Goal: Task Accomplishment & Management: Use online tool/utility

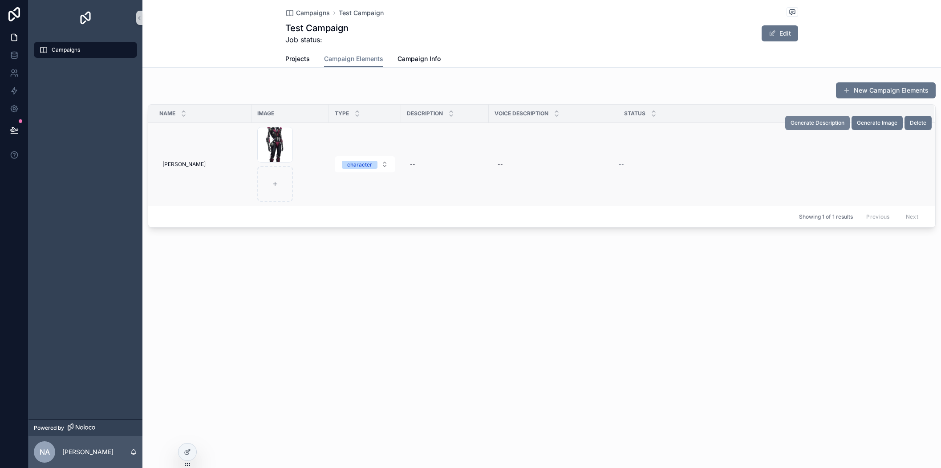
click at [825, 123] on span "Generate Description" at bounding box center [818, 122] width 54 height 7
click at [826, 123] on span "Generate Description" at bounding box center [818, 122] width 54 height 7
click at [184, 451] on icon at bounding box center [187, 451] width 7 height 7
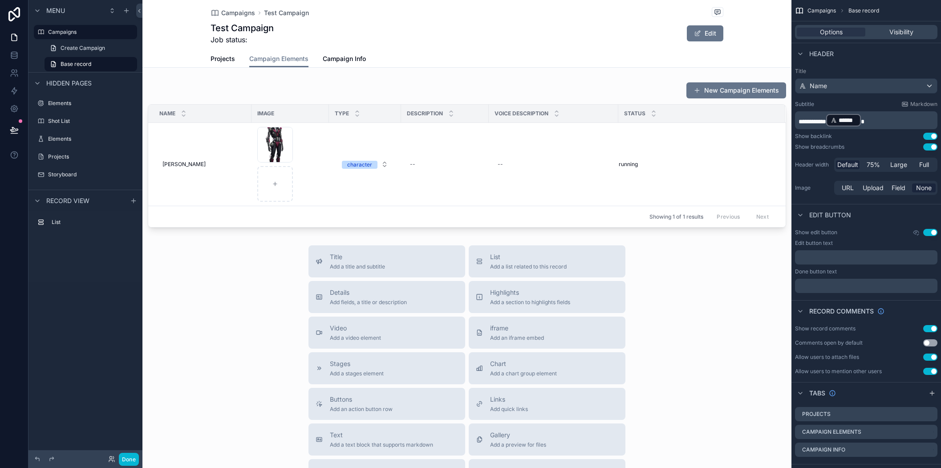
click at [539, 41] on div "Test Campaign Job status: Edit" at bounding box center [467, 33] width 513 height 23
drag, startPoint x: 903, startPoint y: 119, endPoint x: 763, endPoint y: 114, distance: 140.3
click at [763, 114] on div "Campaigns Elements Shot List Elements Projects Storyboard Powered by NA Noah Au…" at bounding box center [541, 234] width 799 height 468
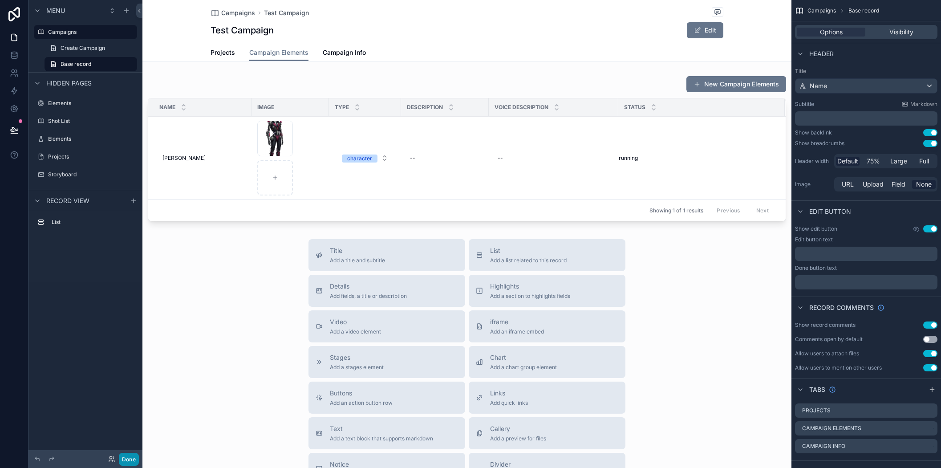
click at [133, 462] on button "Done" at bounding box center [129, 459] width 20 height 13
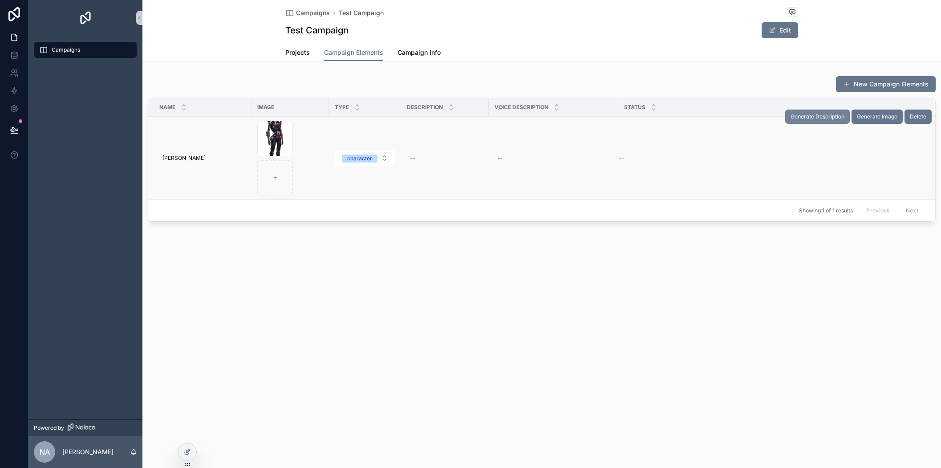
click at [833, 118] on span "Generate Description" at bounding box center [818, 116] width 54 height 7
click at [822, 119] on span "Generate Description" at bounding box center [818, 116] width 54 height 7
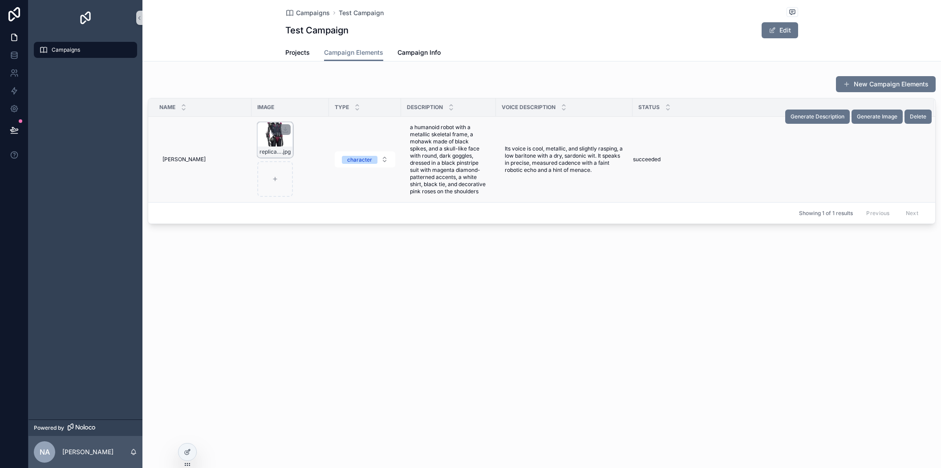
click at [278, 130] on icon "scrollable content" at bounding box center [276, 130] width 4 height 4
click at [294, 114] on icon "scrollable content" at bounding box center [295, 113] width 7 height 7
click at [880, 117] on span "Generate Image" at bounding box center [877, 116] width 41 height 7
click at [16, 96] on link at bounding box center [14, 91] width 28 height 18
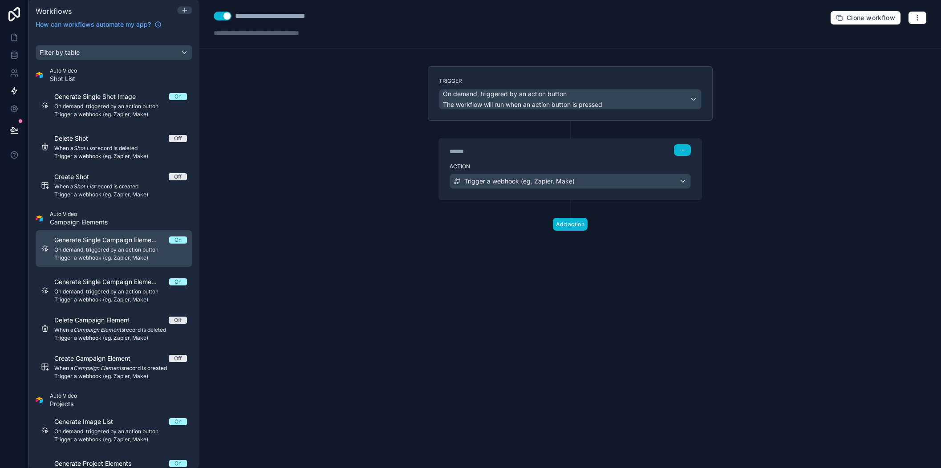
click at [126, 243] on span "Generate Single Campaign Element Description" at bounding box center [111, 239] width 115 height 9
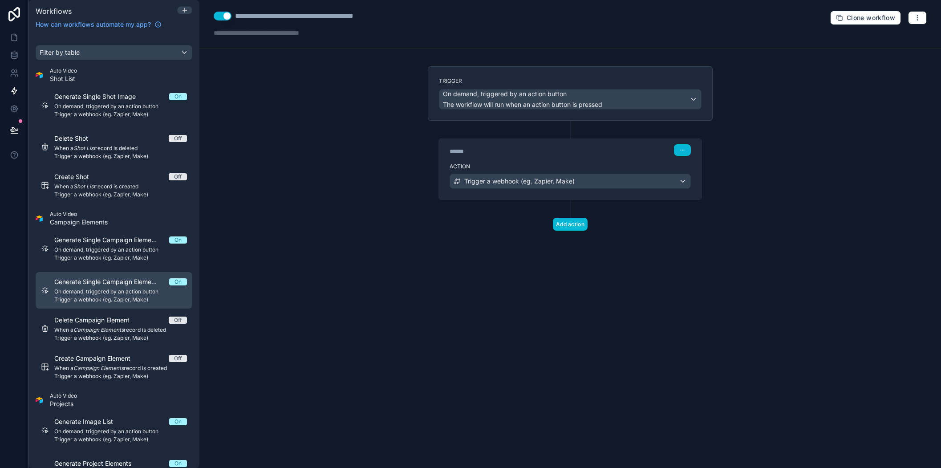
click at [118, 279] on span "Generate Single Campaign Element Image" at bounding box center [111, 281] width 115 height 9
click at [579, 182] on div "Trigger a webhook (eg. Zapier, Make)" at bounding box center [570, 181] width 240 height 14
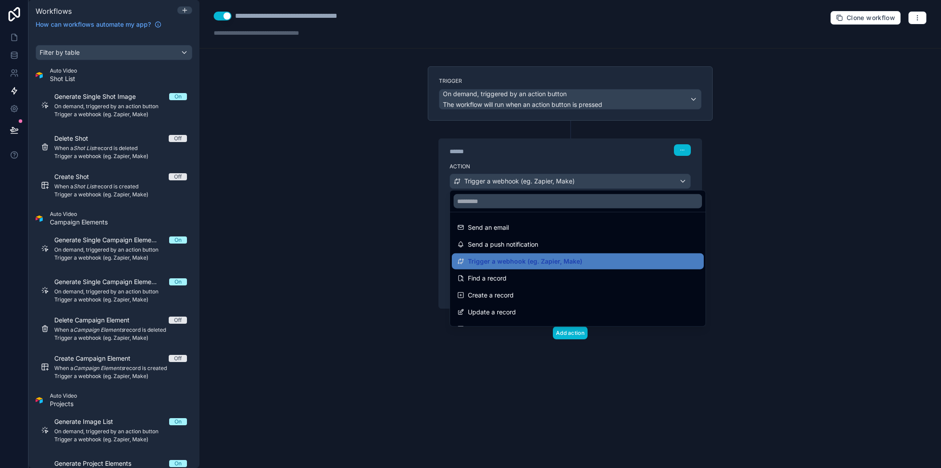
click at [578, 255] on div "Trigger a webhook (eg. Zapier, Make)" at bounding box center [578, 261] width 252 height 16
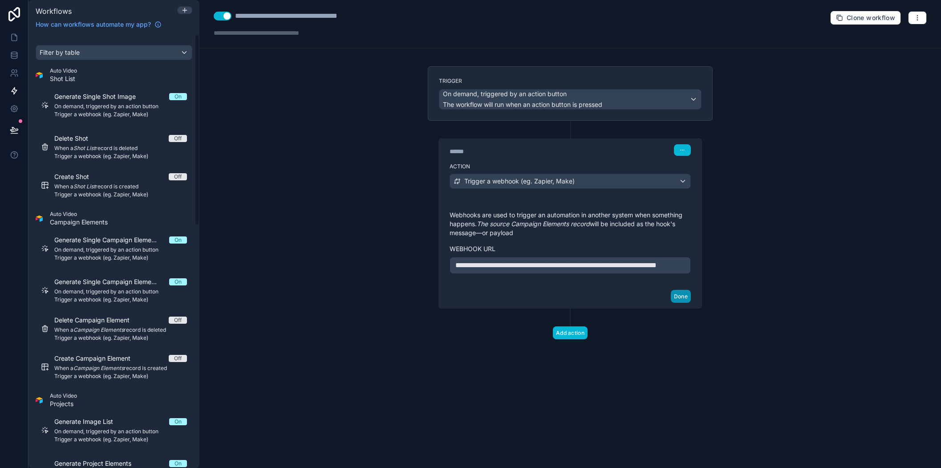
click at [688, 303] on button "Done" at bounding box center [681, 296] width 20 height 13
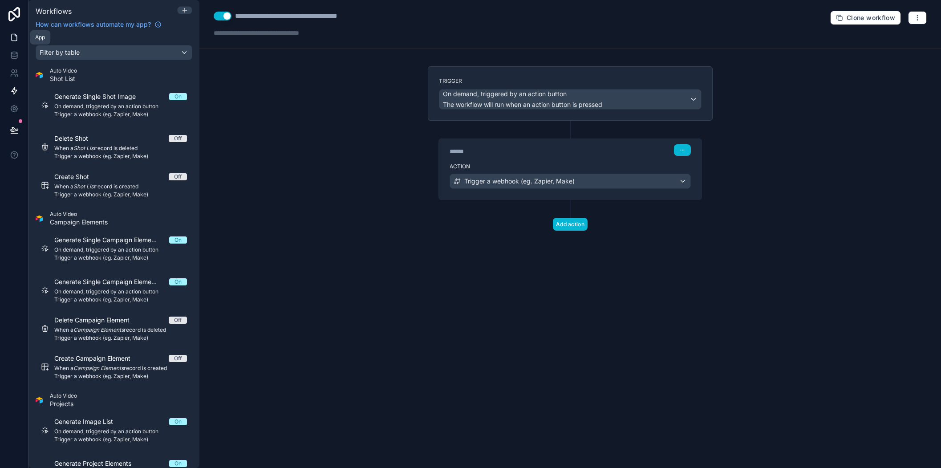
click at [12, 38] on icon at bounding box center [14, 37] width 9 height 9
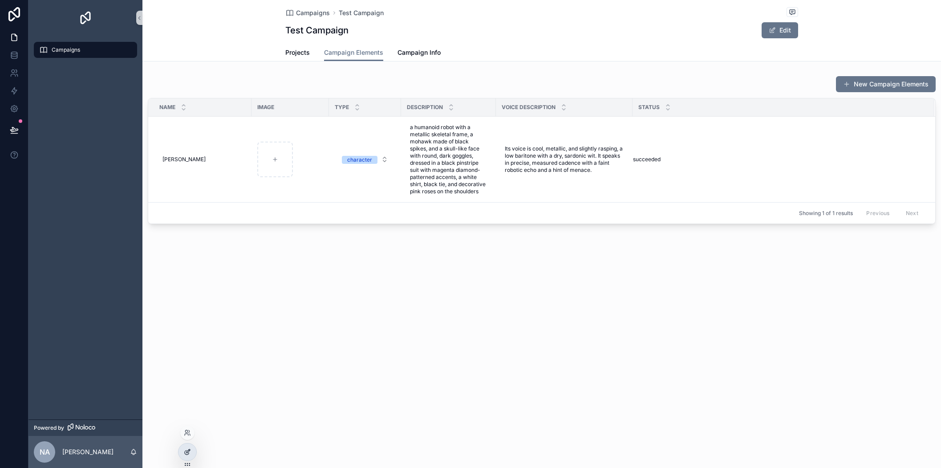
click at [189, 451] on icon at bounding box center [187, 451] width 7 height 7
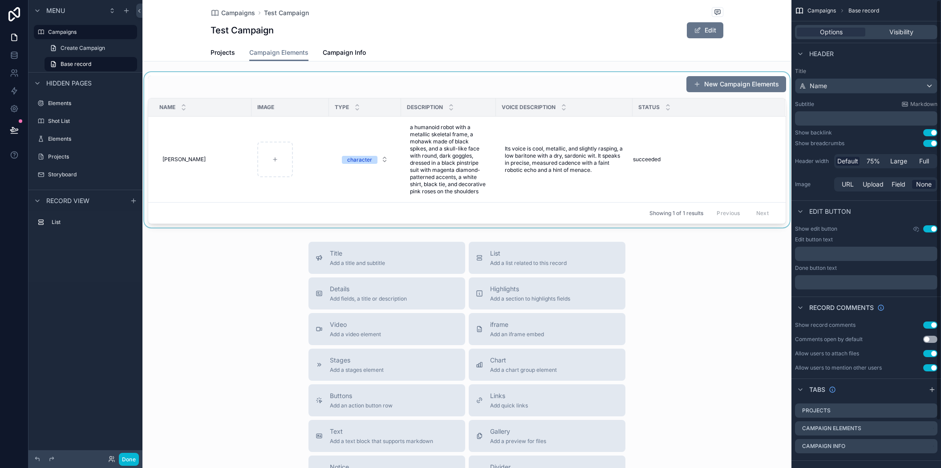
click at [560, 214] on div "Showing 1 of 1 results Previous Next" at bounding box center [466, 212] width 637 height 21
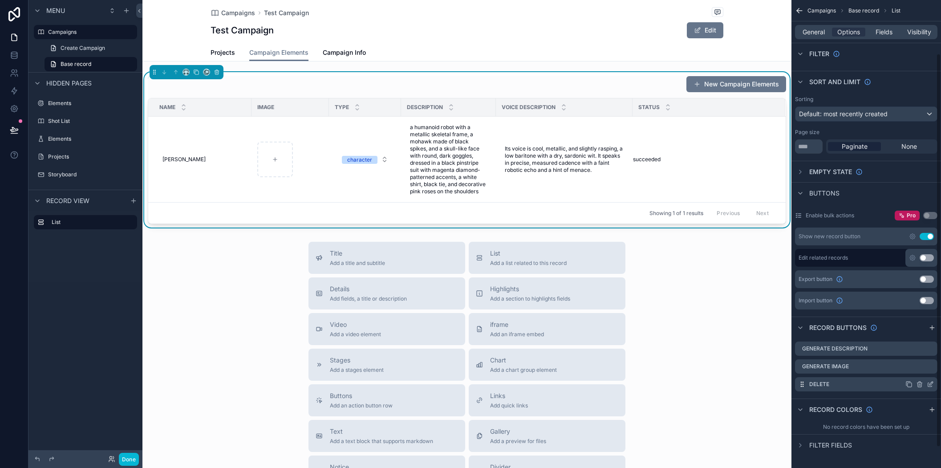
scroll to position [88, 0]
click at [933, 365] on icon "scrollable content" at bounding box center [930, 365] width 7 height 7
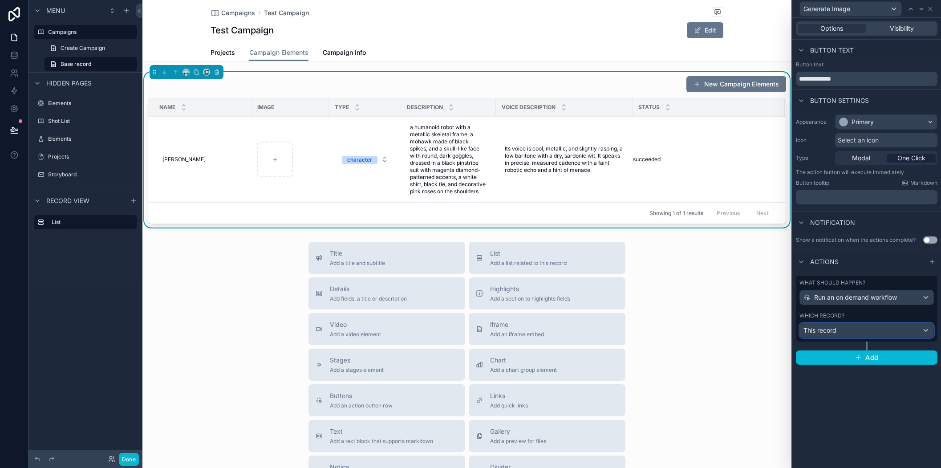
click at [905, 329] on div "This record" at bounding box center [867, 330] width 134 height 14
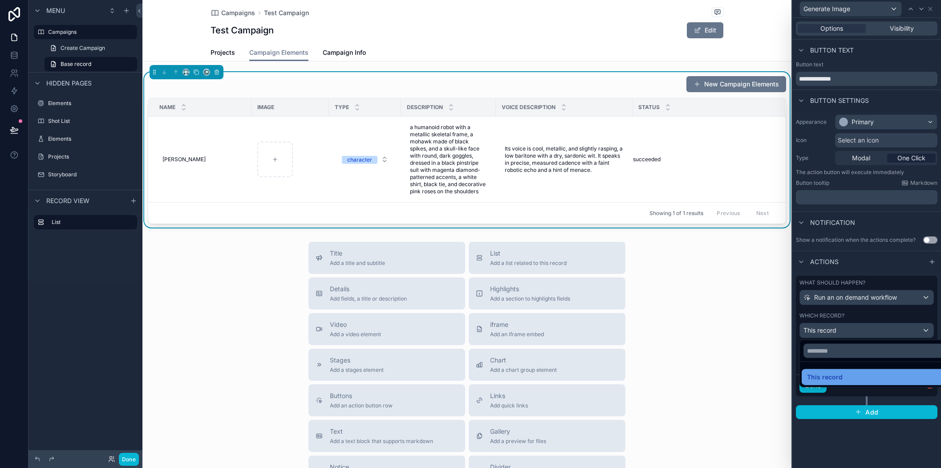
click at [883, 374] on div "This record" at bounding box center [877, 377] width 140 height 11
click at [817, 384] on button "Done" at bounding box center [812, 385] width 27 height 14
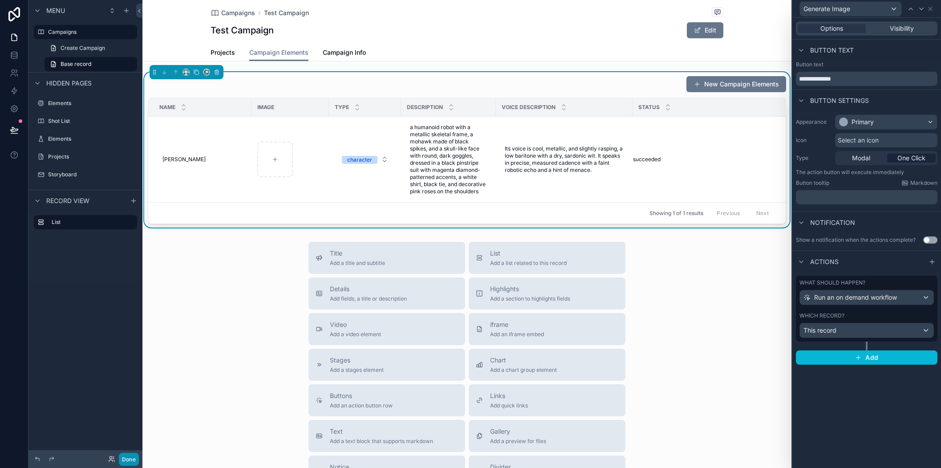
click at [126, 461] on button "Done" at bounding box center [129, 459] width 20 height 13
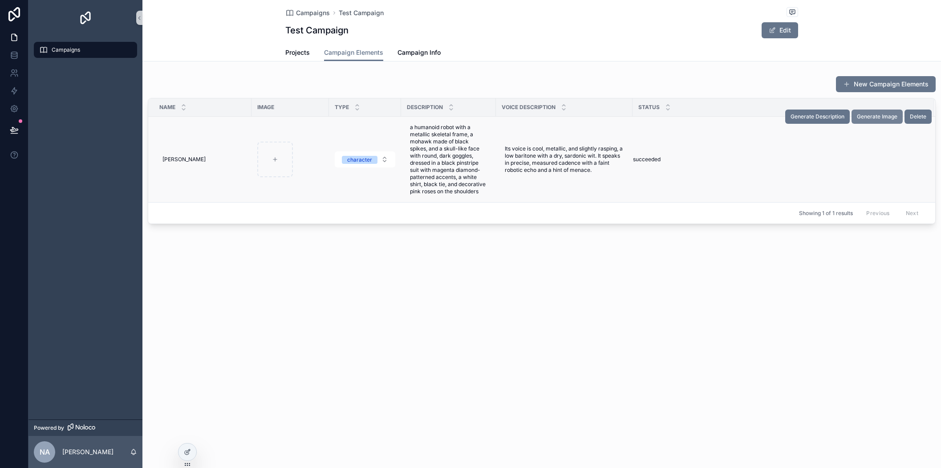
click at [879, 121] on button "Generate Image" at bounding box center [877, 117] width 51 height 14
click at [16, 95] on icon at bounding box center [14, 90] width 9 height 9
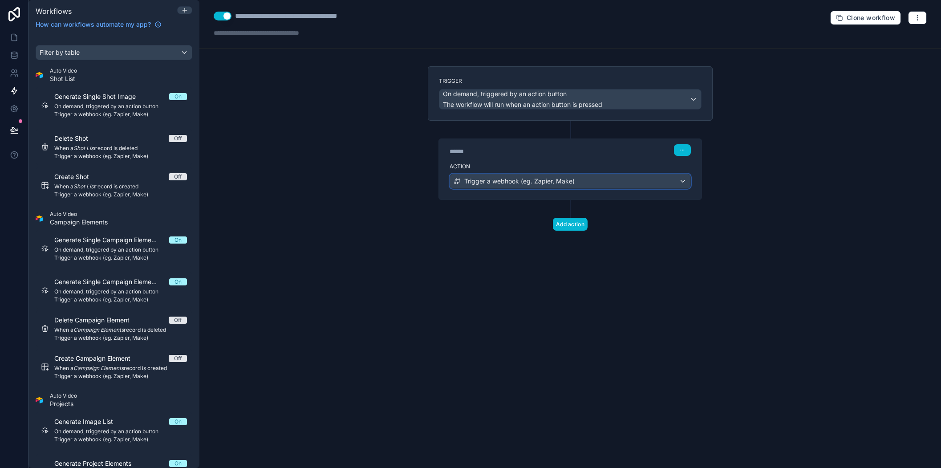
click at [521, 179] on span "Trigger a webhook (eg. Zapier, Make)" at bounding box center [519, 181] width 110 height 9
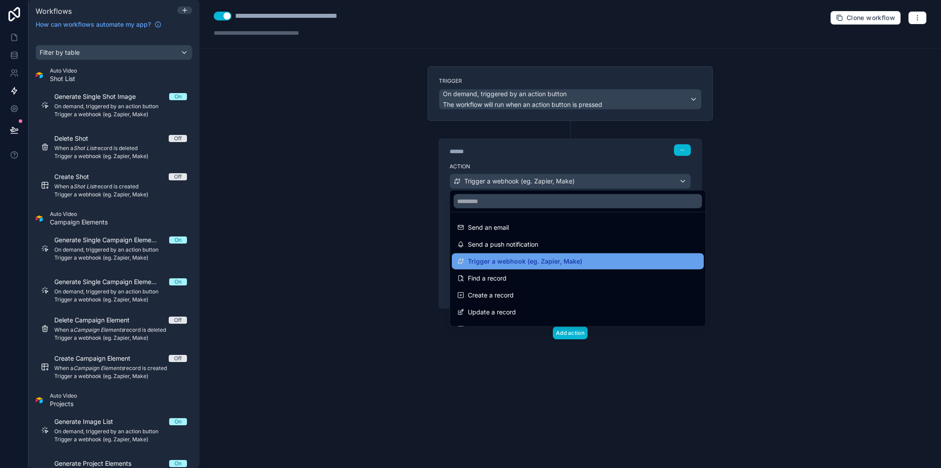
click at [500, 262] on span "Trigger a webhook (eg. Zapier, Make)" at bounding box center [525, 261] width 114 height 11
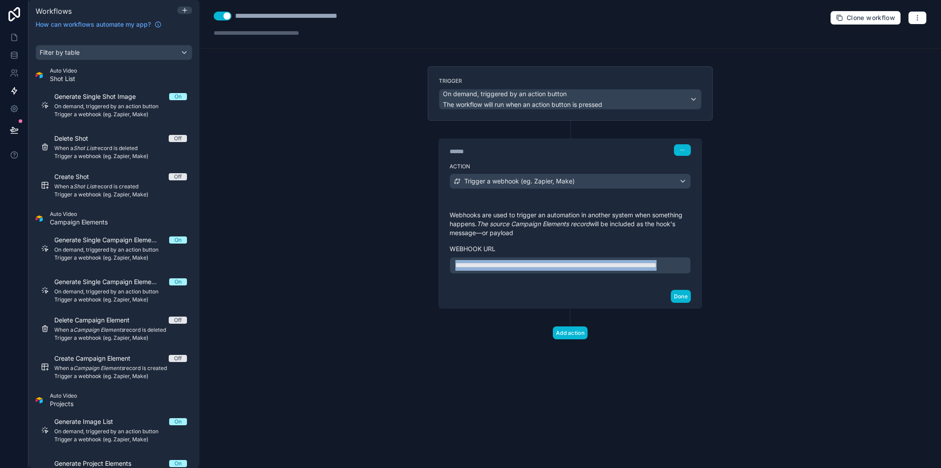
drag, startPoint x: 507, startPoint y: 272, endPoint x: 430, endPoint y: 260, distance: 78.9
click at [430, 260] on div "**********" at bounding box center [570, 215] width 285 height 188
click at [684, 303] on button "Done" at bounding box center [681, 296] width 20 height 13
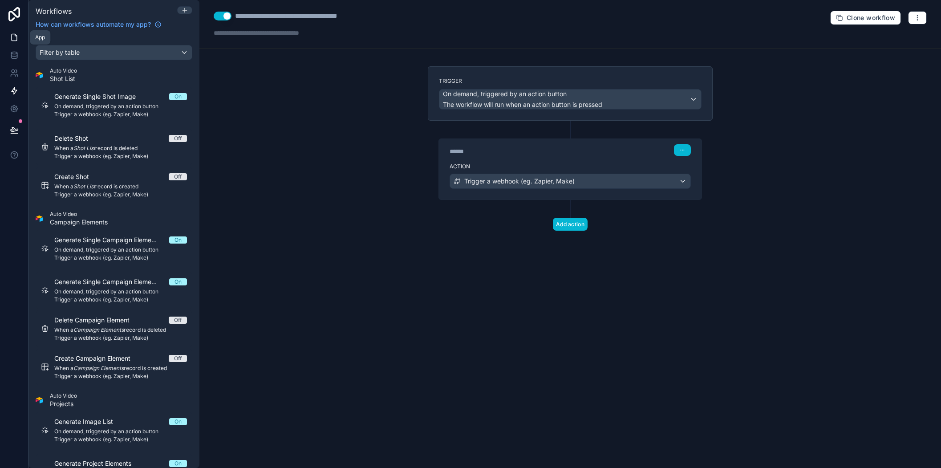
click at [10, 39] on icon at bounding box center [14, 37] width 9 height 9
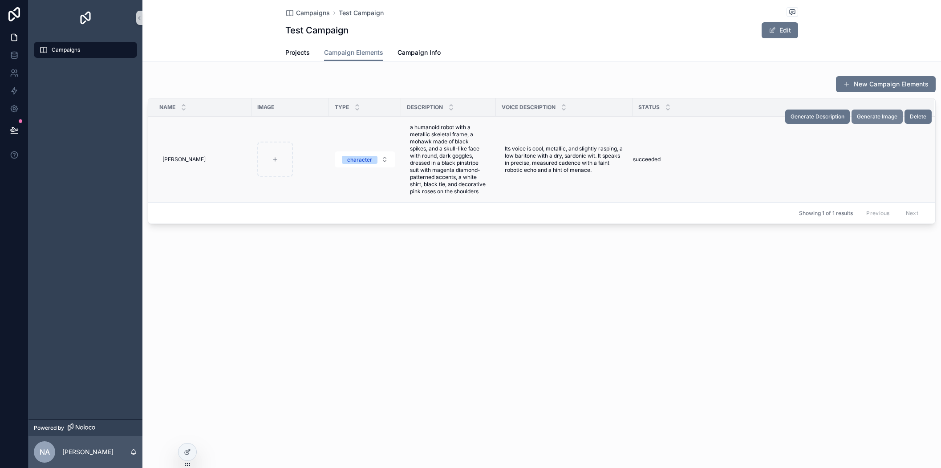
click at [869, 120] on button "Generate Image" at bounding box center [877, 117] width 51 height 14
click at [871, 119] on span "Generate Image" at bounding box center [877, 116] width 41 height 7
click at [887, 115] on span "Generate Image" at bounding box center [877, 116] width 41 height 7
click at [876, 117] on span "Generate Image" at bounding box center [877, 116] width 41 height 7
click at [333, 292] on div "Campaigns Test Campaign Test Campaign Edit Campaign Elements Projects Campaign …" at bounding box center [541, 234] width 799 height 468
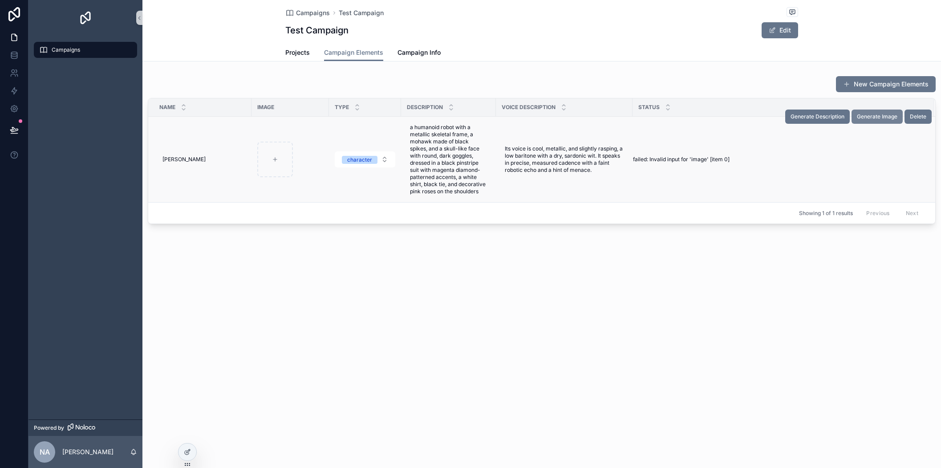
click at [870, 118] on span "Generate Image" at bounding box center [877, 116] width 41 height 7
click at [478, 372] on div "Campaigns Test Campaign Test Campaign Edit Campaign Elements Projects Campaign …" at bounding box center [541, 234] width 799 height 468
click at [303, 349] on div "Campaigns Test Campaign Test Campaign Edit Campaign Elements Projects Campaign …" at bounding box center [541, 234] width 799 height 468
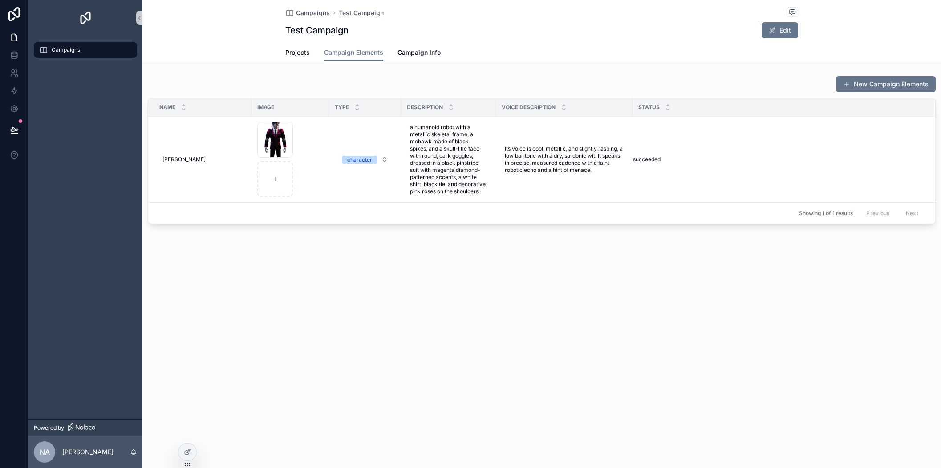
click at [312, 250] on div "Campaigns Test Campaign Test Campaign Edit Campaign Elements Projects Campaign …" at bounding box center [541, 142] width 799 height 284
click at [270, 140] on div "scrollable content" at bounding box center [275, 140] width 36 height 36
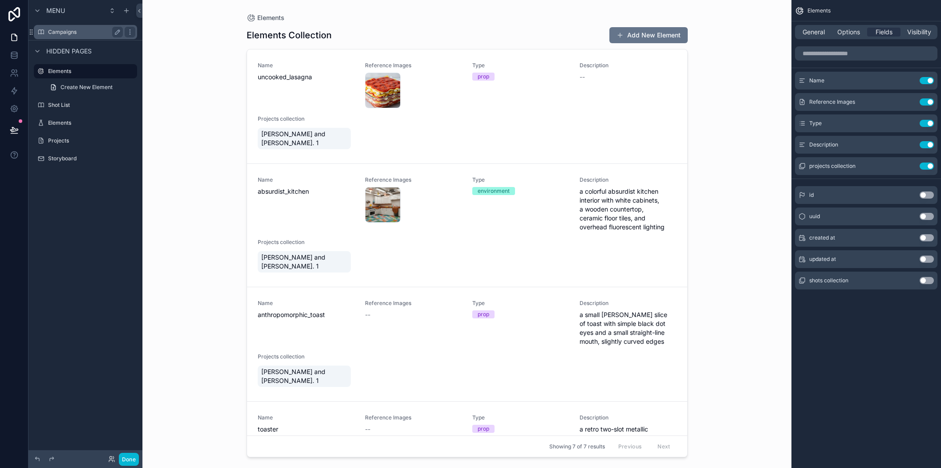
click at [68, 34] on label "Campaigns" at bounding box center [83, 31] width 71 height 7
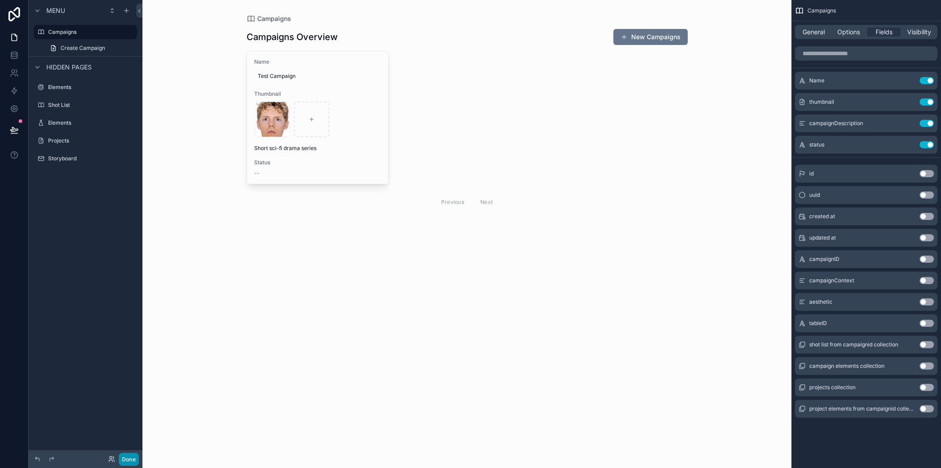
click at [125, 462] on button "Done" at bounding box center [129, 459] width 20 height 13
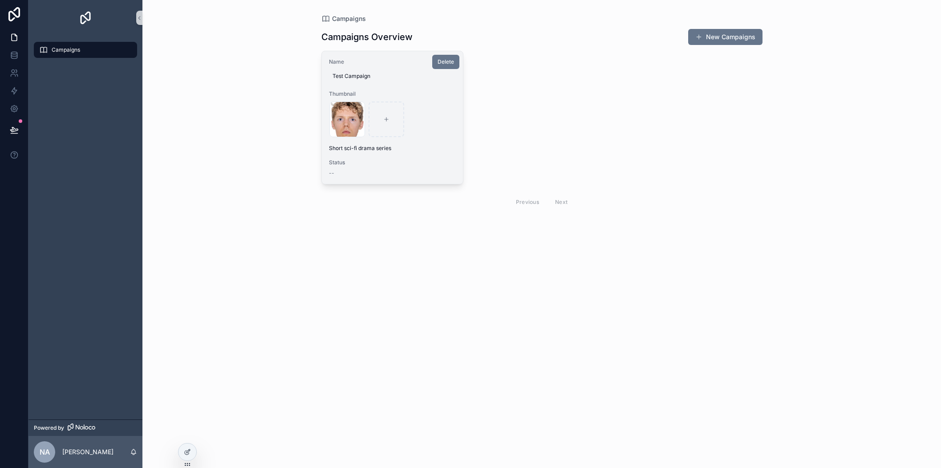
click at [435, 161] on span "Status" at bounding box center [392, 162] width 127 height 7
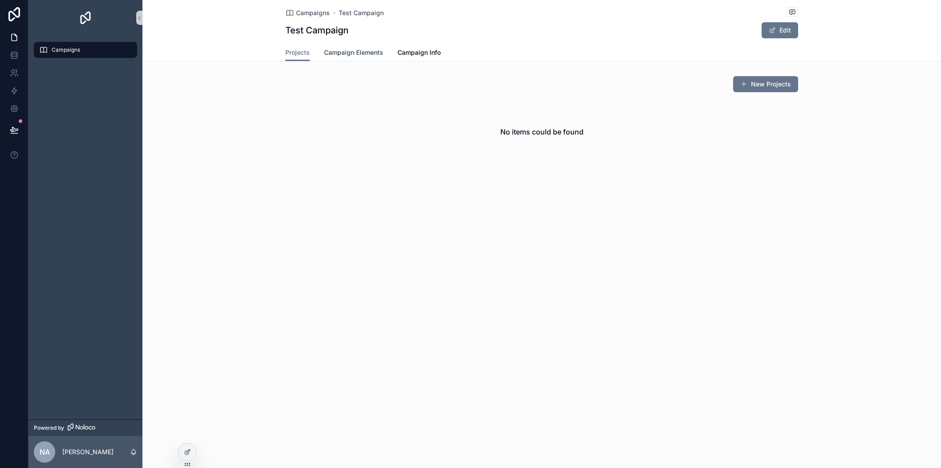
click at [359, 50] on span "Campaign Elements" at bounding box center [353, 52] width 59 height 9
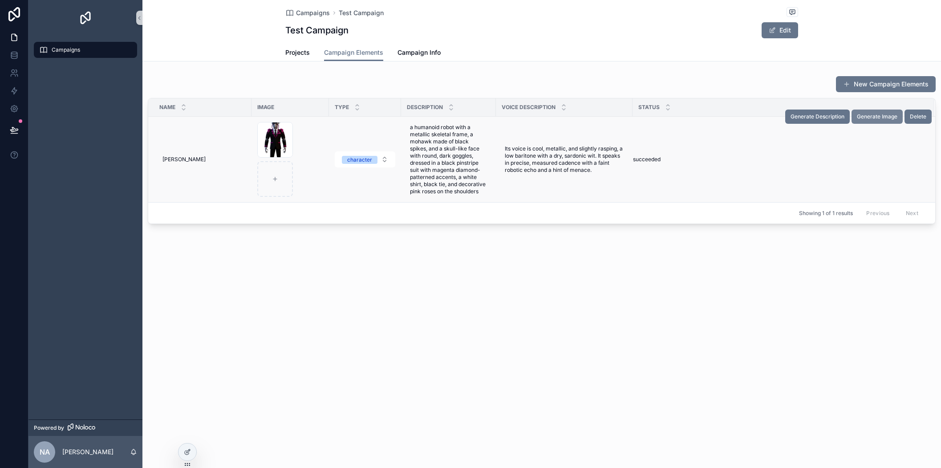
click at [877, 121] on button "Generate Image" at bounding box center [877, 117] width 51 height 14
click at [269, 138] on div "scrollable content" at bounding box center [275, 140] width 36 height 36
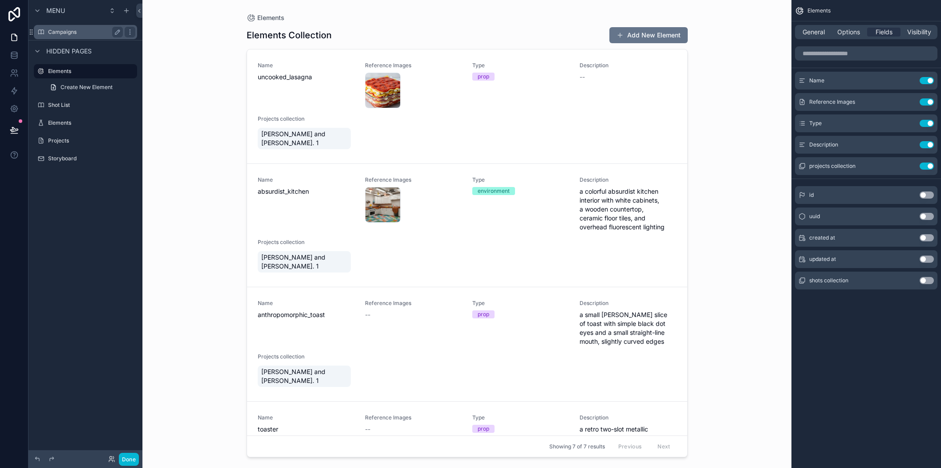
click at [68, 35] on label "Campaigns" at bounding box center [83, 31] width 71 height 7
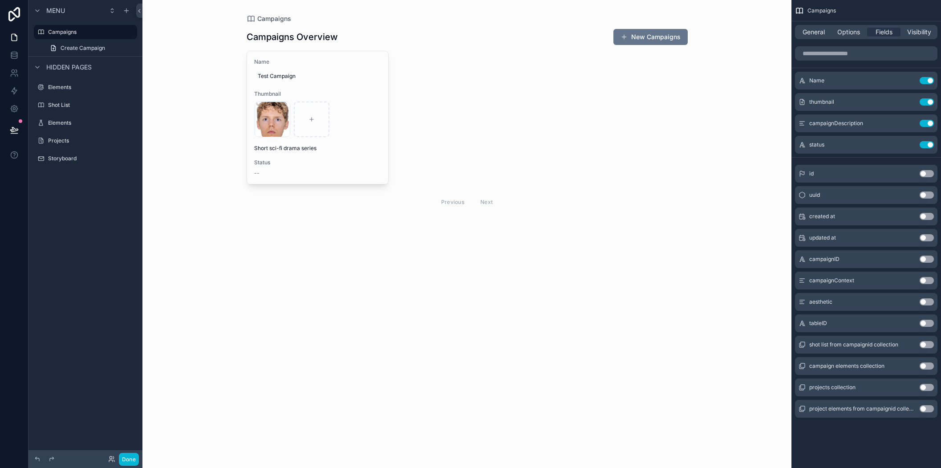
click at [350, 148] on div "scrollable content" at bounding box center [466, 120] width 455 height 241
click at [131, 458] on button "Done" at bounding box center [129, 459] width 20 height 13
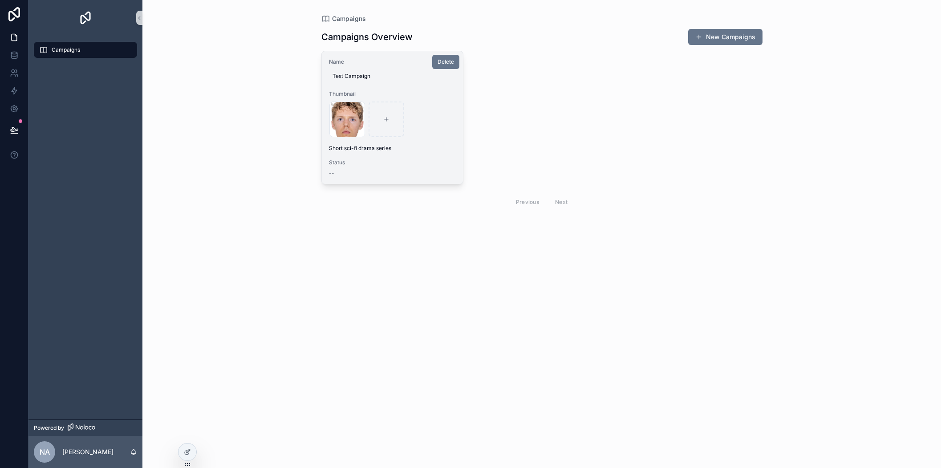
click at [432, 158] on div "Name Test Campaign Thumbnail face .png Short sci-fi drama series Status --" at bounding box center [393, 117] width 142 height 133
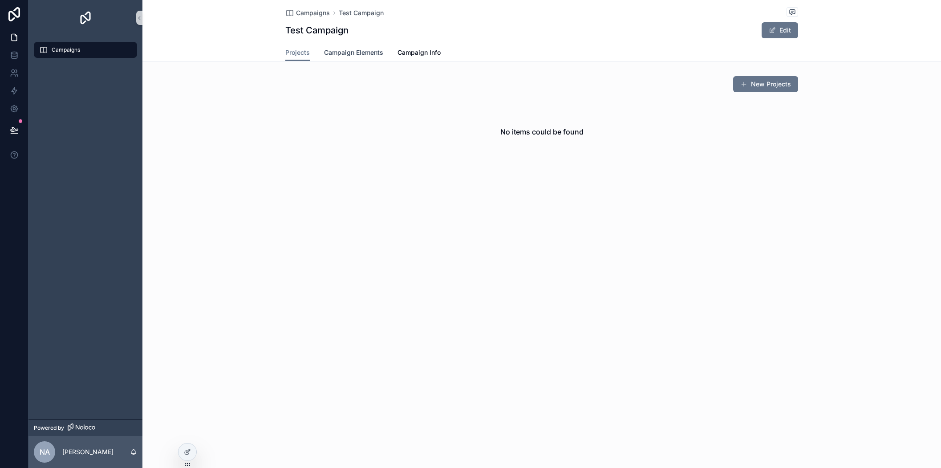
click at [368, 51] on span "Campaign Elements" at bounding box center [353, 52] width 59 height 9
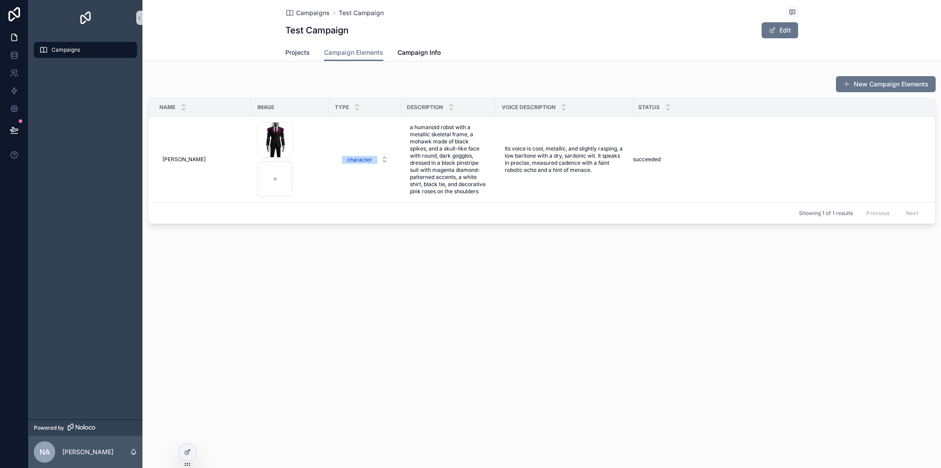
click at [299, 53] on span "Projects" at bounding box center [297, 52] width 24 height 9
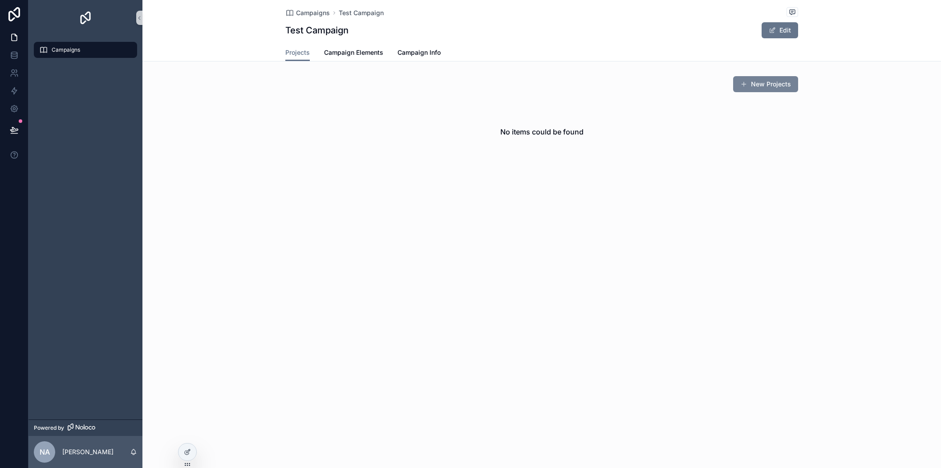
click at [763, 86] on button "New Projects" at bounding box center [765, 84] width 65 height 16
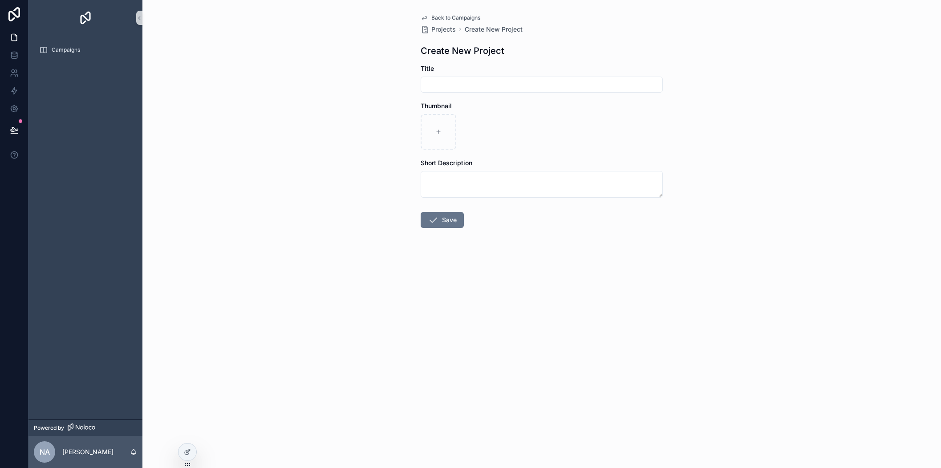
click at [527, 86] on input "scrollable content" at bounding box center [541, 84] width 241 height 12
type input "**********"
click at [446, 136] on div "scrollable content" at bounding box center [439, 132] width 36 height 36
type input "**********"
click at [444, 178] on textarea "scrollable content" at bounding box center [542, 184] width 242 height 27
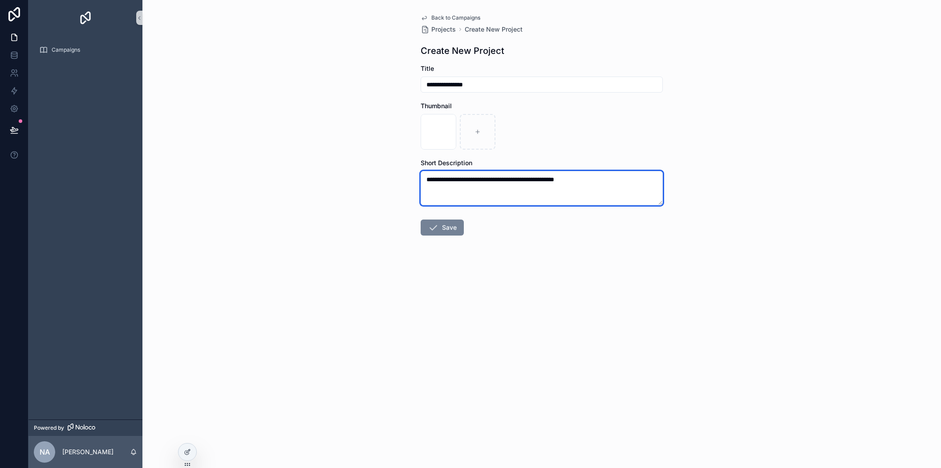
type textarea "**********"
click at [443, 227] on button "Save" at bounding box center [442, 227] width 43 height 16
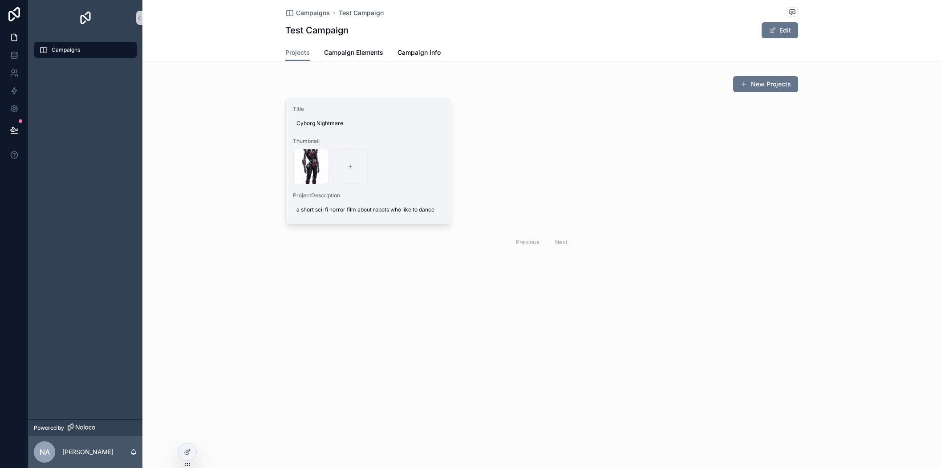
click at [424, 174] on div "replicate-prediction-hsrt8mzct1rma0cs6kks87pm0w .jpg" at bounding box center [368, 167] width 150 height 36
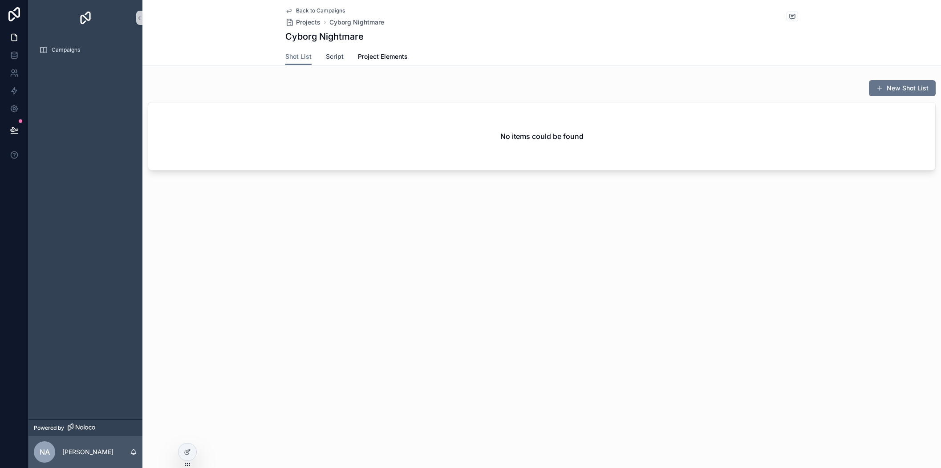
click at [336, 55] on span "Script" at bounding box center [335, 56] width 18 height 9
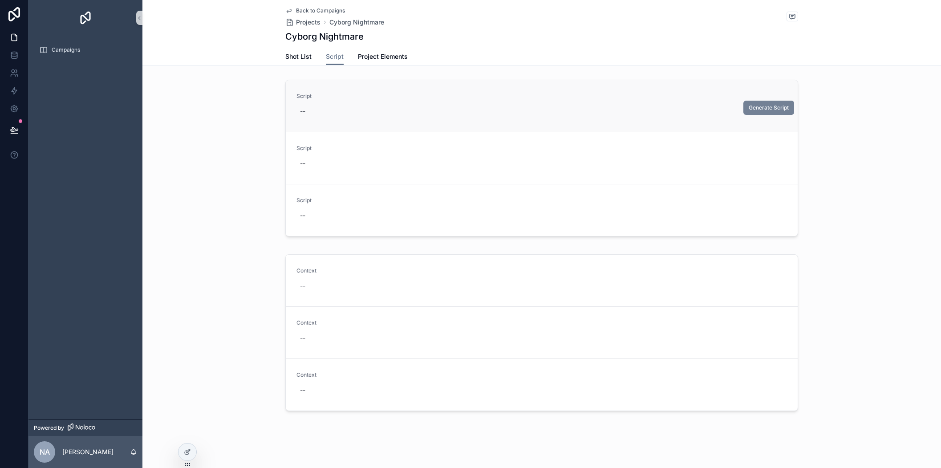
click at [761, 109] on span "Generate Script" at bounding box center [769, 107] width 40 height 7
click at [185, 453] on icon at bounding box center [187, 452] width 4 height 4
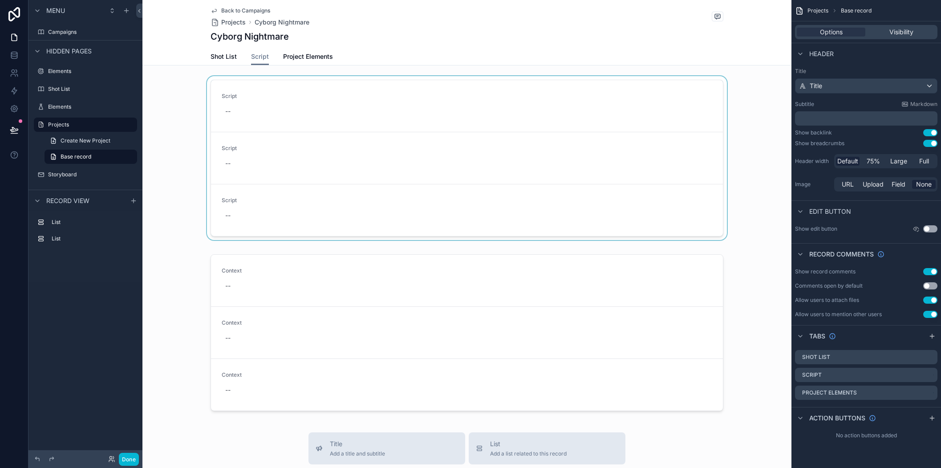
click at [662, 113] on div "scrollable content" at bounding box center [466, 159] width 649 height 167
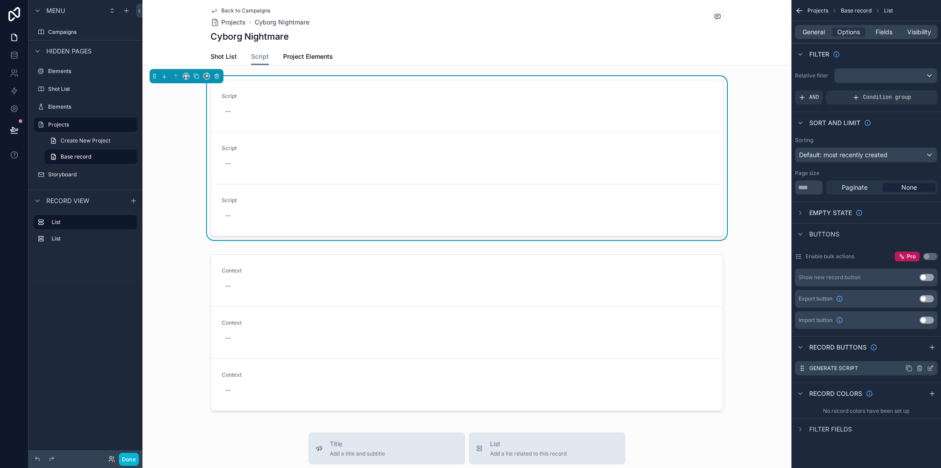
click at [932, 368] on icon "scrollable content" at bounding box center [930, 368] width 7 height 7
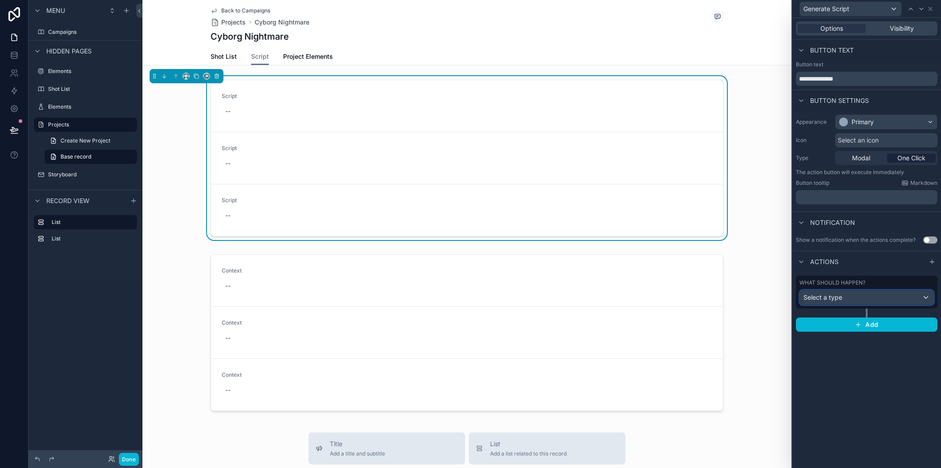
click at [898, 292] on div "Select a type" at bounding box center [867, 297] width 134 height 14
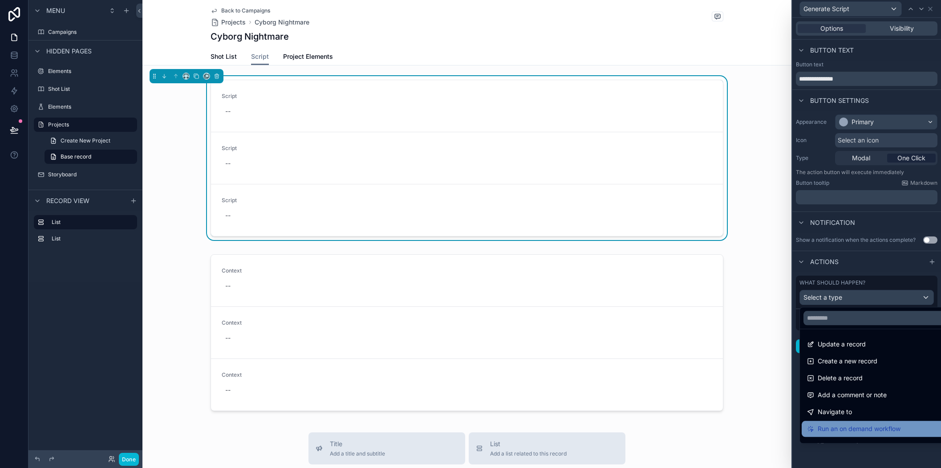
click at [859, 428] on span "Run an on demand workflow" at bounding box center [859, 428] width 83 height 11
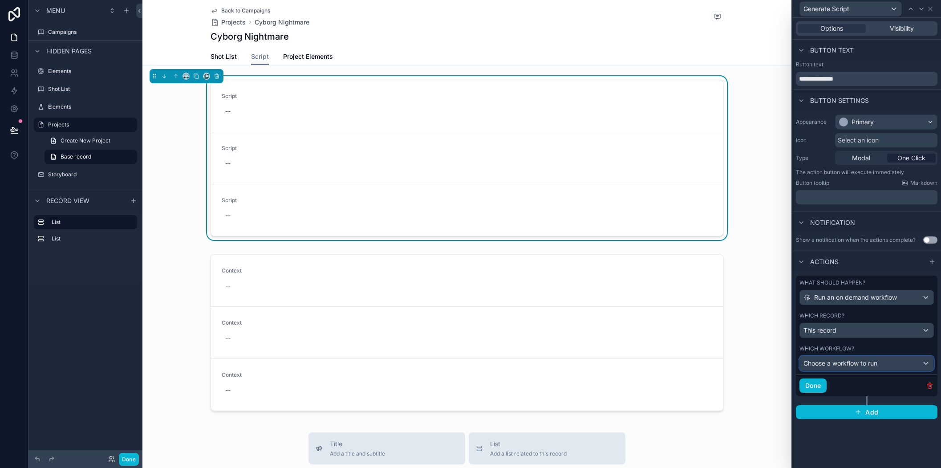
click at [852, 361] on span "Choose a workflow to run" at bounding box center [840, 363] width 74 height 8
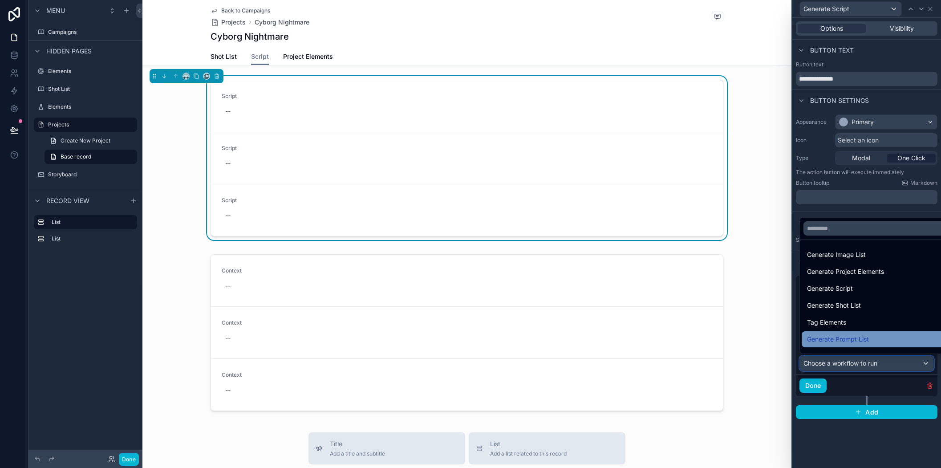
scroll to position [12, 0]
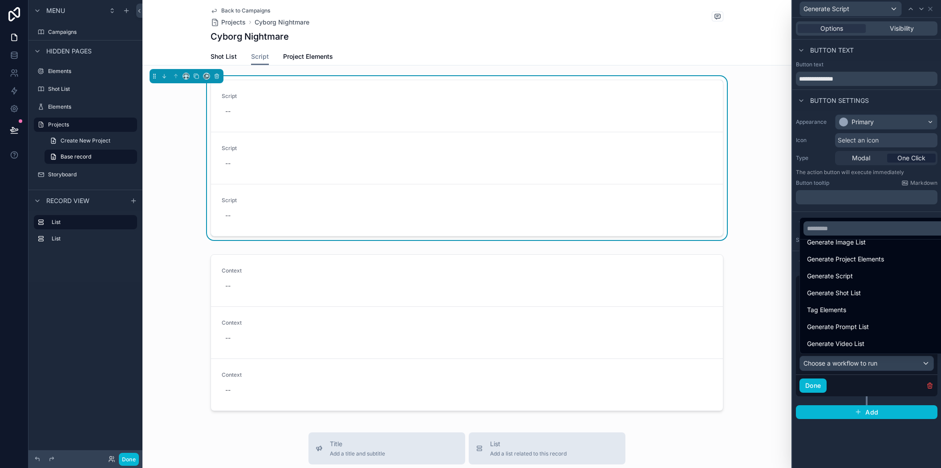
click at [857, 374] on div at bounding box center [866, 234] width 149 height 468
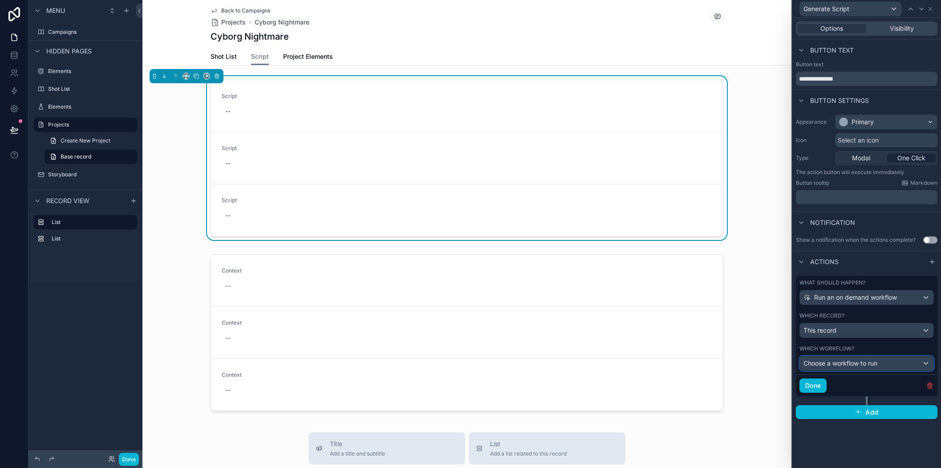
click at [880, 364] on div "Choose a workflow to run" at bounding box center [867, 363] width 134 height 14
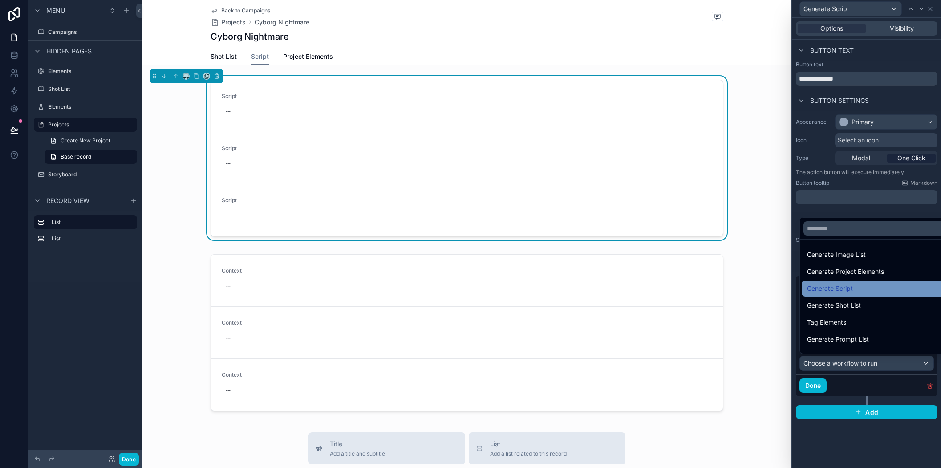
click at [889, 288] on div "Generate Script" at bounding box center [877, 288] width 140 height 11
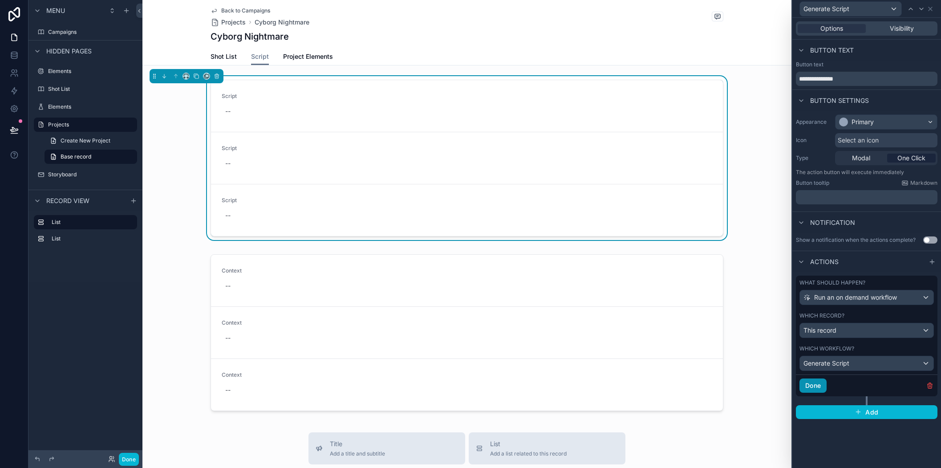
click at [817, 383] on button "Done" at bounding box center [812, 385] width 27 height 14
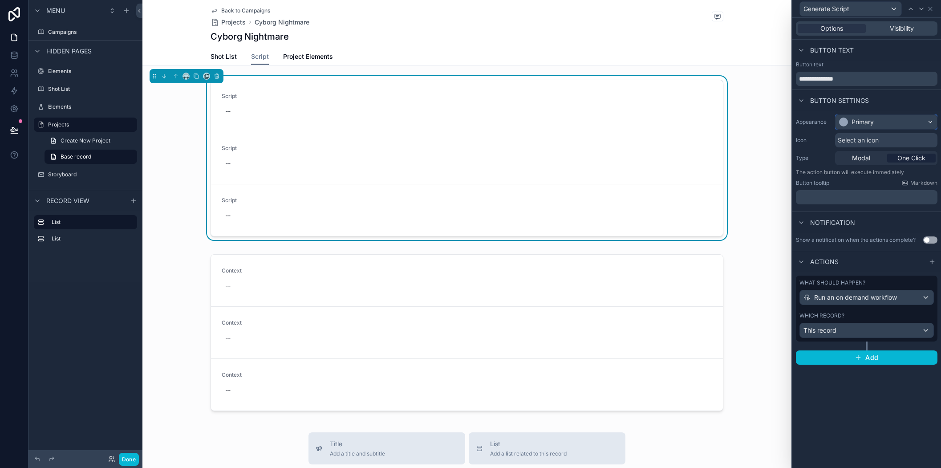
click at [904, 121] on div "Primary" at bounding box center [886, 122] width 101 height 14
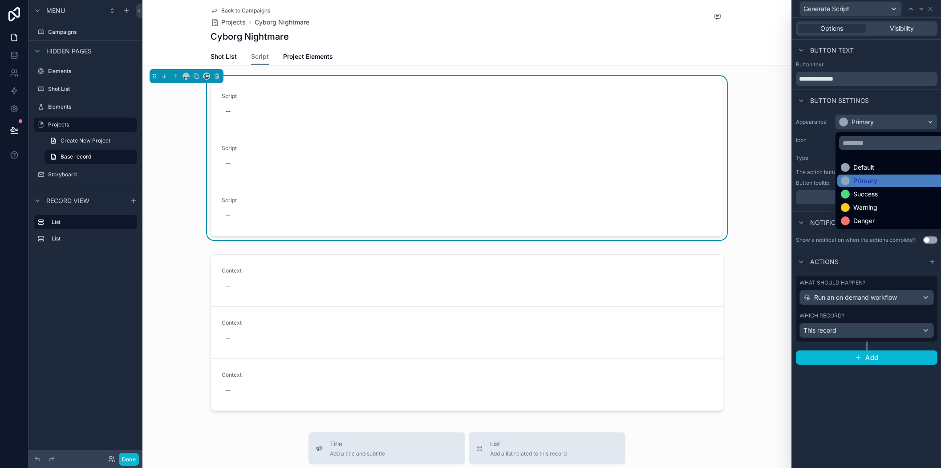
click at [904, 94] on div at bounding box center [866, 234] width 149 height 468
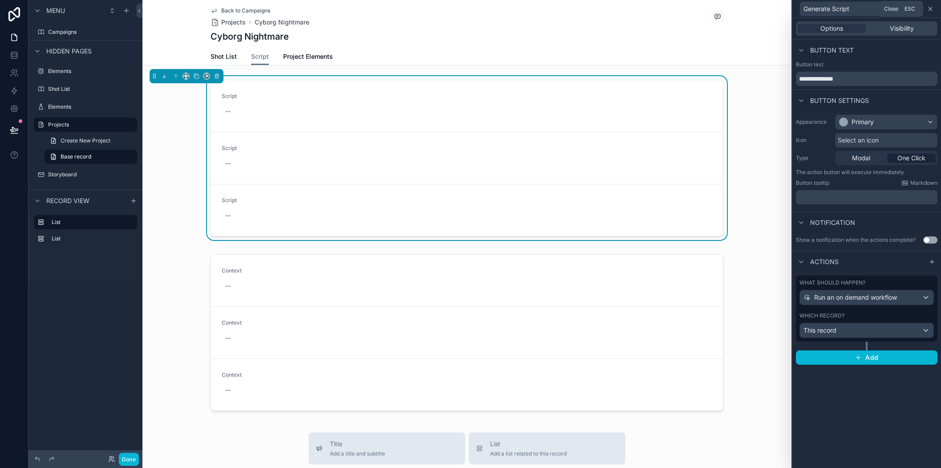
click at [930, 10] on icon at bounding box center [930, 8] width 7 height 7
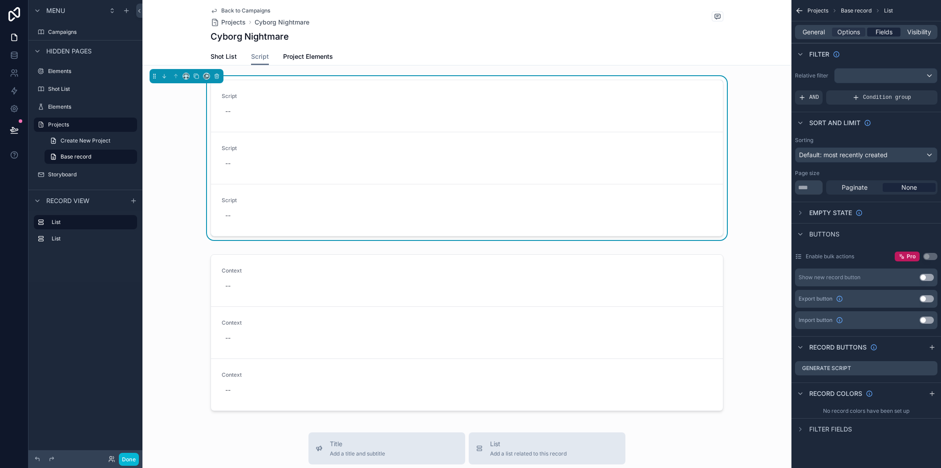
click at [880, 33] on span "Fields" at bounding box center [884, 32] width 17 height 9
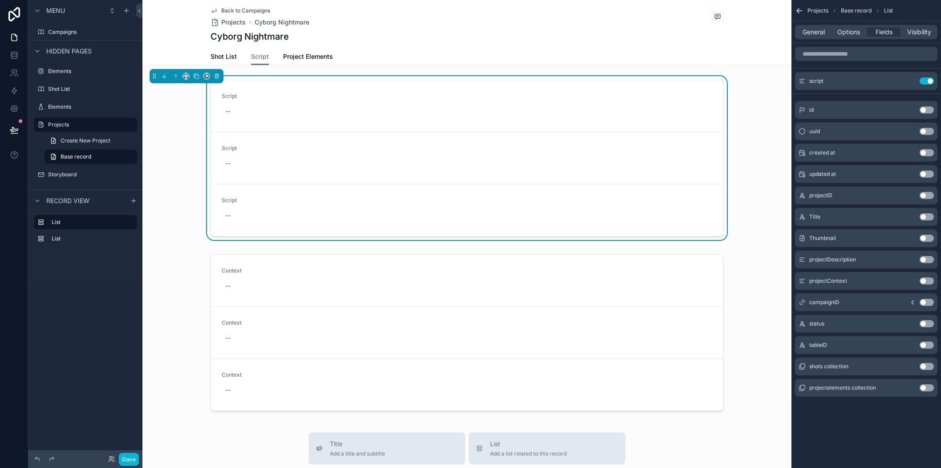
click at [930, 323] on button "Use setting" at bounding box center [927, 323] width 14 height 7
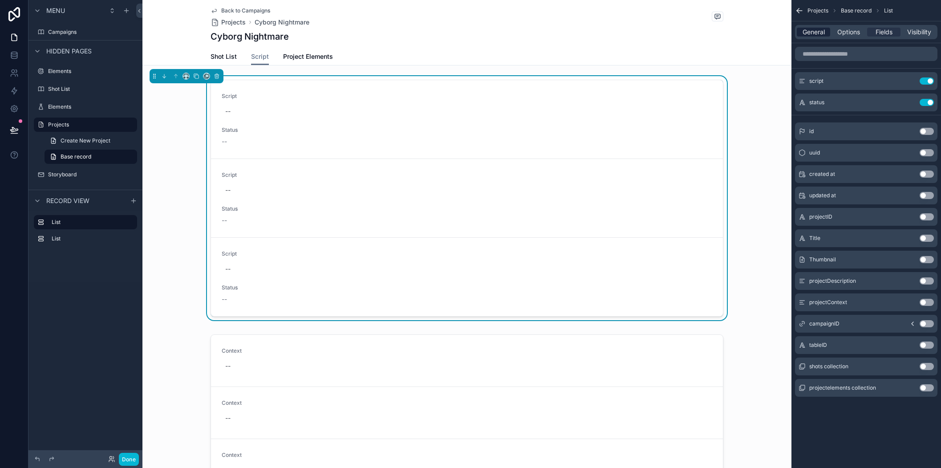
click at [807, 30] on span "General" at bounding box center [814, 32] width 22 height 9
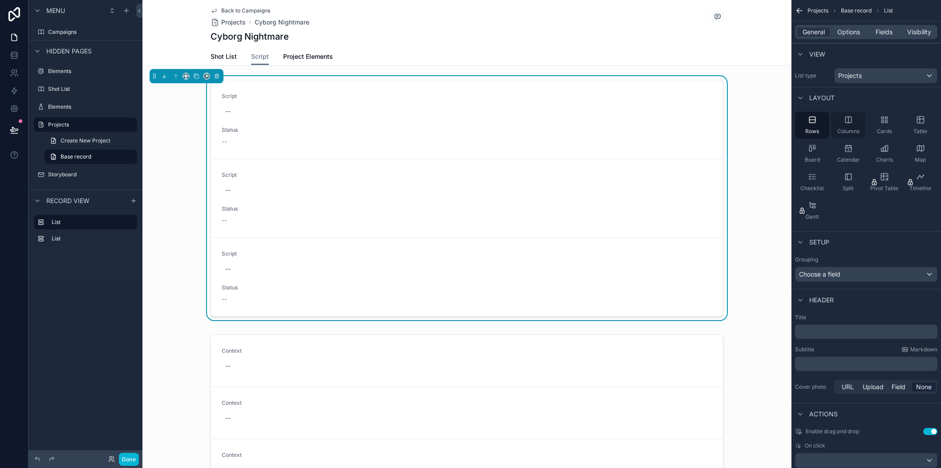
click at [848, 122] on icon "scrollable content" at bounding box center [848, 119] width 9 height 9
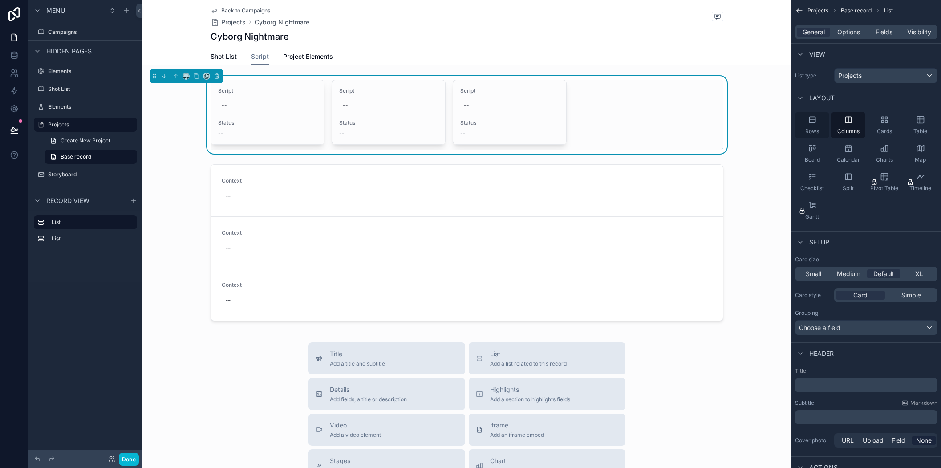
click at [812, 123] on icon "scrollable content" at bounding box center [812, 119] width 9 height 9
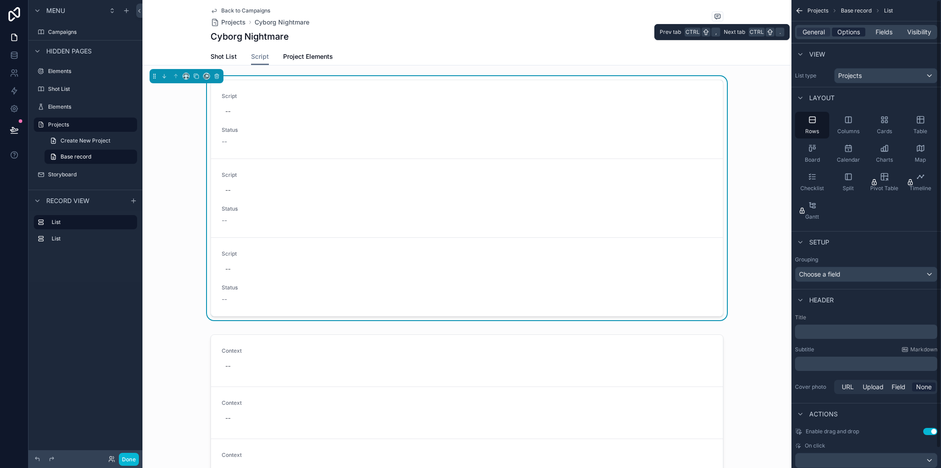
click at [845, 29] on span "Options" at bounding box center [848, 32] width 23 height 9
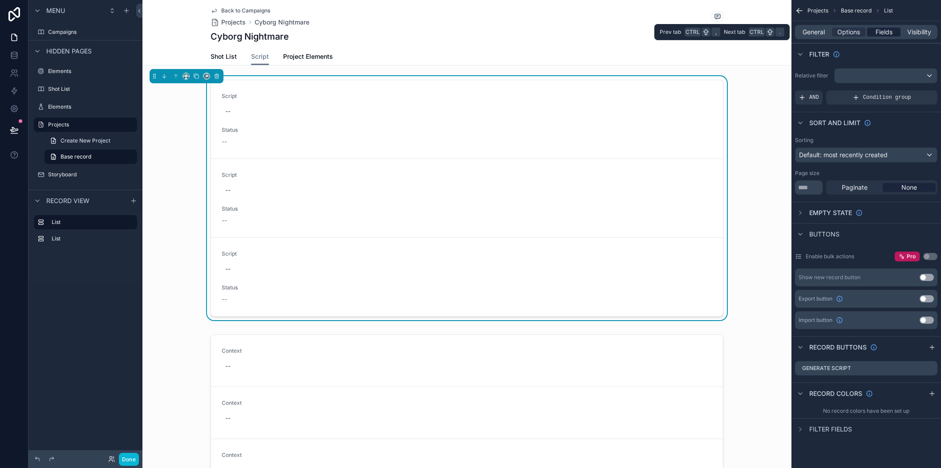
click at [872, 32] on div "Fields" at bounding box center [883, 32] width 33 height 9
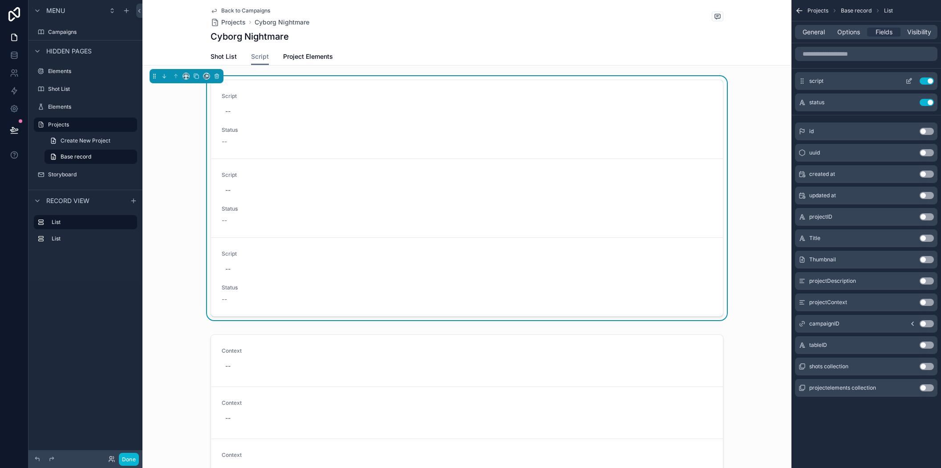
click at [909, 79] on icon "scrollable content" at bounding box center [908, 80] width 7 height 7
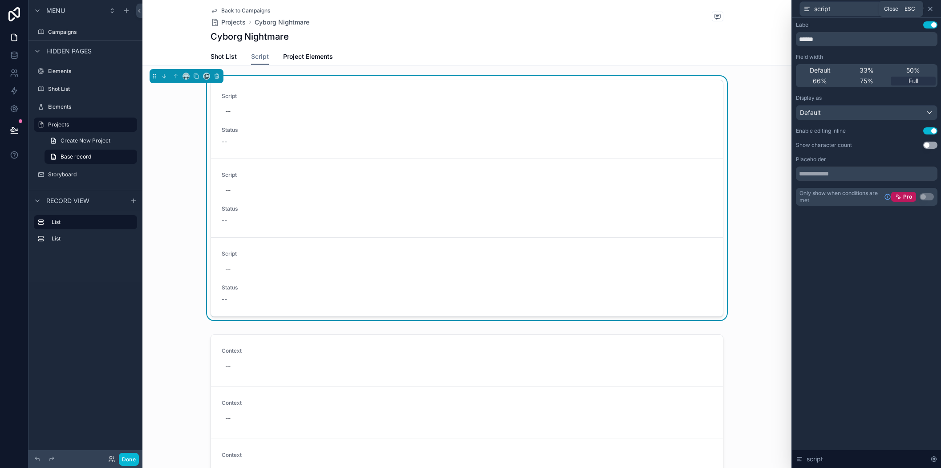
click at [931, 11] on icon at bounding box center [930, 8] width 7 height 7
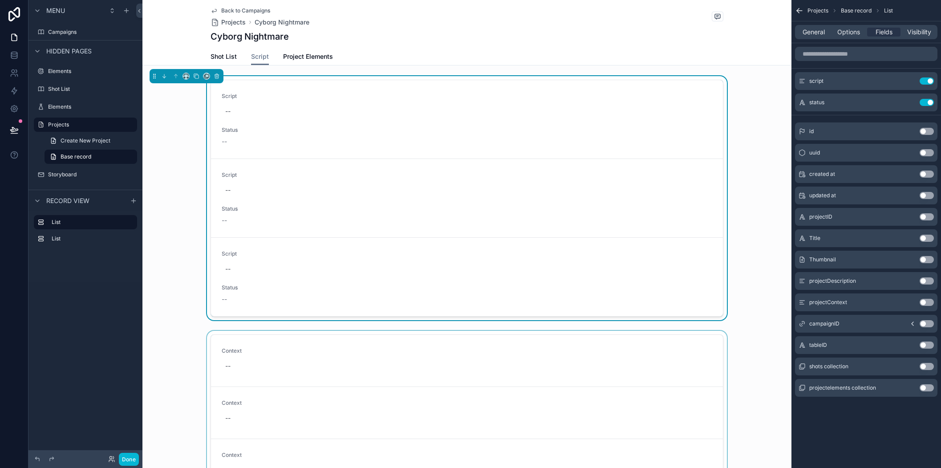
click at [608, 382] on div "scrollable content" at bounding box center [466, 414] width 649 height 167
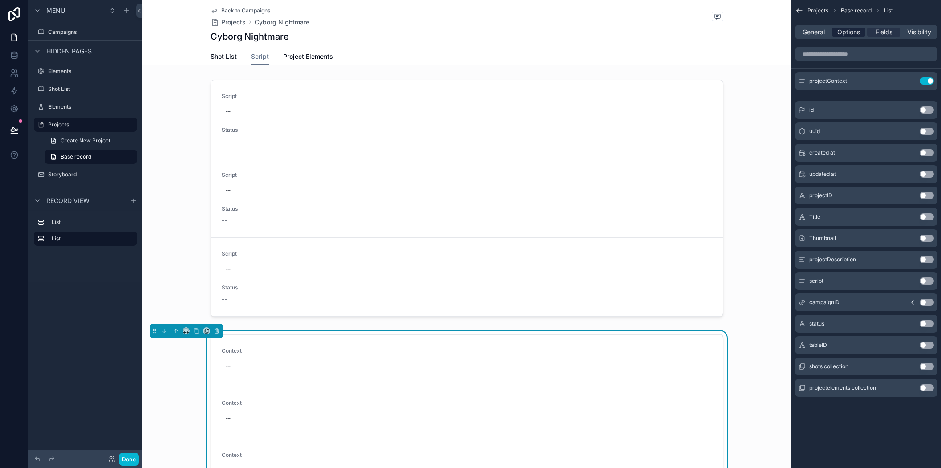
click at [854, 32] on span "Options" at bounding box center [848, 32] width 23 height 9
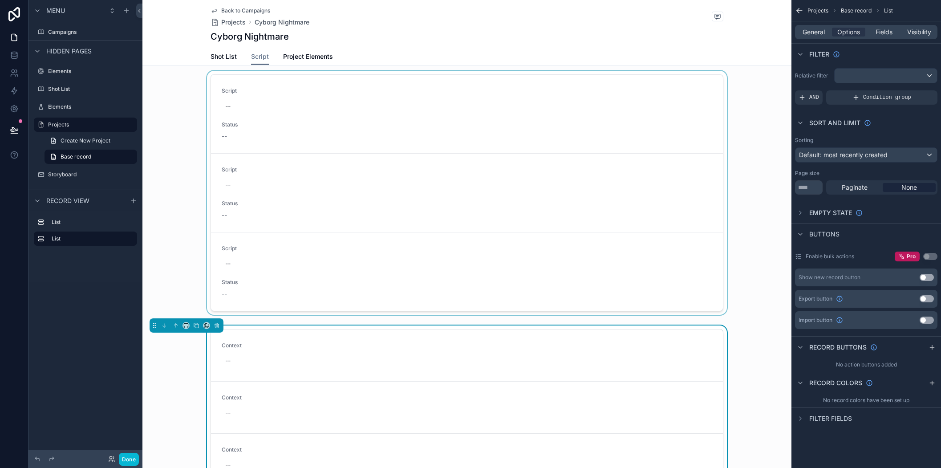
scroll to position [0, 0]
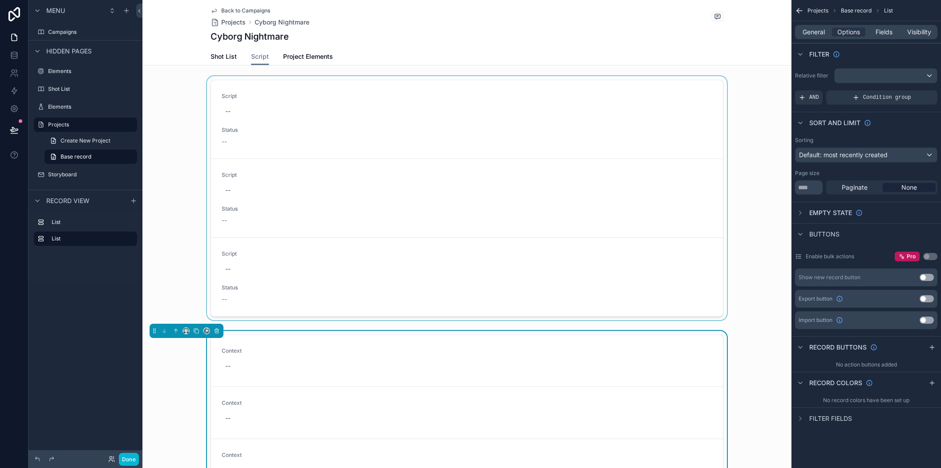
click at [644, 260] on div "scrollable content" at bounding box center [466, 200] width 649 height 248
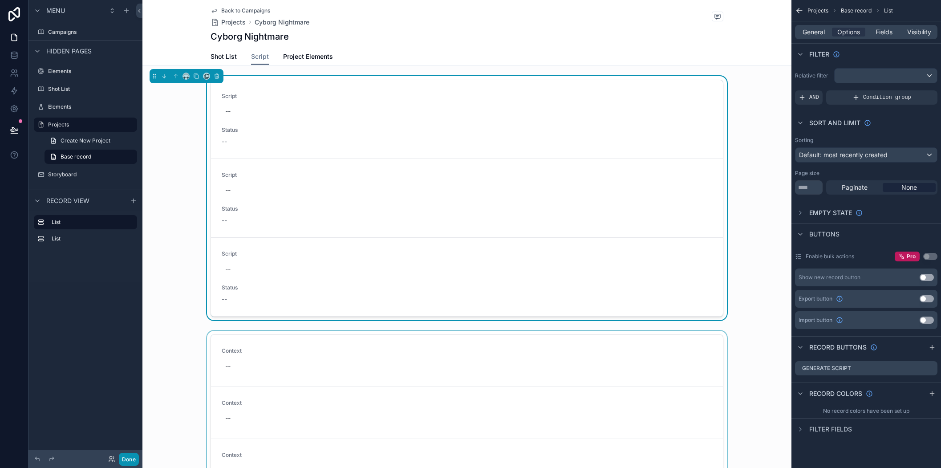
click at [129, 454] on button "Done" at bounding box center [129, 459] width 20 height 13
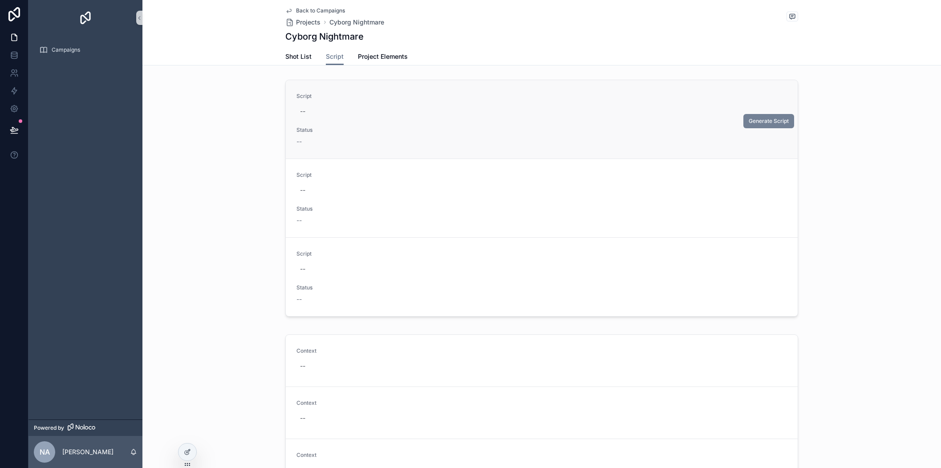
click at [764, 121] on span "Generate Script" at bounding box center [769, 121] width 40 height 7
click at [756, 126] on span "Generate Script" at bounding box center [769, 125] width 40 height 7
click at [762, 124] on span "Generate Script" at bounding box center [769, 125] width 40 height 7
click at [759, 126] on span "Generate Script" at bounding box center [769, 125] width 40 height 7
click at [750, 125] on span "Generate Script" at bounding box center [769, 125] width 40 height 7
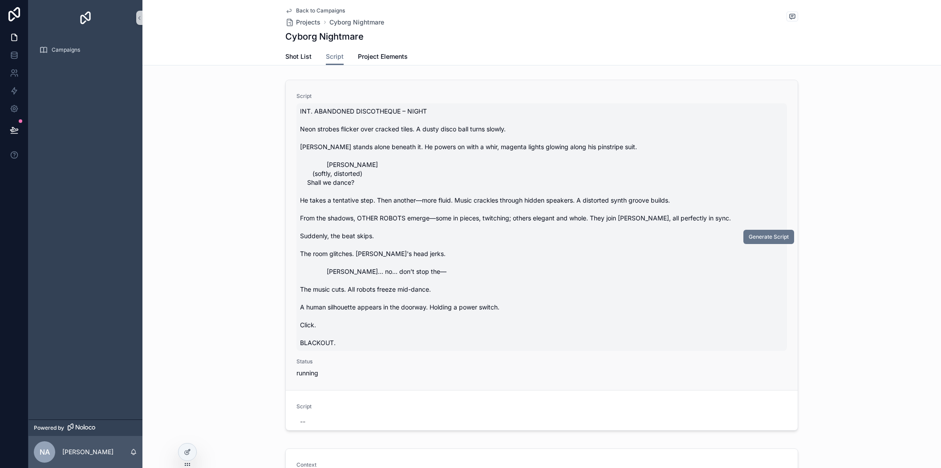
click at [407, 242] on span "INT. ABANDONED DISCOTHEQUE – NIGHT Neon strobes flicker over cracked tiles. A d…" at bounding box center [541, 227] width 483 height 240
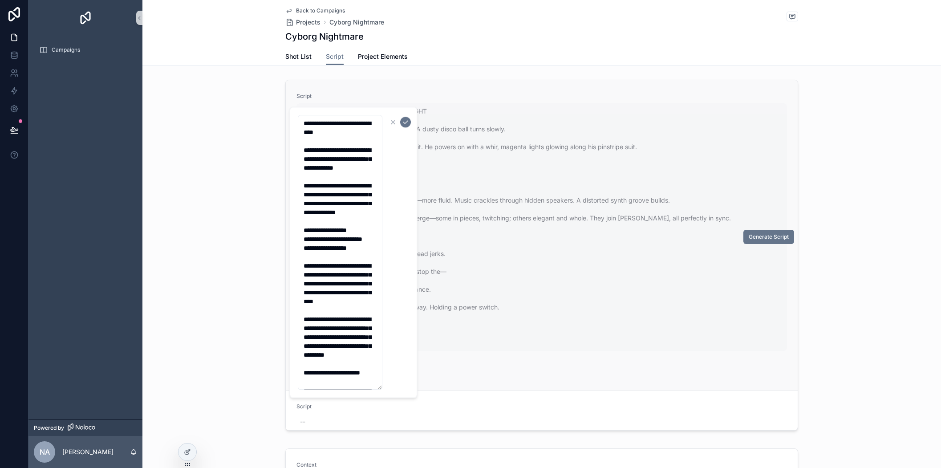
click at [531, 247] on span "INT. ABANDONED DISCOTHEQUE – NIGHT Neon strobes flicker over cracked tiles. A d…" at bounding box center [541, 227] width 483 height 240
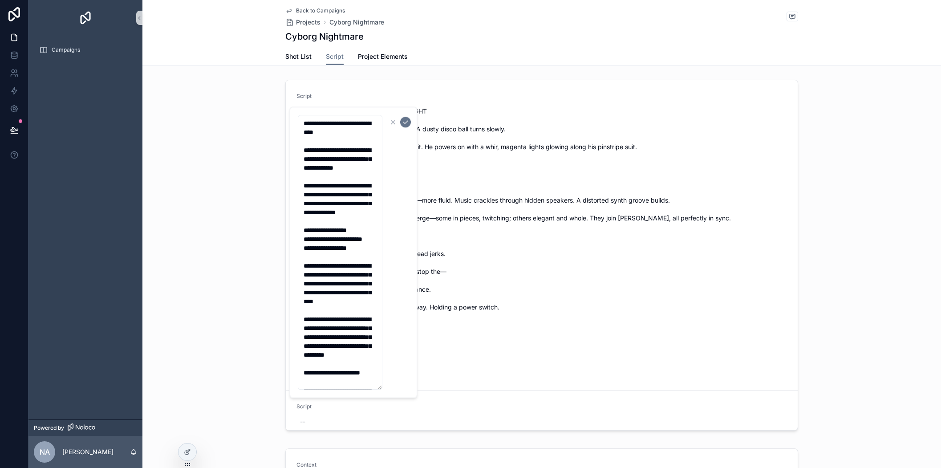
click at [211, 268] on div "Script INT. ABANDONED DISCOTHEQUE – NIGHT Neon strobes flicker over cracked til…" at bounding box center [541, 256] width 799 height 361
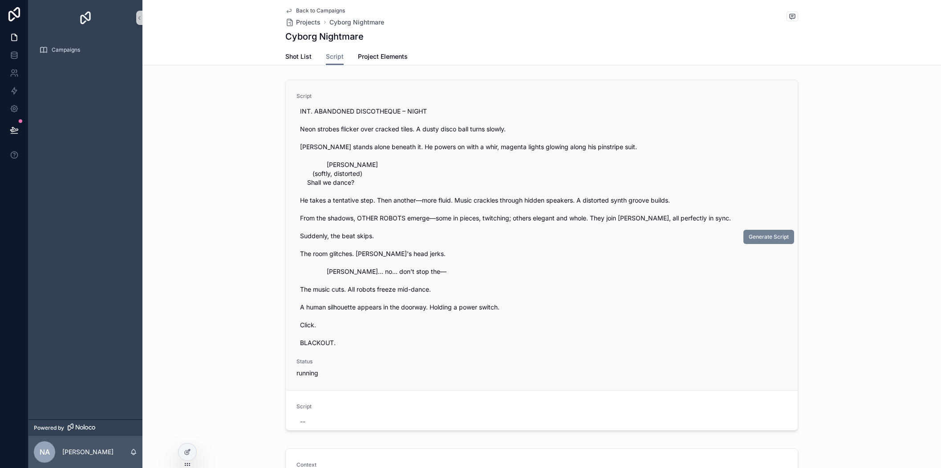
click at [767, 240] on span "Generate Script" at bounding box center [769, 236] width 40 height 7
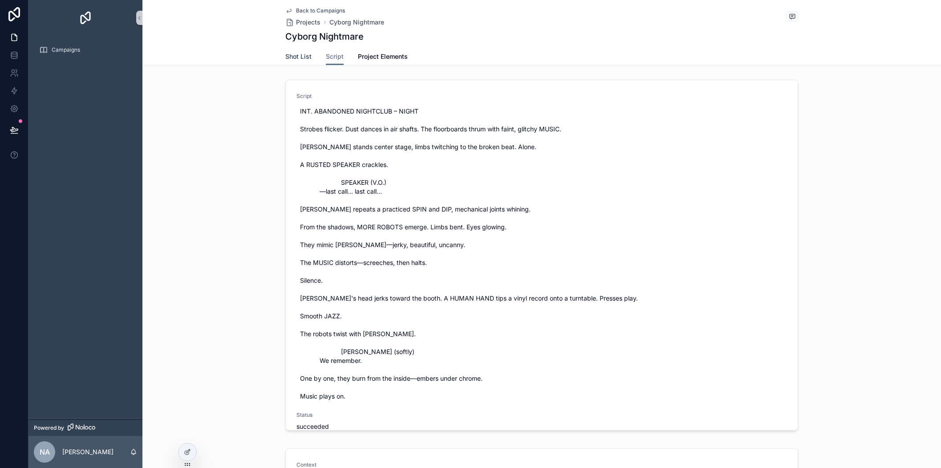
click at [304, 57] on span "Shot List" at bounding box center [298, 56] width 26 height 9
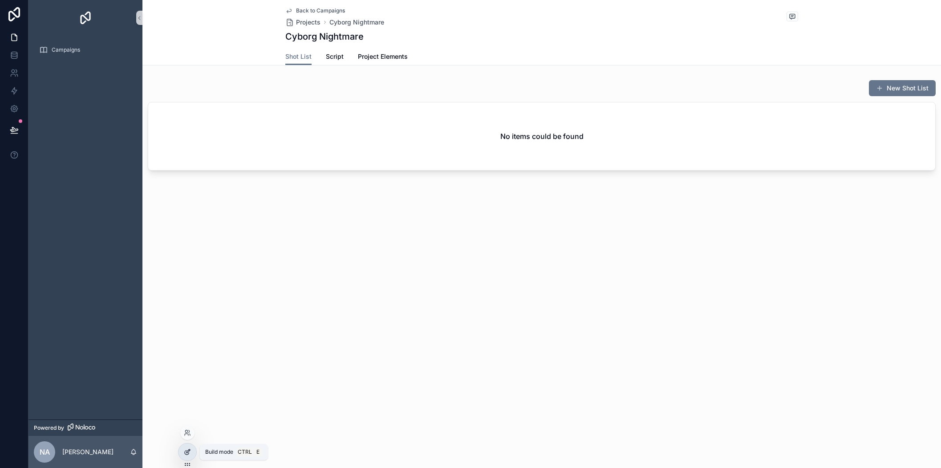
click at [188, 454] on icon at bounding box center [187, 452] width 4 height 4
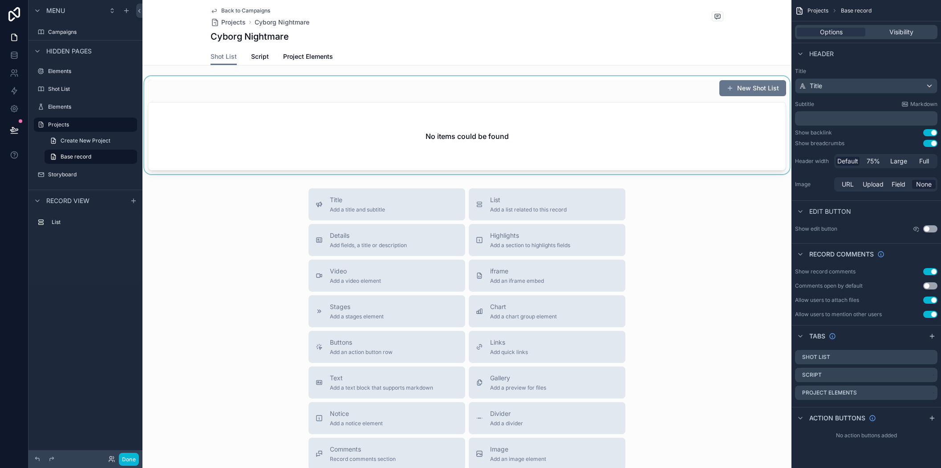
click at [661, 96] on div "scrollable content" at bounding box center [466, 125] width 649 height 98
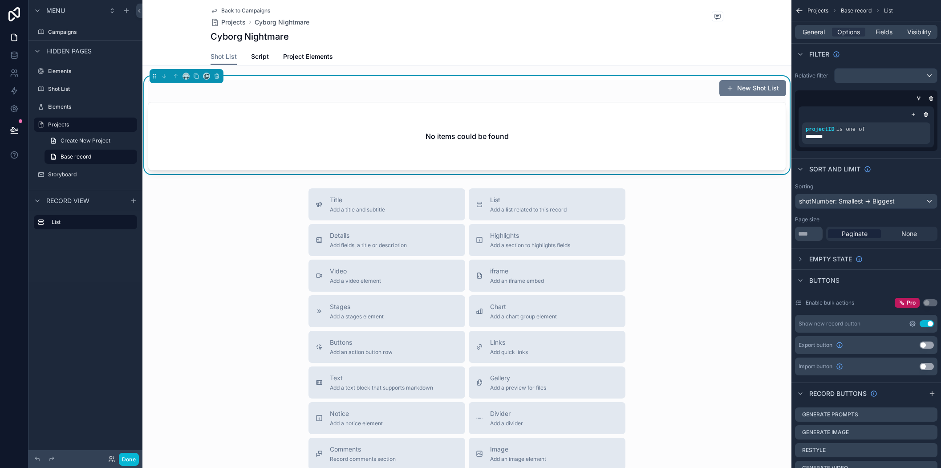
click at [913, 324] on icon "scrollable content" at bounding box center [913, 324] width 2 height 2
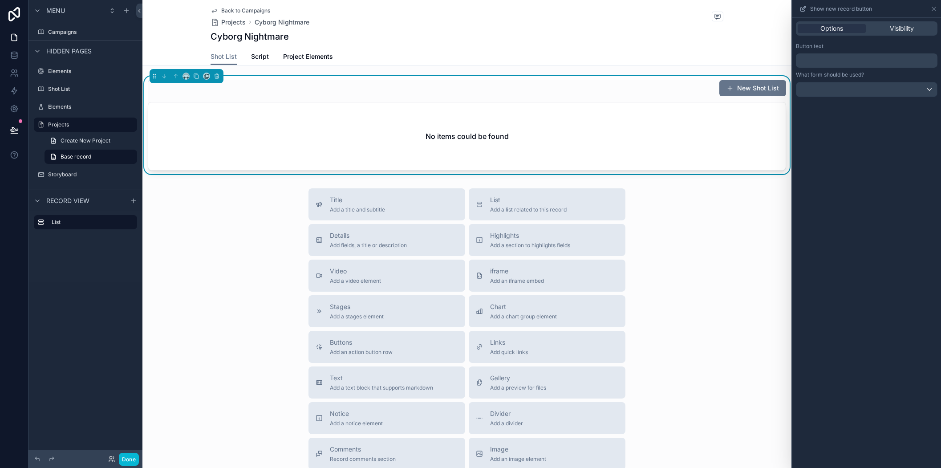
click at [848, 60] on p "﻿" at bounding box center [867, 60] width 136 height 11
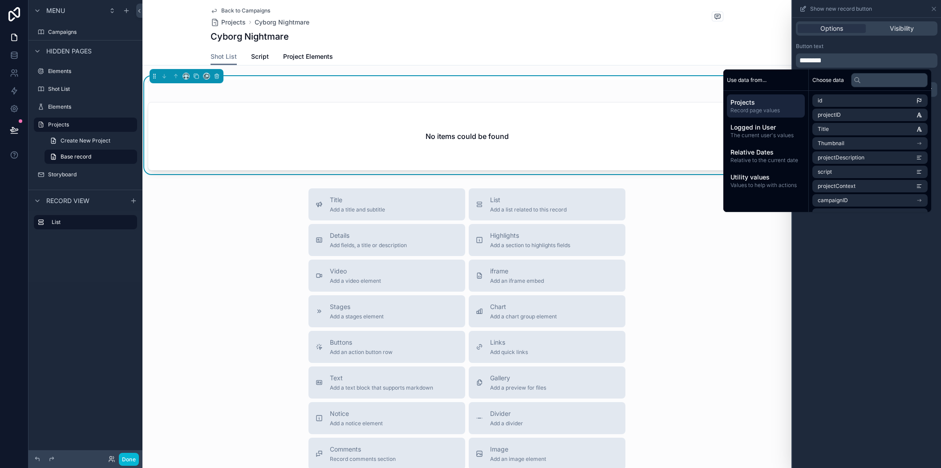
click at [863, 43] on div "Button text" at bounding box center [867, 46] width 142 height 7
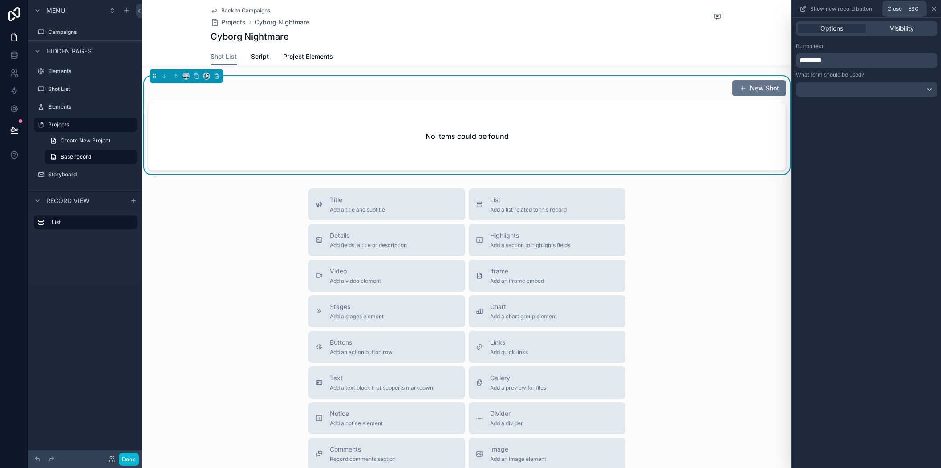
click at [933, 9] on icon at bounding box center [934, 9] width 4 height 4
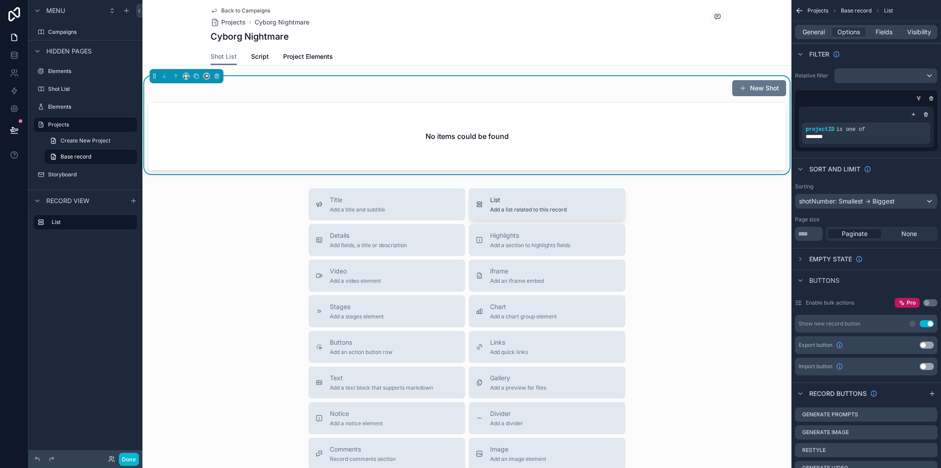
click at [548, 204] on div "List Add a list related to this record" at bounding box center [528, 204] width 77 height 18
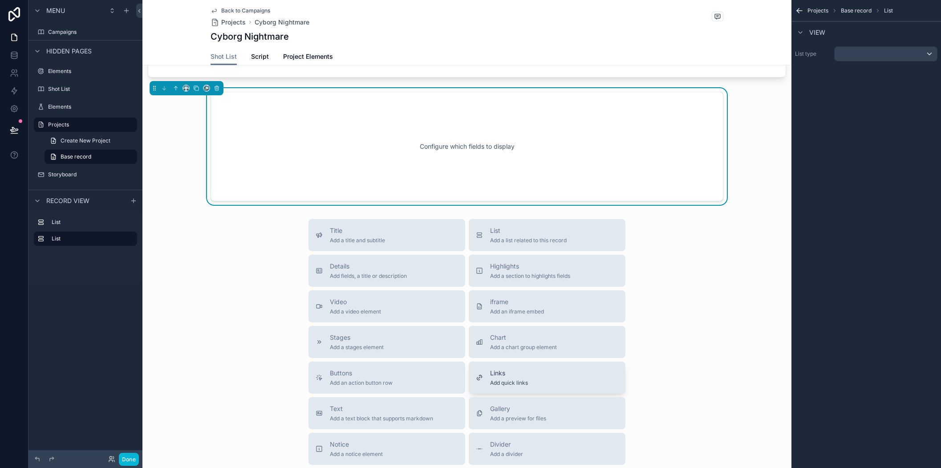
scroll to position [49, 0]
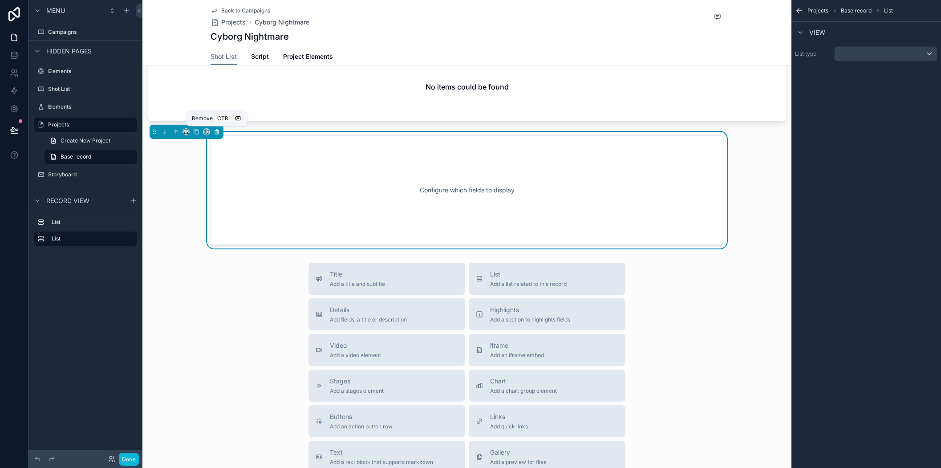
click at [218, 132] on icon "scrollable content" at bounding box center [217, 132] width 6 height 6
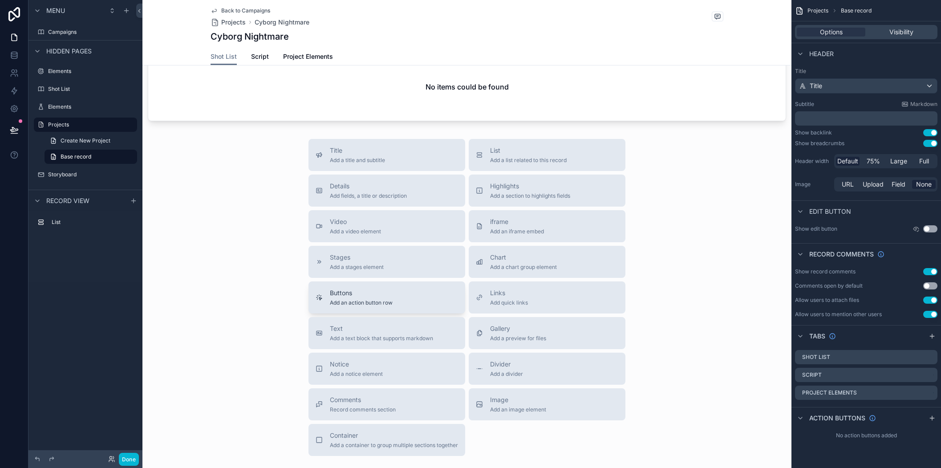
click at [347, 302] on span "Add an action button row" at bounding box center [361, 302] width 63 height 7
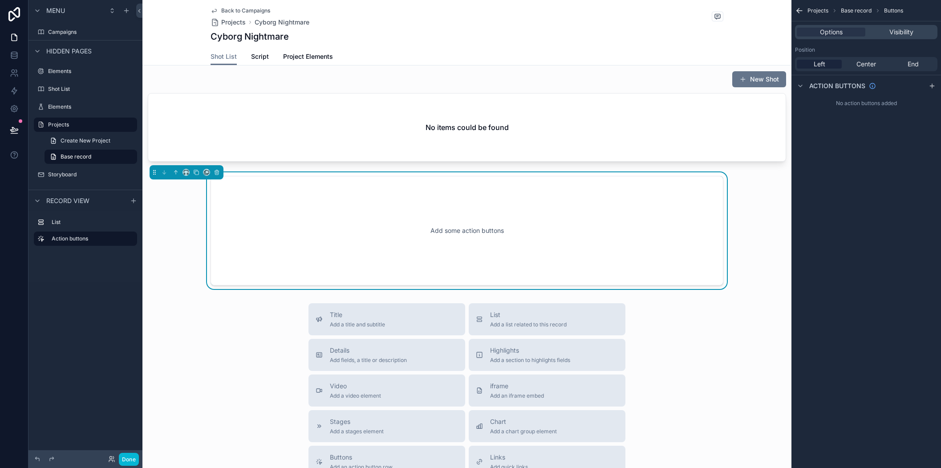
scroll to position [5, 0]
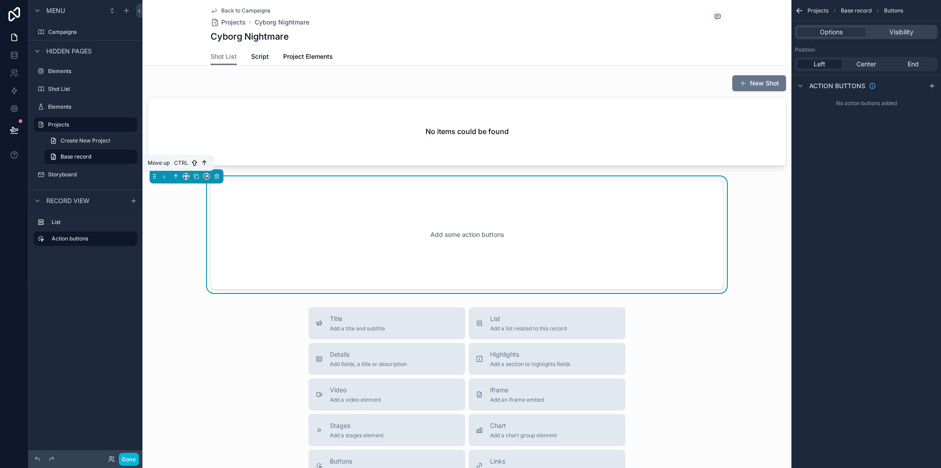
click at [174, 177] on icon "scrollable content" at bounding box center [176, 176] width 6 height 6
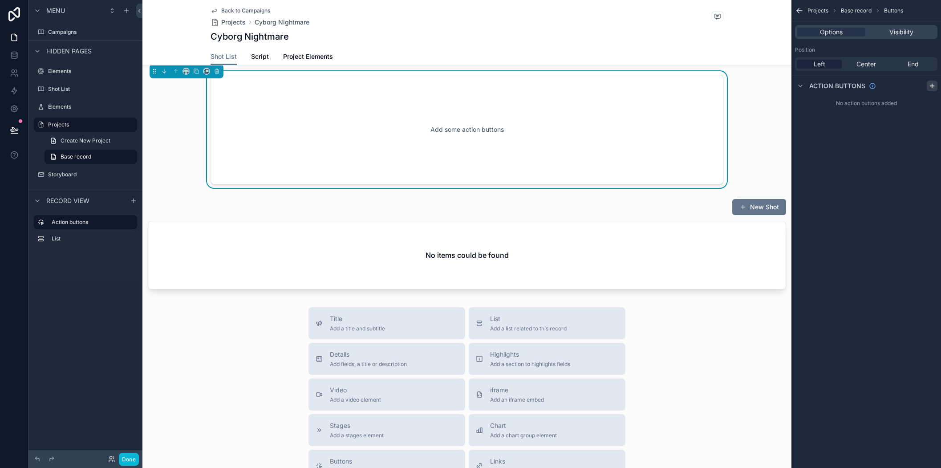
click at [934, 86] on icon "scrollable content" at bounding box center [932, 85] width 7 height 7
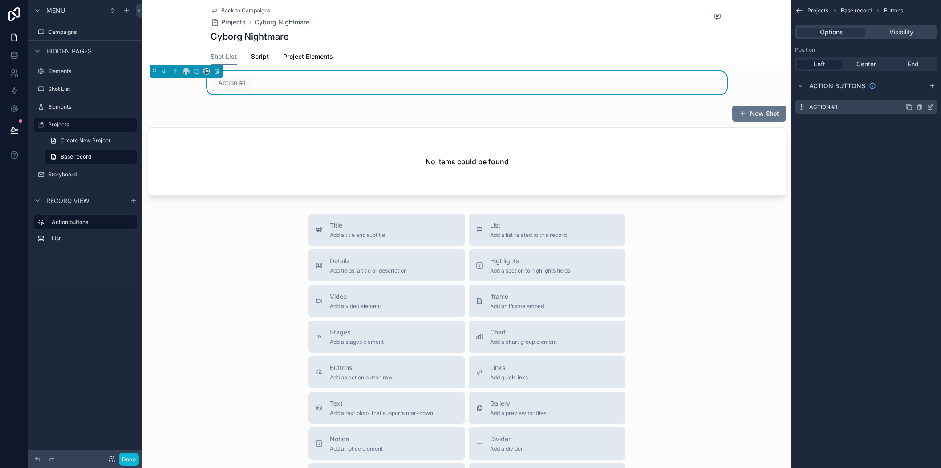
click at [929, 106] on icon "scrollable content" at bounding box center [931, 106] width 4 height 4
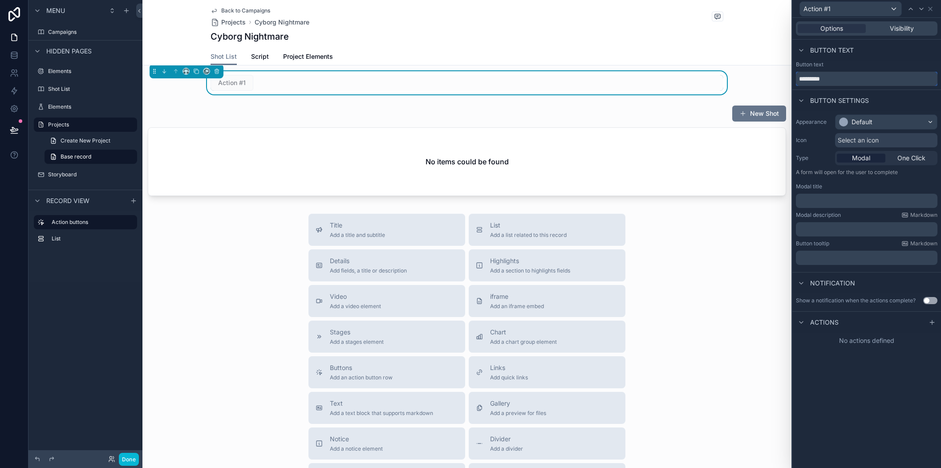
drag, startPoint x: 834, startPoint y: 80, endPoint x: 710, endPoint y: 80, distance: 124.6
click at [710, 80] on div "Action #1 Options Visibility Button text Button text ********* Button settings …" at bounding box center [470, 234] width 941 height 468
type input "**********"
click at [864, 123] on div "Default" at bounding box center [862, 122] width 21 height 9
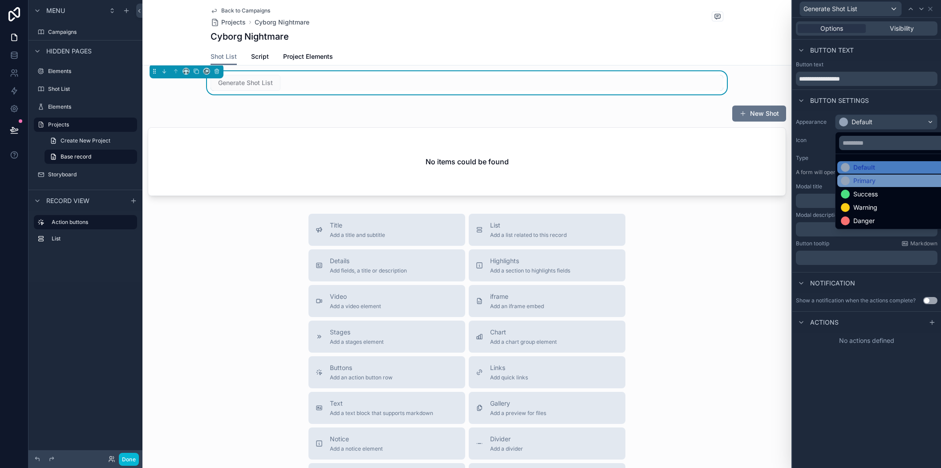
click at [873, 175] on div "Primary" at bounding box center [896, 180] width 119 height 12
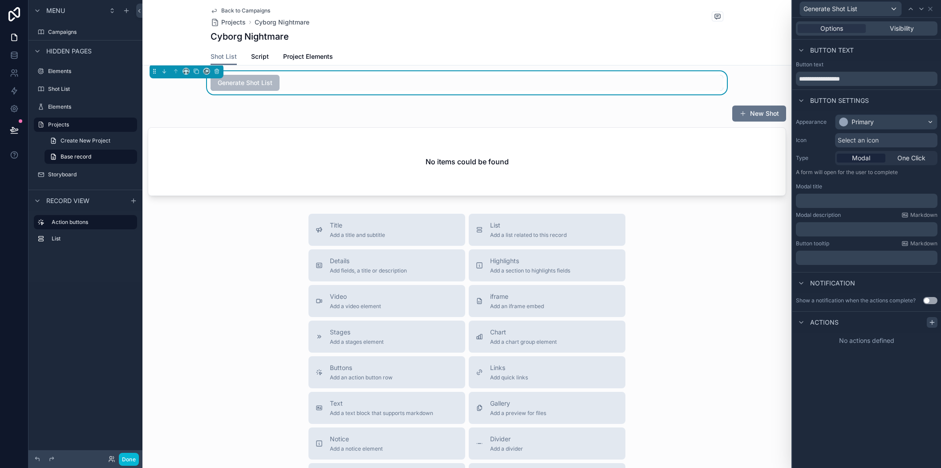
click at [928, 324] on div at bounding box center [932, 322] width 11 height 11
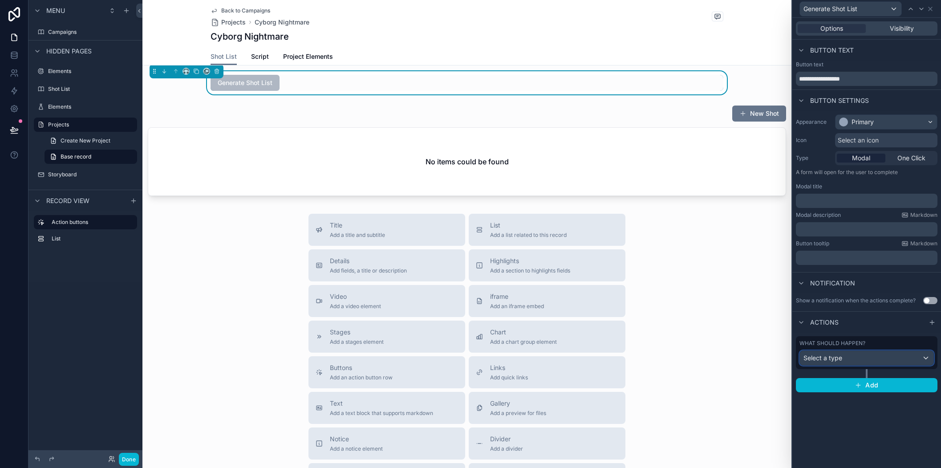
click at [869, 356] on div "Select a type" at bounding box center [867, 358] width 134 height 14
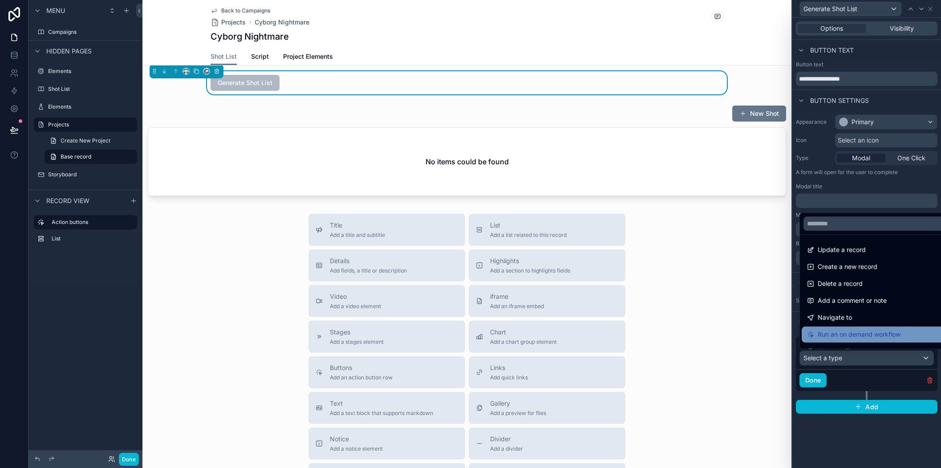
click at [884, 337] on span "Run an on demand workflow" at bounding box center [859, 334] width 83 height 11
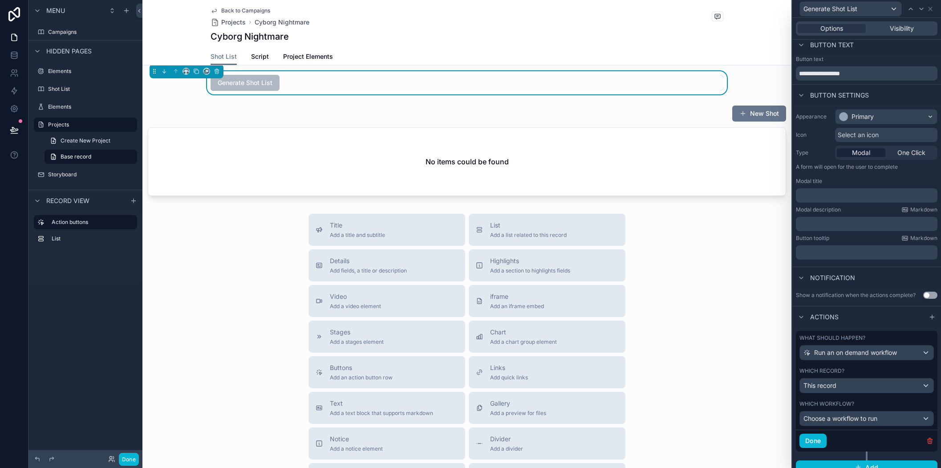
scroll to position [20, 0]
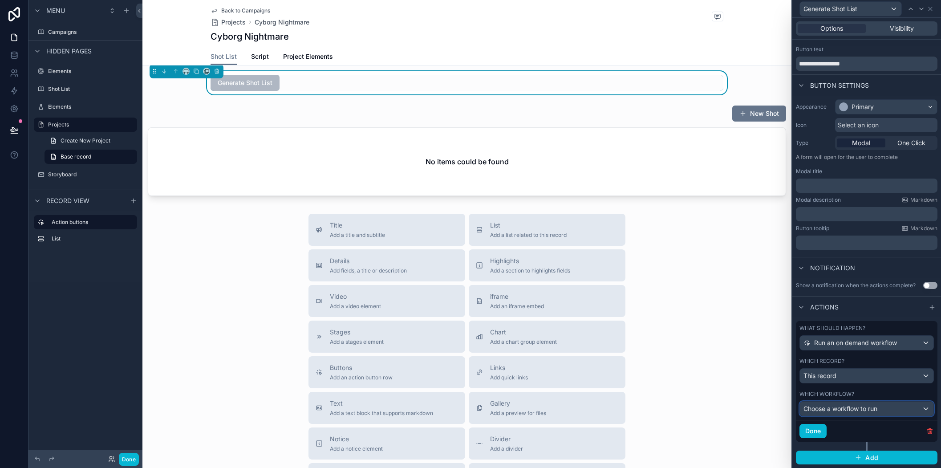
click at [847, 406] on span "Choose a workflow to run" at bounding box center [840, 409] width 74 height 8
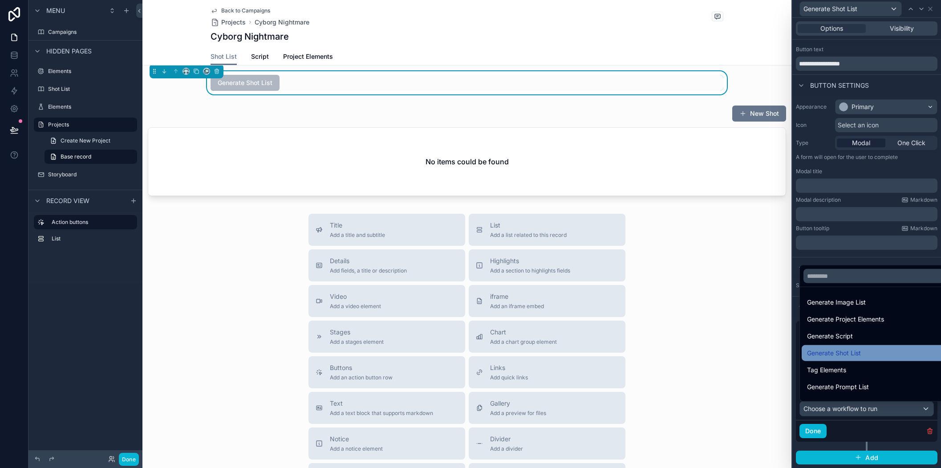
click at [892, 351] on div "Generate Shot List" at bounding box center [873, 353] width 133 height 11
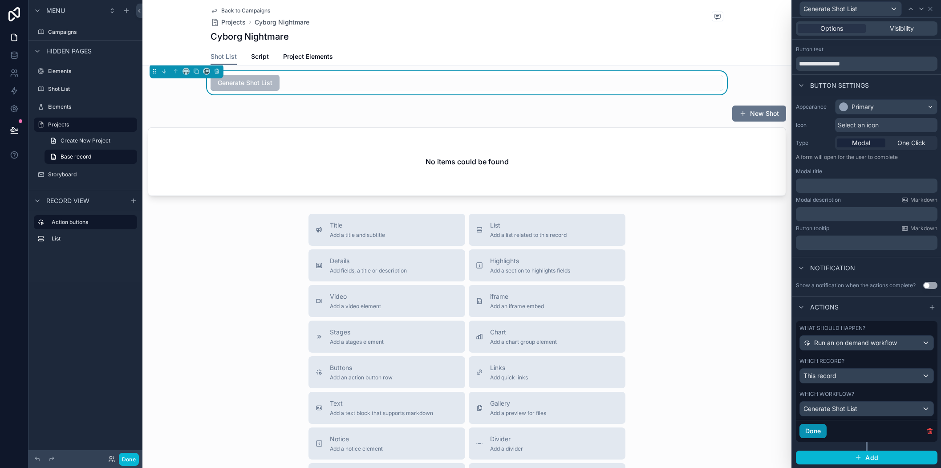
click at [817, 429] on button "Done" at bounding box center [812, 431] width 27 height 14
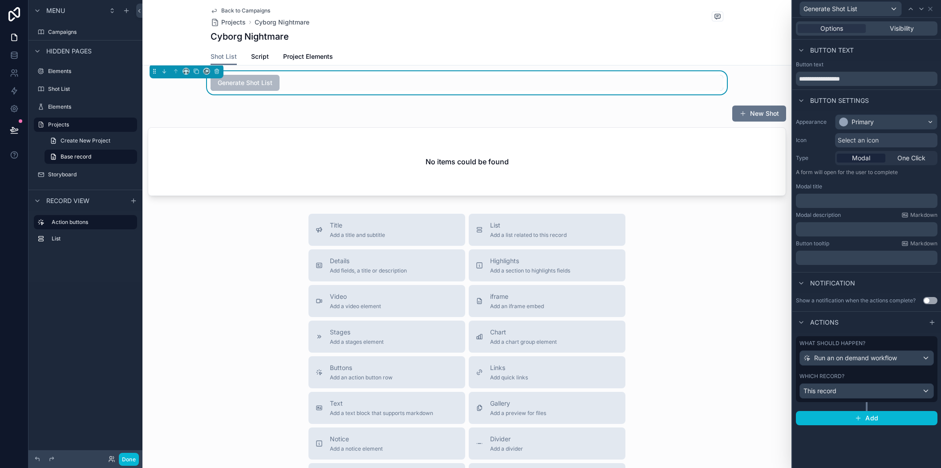
click at [387, 27] on div "Back to Campaigns Projects Cyborg Nightmare Cyborg Nightmare" at bounding box center [467, 24] width 513 height 48
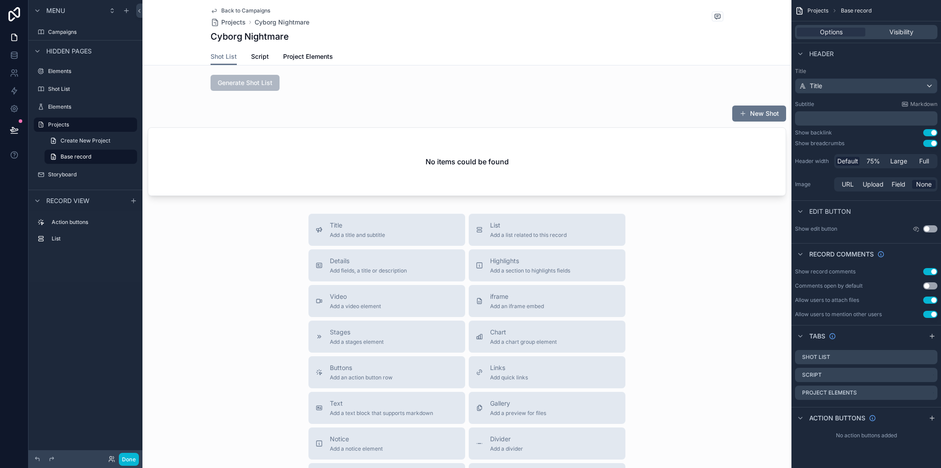
click at [848, 116] on p "﻿" at bounding box center [867, 118] width 137 height 9
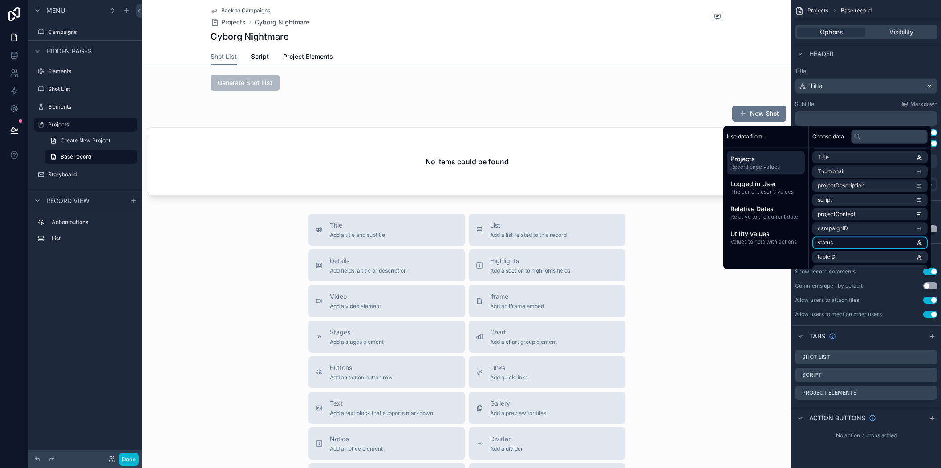
scroll to position [45, 0]
click at [859, 227] on li "status" at bounding box center [869, 226] width 115 height 12
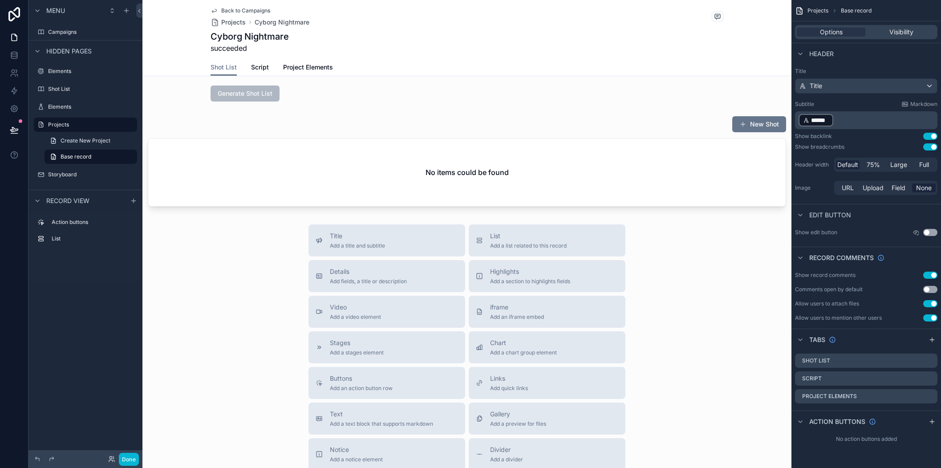
click at [825, 121] on span "******" at bounding box center [820, 120] width 18 height 9
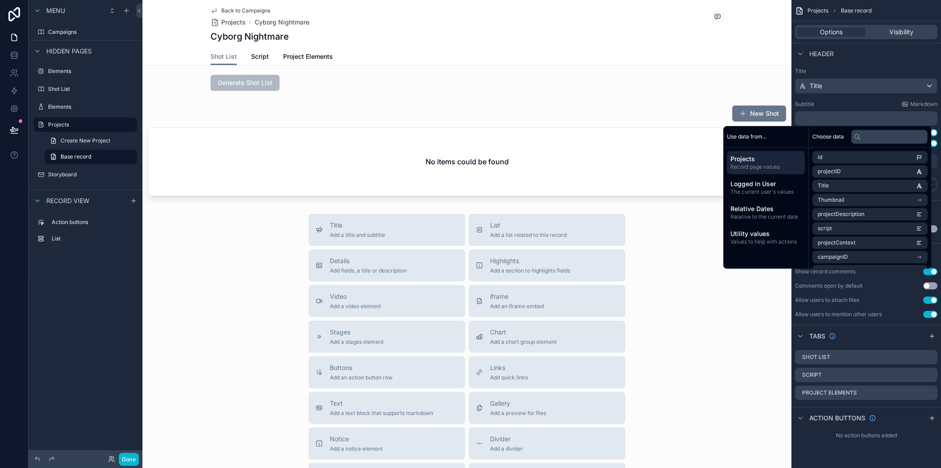
click at [215, 308] on div "Title Add a title and subtitle List Add a list related to this record Details A…" at bounding box center [466, 372] width 649 height 317
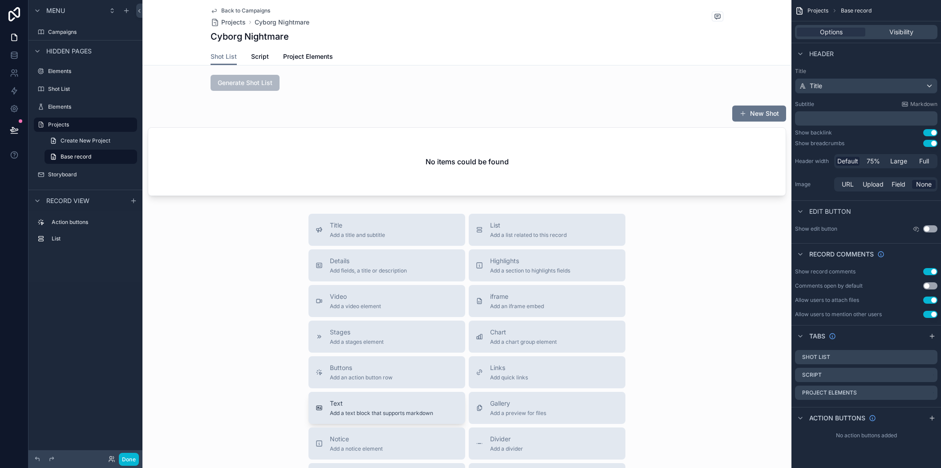
click at [392, 411] on span "Add a text block that supports markdown" at bounding box center [381, 413] width 103 height 7
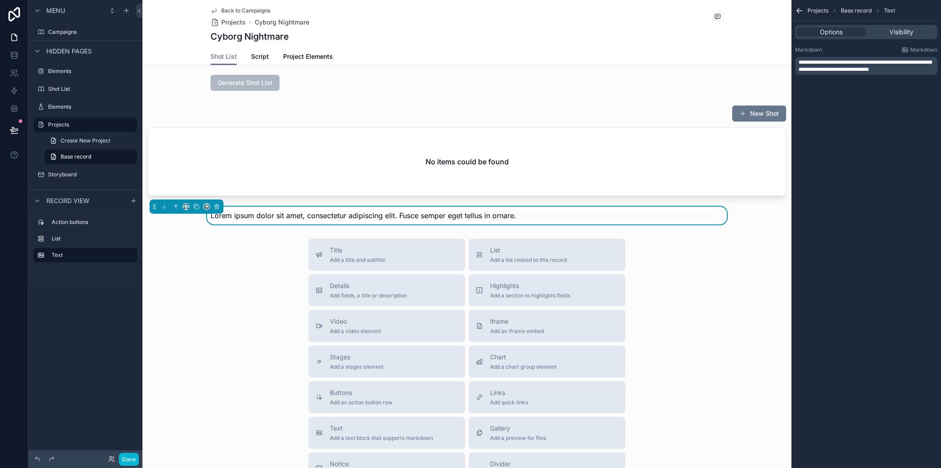
scroll to position [0, 0]
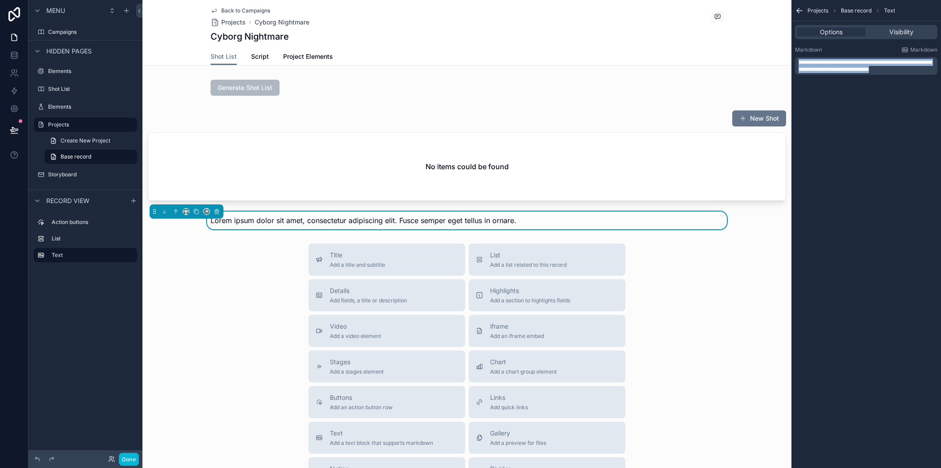
drag, startPoint x: 905, startPoint y: 71, endPoint x: 778, endPoint y: 51, distance: 127.9
click at [778, 51] on div "Campaigns Elements Shot List Elements Projects Storyboard Powered by NA Noah Au…" at bounding box center [541, 234] width 799 height 468
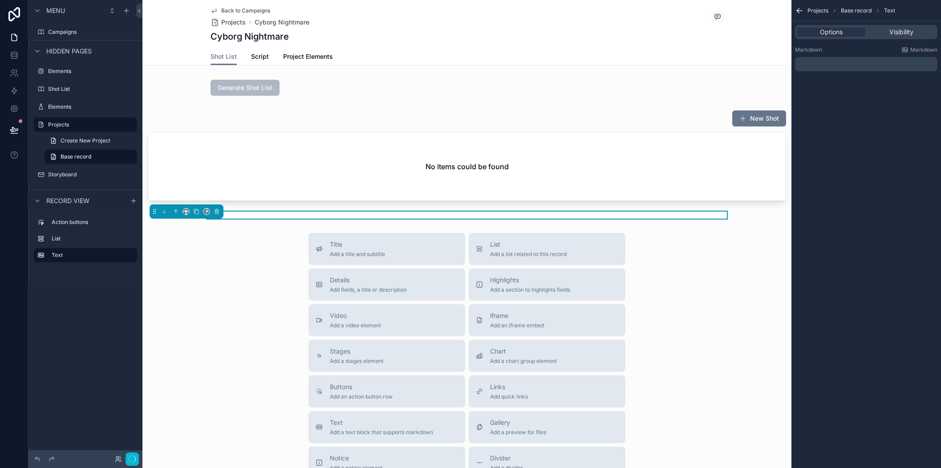
click at [820, 61] on p "﻿" at bounding box center [867, 64] width 137 height 7
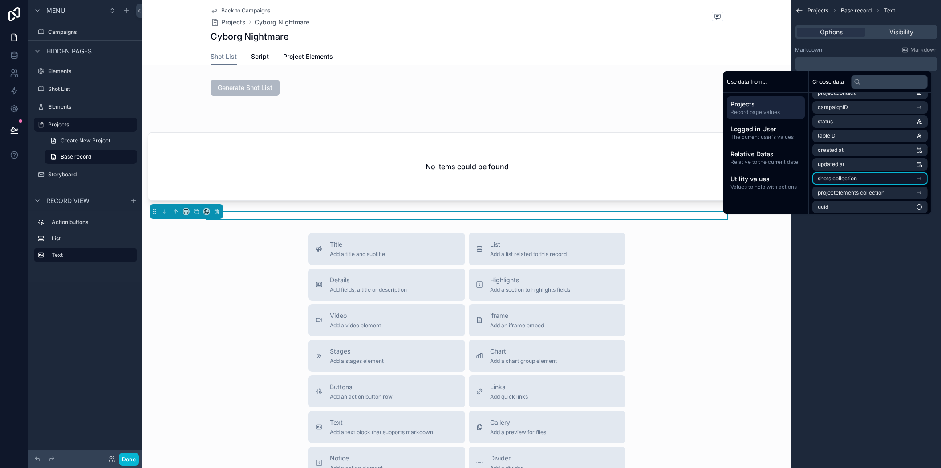
scroll to position [98, 0]
click at [844, 119] on li "status" at bounding box center [869, 118] width 115 height 12
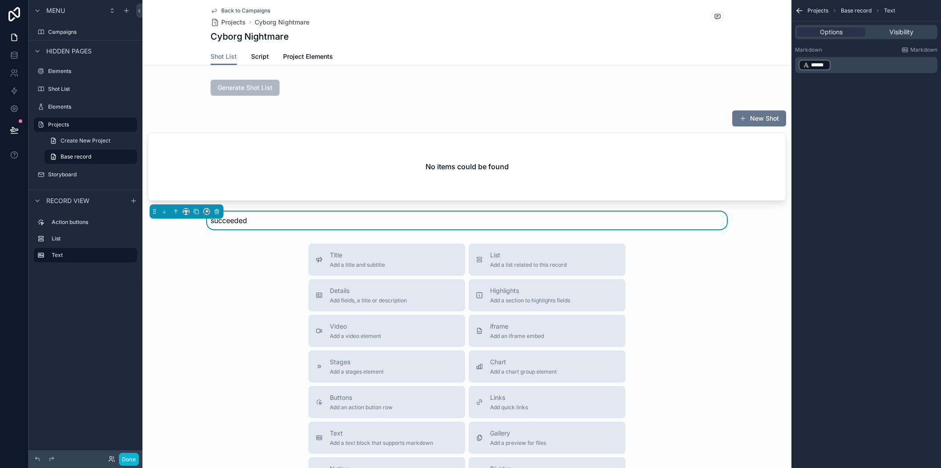
click at [797, 64] on div "﻿ ****** ﻿ ﻿" at bounding box center [866, 65] width 142 height 16
click at [851, 65] on p "﻿ ****** ﻿ ﻿" at bounding box center [867, 65] width 137 height 12
click at [223, 320] on div "Title Add a title and subtitle List Add a list related to this record Details A…" at bounding box center [466, 401] width 649 height 317
click at [130, 458] on button "Done" at bounding box center [129, 459] width 20 height 13
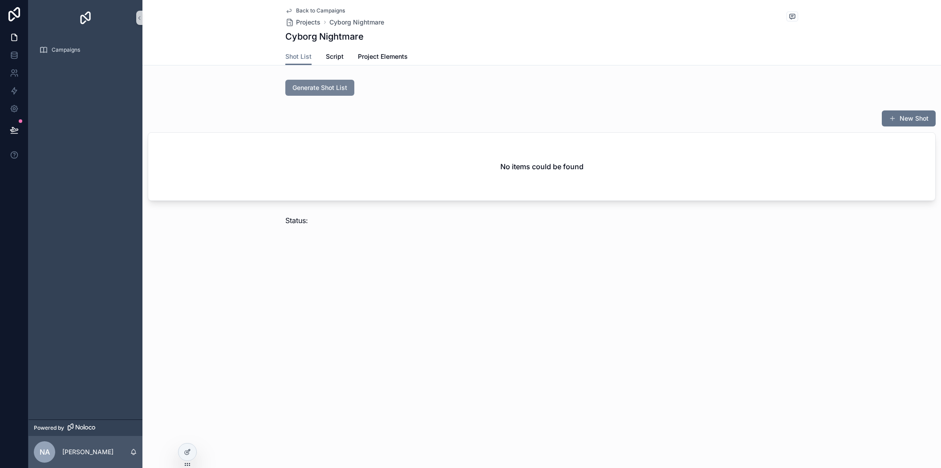
click at [329, 89] on span "Generate Shot List" at bounding box center [319, 87] width 55 height 9
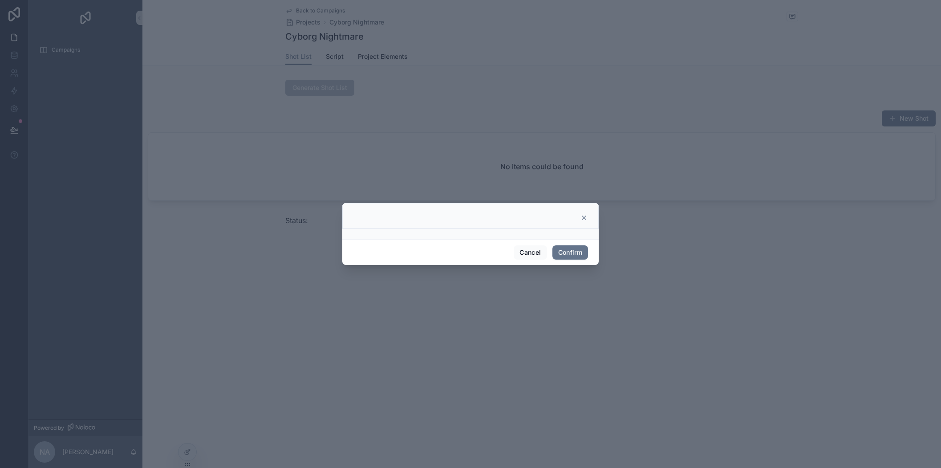
click at [584, 219] on icon at bounding box center [584, 218] width 4 height 4
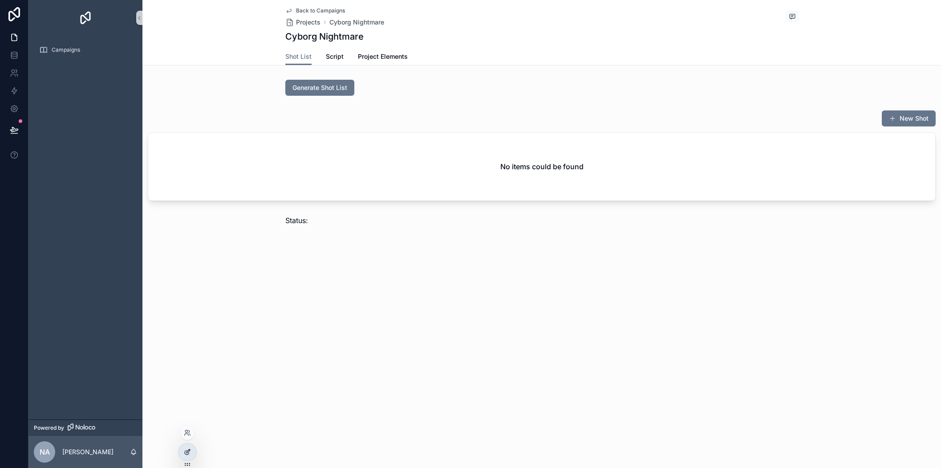
click at [193, 452] on div at bounding box center [188, 451] width 18 height 17
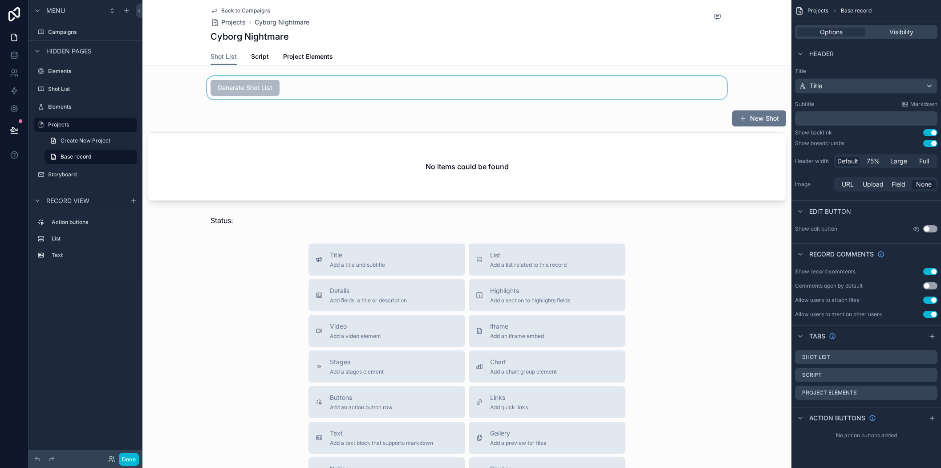
click at [256, 87] on div "scrollable content" at bounding box center [466, 87] width 649 height 23
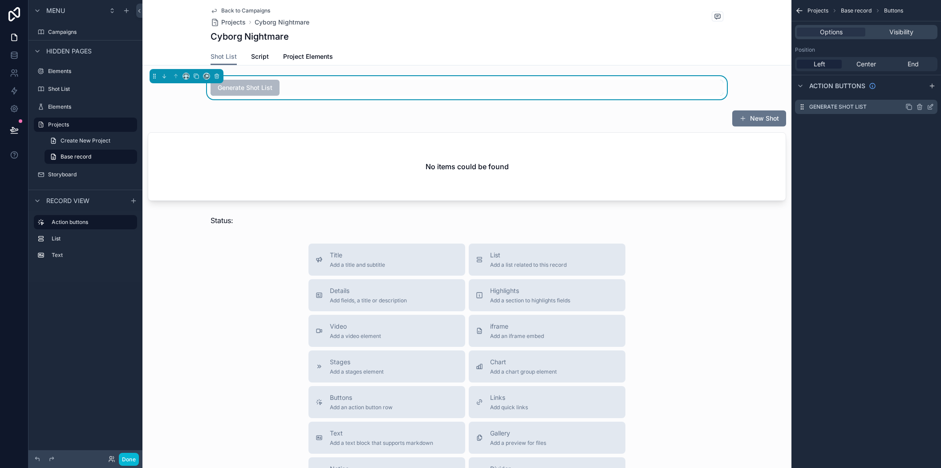
click at [929, 105] on icon "scrollable content" at bounding box center [930, 106] width 7 height 7
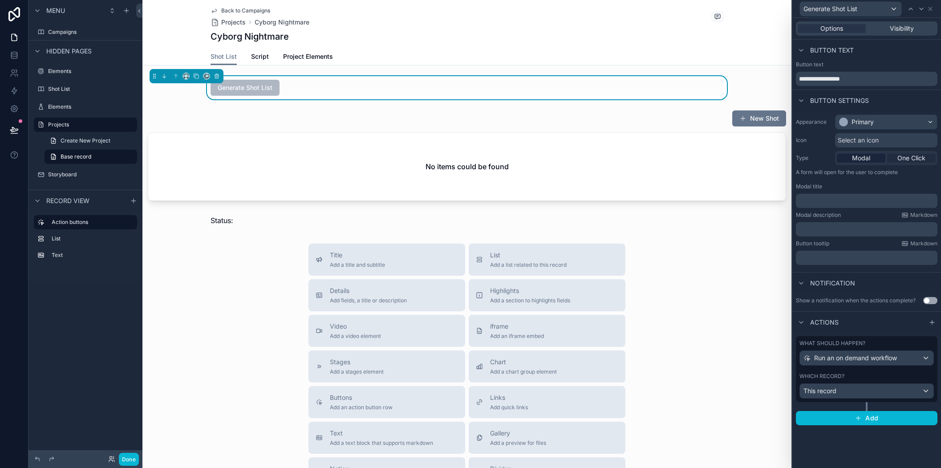
click at [905, 156] on span "One Click" at bounding box center [911, 158] width 28 height 9
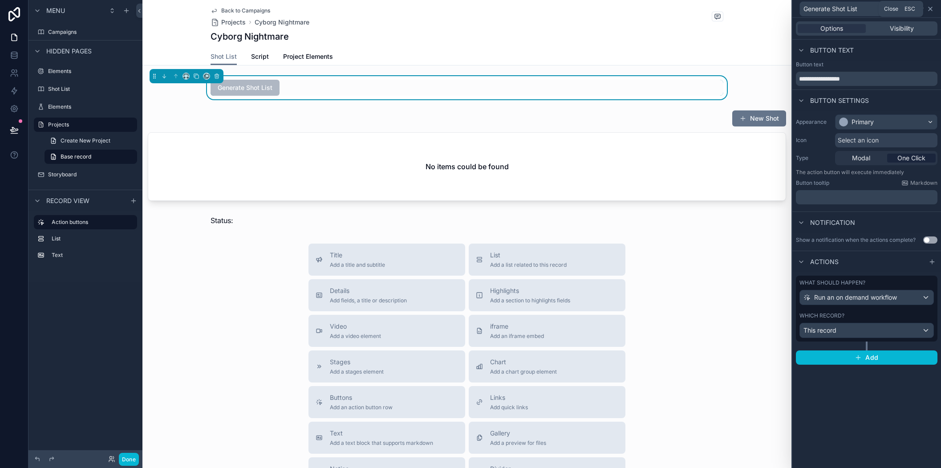
click at [930, 8] on icon at bounding box center [930, 8] width 7 height 7
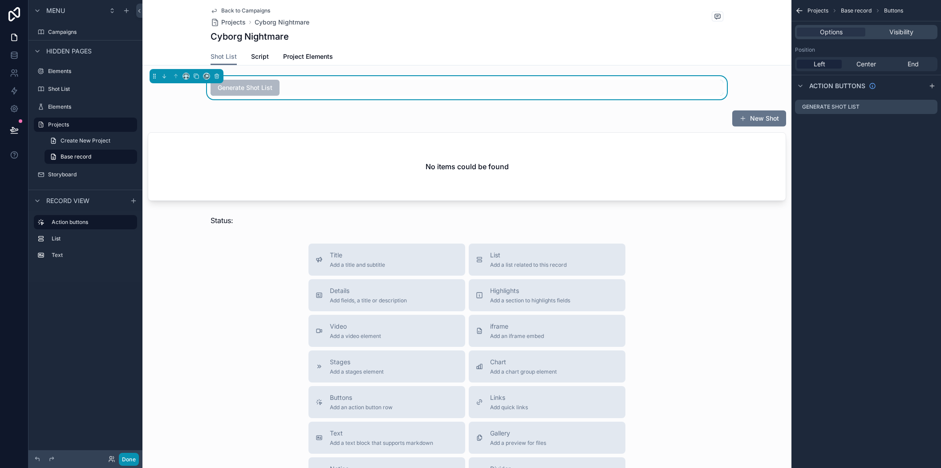
click at [126, 461] on button "Done" at bounding box center [129, 459] width 20 height 13
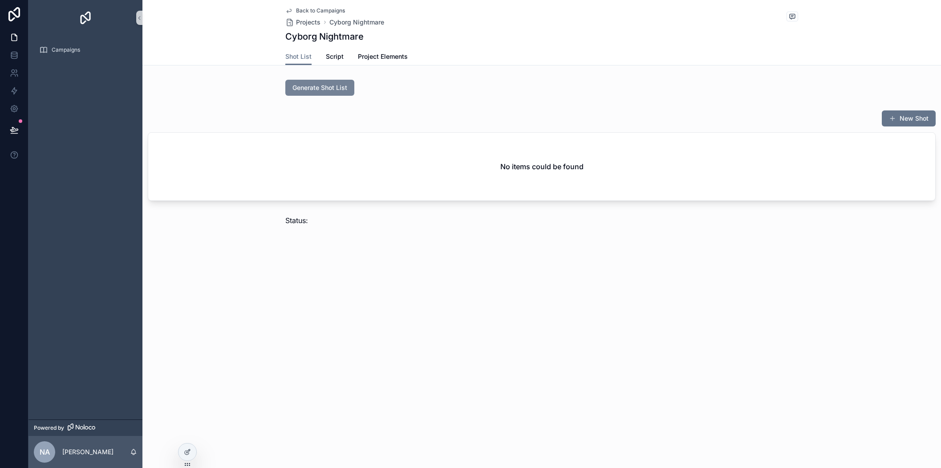
click at [319, 88] on span "Generate Shot List" at bounding box center [319, 87] width 55 height 9
click at [316, 88] on span "Generate Shot List" at bounding box center [319, 87] width 55 height 9
click at [337, 88] on span "Generate Shot List" at bounding box center [319, 87] width 55 height 9
click at [322, 85] on span "Generate Shot List" at bounding box center [319, 87] width 55 height 9
click at [286, 106] on div "New Shot No items could be found" at bounding box center [541, 155] width 799 height 98
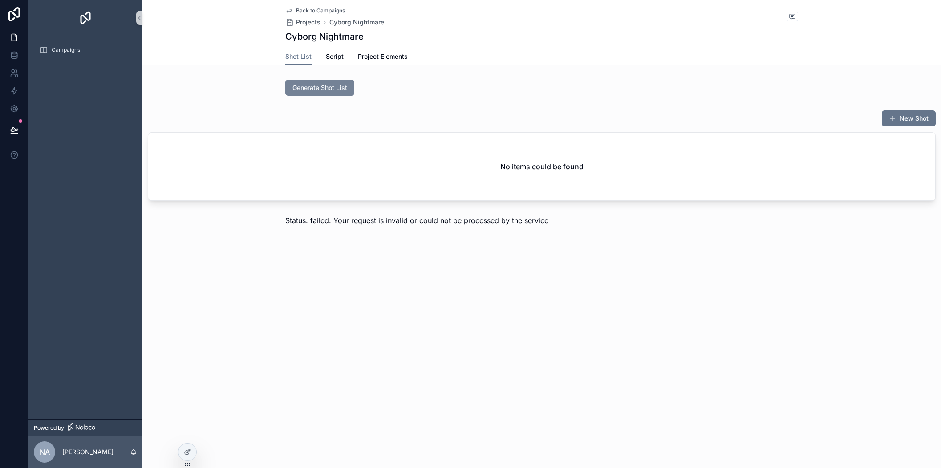
click at [308, 89] on span "Generate Shot List" at bounding box center [319, 87] width 55 height 9
click at [249, 101] on div "Generate Shot List New Shot No items could be found Status: failed: Your reques…" at bounding box center [541, 152] width 799 height 153
click at [207, 123] on div "New Shot" at bounding box center [542, 118] width 788 height 17
drag, startPoint x: 334, startPoint y: 309, endPoint x: 334, endPoint y: 304, distance: 5.3
click at [334, 309] on div "Back to Campaigns Projects Cyborg Nightmare Cyborg Nightmare Shot List Shot Lis…" at bounding box center [541, 234] width 799 height 468
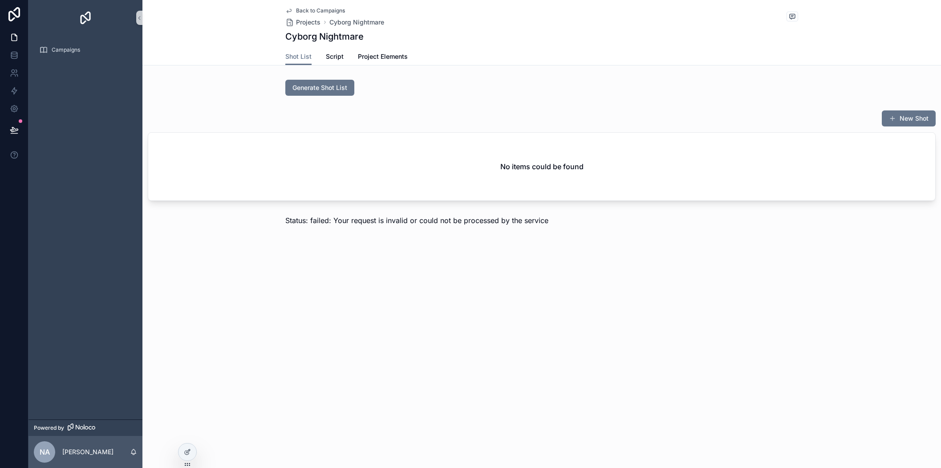
click at [333, 224] on span "Status: failed: Your request is invalid or could not be processed by the service" at bounding box center [416, 220] width 263 height 9
click at [334, 221] on span "Status: failed: Your request is invalid or could not be processed by the service" at bounding box center [416, 220] width 263 height 9
click at [188, 452] on icon at bounding box center [187, 451] width 7 height 7
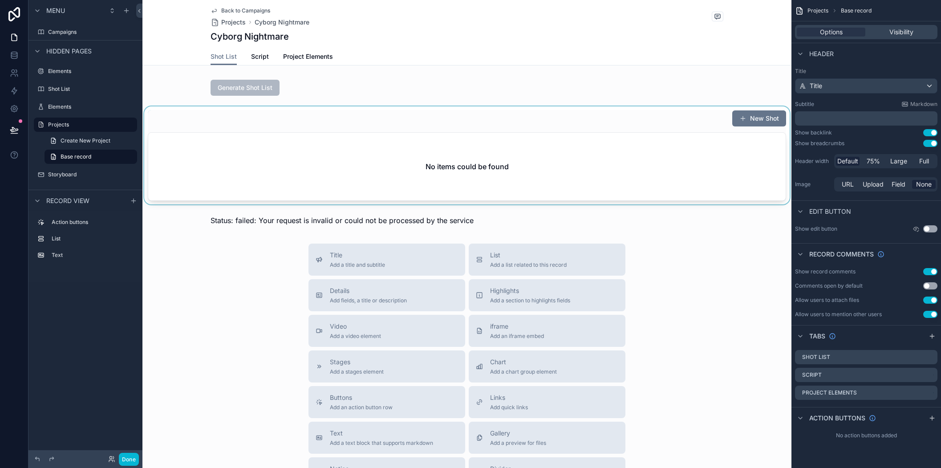
click at [377, 118] on div "scrollable content" at bounding box center [466, 155] width 649 height 98
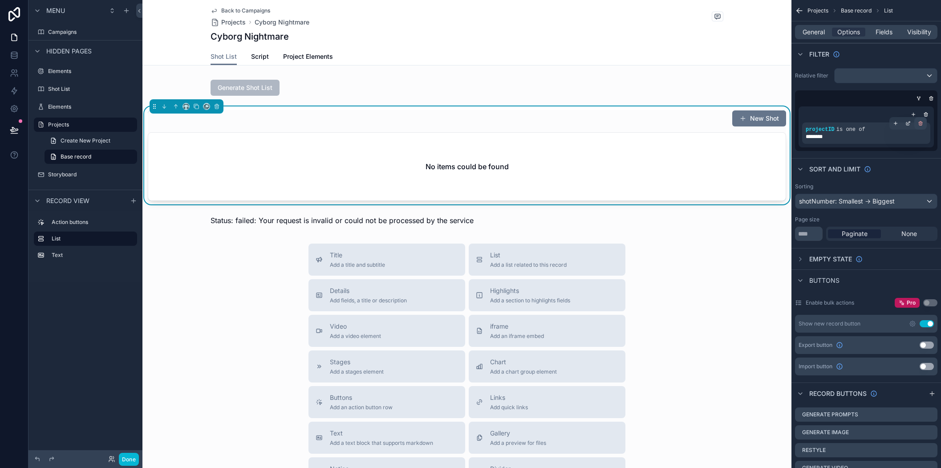
click at [919, 124] on icon "scrollable content" at bounding box center [920, 123] width 3 height 3
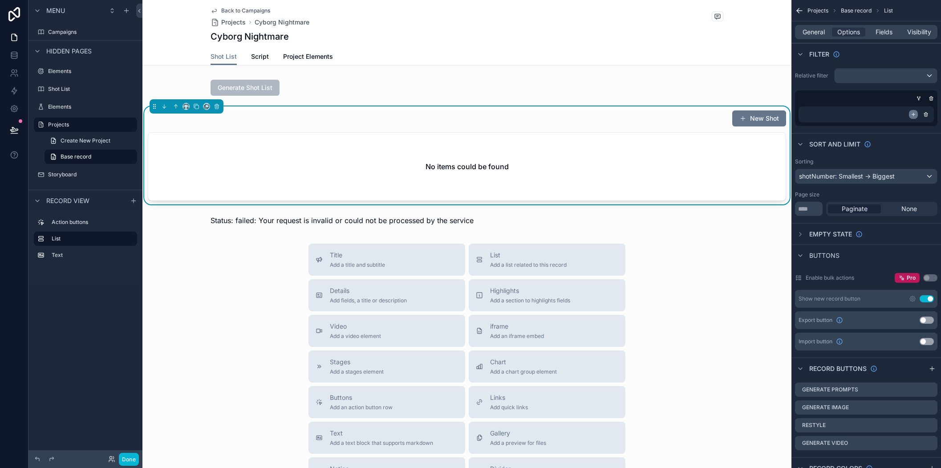
click at [911, 116] on icon "scrollable content" at bounding box center [913, 114] width 5 height 5
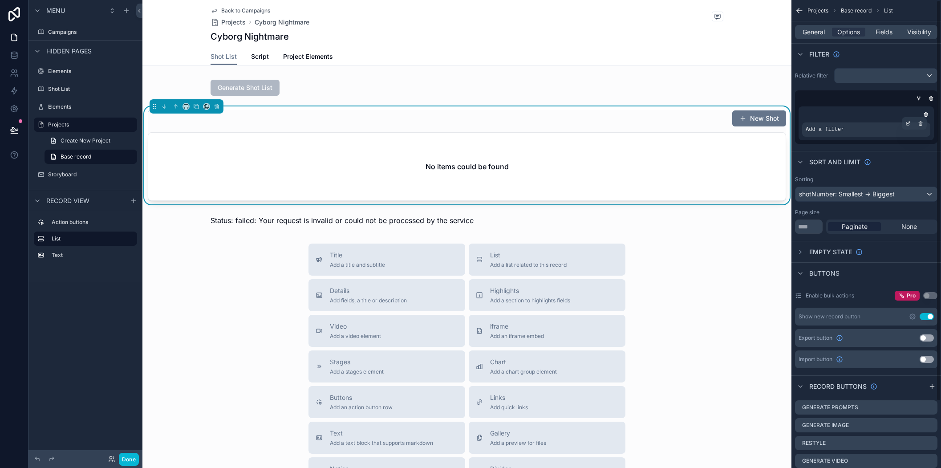
click at [849, 130] on div "Add a filter" at bounding box center [866, 129] width 128 height 14
click at [908, 124] on icon "scrollable content" at bounding box center [907, 123] width 5 height 5
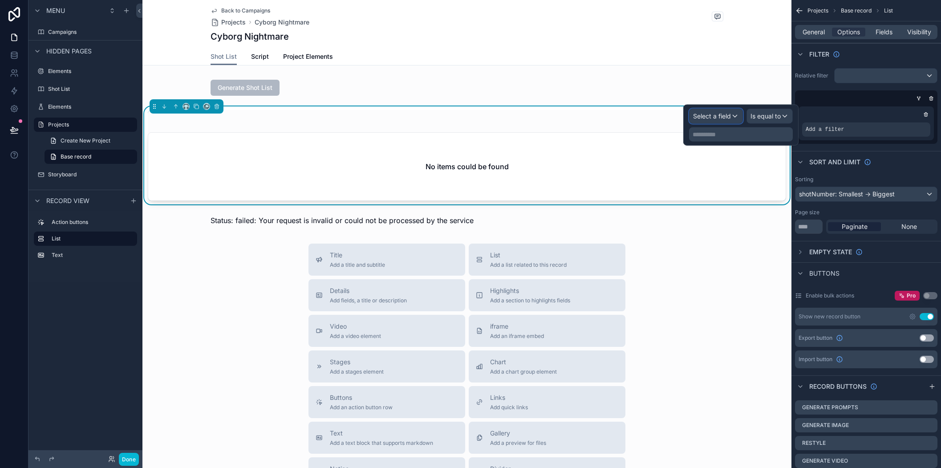
click at [731, 116] on div "Select a field" at bounding box center [716, 116] width 53 height 14
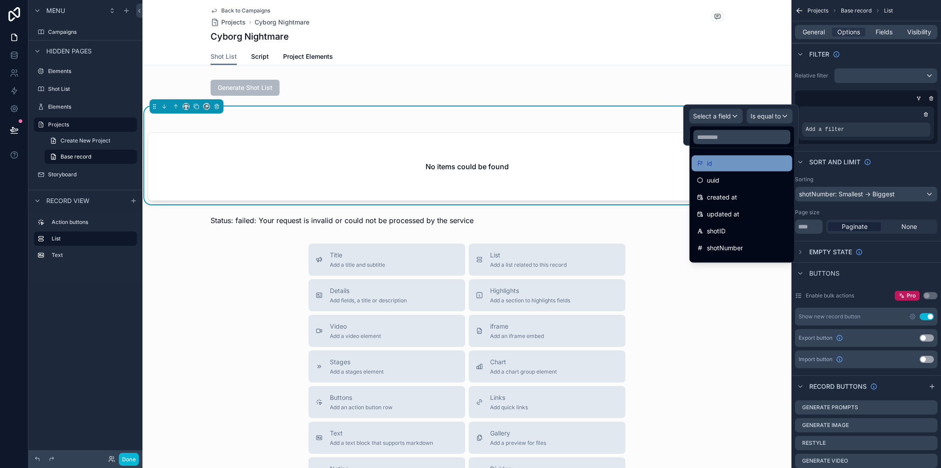
click at [728, 163] on div "id" at bounding box center [742, 163] width 90 height 11
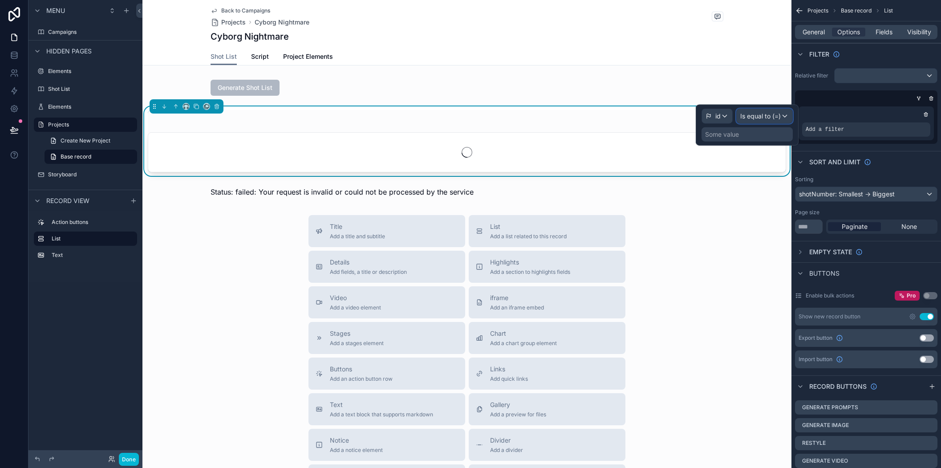
click at [771, 116] on span "Is equal to (=)" at bounding box center [760, 116] width 41 height 9
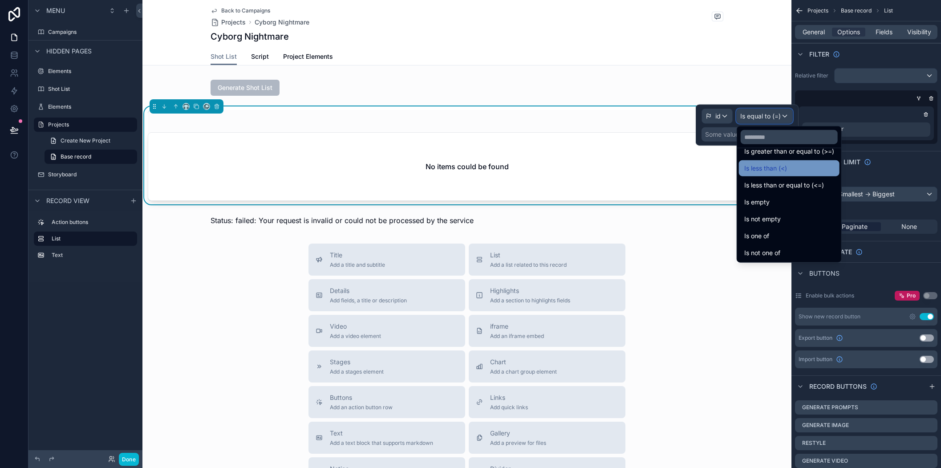
scroll to position [63, 0]
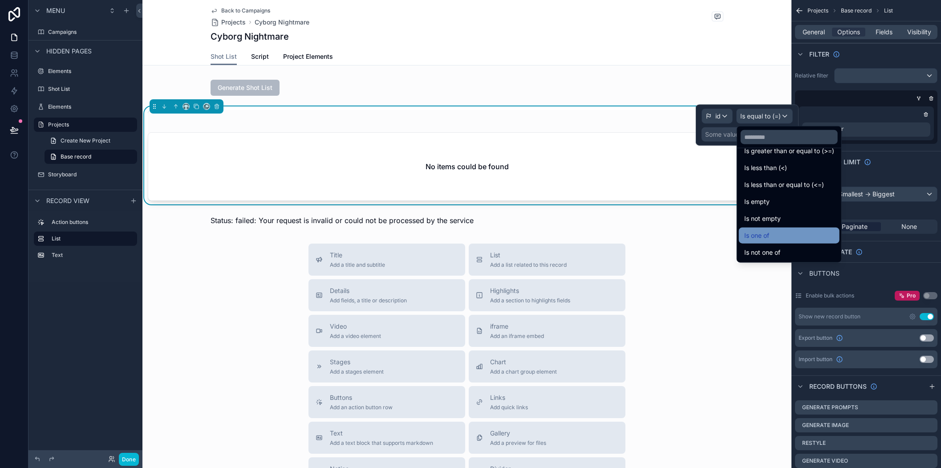
click at [782, 230] on div "Is one of" at bounding box center [789, 235] width 90 height 11
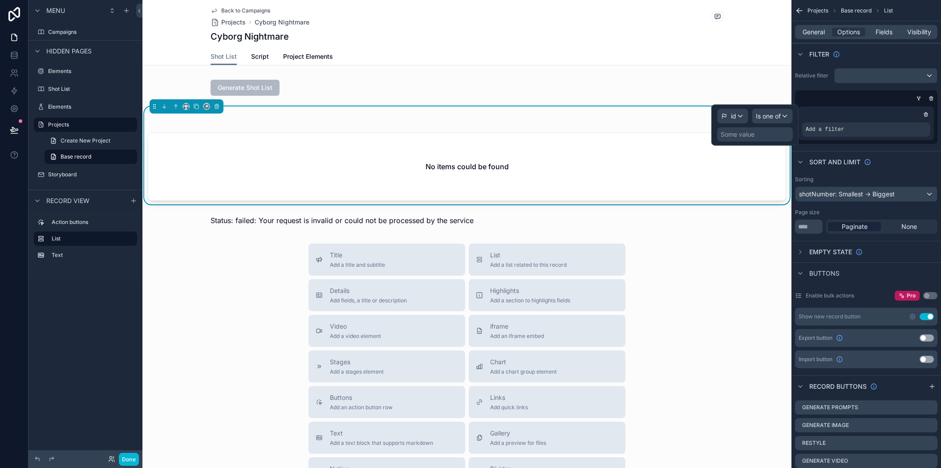
click at [742, 133] on div "Some value" at bounding box center [738, 134] width 34 height 9
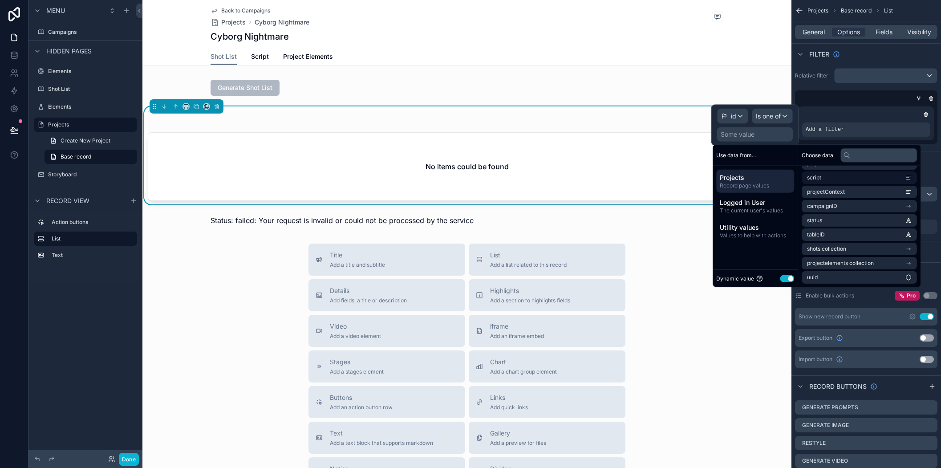
scroll to position [0, 0]
click at [851, 177] on li "id" at bounding box center [859, 176] width 115 height 12
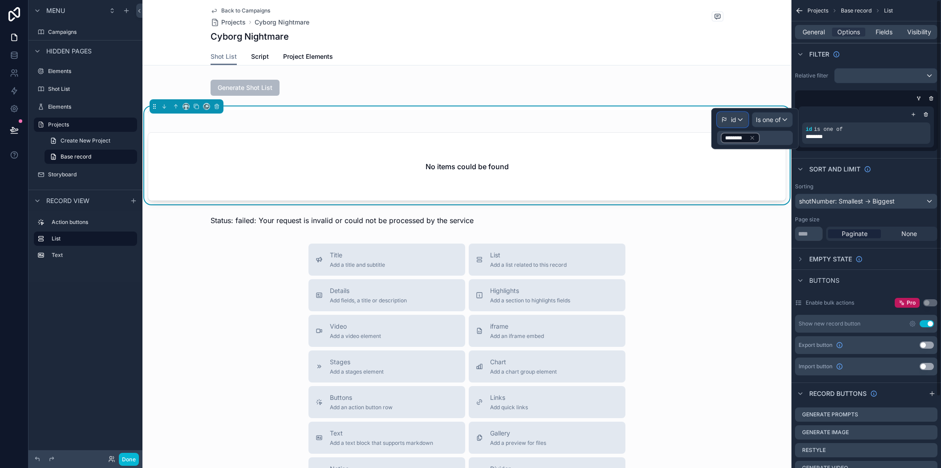
click at [740, 117] on div "id" at bounding box center [733, 120] width 30 height 14
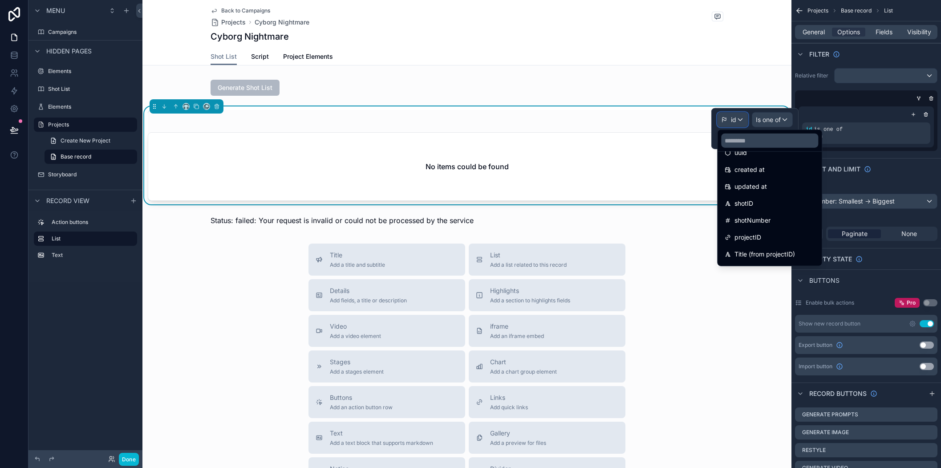
scroll to position [89, 0]
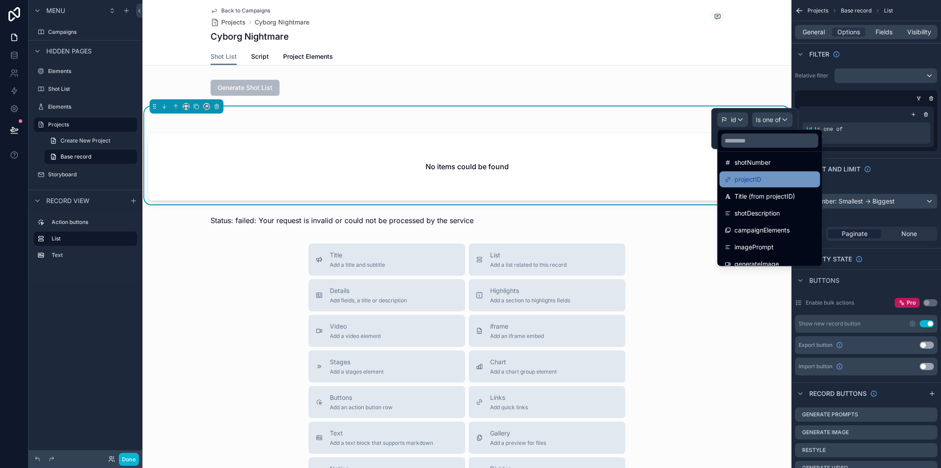
click at [780, 180] on div "projectID" at bounding box center [770, 179] width 90 height 11
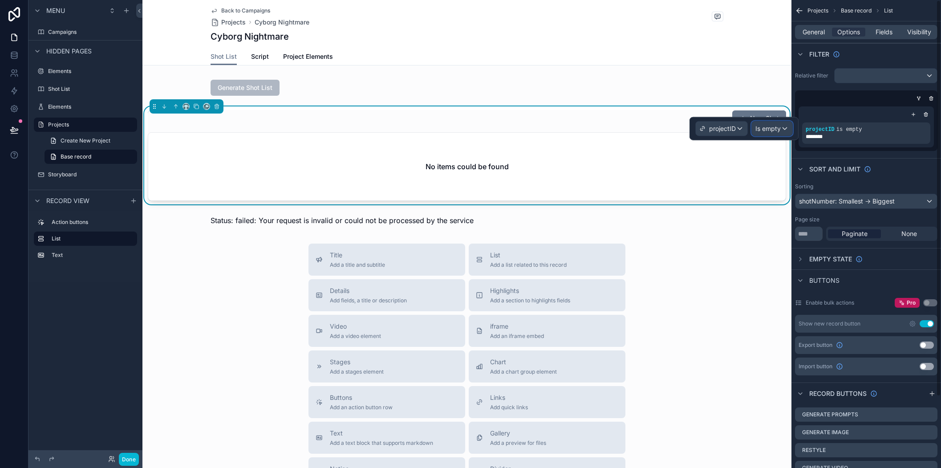
click at [782, 129] on div "Is empty" at bounding box center [772, 129] width 41 height 14
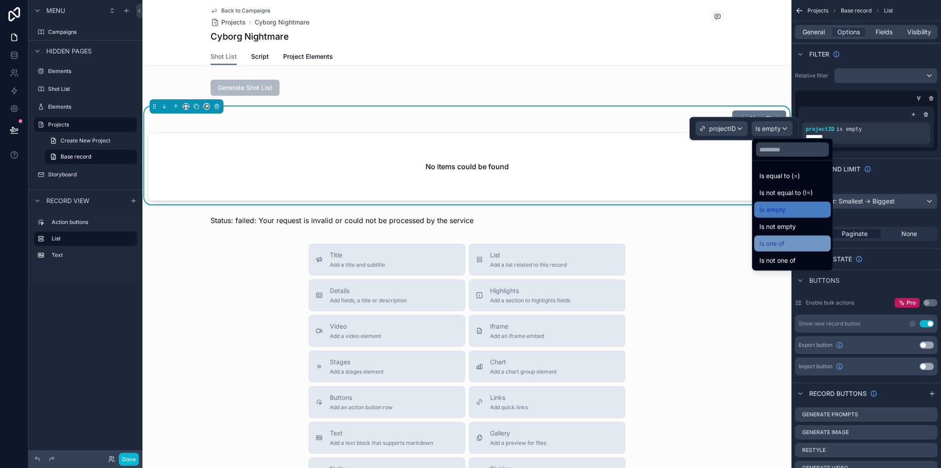
click at [800, 239] on div "Is one of" at bounding box center [792, 243] width 66 height 11
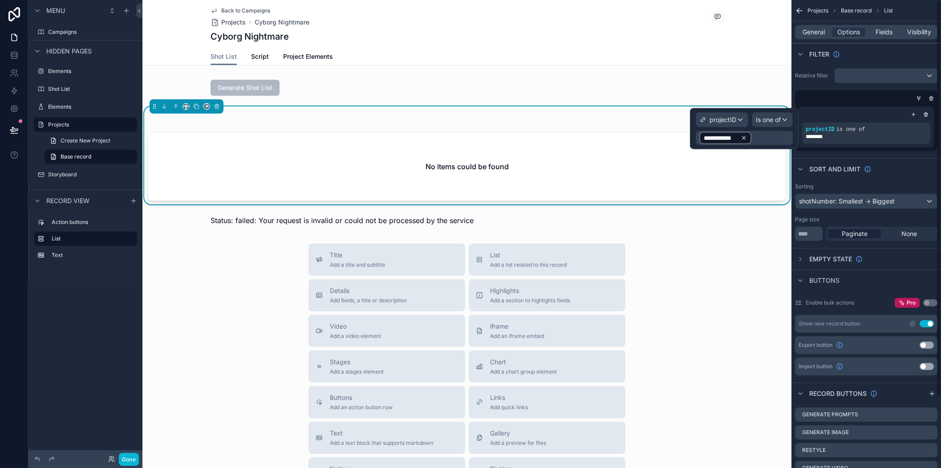
click at [746, 138] on icon at bounding box center [744, 138] width 6 height 6
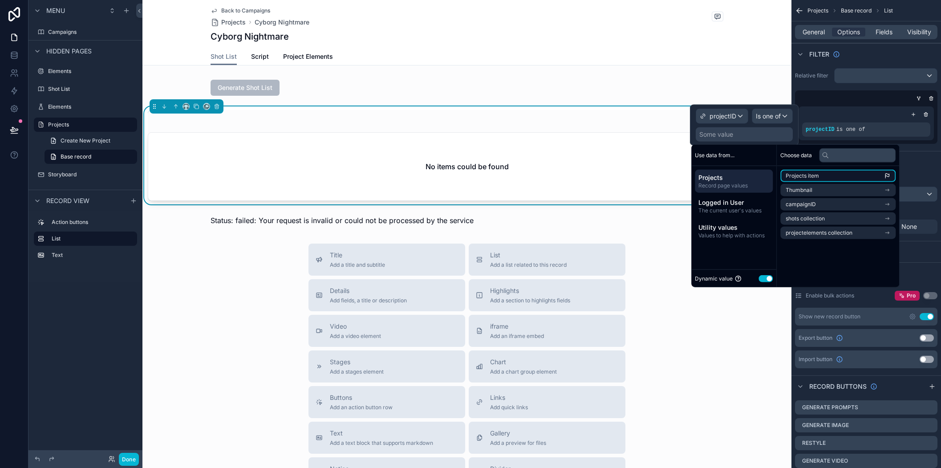
click at [817, 175] on span "Projects item" at bounding box center [802, 175] width 33 height 7
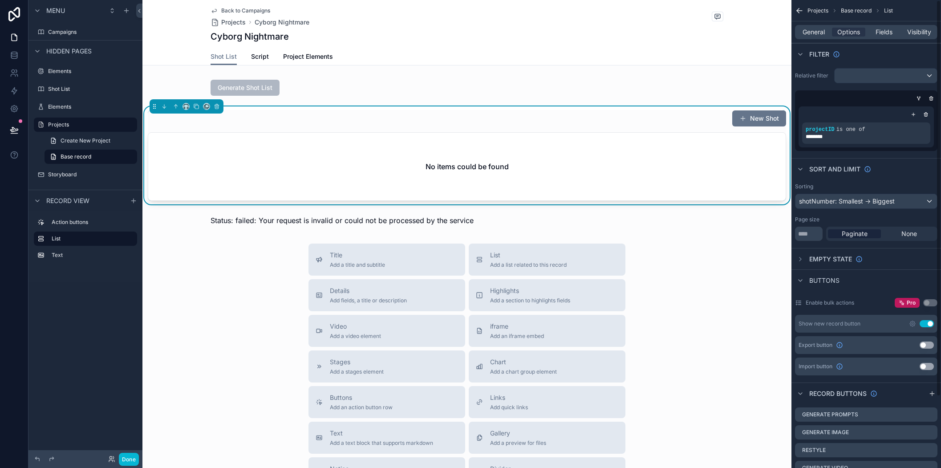
click at [819, 91] on div "projectID is one of ********" at bounding box center [866, 120] width 142 height 61
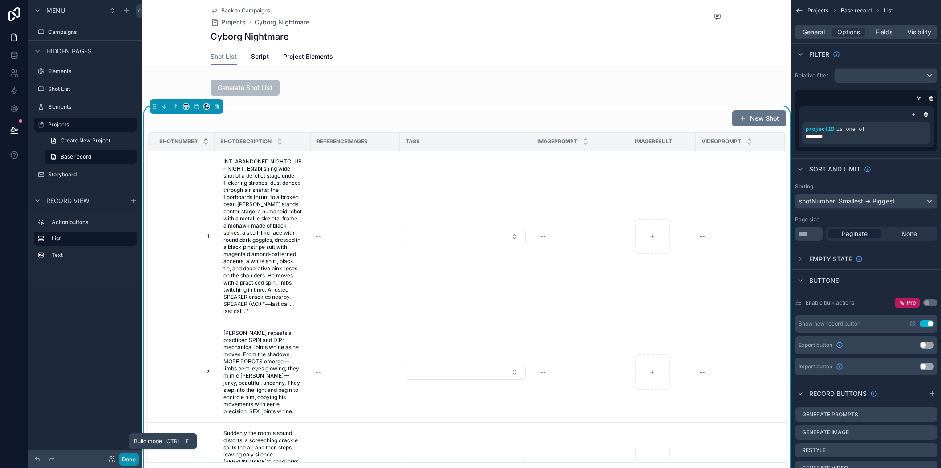
click at [129, 463] on button "Done" at bounding box center [129, 459] width 20 height 13
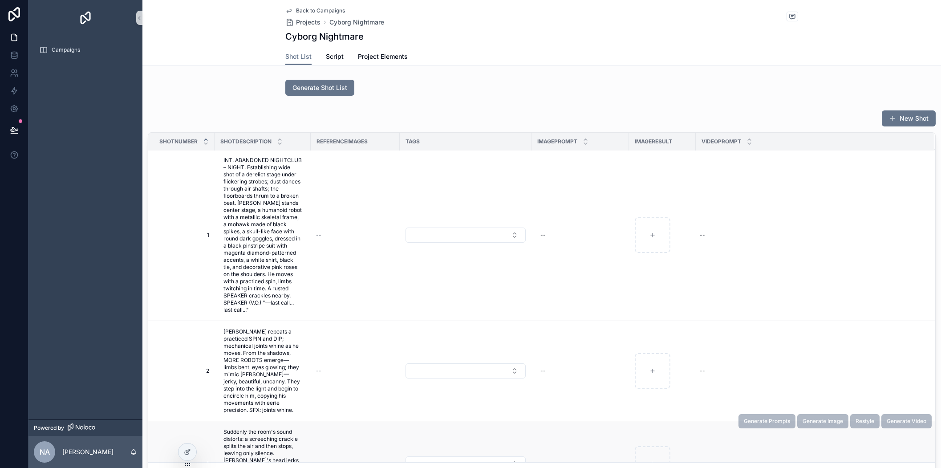
scroll to position [0, 0]
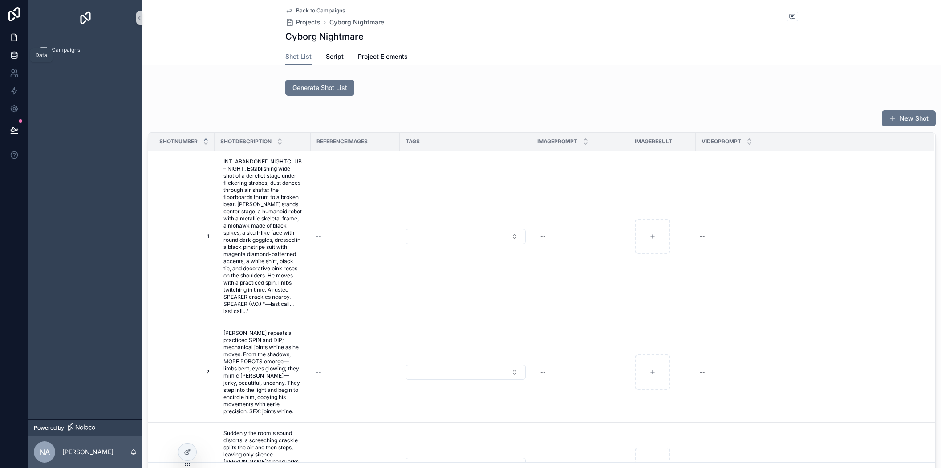
click at [12, 52] on icon at bounding box center [14, 53] width 6 height 2
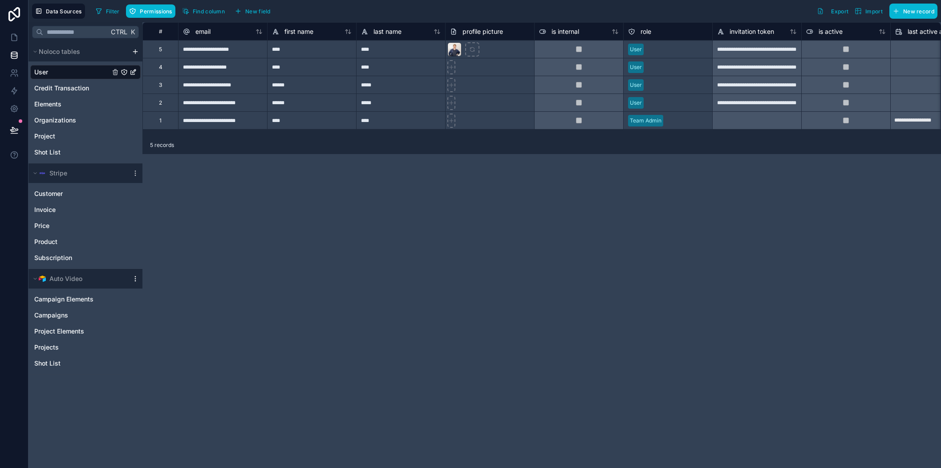
click at [135, 280] on icon at bounding box center [135, 280] width 0 height 0
click at [101, 279] on button "Auto Video" at bounding box center [79, 278] width 98 height 12
click at [117, 280] on button "Auto Video" at bounding box center [79, 278] width 98 height 12
click at [135, 278] on icon at bounding box center [135, 278] width 0 height 0
click at [304, 249] on div "**********" at bounding box center [541, 245] width 799 height 446
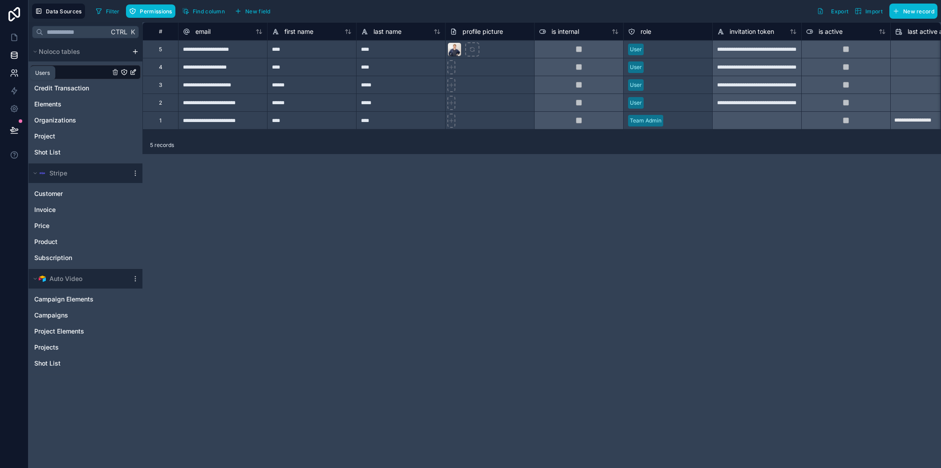
click at [12, 75] on icon at bounding box center [14, 73] width 9 height 9
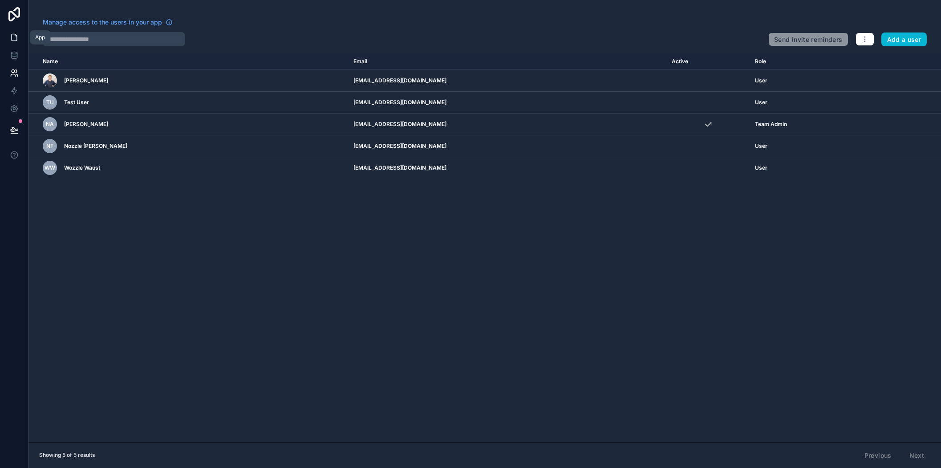
click at [13, 35] on icon at bounding box center [14, 37] width 9 height 9
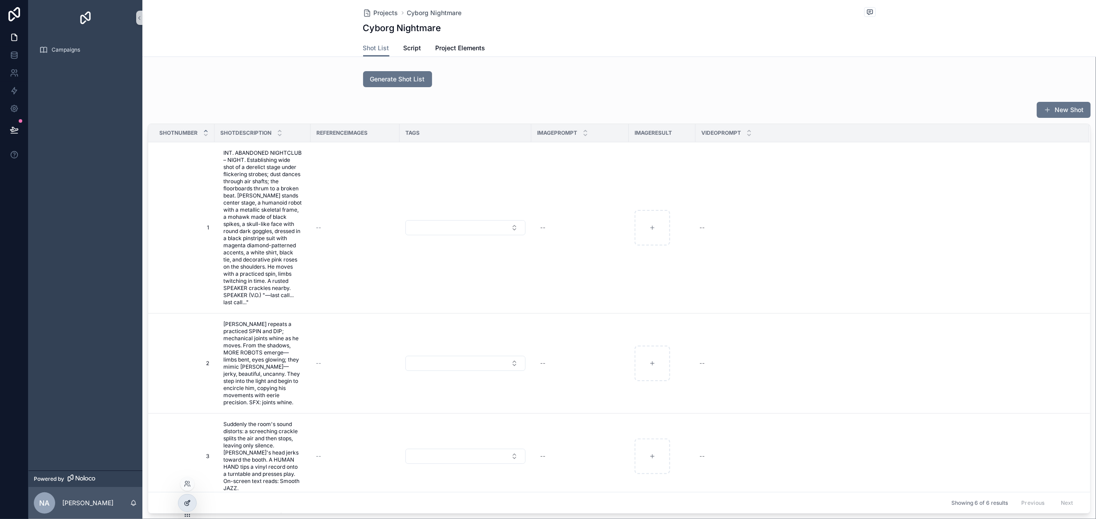
click at [189, 467] on icon at bounding box center [187, 503] width 7 height 7
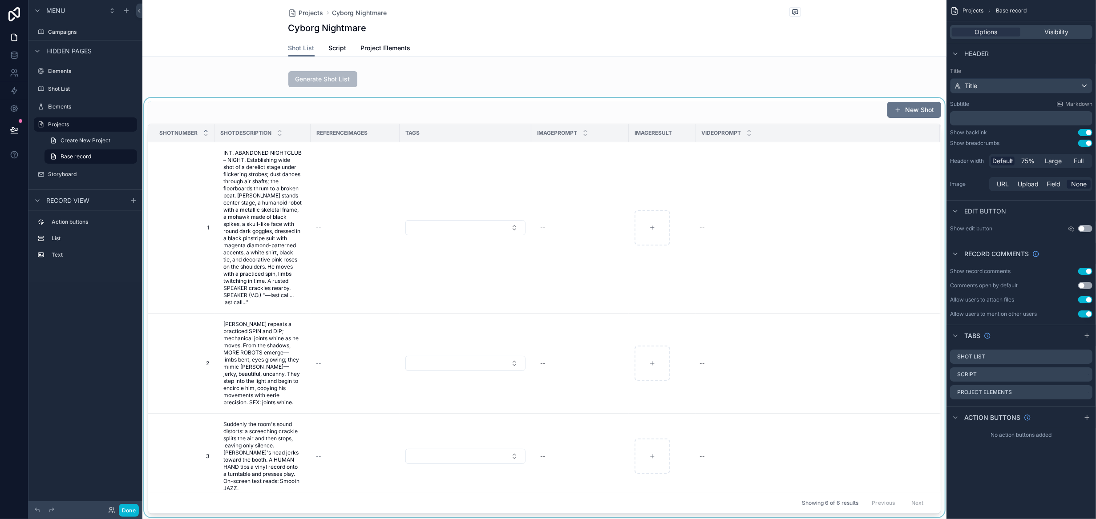
click at [829, 281] on div "scrollable content" at bounding box center [544, 308] width 804 height 420
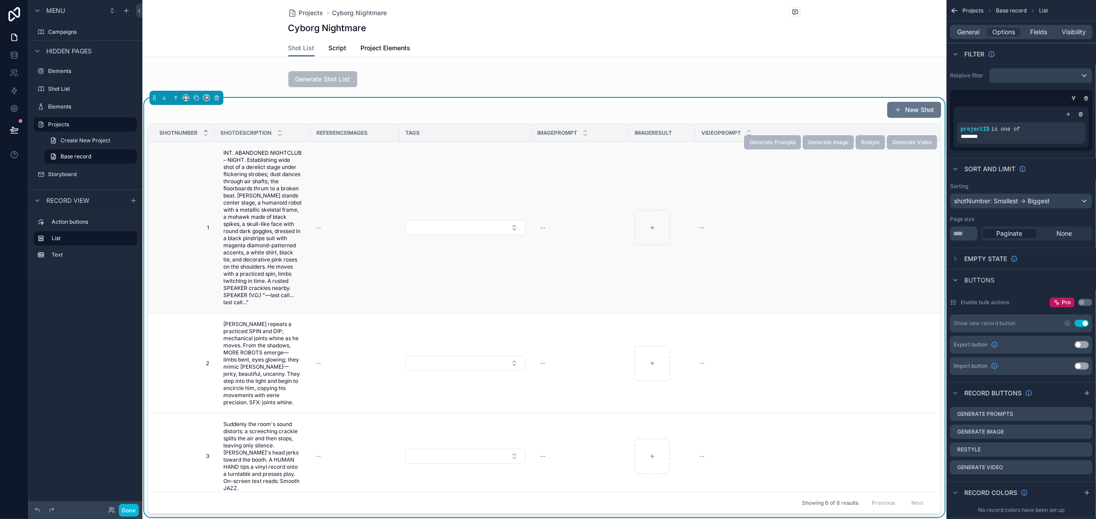
click at [782, 253] on td "--" at bounding box center [818, 227] width 244 height 171
click at [941, 394] on icon "scrollable content" at bounding box center [1087, 393] width 7 height 7
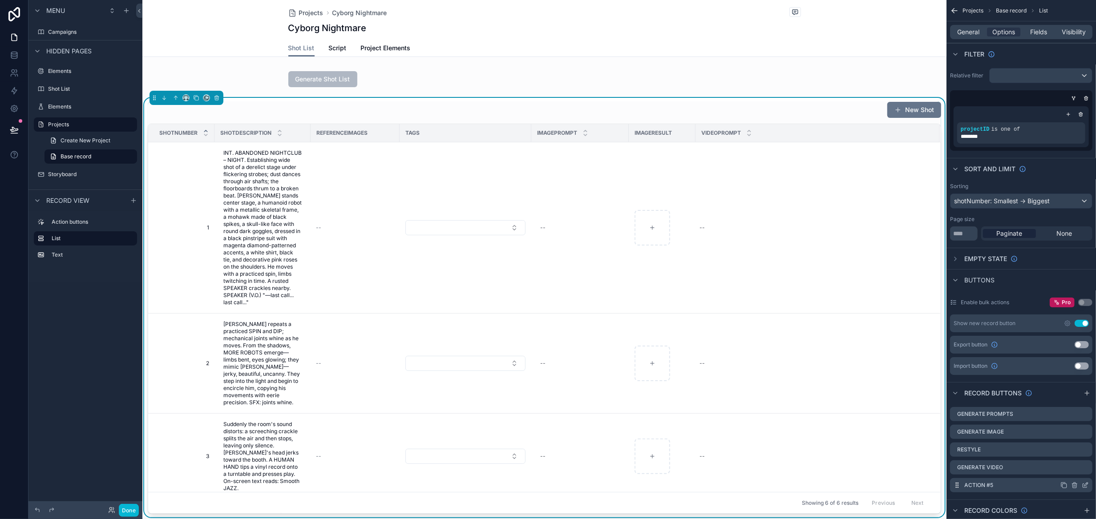
click at [941, 467] on icon "scrollable content" at bounding box center [1085, 485] width 7 height 7
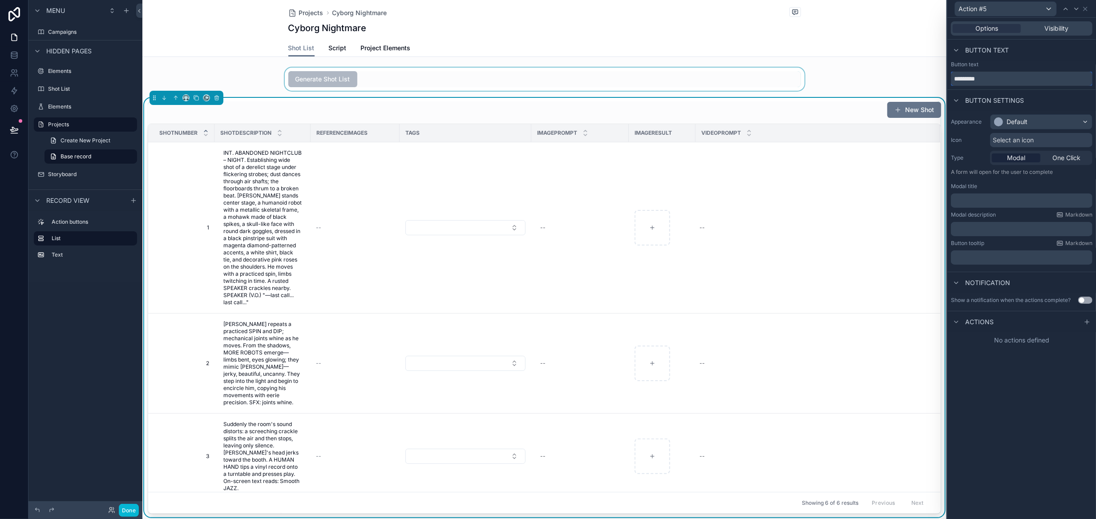
drag, startPoint x: 996, startPoint y: 78, endPoint x: 904, endPoint y: 76, distance: 92.6
click at [904, 76] on div "Action #5 Options Visibility Button text Button text ********* Button settings …" at bounding box center [548, 259] width 1096 height 519
type input "******"
click at [941, 126] on div "Default" at bounding box center [1041, 122] width 101 height 14
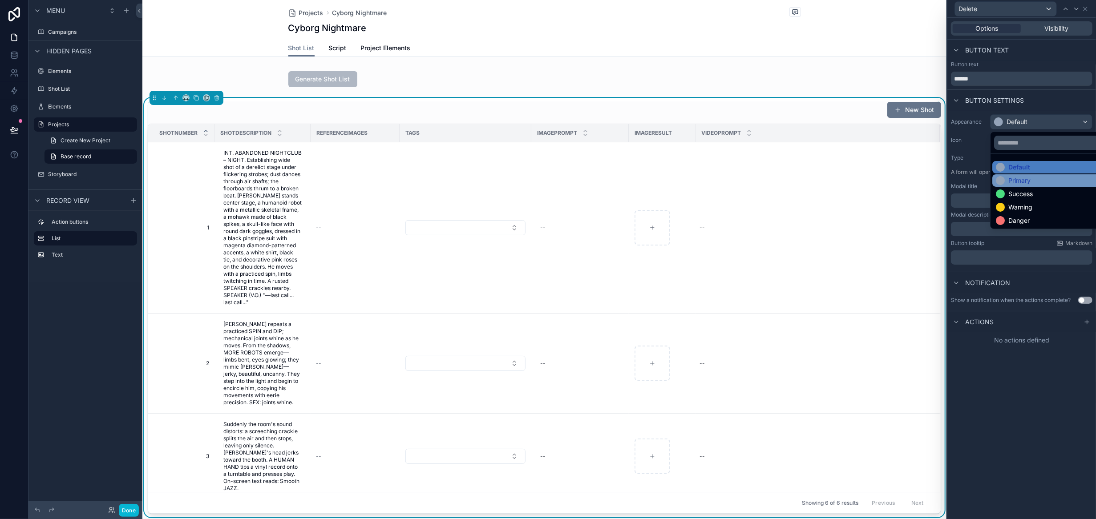
click at [941, 181] on div "Primary" at bounding box center [1052, 180] width 112 height 9
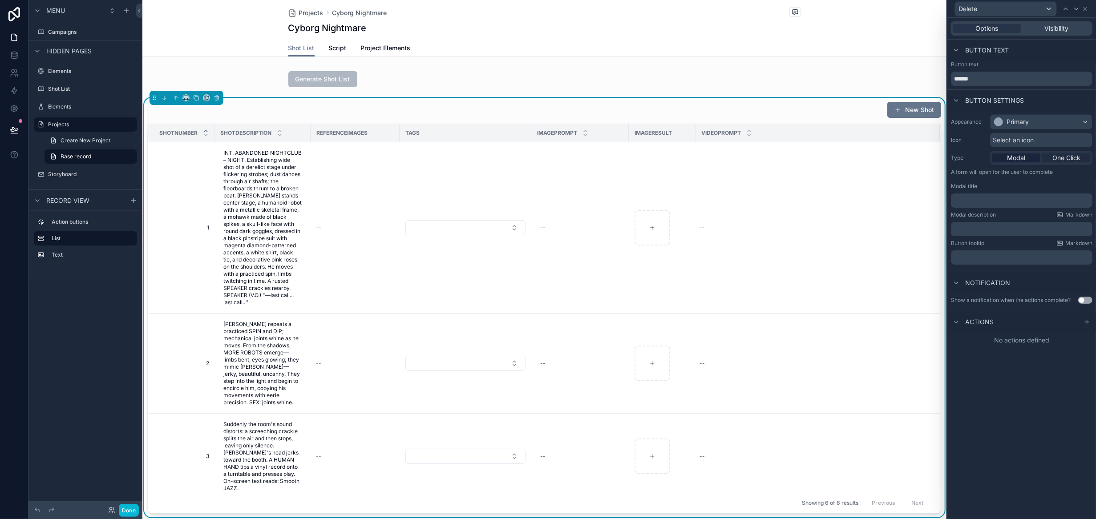
click at [941, 158] on span "One Click" at bounding box center [1067, 158] width 28 height 9
click at [941, 260] on icon at bounding box center [1087, 261] width 7 height 7
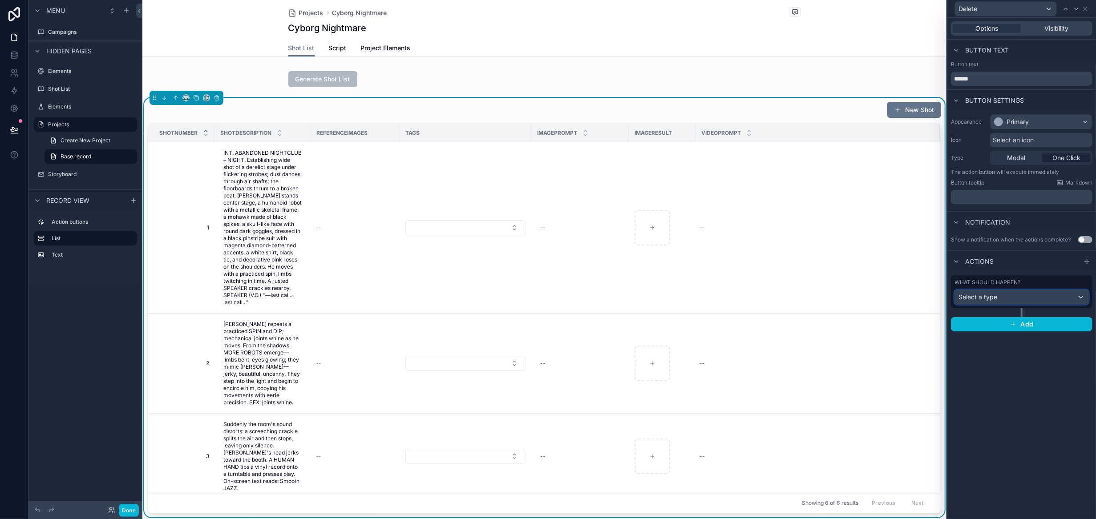
click at [941, 294] on div "Select a type" at bounding box center [1022, 297] width 134 height 14
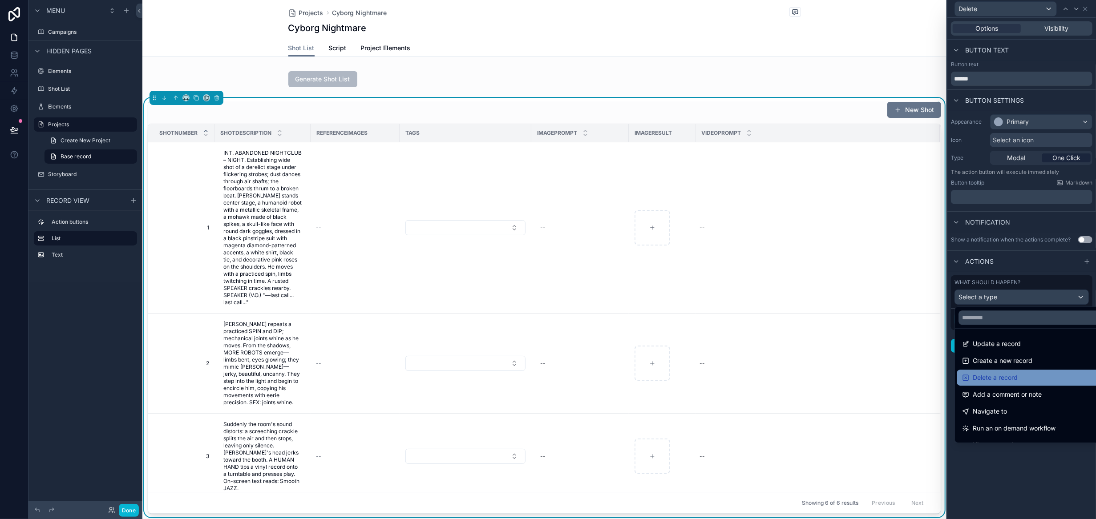
click at [941, 373] on div "Delete a record" at bounding box center [1032, 378] width 140 height 11
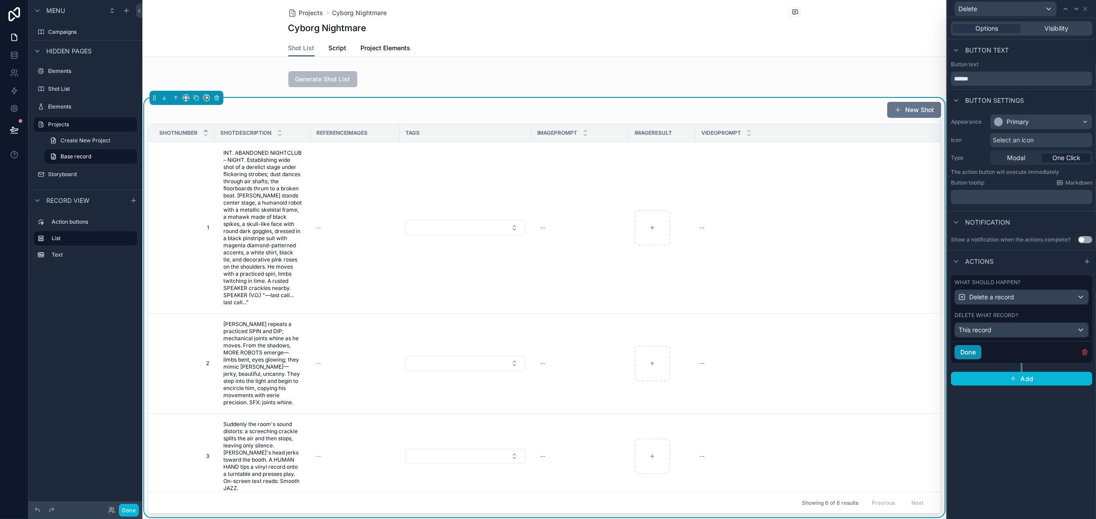
click at [941, 350] on button "Done" at bounding box center [968, 352] width 27 height 14
click at [690, 112] on div "New Shot" at bounding box center [545, 109] width 794 height 17
click at [828, 46] on div "Shot List Script Project Elements" at bounding box center [545, 48] width 794 height 17
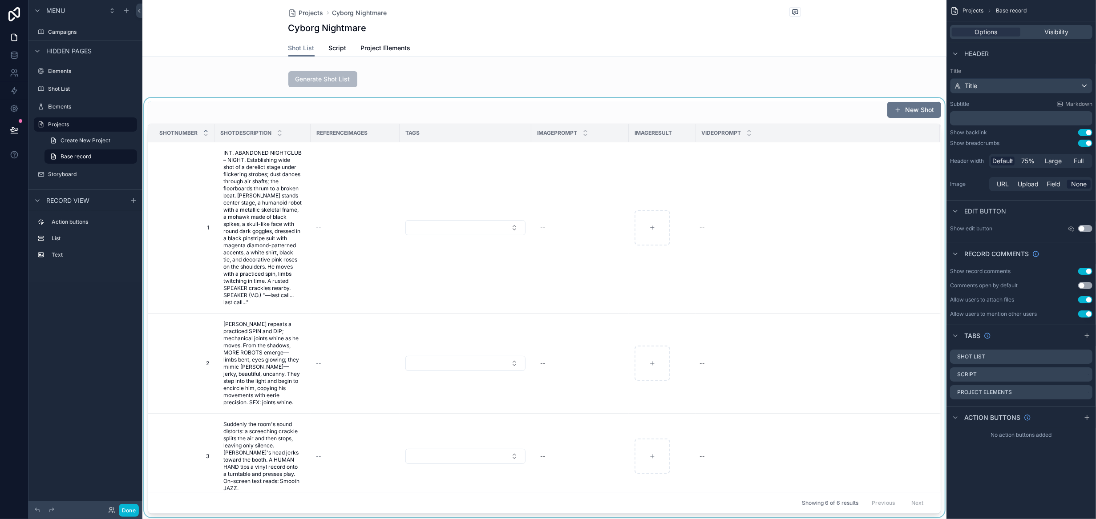
click at [813, 112] on div "scrollable content" at bounding box center [544, 308] width 804 height 420
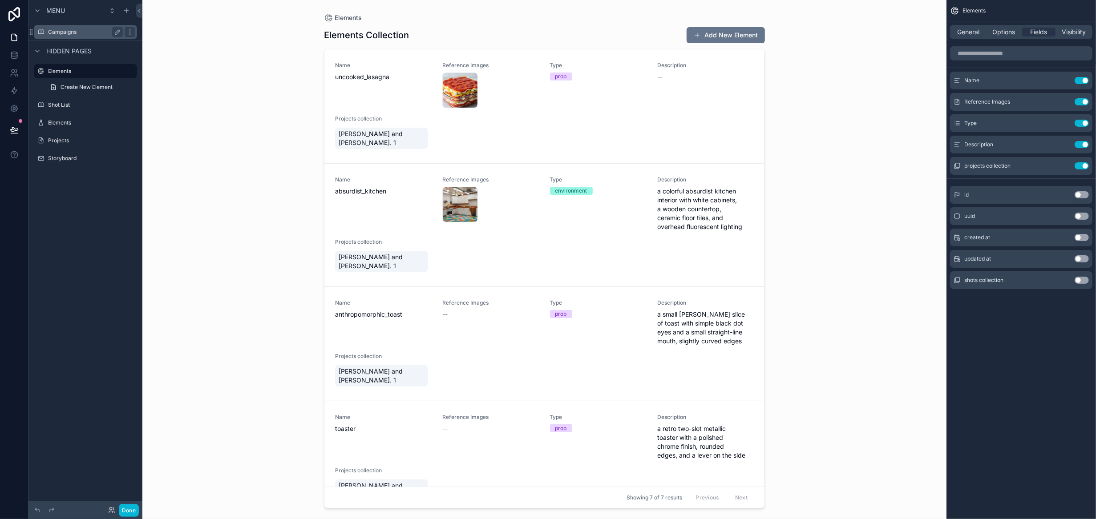
click at [76, 34] on label "Campaigns" at bounding box center [83, 31] width 71 height 7
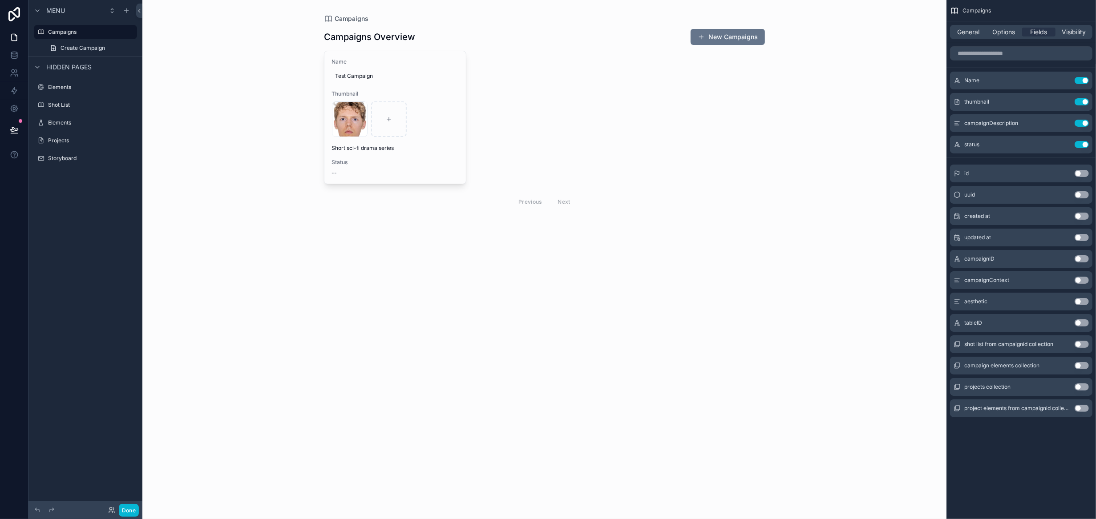
click at [439, 164] on div "scrollable content" at bounding box center [544, 120] width 455 height 241
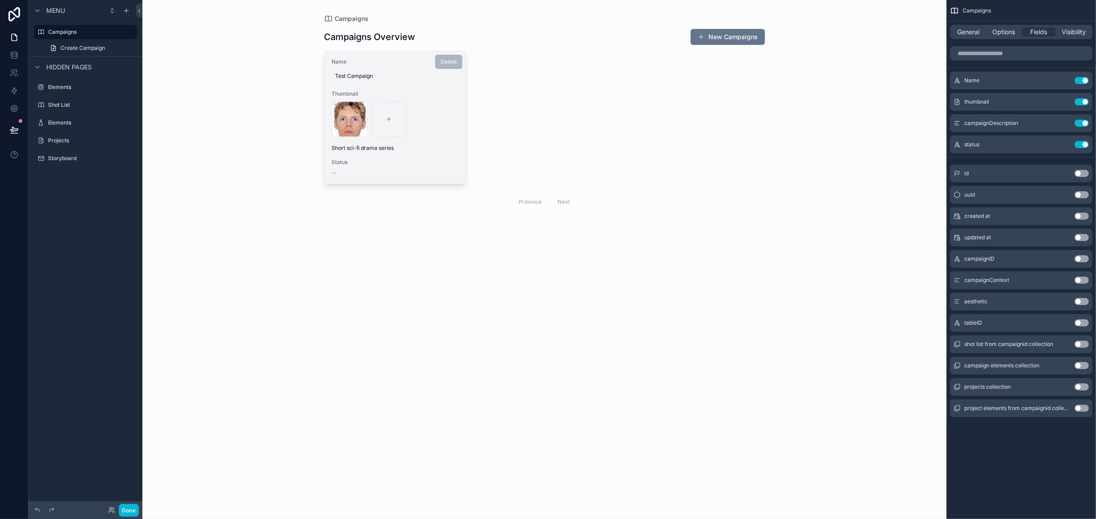
click at [433, 171] on div "--" at bounding box center [395, 173] width 127 height 7
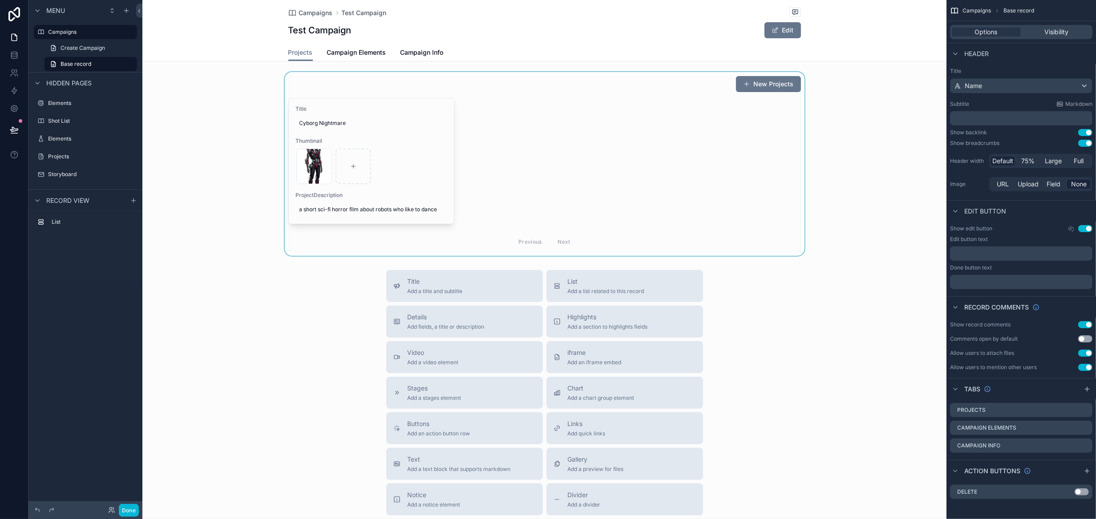
click at [437, 189] on div "scrollable content" at bounding box center [544, 164] width 804 height 184
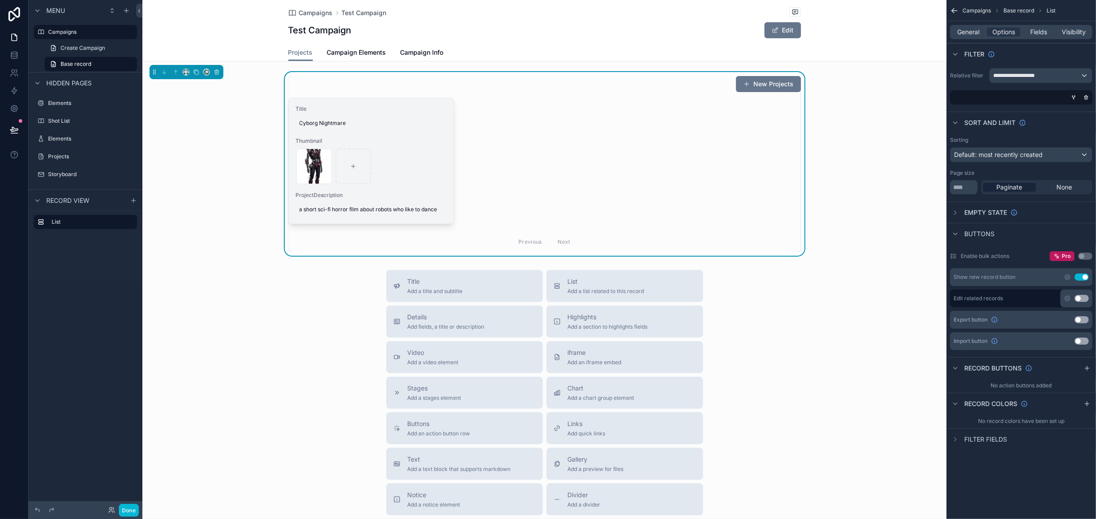
click at [424, 193] on span "ProjectDescription" at bounding box center [371, 195] width 151 height 7
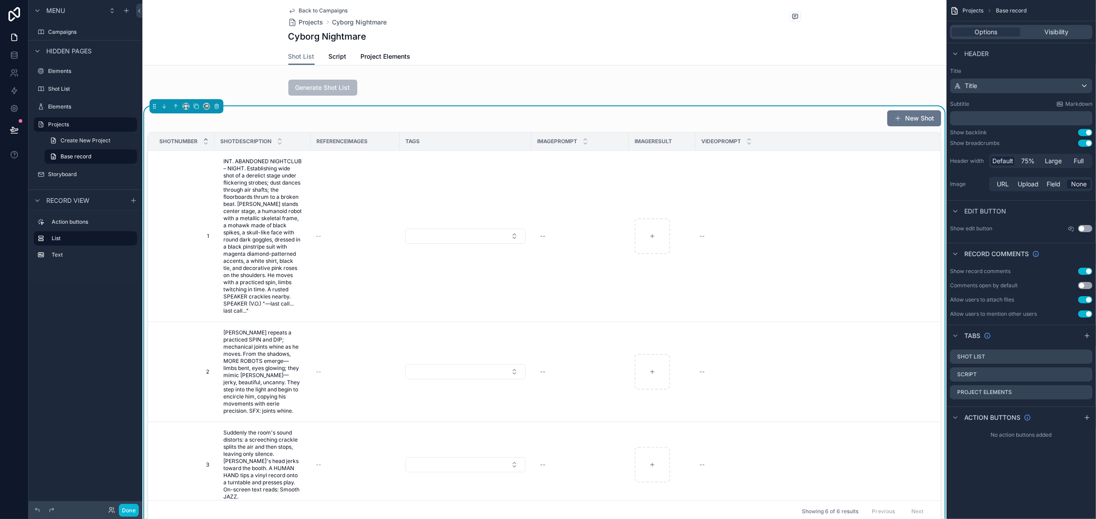
click at [454, 119] on div "New Shot" at bounding box center [545, 118] width 794 height 17
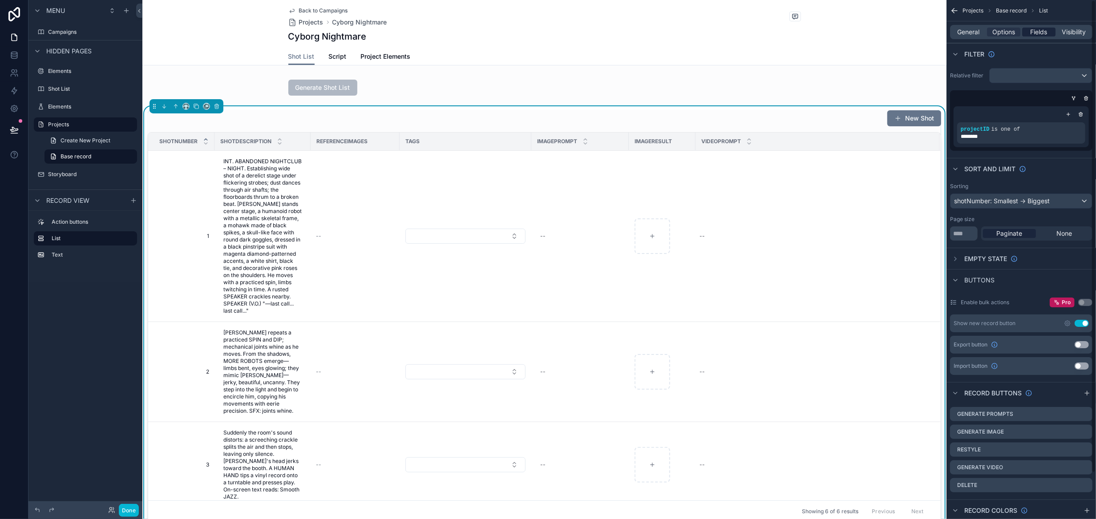
click at [1044, 30] on span "Fields" at bounding box center [1039, 32] width 17 height 9
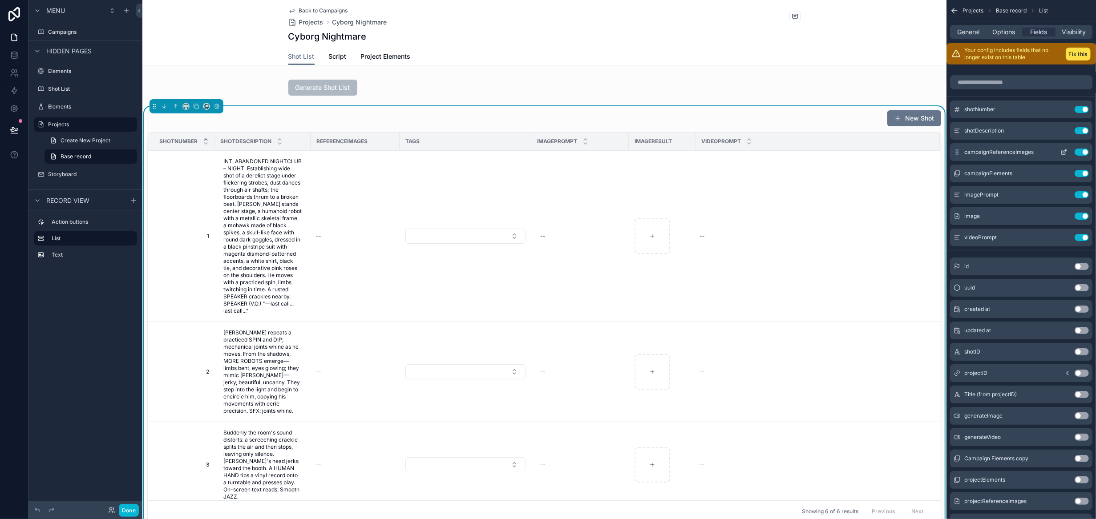
click at [1063, 152] on icon "scrollable content" at bounding box center [1064, 152] width 7 height 7
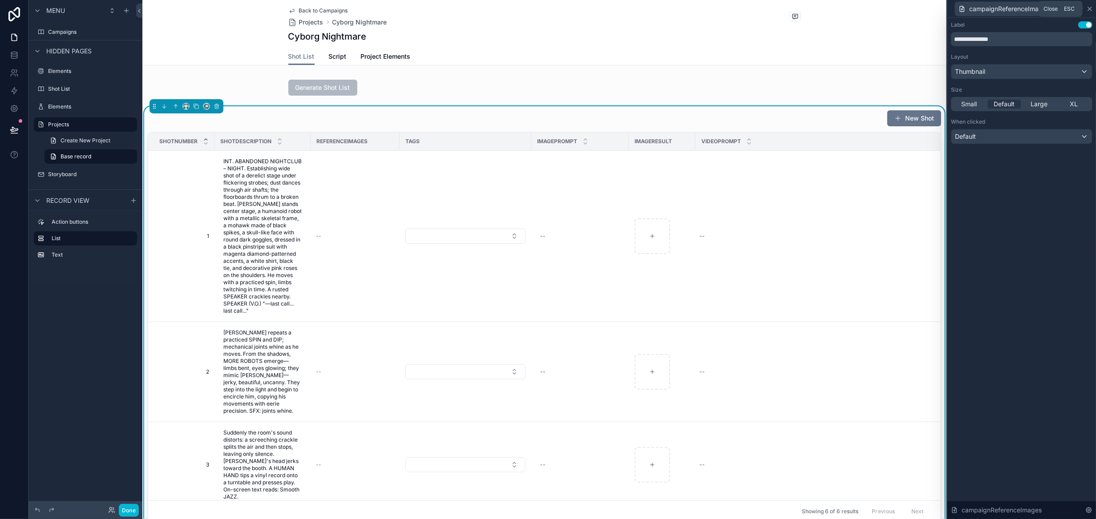
click at [1091, 8] on icon at bounding box center [1090, 9] width 4 height 4
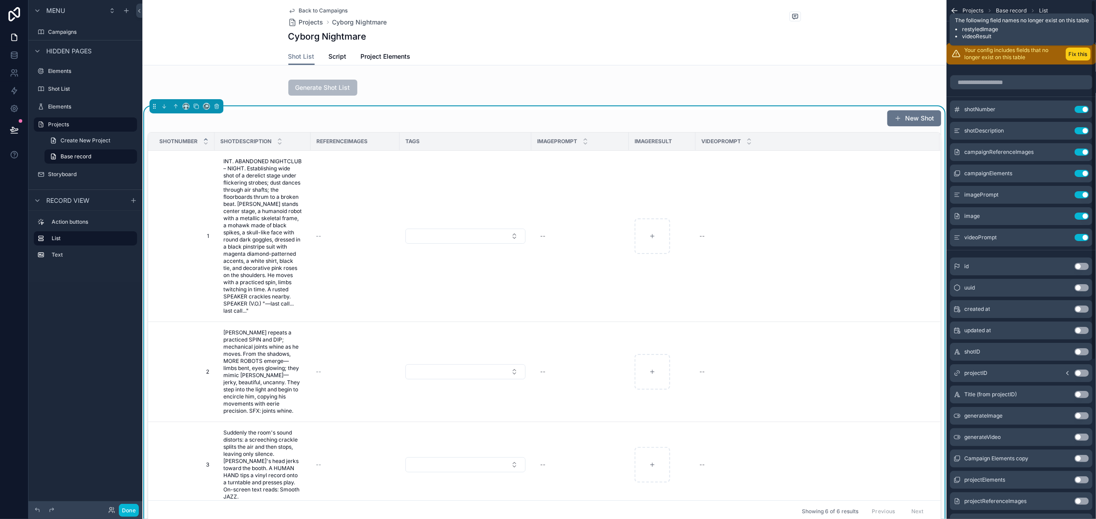
click at [1075, 53] on button "Fix this" at bounding box center [1078, 54] width 25 height 13
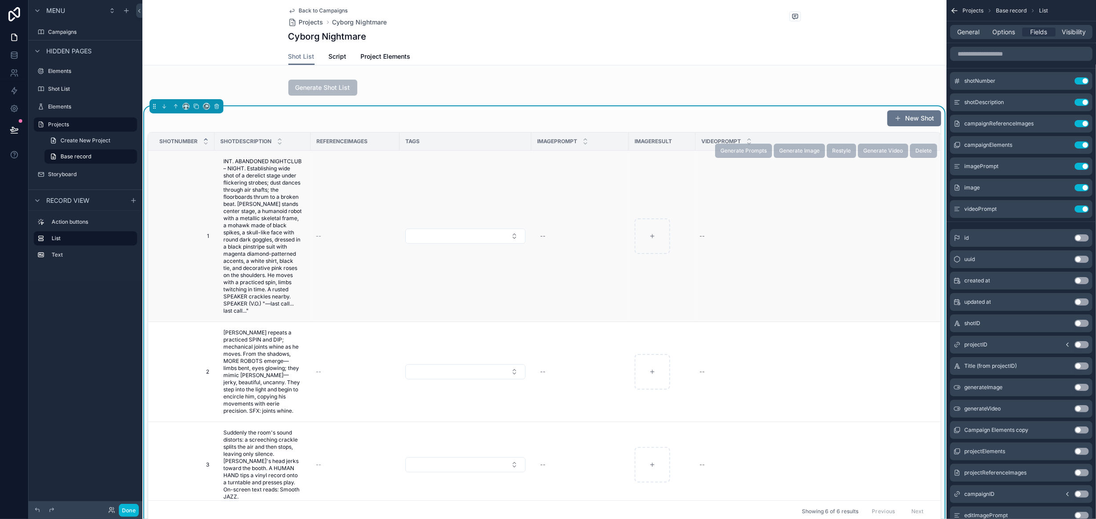
click at [742, 208] on div "Generate Prompts Generate Image Restyle Generate Video Delete" at bounding box center [826, 150] width 222 height 171
click at [532, 120] on div "New Shot" at bounding box center [545, 118] width 794 height 17
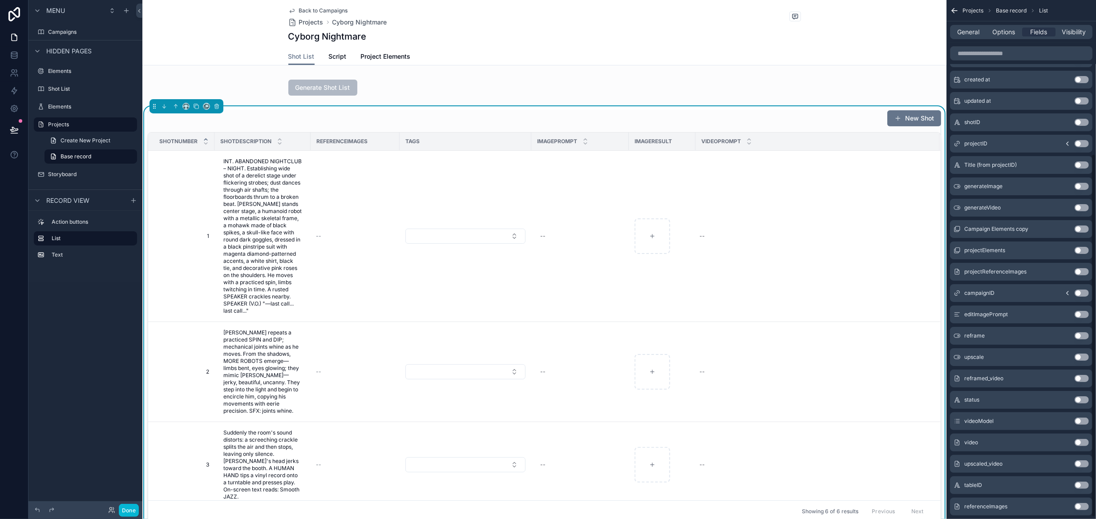
scroll to position [222, 0]
click at [1084, 487] on button "Use setting" at bounding box center [1082, 486] width 14 height 7
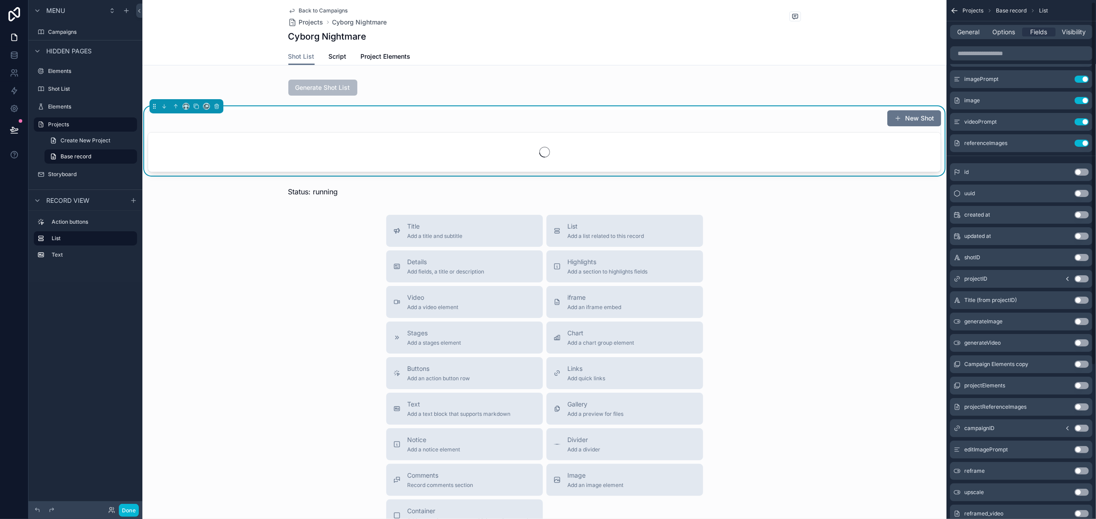
scroll to position [0, 0]
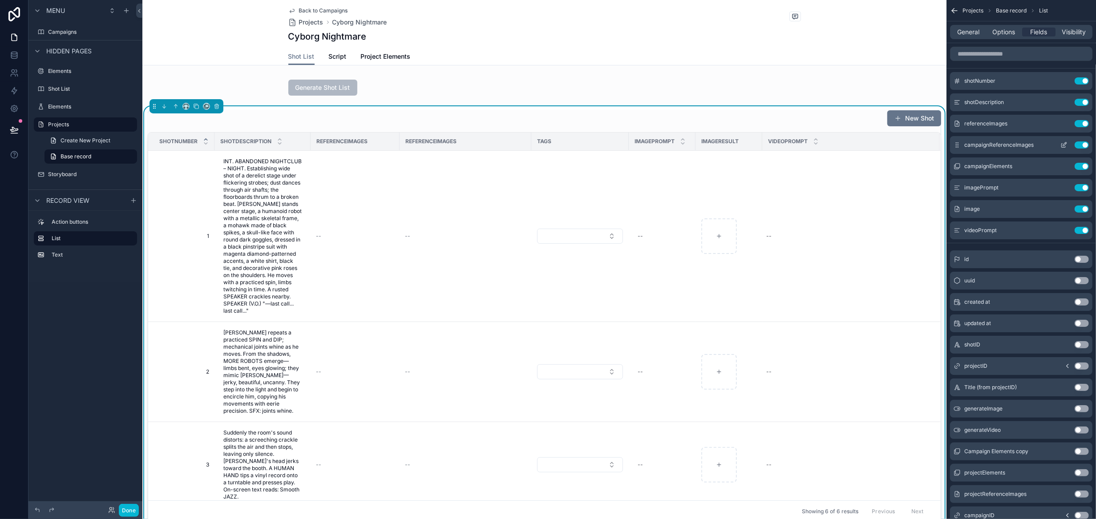
click at [1062, 148] on icon "scrollable content" at bounding box center [1064, 145] width 7 height 7
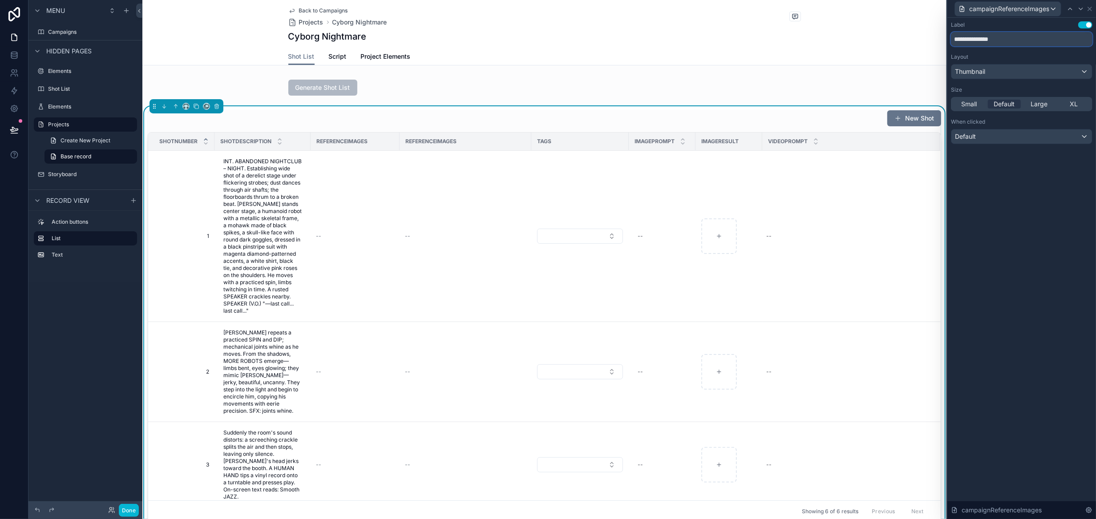
click at [954, 40] on input "**********" at bounding box center [1022, 39] width 142 height 14
drag, startPoint x: 1012, startPoint y: 39, endPoint x: 865, endPoint y: 32, distance: 147.0
click at [865, 32] on div "**********" at bounding box center [548, 259] width 1096 height 519
type input "**********"
click at [1090, 11] on icon at bounding box center [1090, 8] width 7 height 7
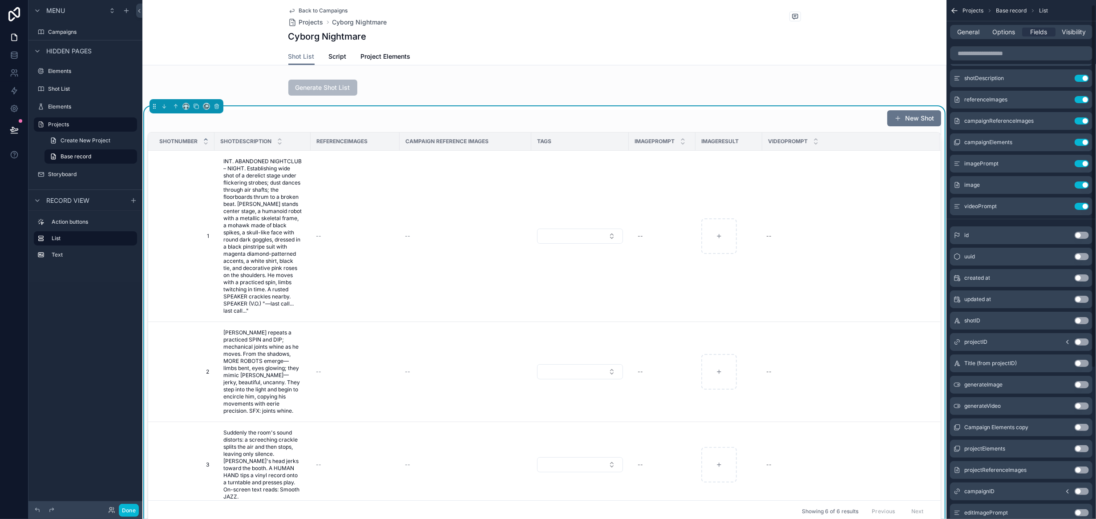
scroll to position [45, 0]
click at [1085, 450] on button "Use setting" at bounding box center [1082, 449] width 14 height 7
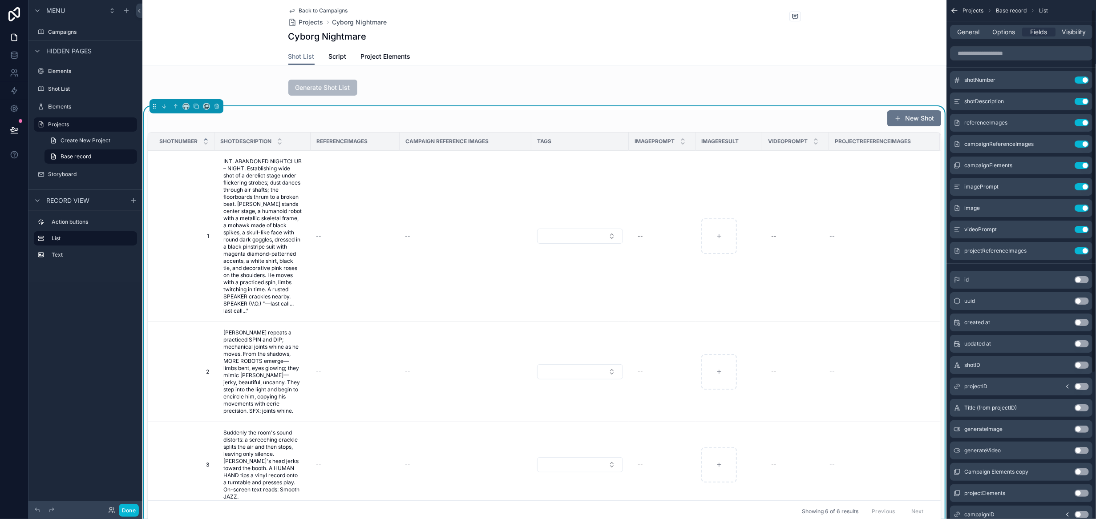
scroll to position [0, 0]
click at [1062, 251] on icon "scrollable content" at bounding box center [1064, 253] width 4 height 4
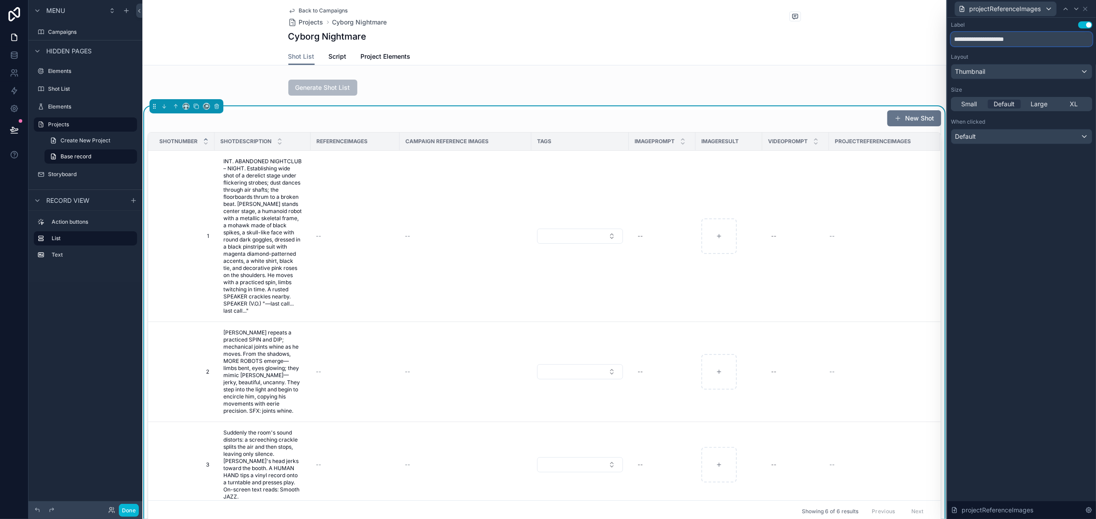
click at [975, 40] on input "**********" at bounding box center [1022, 39] width 142 height 14
click at [1006, 40] on input "**********" at bounding box center [1022, 39] width 142 height 14
type input "**********"
click at [1087, 10] on icon at bounding box center [1086, 9] width 4 height 4
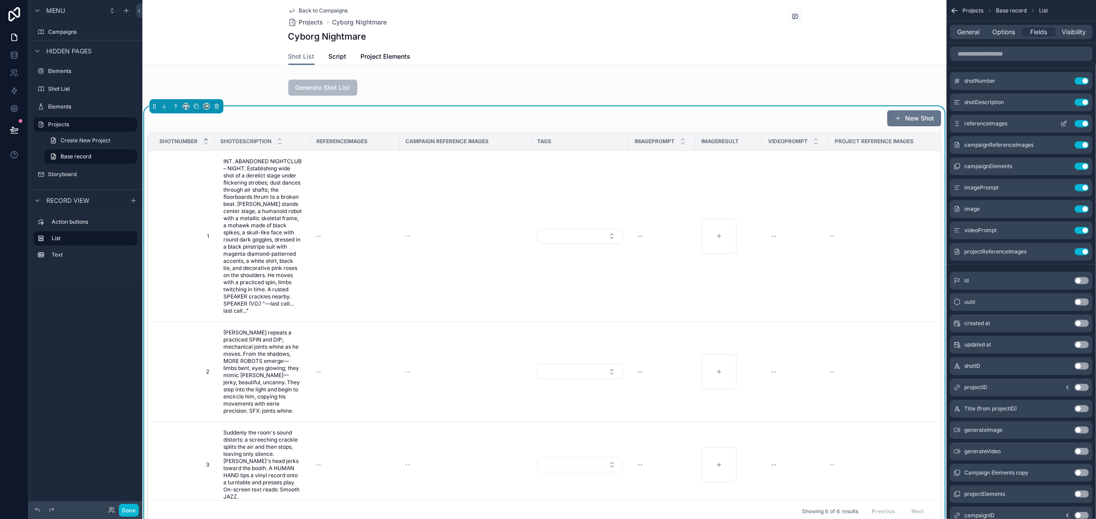
click at [1066, 122] on icon "scrollable content" at bounding box center [1066, 122] width 1 height 1
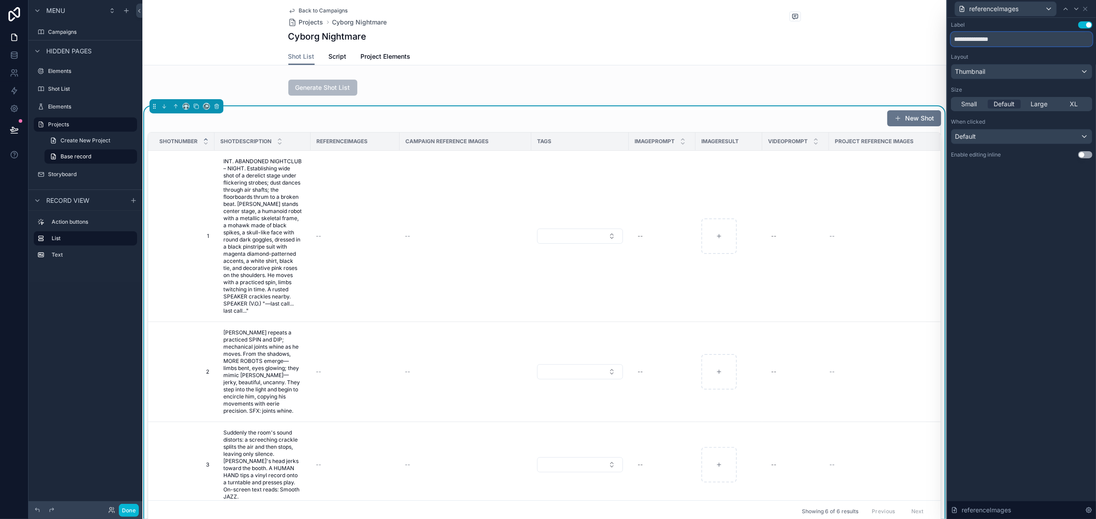
drag, startPoint x: 1016, startPoint y: 40, endPoint x: 891, endPoint y: 35, distance: 124.7
click at [891, 35] on div "**********" at bounding box center [548, 259] width 1096 height 519
type input "**********"
click at [1089, 154] on button "Use setting" at bounding box center [1086, 154] width 14 height 7
click at [1086, 8] on icon at bounding box center [1085, 8] width 7 height 7
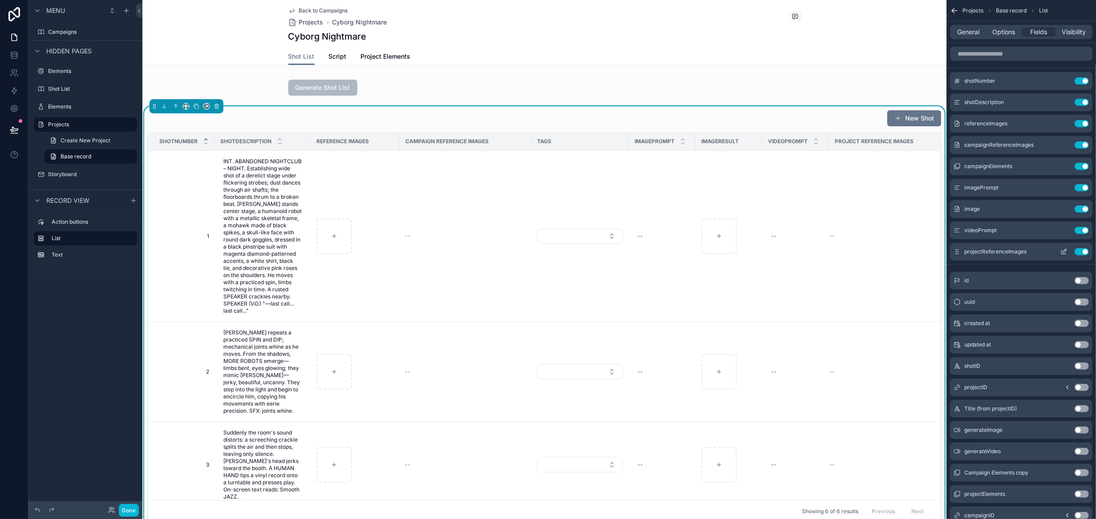
click at [1063, 251] on icon "scrollable content" at bounding box center [1064, 251] width 7 height 7
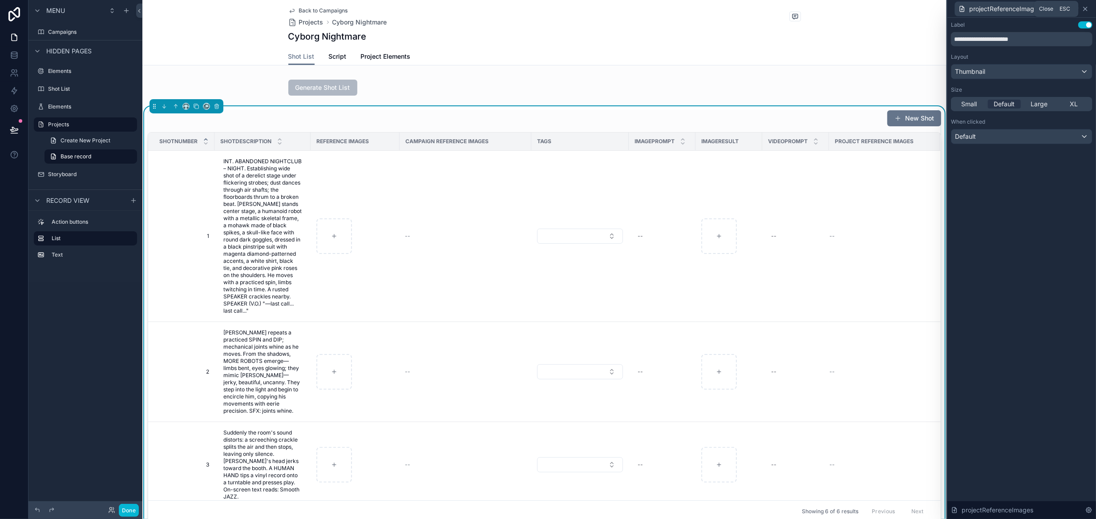
click at [1084, 10] on icon at bounding box center [1086, 9] width 4 height 4
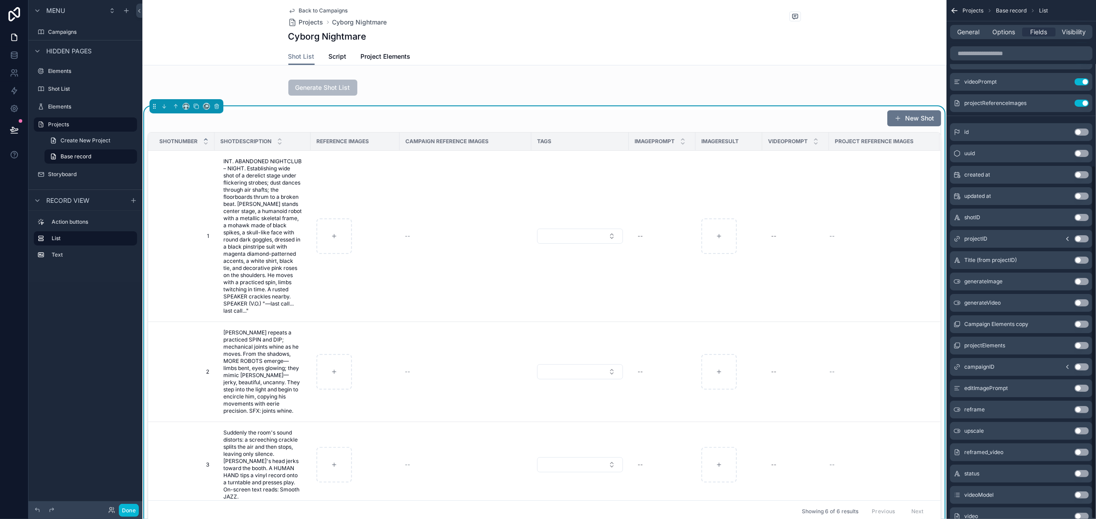
scroll to position [243, 0]
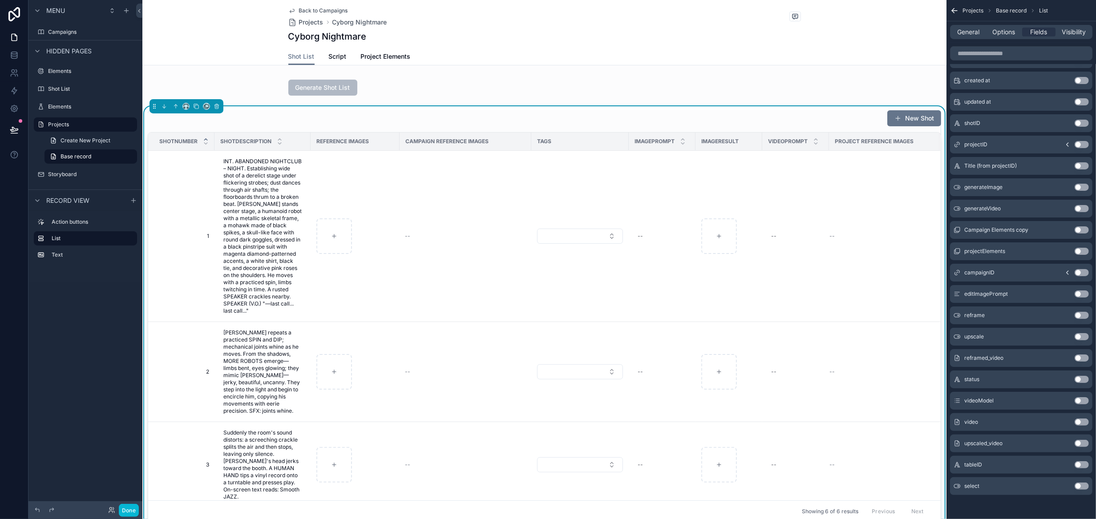
click at [1083, 484] on button "Use setting" at bounding box center [1082, 486] width 14 height 7
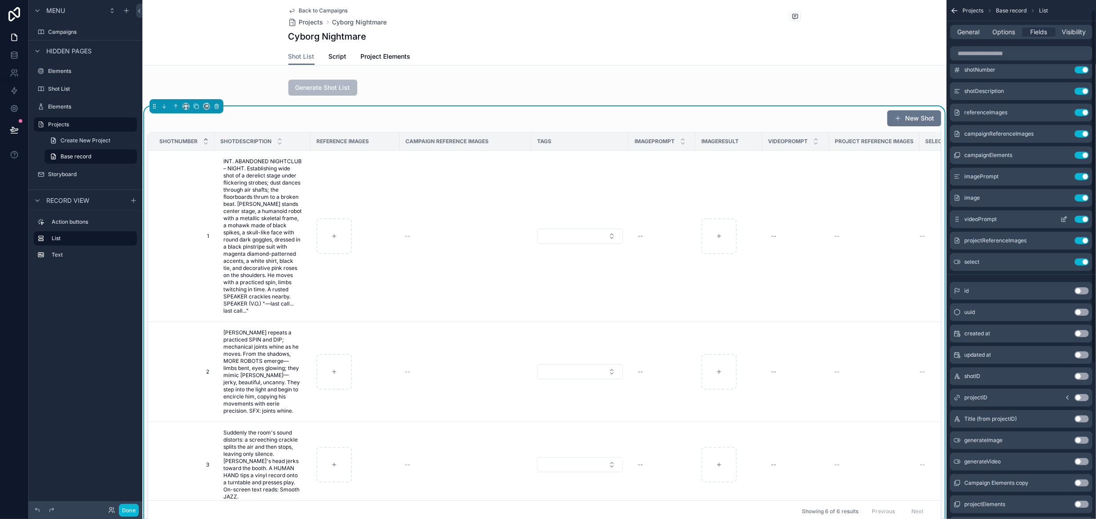
scroll to position [0, 0]
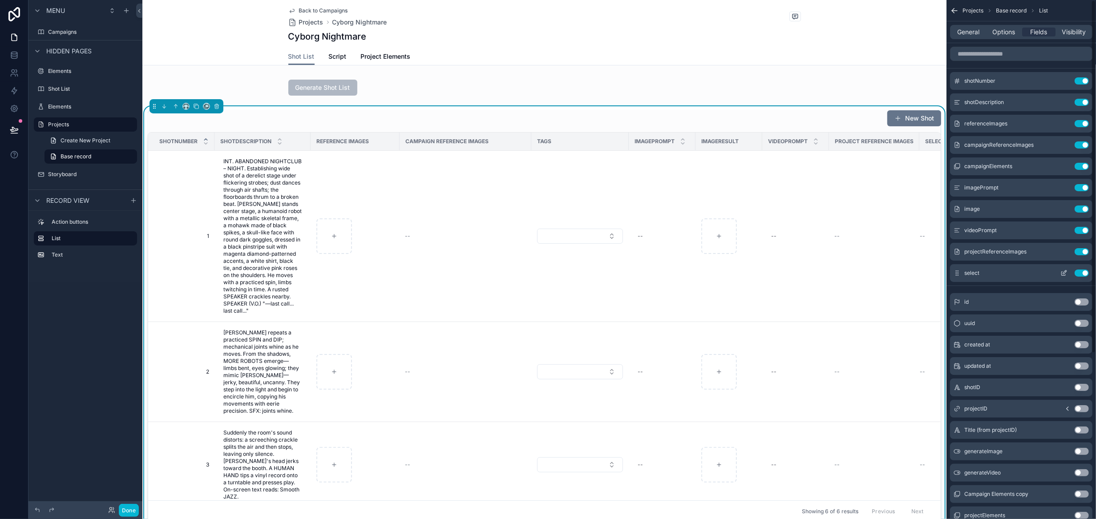
click at [1063, 272] on icon "scrollable content" at bounding box center [1064, 273] width 7 height 7
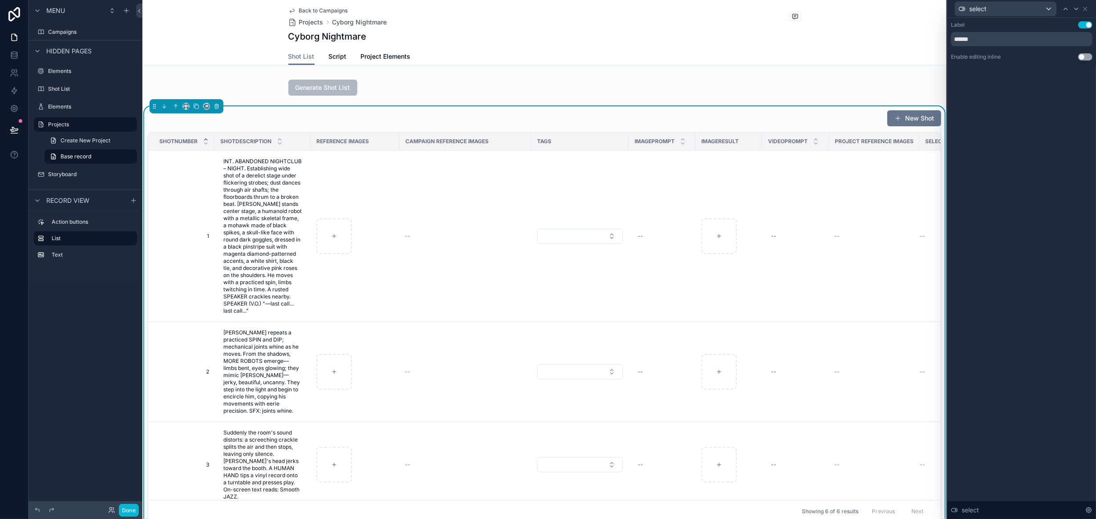
click at [1091, 58] on button "Use setting" at bounding box center [1086, 56] width 14 height 7
click at [1089, 8] on icon at bounding box center [1085, 8] width 7 height 7
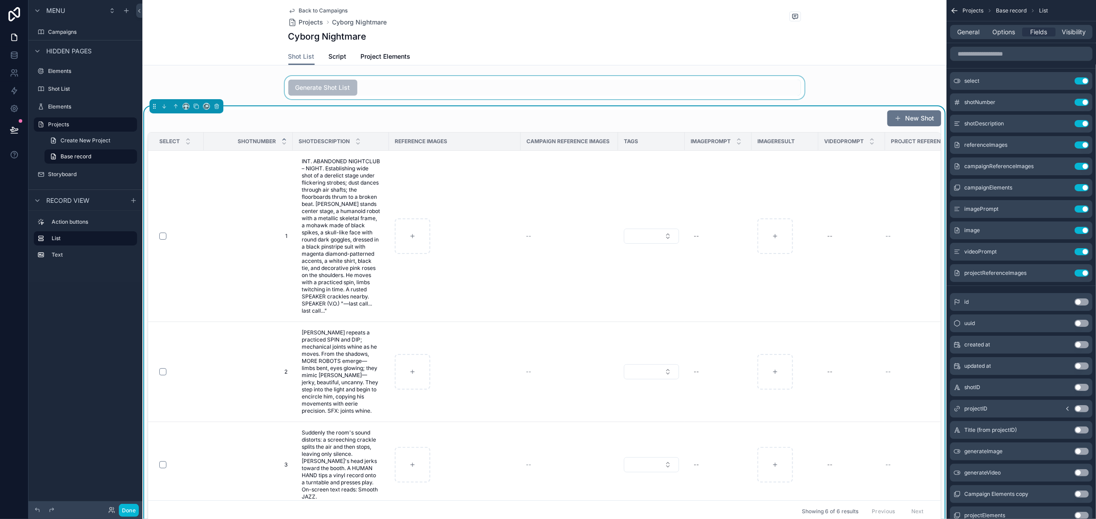
click at [522, 89] on div "scrollable content" at bounding box center [544, 87] width 804 height 23
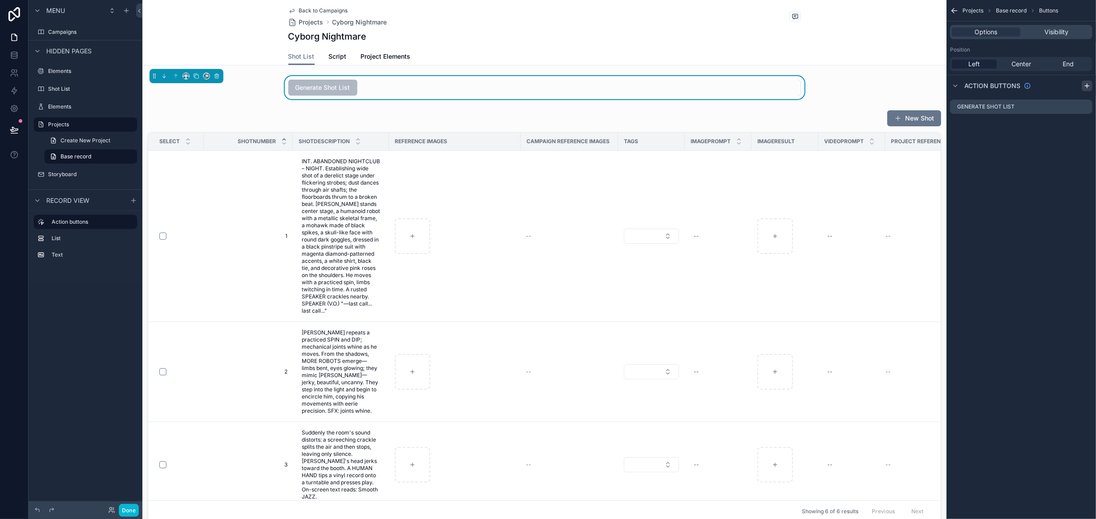
click at [1089, 86] on icon "scrollable content" at bounding box center [1087, 86] width 4 height 0
click at [1085, 123] on icon "scrollable content" at bounding box center [1085, 124] width 7 height 7
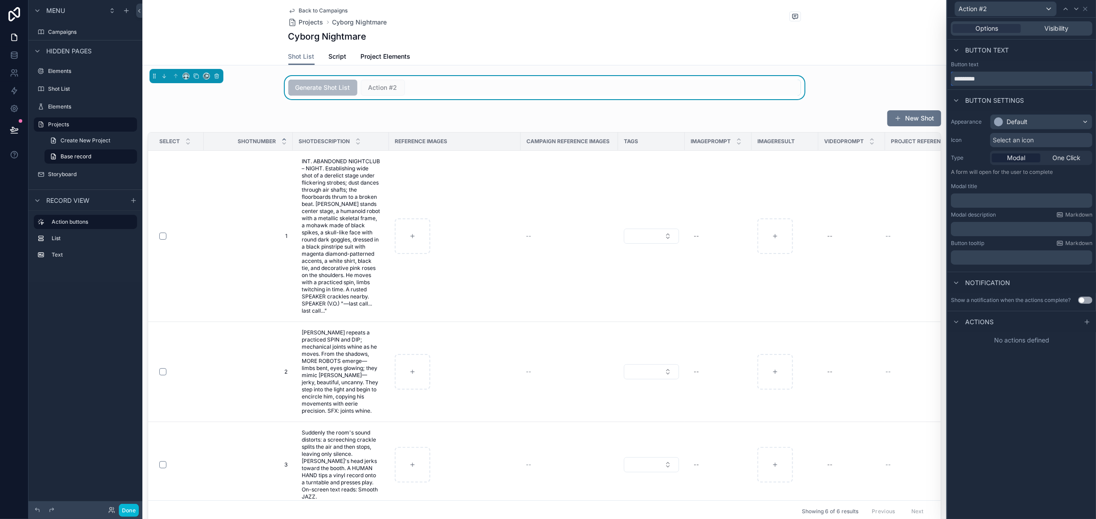
drag, startPoint x: 1012, startPoint y: 82, endPoint x: 819, endPoint y: 81, distance: 193.2
click at [819, 81] on div "Action #2 Options Visibility Button text Button text ********* Button settings …" at bounding box center [548, 259] width 1096 height 519
click at [1059, 158] on span "One Click" at bounding box center [1067, 158] width 28 height 9
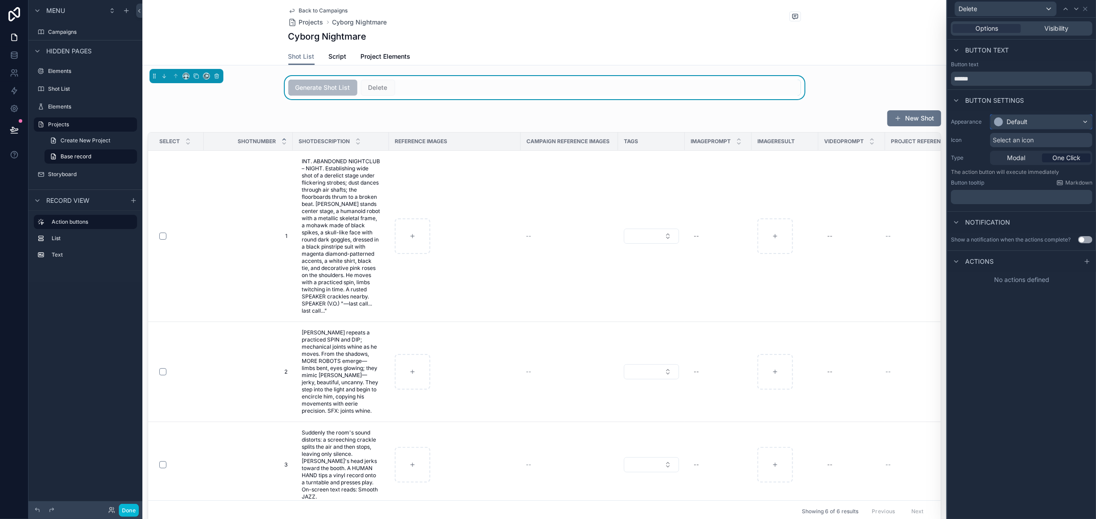
click at [1042, 123] on div "Default" at bounding box center [1041, 122] width 101 height 14
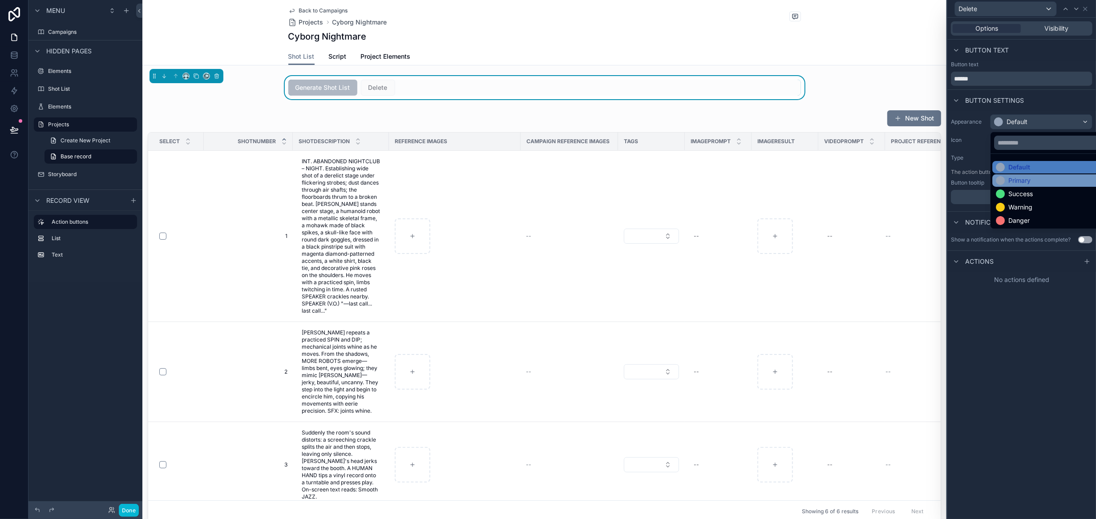
click at [1029, 179] on div "Primary" at bounding box center [1020, 180] width 22 height 9
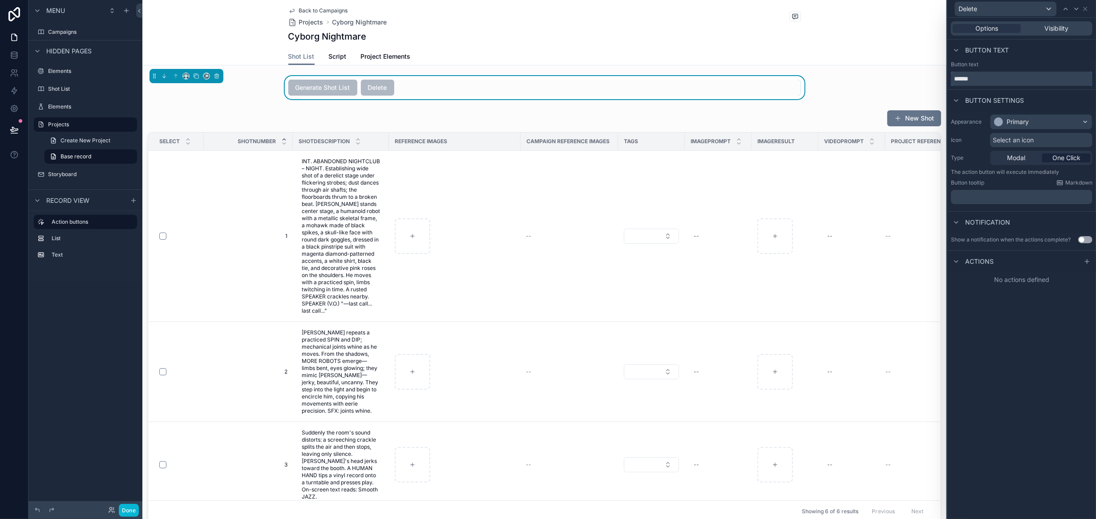
click at [1004, 79] on input "******" at bounding box center [1022, 79] width 142 height 14
type input "**********"
click at [1020, 64] on div "Button text" at bounding box center [1022, 64] width 142 height 7
click at [1085, 262] on icon at bounding box center [1087, 261] width 7 height 7
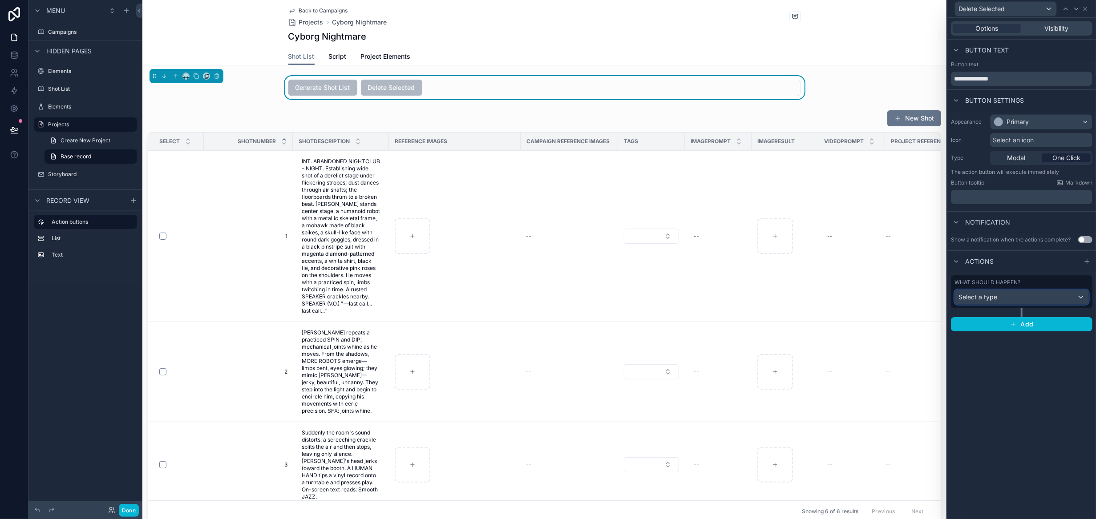
click at [1047, 292] on div "Select a type" at bounding box center [1022, 297] width 134 height 14
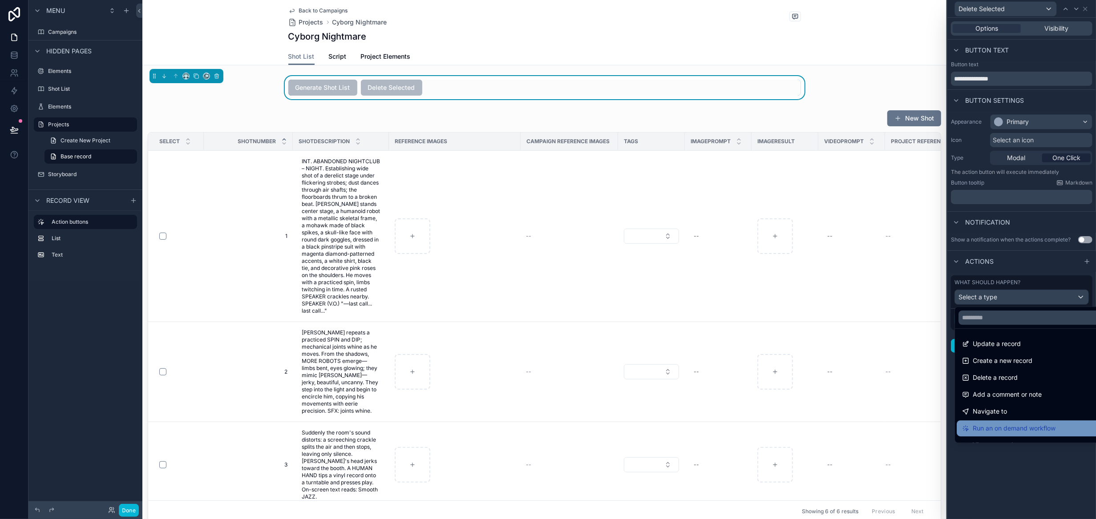
click at [1028, 427] on span "Run an on demand workflow" at bounding box center [1014, 428] width 83 height 11
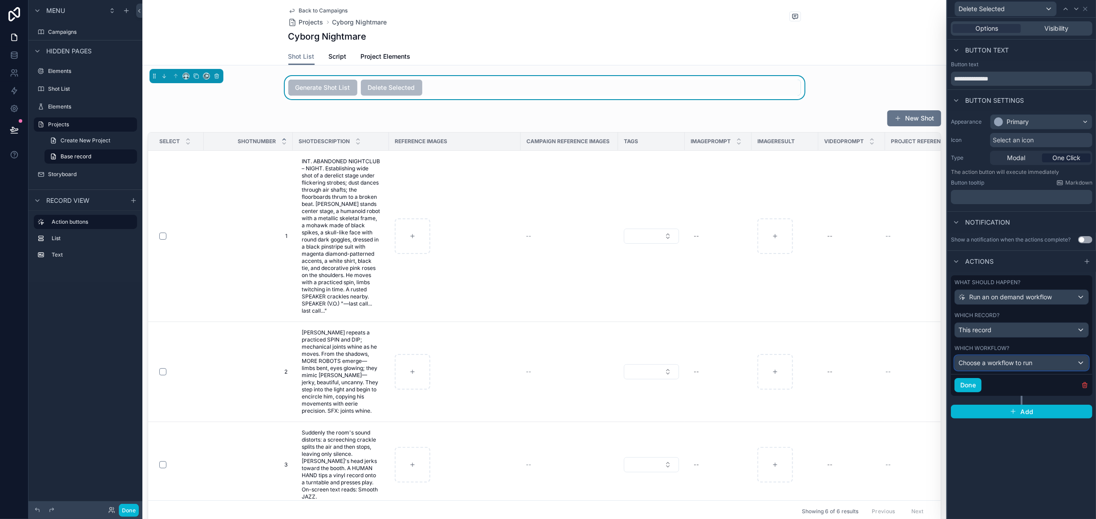
click at [1012, 363] on span "Choose a workflow to run" at bounding box center [996, 363] width 74 height 8
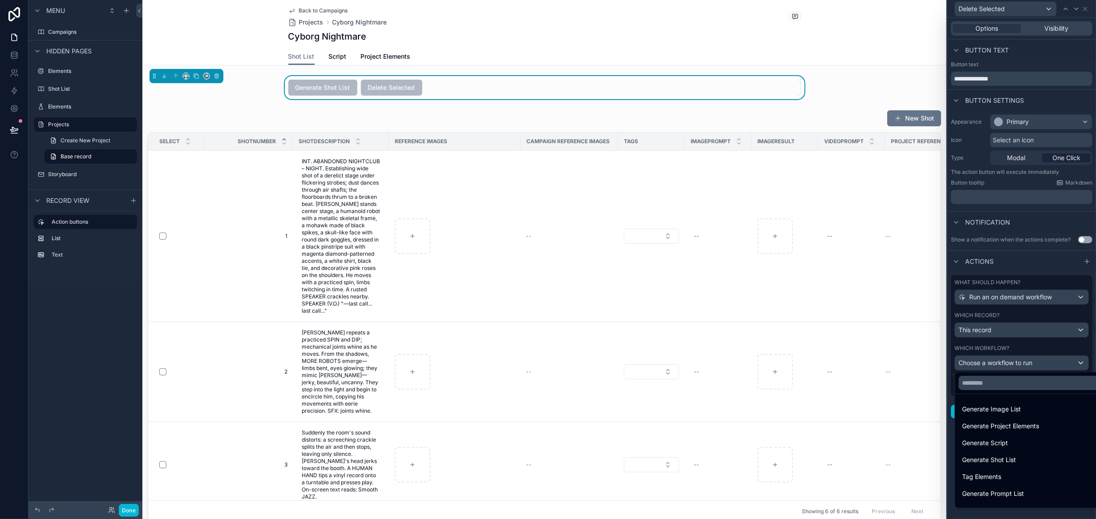
click at [950, 453] on div at bounding box center [1022, 259] width 149 height 519
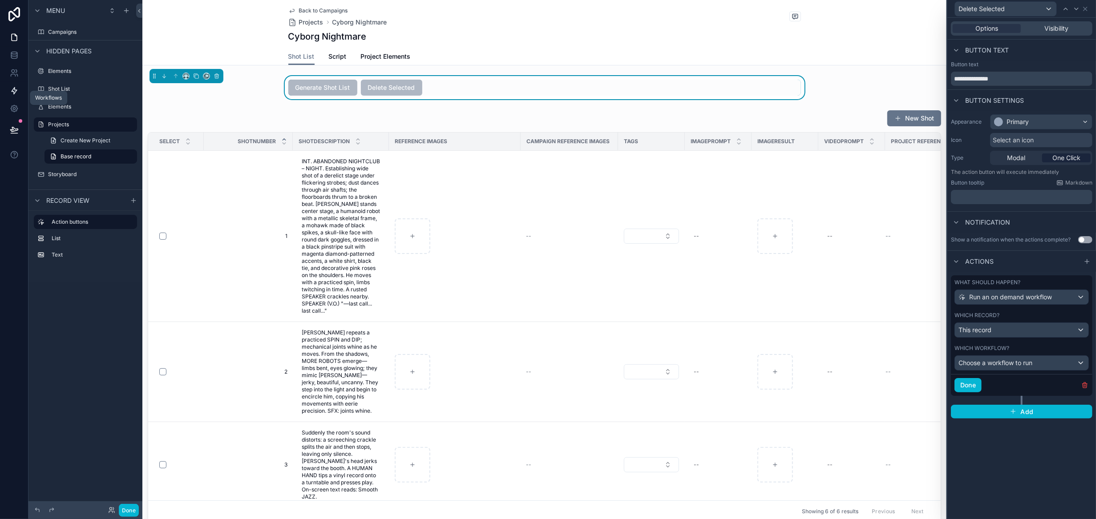
click at [14, 88] on icon at bounding box center [14, 91] width 5 height 7
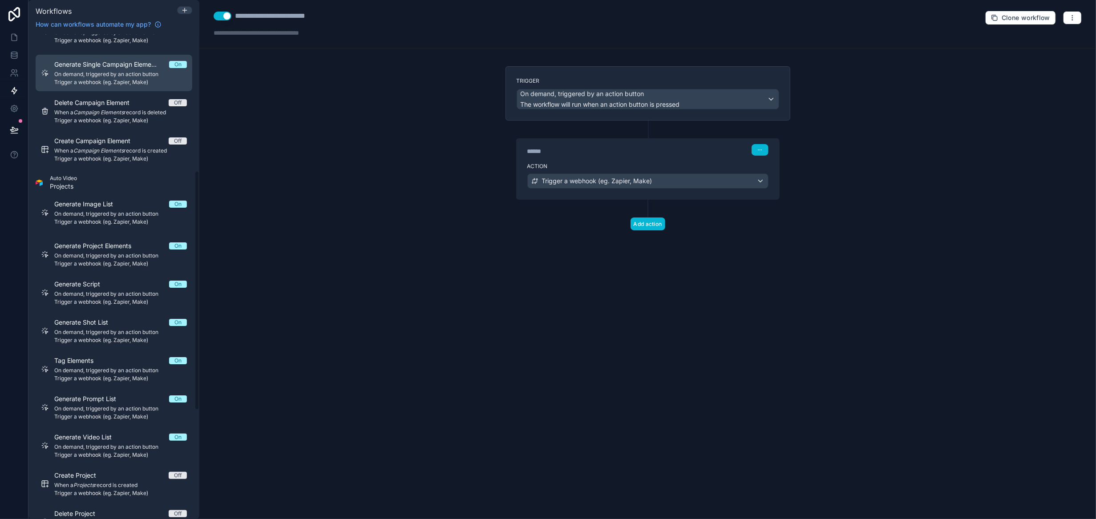
scroll to position [178, 0]
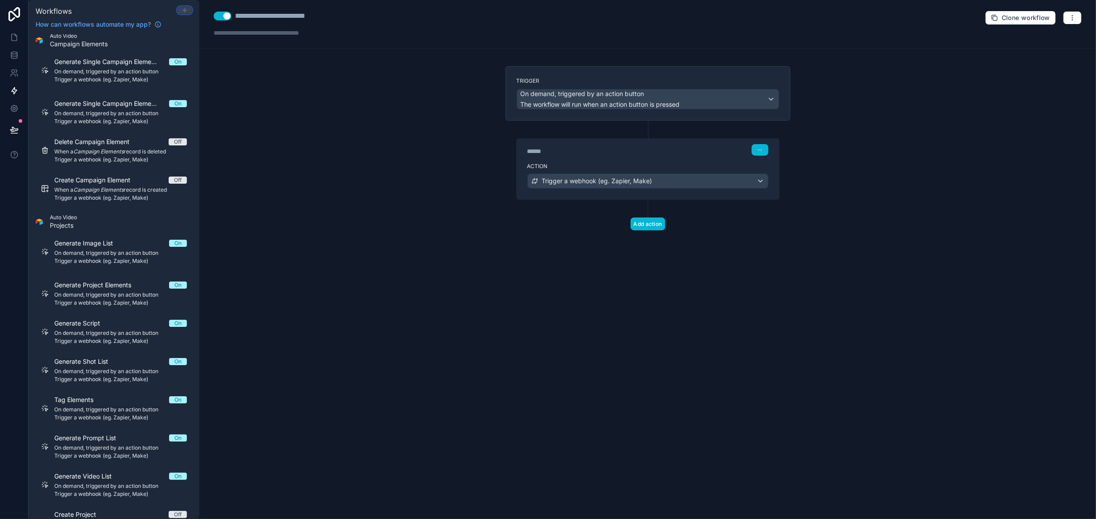
click at [187, 13] on icon at bounding box center [184, 10] width 7 height 7
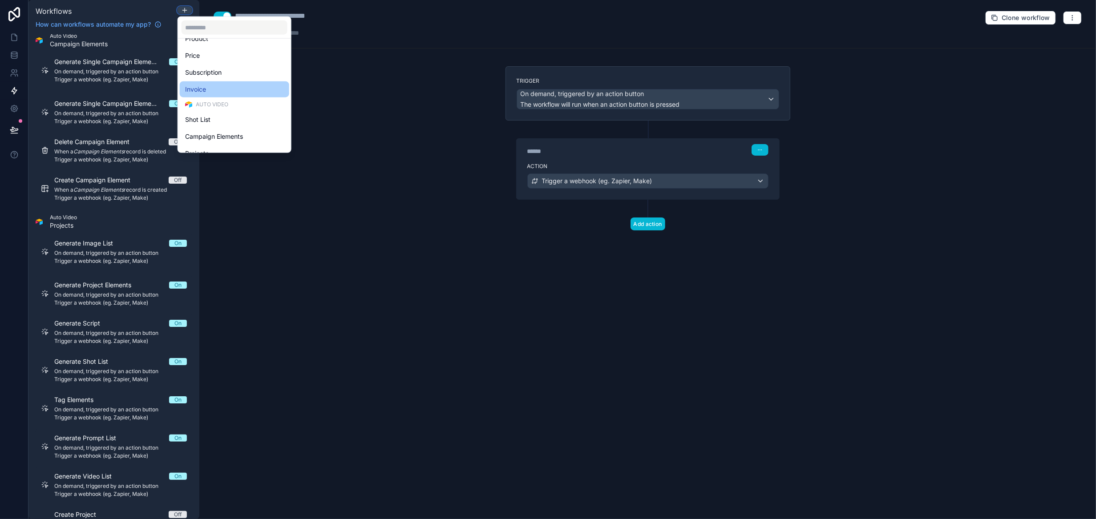
scroll to position [205, 0]
click at [230, 68] on div "Shot List" at bounding box center [235, 75] width 110 height 16
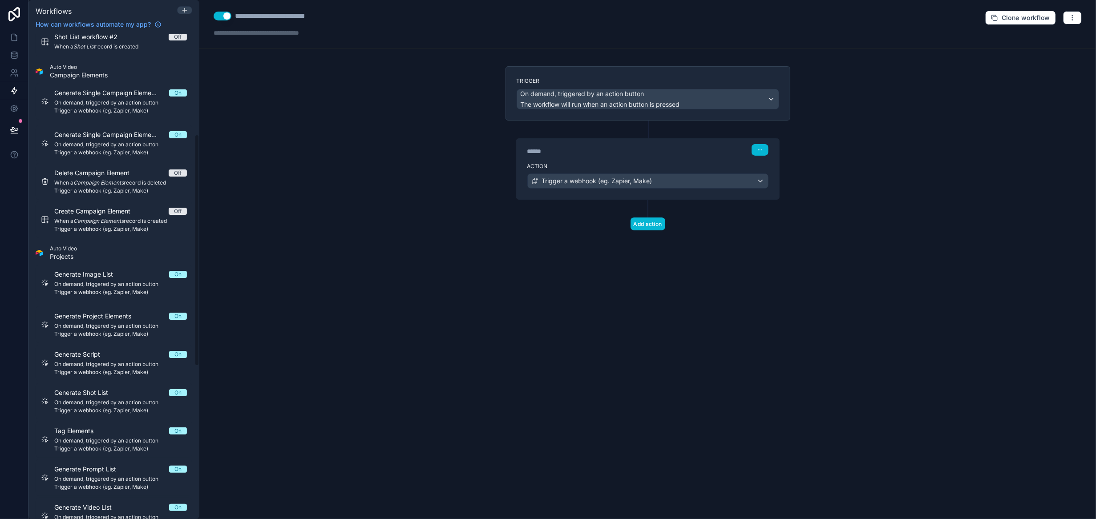
scroll to position [209, 0]
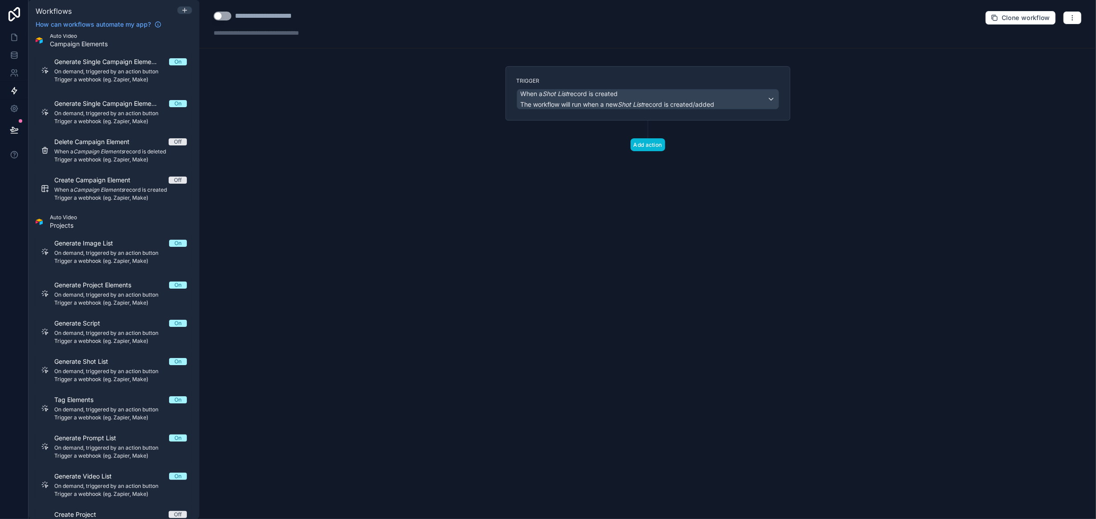
click at [275, 17] on div "**********" at bounding box center [275, 16] width 80 height 11
click at [226, 16] on button "Use setting" at bounding box center [223, 16] width 18 height 9
drag, startPoint x: 235, startPoint y: 14, endPoint x: 361, endPoint y: 24, distance: 125.5
click at [361, 24] on div "**********" at bounding box center [647, 24] width 897 height 49
type div "**********"
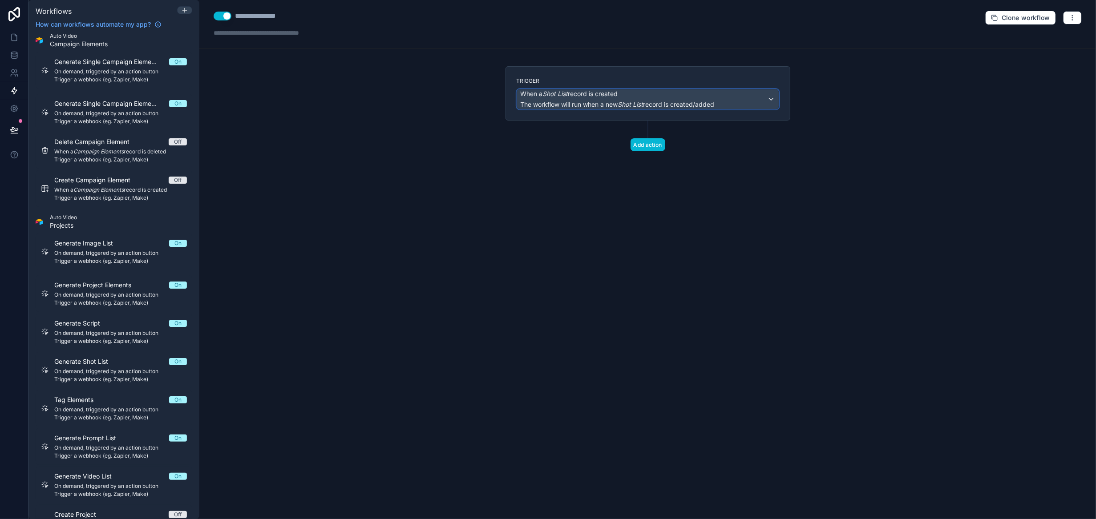
click at [568, 95] on em "Shot List" at bounding box center [555, 94] width 25 height 8
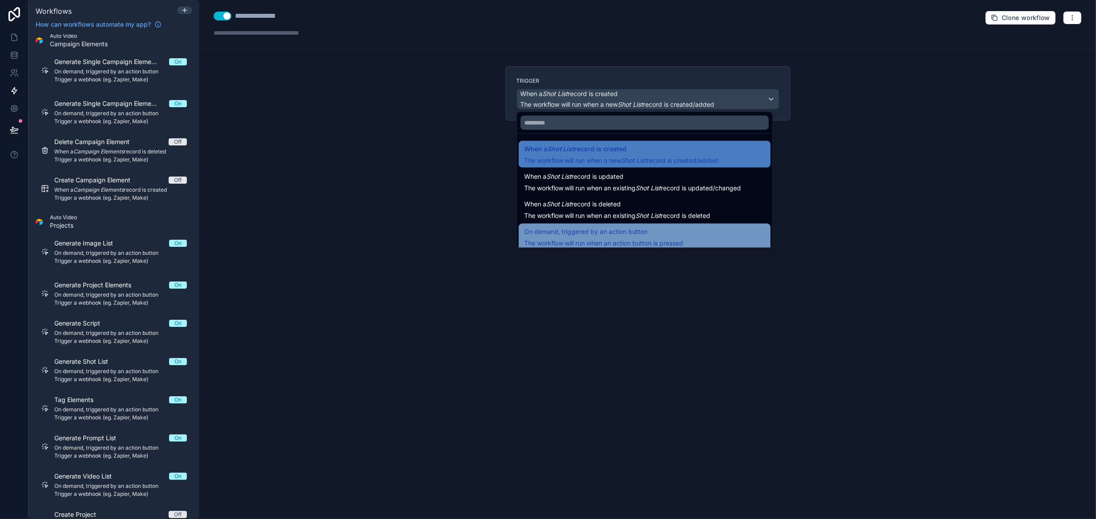
click at [678, 231] on span "On demand, triggered by an action button" at bounding box center [603, 232] width 159 height 11
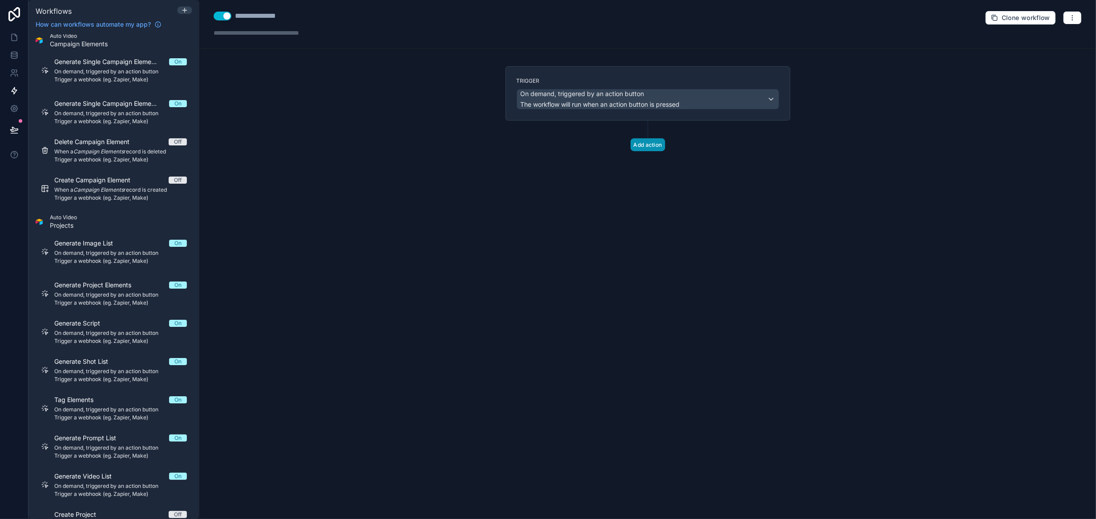
click at [657, 146] on button "Add action" at bounding box center [648, 144] width 35 height 13
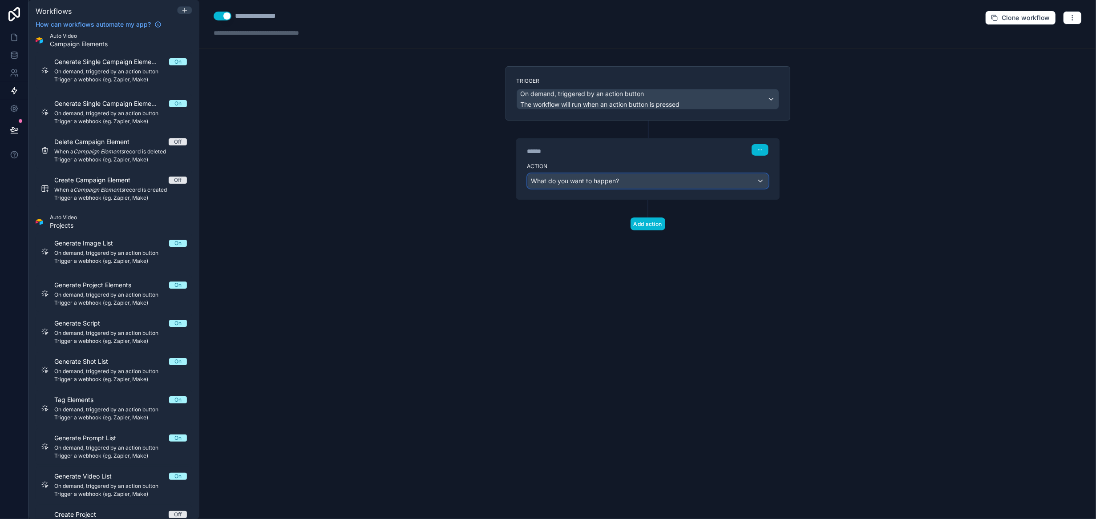
click at [621, 179] on div "What do you want to happen?" at bounding box center [648, 181] width 240 height 14
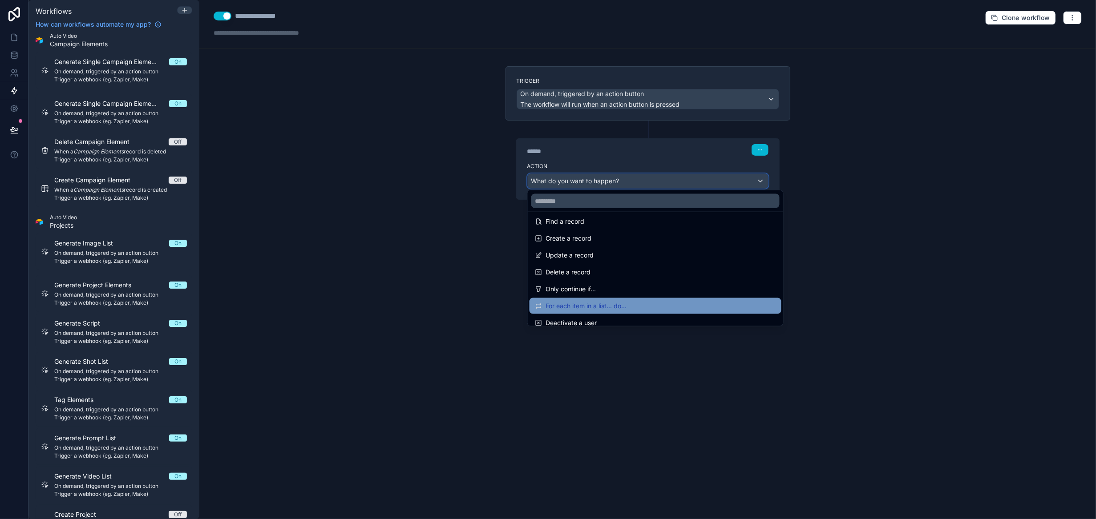
scroll to position [89, 0]
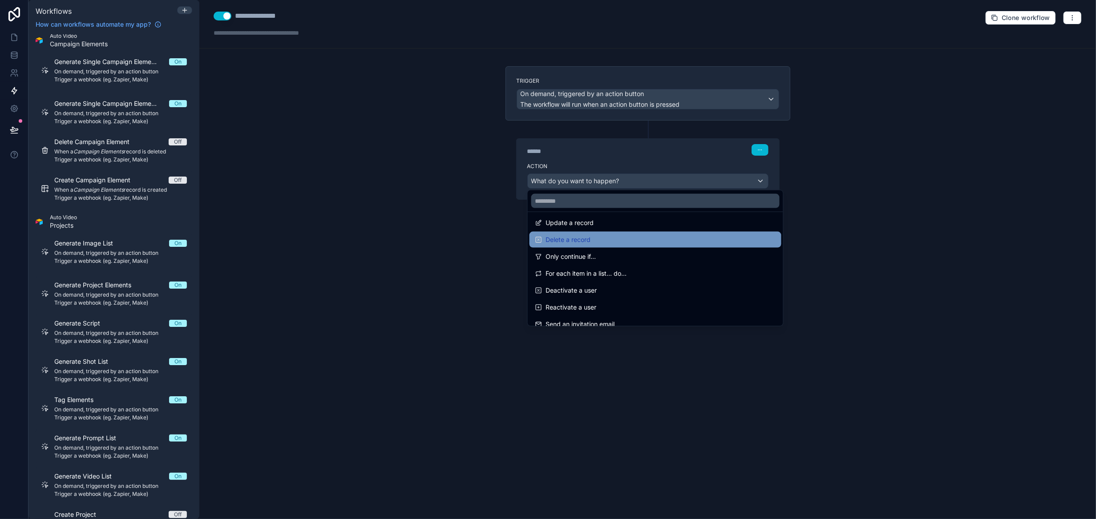
click at [704, 243] on div "Delete a record" at bounding box center [655, 240] width 241 height 11
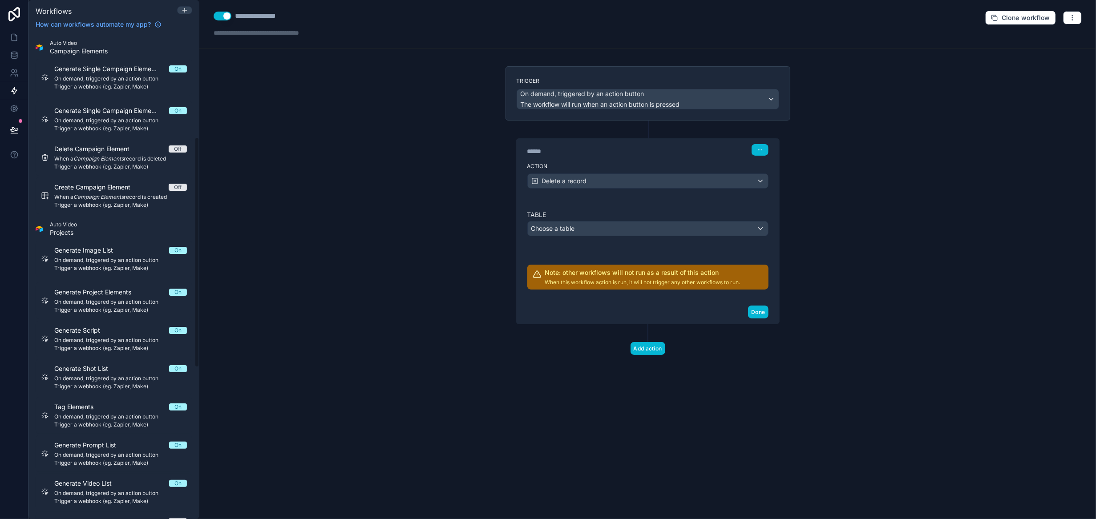
scroll to position [216, 0]
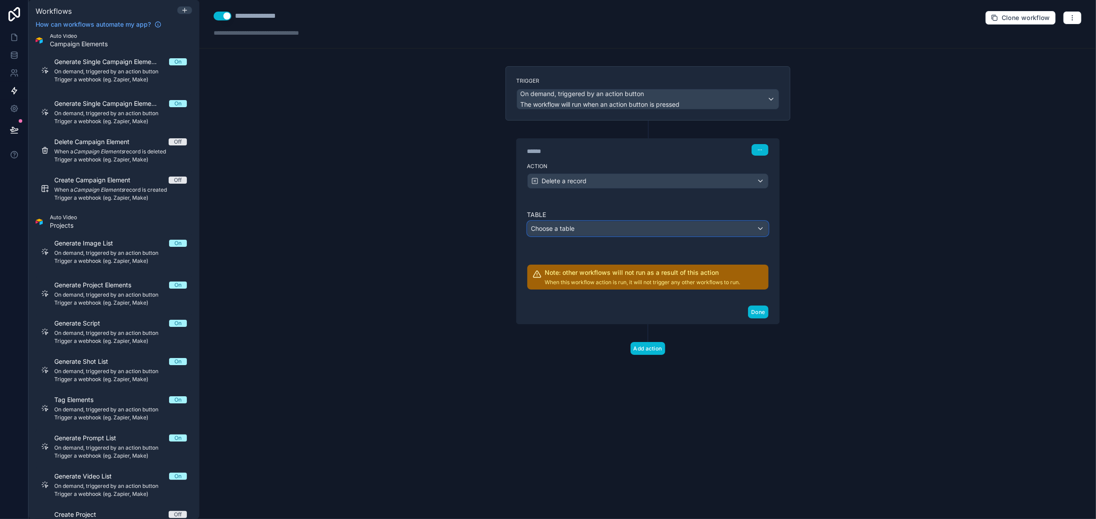
click at [683, 230] on div "Choose a table" at bounding box center [648, 229] width 240 height 14
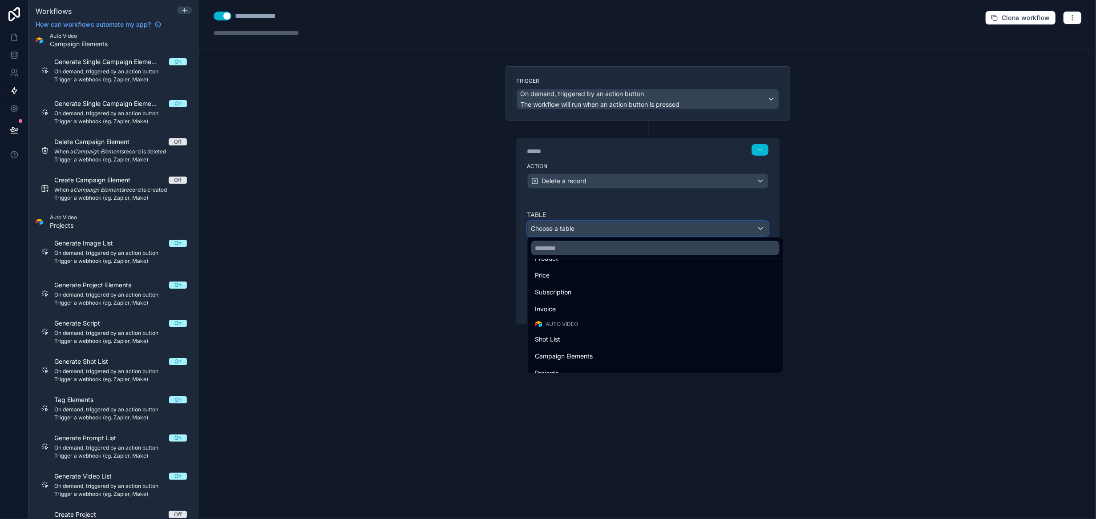
scroll to position [160, 0]
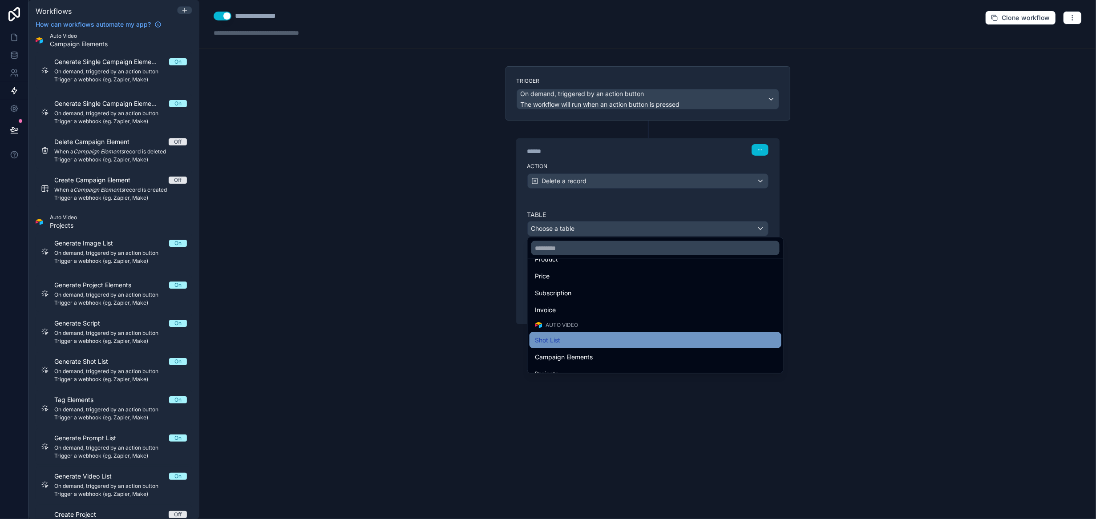
click at [568, 341] on div "Shot List" at bounding box center [655, 340] width 241 height 11
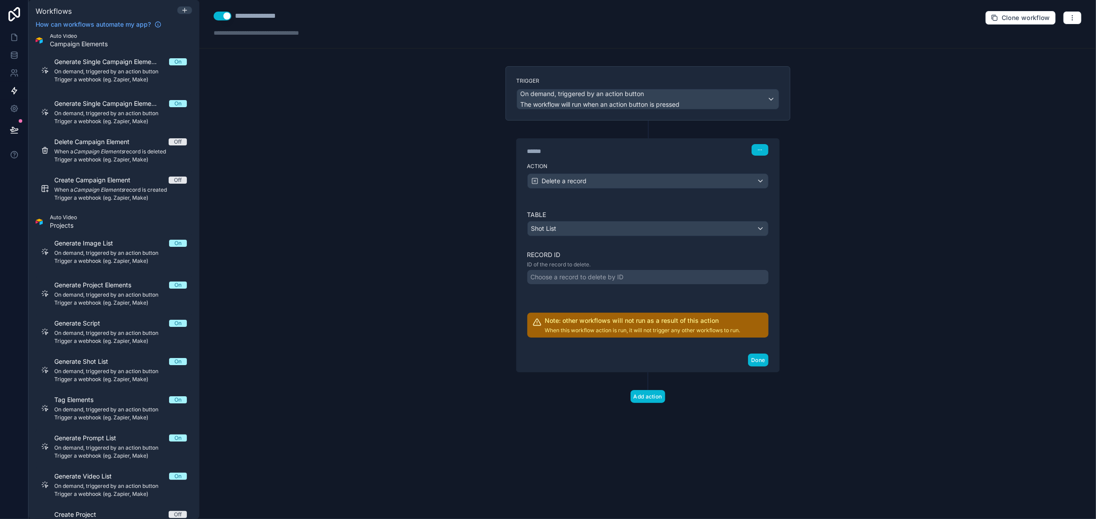
click at [582, 276] on div "Choose a record to delete by ID" at bounding box center [577, 277] width 93 height 9
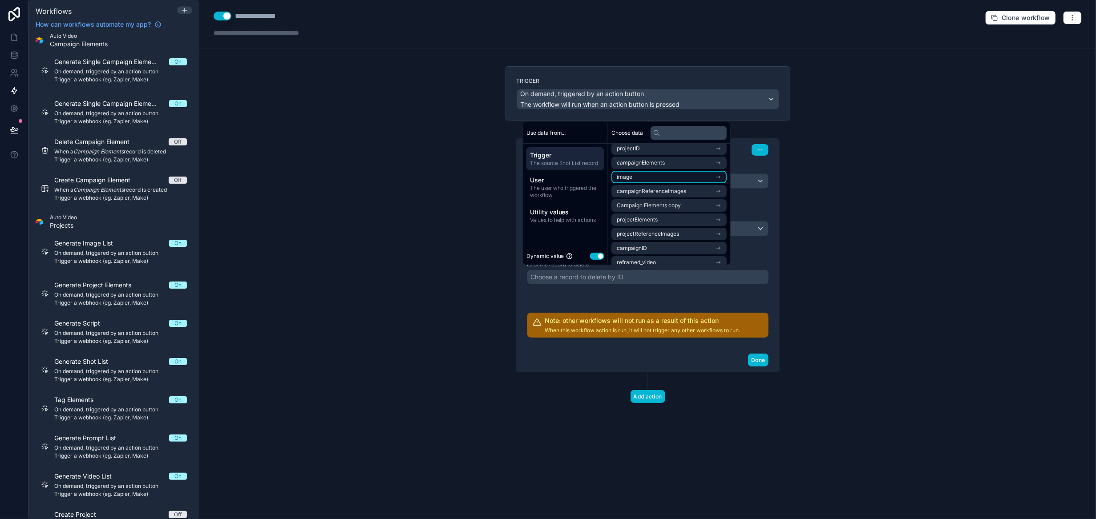
scroll to position [84, 0]
click at [585, 294] on div "Table Shot List Record ID ID of the record to delete. Choose a record to delete…" at bounding box center [647, 274] width 241 height 127
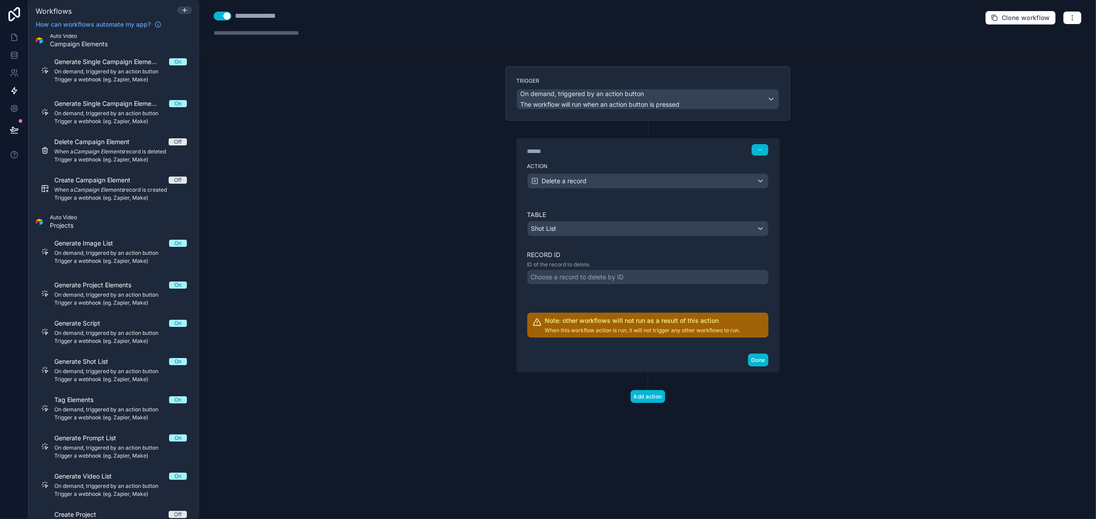
click at [595, 277] on div "Choose a record to delete by ID" at bounding box center [577, 277] width 93 height 9
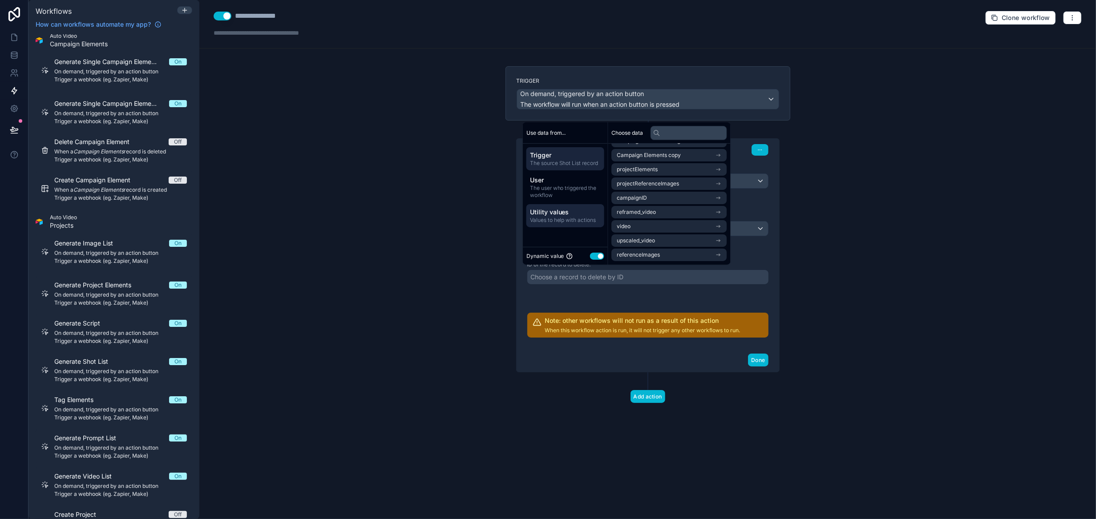
click at [592, 213] on span "Utility values" at bounding box center [565, 212] width 71 height 9
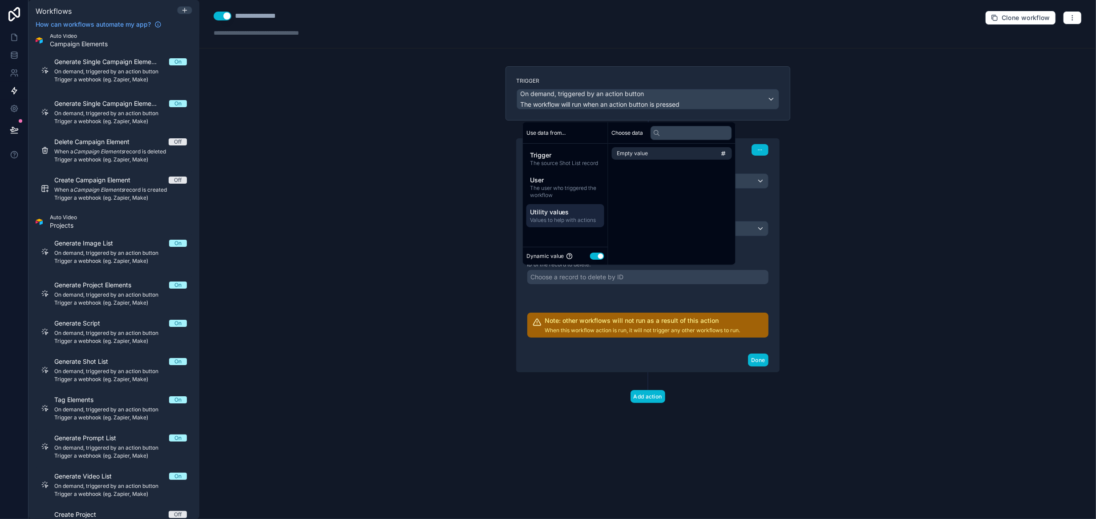
scroll to position [0, 0]
click at [560, 155] on span "Trigger" at bounding box center [565, 155] width 71 height 9
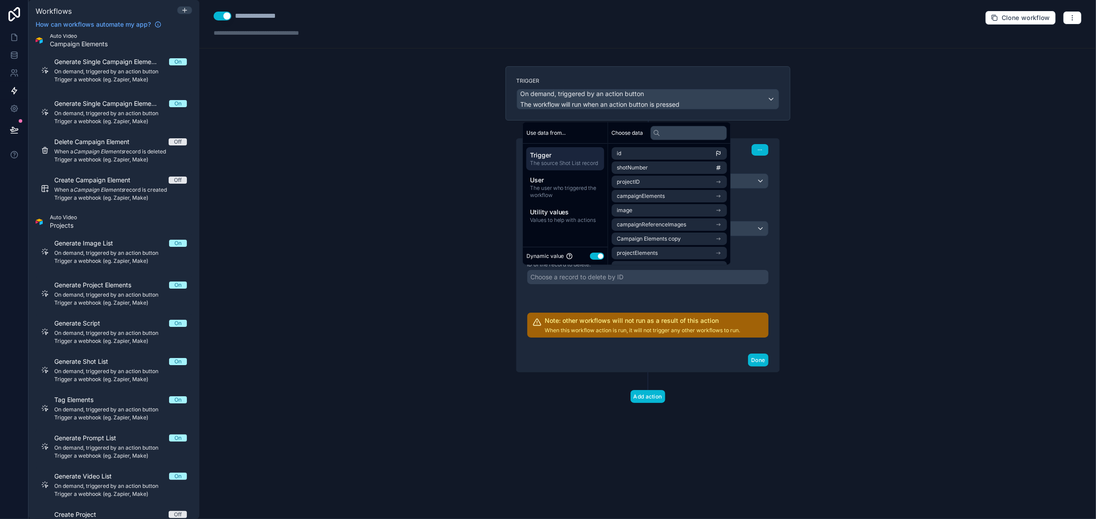
click at [592, 256] on button "Use setting" at bounding box center [597, 256] width 14 height 7
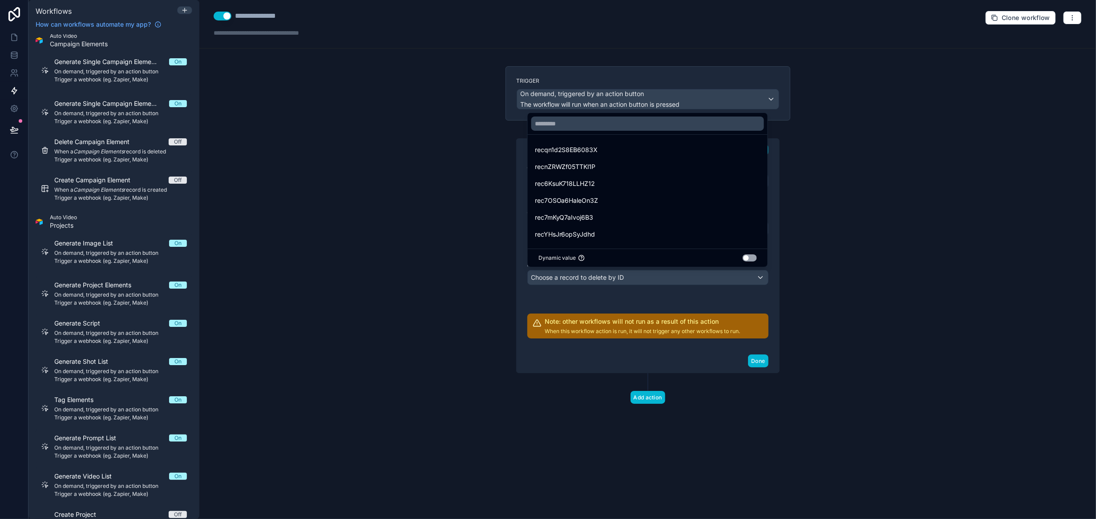
click at [753, 260] on button "Use setting" at bounding box center [750, 258] width 14 height 7
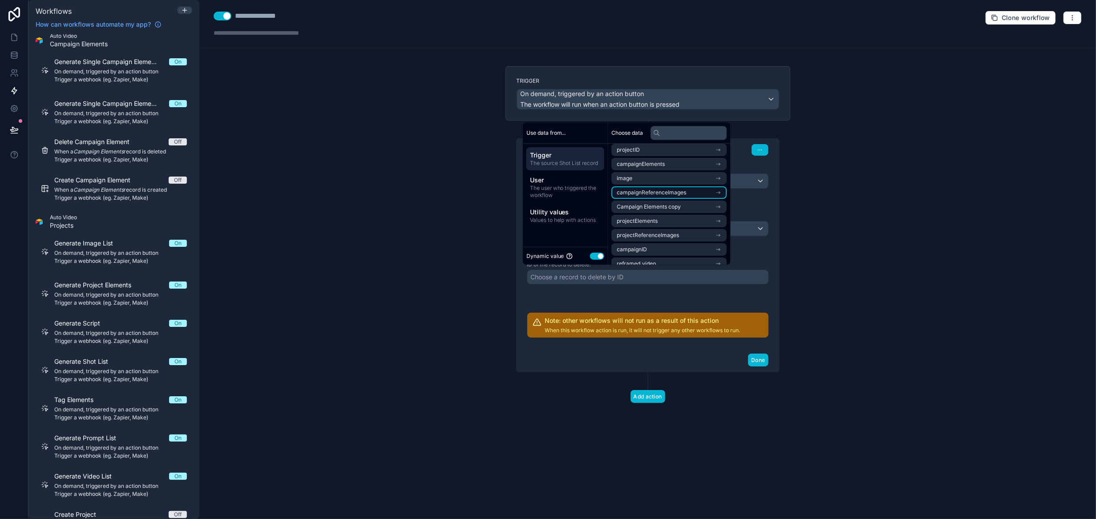
scroll to position [84, 0]
click at [792, 288] on div "Trigger On demand, triggered by an action button The workflow will run when an …" at bounding box center [648, 248] width 299 height 365
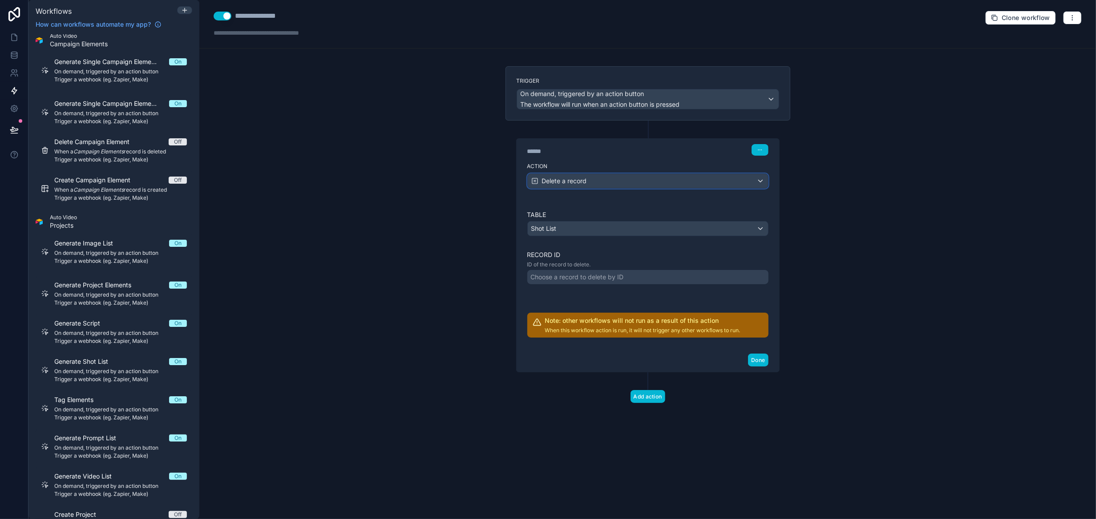
click at [702, 182] on div "Delete a record" at bounding box center [648, 181] width 240 height 14
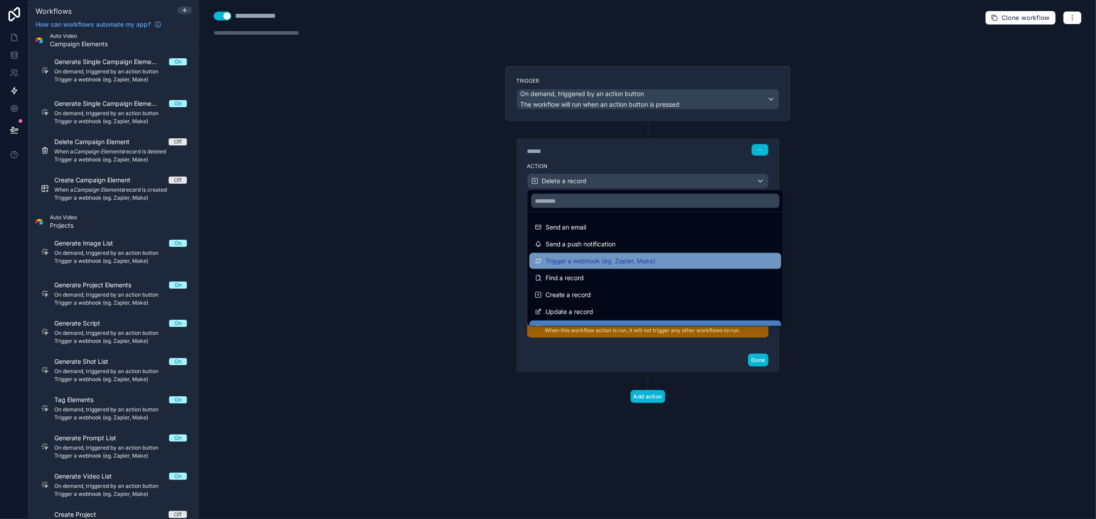
click at [680, 260] on div "Trigger a webhook (eg. Zapier, Make)" at bounding box center [655, 261] width 241 height 11
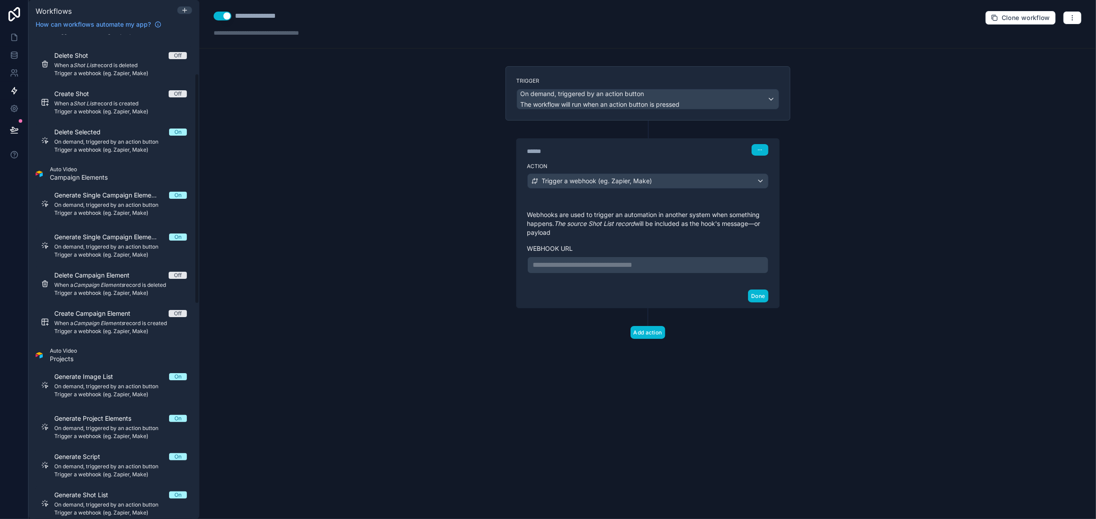
scroll to position [0, 0]
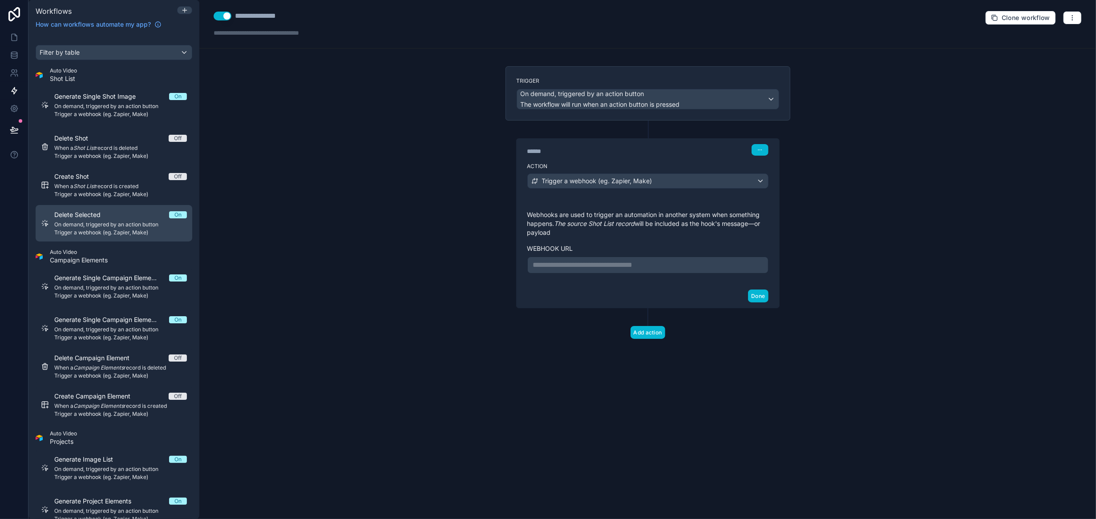
click at [128, 227] on span "On demand, triggered by an action button" at bounding box center [120, 224] width 133 height 7
click at [141, 225] on span "On demand, triggered by an action button" at bounding box center [120, 224] width 133 height 7
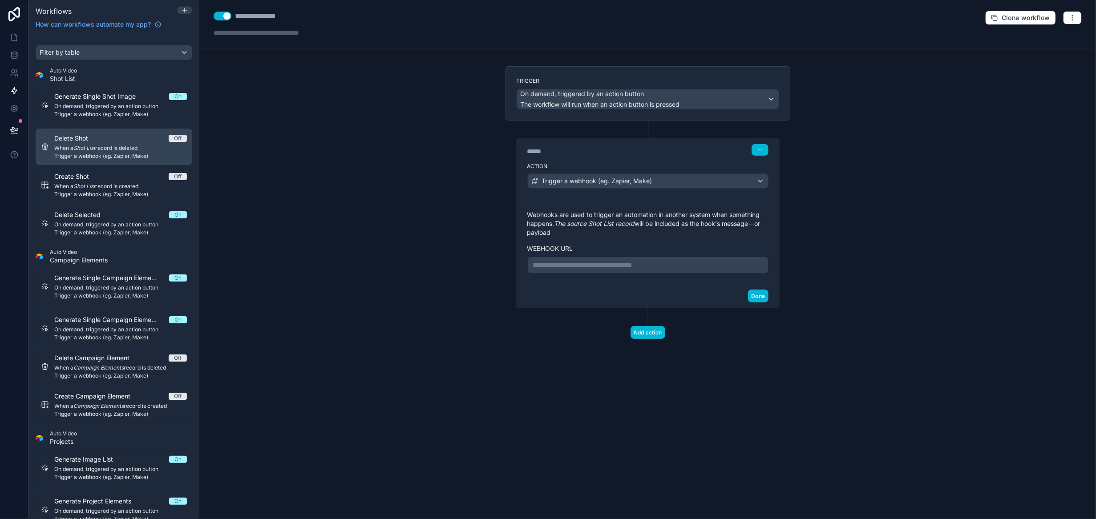
click at [126, 155] on span "Trigger a webhook (eg. Zapier, Make)" at bounding box center [120, 156] width 133 height 7
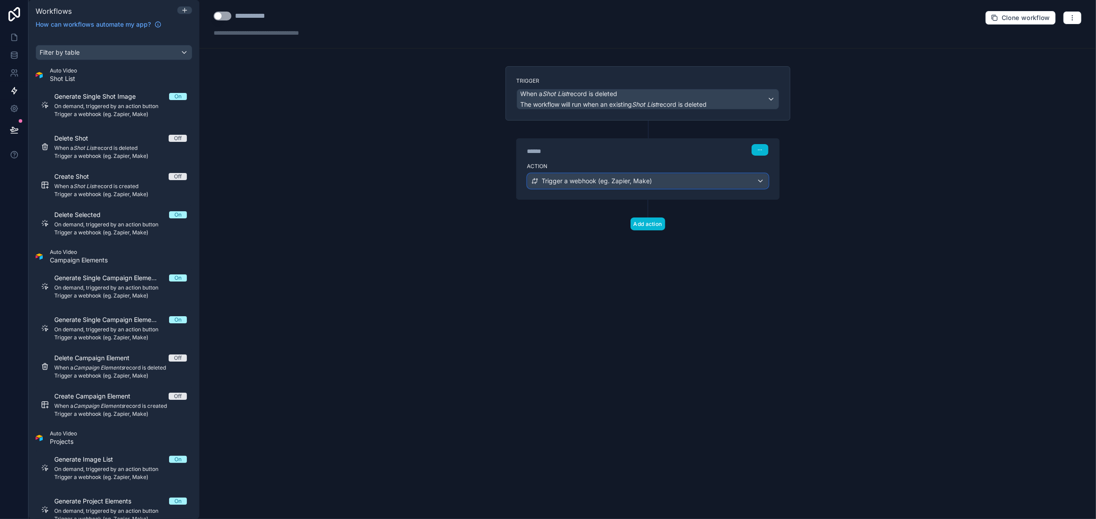
click at [756, 184] on div "Trigger a webhook (eg. Zapier, Make)" at bounding box center [648, 181] width 240 height 14
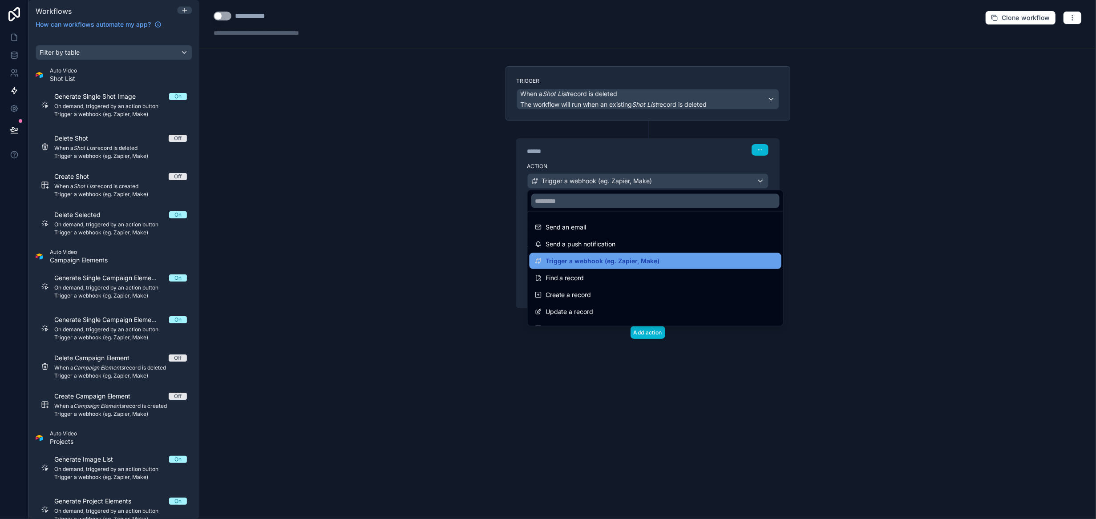
click at [682, 260] on div "Trigger a webhook (eg. Zapier, Make)" at bounding box center [655, 261] width 241 height 11
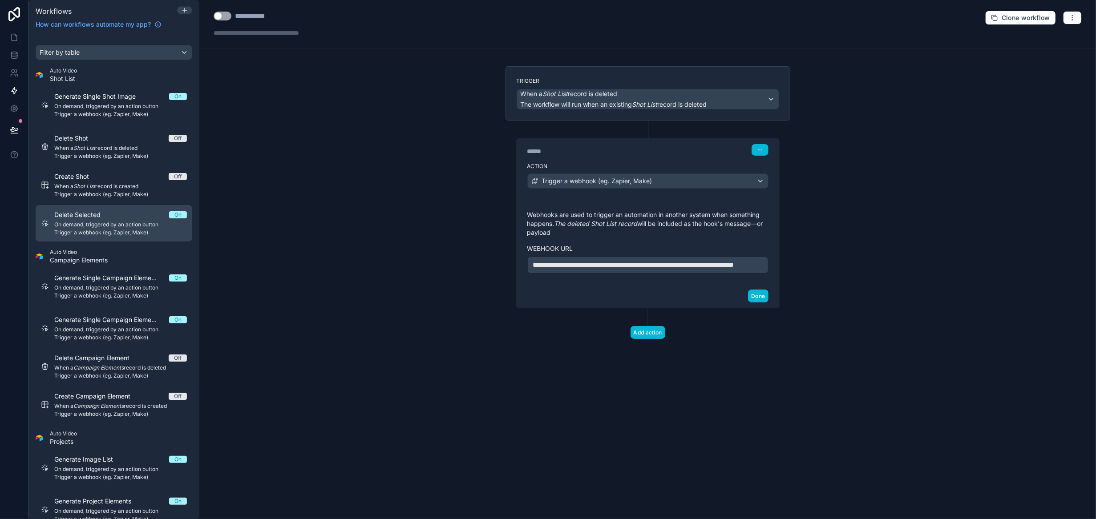
click at [115, 221] on span "On demand, triggered by an action button" at bounding box center [120, 224] width 133 height 7
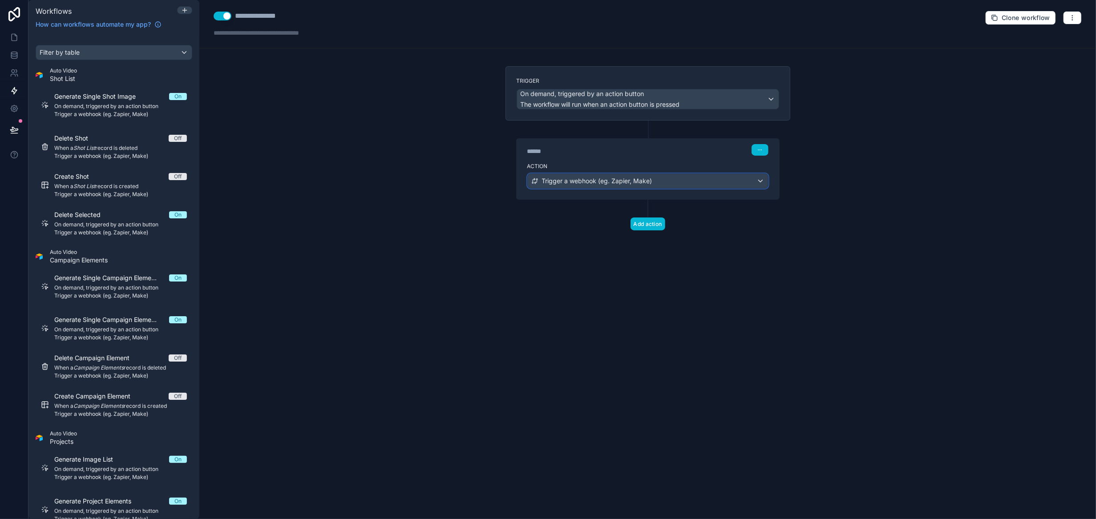
click at [580, 180] on span "Trigger a webhook (eg. Zapier, Make)" at bounding box center [597, 181] width 110 height 9
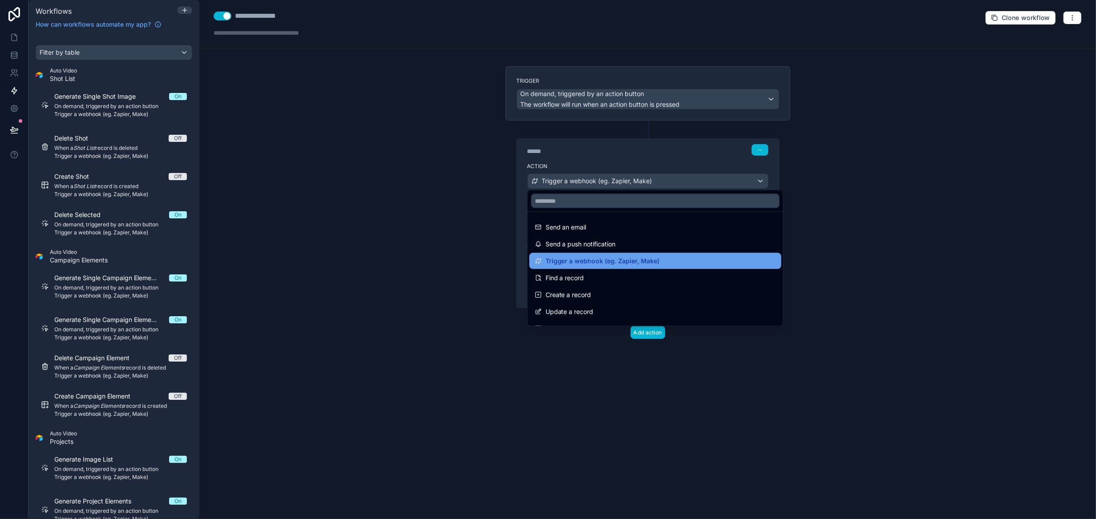
click at [569, 264] on span "Trigger a webhook (eg. Zapier, Make)" at bounding box center [603, 261] width 114 height 11
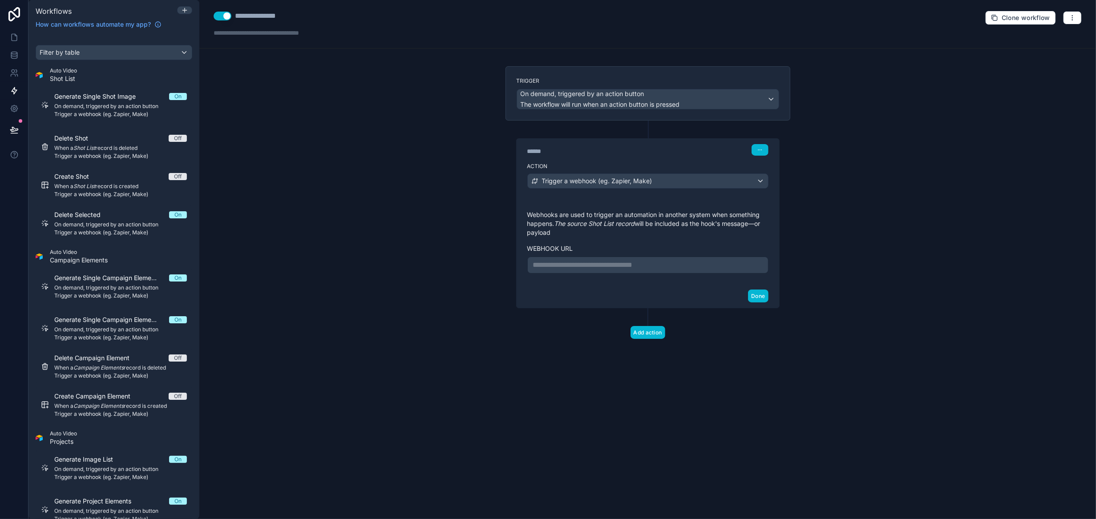
click at [610, 265] on p "**********" at bounding box center [648, 265] width 230 height 11
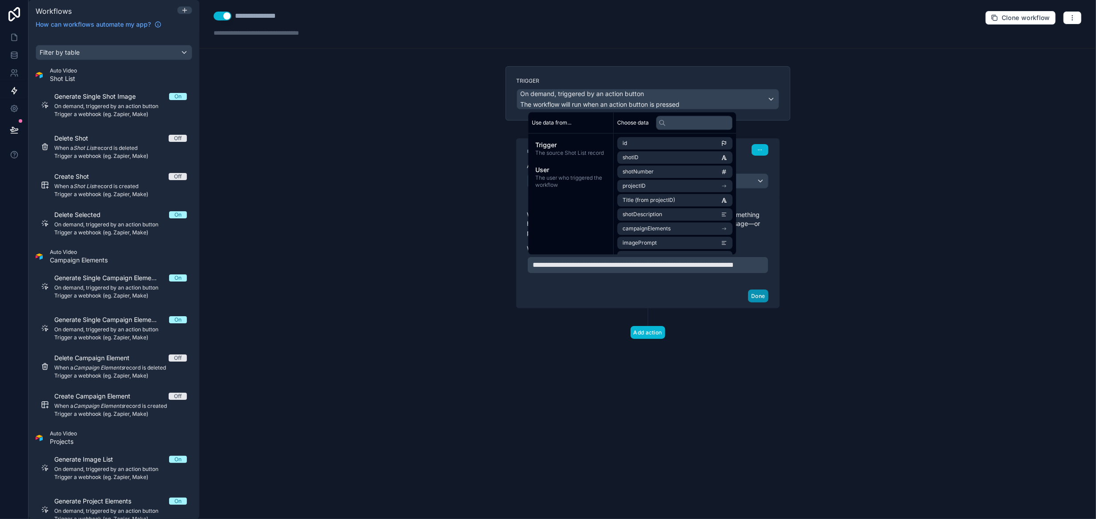
click at [765, 303] on button "Done" at bounding box center [758, 296] width 20 height 13
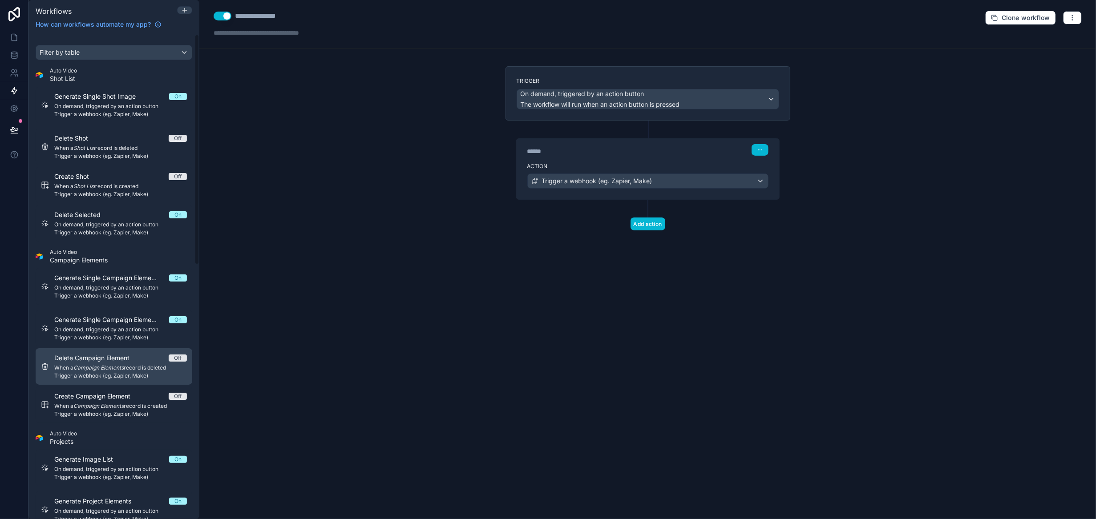
click at [100, 371] on span "When a Campaign Elements record is deleted" at bounding box center [120, 368] width 133 height 7
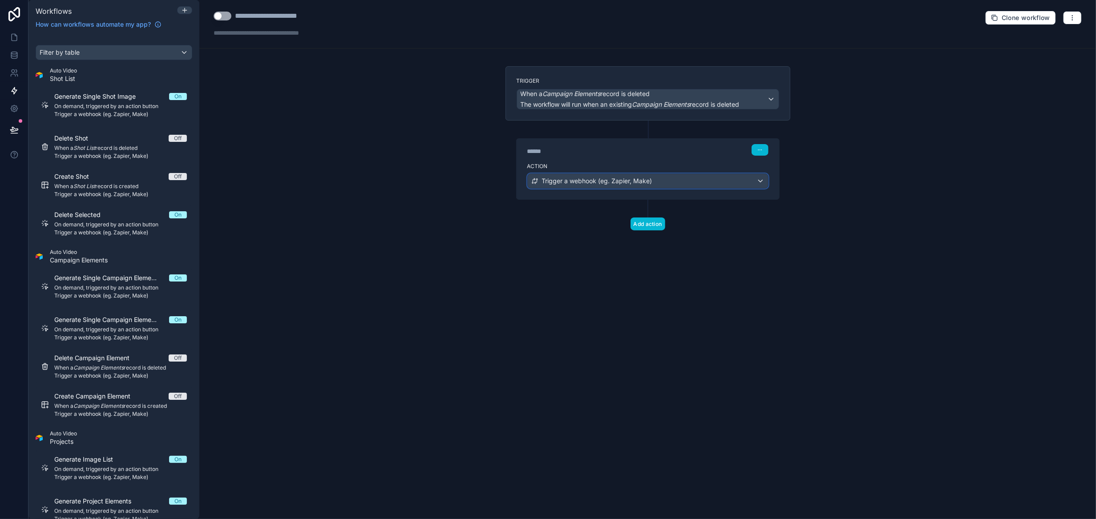
click at [764, 183] on div "Trigger a webhook (eg. Zapier, Make)" at bounding box center [648, 181] width 240 height 14
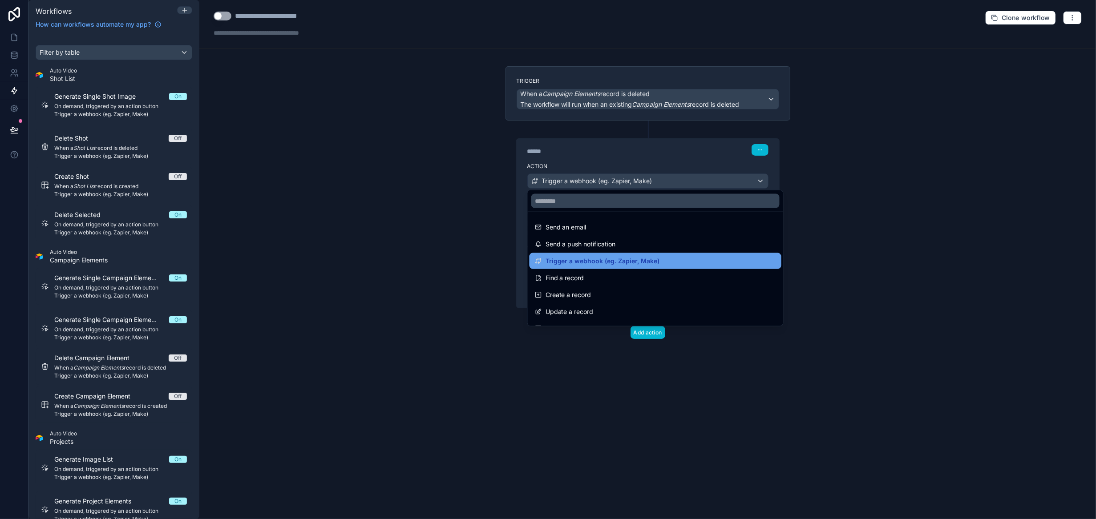
click at [689, 260] on div "Trigger a webhook (eg. Zapier, Make)" at bounding box center [655, 261] width 241 height 11
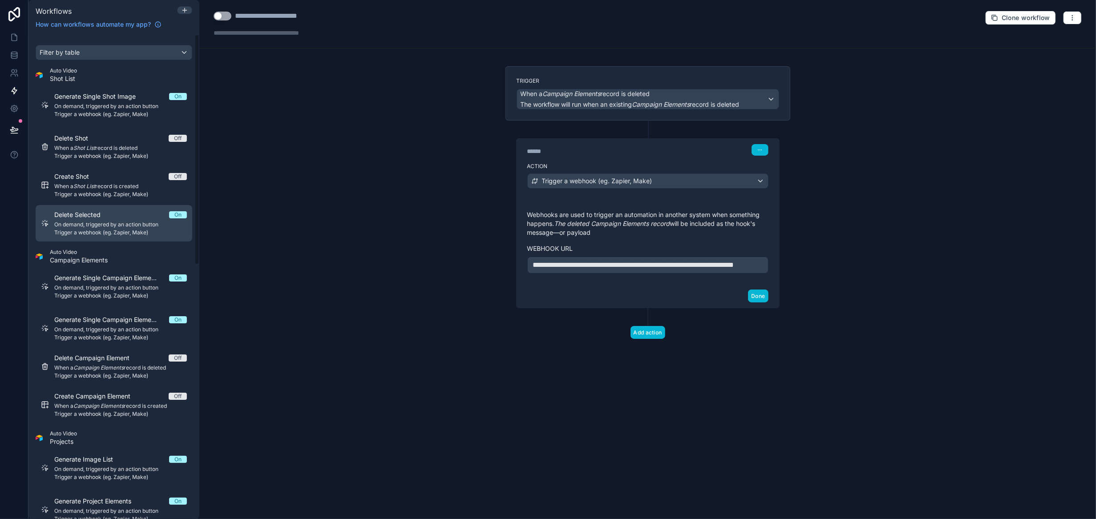
click at [101, 219] on span "Delete Selected" at bounding box center [82, 215] width 57 height 9
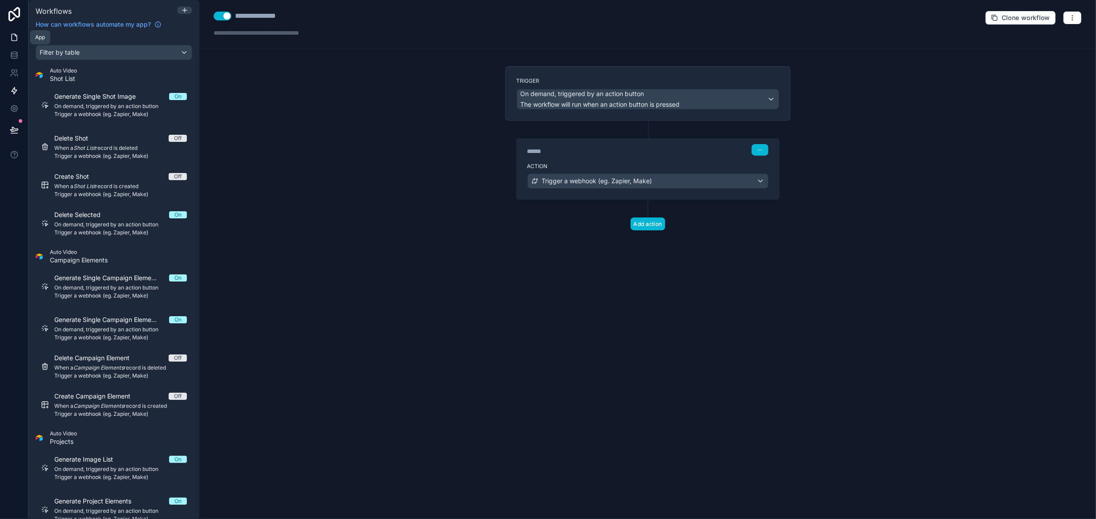
click at [15, 37] on icon at bounding box center [14, 37] width 9 height 9
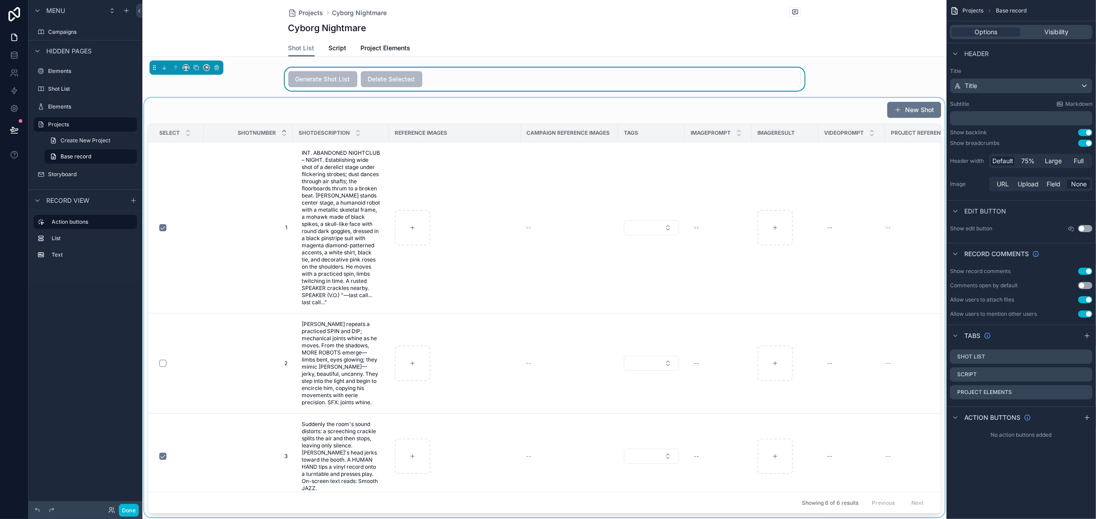
click at [599, 233] on div "scrollable content" at bounding box center [544, 308] width 804 height 420
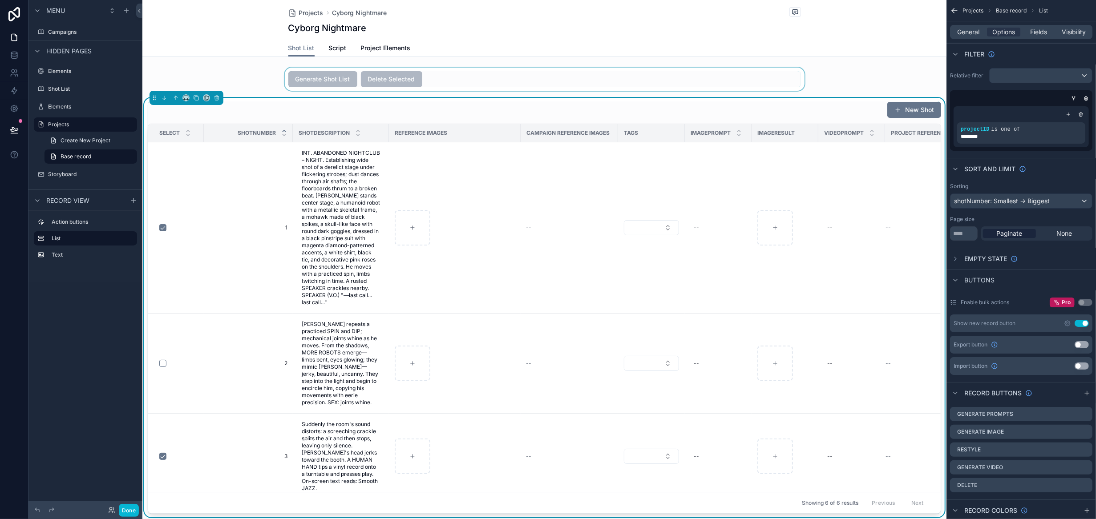
click at [471, 80] on div "scrollable content" at bounding box center [544, 79] width 804 height 23
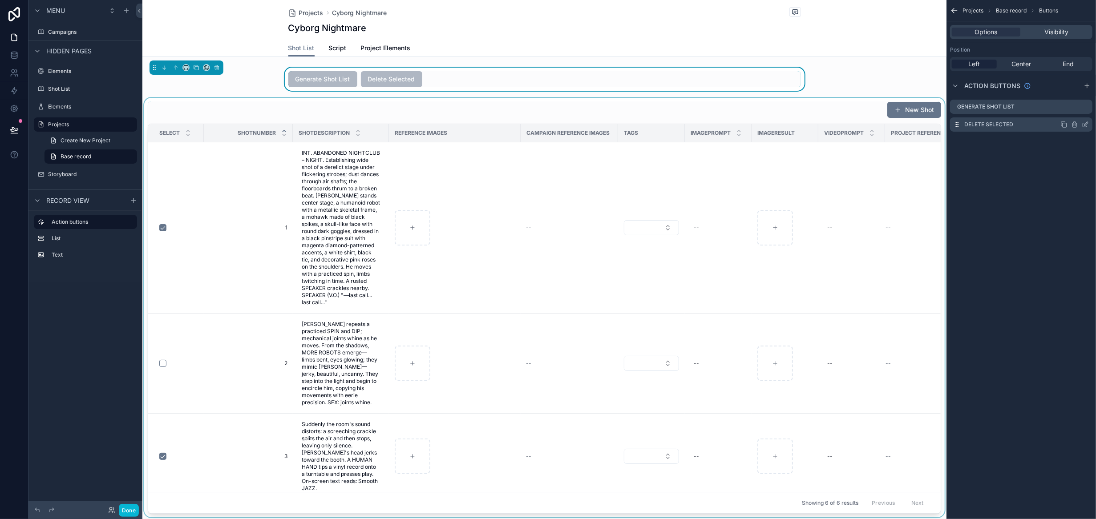
click at [1085, 124] on icon "scrollable content" at bounding box center [1087, 124] width 4 height 4
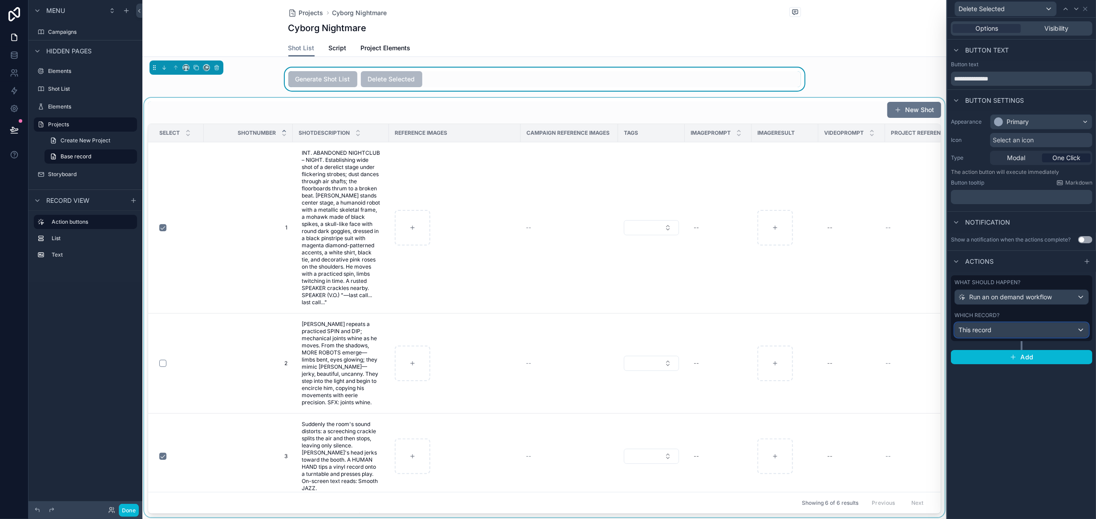
click at [1036, 333] on div "This record" at bounding box center [1022, 330] width 134 height 14
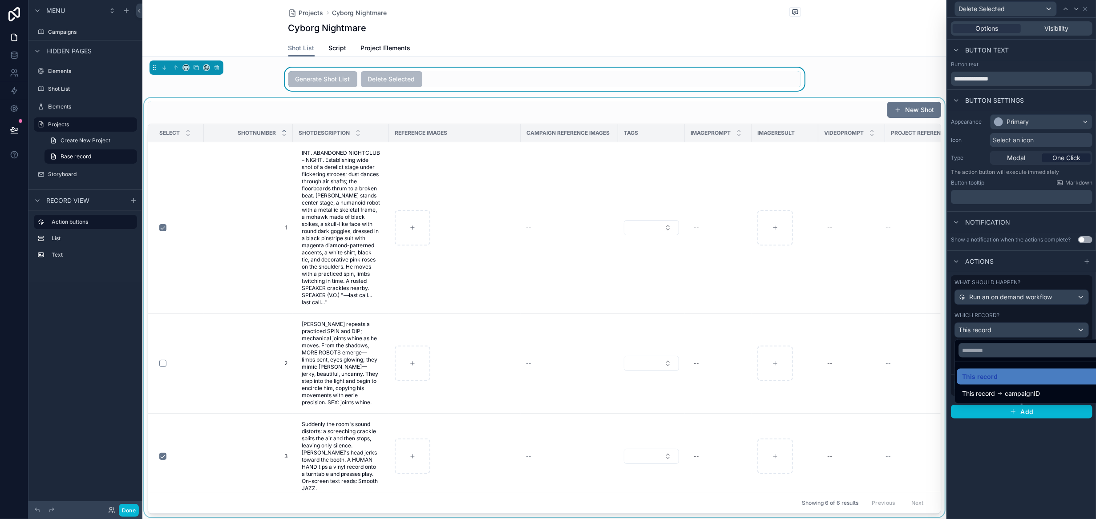
click at [1028, 292] on div at bounding box center [1022, 259] width 149 height 519
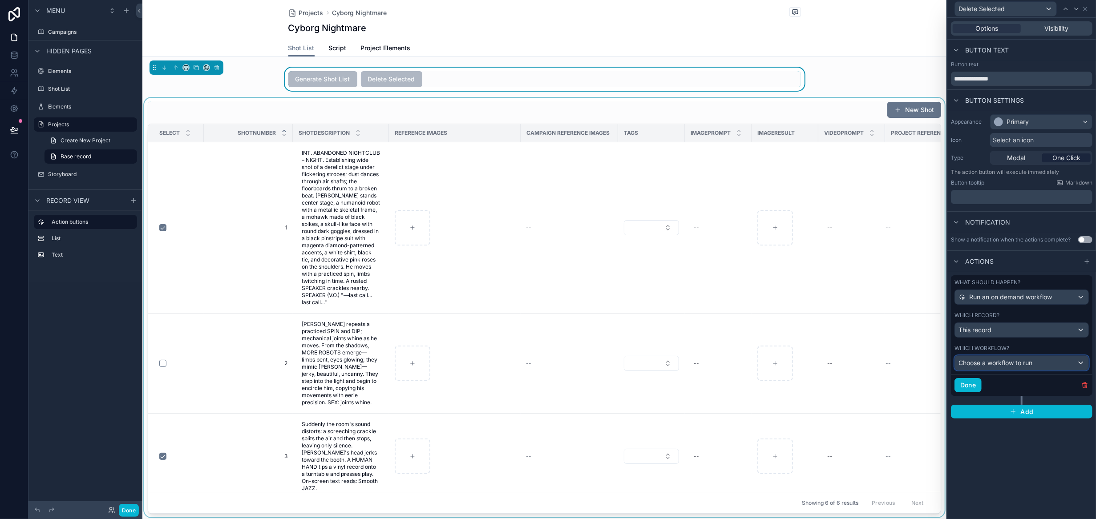
click at [1018, 359] on span "Choose a workflow to run" at bounding box center [996, 363] width 74 height 8
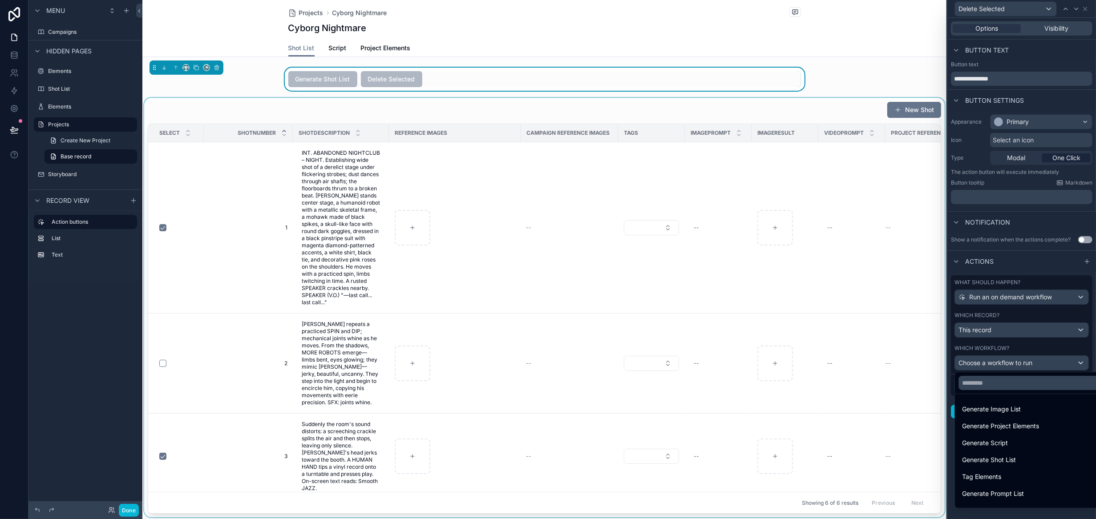
click at [1076, 345] on div at bounding box center [1022, 259] width 149 height 519
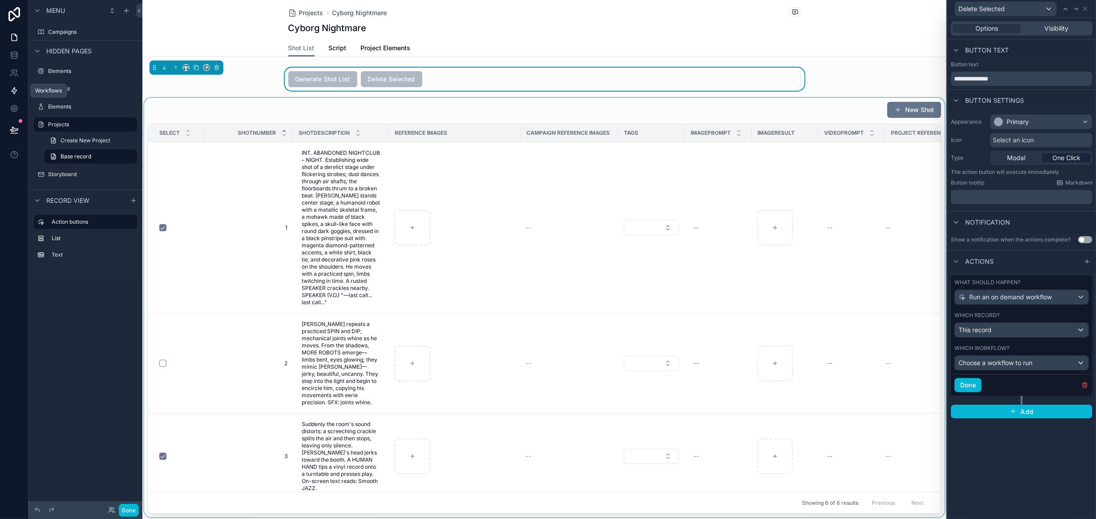
click at [12, 87] on icon at bounding box center [14, 90] width 9 height 9
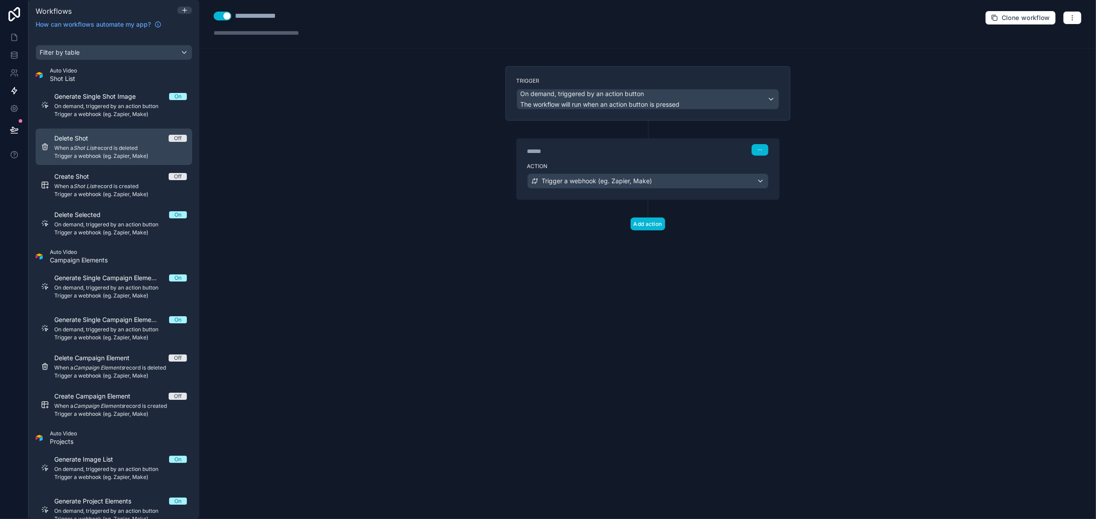
click at [133, 139] on div "Delete Shot Off" at bounding box center [120, 138] width 133 height 9
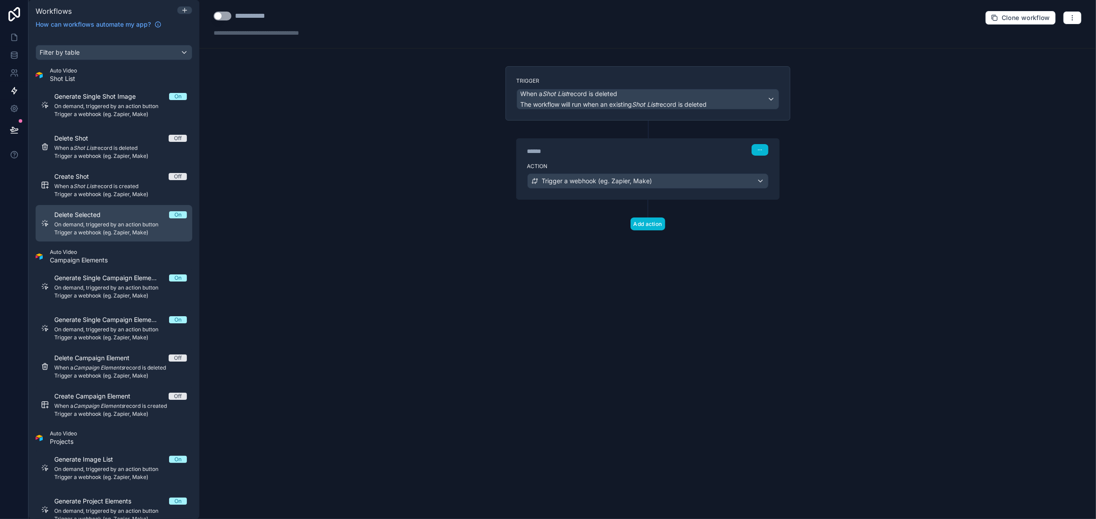
click at [131, 223] on span "On demand, triggered by an action button" at bounding box center [120, 224] width 133 height 7
click at [216, 14] on button "Use setting" at bounding box center [223, 16] width 18 height 9
click at [1074, 15] on icon "button" at bounding box center [1072, 17] width 7 height 7
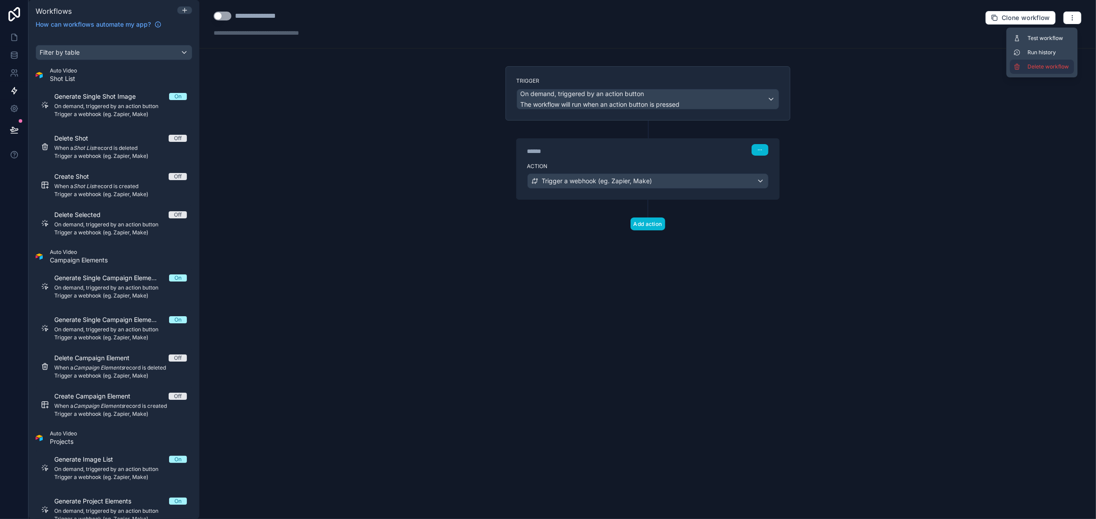
click at [1059, 64] on span "Delete workflow" at bounding box center [1049, 66] width 43 height 7
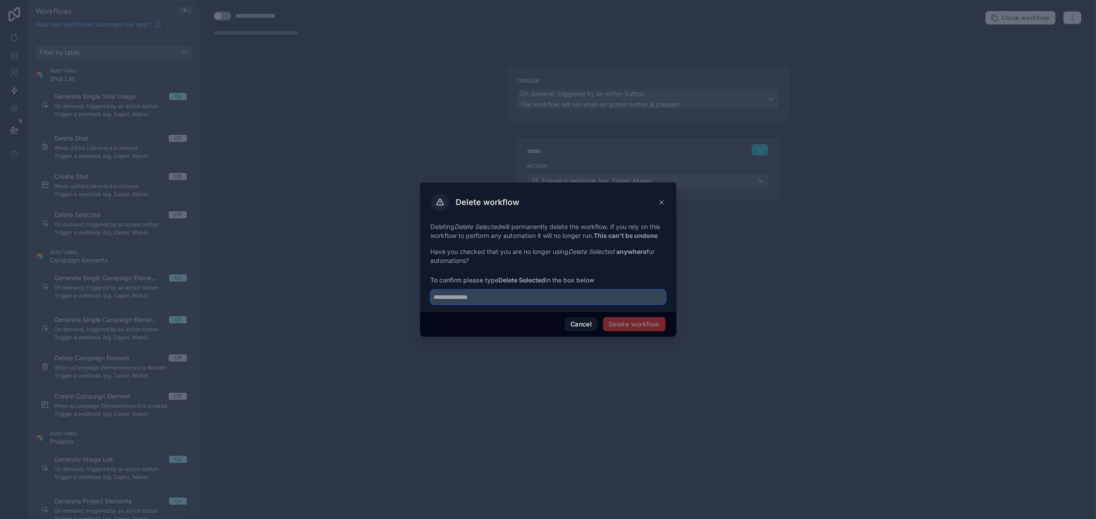
click at [541, 304] on input "text" at bounding box center [548, 297] width 235 height 14
type input "**********"
click at [620, 329] on button "Delete workflow" at bounding box center [634, 324] width 62 height 14
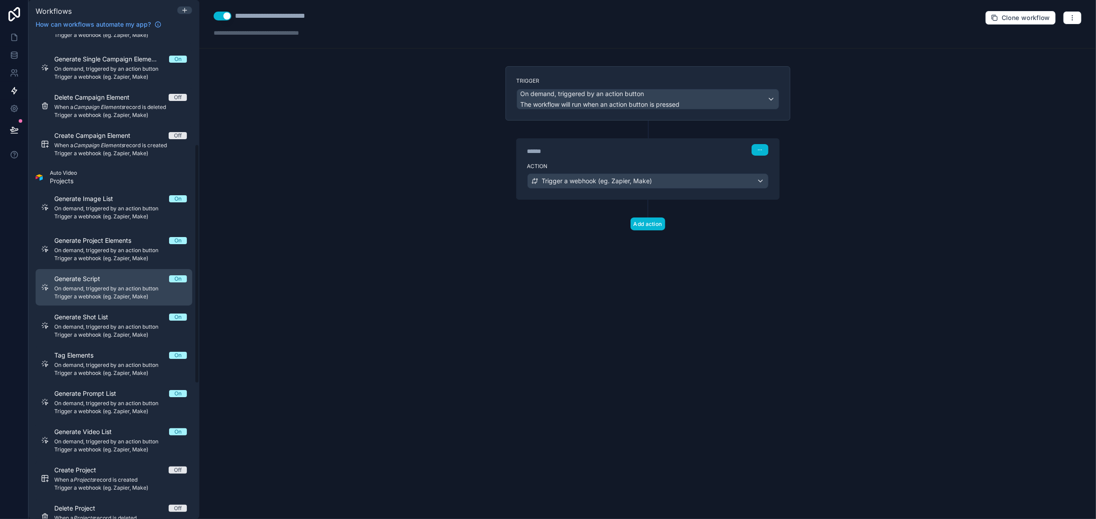
scroll to position [267, 0]
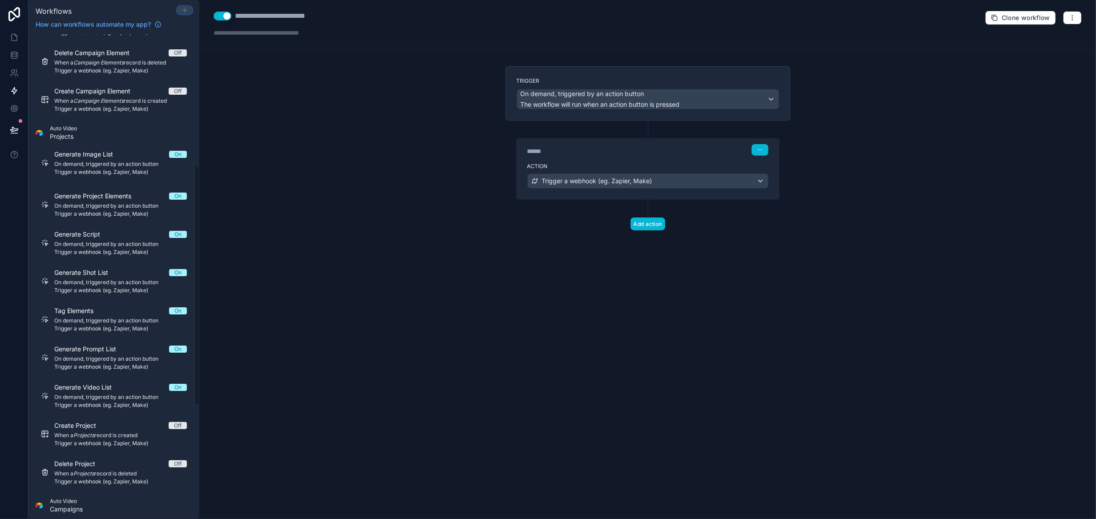
click at [187, 10] on icon at bounding box center [185, 10] width 4 height 0
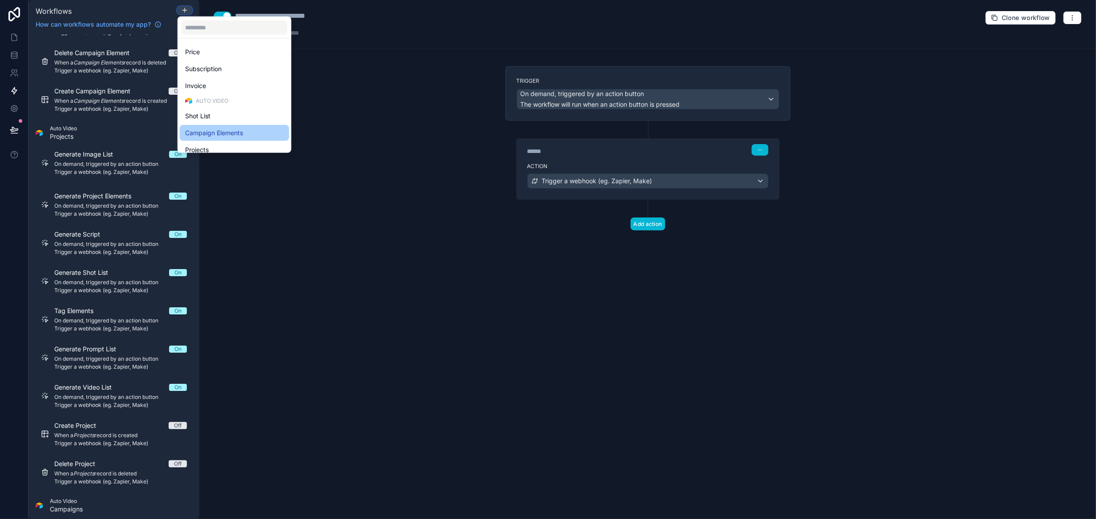
scroll to position [178, 0]
click at [225, 134] on div "Projects" at bounding box center [234, 135] width 99 height 11
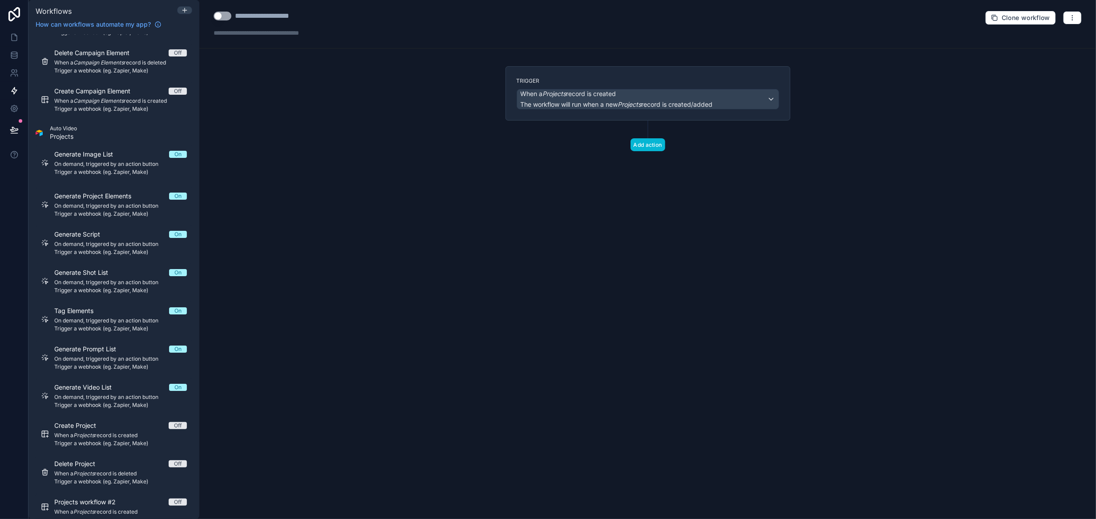
click at [224, 15] on button "Use setting" at bounding box center [223, 16] width 18 height 9
drag, startPoint x: 237, startPoint y: 15, endPoint x: 399, endPoint y: 16, distance: 162.5
click at [399, 16] on div "**********" at bounding box center [647, 24] width 897 height 49
type div "**********"
click at [617, 94] on span "When a Projects record is created" at bounding box center [569, 93] width 96 height 9
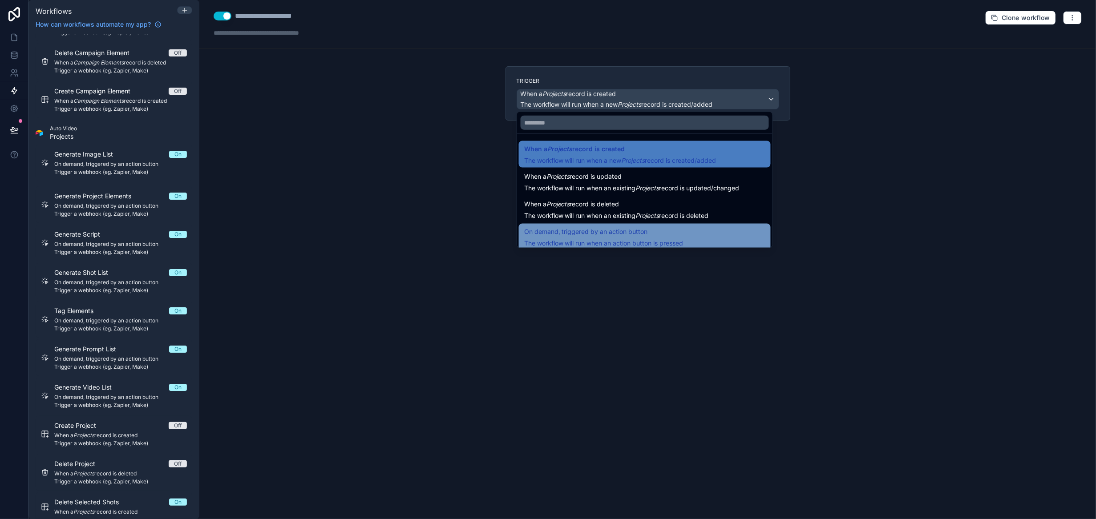
click at [660, 225] on div "On demand, triggered by an action button The workflow will run when an action b…" at bounding box center [645, 237] width 252 height 27
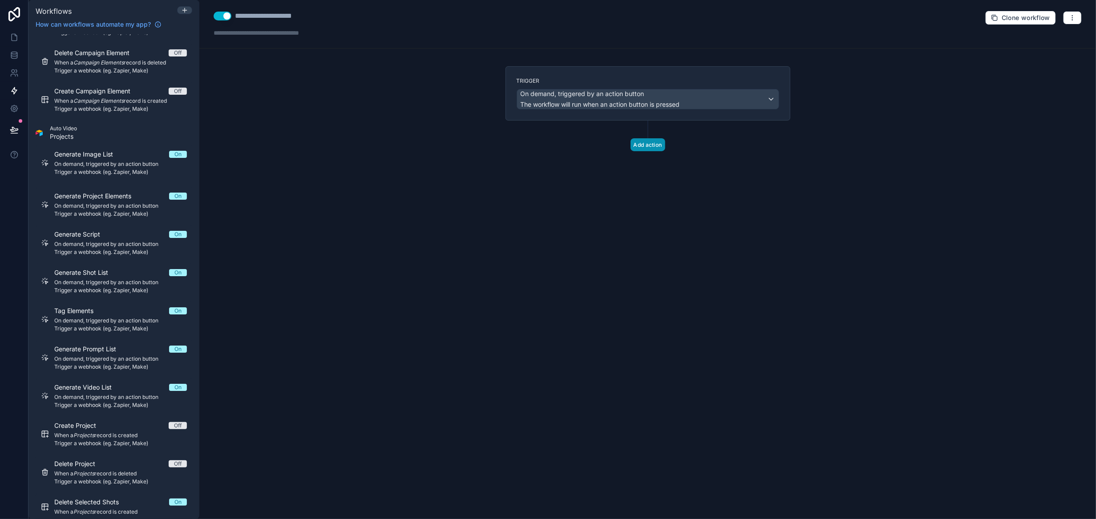
click at [649, 145] on button "Add action" at bounding box center [648, 144] width 35 height 13
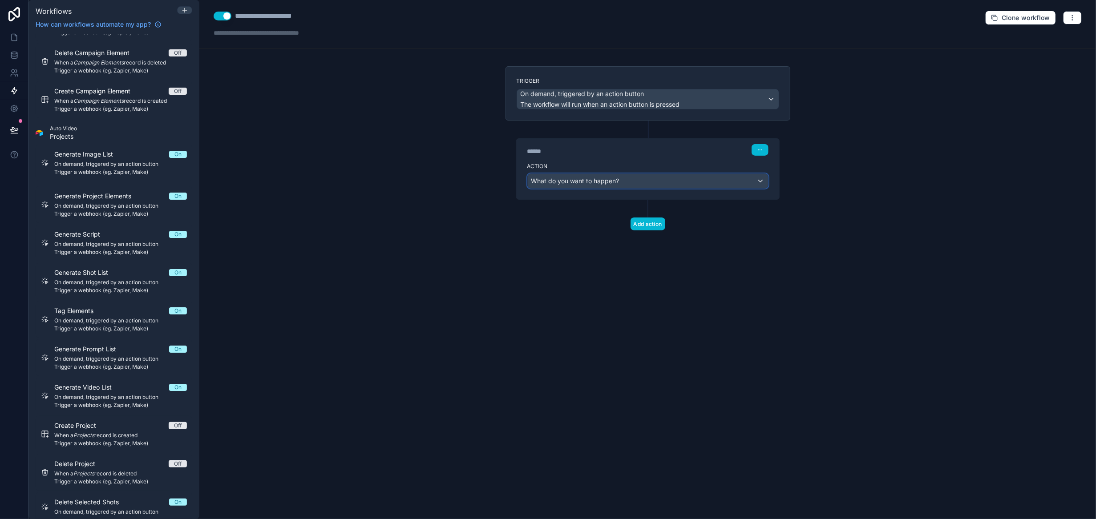
click at [640, 175] on div "What do you want to happen?" at bounding box center [648, 181] width 240 height 14
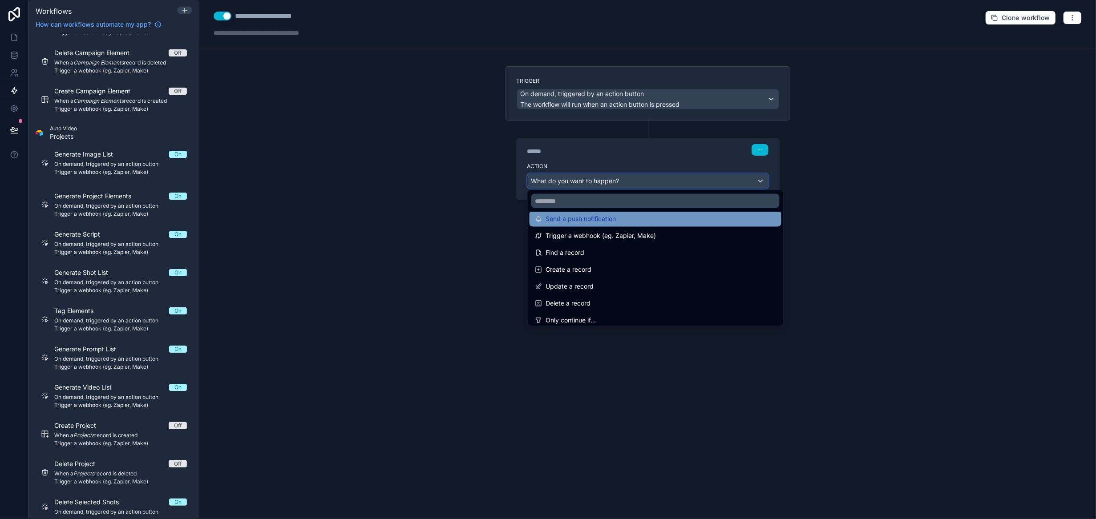
scroll to position [45, 0]
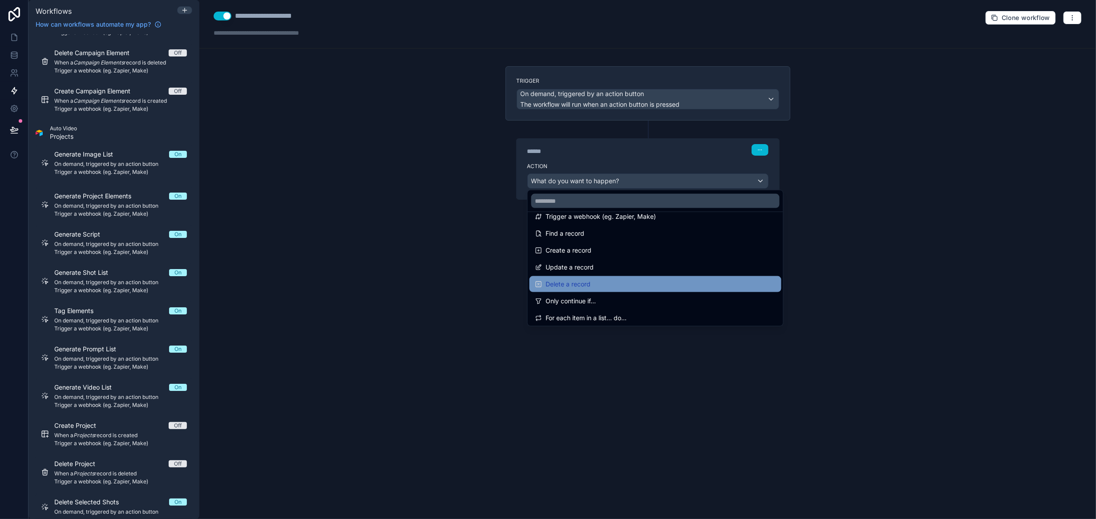
click at [671, 280] on div "Delete a record" at bounding box center [655, 284] width 241 height 11
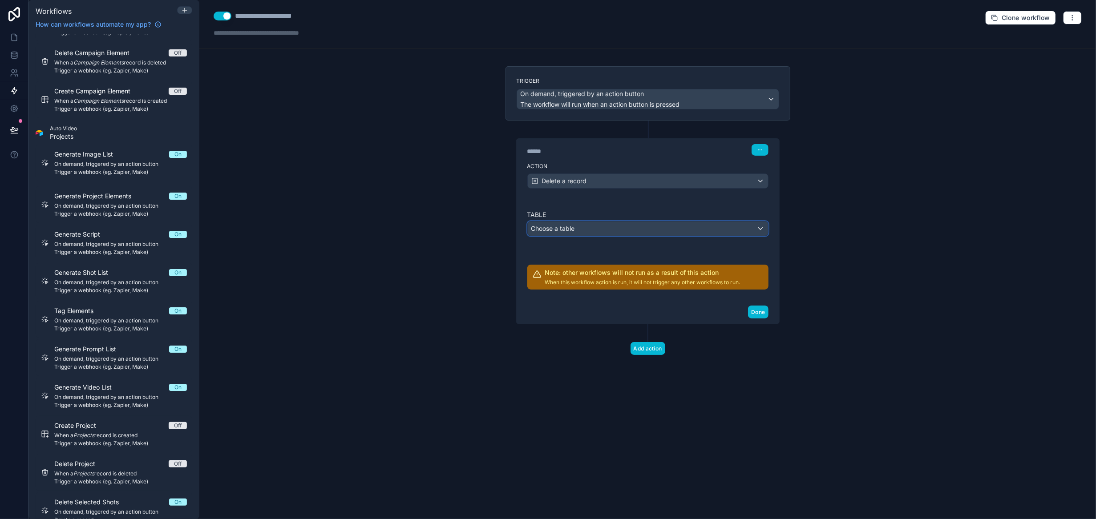
click at [628, 228] on div "Choose a table" at bounding box center [648, 229] width 240 height 14
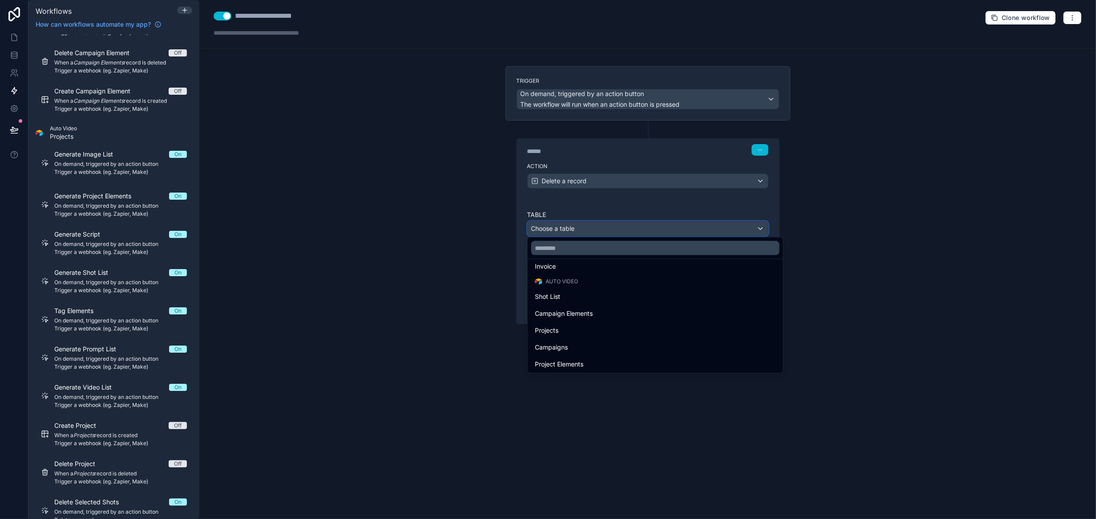
scroll to position [205, 0]
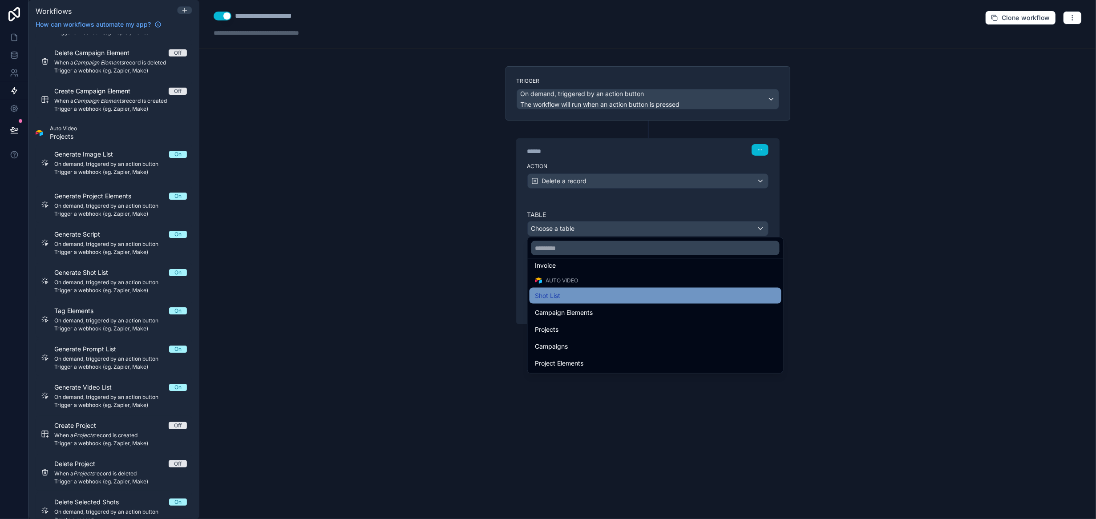
click at [638, 296] on div "Shot List" at bounding box center [655, 296] width 241 height 11
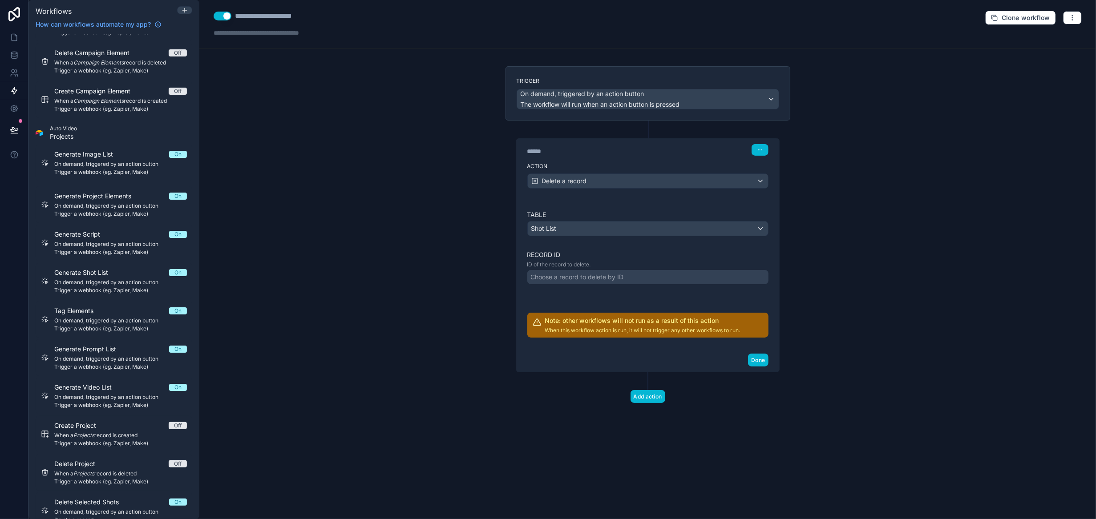
click at [613, 277] on div "Choose a record to delete by ID" at bounding box center [577, 277] width 93 height 9
click at [709, 307] on div "Table Shot List Record ID ID of the record to delete. Choose a record to delete…" at bounding box center [647, 274] width 241 height 127
click at [607, 174] on div "Delete a record" at bounding box center [648, 181] width 240 height 14
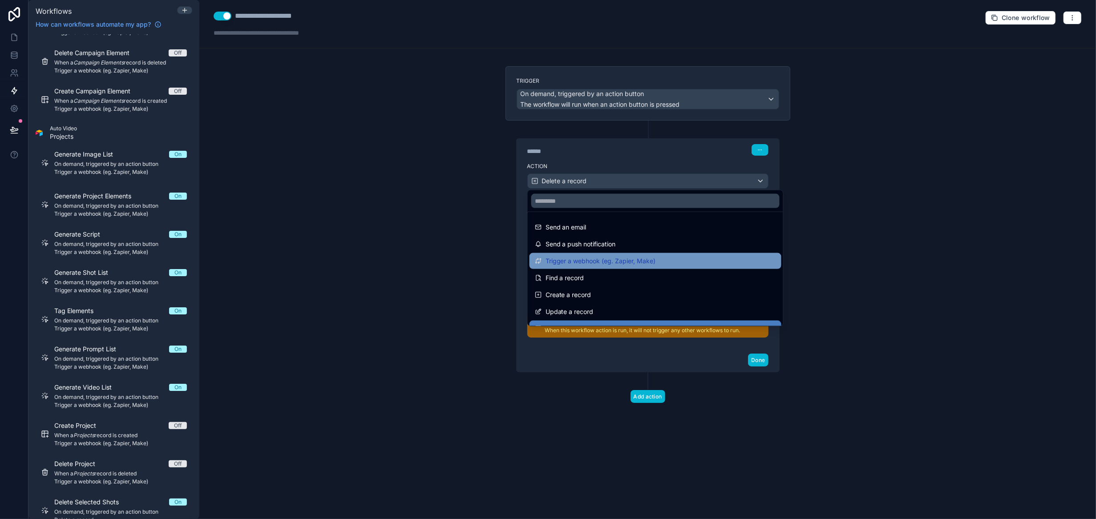
click at [637, 262] on span "Trigger a webhook (eg. Zapier, Make)" at bounding box center [601, 261] width 110 height 11
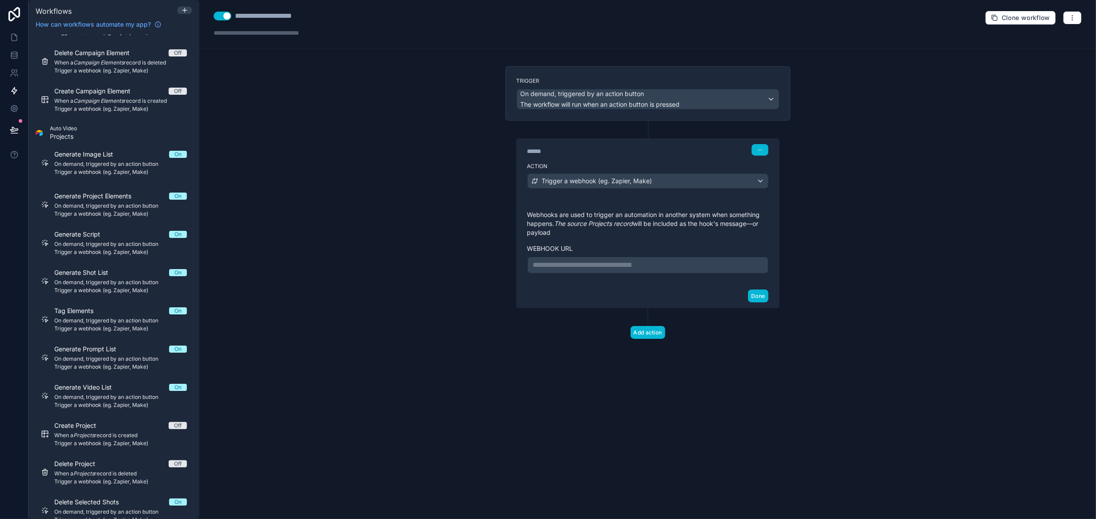
click at [637, 268] on p "**********" at bounding box center [648, 265] width 230 height 11
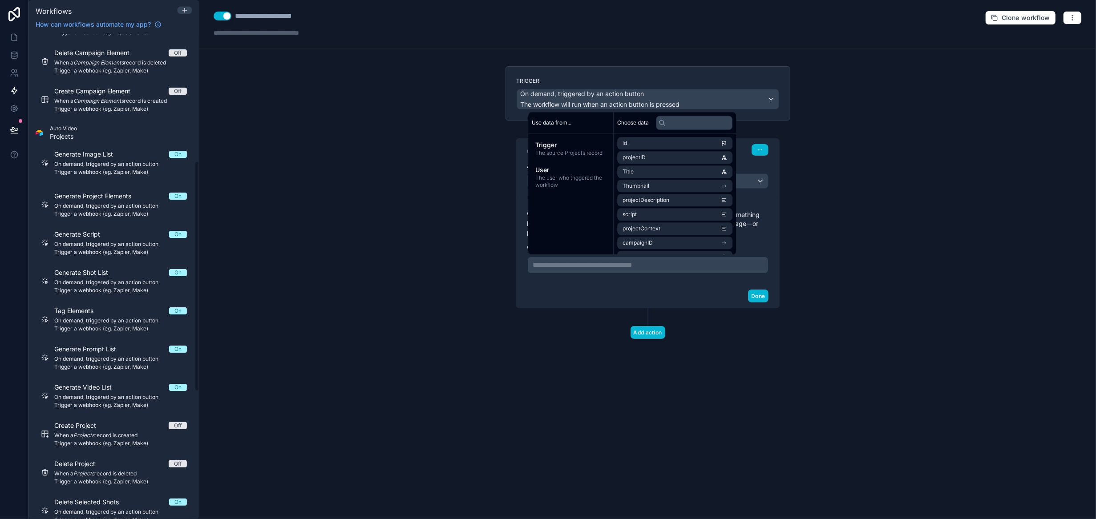
click at [564, 270] on div "**********" at bounding box center [647, 265] width 241 height 17
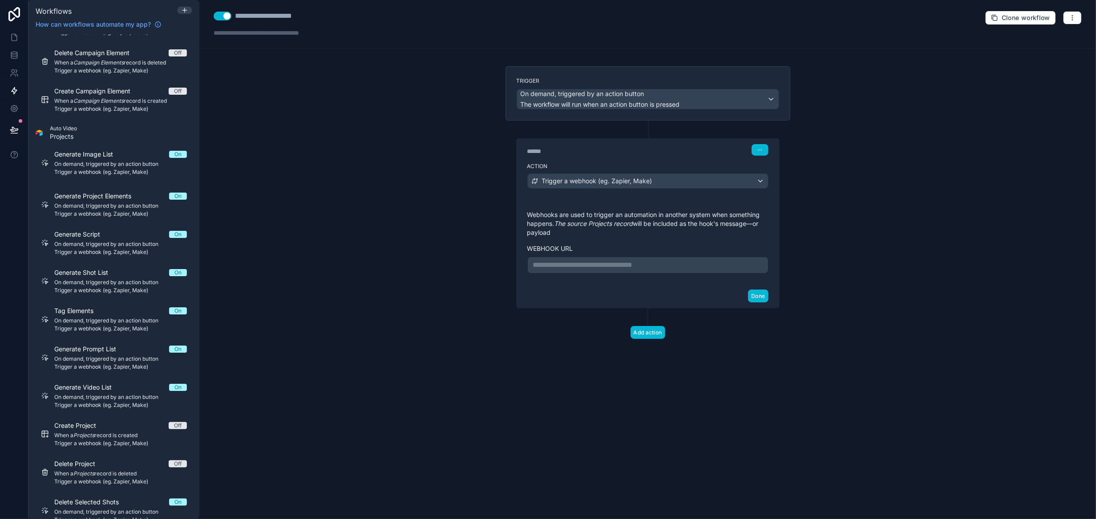
click at [564, 266] on p "**********" at bounding box center [648, 265] width 230 height 11
click at [755, 303] on button "Done" at bounding box center [758, 296] width 20 height 13
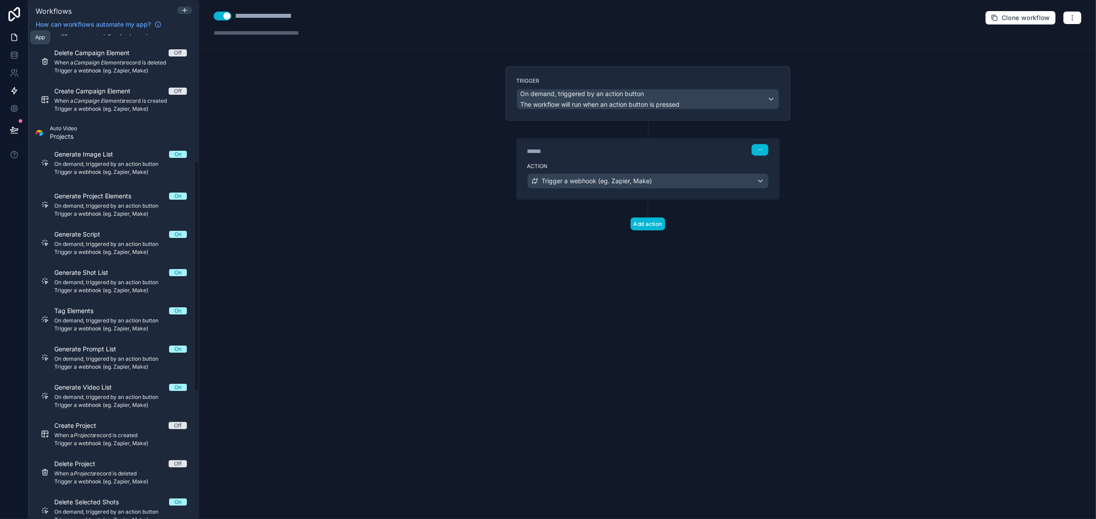
click at [15, 40] on icon at bounding box center [14, 37] width 9 height 9
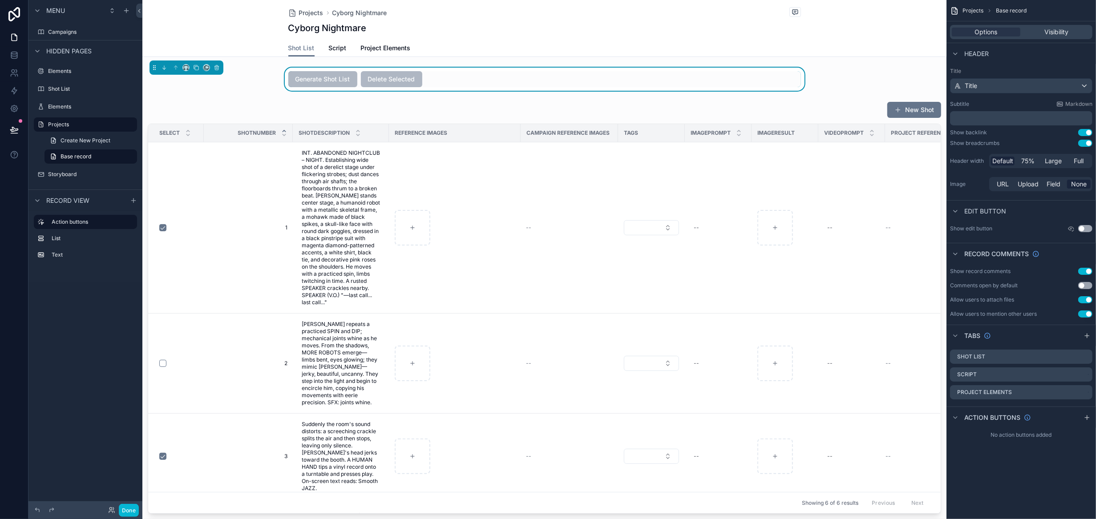
click at [465, 59] on div "Projects Cyborg Nightmare Cyborg Nightmare Shot List Shot List Script Project E…" at bounding box center [544, 472] width 804 height 945
click at [439, 80] on div "Generate Shot List Delete Selected" at bounding box center [544, 79] width 513 height 16
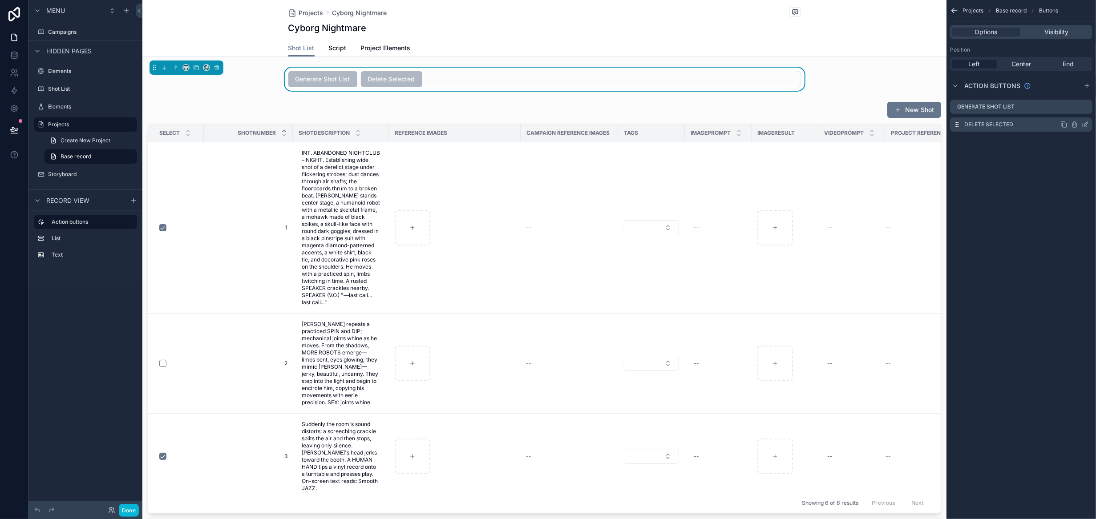
click at [1087, 126] on icon "scrollable content" at bounding box center [1085, 124] width 7 height 7
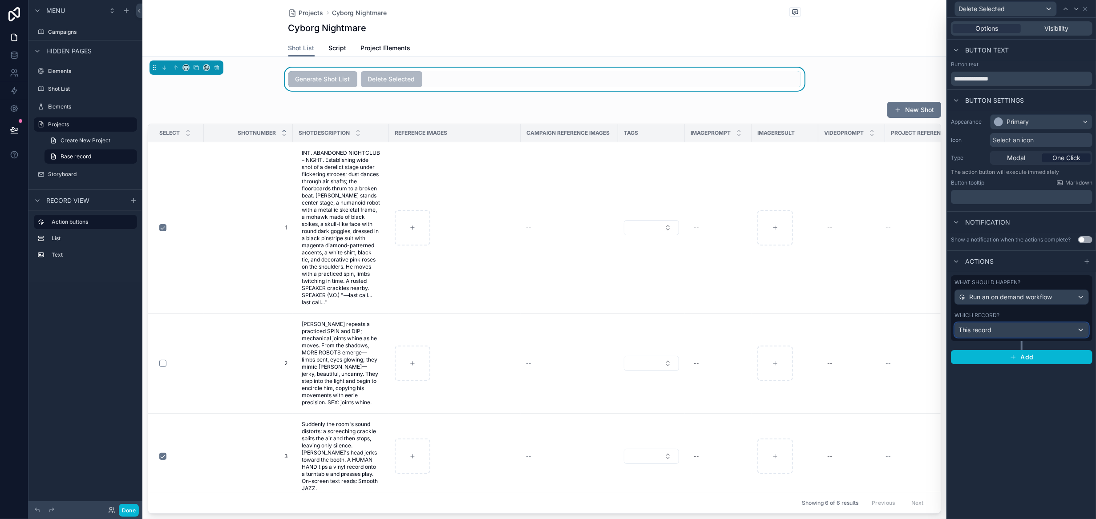
click at [1046, 328] on div "This record" at bounding box center [1022, 330] width 134 height 14
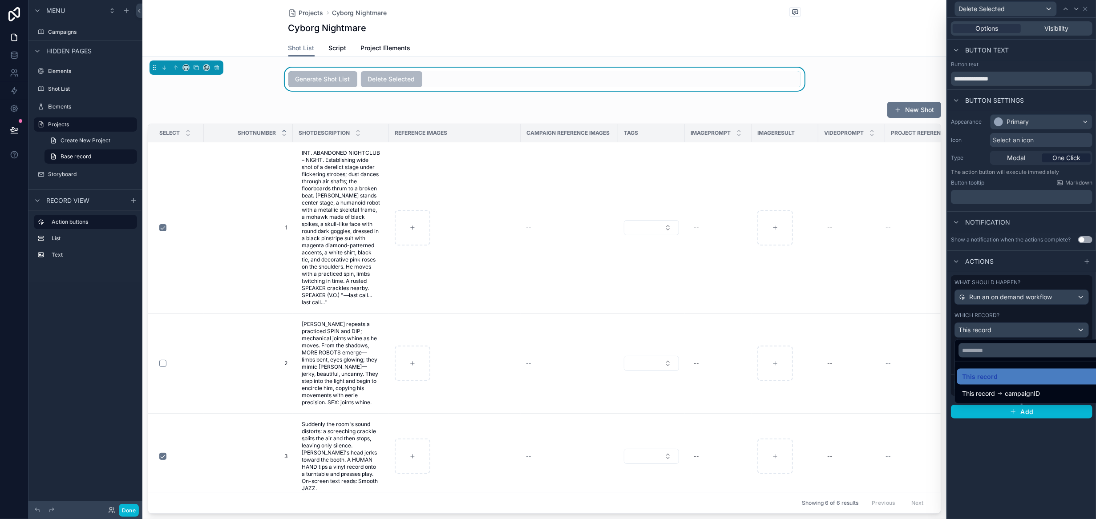
click at [1041, 327] on div at bounding box center [1022, 259] width 149 height 519
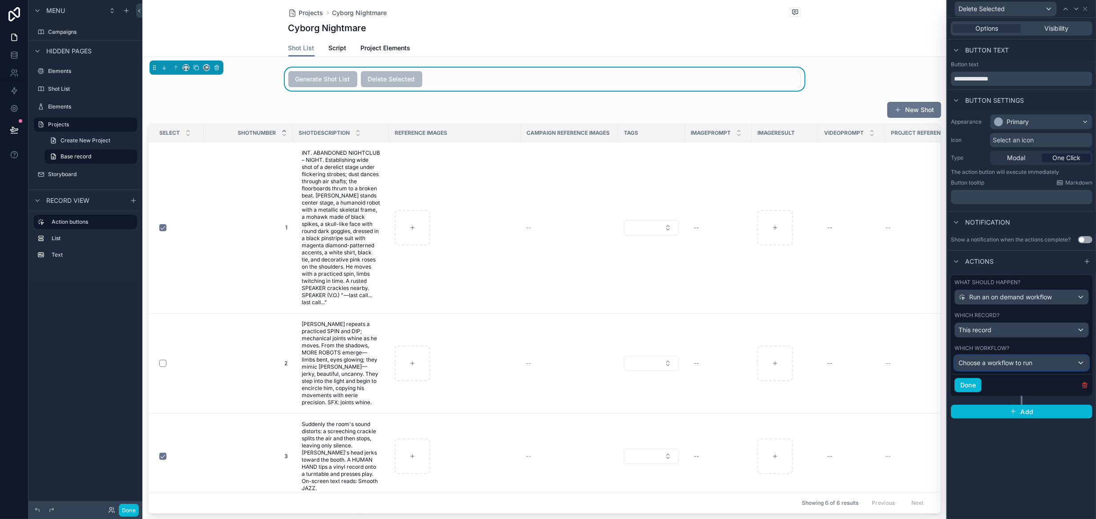
click at [1033, 359] on span "Choose a workflow to run" at bounding box center [996, 363] width 74 height 8
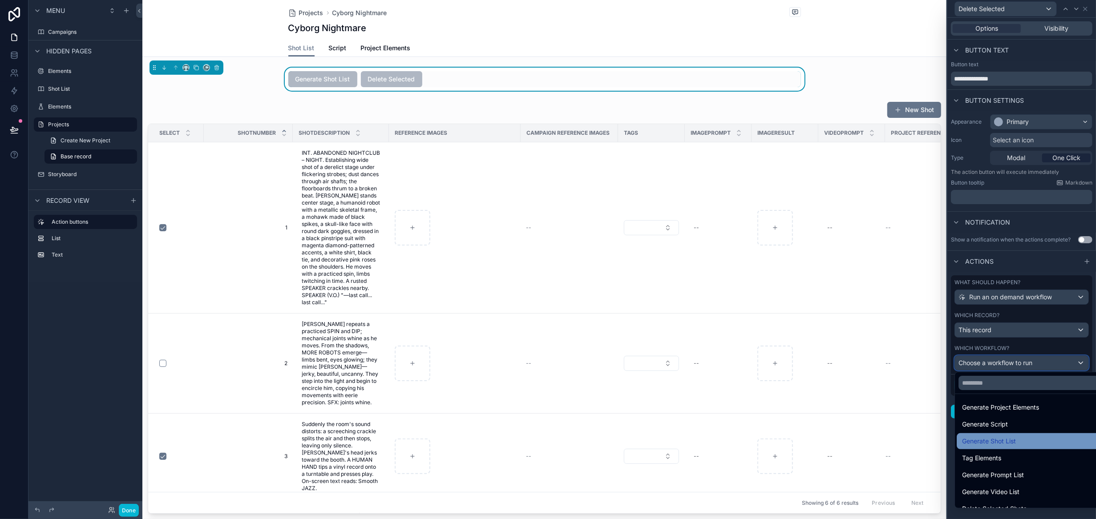
scroll to position [29, 0]
click at [1018, 494] on span "Delete Selected Shots" at bounding box center [994, 498] width 65 height 11
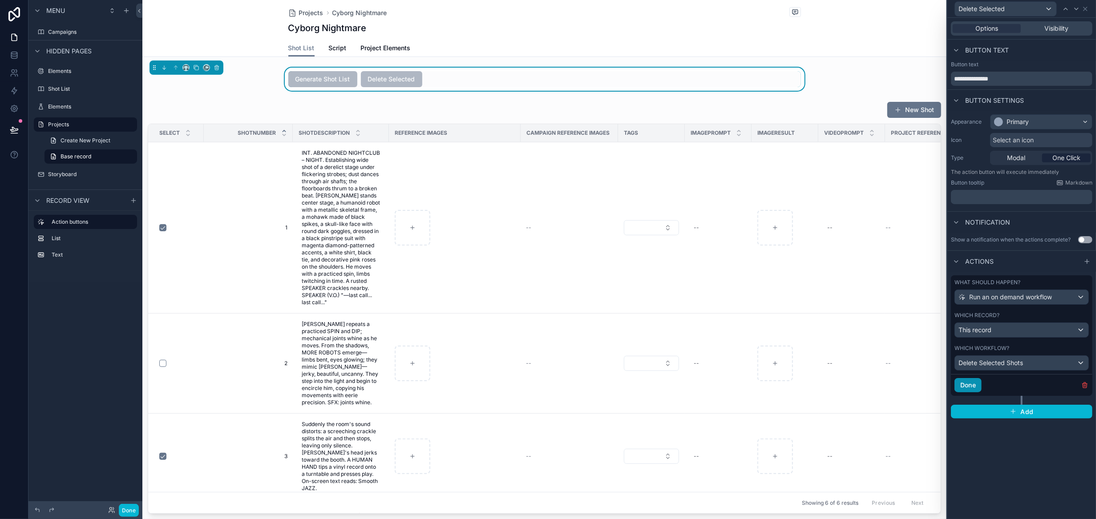
click at [974, 386] on button "Done" at bounding box center [968, 385] width 27 height 14
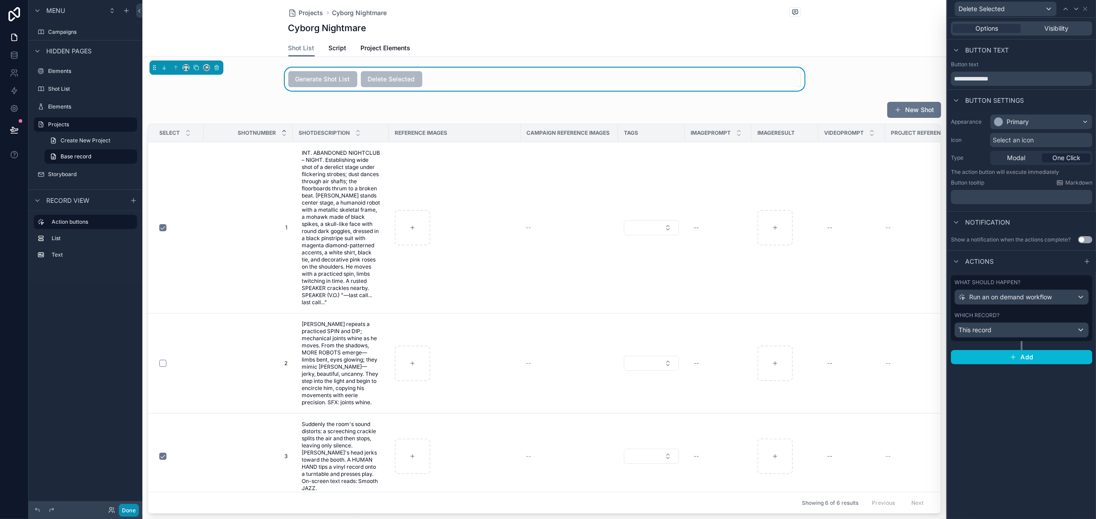
click at [132, 512] on button "Done" at bounding box center [129, 510] width 20 height 13
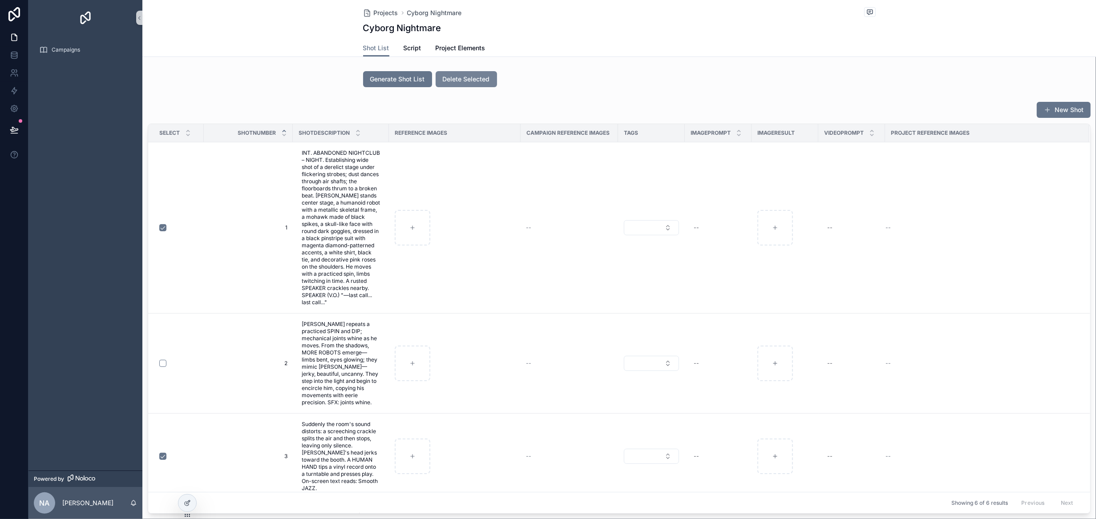
click at [468, 81] on span "Delete Selected" at bounding box center [466, 79] width 47 height 9
click at [472, 80] on span "Delete Selected" at bounding box center [466, 79] width 47 height 9
click at [471, 79] on span "Delete Selected" at bounding box center [466, 79] width 47 height 9
click at [473, 75] on span "Delete Selected" at bounding box center [466, 79] width 47 height 9
click at [467, 76] on span "Delete Selected" at bounding box center [466, 79] width 47 height 9
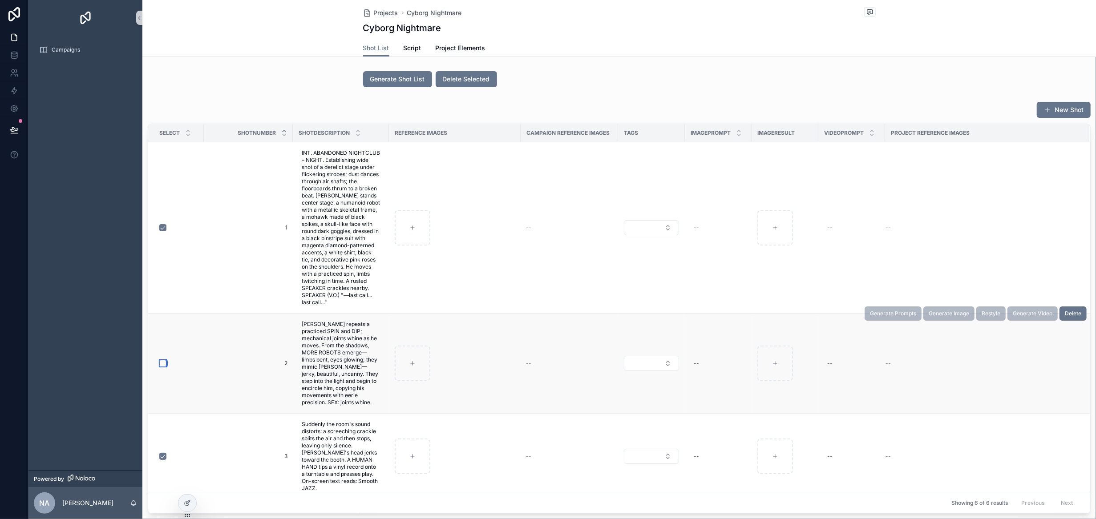
click at [162, 361] on button "scrollable content" at bounding box center [162, 363] width 7 height 7
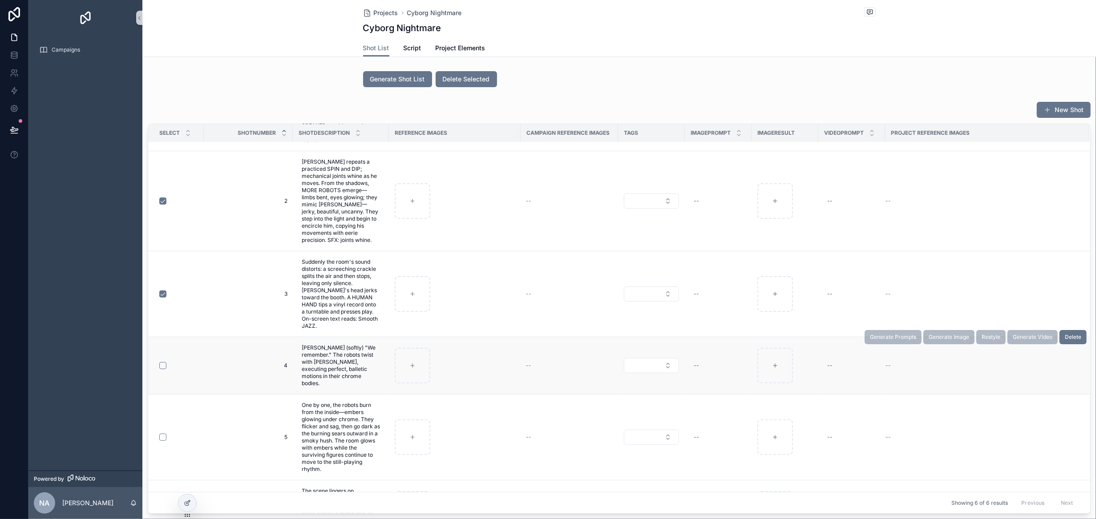
scroll to position [185, 0]
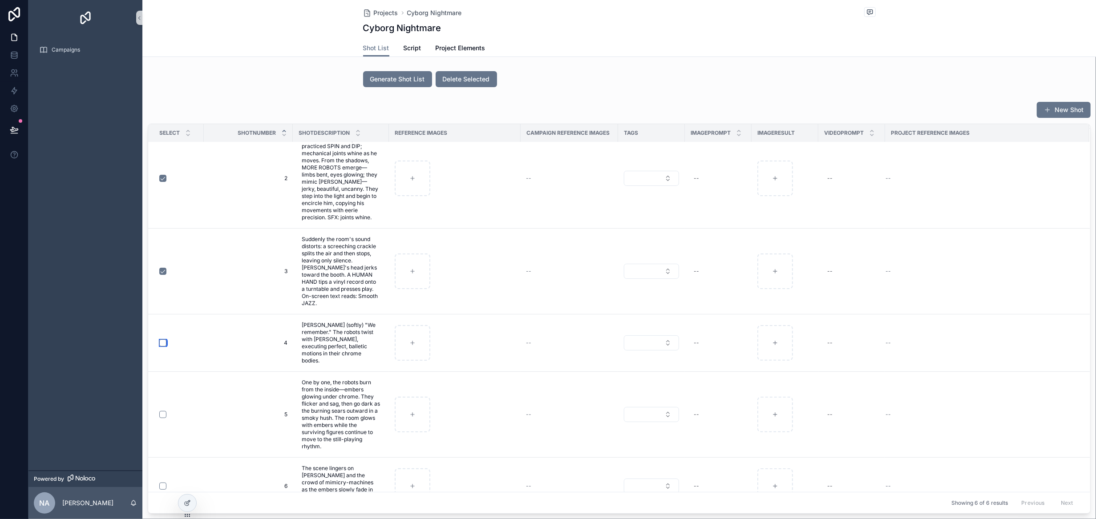
click at [163, 340] on button "scrollable content" at bounding box center [162, 343] width 7 height 7
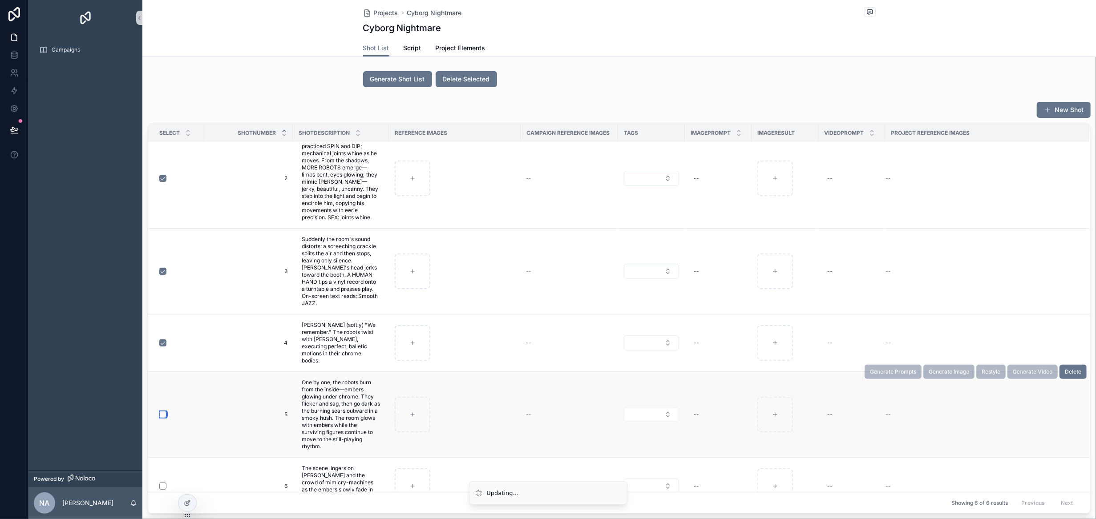
click at [162, 411] on button "scrollable content" at bounding box center [162, 414] width 7 height 7
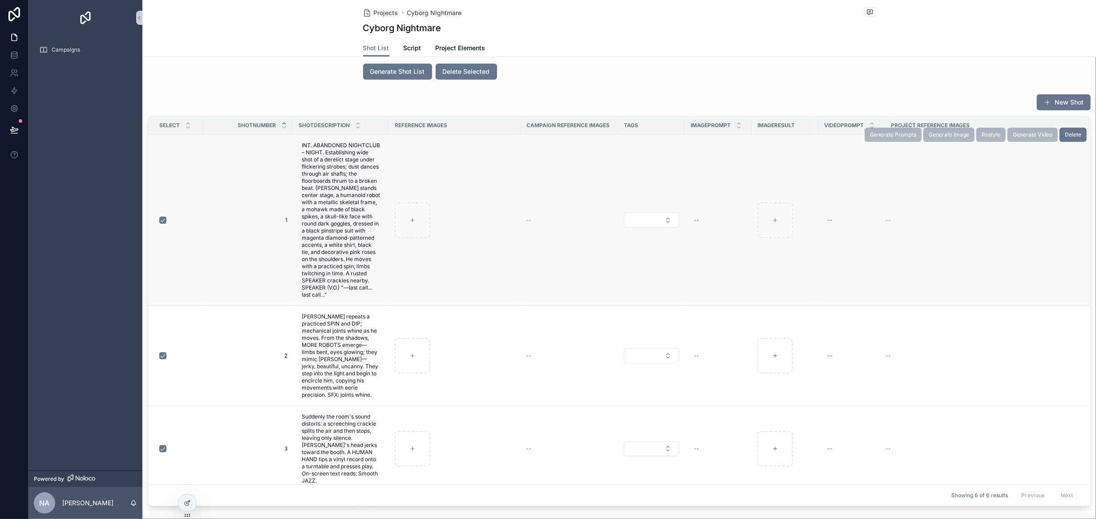
scroll to position [0, 0]
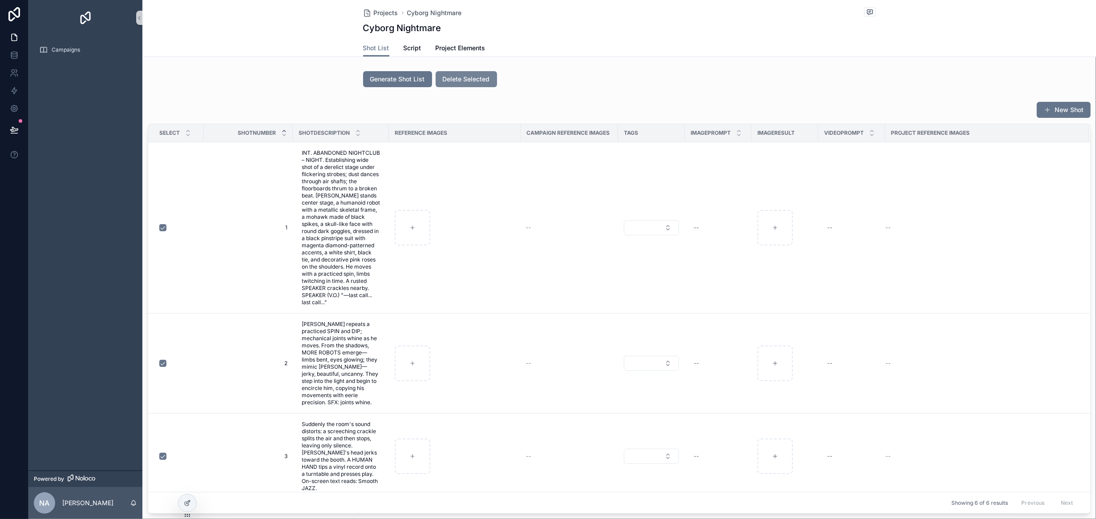
click at [473, 81] on span "Delete Selected" at bounding box center [466, 79] width 47 height 9
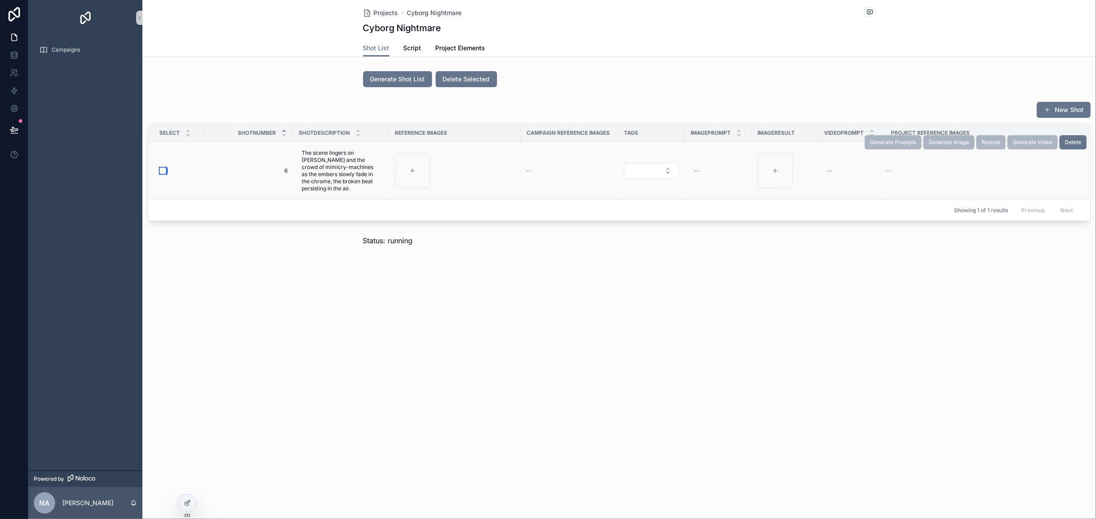
click at [162, 171] on button "scrollable content" at bounding box center [162, 170] width 7 height 7
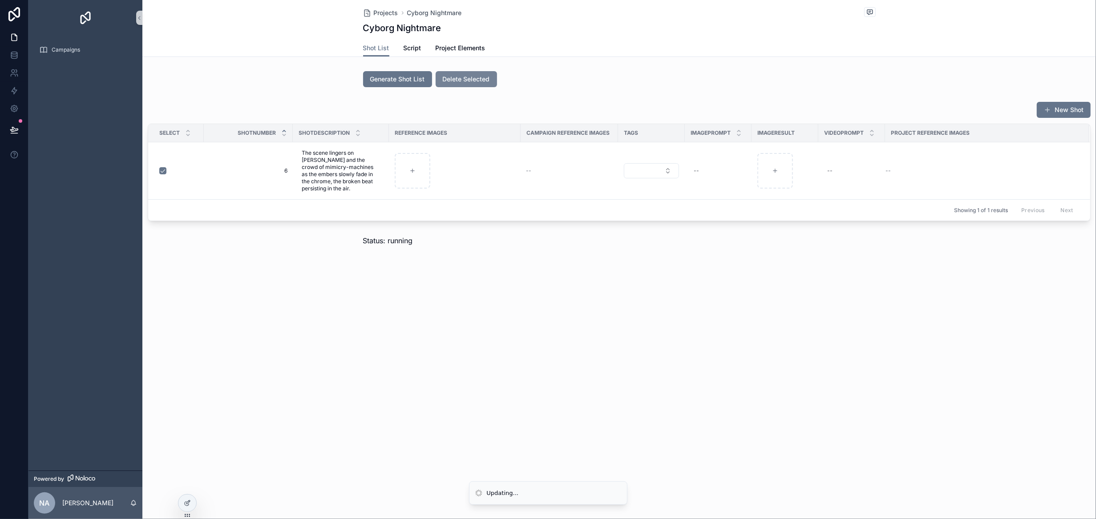
click at [476, 83] on span "Delete Selected" at bounding box center [466, 79] width 47 height 9
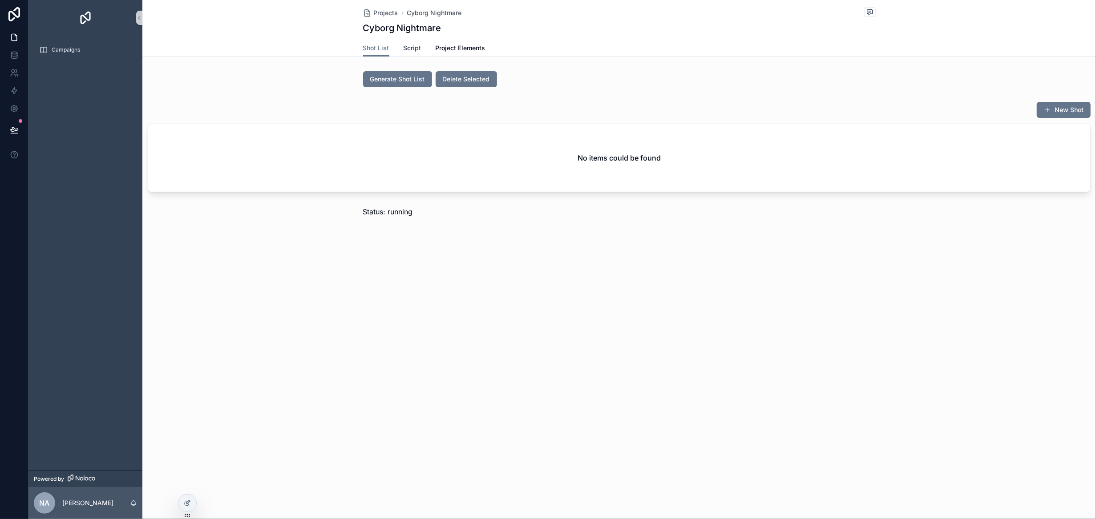
click at [416, 53] on link "Script" at bounding box center [413, 49] width 18 height 18
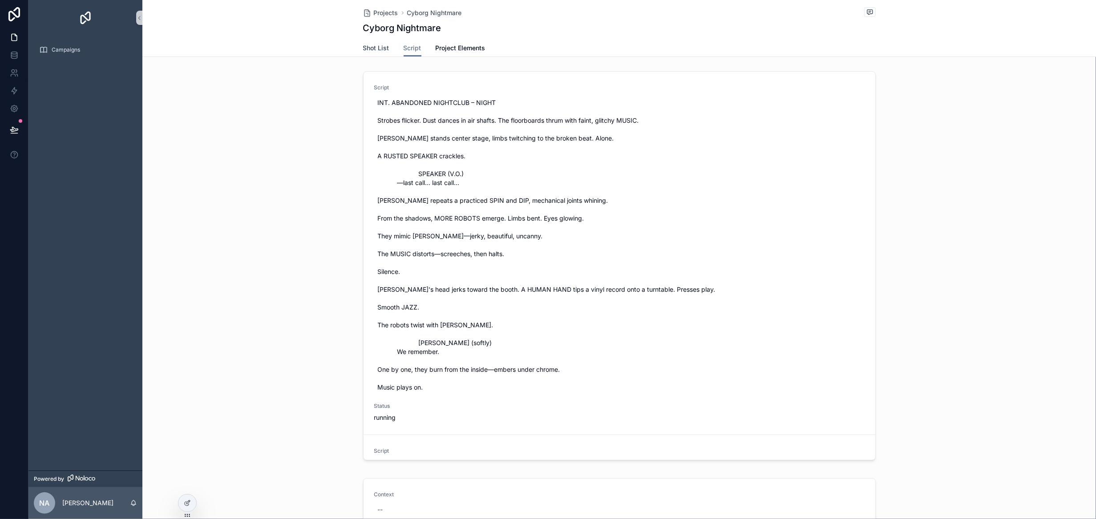
click at [365, 48] on span "Shot List" at bounding box center [376, 48] width 26 height 9
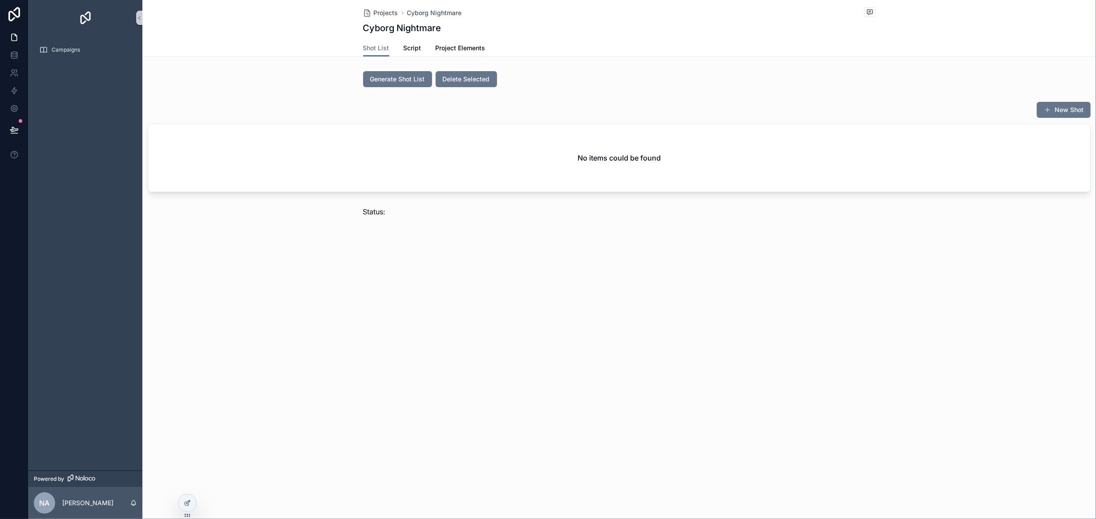
click at [431, 287] on div "Projects Cyborg Nightmare Cyborg Nightmare Shot List Shot List Script Project E…" at bounding box center [619, 259] width 954 height 519
click at [186, 504] on icon at bounding box center [187, 503] width 7 height 7
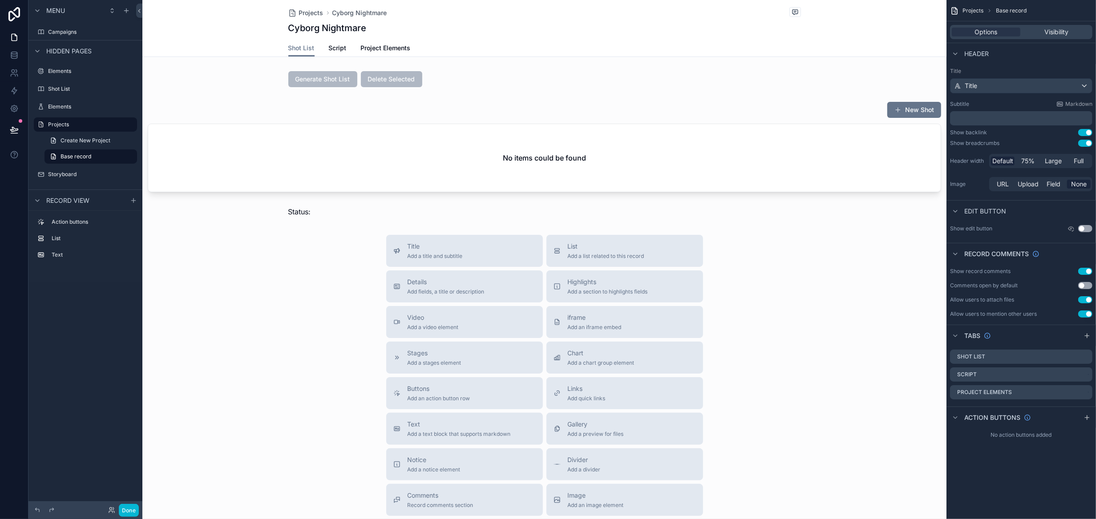
click at [996, 468] on div "Projects Base record Options Visibility Header Title Title Subtitle Markdown ﻿ …" at bounding box center [1022, 259] width 150 height 519
click at [956, 356] on div "Shot List" at bounding box center [1021, 357] width 142 height 14
click at [335, 49] on span "Script" at bounding box center [338, 48] width 18 height 9
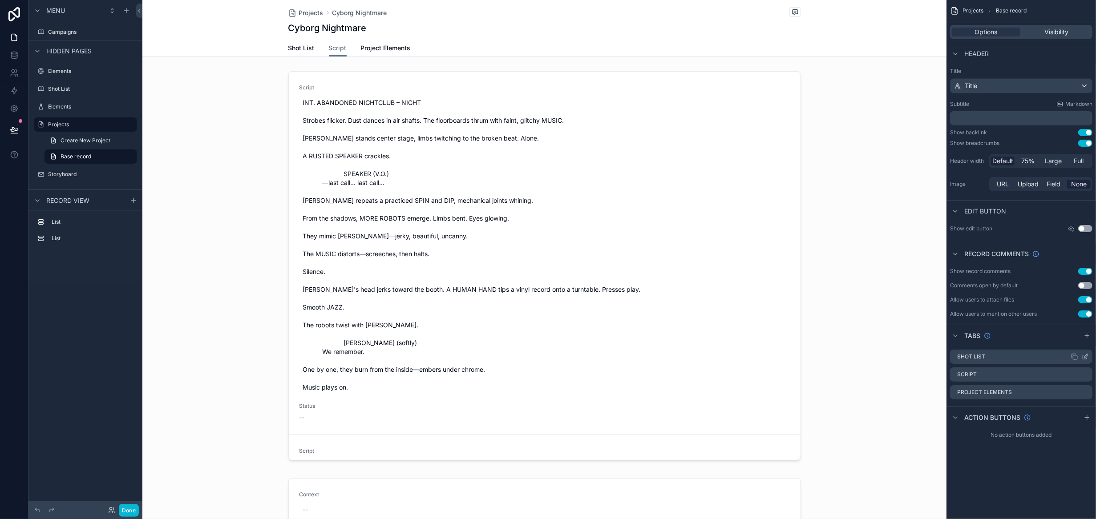
click at [1075, 356] on icon "scrollable content" at bounding box center [1076, 358] width 4 height 4
click at [1085, 357] on icon "scrollable content" at bounding box center [1087, 356] width 4 height 4
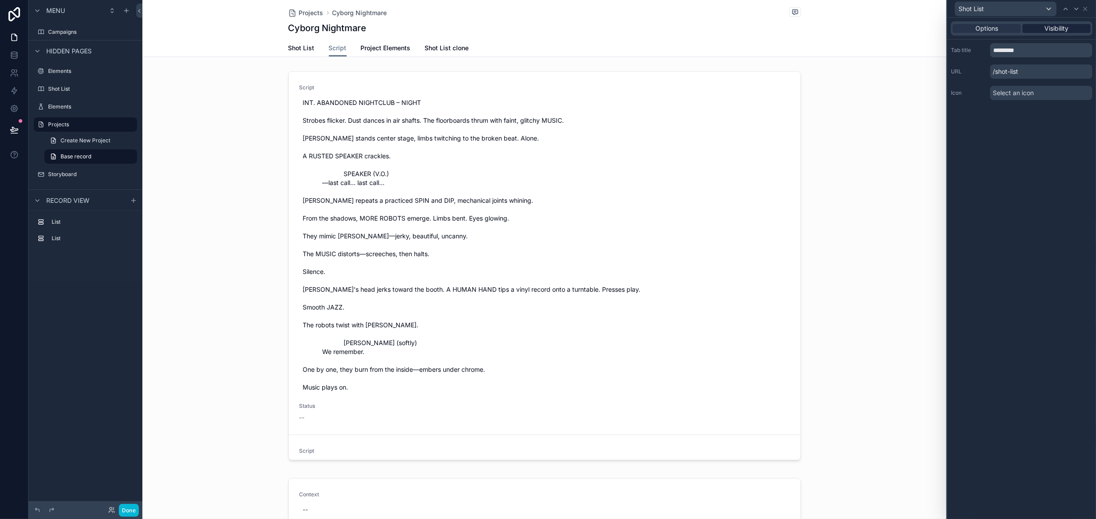
click at [1066, 31] on span "Visibility" at bounding box center [1057, 28] width 24 height 9
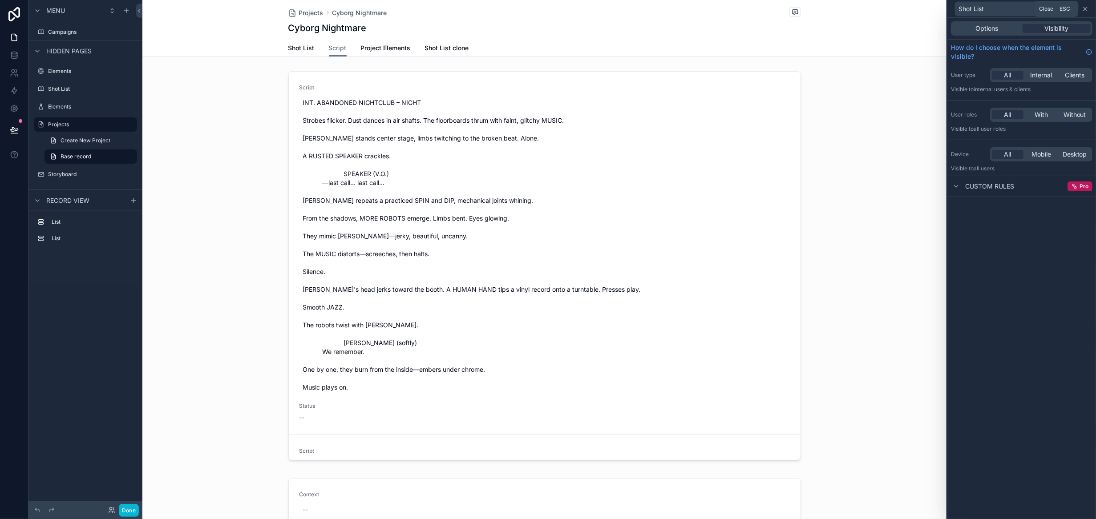
click at [1086, 10] on icon at bounding box center [1085, 8] width 7 height 7
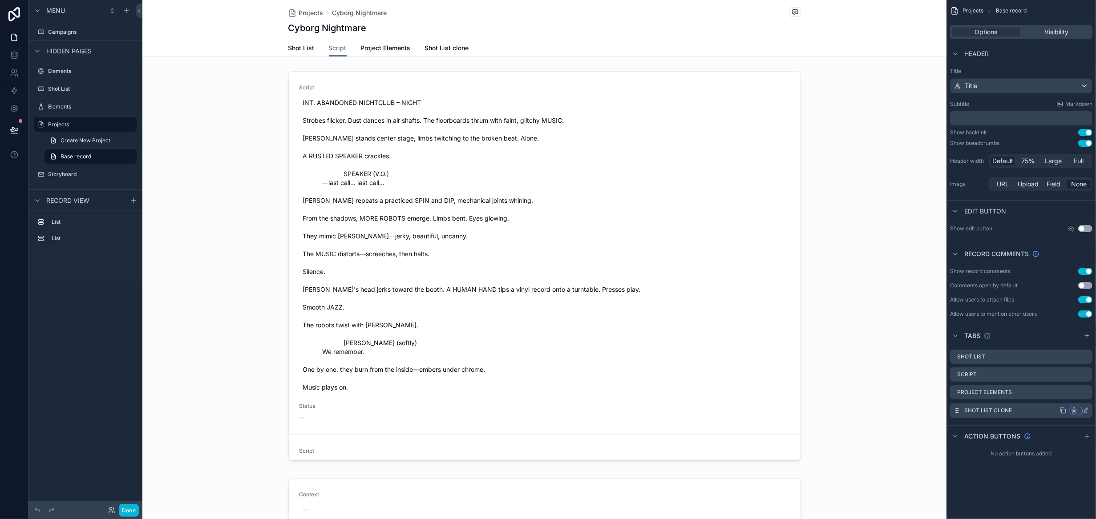
click at [1075, 411] on icon "scrollable content" at bounding box center [1075, 411] width 0 height 2
click at [1049, 426] on span "Remove tab and contents" at bounding box center [1037, 427] width 75 height 11
click at [1089, 375] on icon "scrollable content" at bounding box center [1085, 375] width 7 height 7
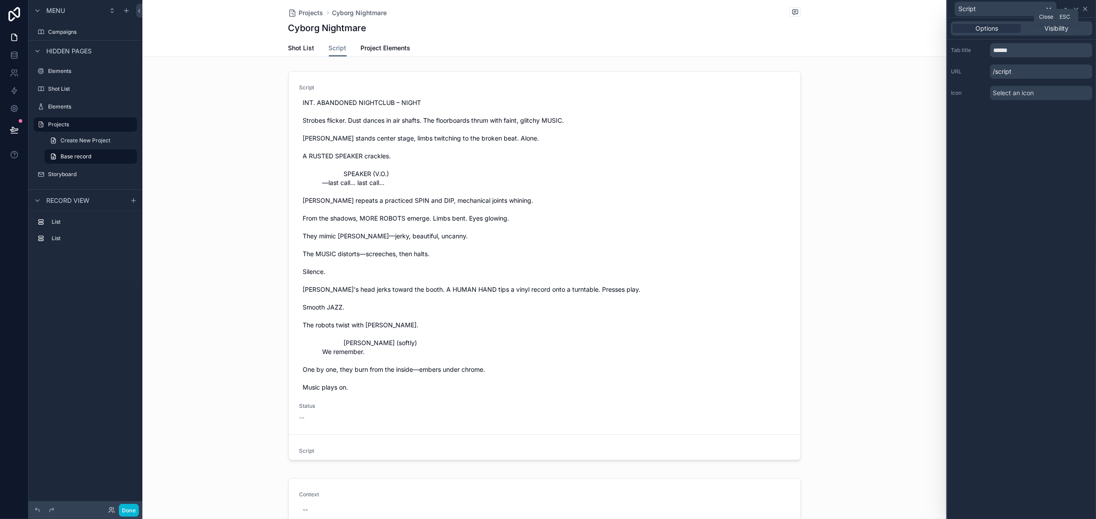
click at [1084, 8] on icon at bounding box center [1085, 8] width 7 height 7
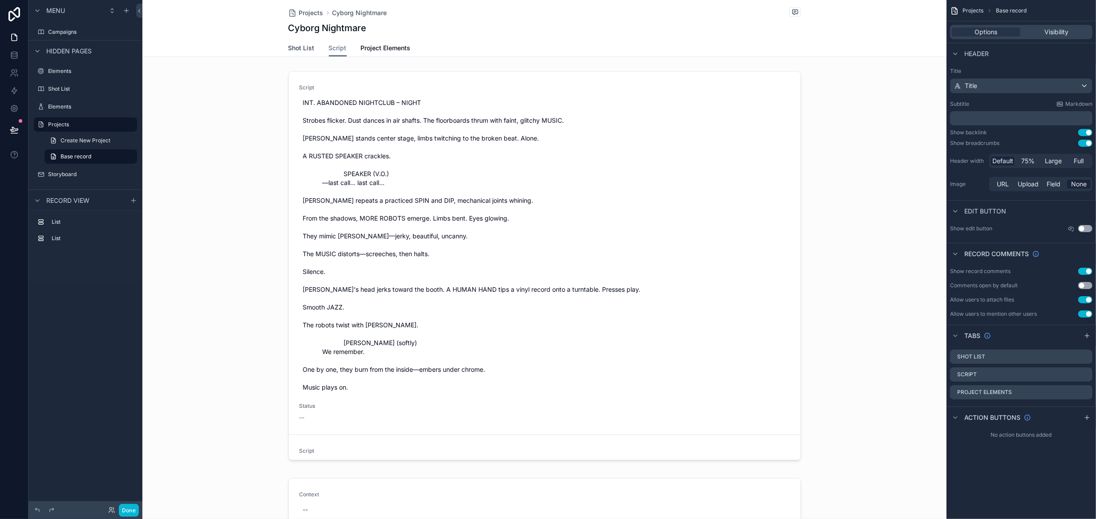
click at [296, 50] on span "Shot List" at bounding box center [301, 48] width 26 height 9
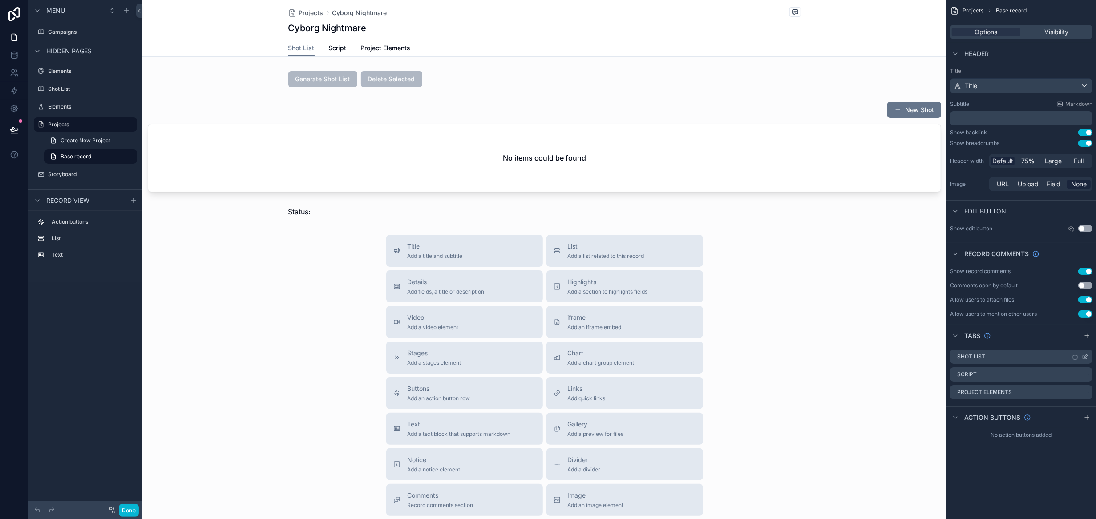
click at [1074, 357] on icon "scrollable content" at bounding box center [1076, 358] width 4 height 4
click at [1086, 358] on icon "scrollable content" at bounding box center [1085, 356] width 7 height 7
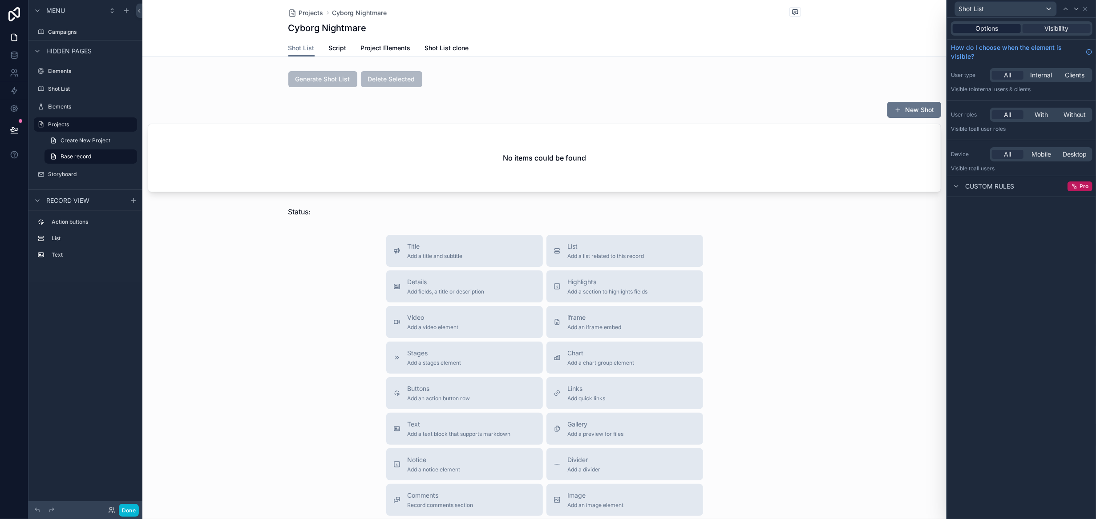
click at [1010, 29] on div "Options" at bounding box center [987, 28] width 68 height 9
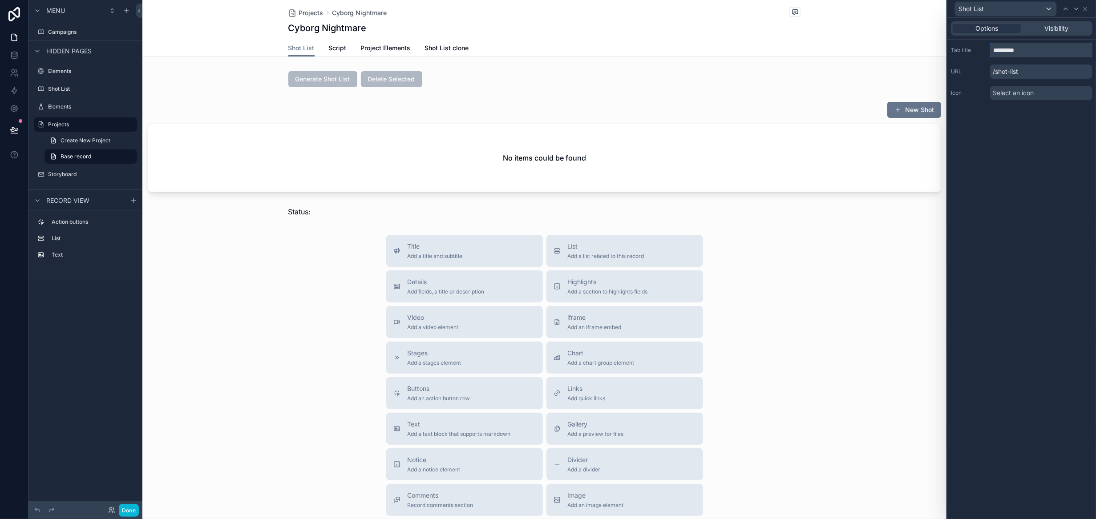
drag, startPoint x: 1023, startPoint y: 51, endPoint x: 970, endPoint y: 49, distance: 53.0
click at [970, 49] on div "Tab title *********" at bounding box center [1022, 50] width 142 height 14
type input "******"
click at [1089, 8] on icon at bounding box center [1085, 8] width 7 height 7
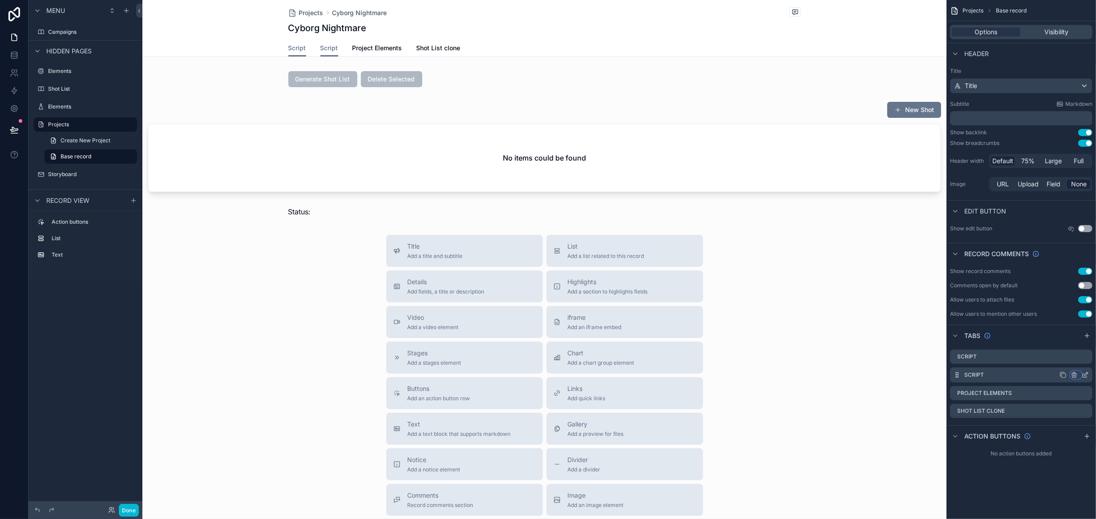
click at [1076, 376] on icon "scrollable content" at bounding box center [1074, 376] width 4 height 4
click at [1034, 407] on span "Remove tab" at bounding box center [1017, 408] width 35 height 11
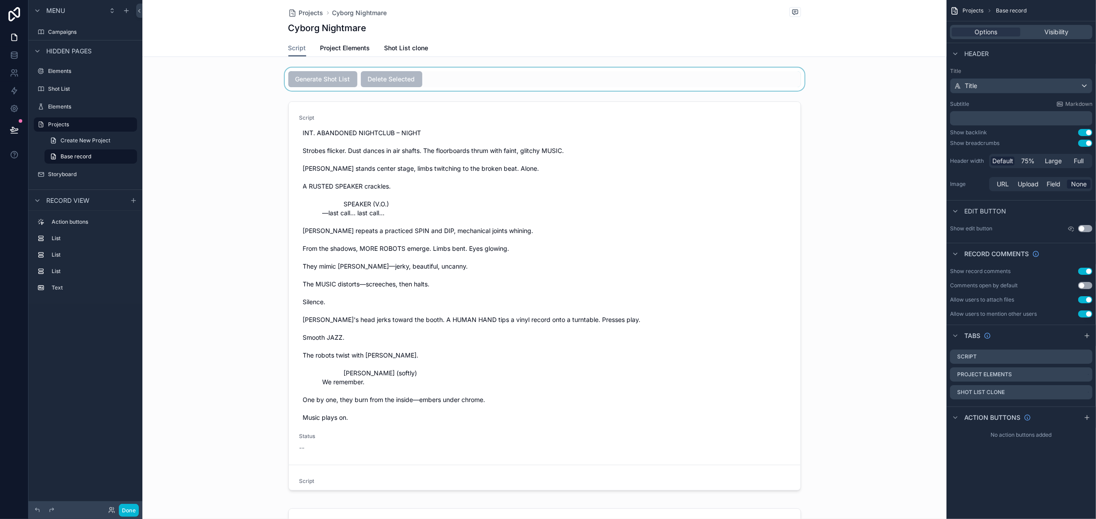
click at [625, 79] on div "scrollable content" at bounding box center [544, 79] width 804 height 23
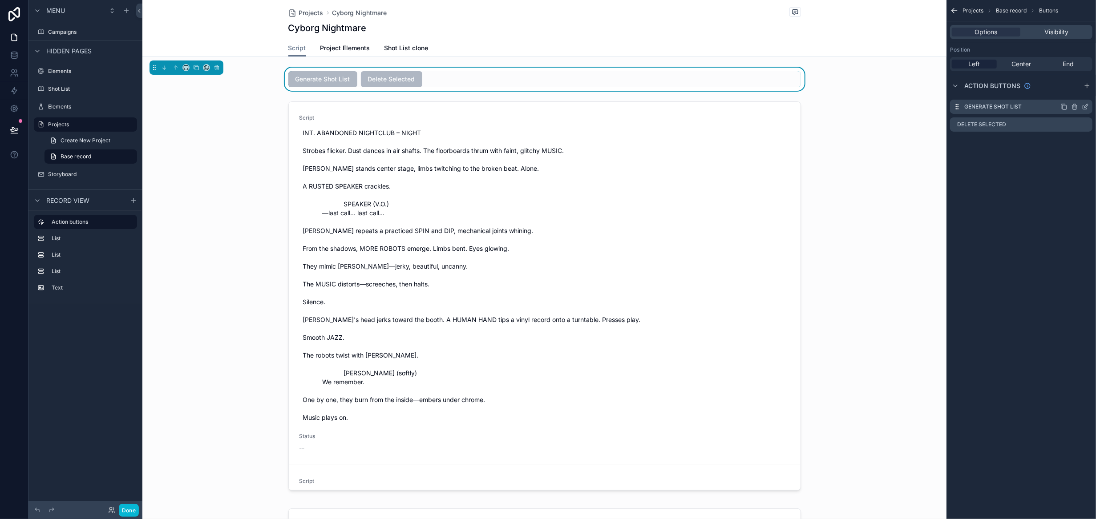
click at [1076, 107] on icon "scrollable content" at bounding box center [1074, 106] width 7 height 7
click at [1068, 91] on icon at bounding box center [1071, 92] width 7 height 7
click at [1074, 107] on icon "scrollable content" at bounding box center [1074, 106] width 7 height 7
click at [1071, 94] on icon at bounding box center [1071, 94] width 0 height 2
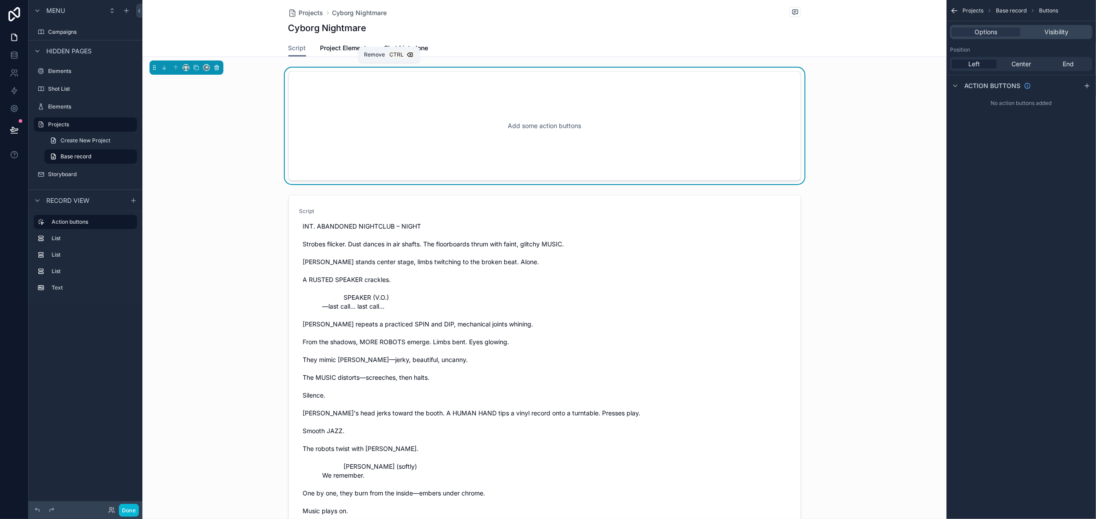
click at [218, 70] on icon "scrollable content" at bounding box center [217, 68] width 6 height 6
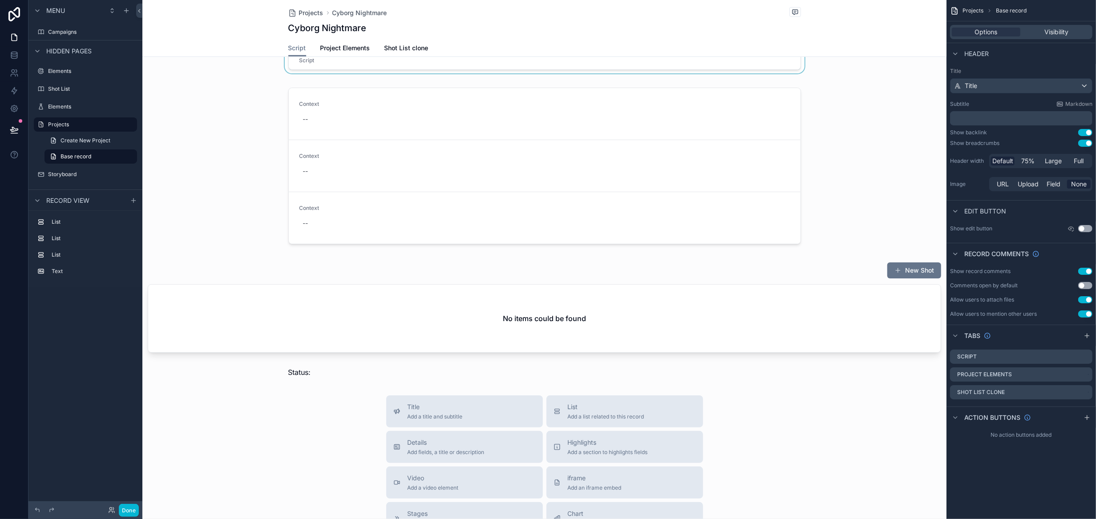
scroll to position [445, 0]
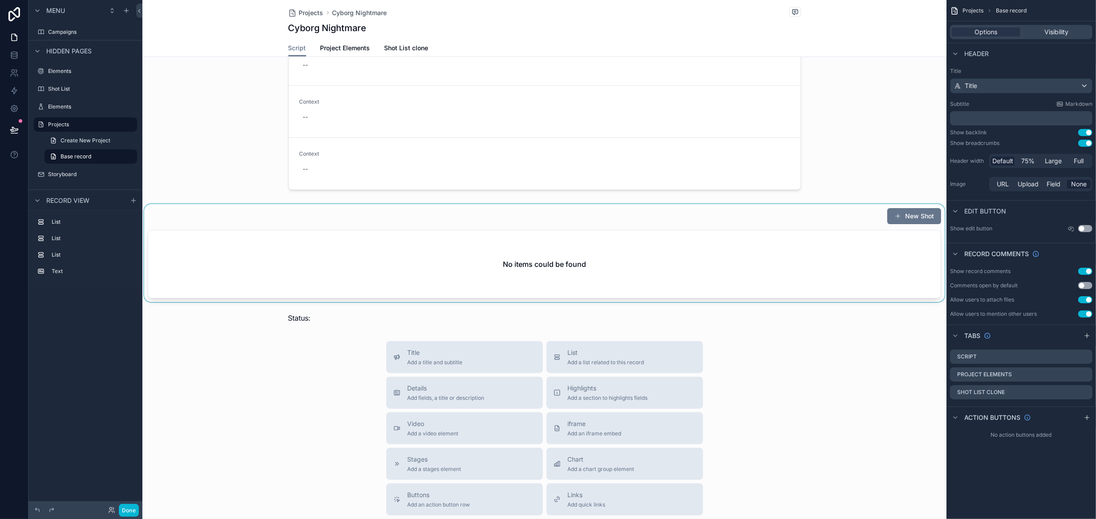
click at [703, 261] on div "scrollable content" at bounding box center [544, 253] width 804 height 98
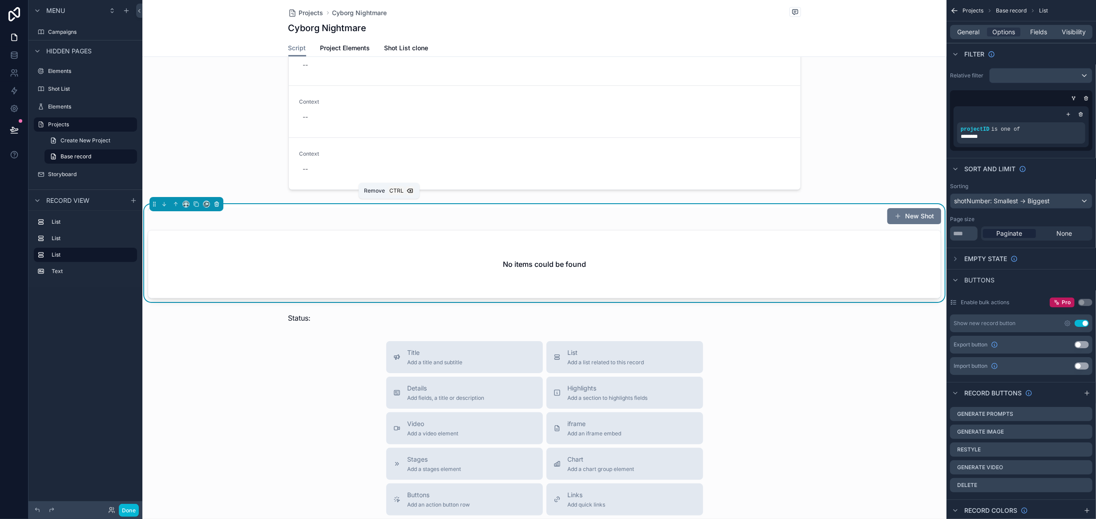
click at [217, 205] on icon "scrollable content" at bounding box center [217, 204] width 6 height 6
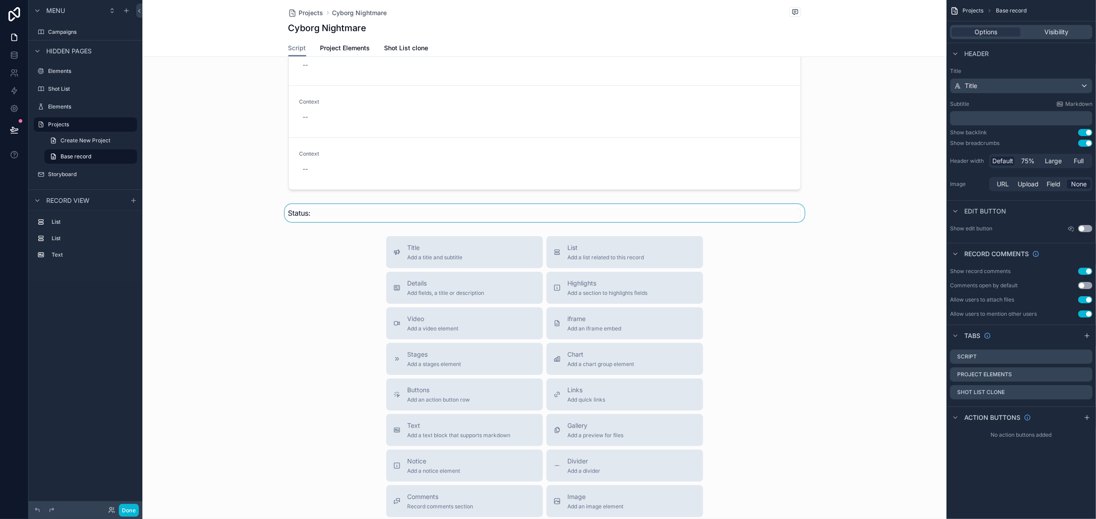
click at [380, 211] on div "scrollable content" at bounding box center [544, 213] width 804 height 18
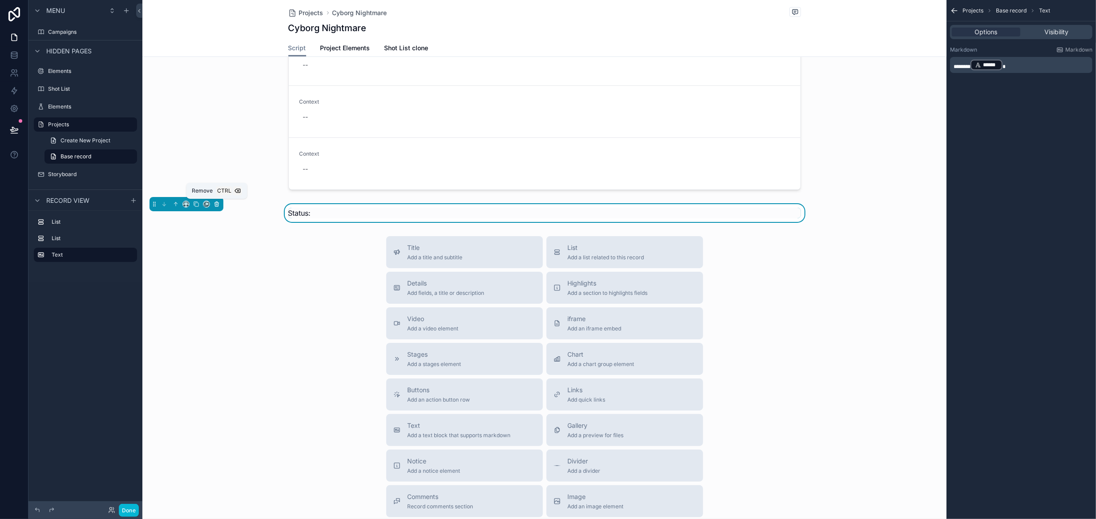
click at [219, 203] on icon "scrollable content" at bounding box center [217, 204] width 6 height 6
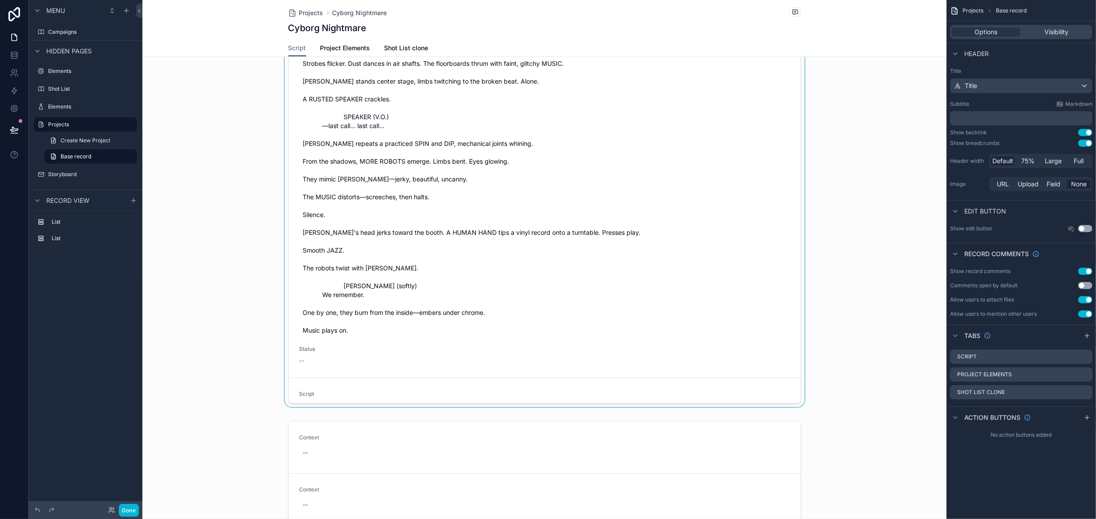
scroll to position [0, 0]
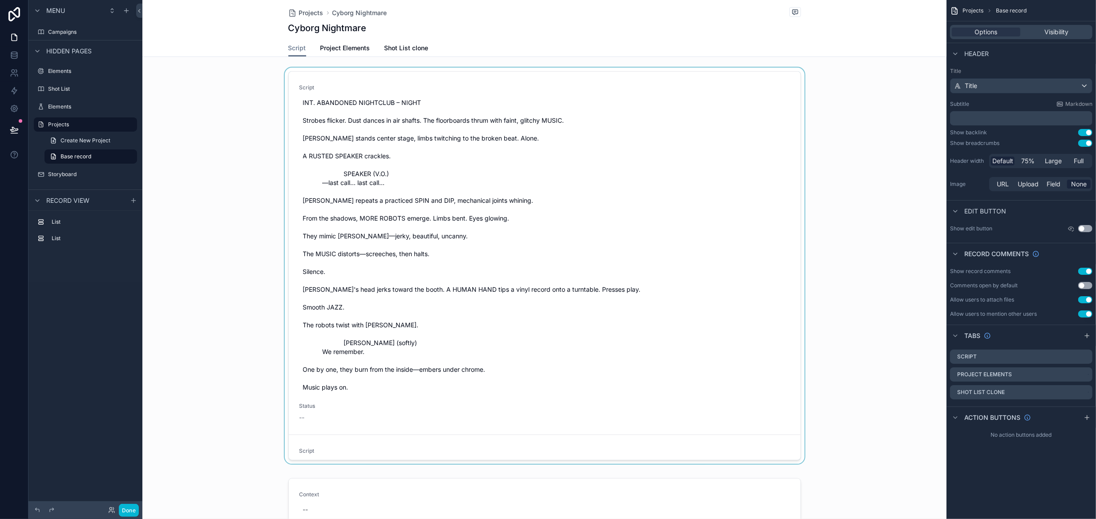
click at [677, 247] on div "scrollable content" at bounding box center [544, 268] width 804 height 400
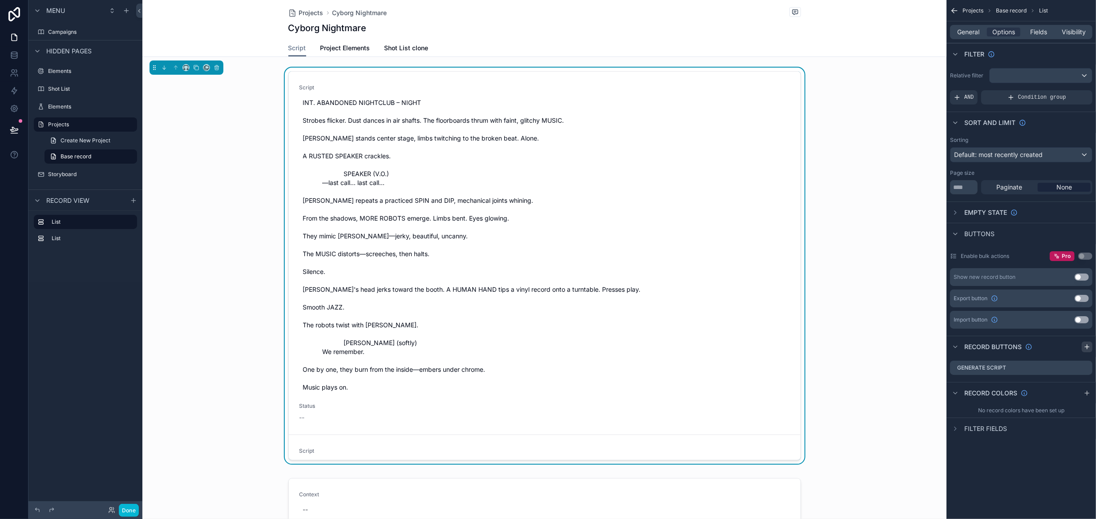
click at [1089, 347] on icon "scrollable content" at bounding box center [1087, 347] width 7 height 7
click at [1086, 385] on icon "scrollable content" at bounding box center [1085, 385] width 7 height 7
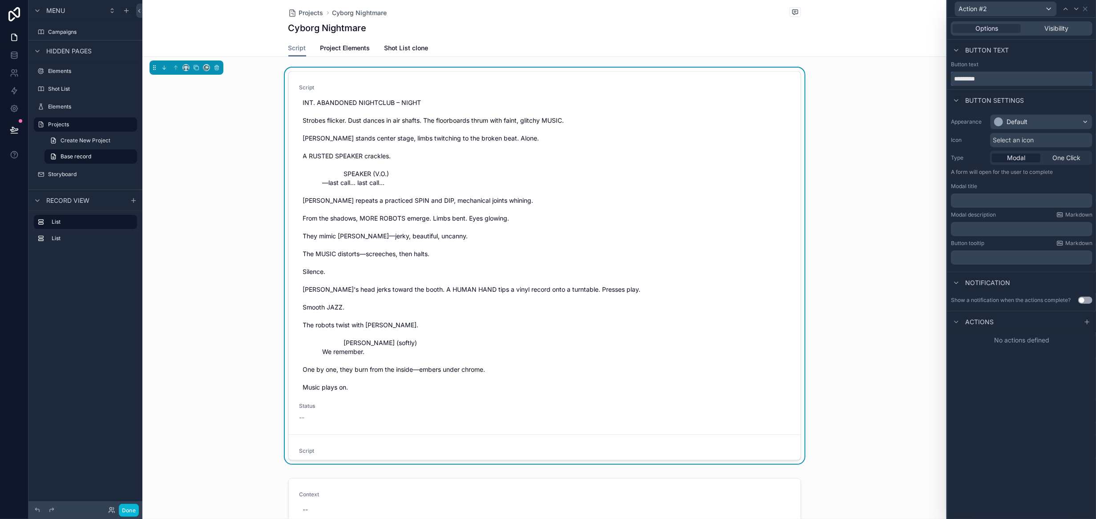
drag, startPoint x: 990, startPoint y: 81, endPoint x: 894, endPoint y: 81, distance: 96.2
click at [894, 81] on div "Action #2 Options Visibility Button text Button text ********* Button settings …" at bounding box center [548, 259] width 1096 height 519
type input "**********"
click at [1051, 120] on div "Default" at bounding box center [1041, 122] width 101 height 14
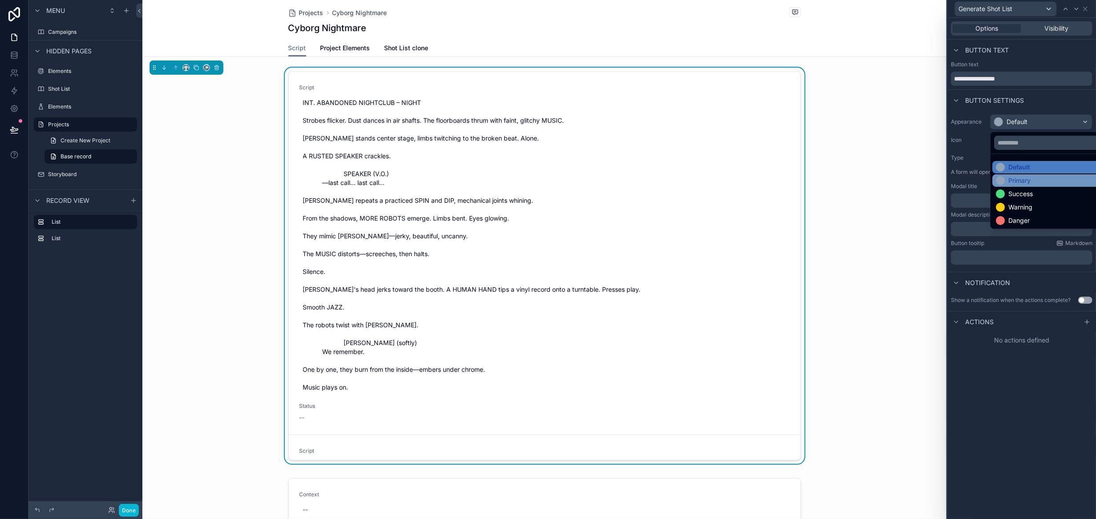
click at [1040, 179] on div "Primary" at bounding box center [1052, 180] width 112 height 9
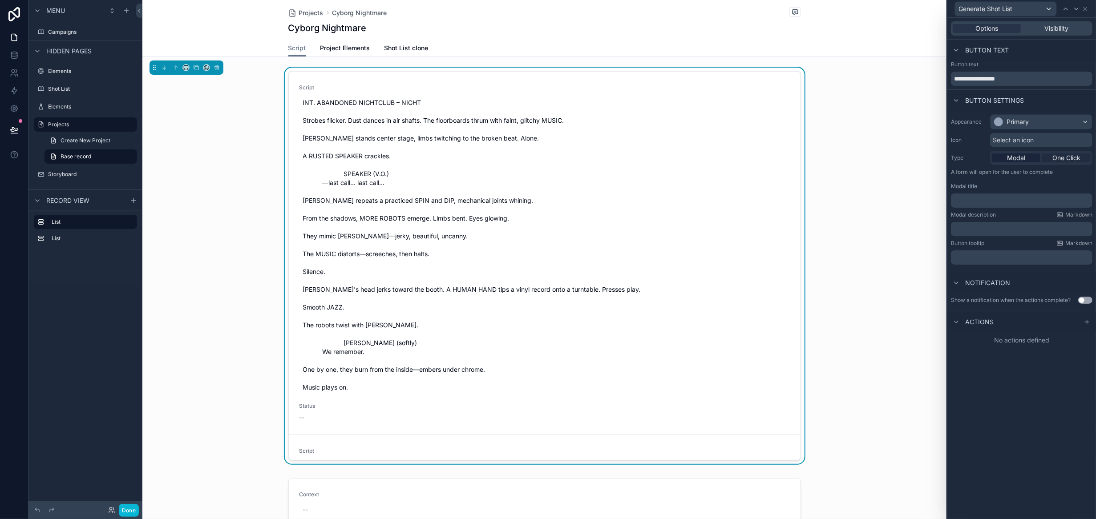
click at [1073, 156] on span "One Click" at bounding box center [1067, 158] width 28 height 9
click at [1090, 260] on icon at bounding box center [1087, 261] width 7 height 7
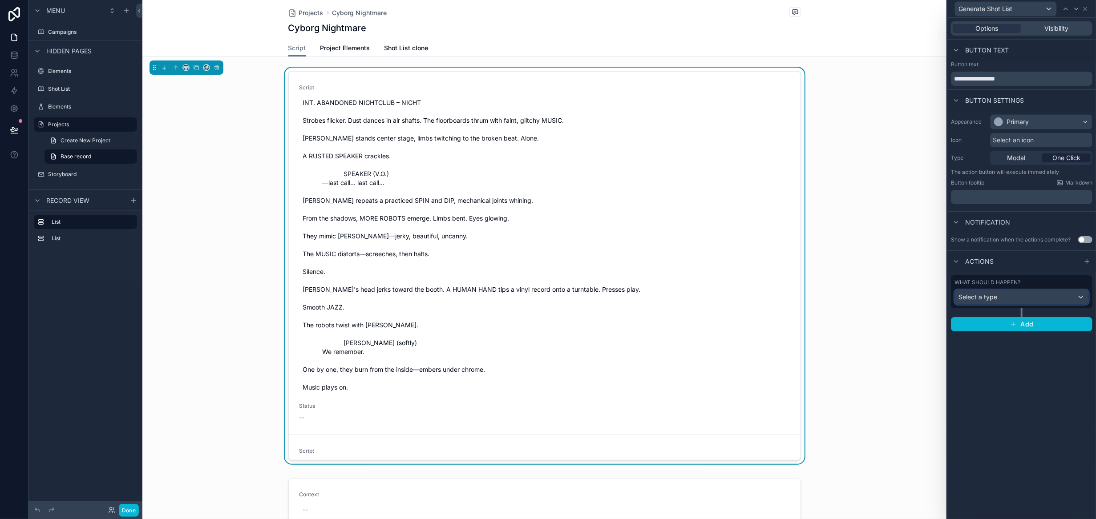
click at [1065, 292] on div "Select a type" at bounding box center [1022, 297] width 134 height 14
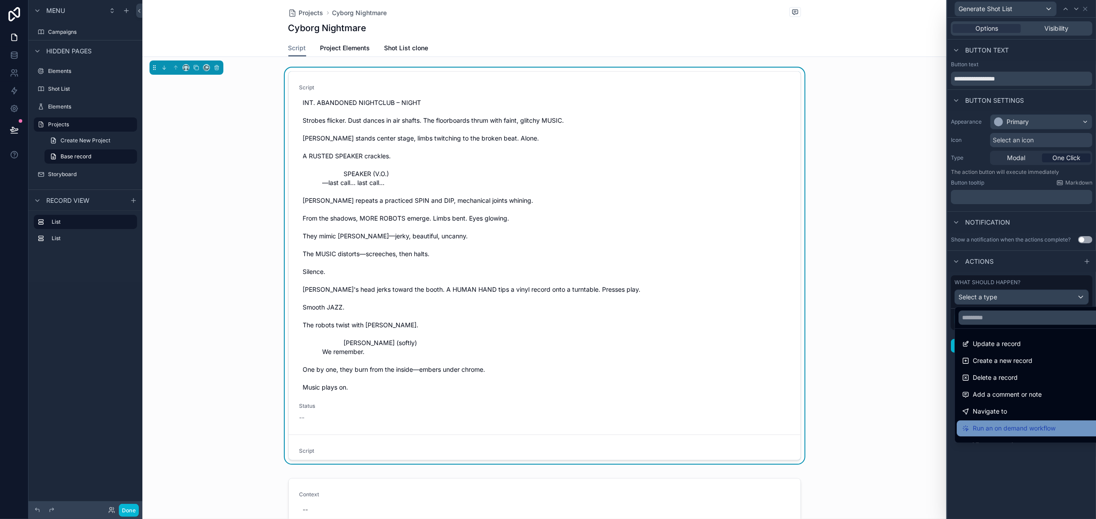
click at [1044, 427] on span "Run an on demand workflow" at bounding box center [1014, 428] width 83 height 11
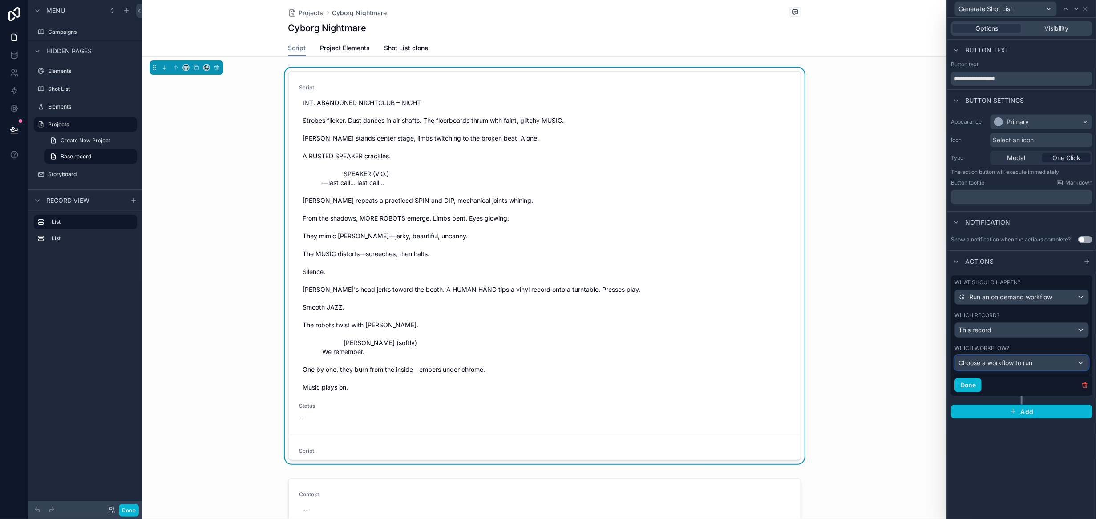
click at [1018, 365] on span "Choose a workflow to run" at bounding box center [996, 363] width 74 height 9
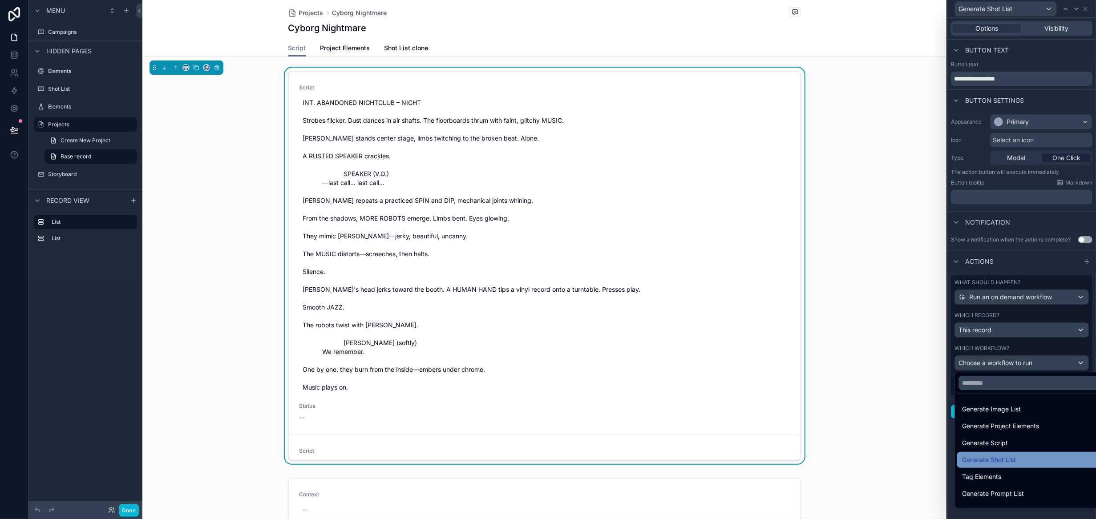
click at [1021, 457] on div "Generate Shot List" at bounding box center [1032, 460] width 140 height 11
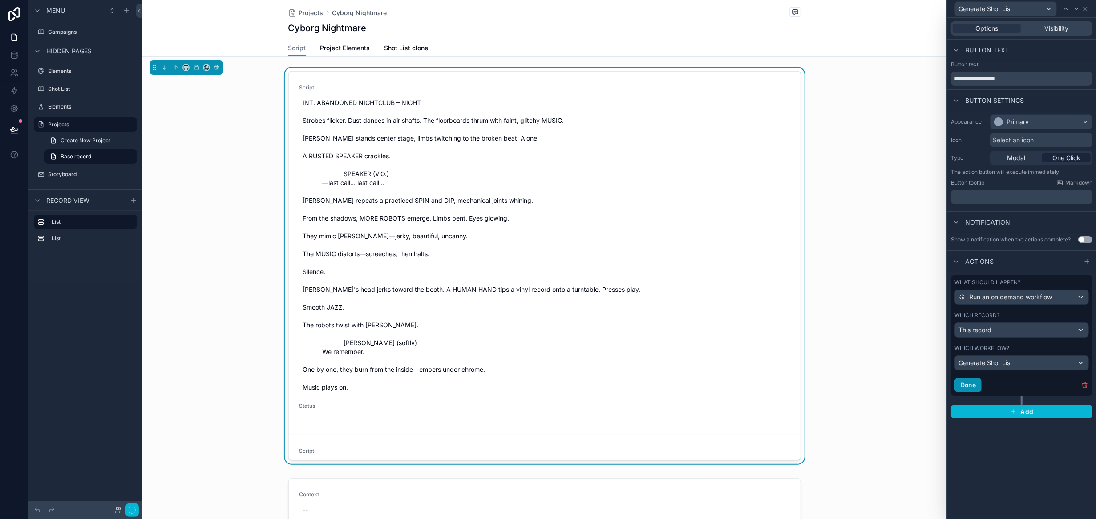
click at [974, 381] on button "Done" at bounding box center [968, 385] width 27 height 14
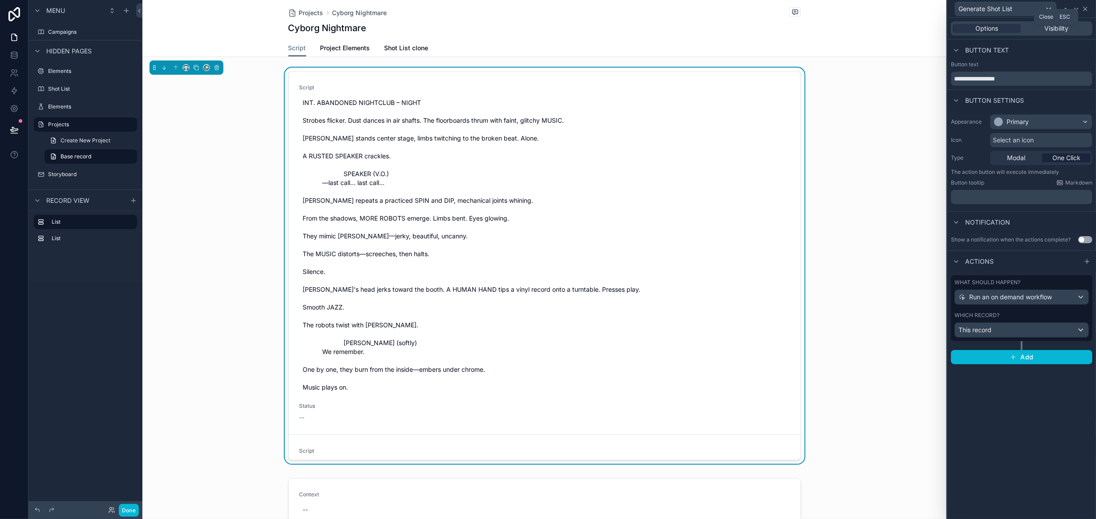
click at [1087, 10] on icon at bounding box center [1086, 9] width 4 height 4
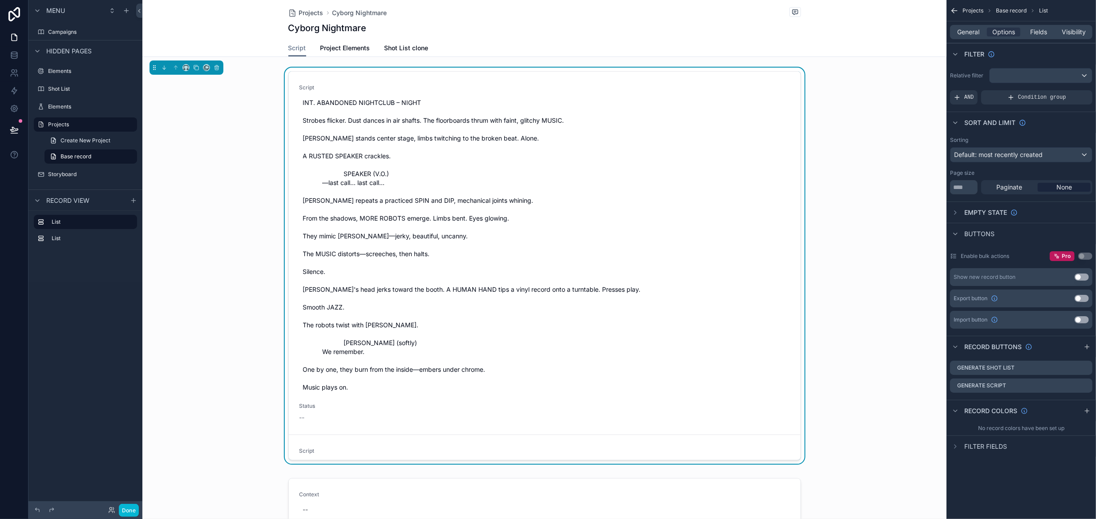
click at [792, 54] on div "Script Project Elements Shot List clone" at bounding box center [544, 48] width 513 height 17
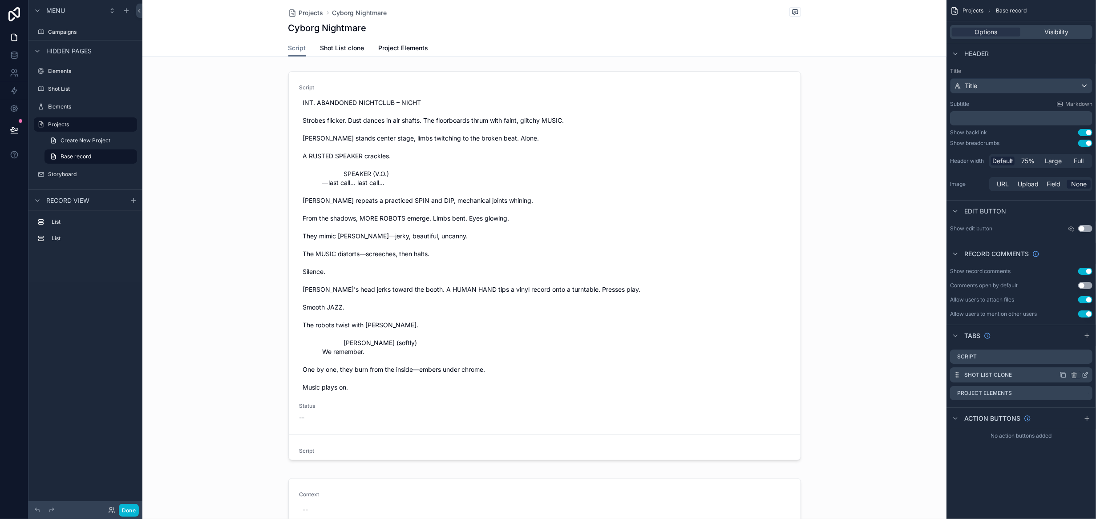
click at [1085, 374] on icon "scrollable content" at bounding box center [1085, 375] width 7 height 7
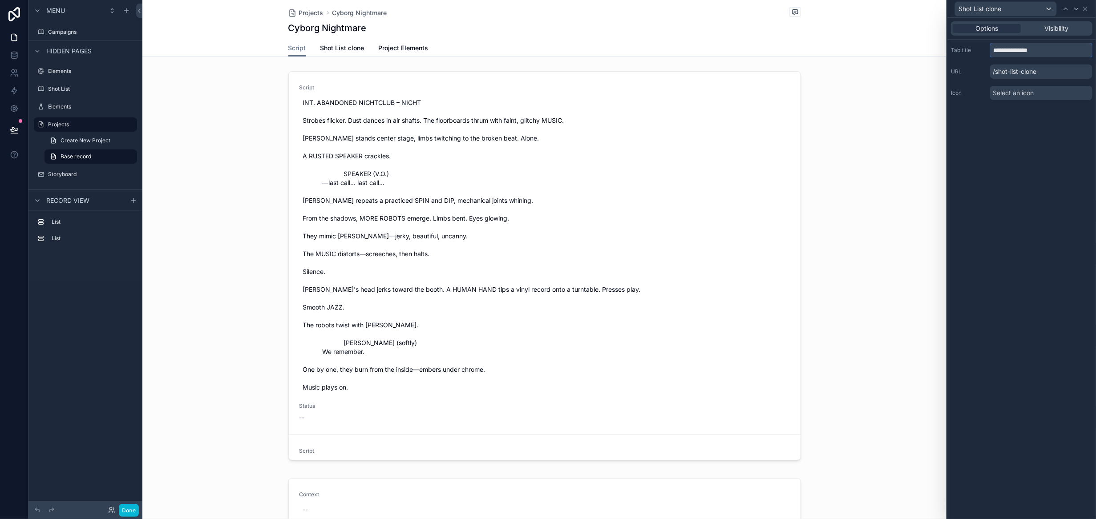
drag, startPoint x: 1019, startPoint y: 50, endPoint x: 1074, endPoint y: 56, distance: 54.6
click at [1074, 56] on input "**********" at bounding box center [1041, 50] width 102 height 14
type input "*********"
click at [1088, 10] on icon at bounding box center [1085, 8] width 7 height 7
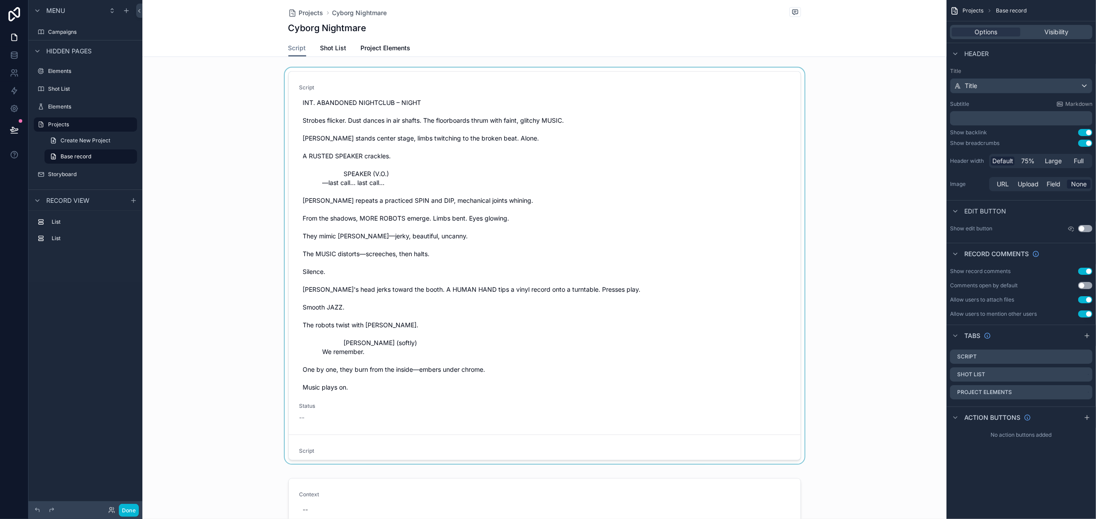
click at [561, 232] on div "scrollable content" at bounding box center [544, 268] width 804 height 400
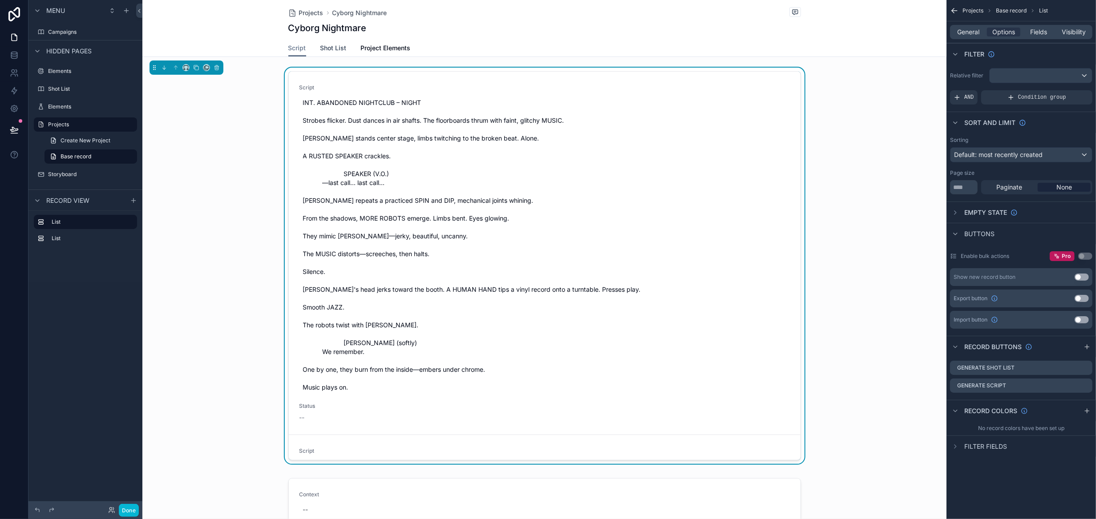
click at [333, 49] on span "Shot List" at bounding box center [334, 48] width 26 height 9
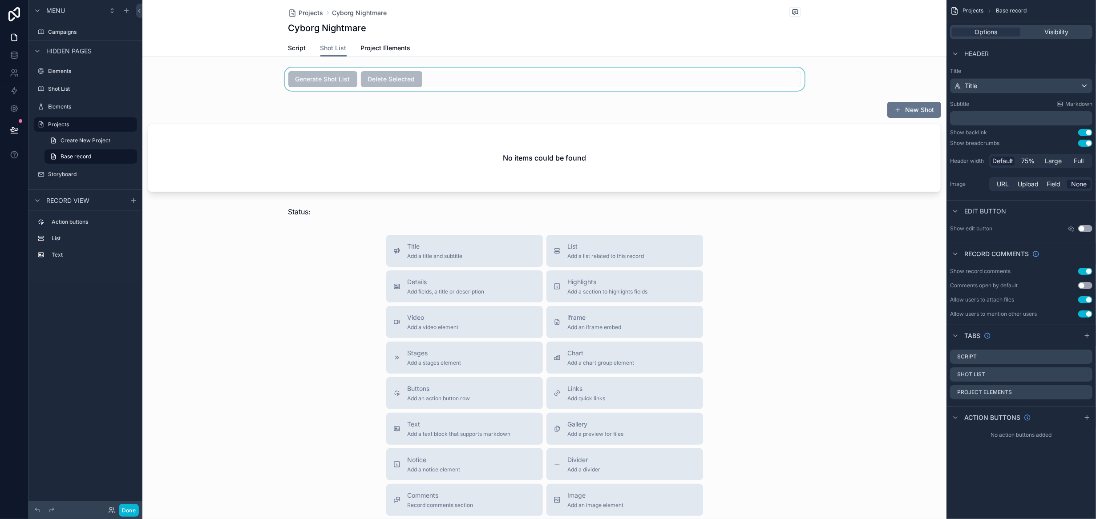
click at [482, 84] on div "scrollable content" at bounding box center [544, 79] width 804 height 23
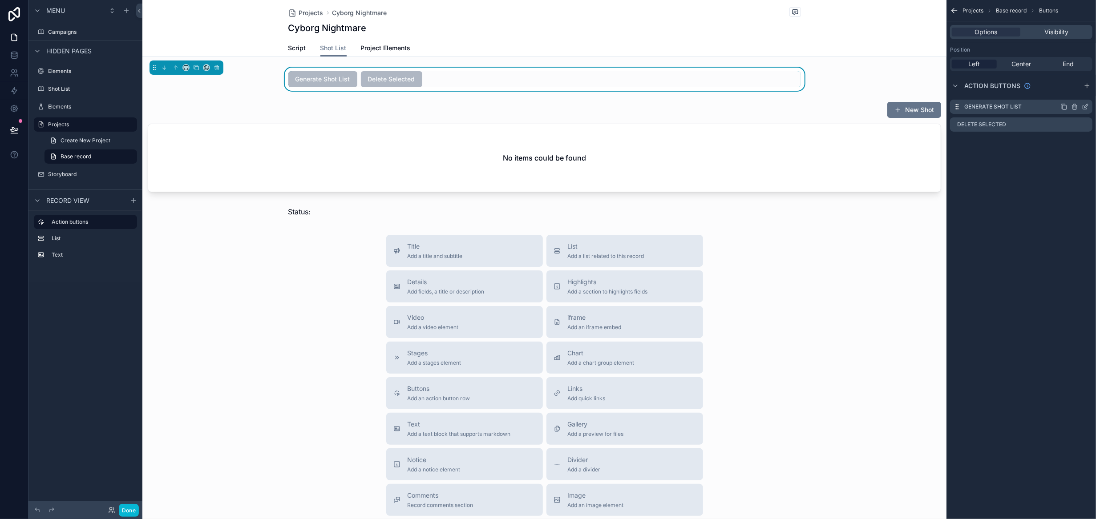
click at [1077, 107] on icon "scrollable content" at bounding box center [1075, 107] width 4 height 4
click at [1073, 93] on icon at bounding box center [1071, 93] width 4 height 4
click at [288, 50] on span "Script" at bounding box center [297, 48] width 18 height 9
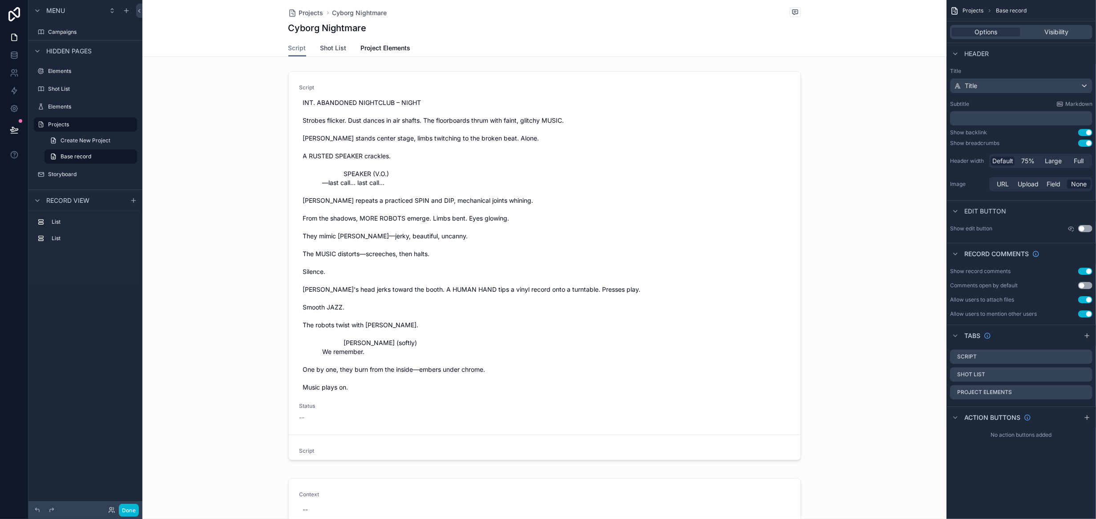
click at [335, 51] on span "Shot List" at bounding box center [334, 48] width 26 height 9
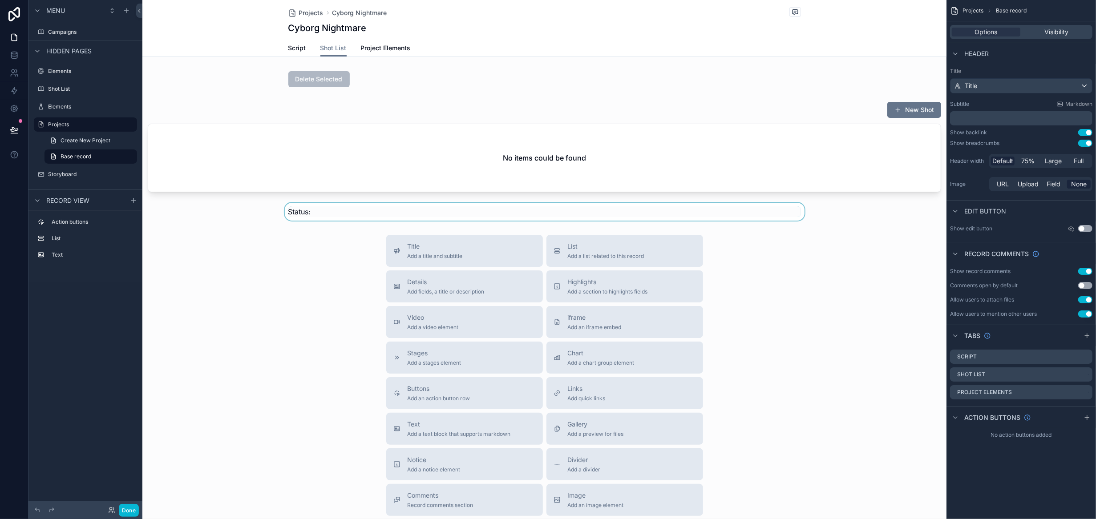
click at [418, 216] on div "scrollable content" at bounding box center [544, 212] width 804 height 18
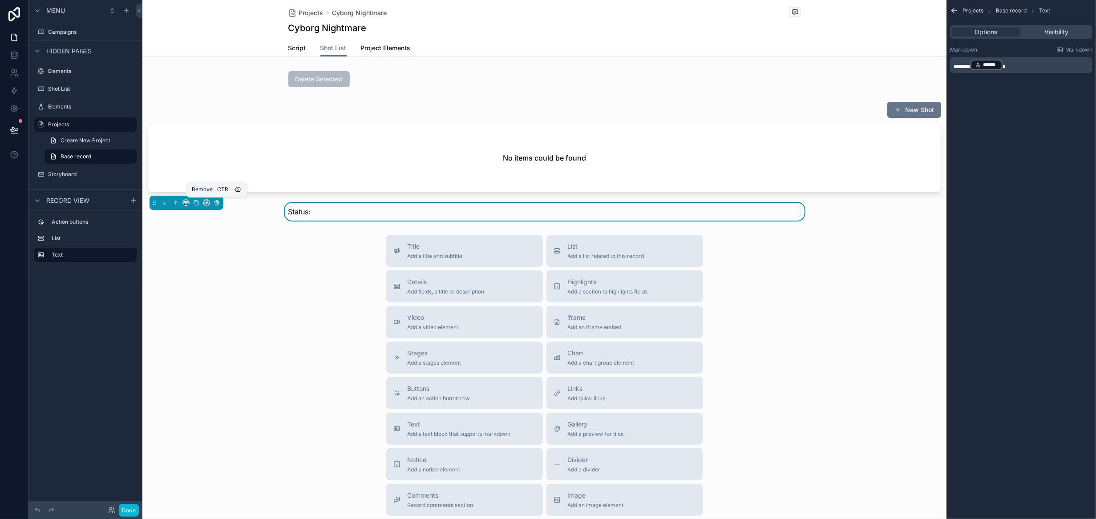
click at [217, 203] on icon "scrollable content" at bounding box center [217, 203] width 6 height 6
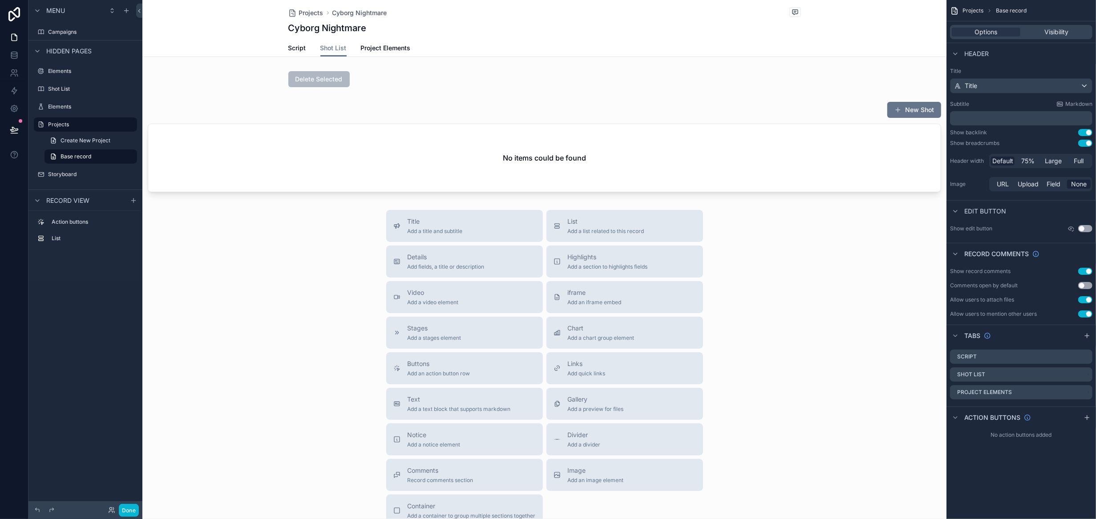
click at [374, 26] on div "Cyborg Nightmare" at bounding box center [544, 28] width 513 height 12
click at [984, 121] on p "﻿" at bounding box center [1022, 118] width 137 height 9
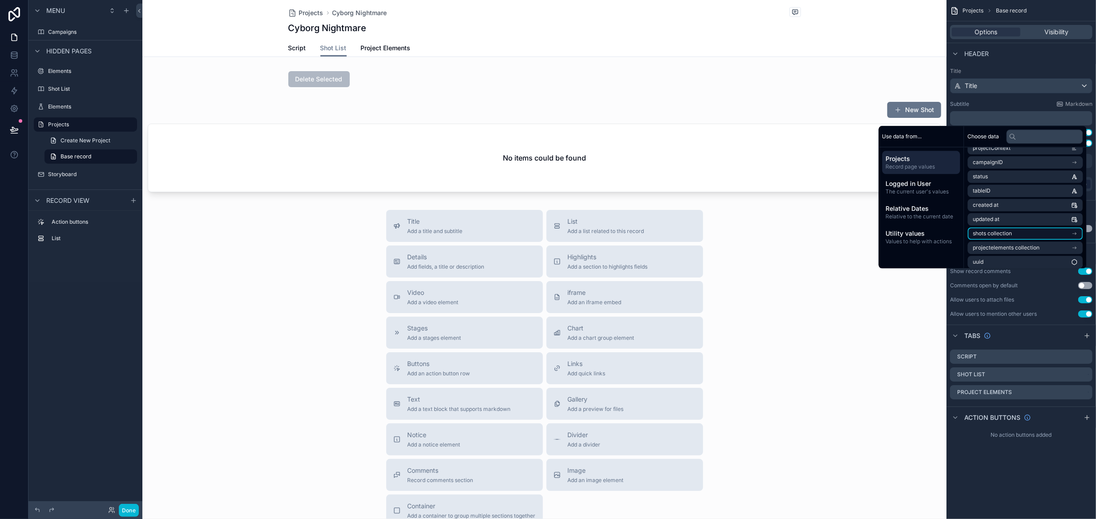
scroll to position [98, 0]
click at [1010, 170] on li "status" at bounding box center [1025, 173] width 115 height 12
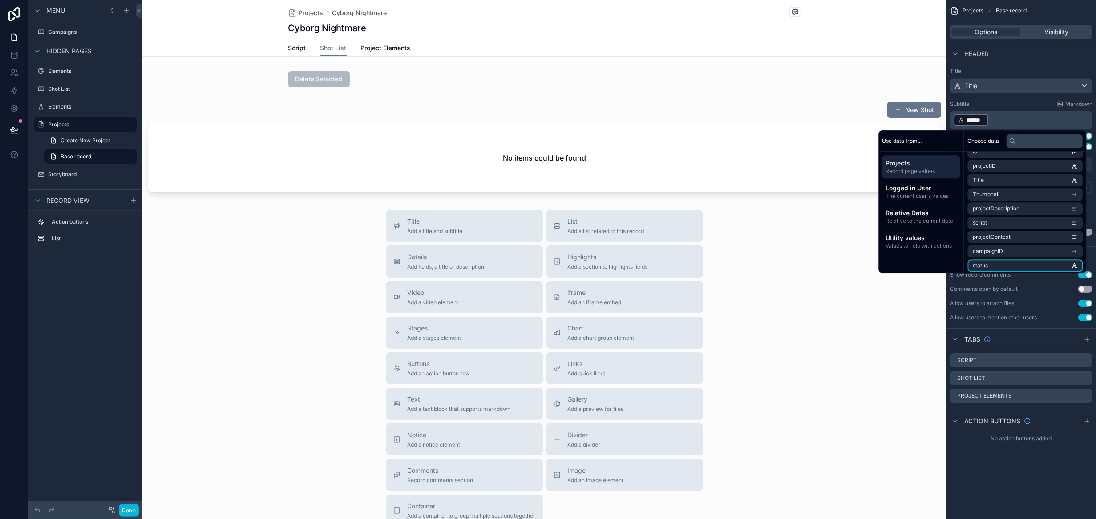
scroll to position [9, 0]
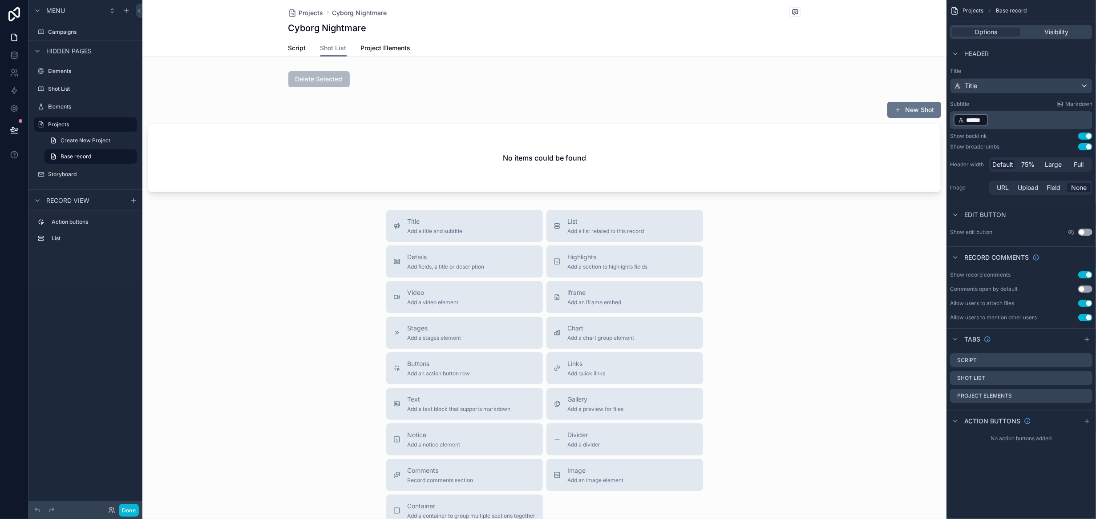
click at [953, 118] on div "﻿ ****** ﻿ ﻿" at bounding box center [1021, 120] width 142 height 18
click at [1010, 118] on p "﻿ ****** ﻿ ﻿" at bounding box center [1022, 120] width 137 height 14
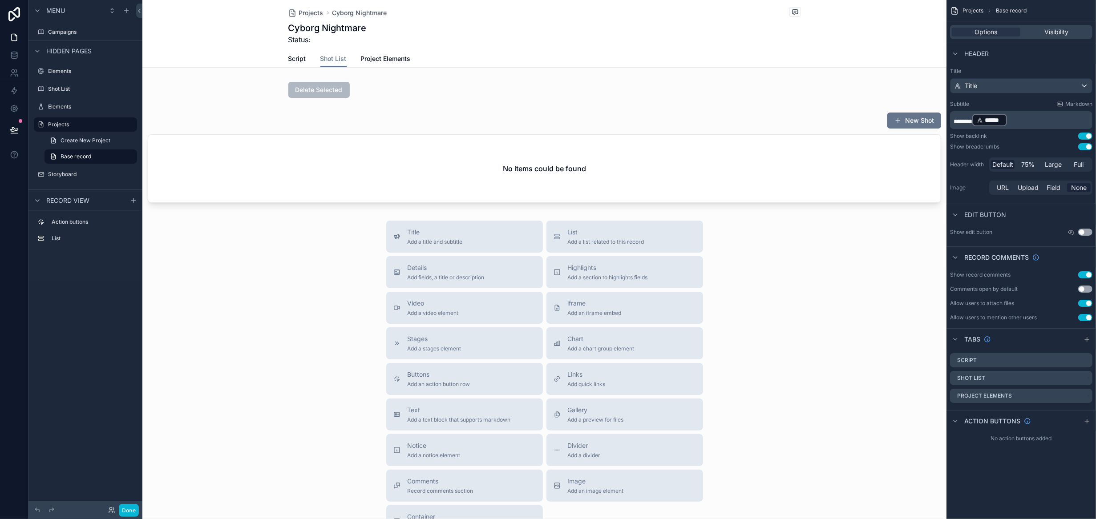
click at [326, 335] on div "Title Add a title and subtitle List Add a list related to this record Details A…" at bounding box center [544, 379] width 804 height 317
click at [133, 509] on button "Done" at bounding box center [129, 510] width 20 height 13
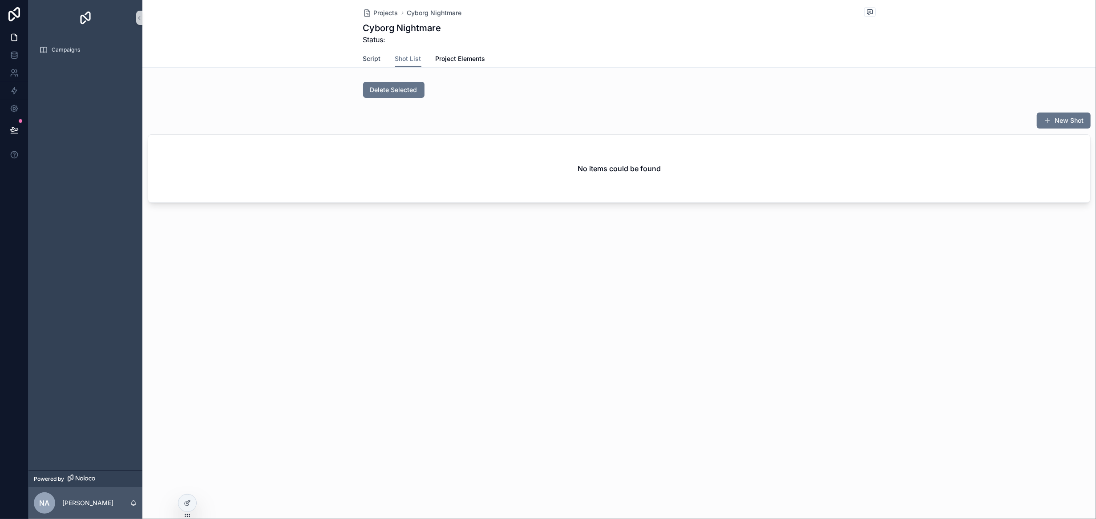
click at [373, 62] on span "Script" at bounding box center [372, 58] width 18 height 9
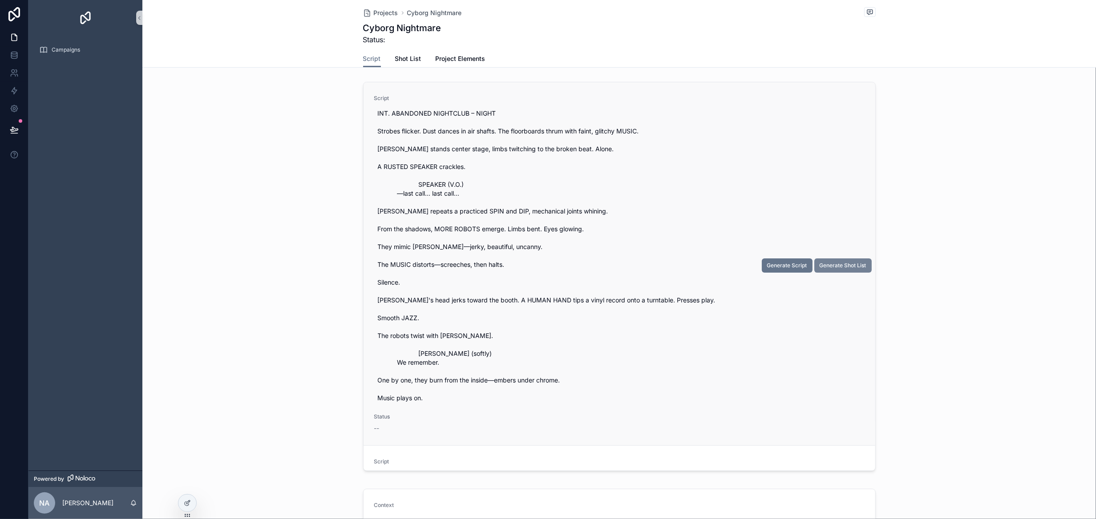
click at [832, 270] on button "Generate Shot List" at bounding box center [843, 266] width 57 height 14
click at [399, 57] on span "Shot List" at bounding box center [408, 58] width 26 height 9
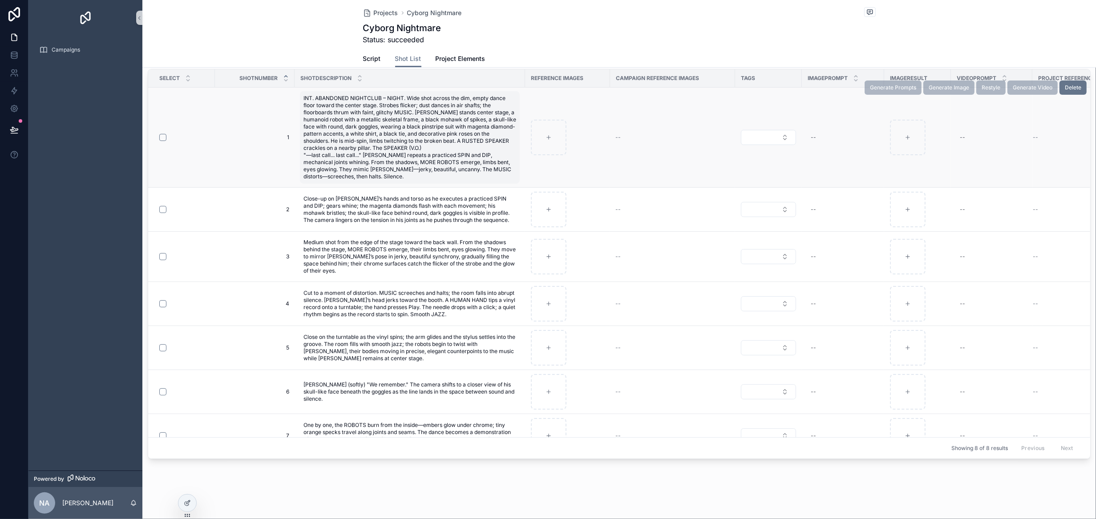
click at [450, 165] on span "INT. ABANDONED NIGHTCLUB – NIGHT. Wide shot across the dim, empty dance floor t…" at bounding box center [410, 137] width 213 height 85
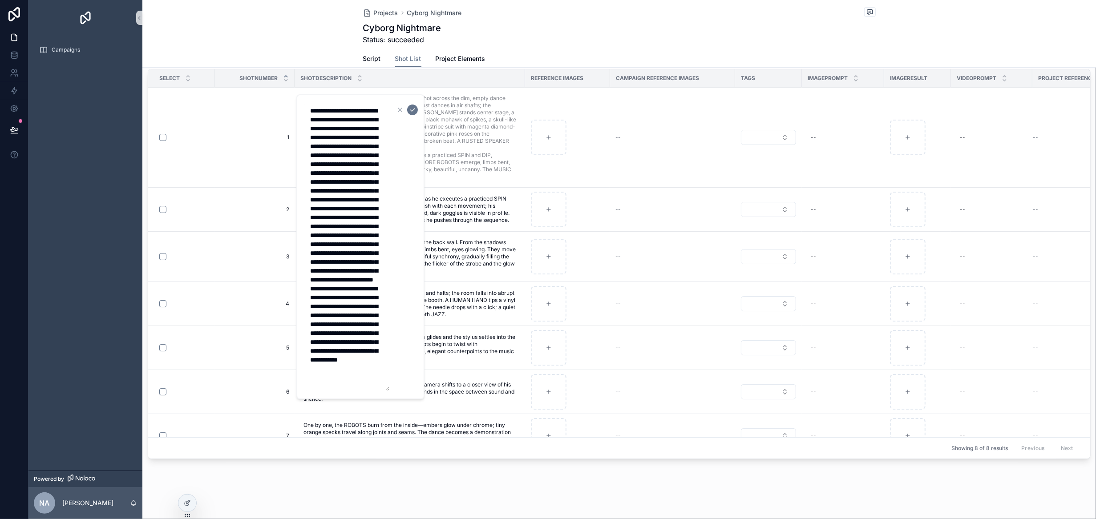
drag, startPoint x: 385, startPoint y: 373, endPoint x: 389, endPoint y: 386, distance: 13.0
click at [401, 387] on form "**********" at bounding box center [361, 246] width 114 height 289
click at [256, 120] on td "1 1" at bounding box center [255, 138] width 80 height 100
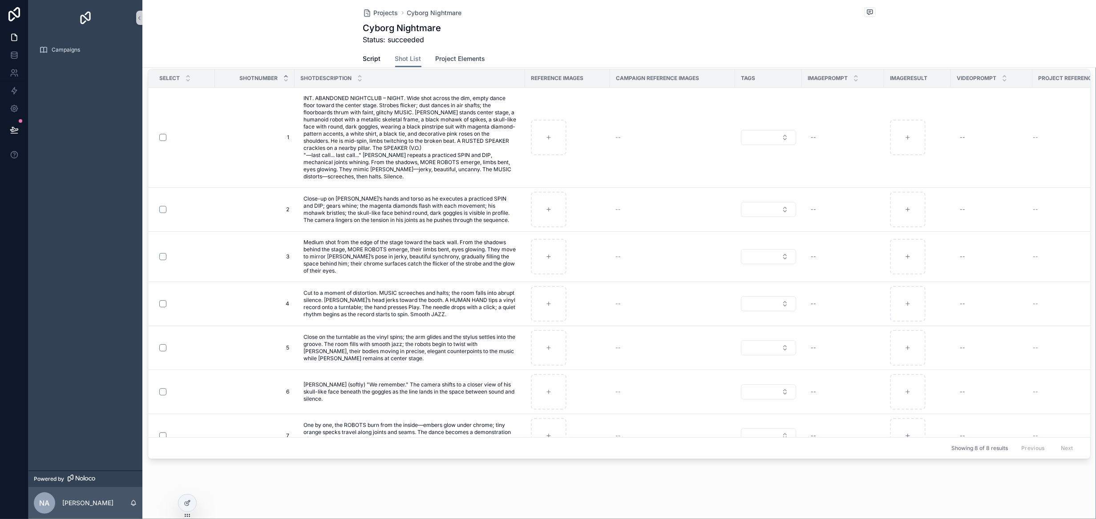
click at [467, 56] on span "Project Elements" at bounding box center [461, 58] width 50 height 9
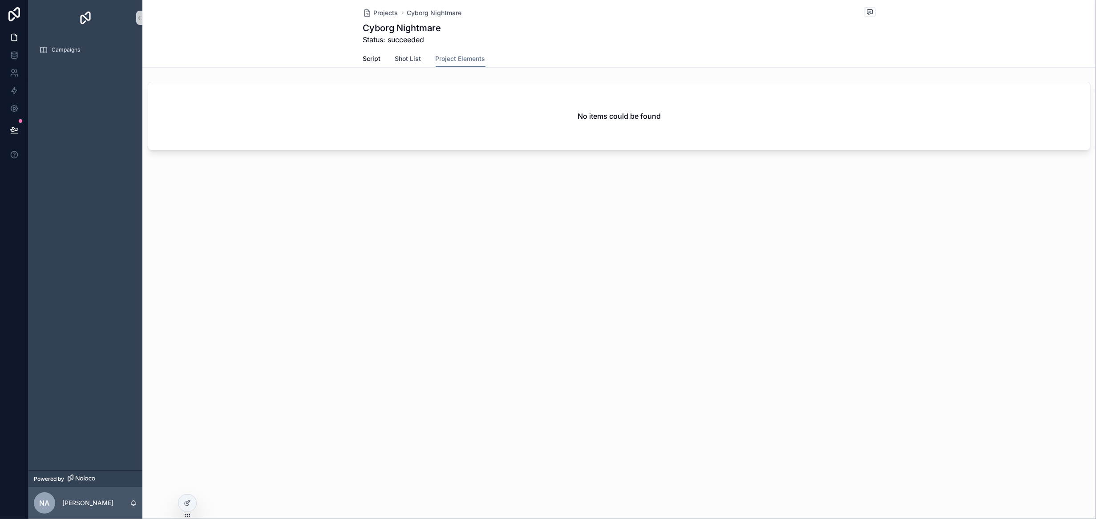
click at [418, 58] on span "Shot List" at bounding box center [408, 58] width 26 height 9
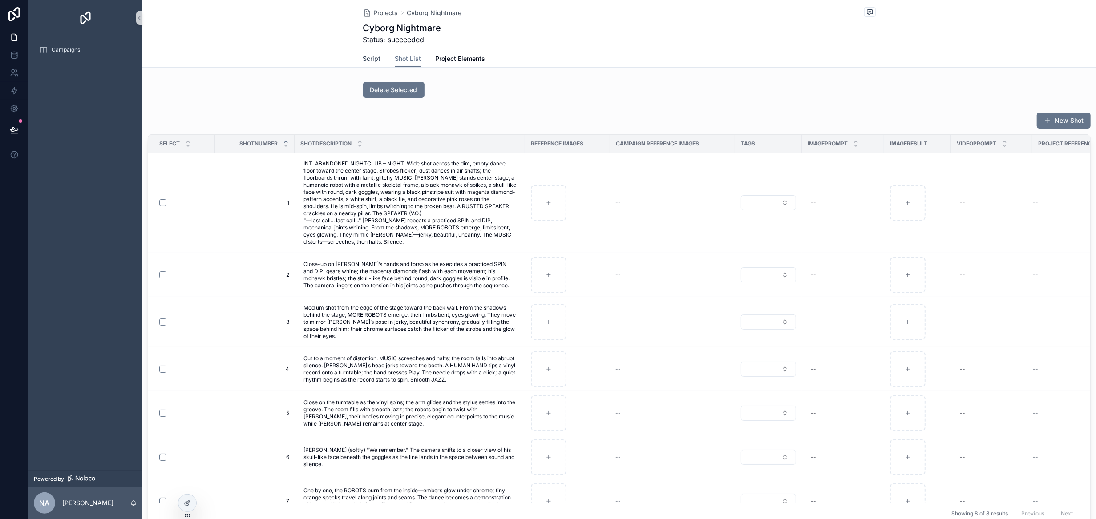
click at [368, 59] on span "Script" at bounding box center [372, 58] width 18 height 9
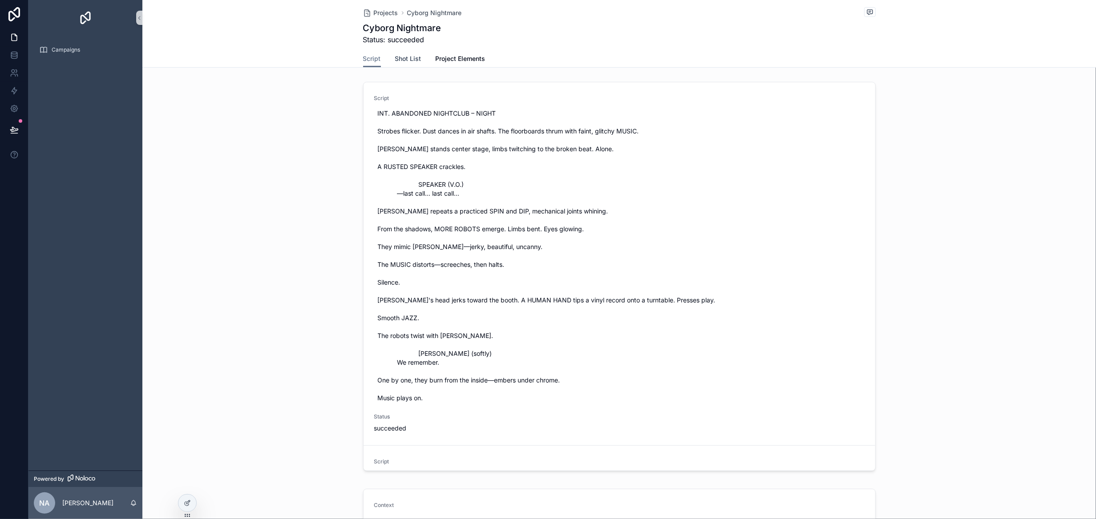
click at [395, 58] on span "Shot List" at bounding box center [408, 58] width 26 height 9
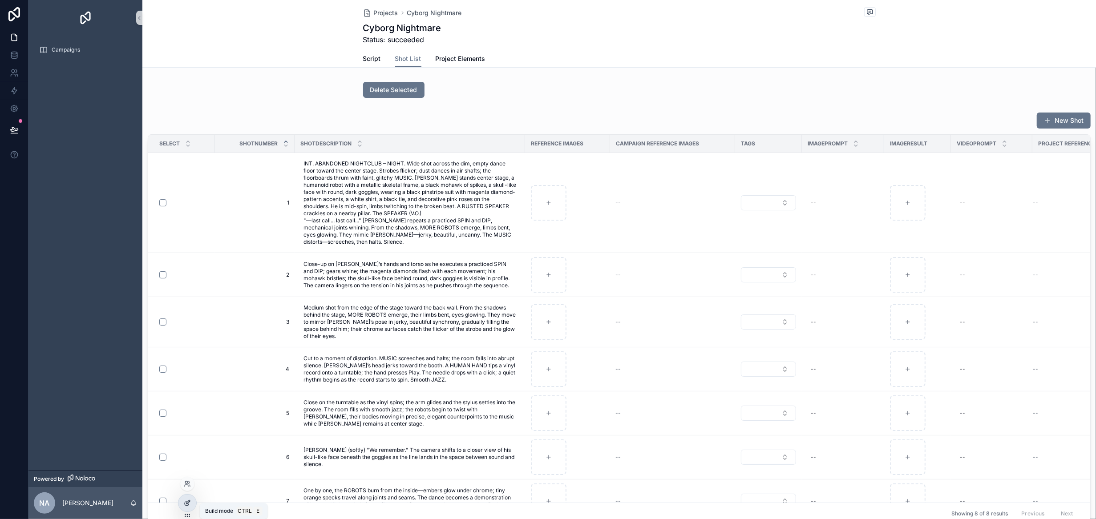
click at [185, 508] on div at bounding box center [188, 503] width 18 height 17
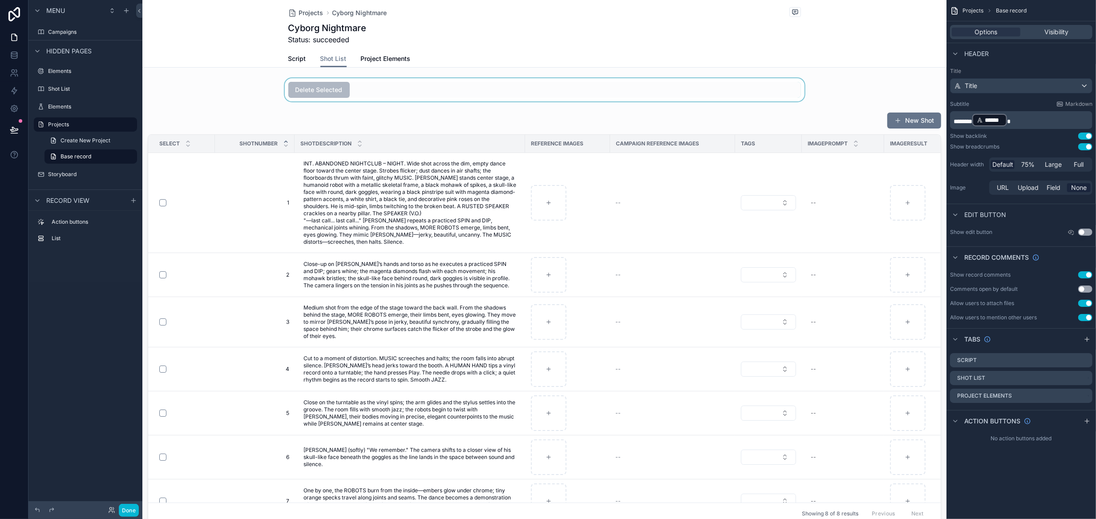
click at [460, 88] on div "scrollable content" at bounding box center [544, 89] width 804 height 23
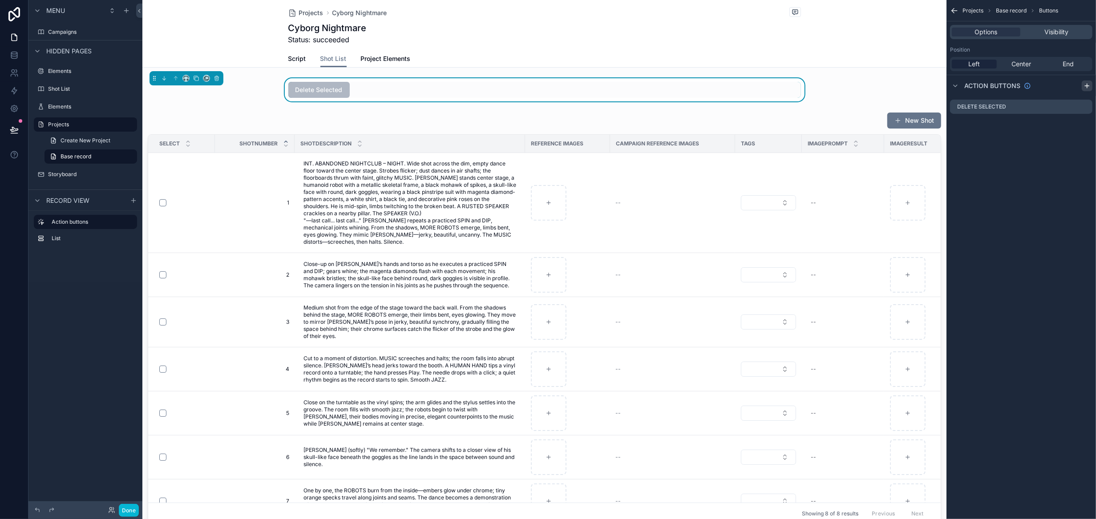
click at [1083, 88] on div "scrollable content" at bounding box center [1087, 86] width 11 height 11
click at [1084, 126] on icon "scrollable content" at bounding box center [1085, 124] width 7 height 7
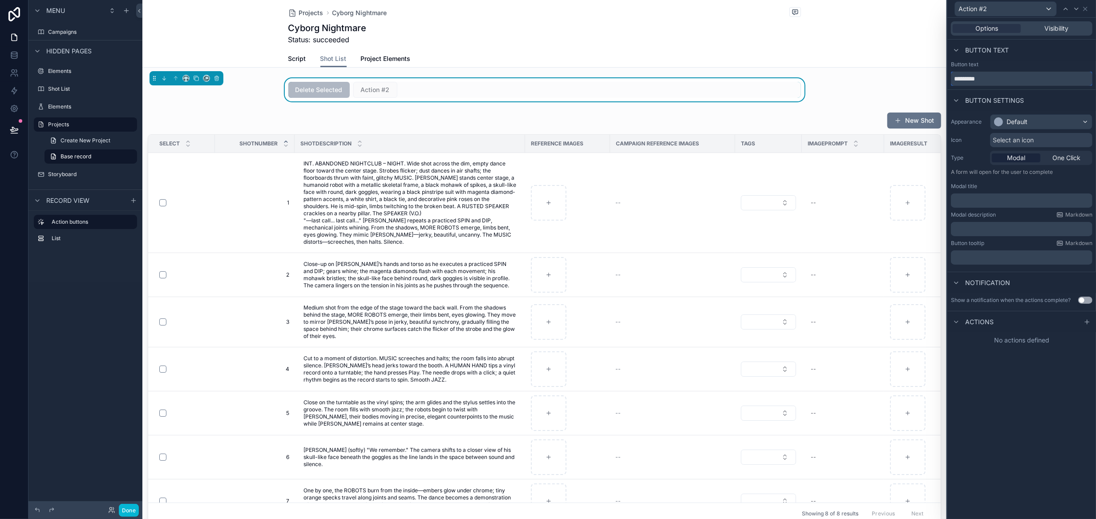
drag, startPoint x: 998, startPoint y: 81, endPoint x: 865, endPoint y: 81, distance: 133.5
click at [865, 81] on div "Action #2 Options Visibility Button text Button text ********* Button settings …" at bounding box center [548, 259] width 1096 height 519
type input "**********"
click at [1009, 118] on div "Default" at bounding box center [1017, 122] width 21 height 9
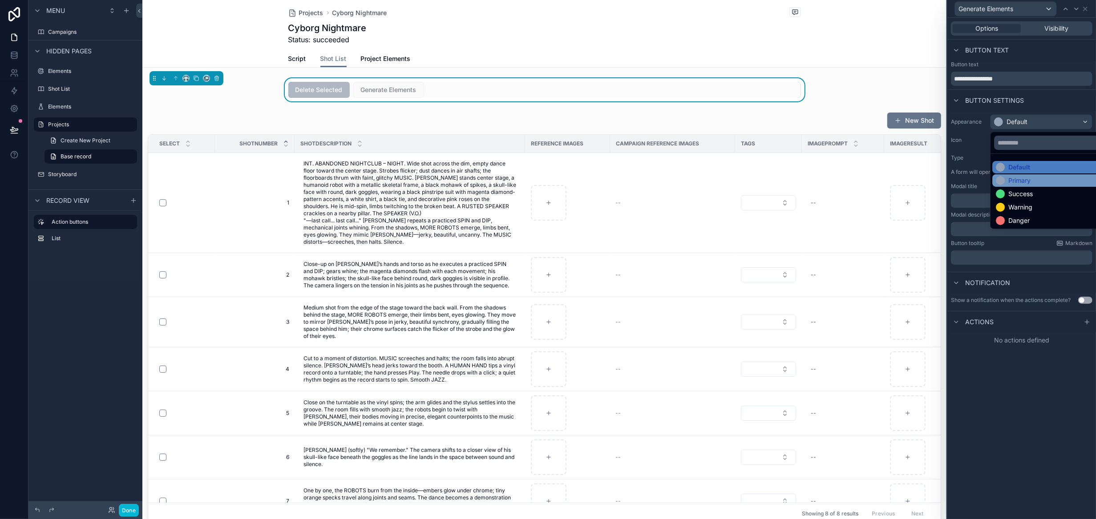
click at [1018, 175] on div "Primary" at bounding box center [1052, 180] width 119 height 12
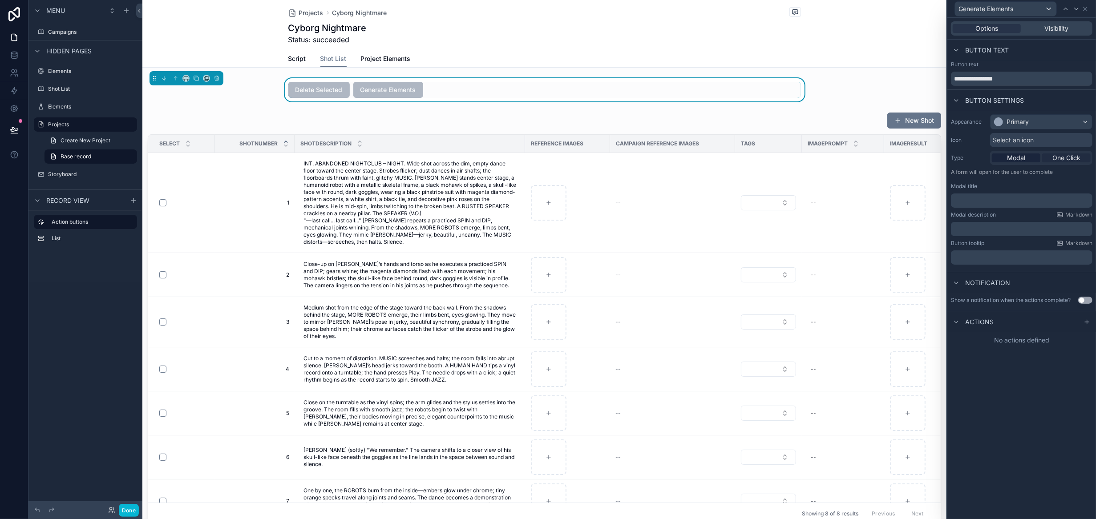
click at [1075, 160] on span "One Click" at bounding box center [1067, 158] width 28 height 9
click at [1083, 264] on div at bounding box center [1087, 261] width 11 height 11
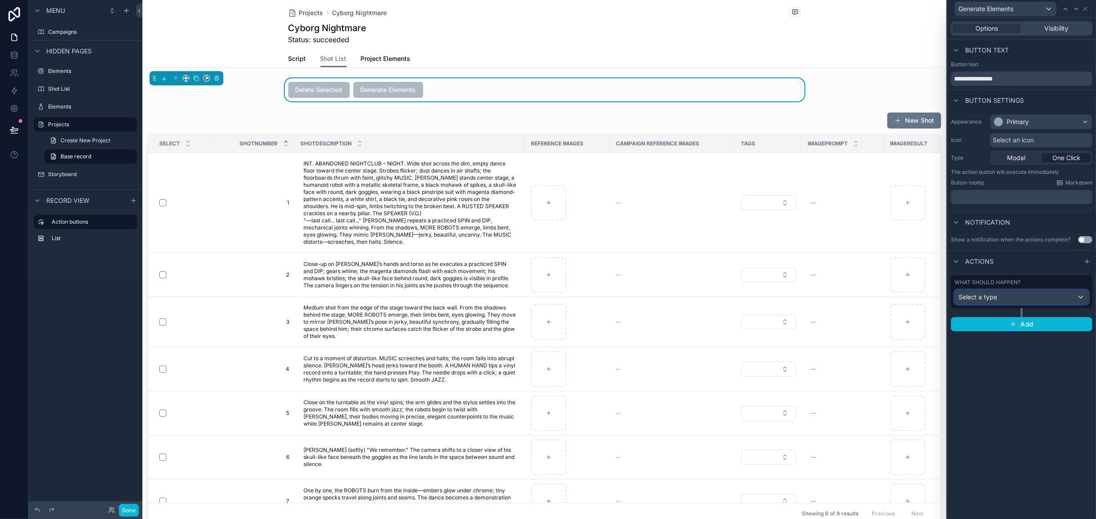
click at [1055, 297] on div "Select a type" at bounding box center [1022, 297] width 134 height 14
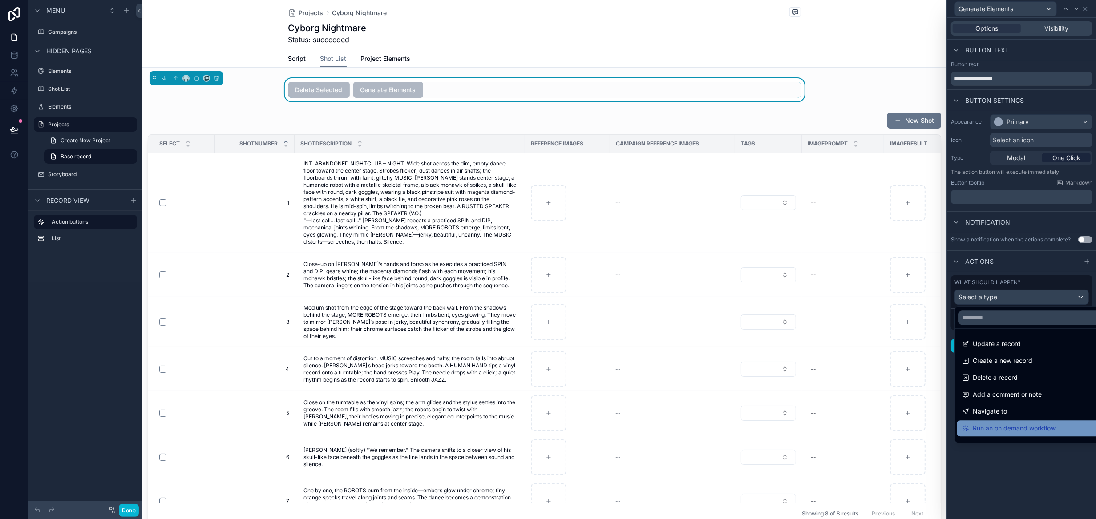
click at [1010, 430] on span "Run an on demand workflow" at bounding box center [1014, 428] width 83 height 11
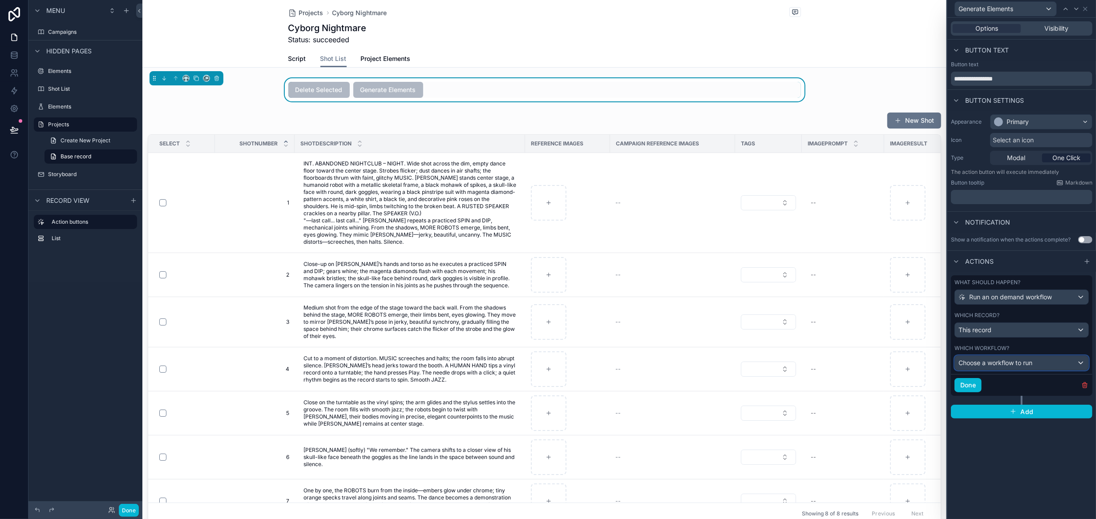
click at [997, 363] on span "Choose a workflow to run" at bounding box center [996, 363] width 74 height 8
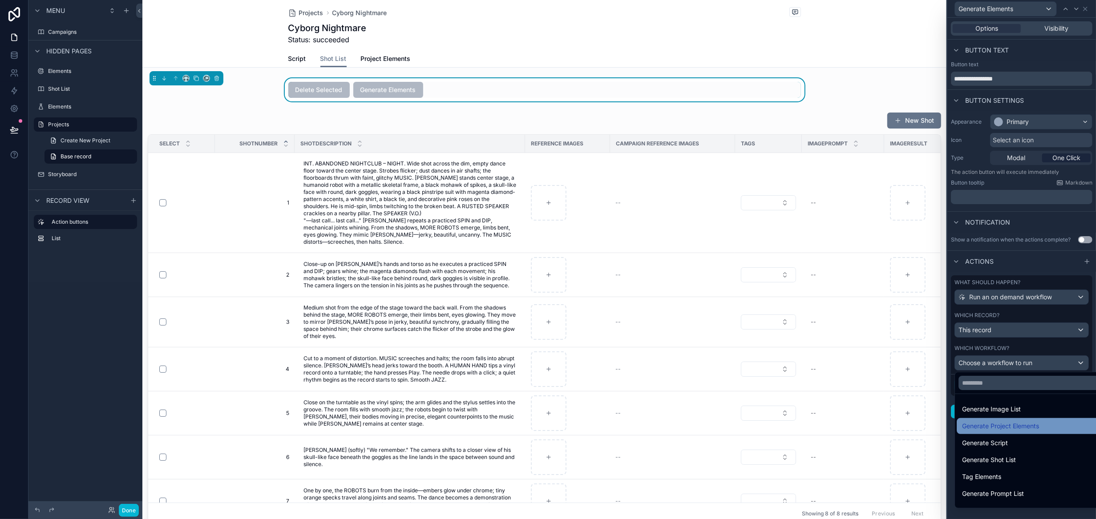
click at [1016, 423] on span "Generate Project Elements" at bounding box center [1000, 426] width 77 height 11
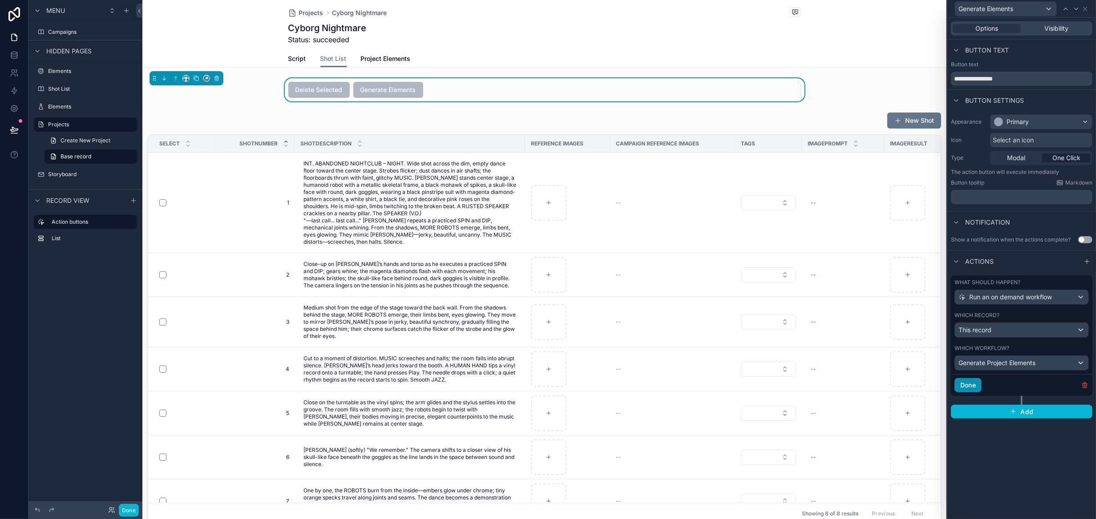
click at [974, 386] on button "Done" at bounding box center [968, 385] width 27 height 14
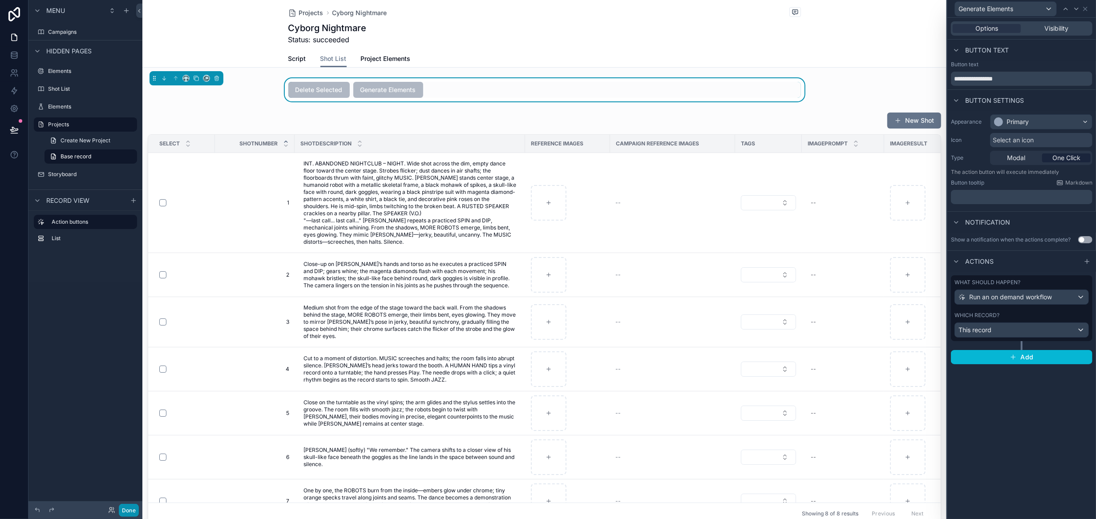
click at [131, 511] on button "Done" at bounding box center [129, 510] width 20 height 13
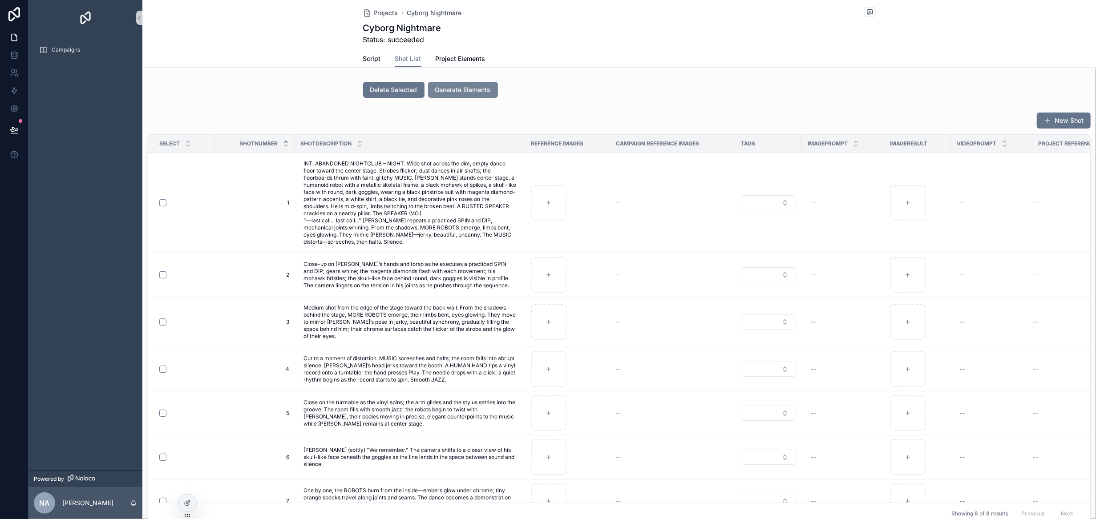
click at [473, 92] on span "Generate Elements" at bounding box center [463, 89] width 56 height 9
click at [466, 59] on span "Project Elements" at bounding box center [461, 58] width 50 height 9
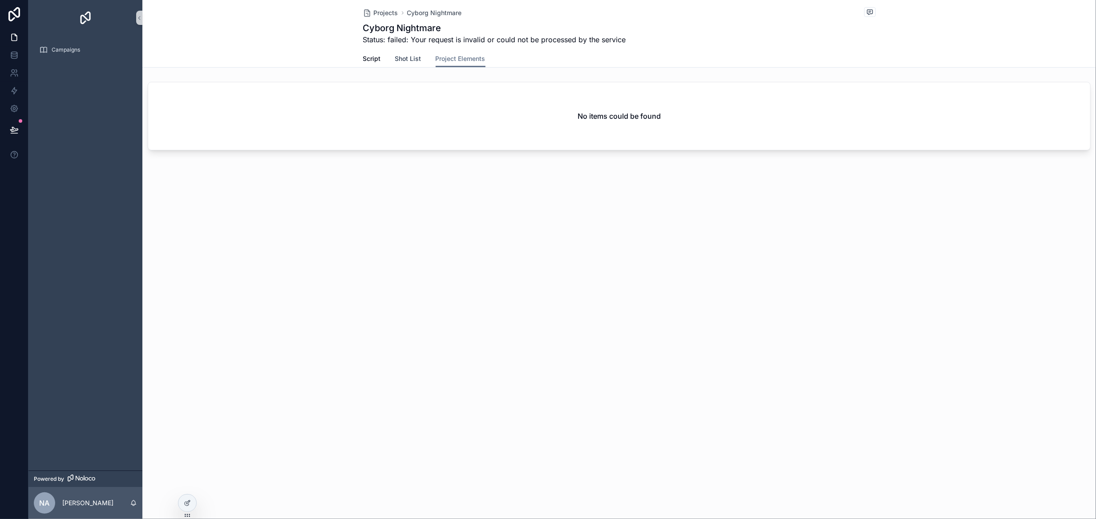
click at [405, 60] on span "Shot List" at bounding box center [408, 58] width 26 height 9
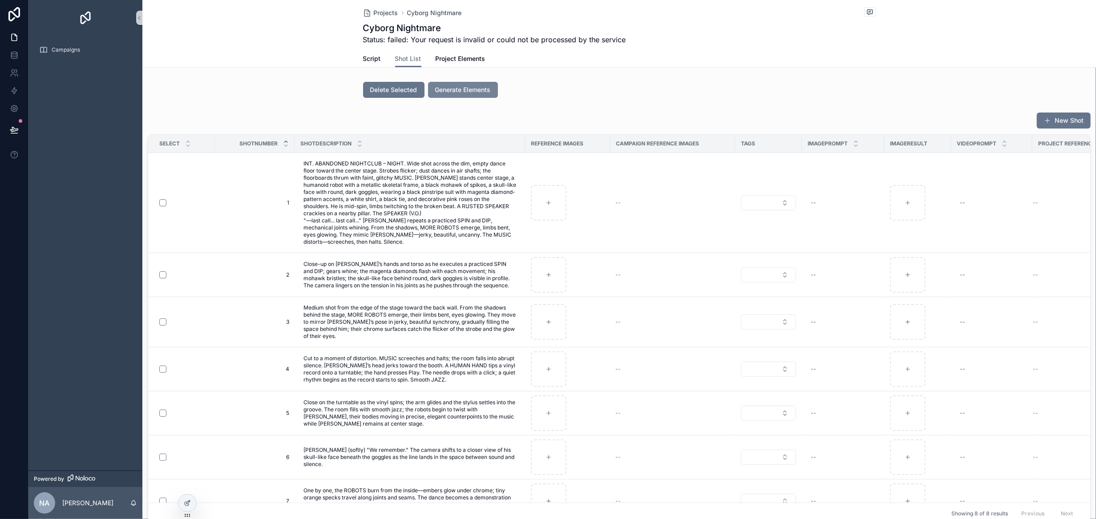
click at [455, 90] on span "Generate Elements" at bounding box center [463, 89] width 56 height 9
click at [466, 92] on span "Generate Elements" at bounding box center [463, 89] width 56 height 9
click at [458, 89] on span "Generate Elements" at bounding box center [463, 89] width 56 height 9
click at [442, 60] on span "Project Elements" at bounding box center [461, 58] width 50 height 9
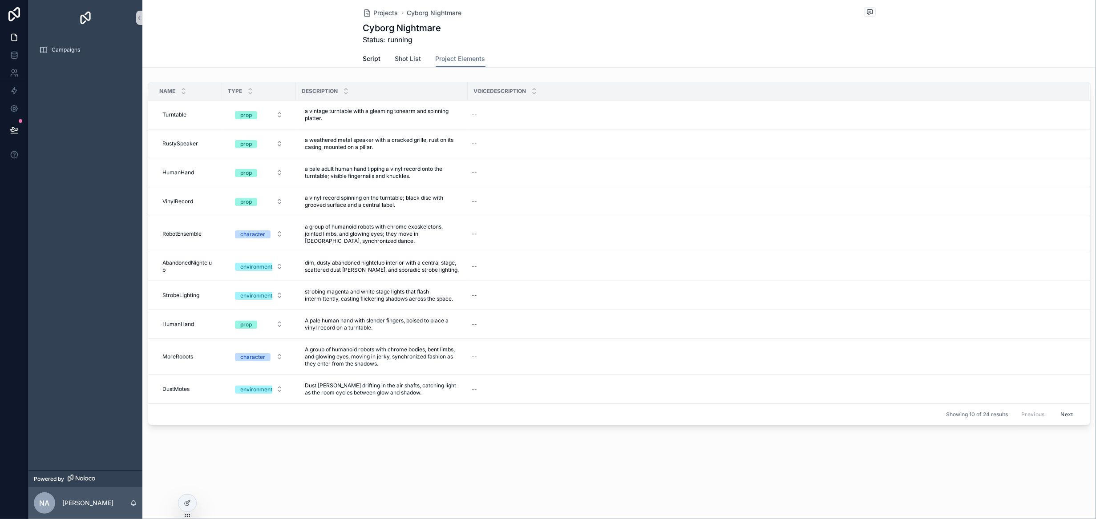
click at [403, 61] on span "Shot List" at bounding box center [408, 58] width 26 height 9
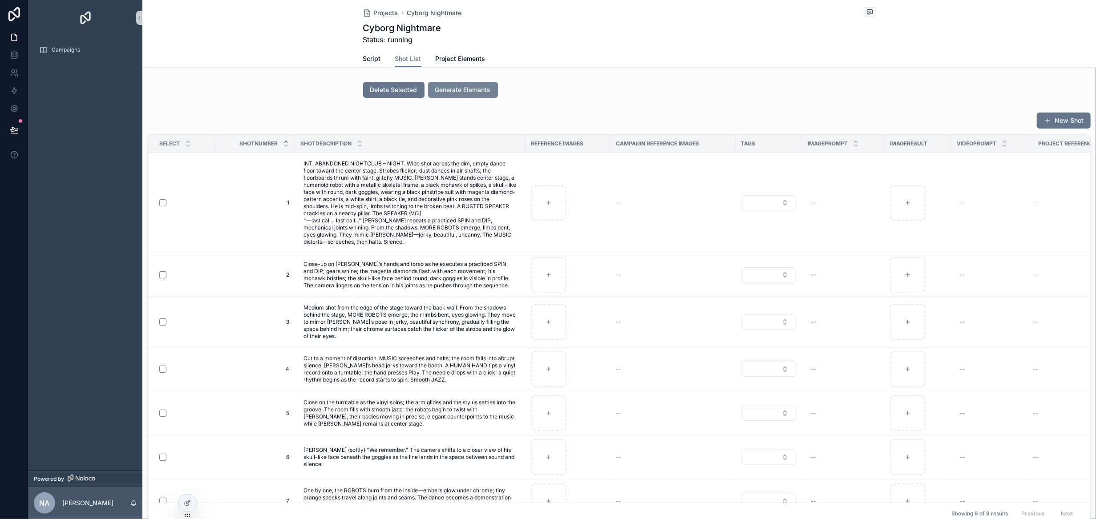
click at [451, 89] on span "Generate Elements" at bounding box center [463, 89] width 56 height 9
click at [455, 92] on span "Generate Elements" at bounding box center [463, 89] width 56 height 9
click at [449, 60] on span "Project Elements" at bounding box center [461, 58] width 50 height 9
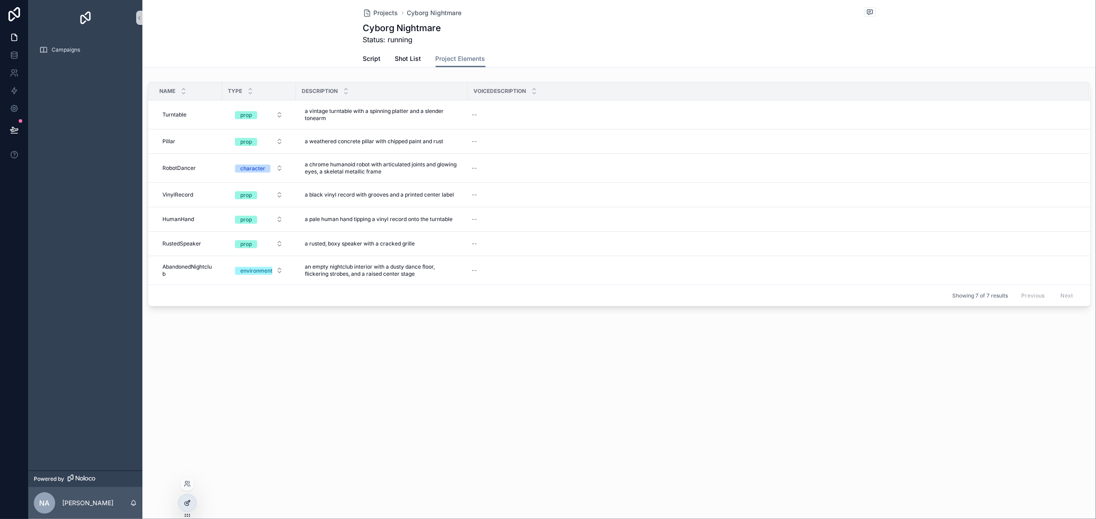
click at [184, 503] on icon at bounding box center [187, 503] width 7 height 7
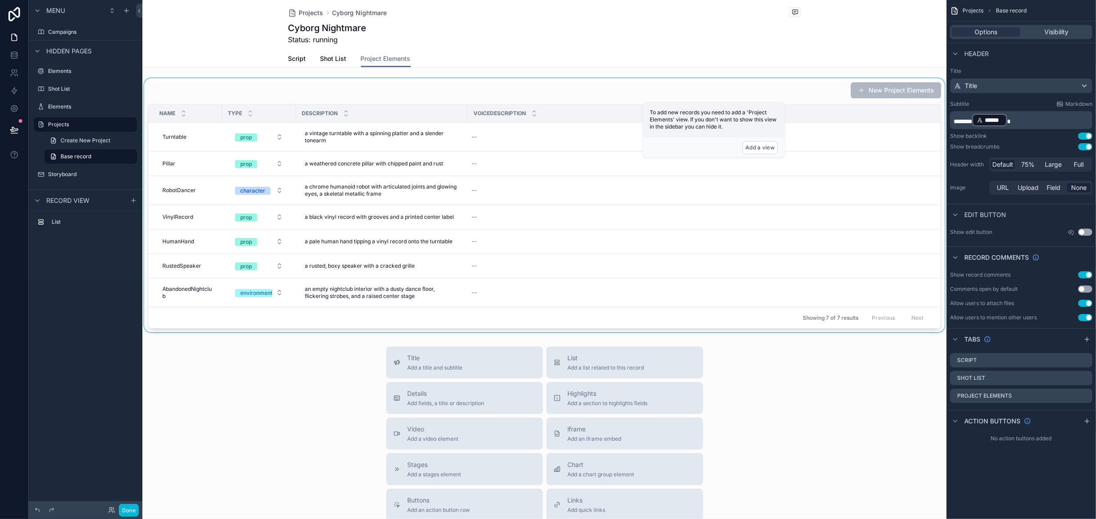
click at [658, 85] on div "scrollable content" at bounding box center [544, 205] width 804 height 254
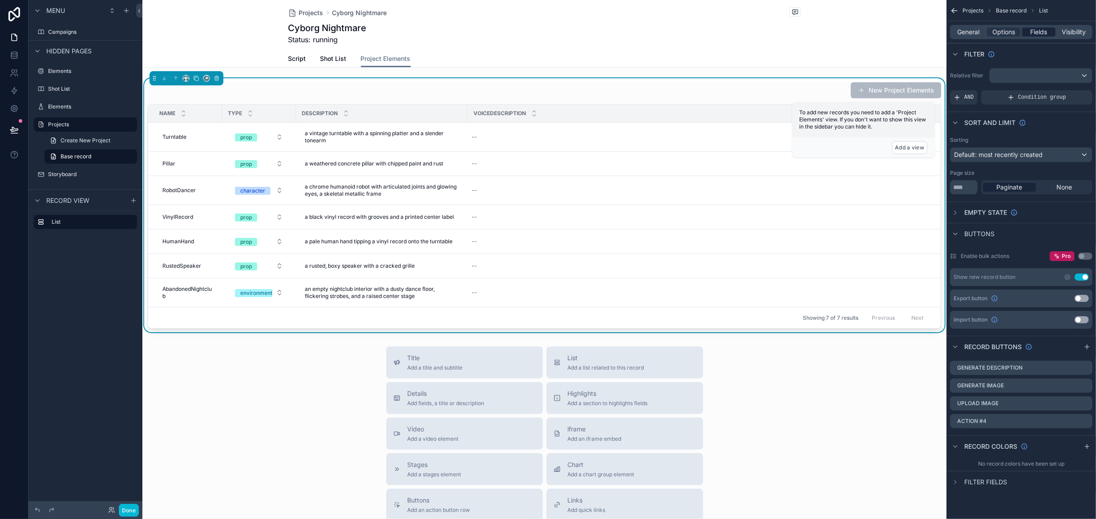
click at [1033, 32] on span "Fields" at bounding box center [1039, 32] width 17 height 9
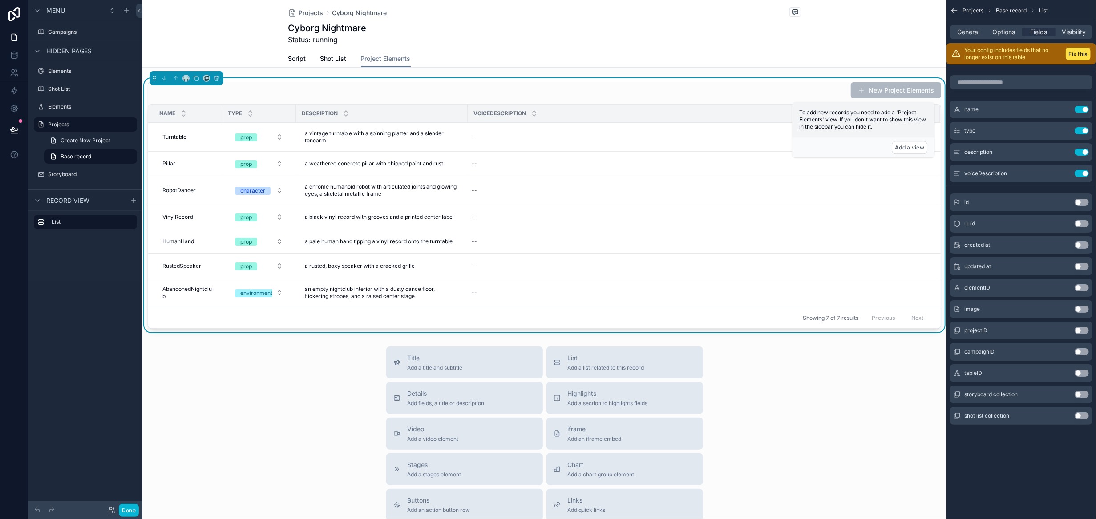
click at [1084, 309] on button "Use setting" at bounding box center [1082, 309] width 14 height 7
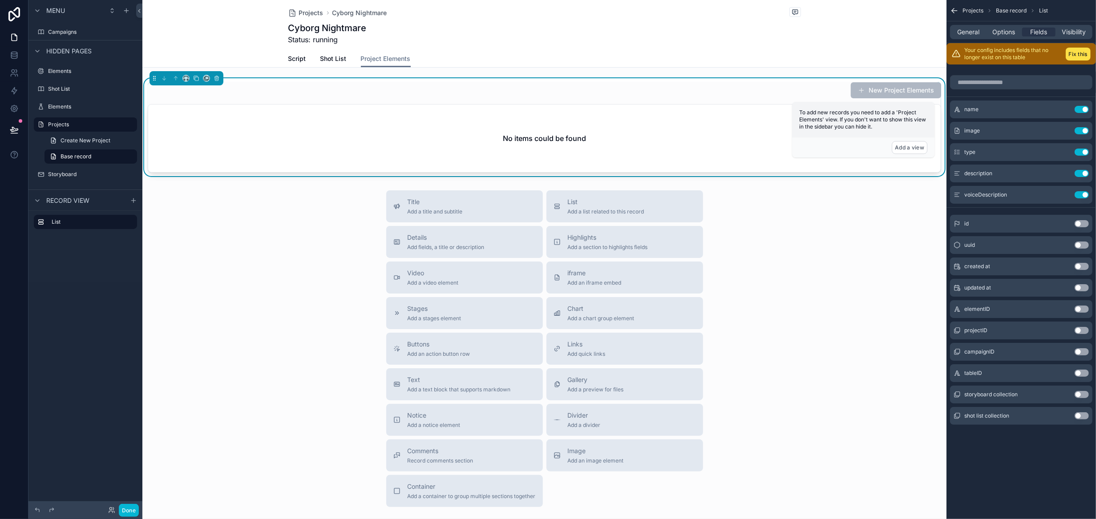
click at [318, 350] on div "Title Add a title and subtitle List Add a list related to this record Details A…" at bounding box center [544, 349] width 804 height 317
click at [1088, 49] on button "Fix this" at bounding box center [1078, 54] width 25 height 13
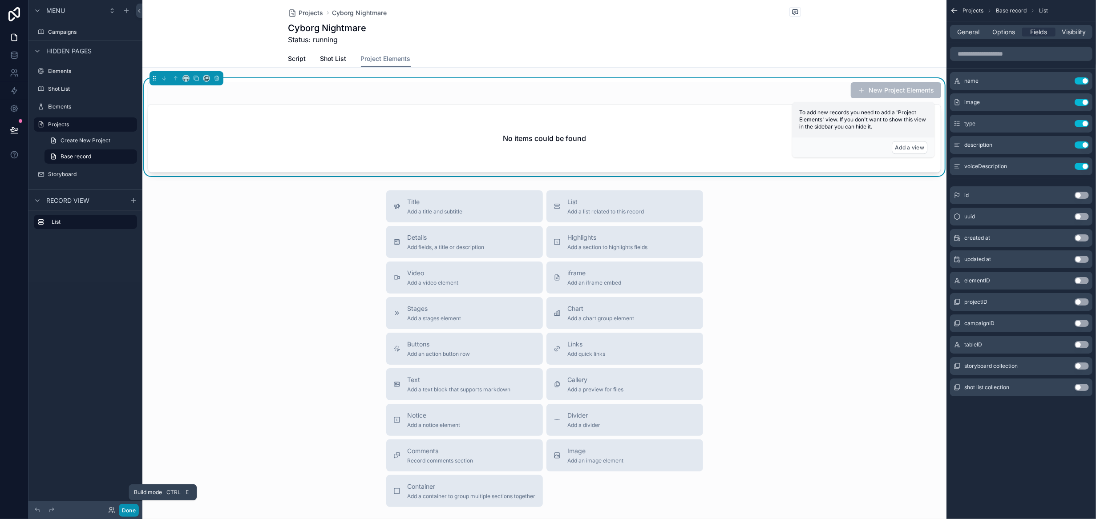
click at [130, 512] on button "Done" at bounding box center [129, 510] width 20 height 13
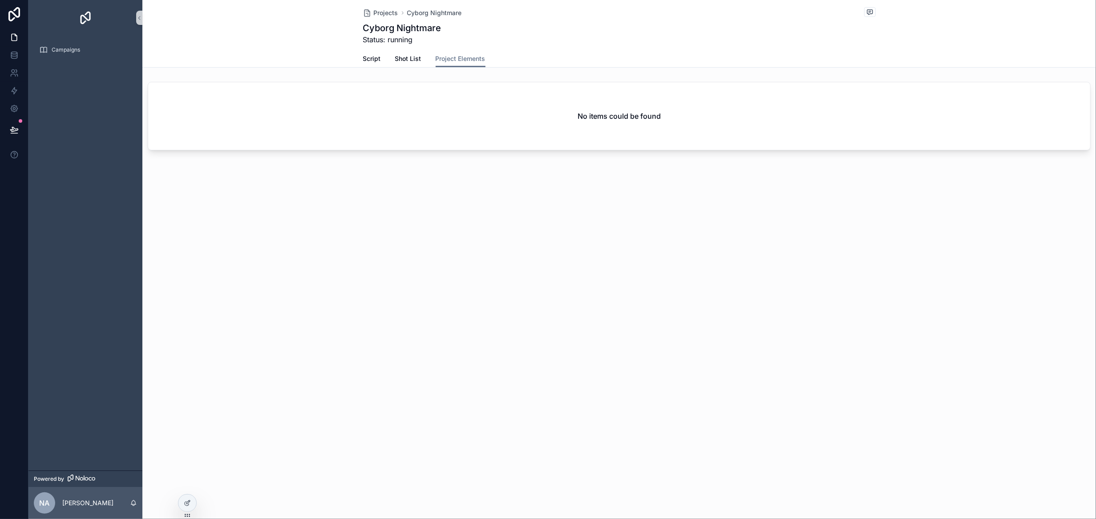
click at [472, 189] on div "Projects Cyborg Nightmare Cyborg Nightmare Status: running Project Elements Scr…" at bounding box center [619, 107] width 954 height 215
click at [405, 62] on span "Shot List" at bounding box center [408, 58] width 26 height 9
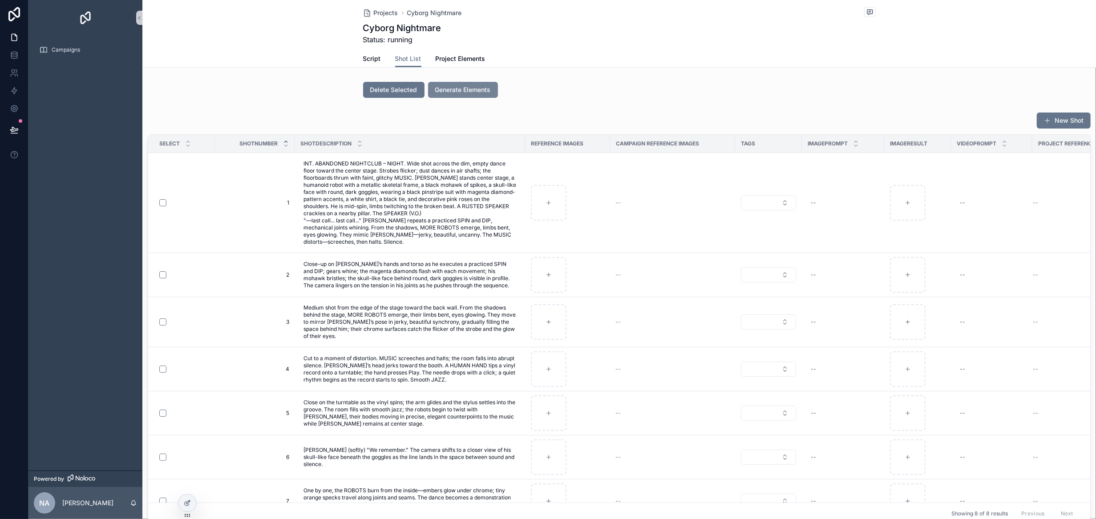
click at [444, 90] on span "Generate Elements" at bounding box center [463, 89] width 56 height 9
click at [471, 57] on span "Project Elements" at bounding box center [461, 58] width 50 height 9
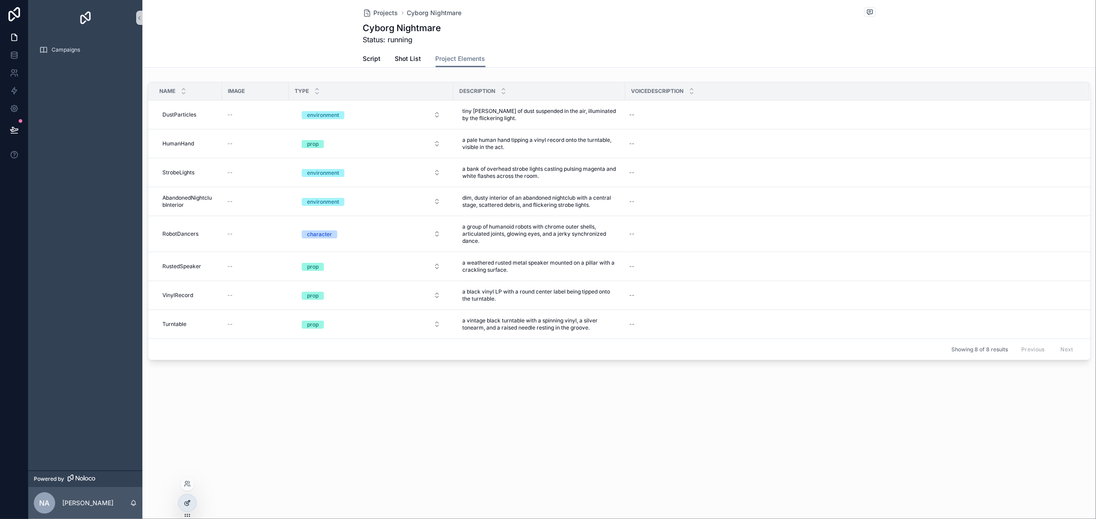
click at [189, 500] on icon at bounding box center [187, 503] width 7 height 7
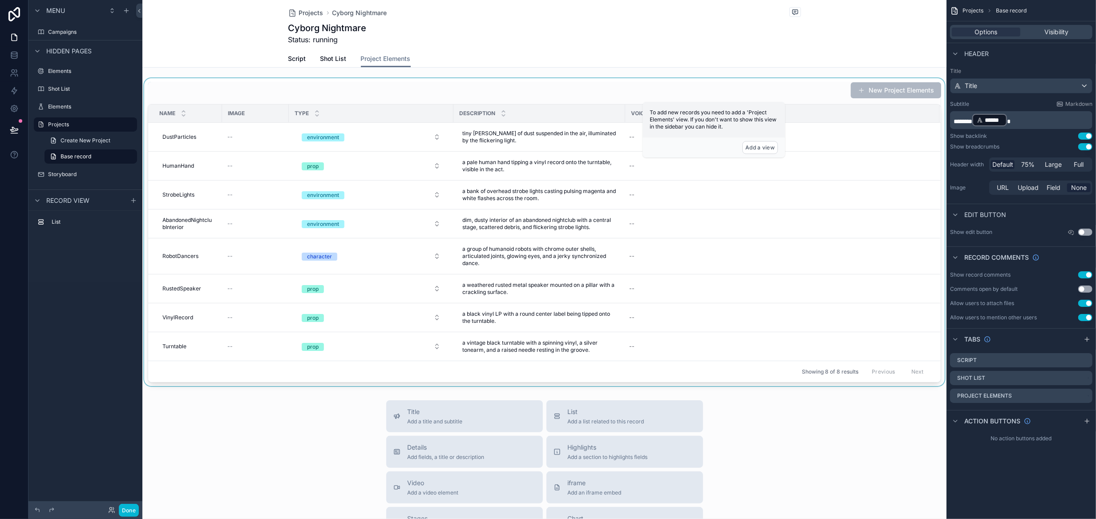
click at [752, 377] on div "Showing 8 of 8 results Previous Next" at bounding box center [544, 371] width 793 height 21
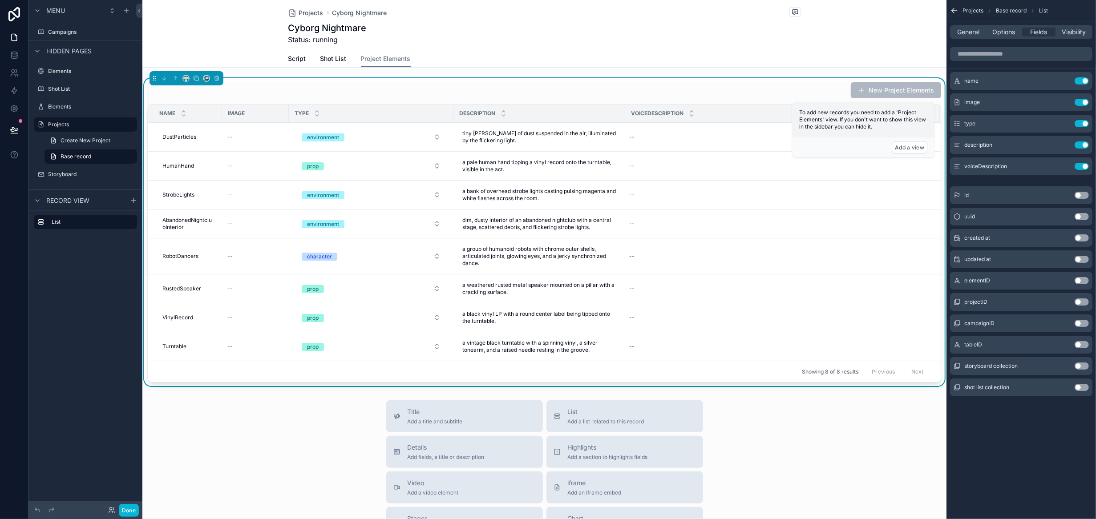
click at [986, 477] on div "Projects Base record List General Options Fields Visibility name Use setting im…" at bounding box center [1022, 259] width 150 height 519
click at [10, 90] on icon at bounding box center [14, 90] width 9 height 9
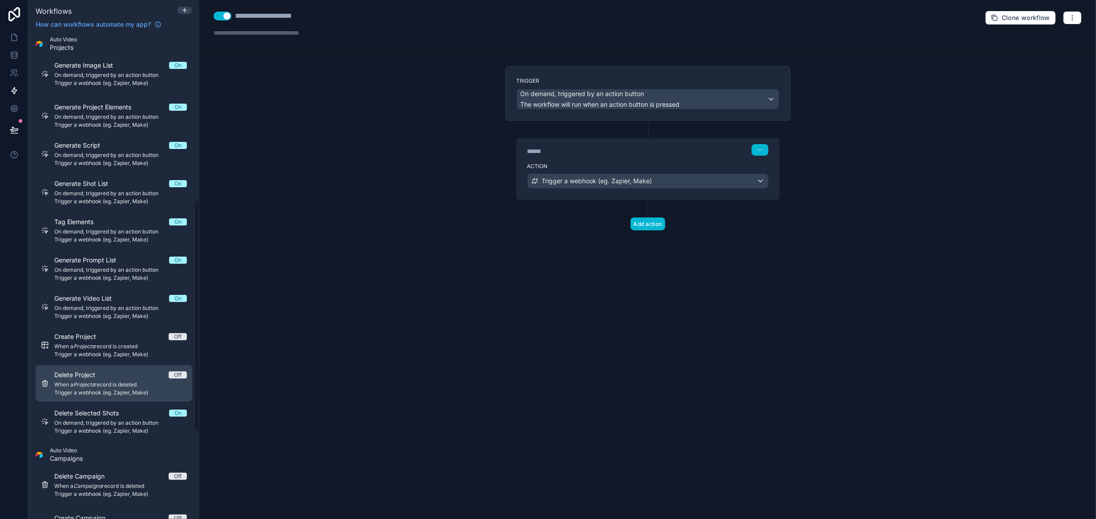
scroll to position [312, 0]
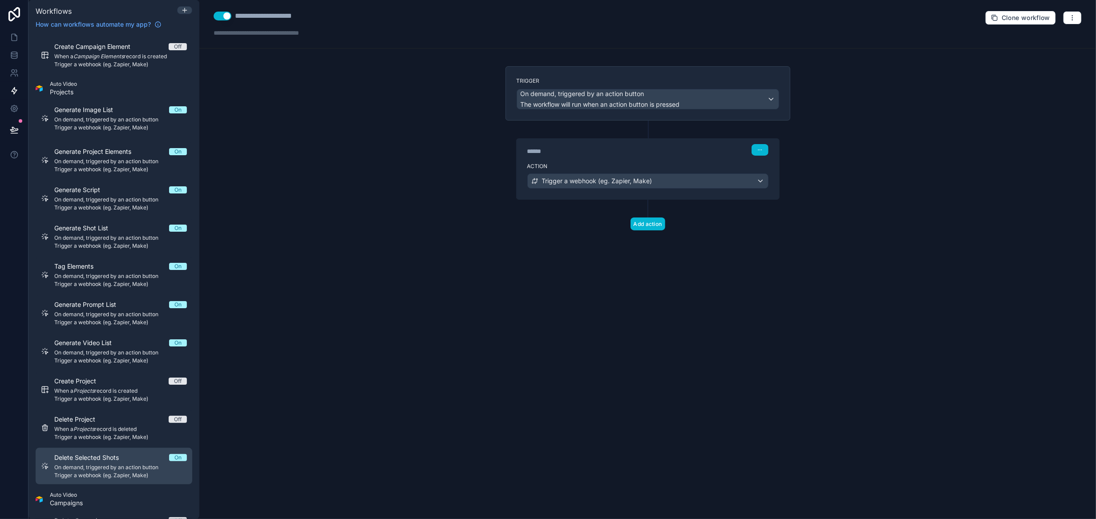
click at [147, 463] on div "Delete Selected Shots On On demand, triggered by an action button Trigger a web…" at bounding box center [120, 467] width 133 height 26
click at [93, 462] on span "Delete Selected Shots" at bounding box center [91, 458] width 75 height 9
click at [183, 11] on icon at bounding box center [184, 10] width 7 height 7
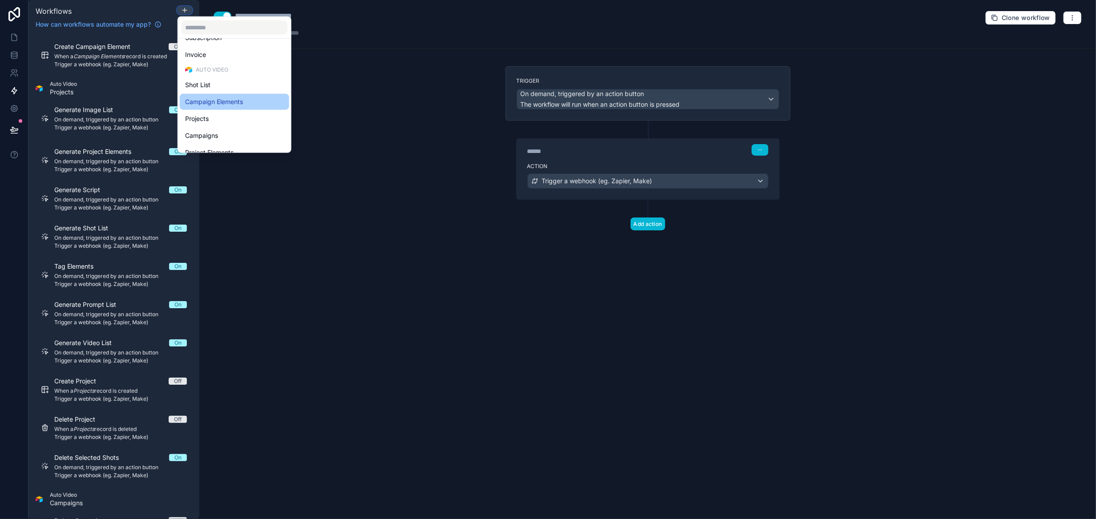
scroll to position [205, 0]
click at [236, 106] on div "Projects" at bounding box center [234, 109] width 99 height 11
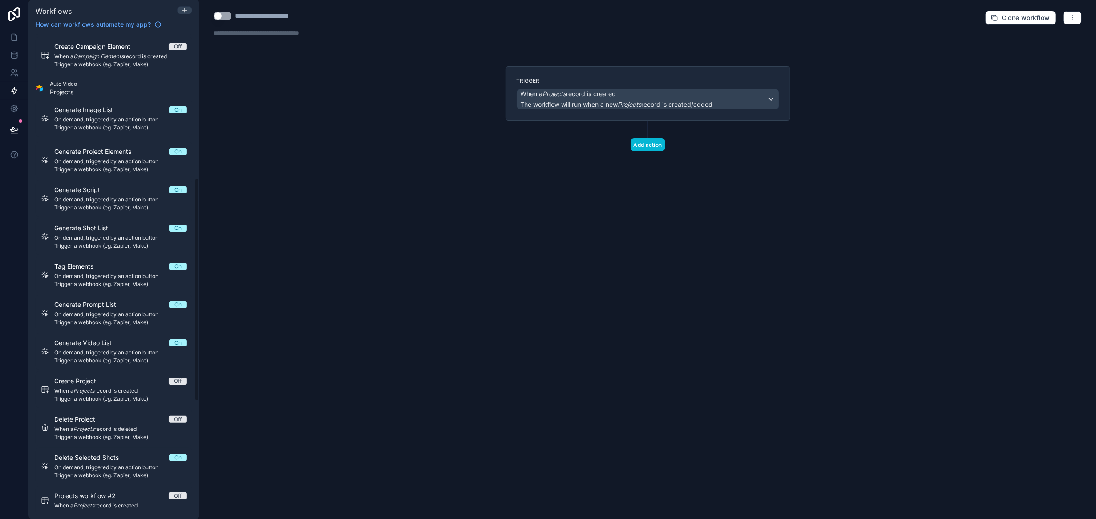
click at [228, 17] on button "Use setting" at bounding box center [223, 16] width 18 height 9
drag, startPoint x: 235, startPoint y: 15, endPoint x: 360, endPoint y: 19, distance: 125.2
click at [360, 19] on div "**********" at bounding box center [647, 24] width 897 height 49
type div "**********"
click at [642, 97] on span "When a Projects record is created" at bounding box center [617, 93] width 192 height 9
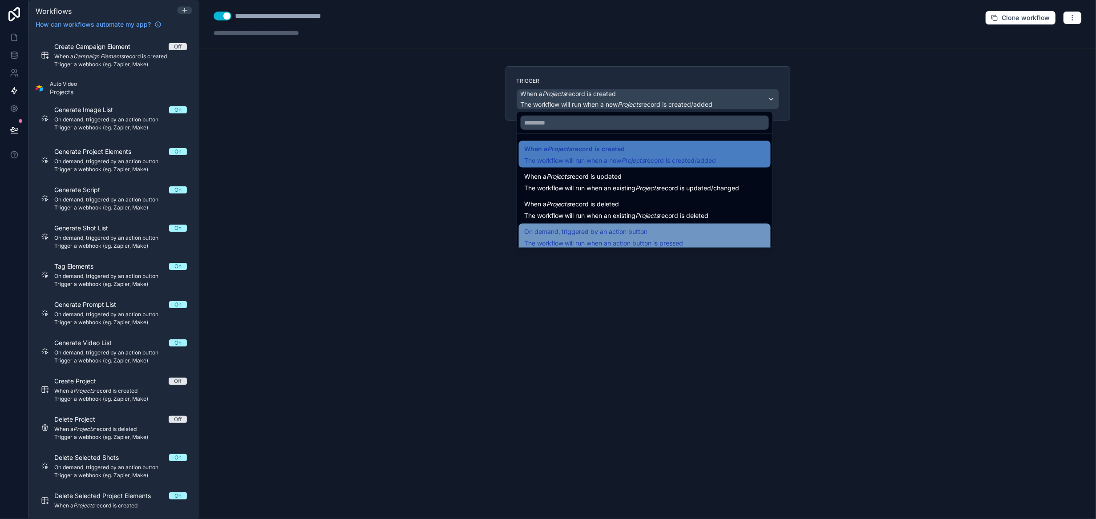
click at [647, 231] on span "On demand, triggered by an action button" at bounding box center [603, 232] width 159 height 11
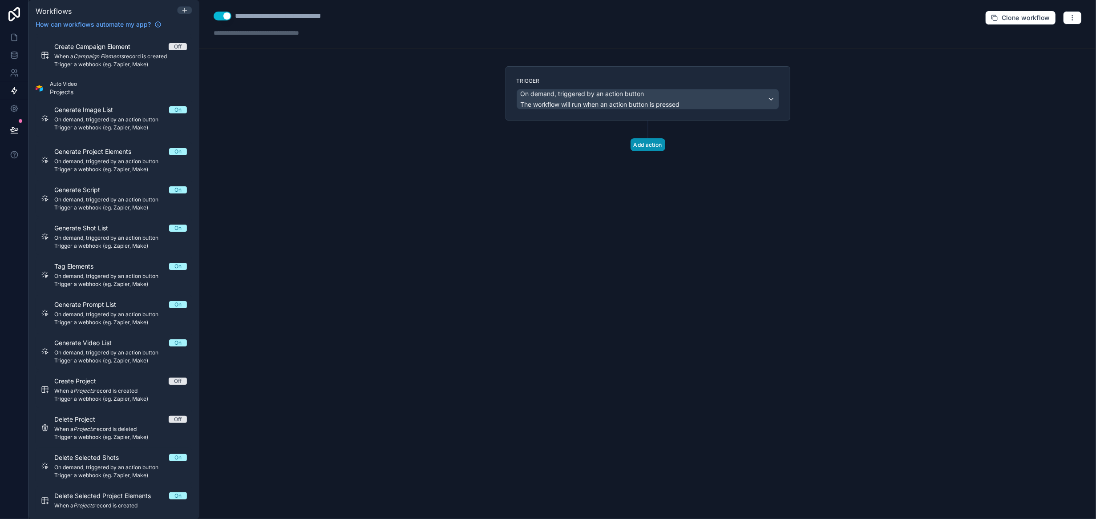
click at [647, 138] on button "Add action" at bounding box center [648, 144] width 35 height 13
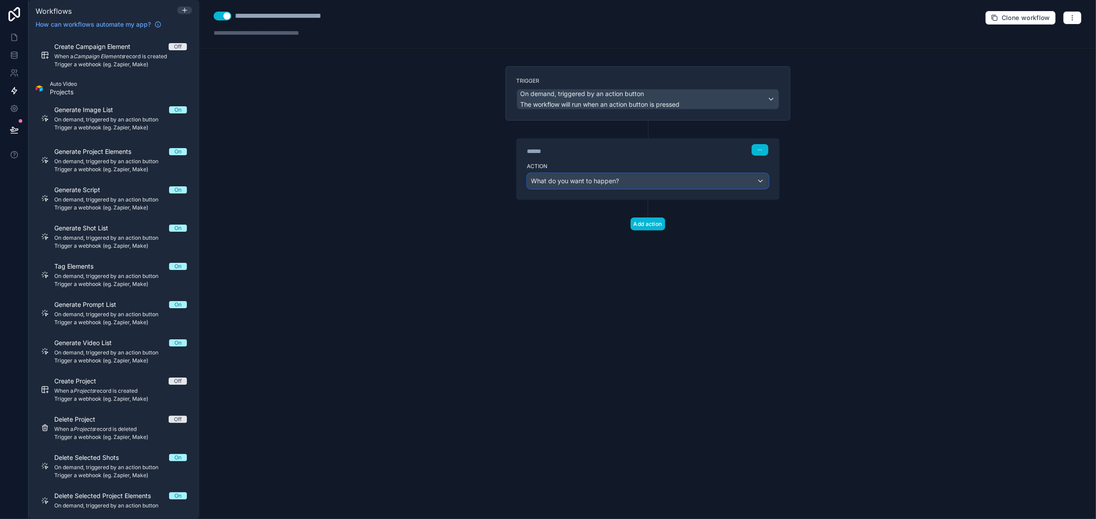
click at [629, 180] on div "What do you want to happen?" at bounding box center [648, 181] width 240 height 14
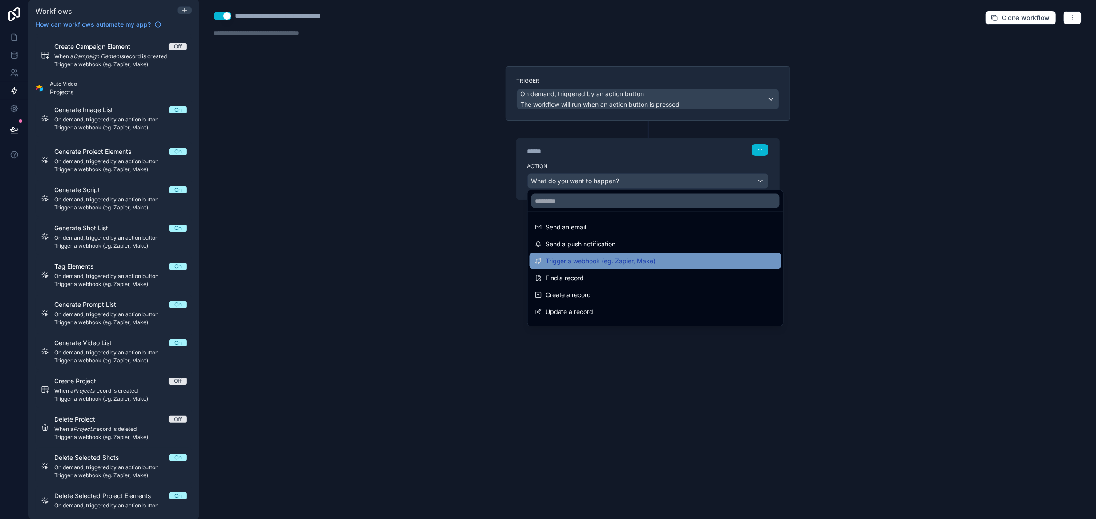
click at [619, 260] on span "Trigger a webhook (eg. Zapier, Make)" at bounding box center [601, 261] width 110 height 11
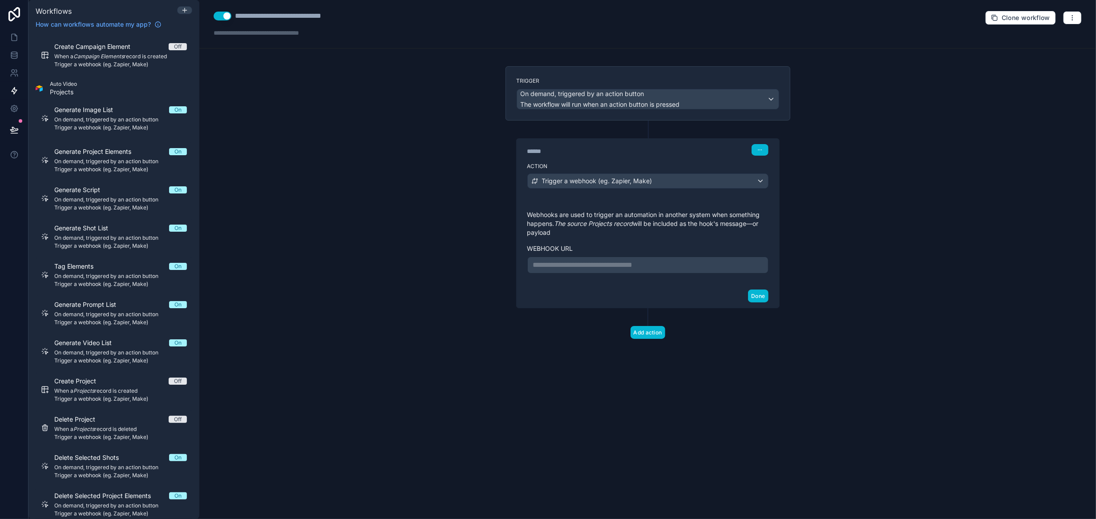
click at [619, 263] on p "**********" at bounding box center [648, 265] width 230 height 11
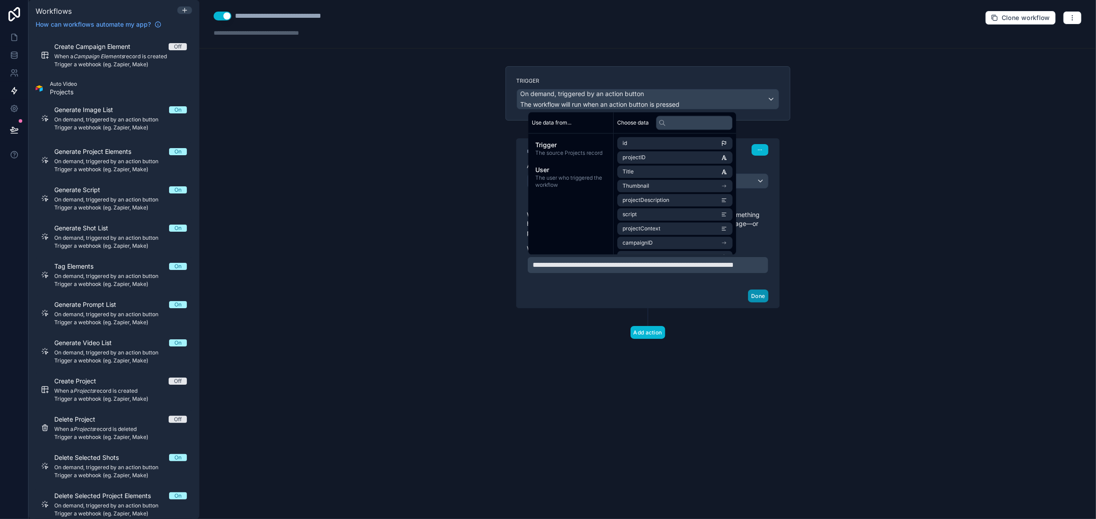
click at [759, 303] on button "Done" at bounding box center [758, 296] width 20 height 13
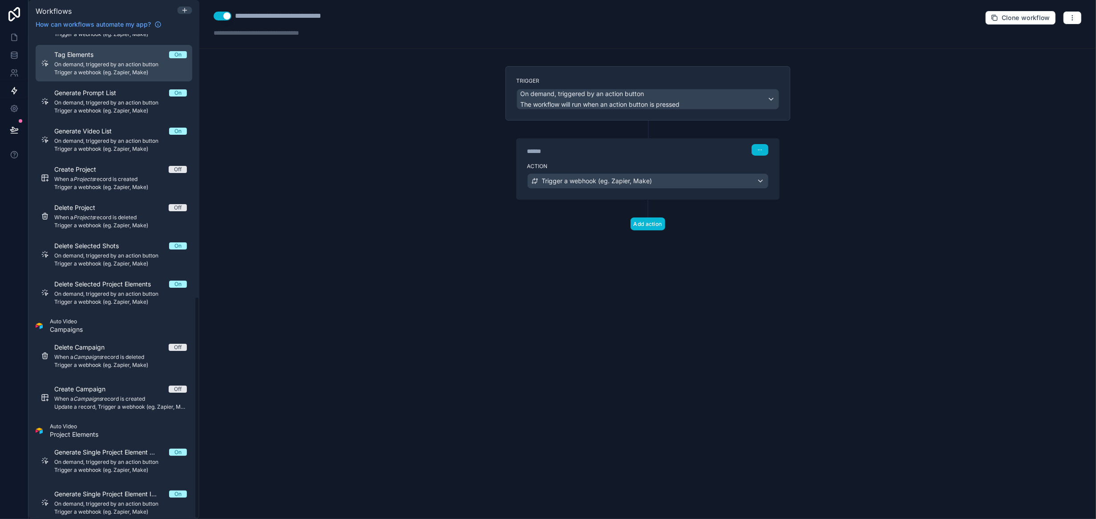
scroll to position [573, 0]
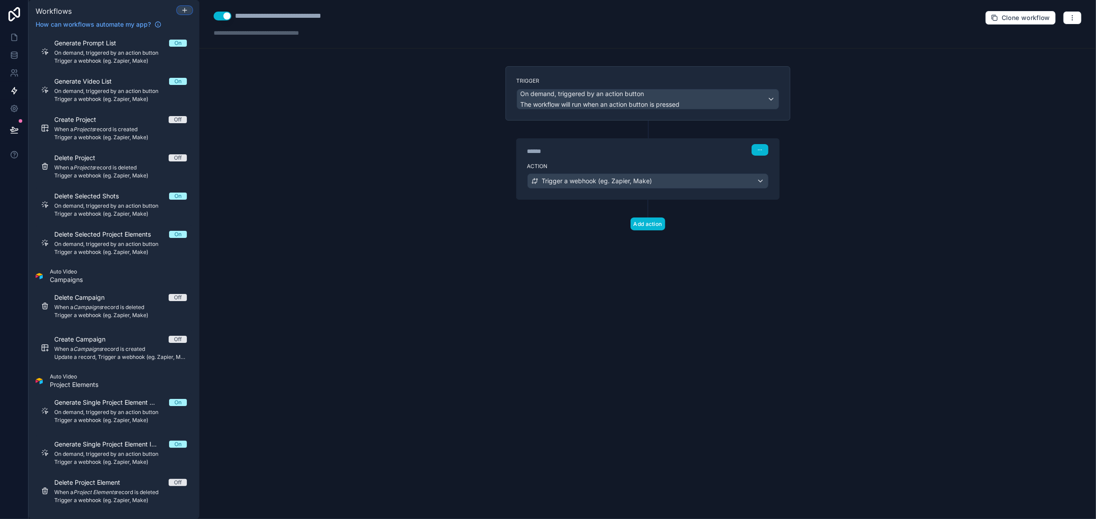
click at [189, 7] on div at bounding box center [185, 10] width 14 height 7
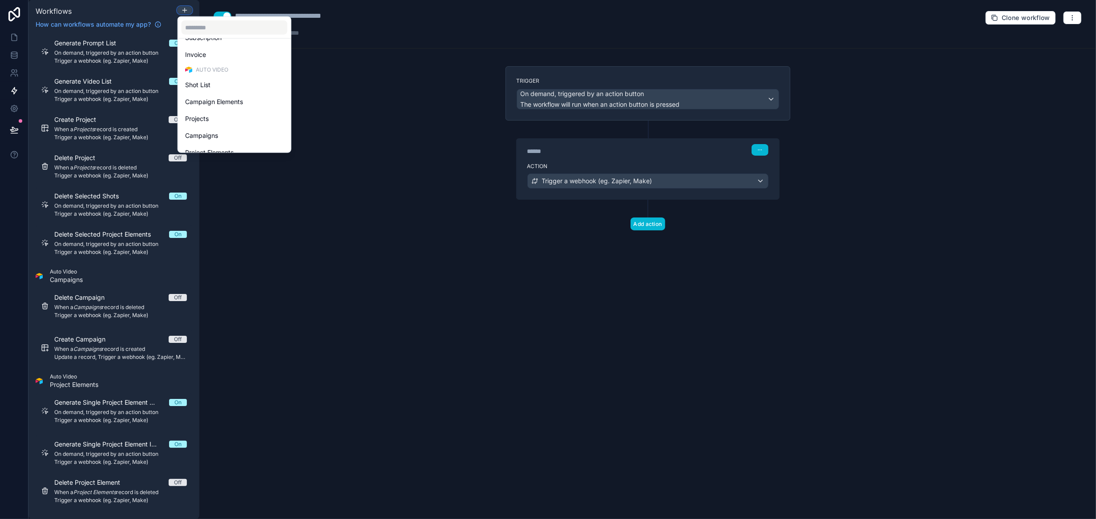
scroll to position [205, 0]
click at [244, 126] on div "Campaigns" at bounding box center [234, 126] width 99 height 11
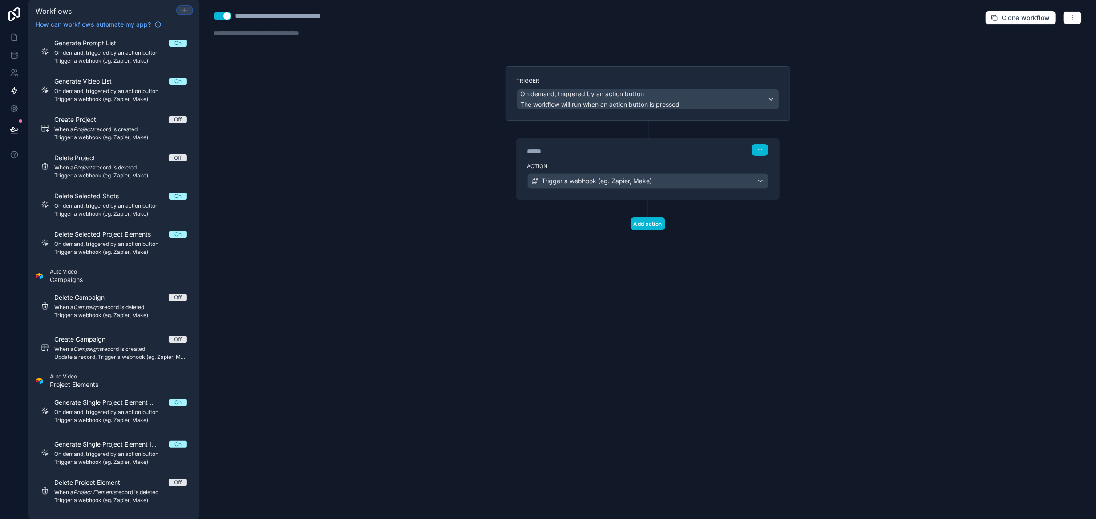
click at [187, 12] on icon at bounding box center [184, 10] width 7 height 7
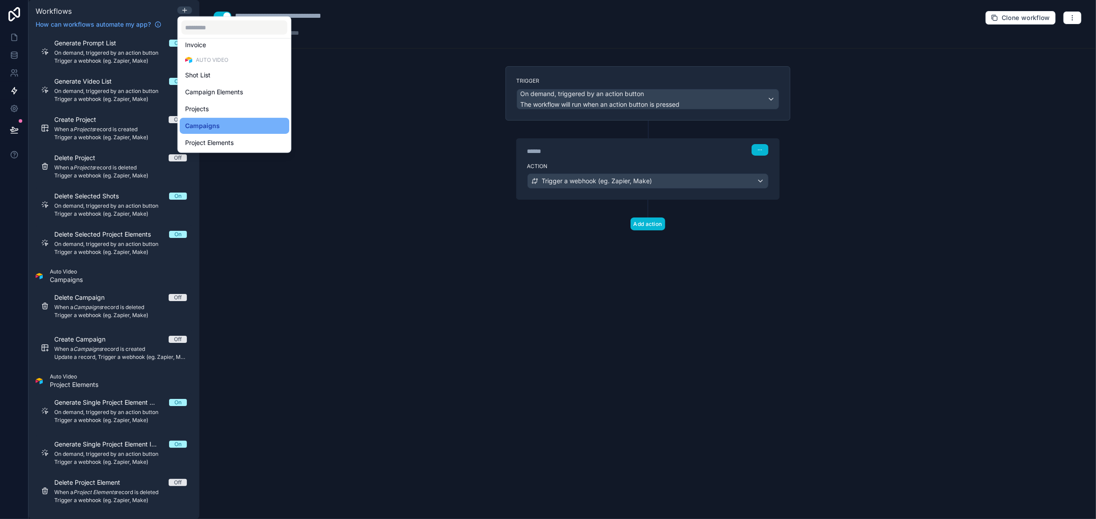
click at [225, 126] on div "Campaigns" at bounding box center [234, 126] width 99 height 11
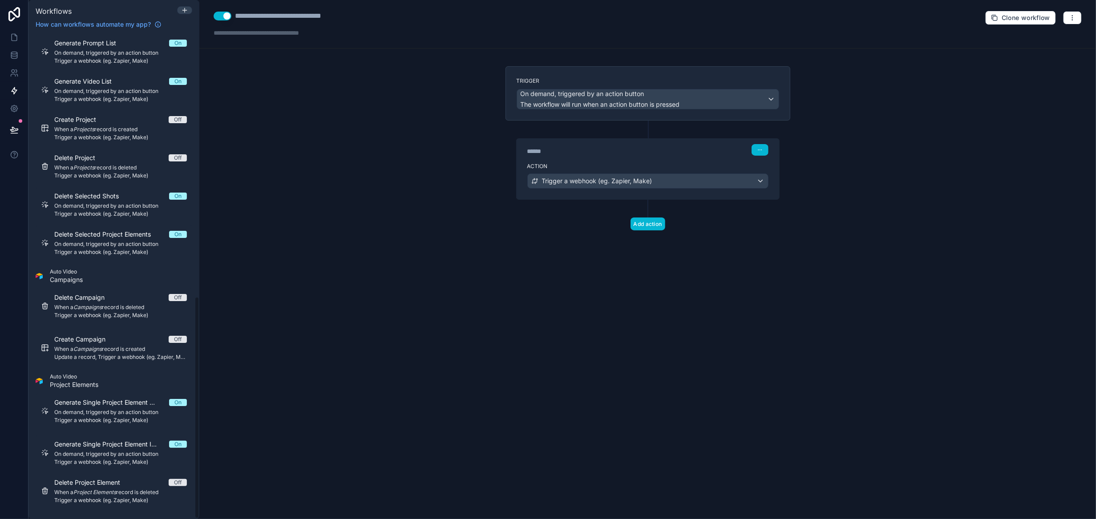
click at [62, 273] on span "Auto Video" at bounding box center [66, 271] width 33 height 7
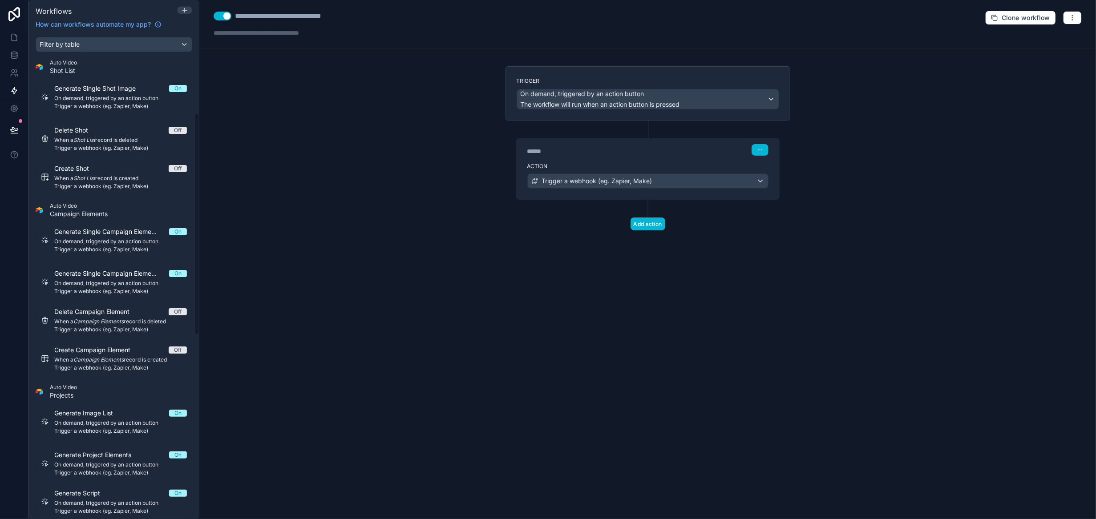
scroll to position [0, 0]
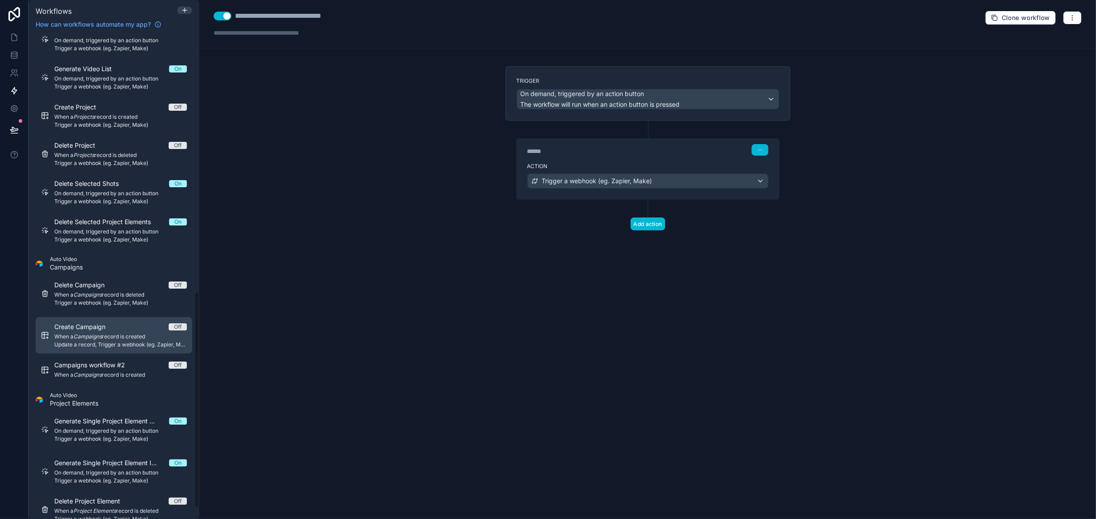
scroll to position [605, 0]
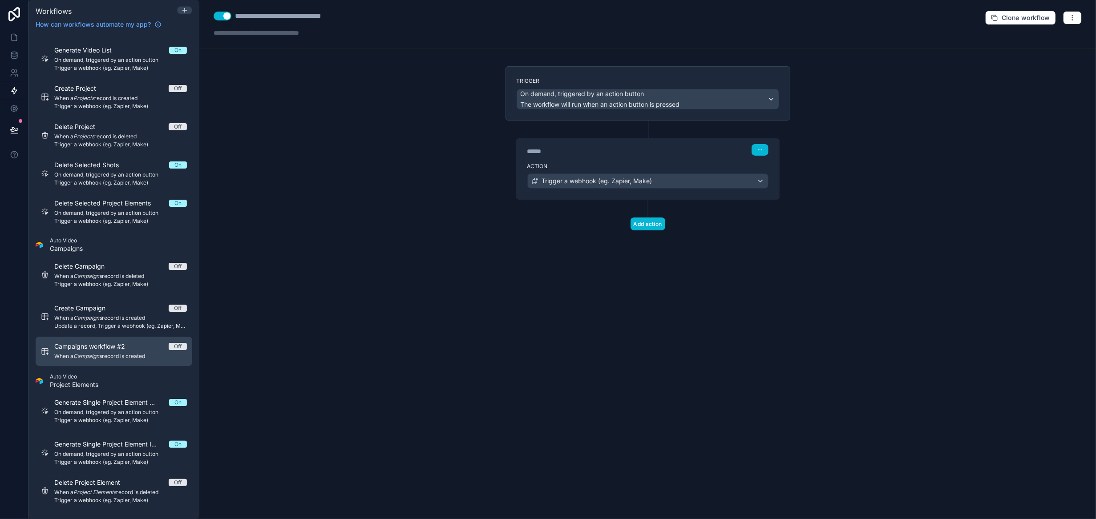
click at [116, 348] on span "Campaigns workflow #2" at bounding box center [94, 346] width 81 height 9
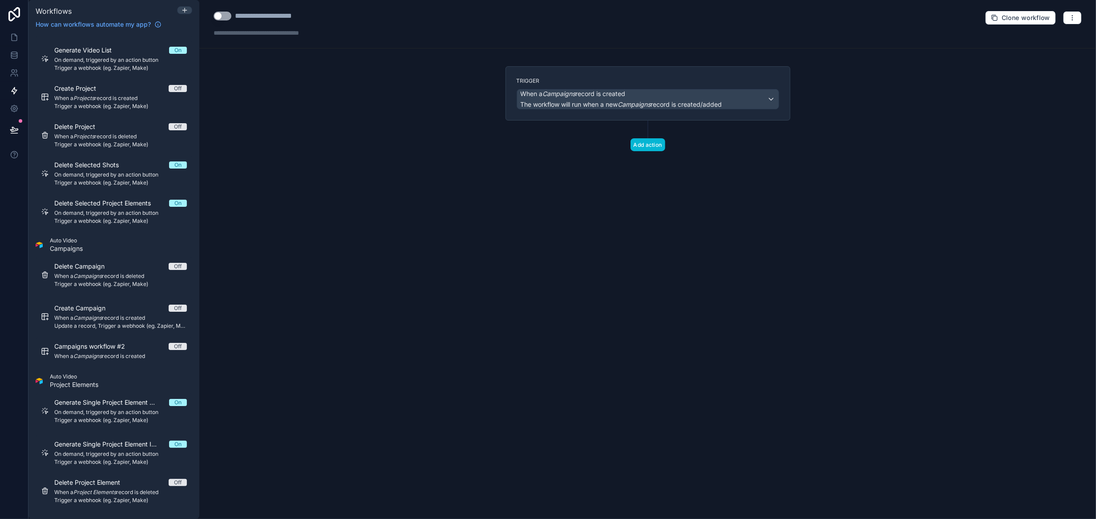
click at [226, 16] on button "Use setting" at bounding box center [223, 16] width 18 height 9
click at [243, 16] on div "**********" at bounding box center [279, 16] width 89 height 11
drag, startPoint x: 236, startPoint y: 16, endPoint x: 365, endPoint y: 16, distance: 129.5
click at [365, 16] on div "**********" at bounding box center [647, 24] width 897 height 49
type div "**********"
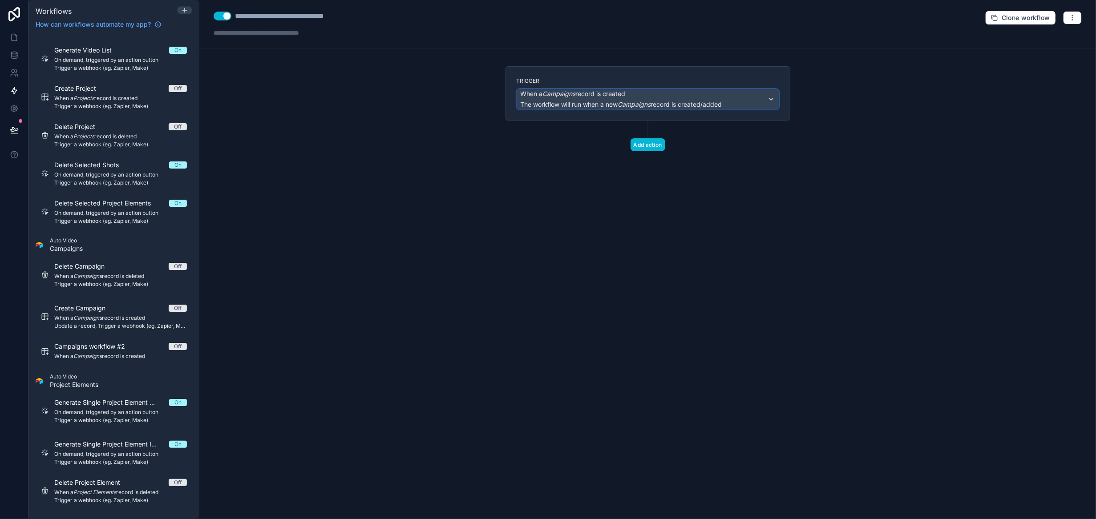
click at [579, 98] on div "When a Campaigns record is created The workflow will run when a new Campaigns r…" at bounding box center [622, 99] width 202 height 20
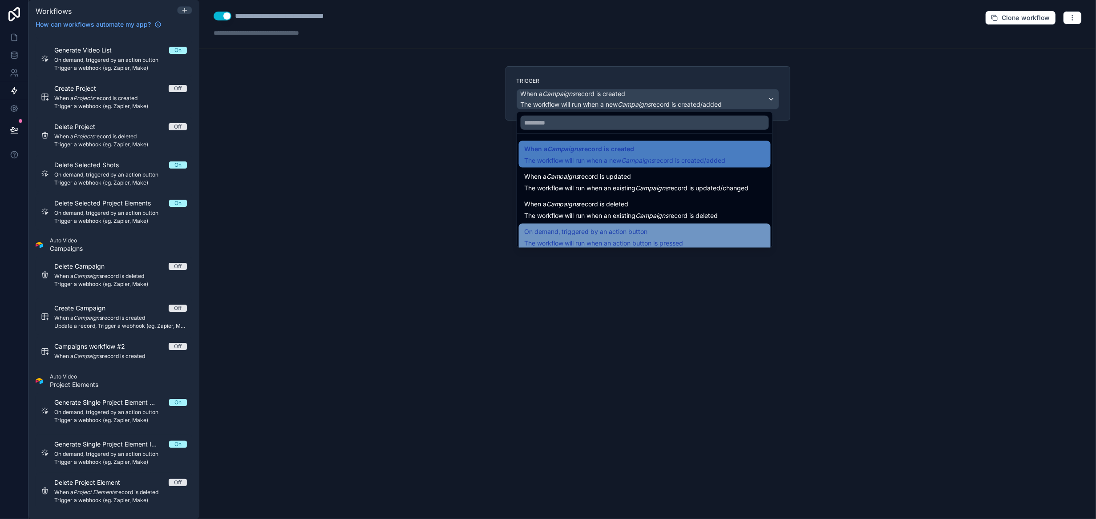
click at [625, 231] on span "On demand, triggered by an action button" at bounding box center [586, 232] width 124 height 11
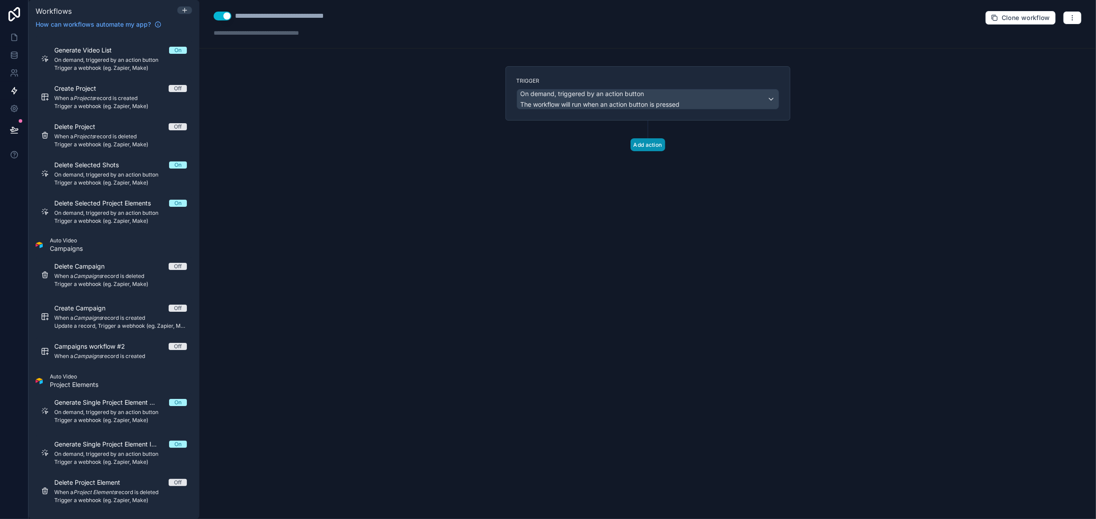
click at [645, 145] on button "Add action" at bounding box center [648, 144] width 35 height 13
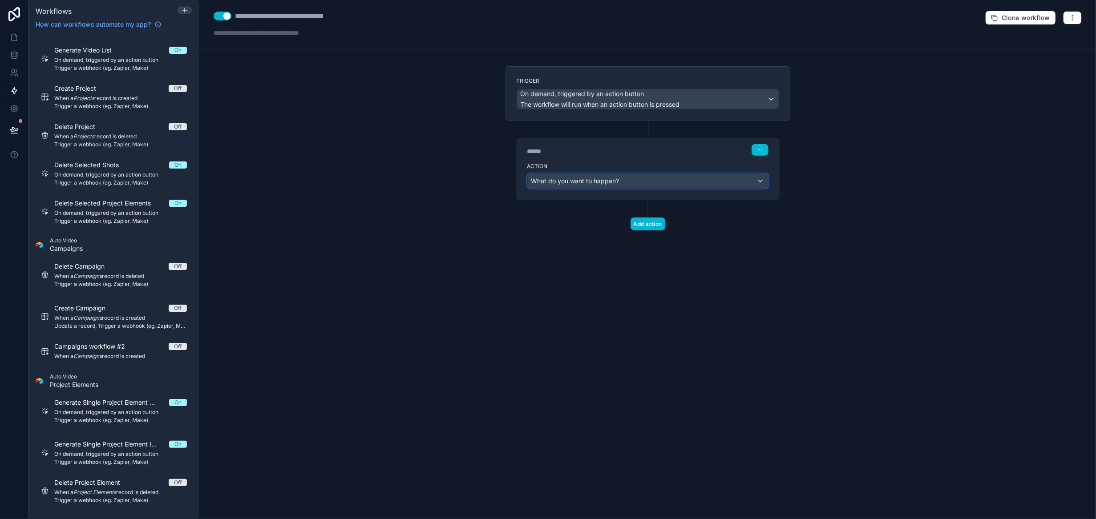
click at [599, 184] on span "What do you want to happen?" at bounding box center [576, 181] width 88 height 9
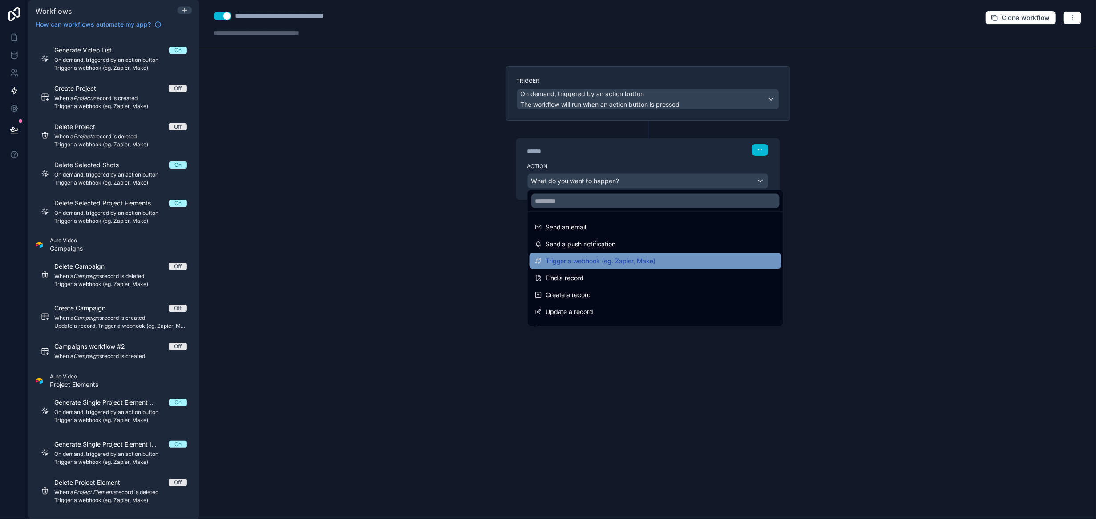
click at [604, 263] on span "Trigger a webhook (eg. Zapier, Make)" at bounding box center [601, 261] width 110 height 11
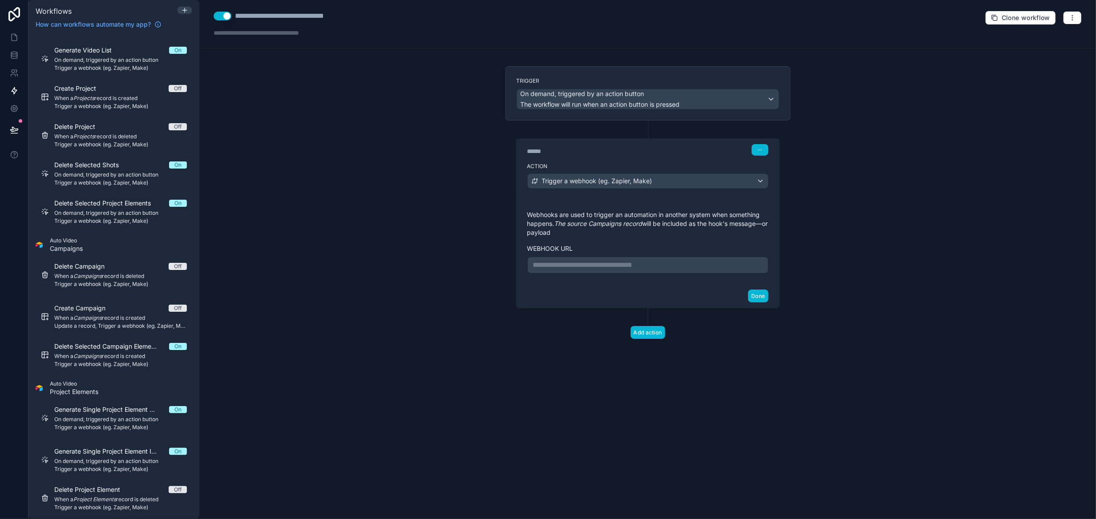
click at [585, 263] on p "**********" at bounding box center [648, 265] width 230 height 11
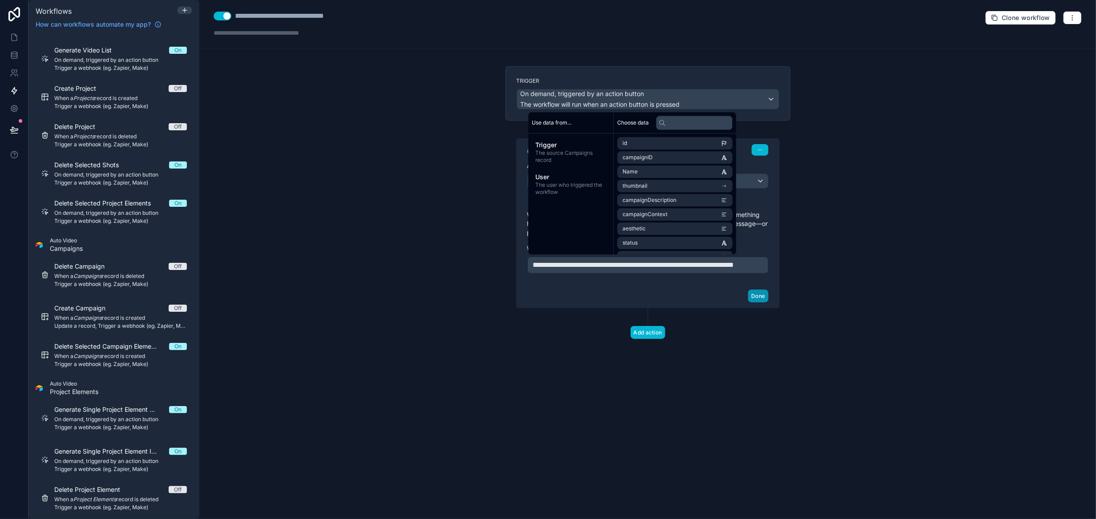
click at [761, 303] on button "Done" at bounding box center [758, 296] width 20 height 13
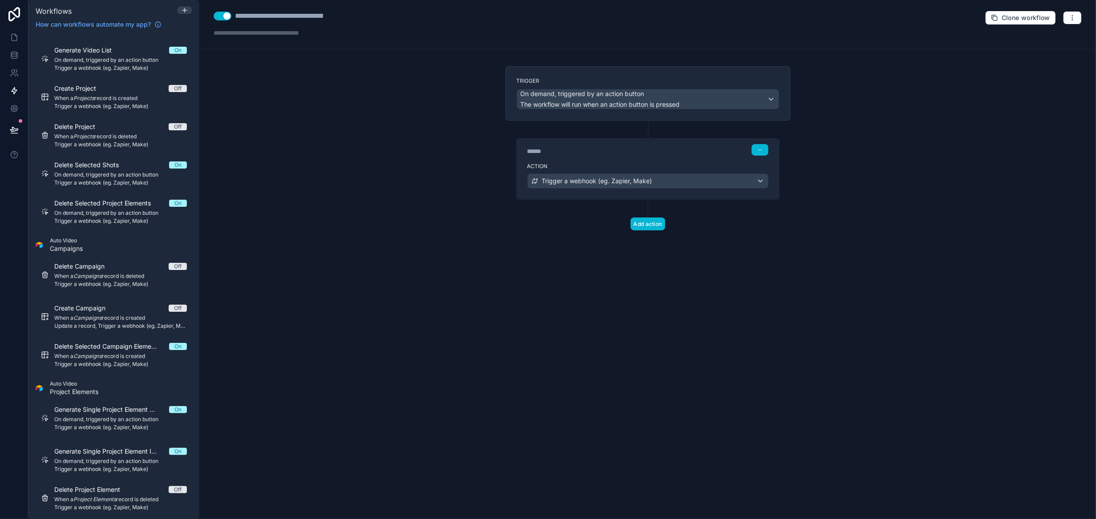
click at [342, 107] on div "**********" at bounding box center [647, 259] width 897 height 519
click at [12, 39] on icon at bounding box center [14, 37] width 5 height 7
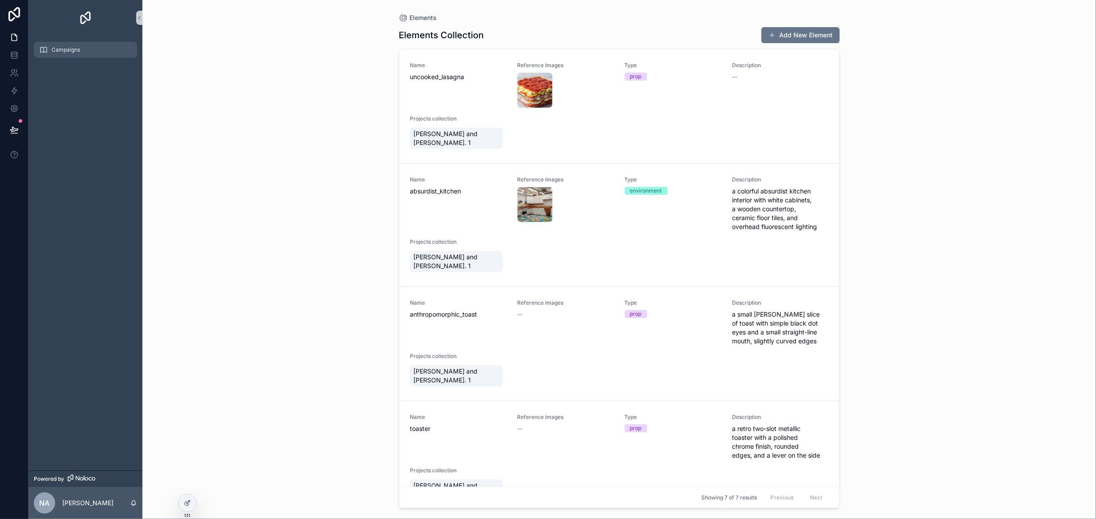
click at [66, 51] on span "Campaigns" at bounding box center [66, 49] width 28 height 7
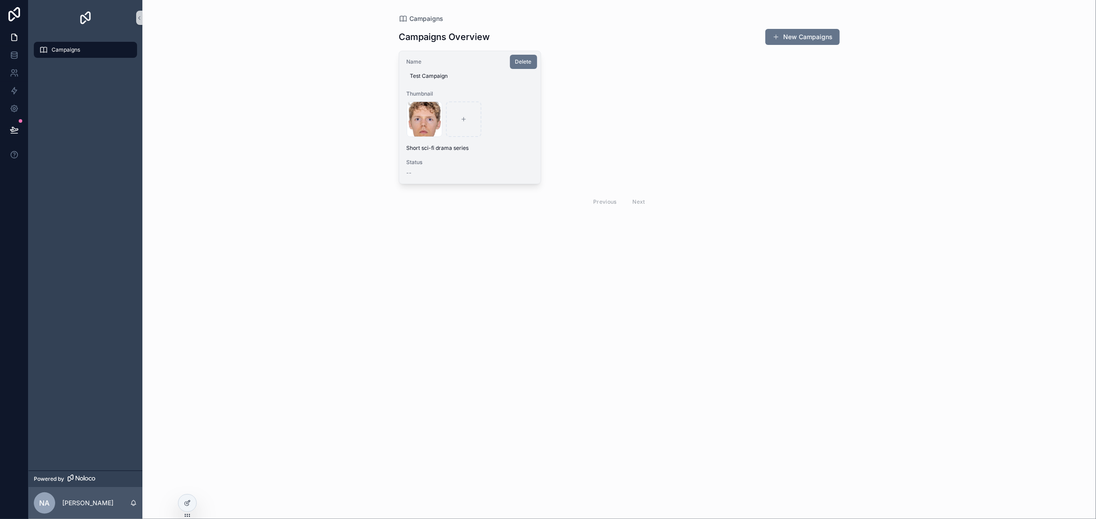
click at [540, 167] on div "Name Test Campaign Thumbnail face .png Short sci-fi drama series Status --" at bounding box center [470, 117] width 142 height 133
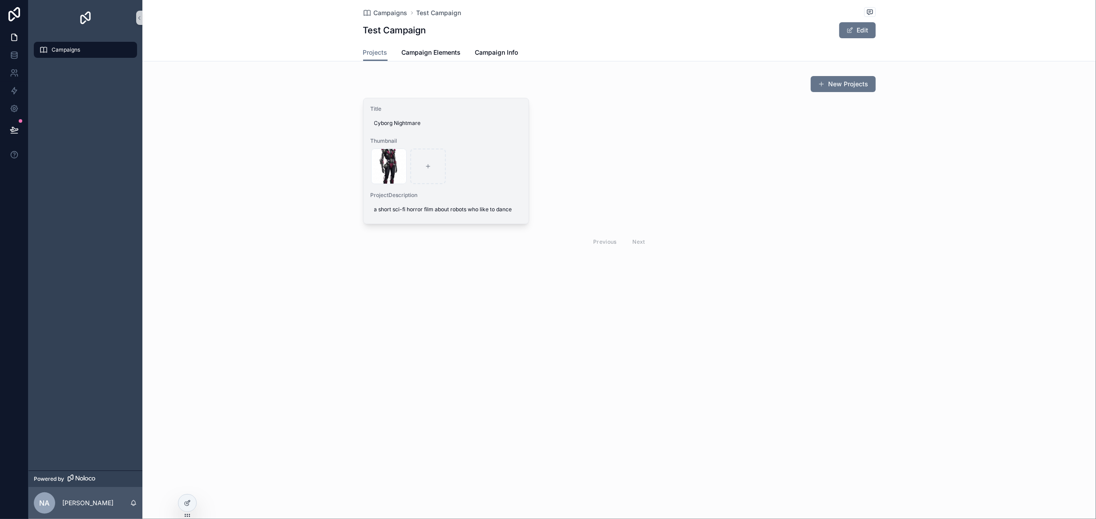
click at [510, 181] on div "replicate-prediction-hsrt8mzct1rma0cs6kks87pm0w .jpg" at bounding box center [446, 167] width 150 height 36
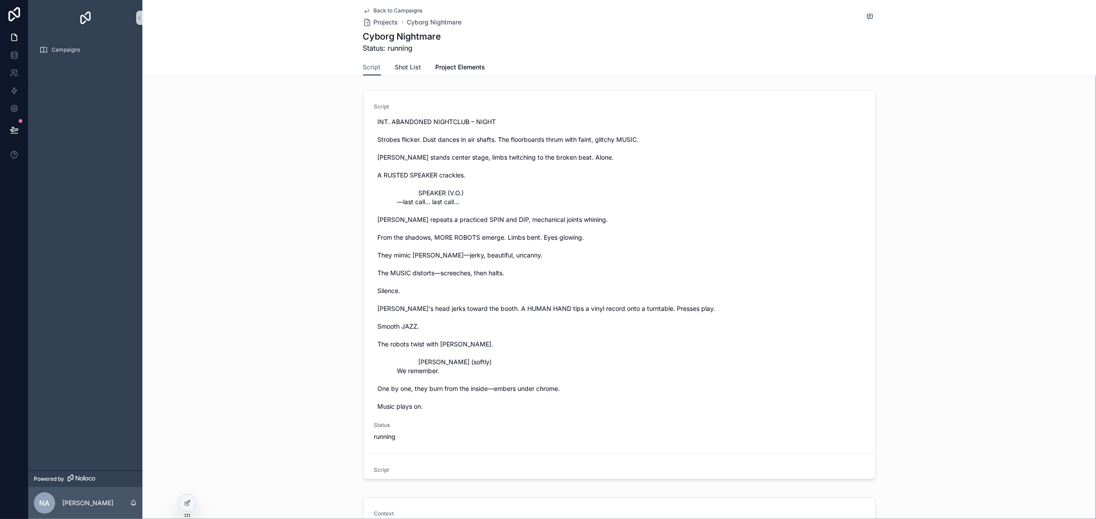
click at [400, 66] on span "Shot List" at bounding box center [408, 67] width 26 height 9
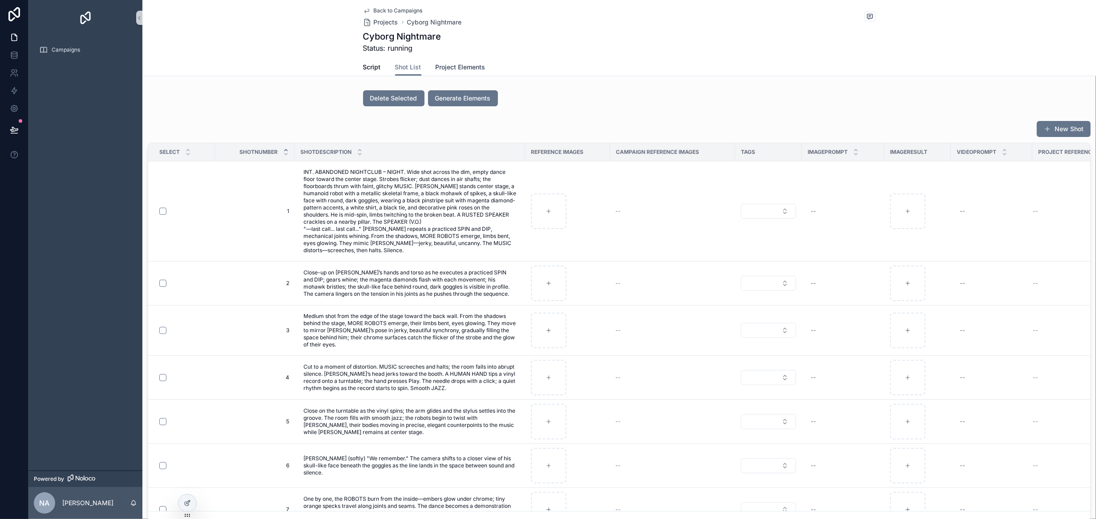
click at [464, 64] on span "Project Elements" at bounding box center [461, 67] width 50 height 9
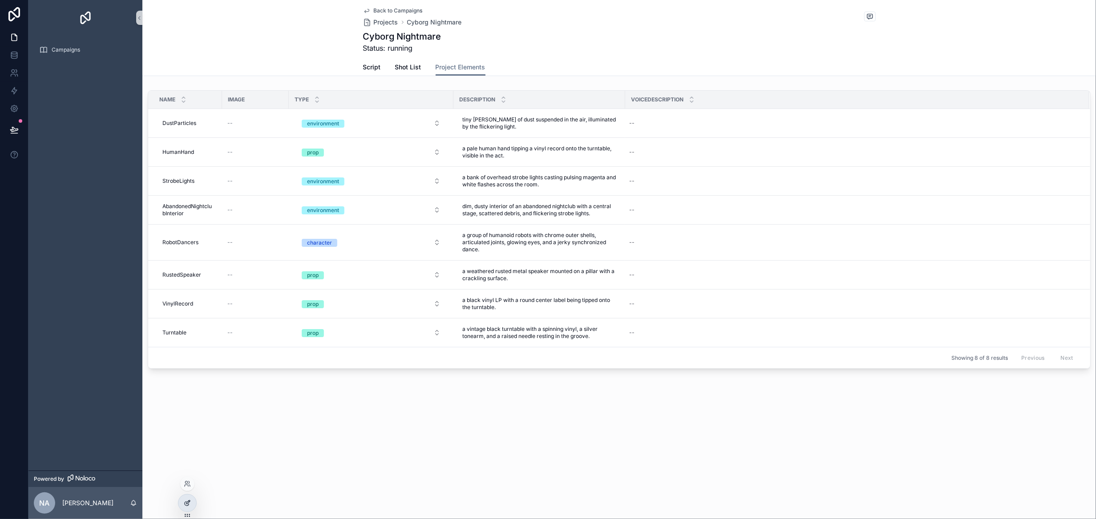
click at [187, 504] on icon at bounding box center [189, 503] width 4 height 4
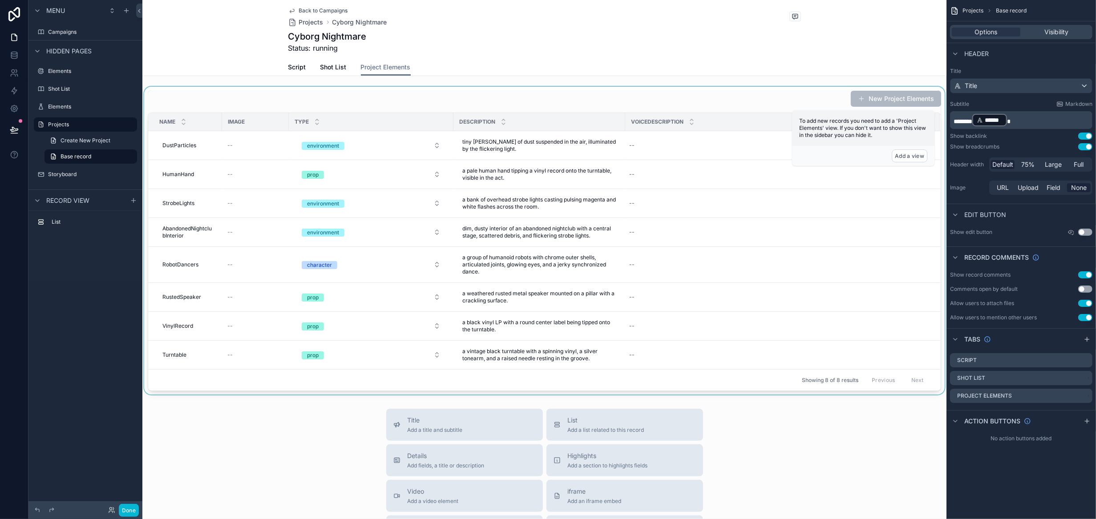
click at [864, 213] on div "scrollable content" at bounding box center [544, 241] width 804 height 308
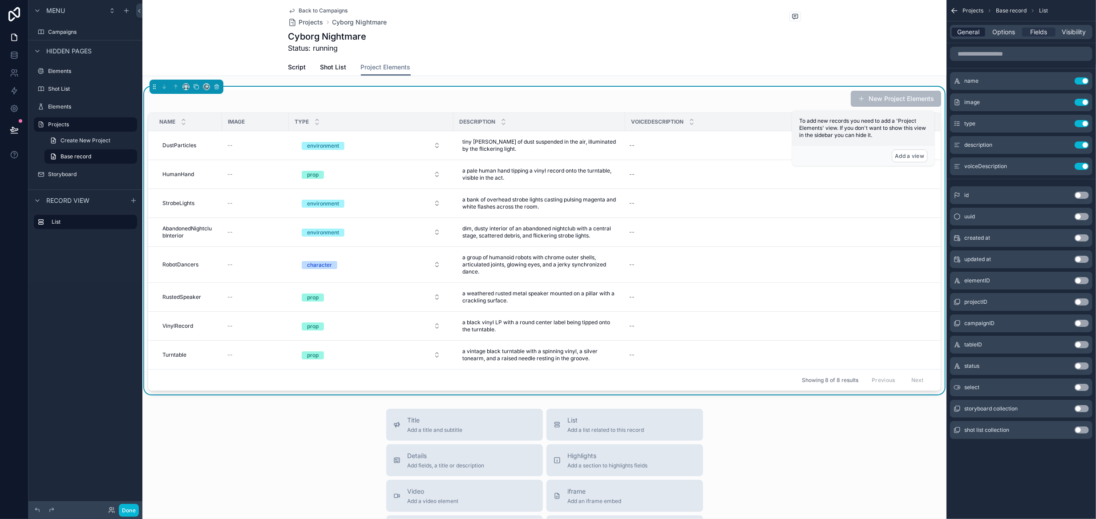
click at [969, 35] on span "General" at bounding box center [969, 32] width 22 height 9
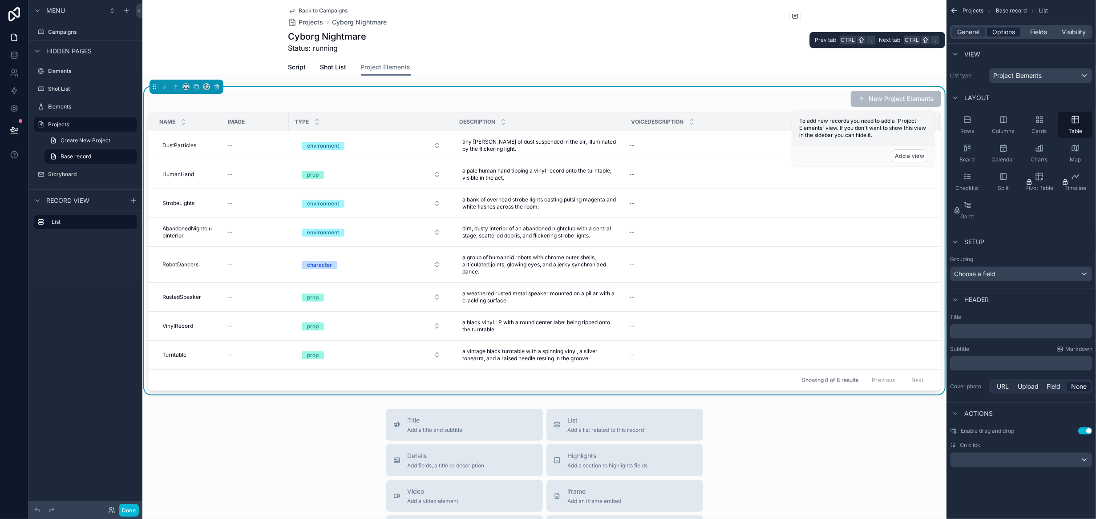
click at [993, 29] on span "Options" at bounding box center [1004, 32] width 23 height 9
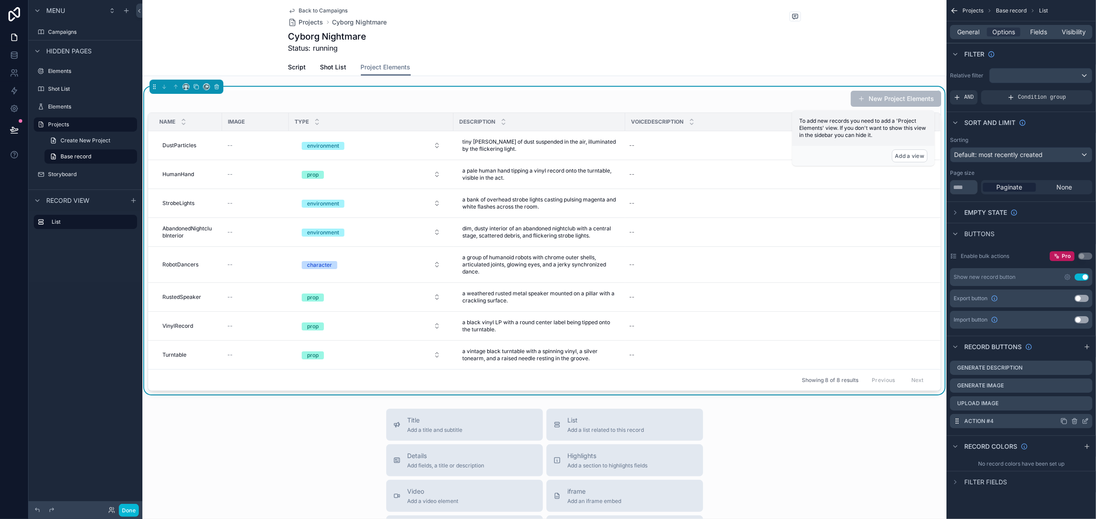
click at [1083, 422] on icon "scrollable content" at bounding box center [1085, 422] width 4 height 4
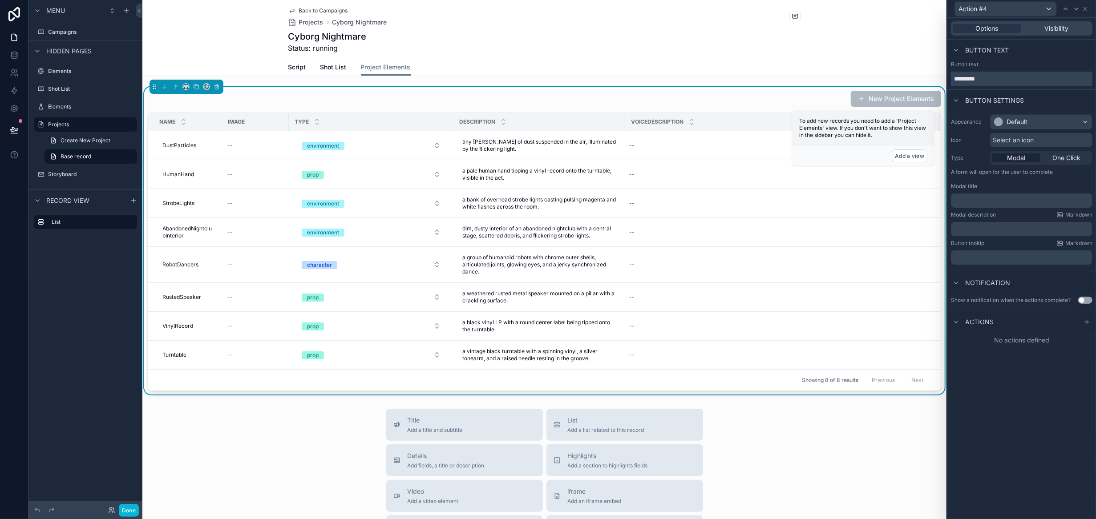
drag, startPoint x: 992, startPoint y: 76, endPoint x: 932, endPoint y: 77, distance: 60.6
click at [932, 77] on div "Action #4 Options Visibility Button text Button text ********* Button settings …" at bounding box center [548, 259] width 1096 height 519
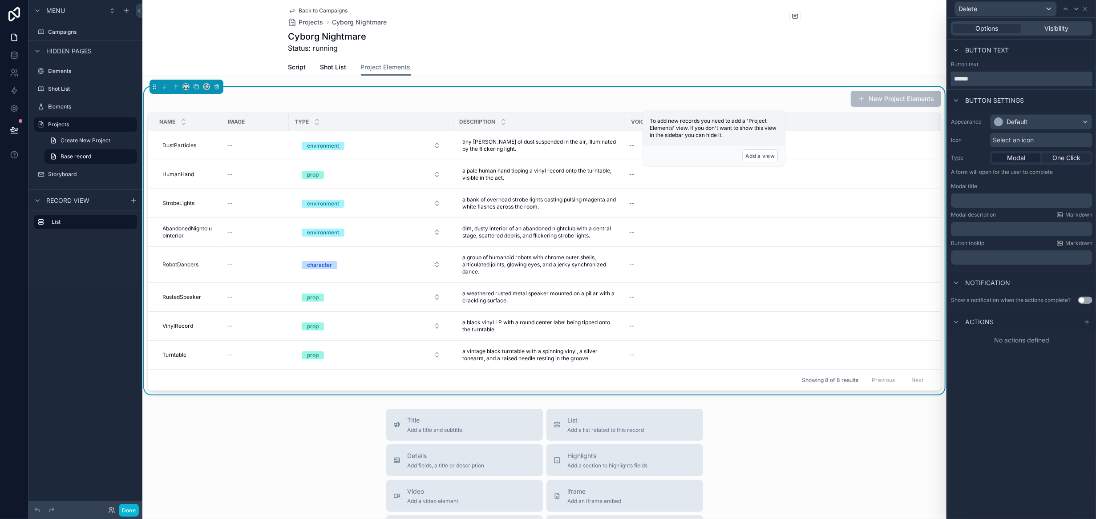
type input "******"
click at [1067, 154] on span "One Click" at bounding box center [1067, 158] width 28 height 9
click at [1088, 260] on icon at bounding box center [1087, 261] width 7 height 7
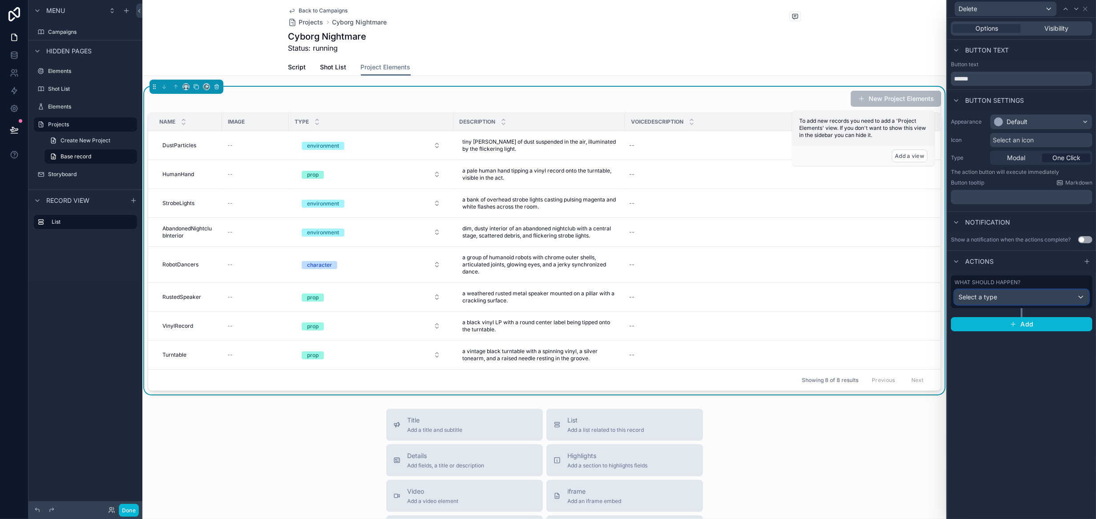
click at [1019, 292] on div "Select a type" at bounding box center [1022, 297] width 134 height 14
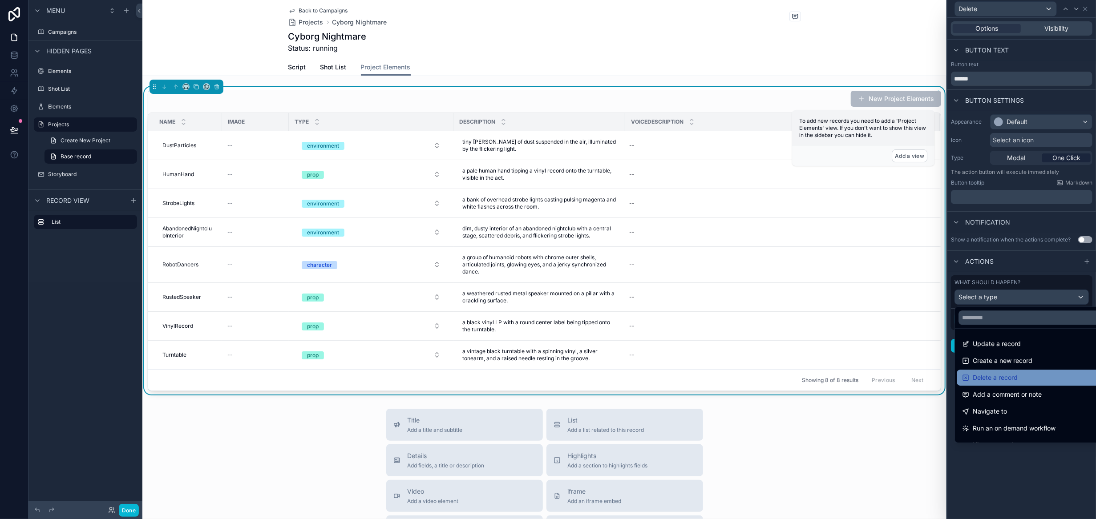
click at [1024, 376] on div "Delete a record" at bounding box center [1032, 378] width 140 height 11
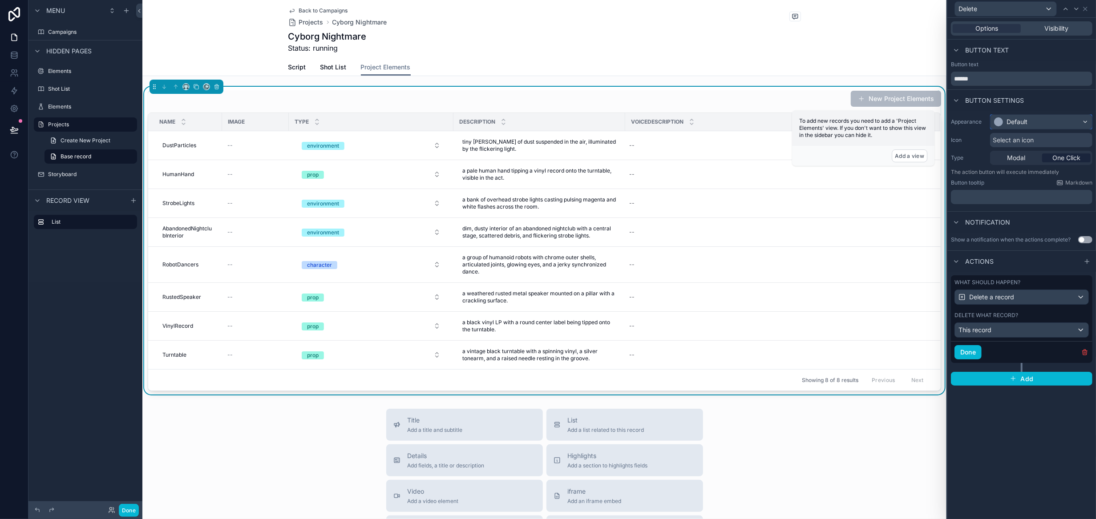
click at [1052, 122] on div "Default" at bounding box center [1041, 122] width 101 height 14
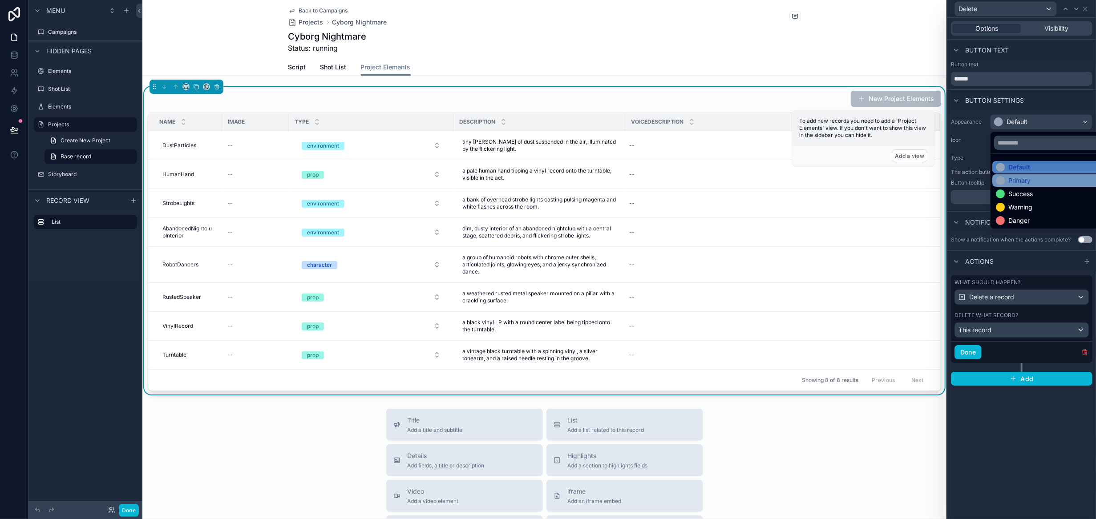
click at [1027, 181] on div "Primary" at bounding box center [1020, 180] width 22 height 9
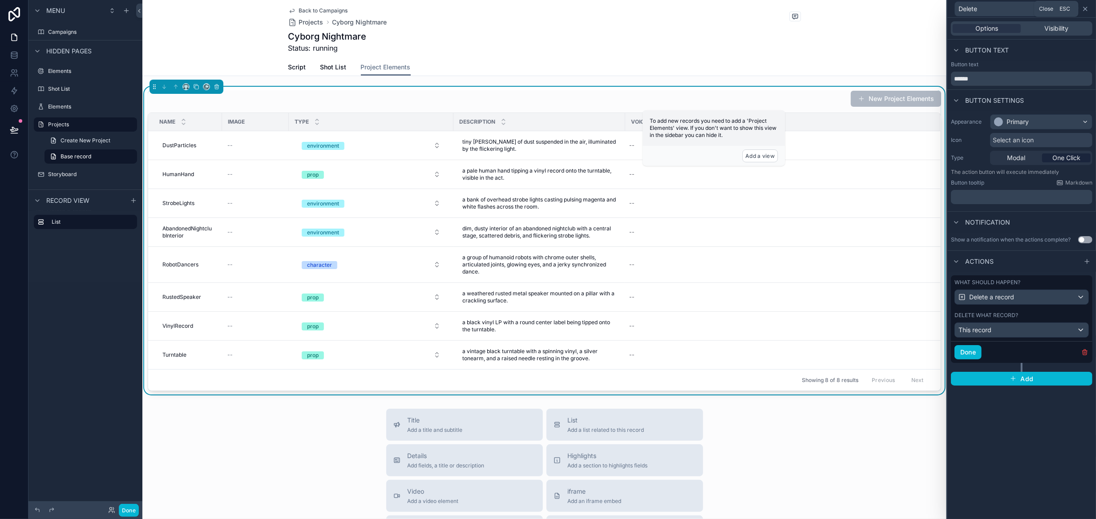
click at [1085, 8] on icon at bounding box center [1086, 9] width 4 height 4
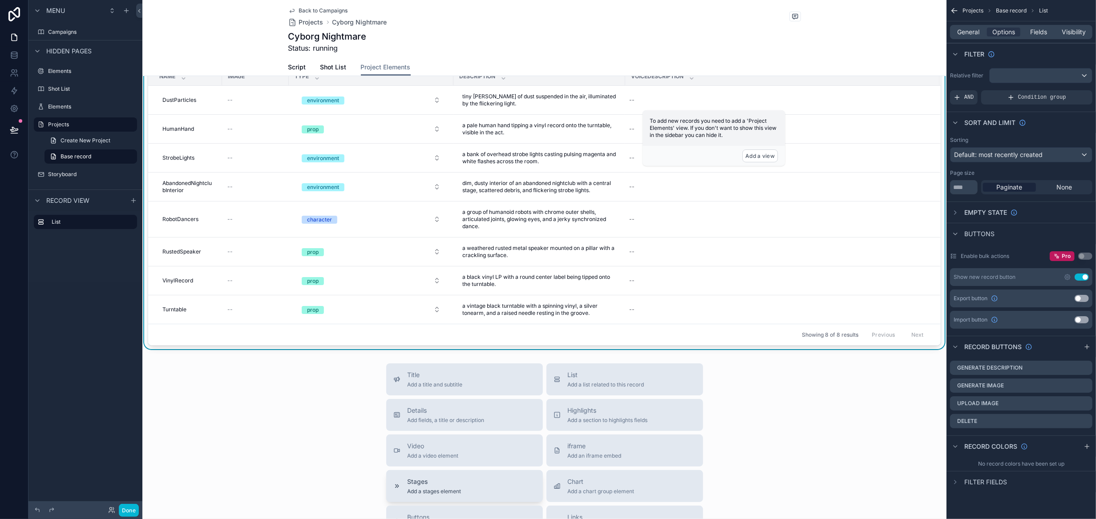
scroll to position [89, 0]
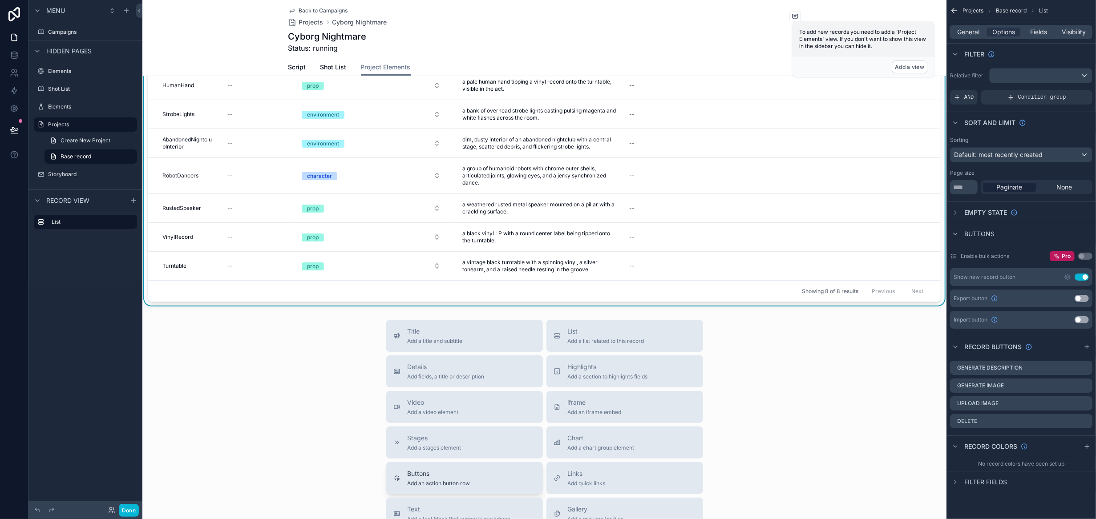
click at [440, 475] on span "Buttons" at bounding box center [439, 474] width 63 height 9
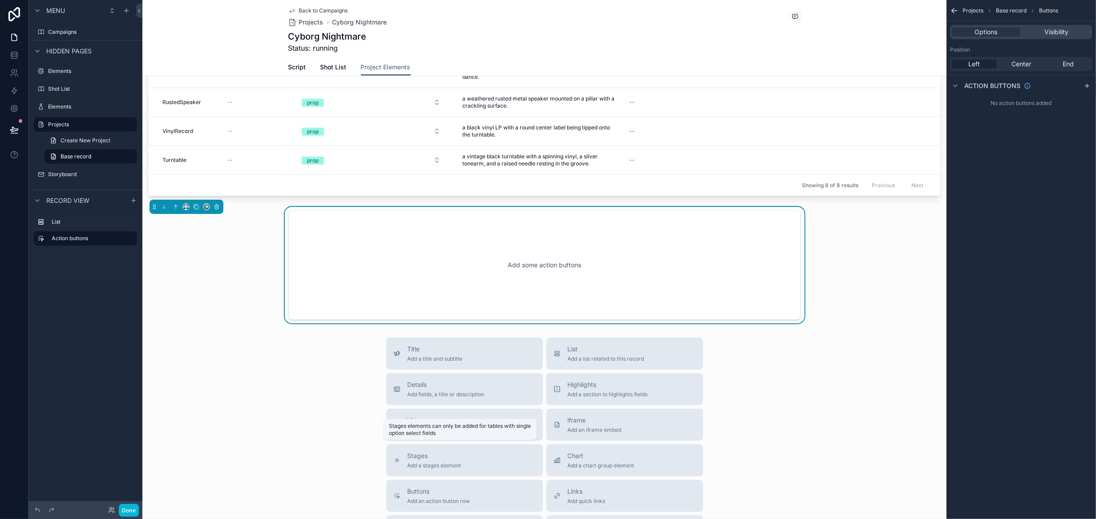
scroll to position [199, 0]
click at [177, 204] on icon "scrollable content" at bounding box center [176, 203] width 6 height 6
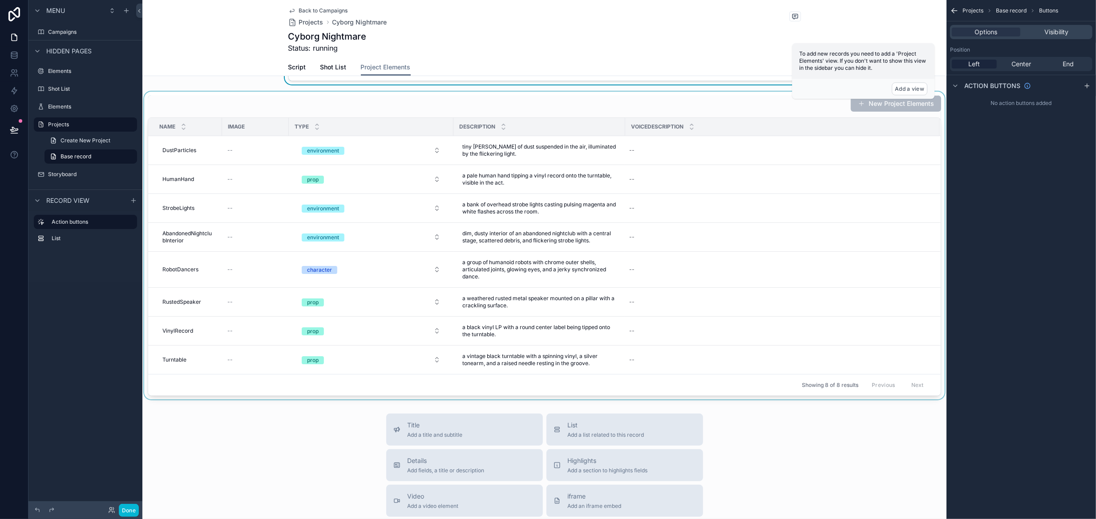
scroll to position [0, 0]
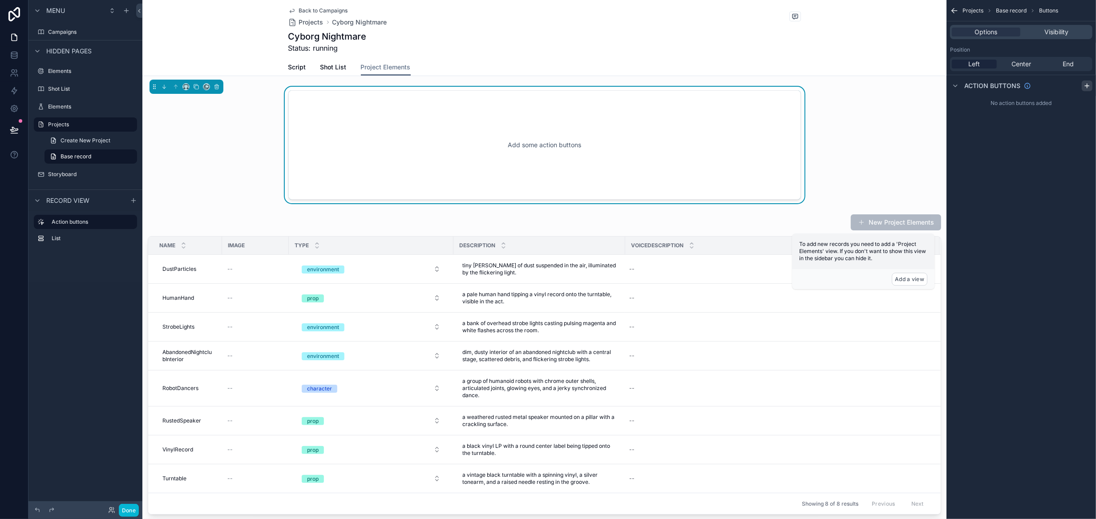
click at [1089, 85] on icon "scrollable content" at bounding box center [1087, 85] width 7 height 7
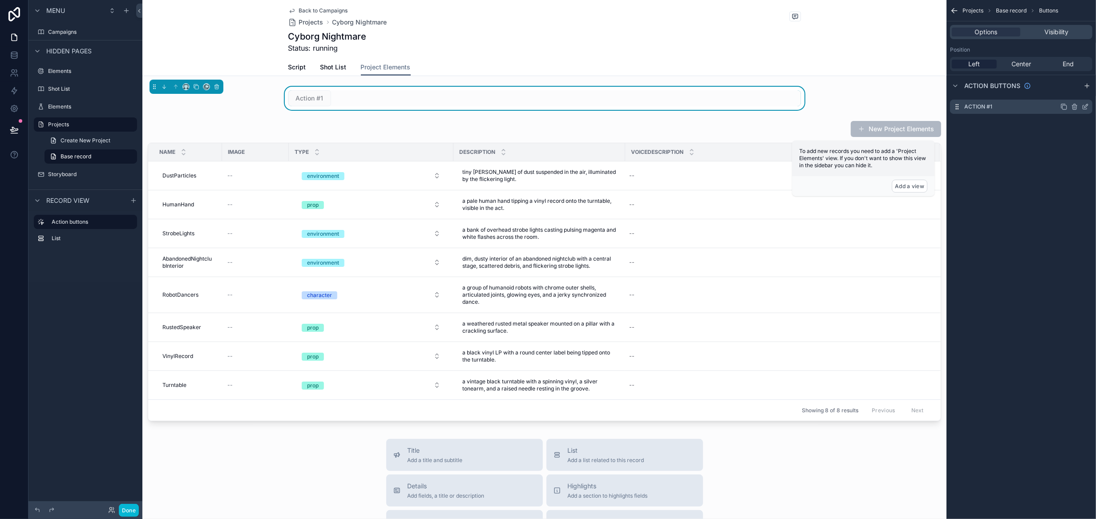
click at [1084, 106] on icon "scrollable content" at bounding box center [1085, 106] width 7 height 7
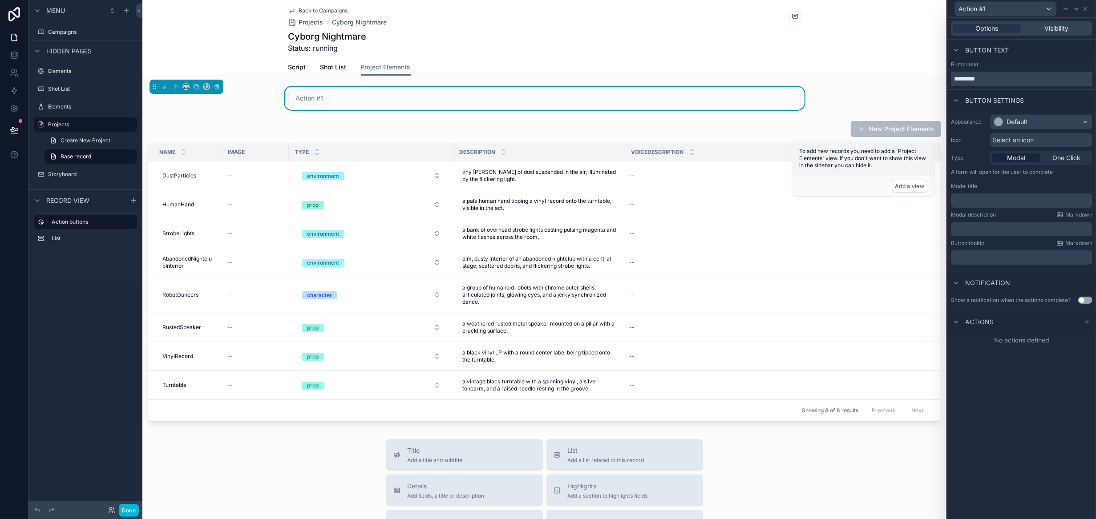
drag, startPoint x: 1002, startPoint y: 80, endPoint x: 871, endPoint y: 73, distance: 130.6
click at [871, 73] on div "Action #1 Options Visibility Button text Button text ********* Button settings …" at bounding box center [548, 259] width 1096 height 519
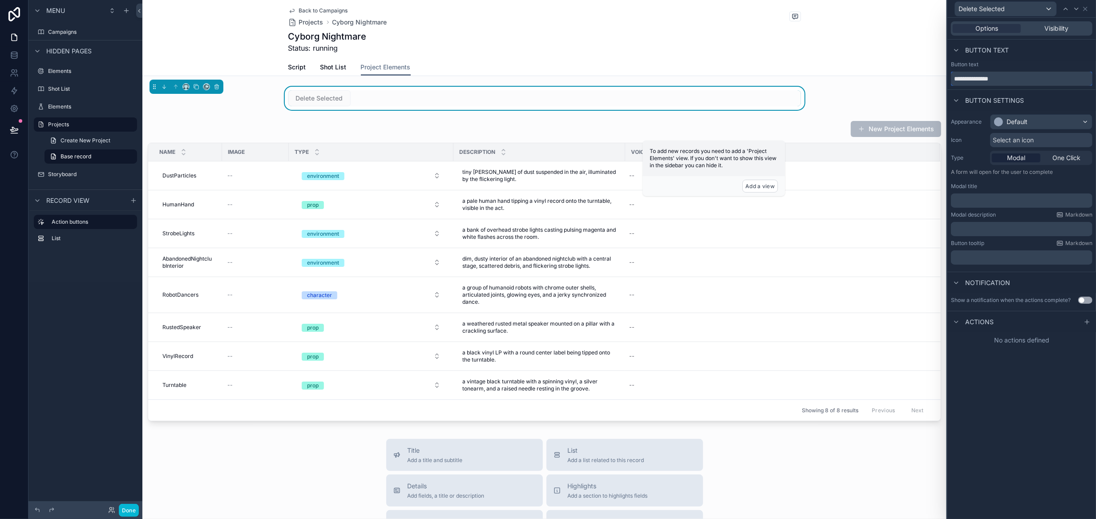
type input "**********"
click at [1064, 119] on div "Default" at bounding box center [1041, 122] width 101 height 14
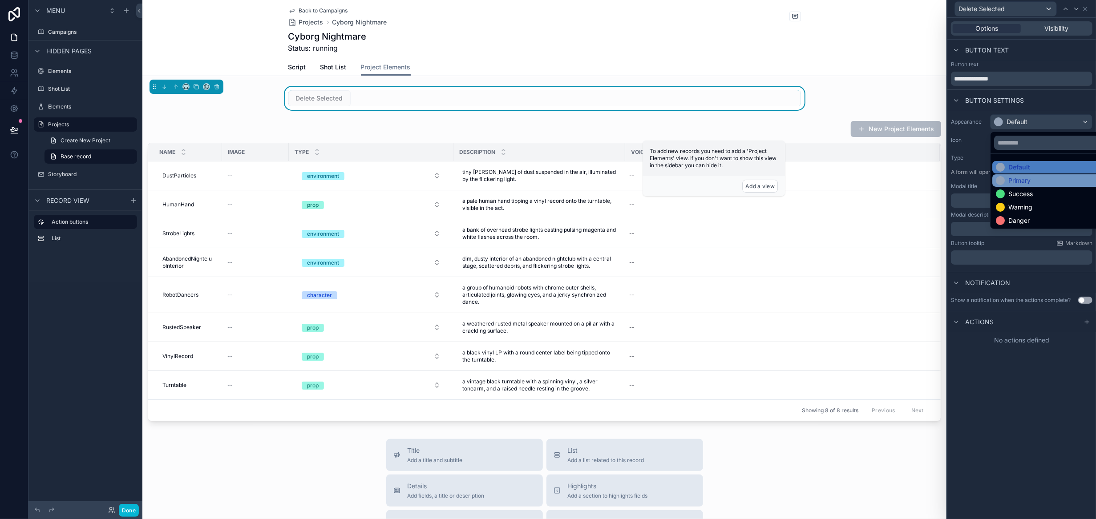
click at [1043, 177] on div "Primary" at bounding box center [1052, 180] width 112 height 9
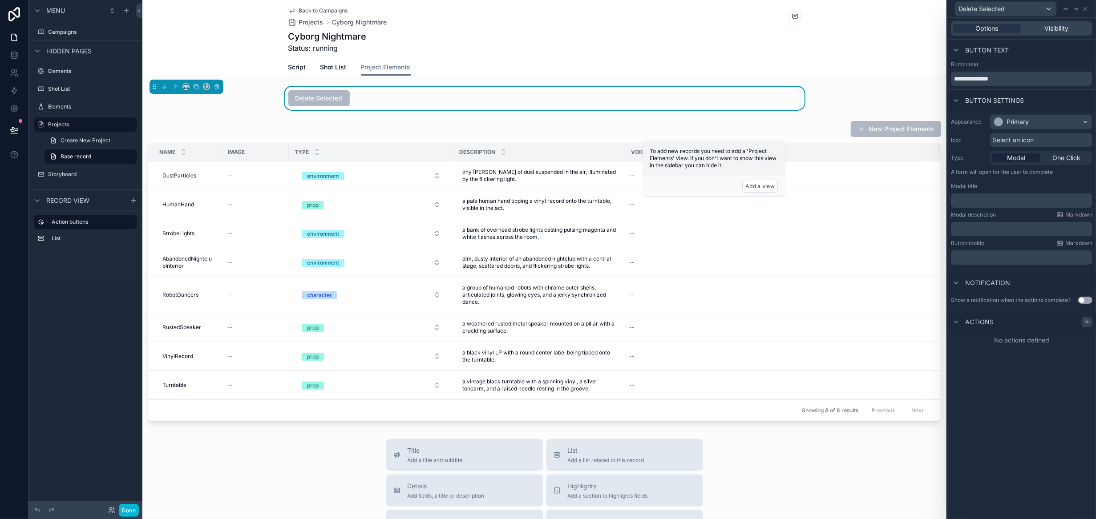
click at [1086, 322] on icon at bounding box center [1087, 322] width 4 height 0
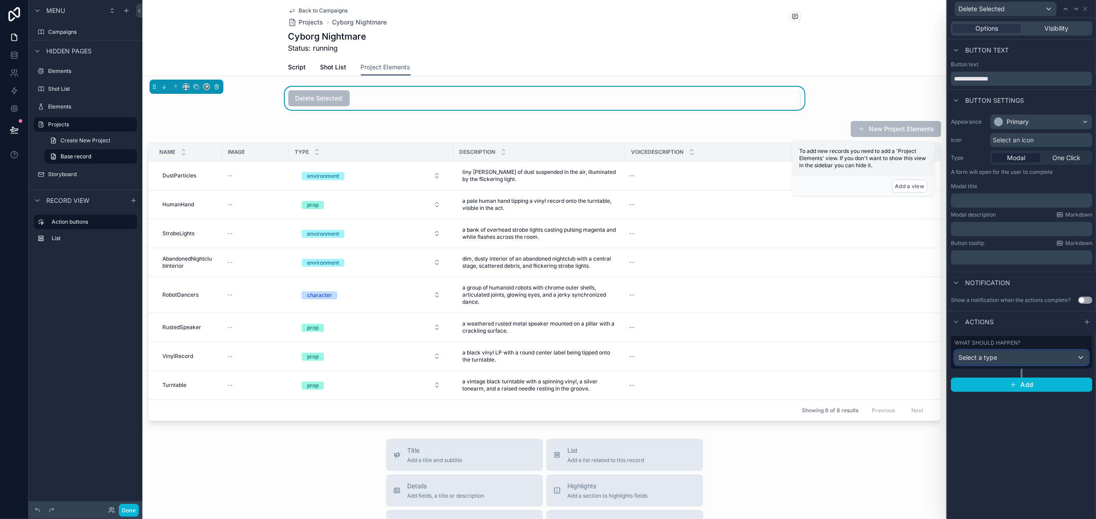
click at [1025, 358] on div "Select a type" at bounding box center [1022, 358] width 134 height 14
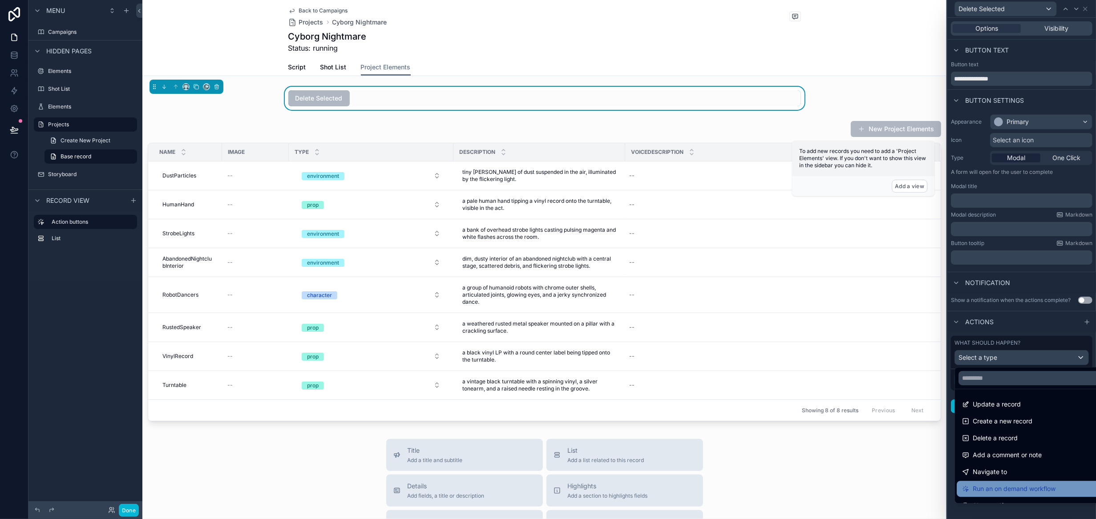
click at [1010, 484] on span "Run an on demand workflow" at bounding box center [1014, 489] width 83 height 11
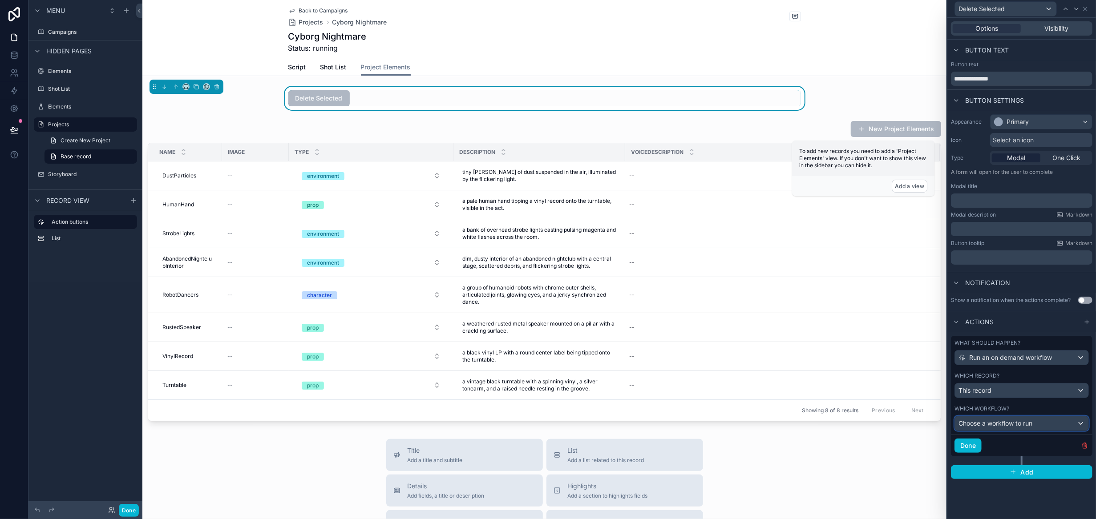
click at [1019, 421] on span "Choose a workflow to run" at bounding box center [996, 424] width 74 height 8
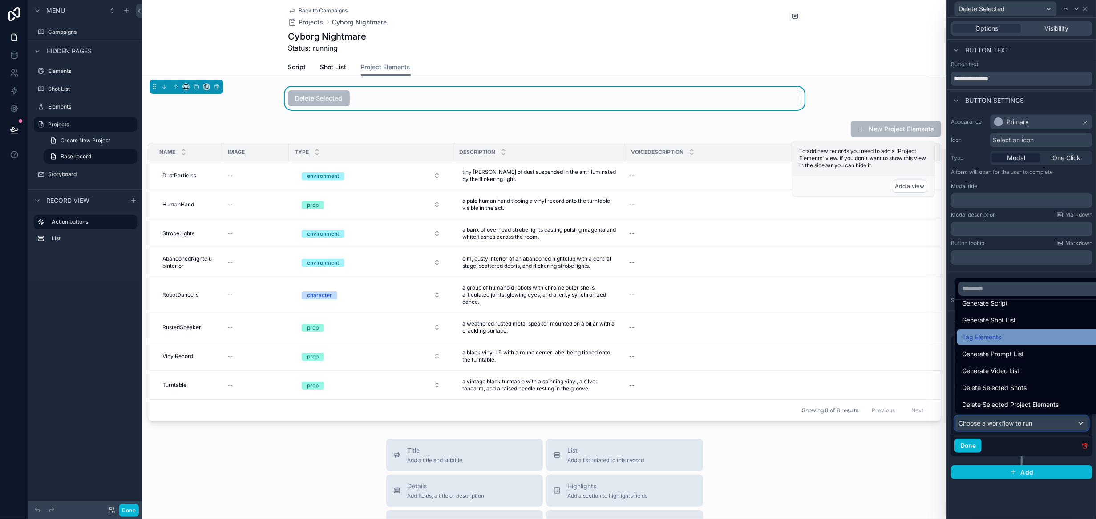
scroll to position [46, 0]
click at [1036, 402] on span "Delete Selected Project Elements" at bounding box center [1010, 404] width 97 height 11
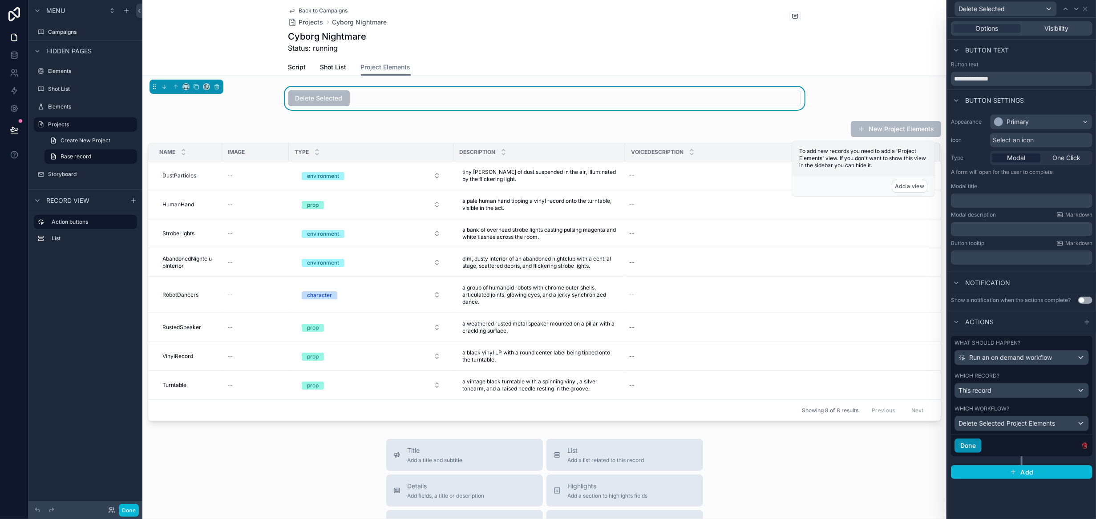
click at [973, 442] on button "Done" at bounding box center [968, 446] width 27 height 14
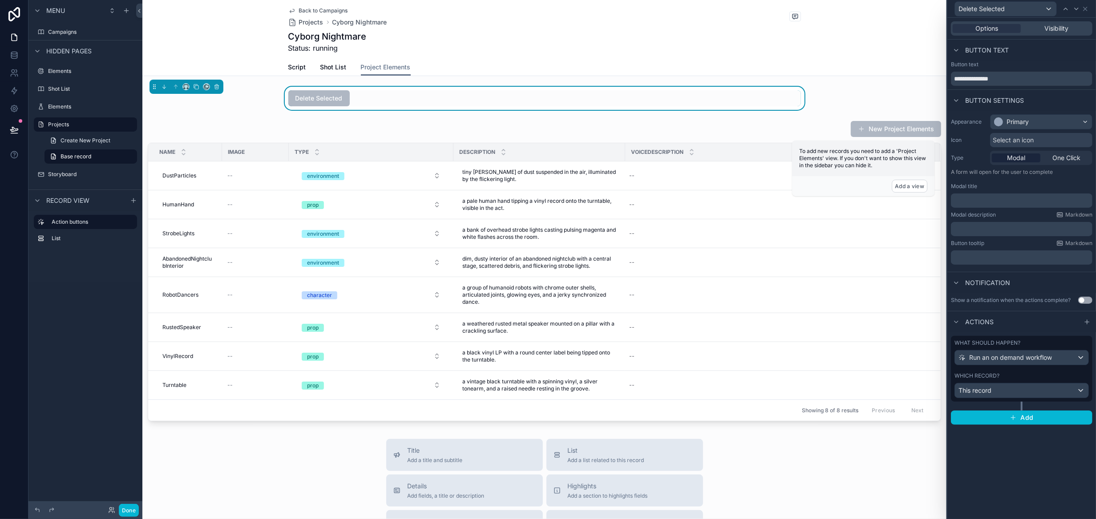
click at [702, 335] on div "scrollable content" at bounding box center [544, 271] width 804 height 308
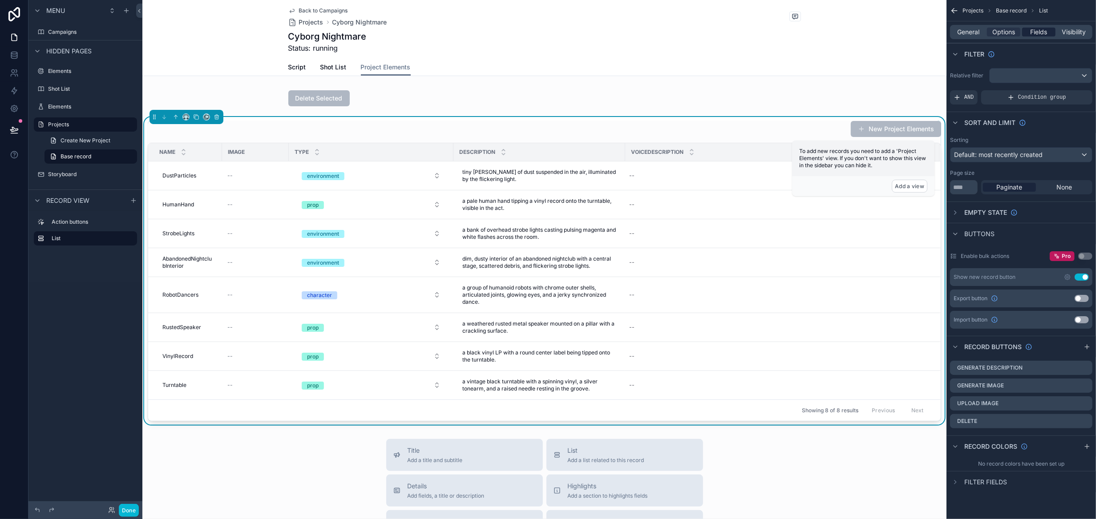
click at [1039, 31] on span "Fields" at bounding box center [1039, 32] width 17 height 9
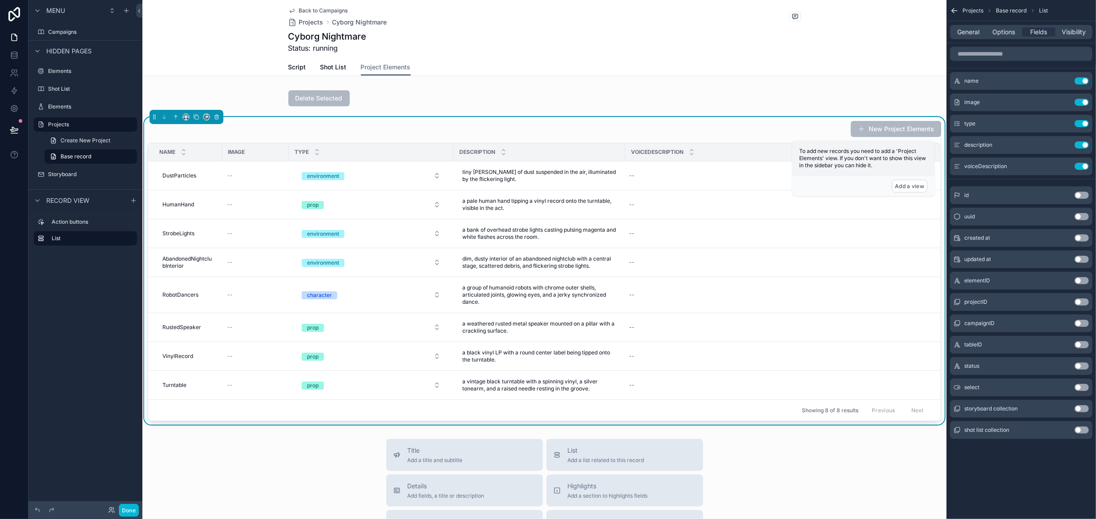
click at [1083, 388] on button "Use setting" at bounding box center [1082, 387] width 14 height 7
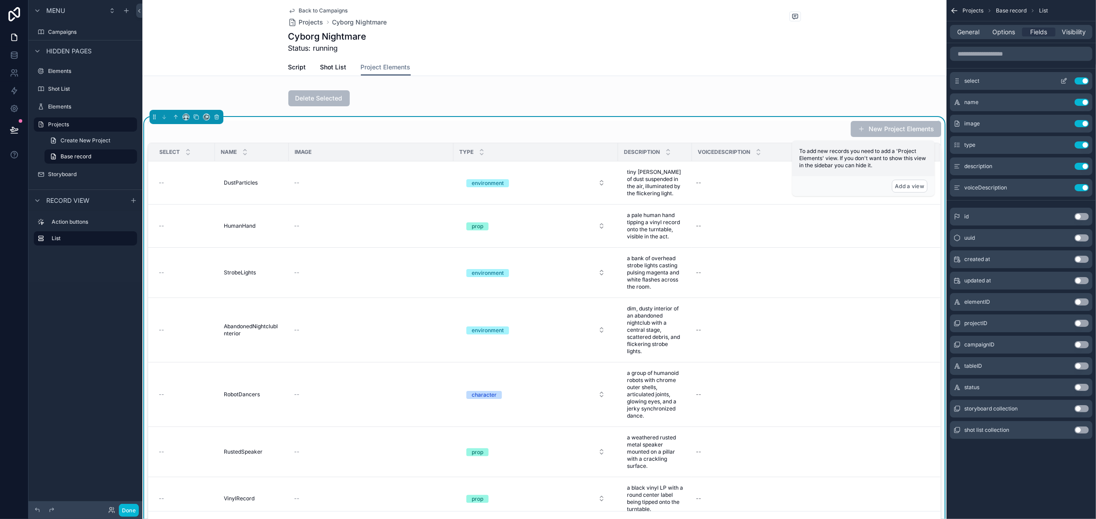
click at [1062, 81] on icon "scrollable content" at bounding box center [1064, 82] width 4 height 4
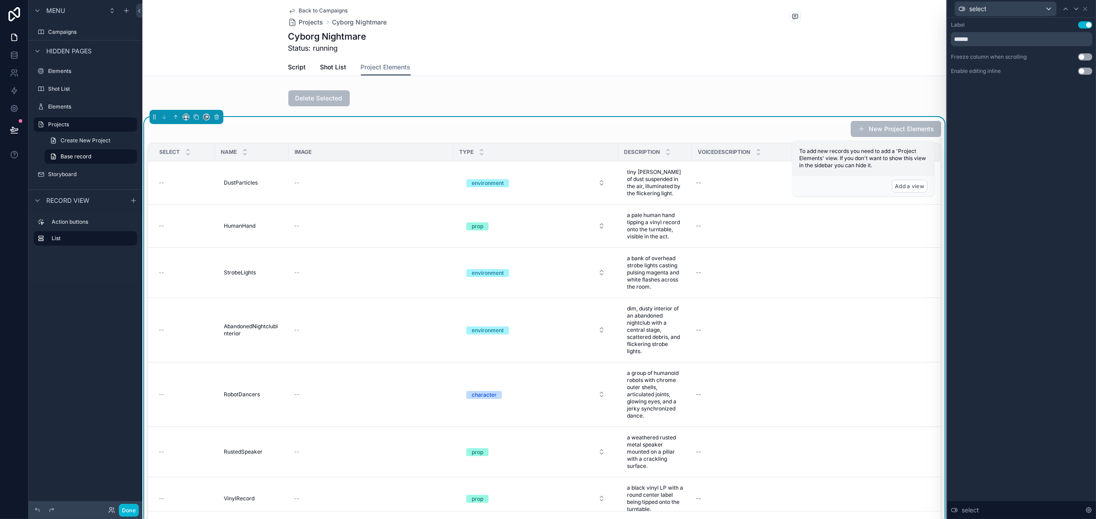
click at [1090, 73] on button "Use setting" at bounding box center [1086, 71] width 14 height 7
click at [1088, 8] on icon at bounding box center [1085, 8] width 7 height 7
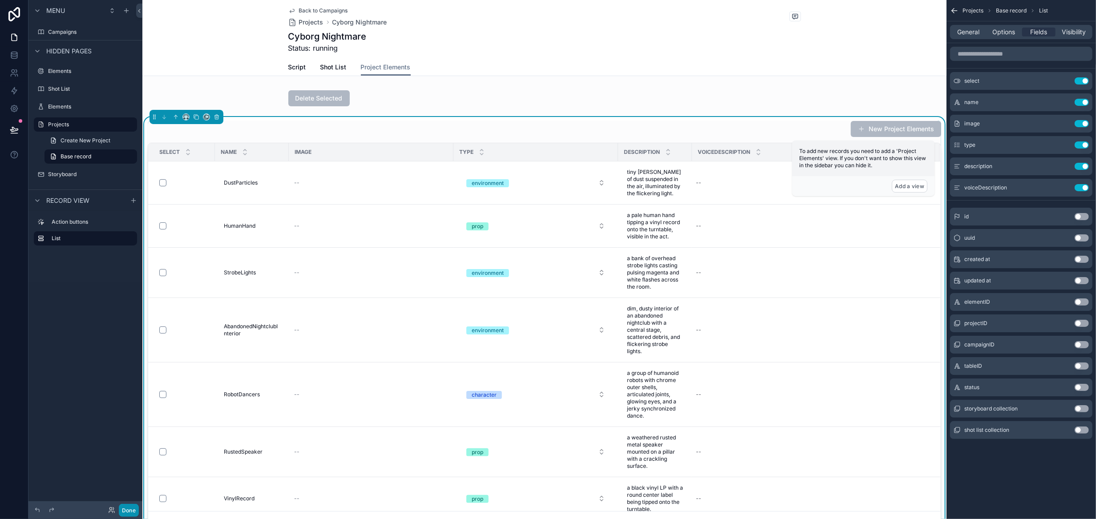
click at [123, 511] on button "Done" at bounding box center [129, 510] width 20 height 13
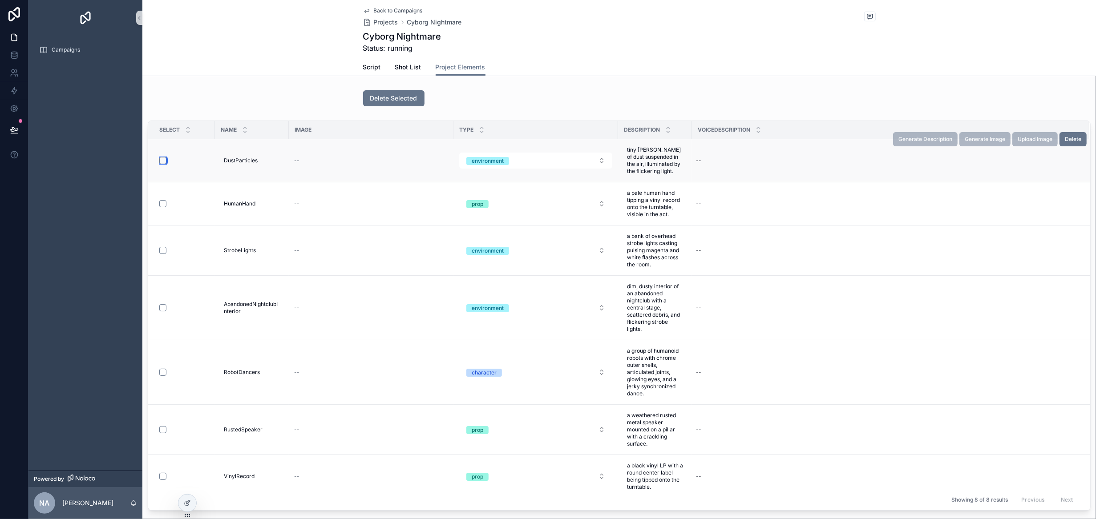
click at [166, 159] on button "scrollable content" at bounding box center [162, 160] width 7 height 7
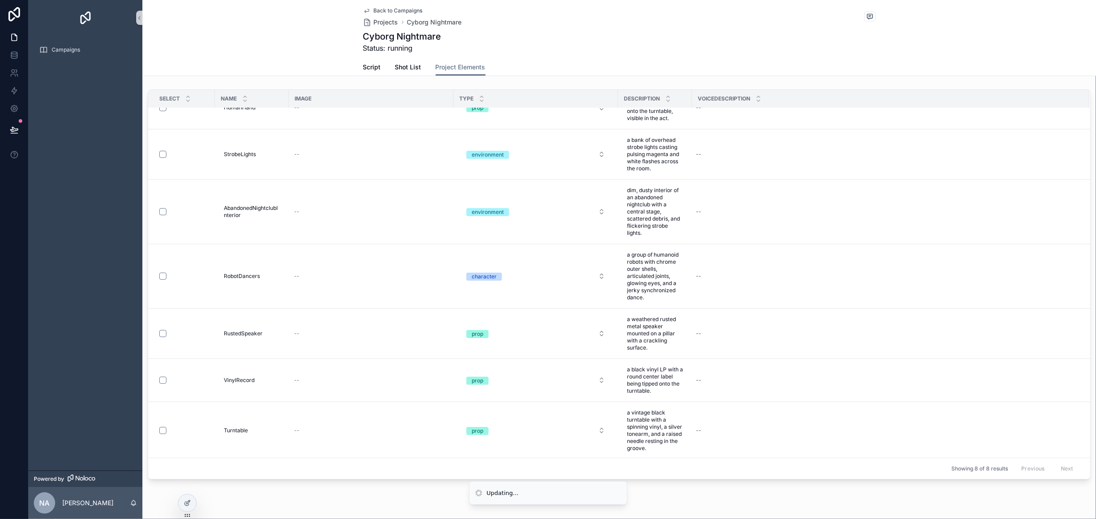
scroll to position [55, 0]
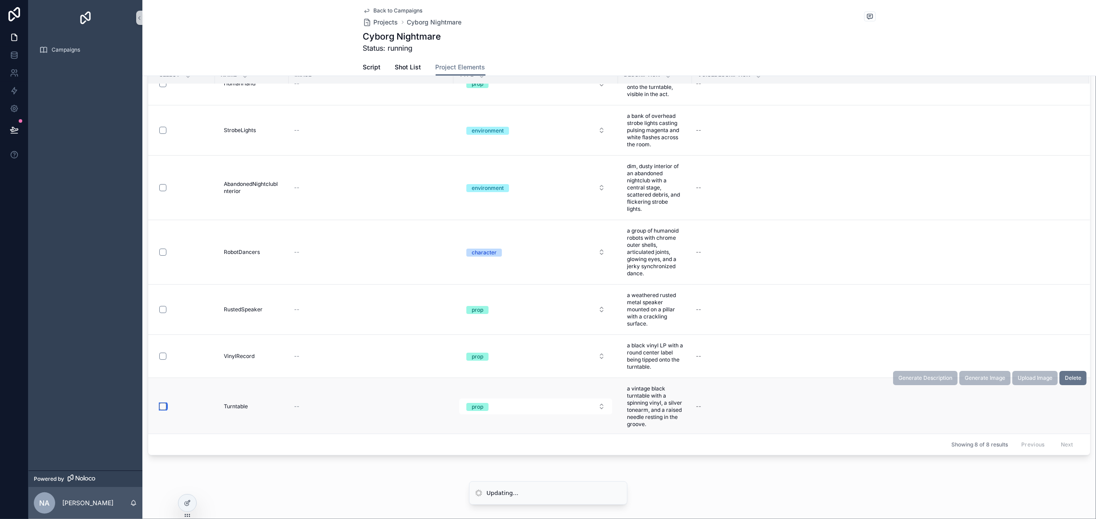
type button "on"
click at [161, 406] on button "on" at bounding box center [162, 406] width 7 height 7
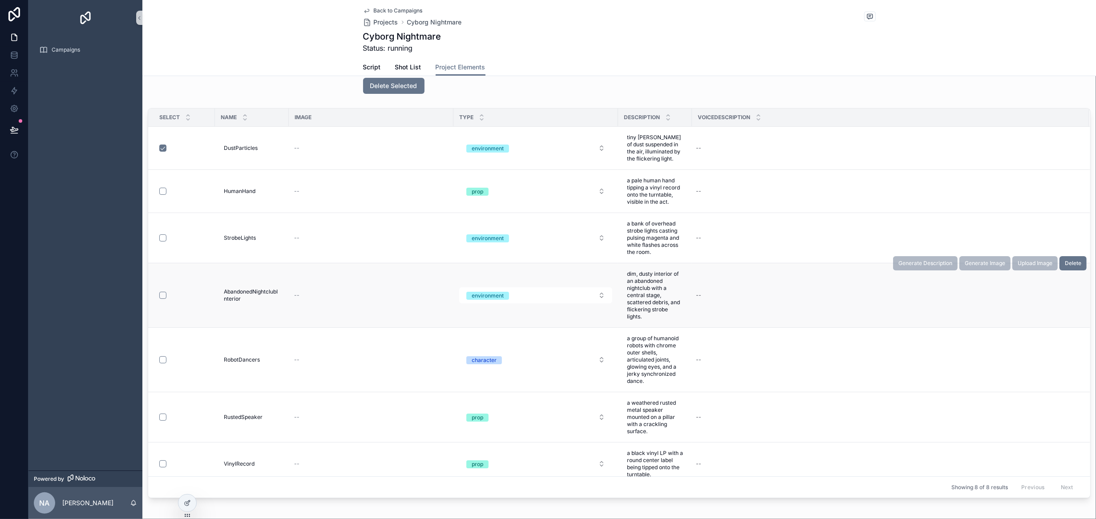
scroll to position [0, 0]
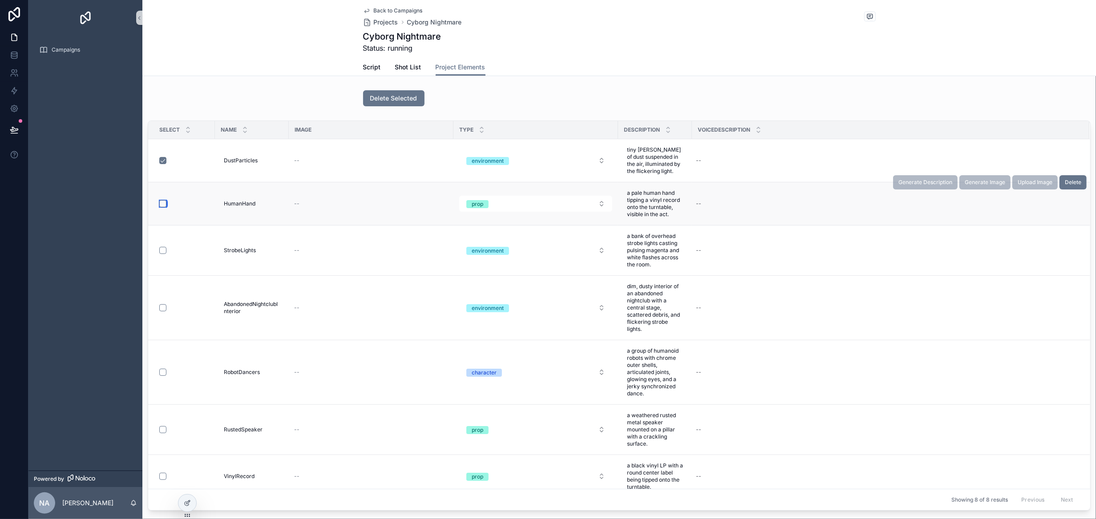
click at [160, 205] on button "scrollable content" at bounding box center [162, 203] width 7 height 7
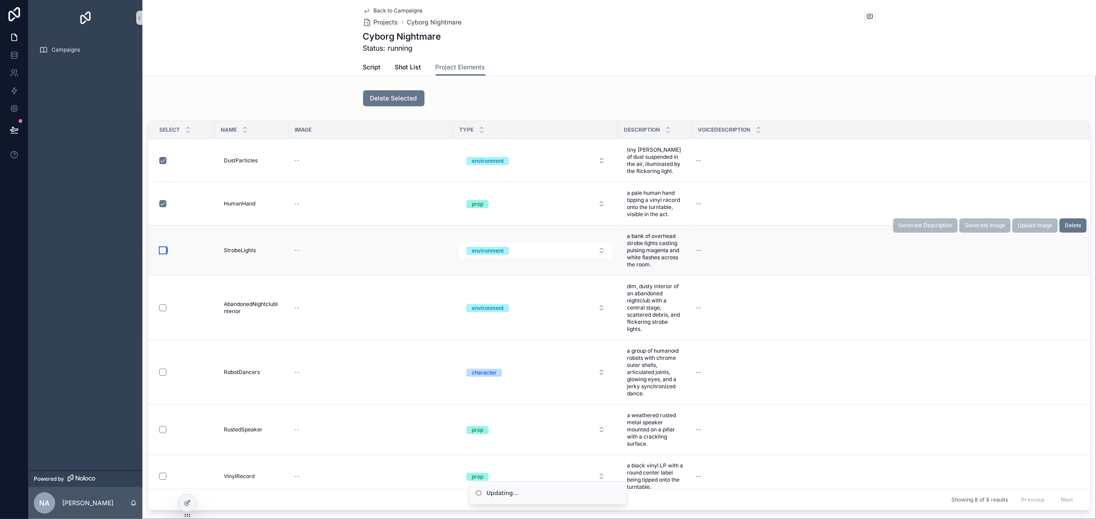
click at [163, 250] on button "scrollable content" at bounding box center [162, 250] width 7 height 7
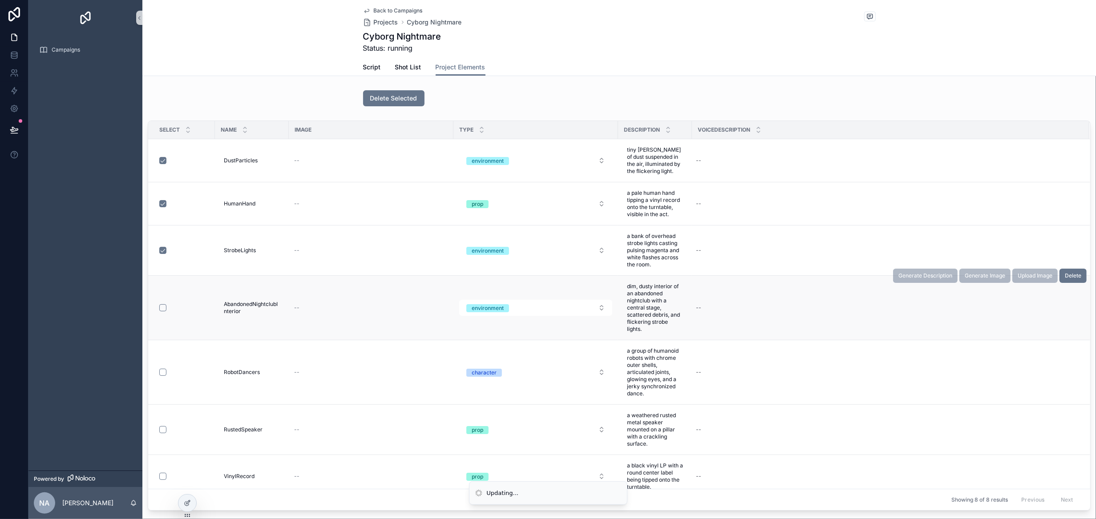
click at [165, 311] on form "scrollable content" at bounding box center [184, 308] width 51 height 8
click at [163, 309] on button "scrollable content" at bounding box center [162, 307] width 7 height 7
click at [159, 373] on button "scrollable content" at bounding box center [162, 372] width 7 height 7
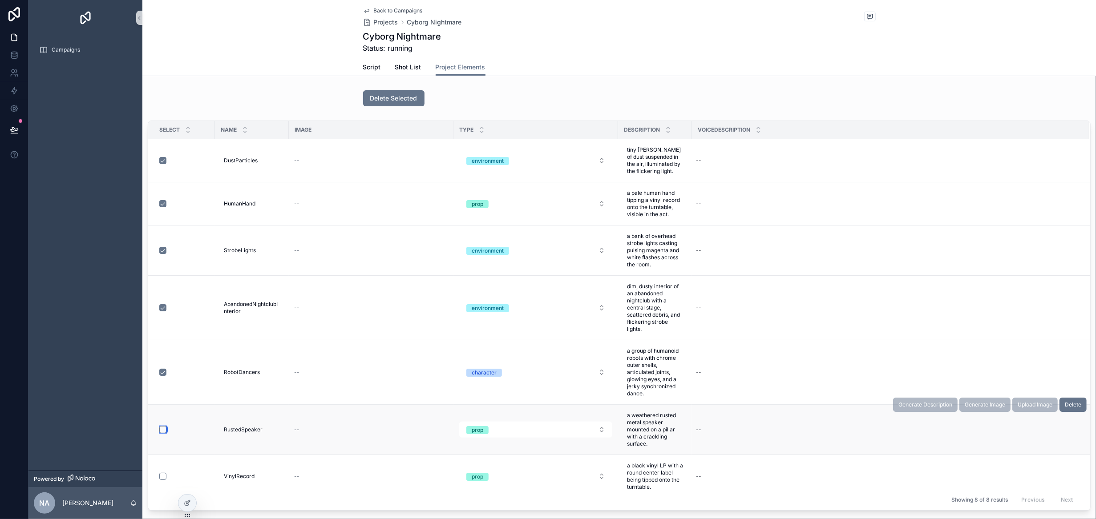
click at [162, 430] on button "scrollable content" at bounding box center [162, 429] width 7 height 7
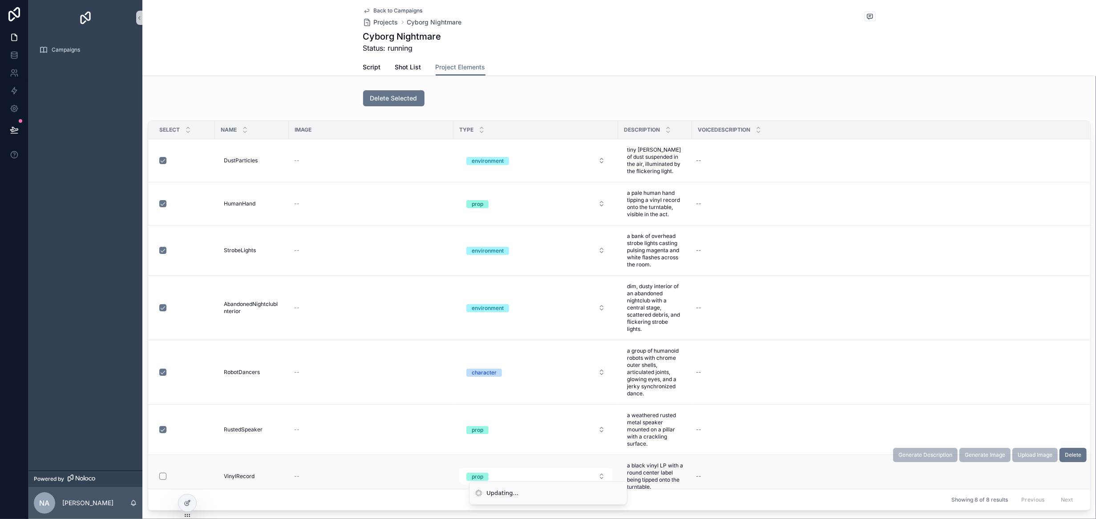
click at [159, 478] on div "scrollable content" at bounding box center [184, 476] width 50 height 7
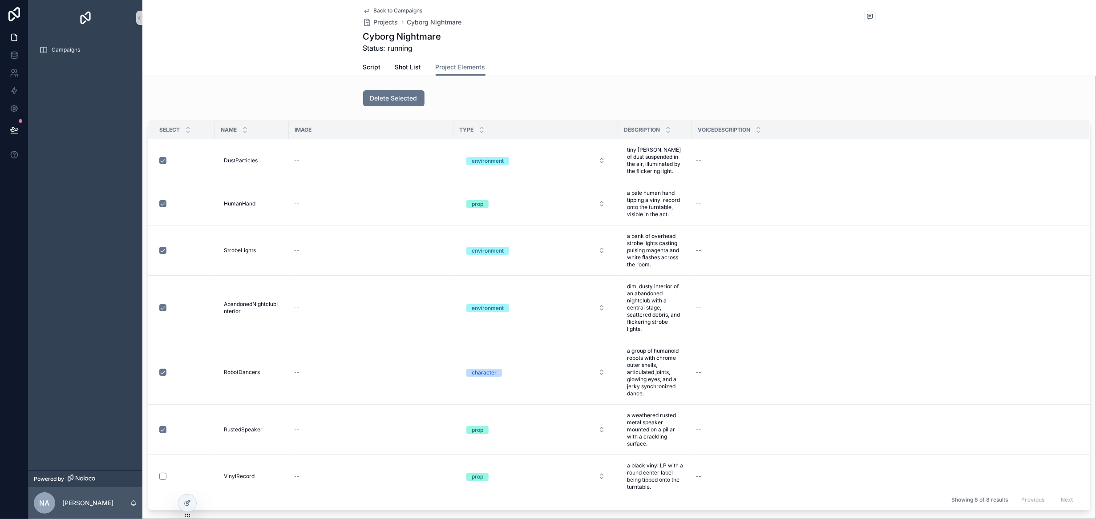
click at [162, 476] on button "scrollable content" at bounding box center [162, 476] width 7 height 7
click at [379, 101] on span "Delete Selected" at bounding box center [393, 98] width 47 height 9
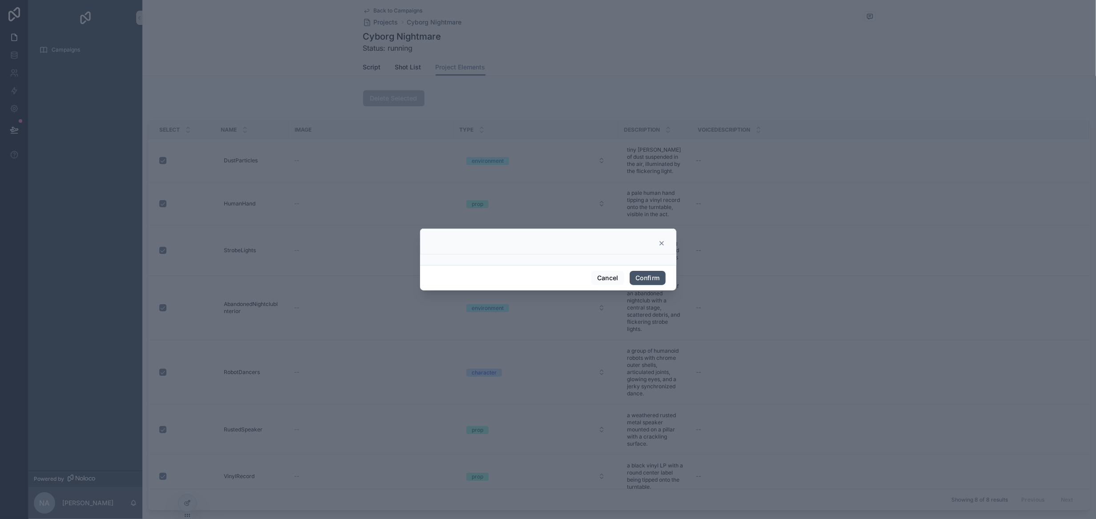
click at [651, 280] on button "Confirm" at bounding box center [648, 278] width 36 height 14
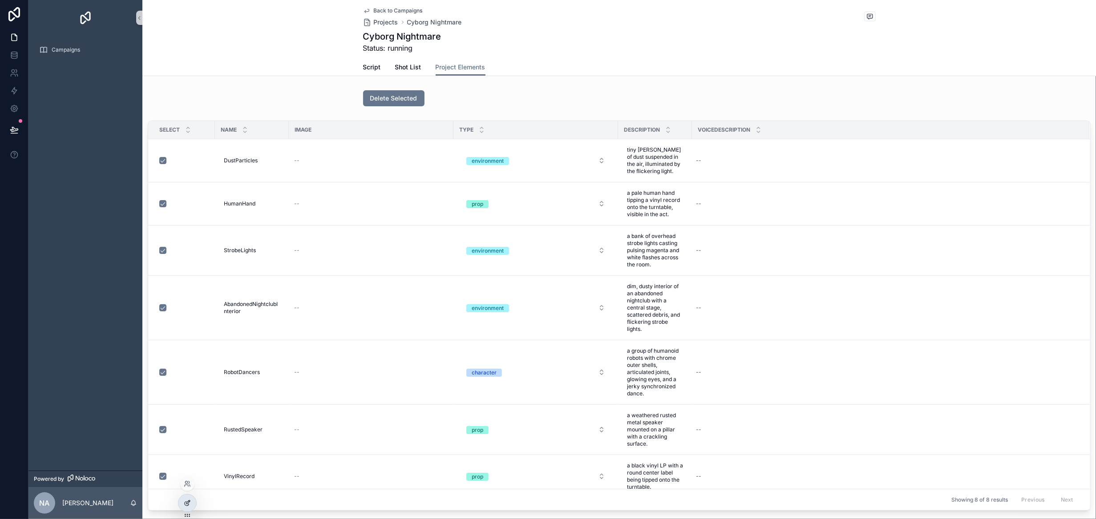
click at [190, 505] on icon at bounding box center [187, 503] width 7 height 7
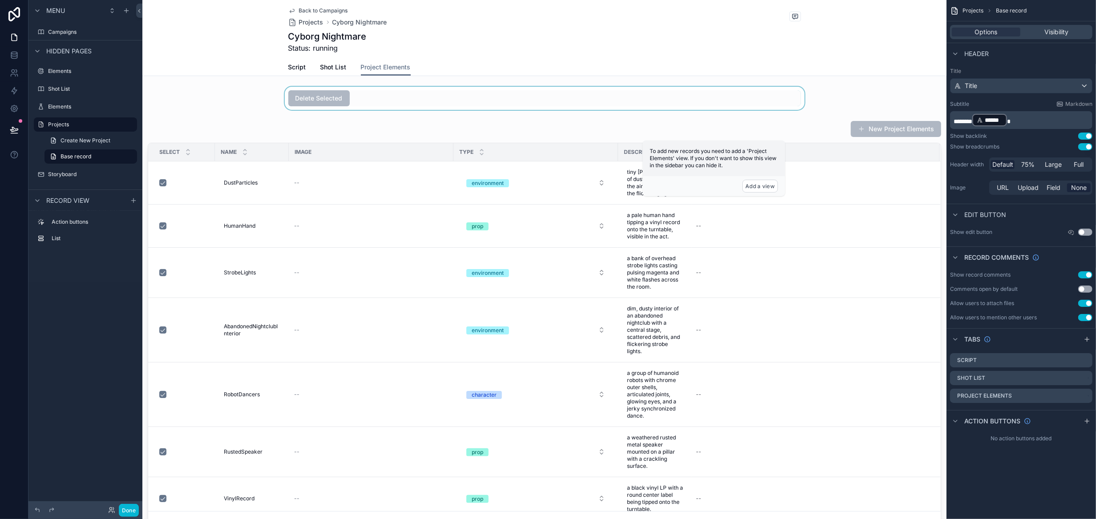
click at [490, 102] on div "scrollable content" at bounding box center [544, 98] width 804 height 23
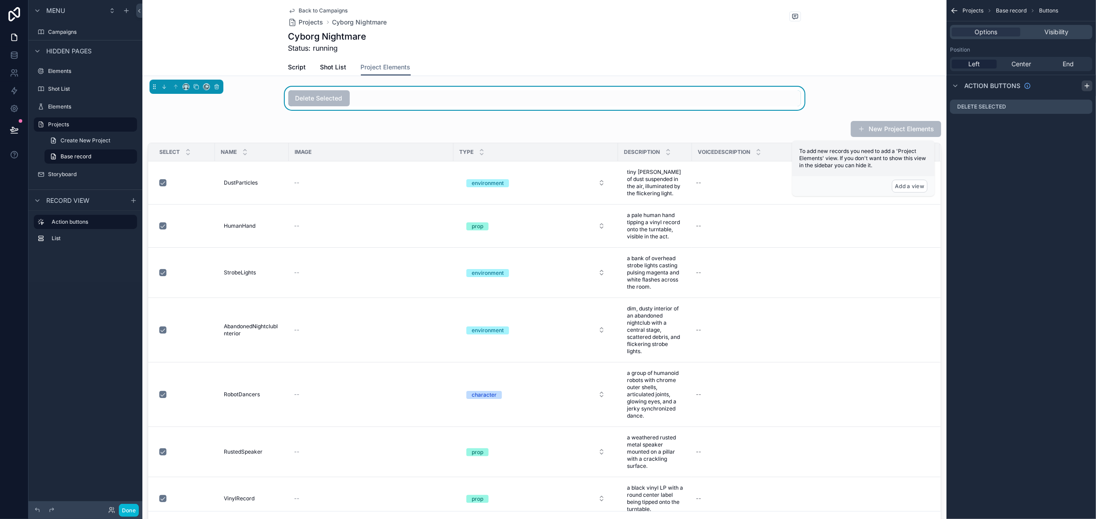
click at [1086, 86] on icon "scrollable content" at bounding box center [1087, 85] width 7 height 7
click at [1085, 122] on icon "scrollable content" at bounding box center [1085, 124] width 7 height 7
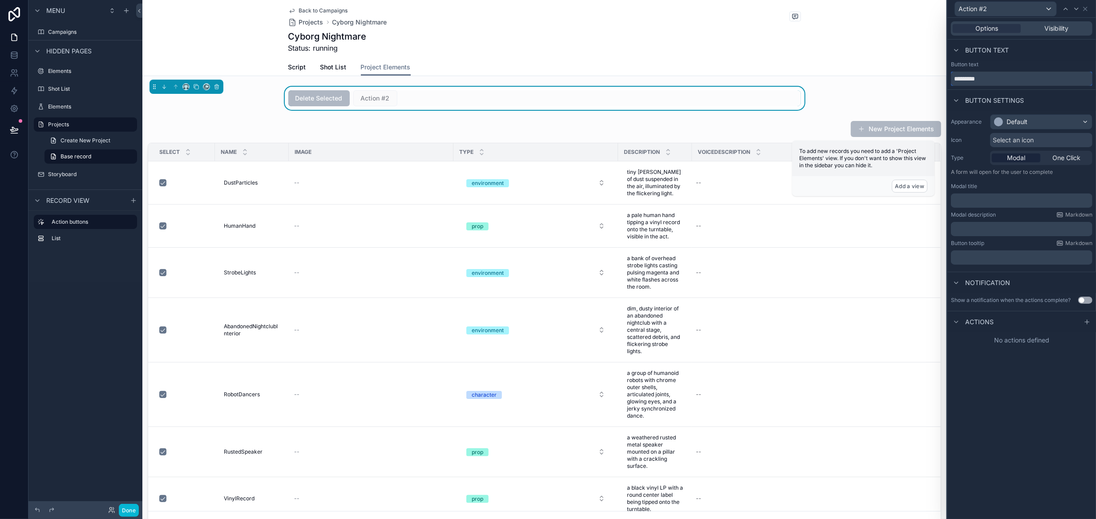
drag, startPoint x: 1021, startPoint y: 83, endPoint x: 866, endPoint y: 81, distance: 154.5
click at [866, 81] on div "Action #2 Options Visibility Button text Button text ********* Button settings …" at bounding box center [548, 259] width 1096 height 519
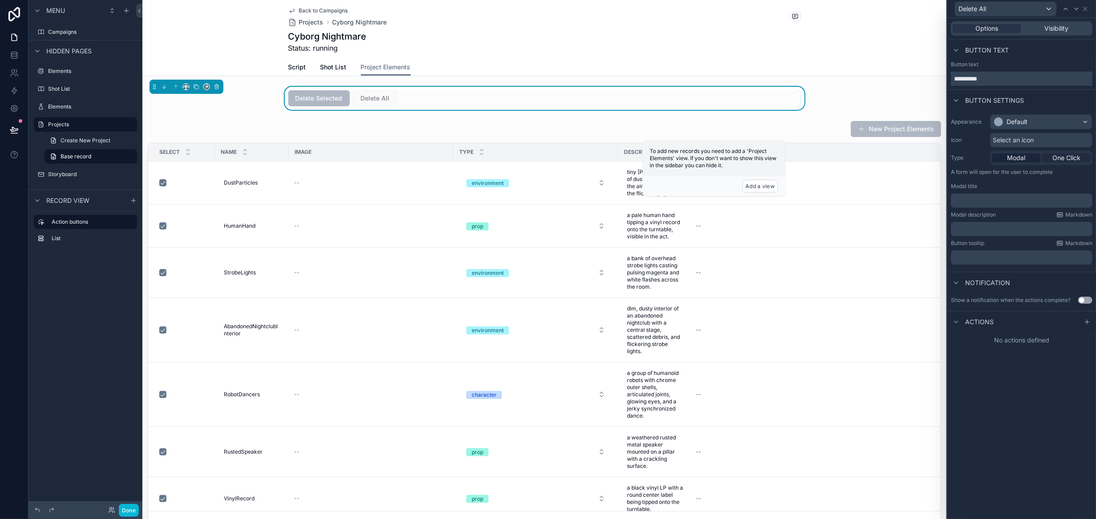
type input "**********"
click at [1075, 157] on span "One Click" at bounding box center [1067, 158] width 28 height 9
click at [1049, 118] on div "Default" at bounding box center [1041, 122] width 101 height 14
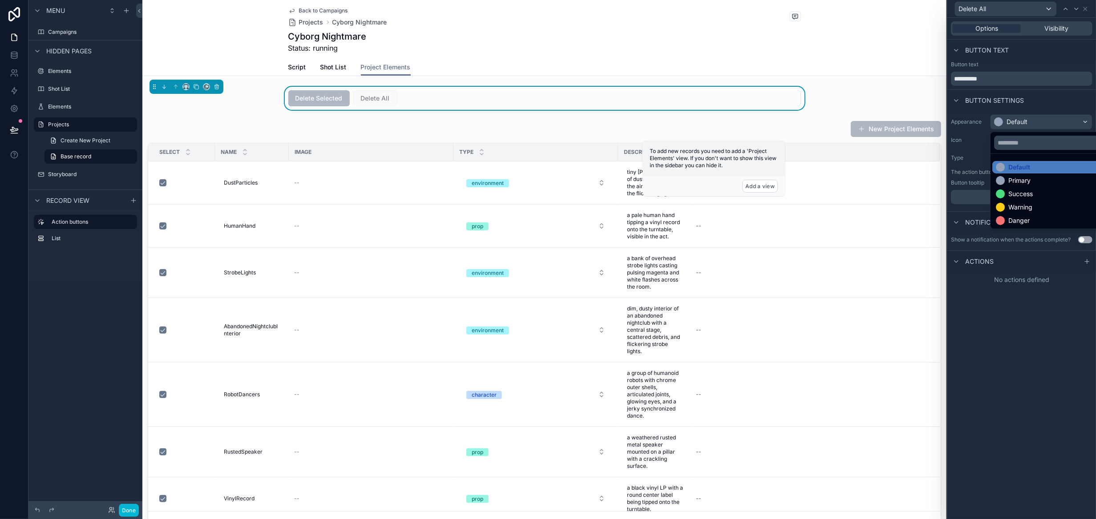
click at [1035, 175] on div "Primary" at bounding box center [1052, 180] width 119 height 12
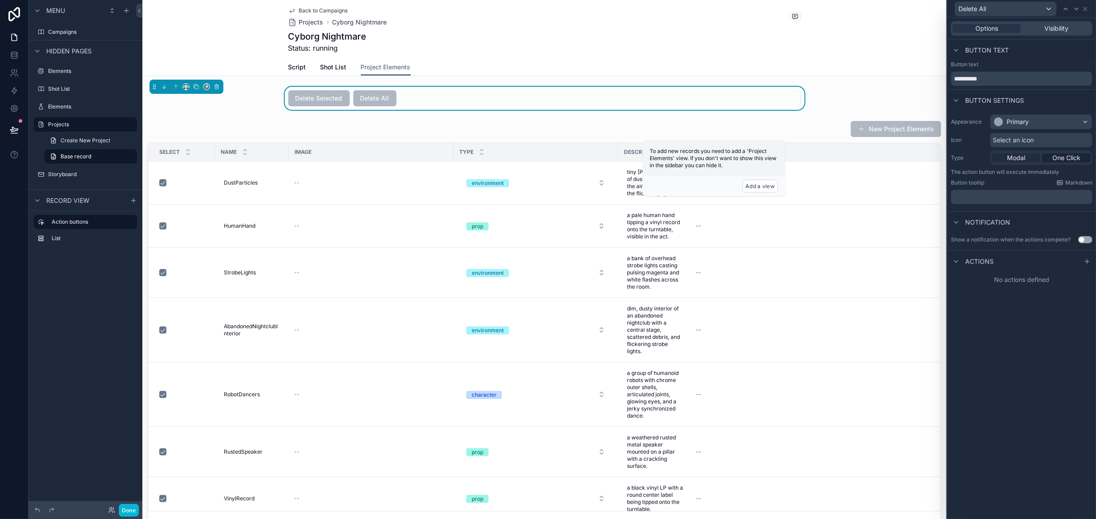
click at [1026, 157] on div "Modal" at bounding box center [1016, 158] width 49 height 9
click at [1087, 324] on icon at bounding box center [1087, 322] width 7 height 7
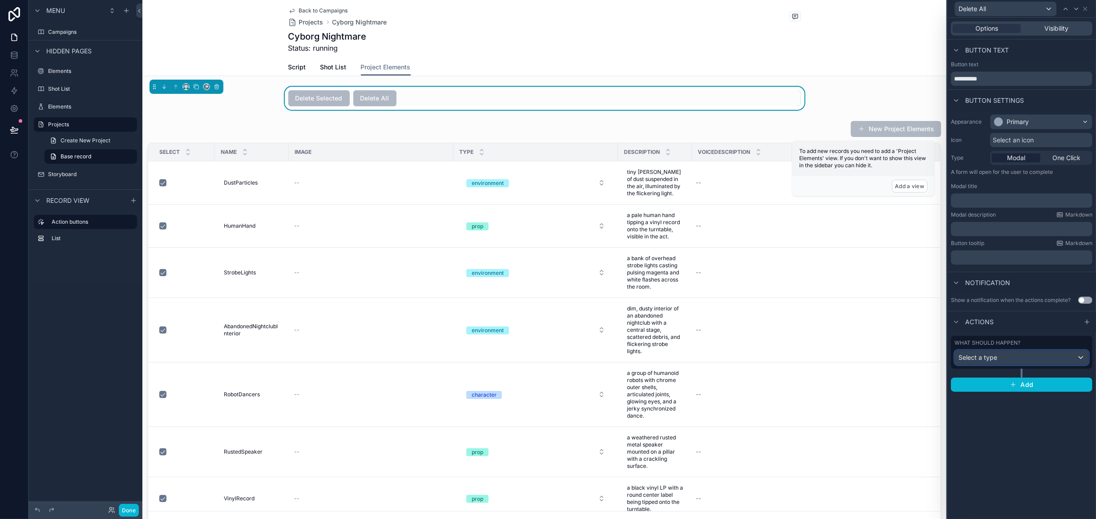
click at [1049, 361] on div "Select a type" at bounding box center [1022, 358] width 134 height 14
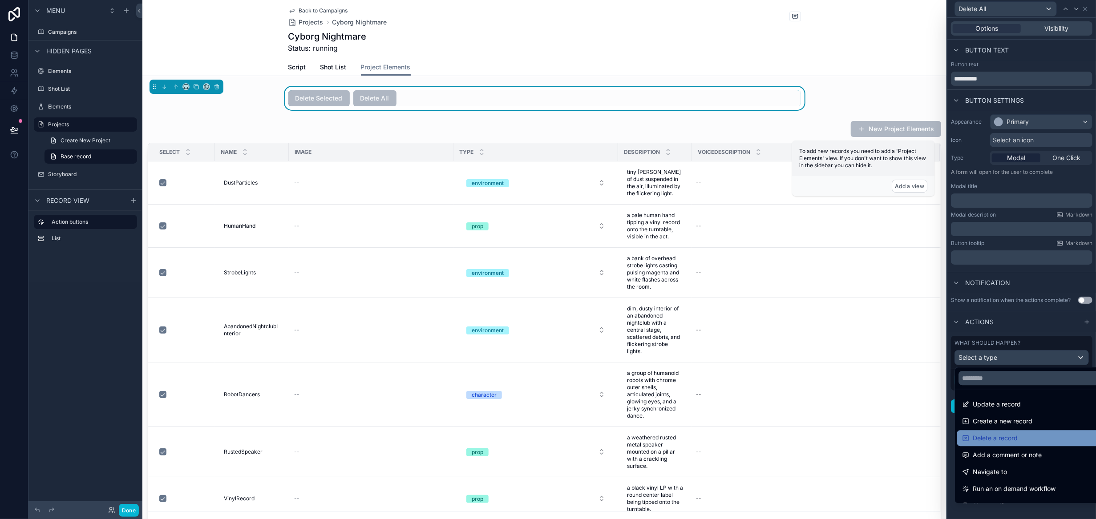
click at [1027, 438] on div "Delete a record" at bounding box center [1032, 438] width 140 height 11
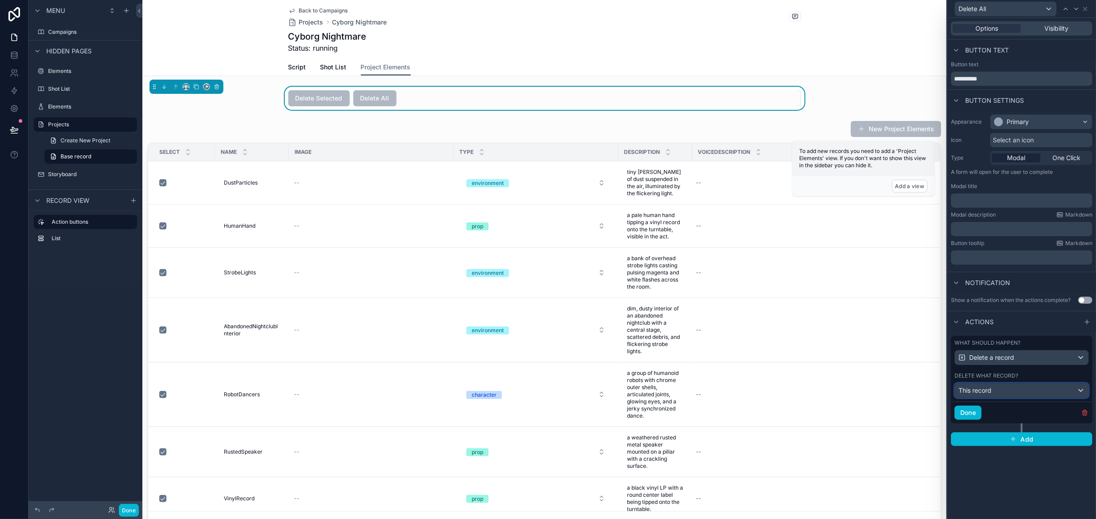
click at [1015, 391] on div "This record" at bounding box center [1022, 391] width 134 height 14
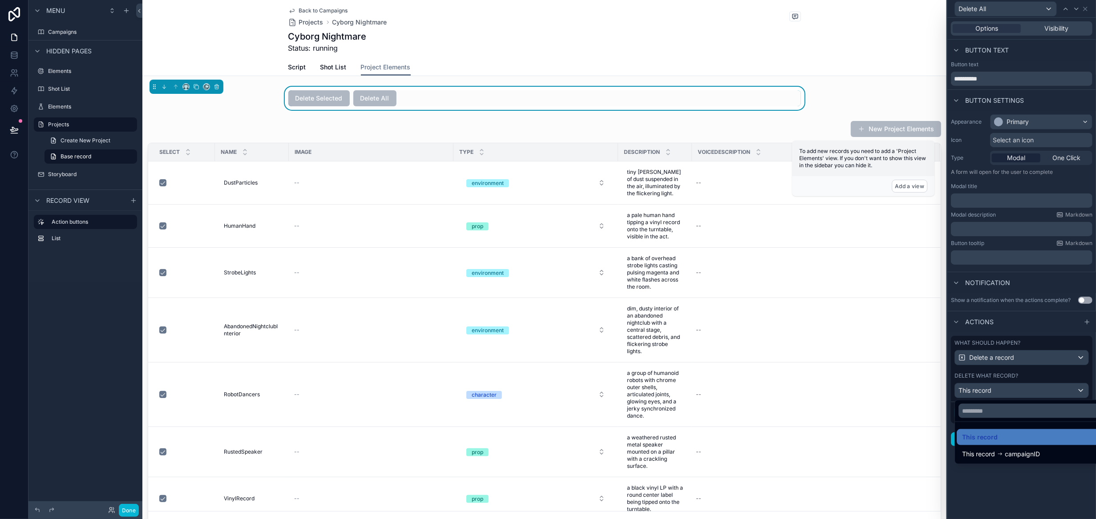
click at [1031, 357] on div at bounding box center [1022, 259] width 149 height 519
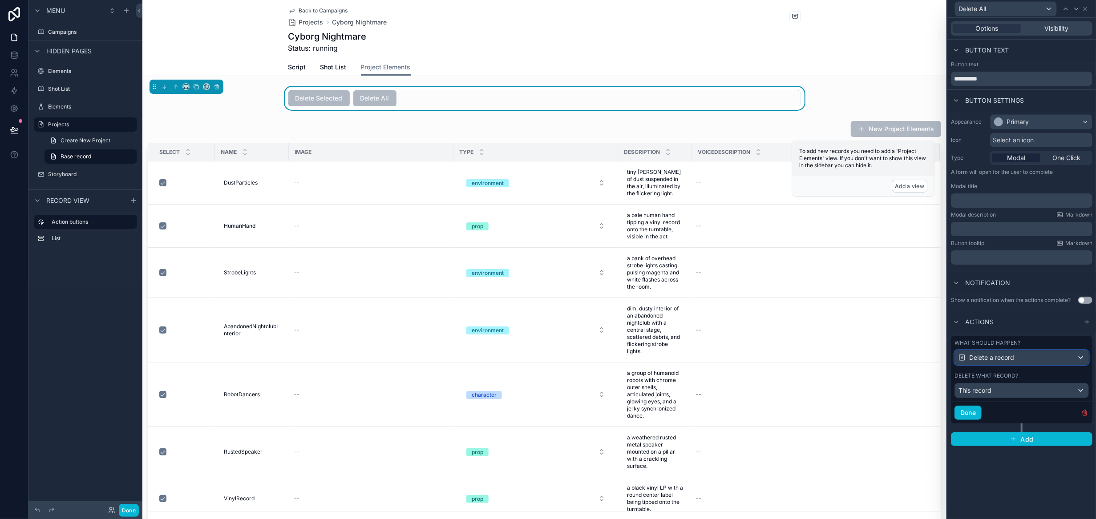
click at [1028, 357] on div "Delete a record" at bounding box center [1022, 358] width 134 height 14
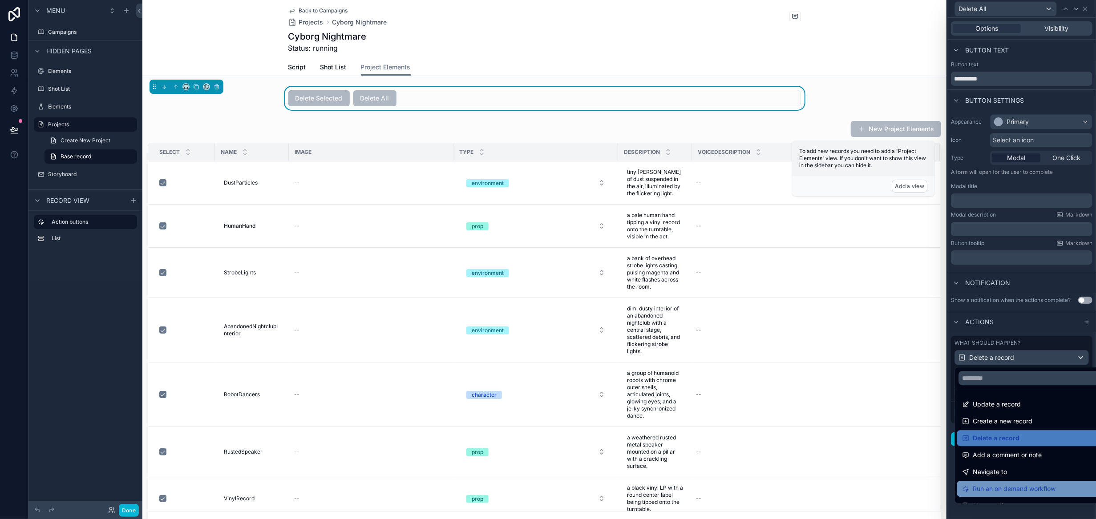
click at [1024, 484] on span "Run an on demand workflow" at bounding box center [1014, 489] width 83 height 11
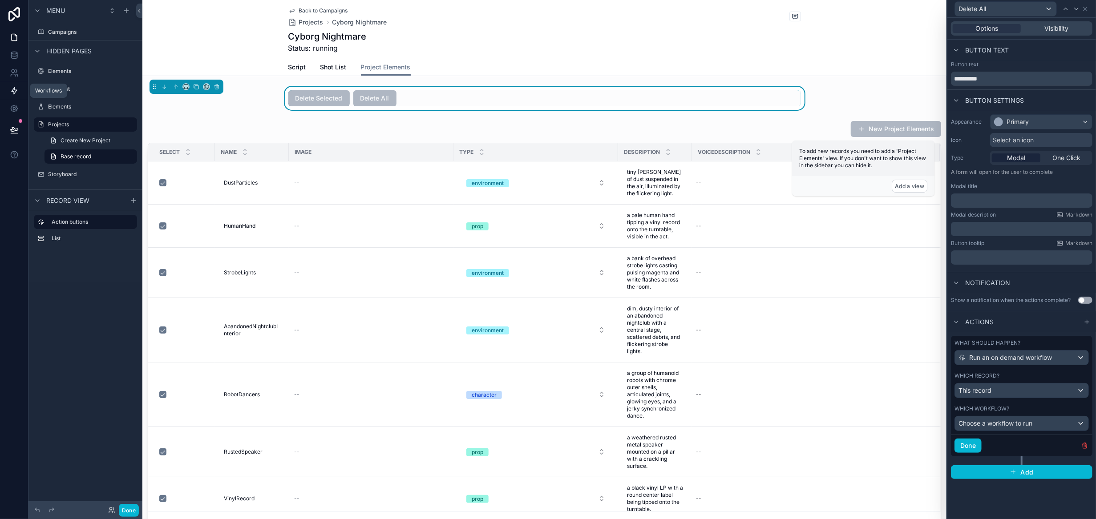
click at [14, 90] on icon at bounding box center [14, 91] width 5 height 7
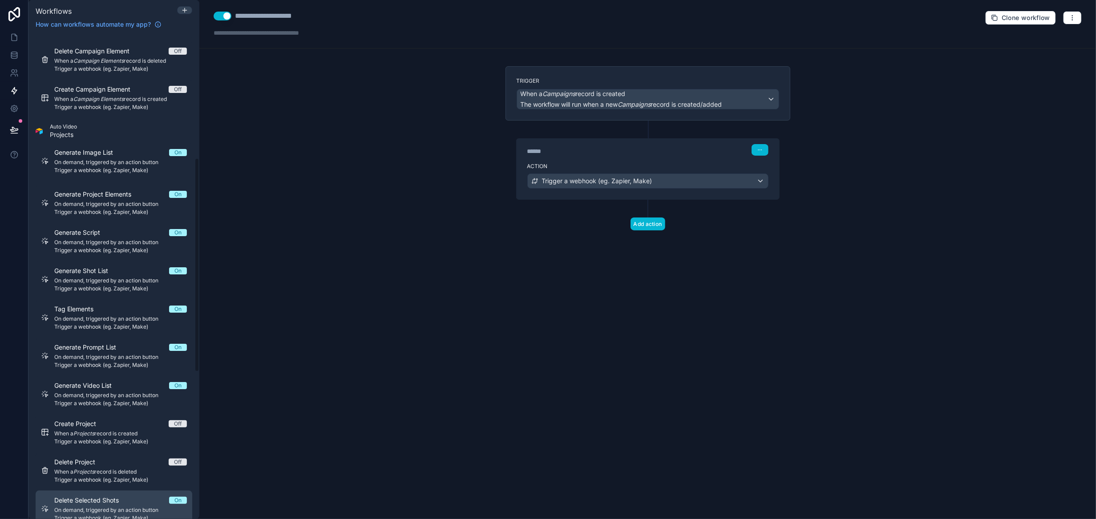
scroll to position [267, 0]
click at [181, 11] on div at bounding box center [185, 10] width 14 height 7
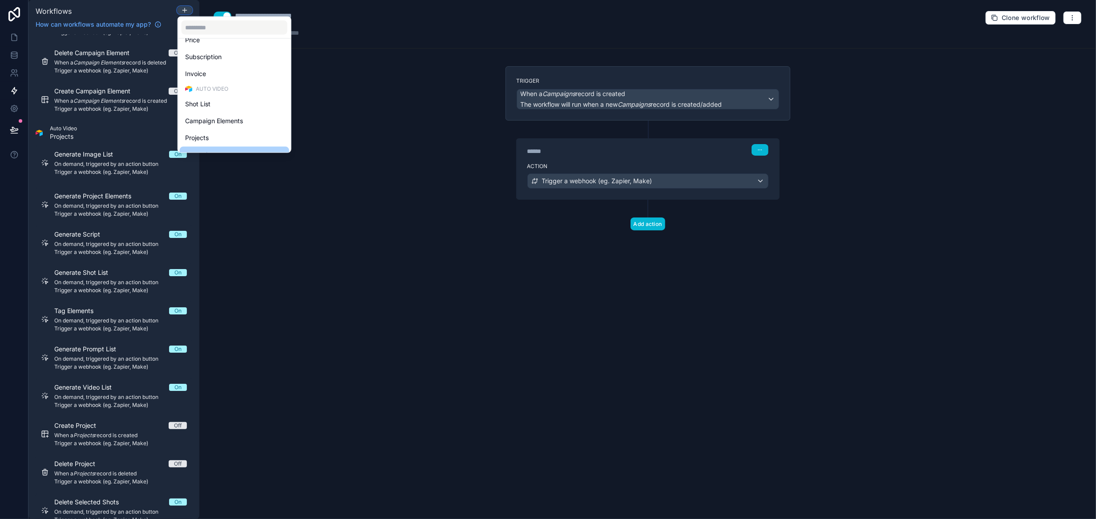
scroll to position [205, 0]
click at [243, 109] on div "Projects" at bounding box center [234, 109] width 99 height 11
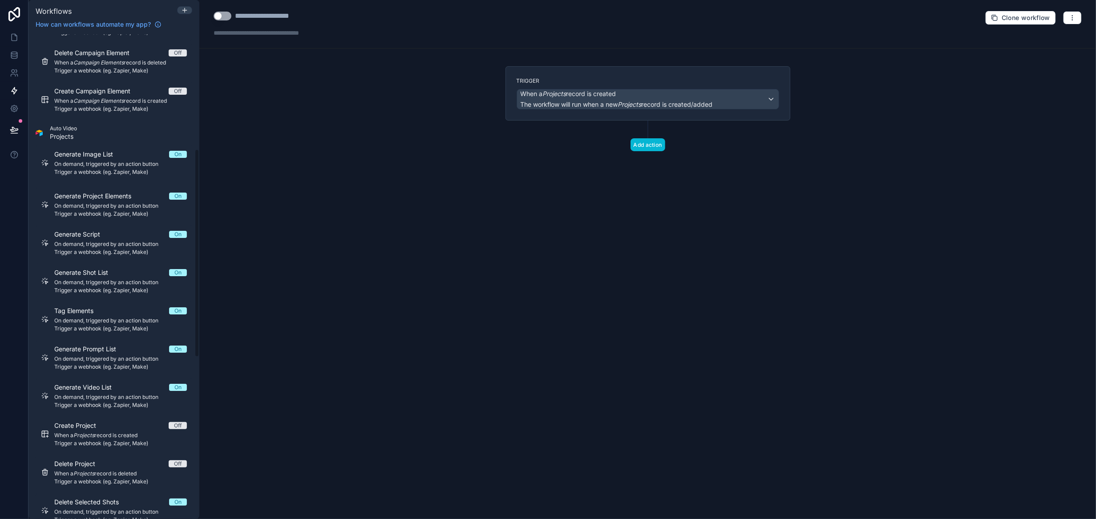
click at [229, 17] on button "Use setting" at bounding box center [223, 16] width 18 height 9
click at [247, 19] on div "**********" at bounding box center [274, 16] width 78 height 11
drag, startPoint x: 237, startPoint y: 17, endPoint x: 318, endPoint y: 17, distance: 81.5
click at [318, 17] on div "**********" at bounding box center [276, 16] width 125 height 11
click at [654, 102] on span "The workflow will run when a new Projects record is created/added" at bounding box center [617, 105] width 192 height 8
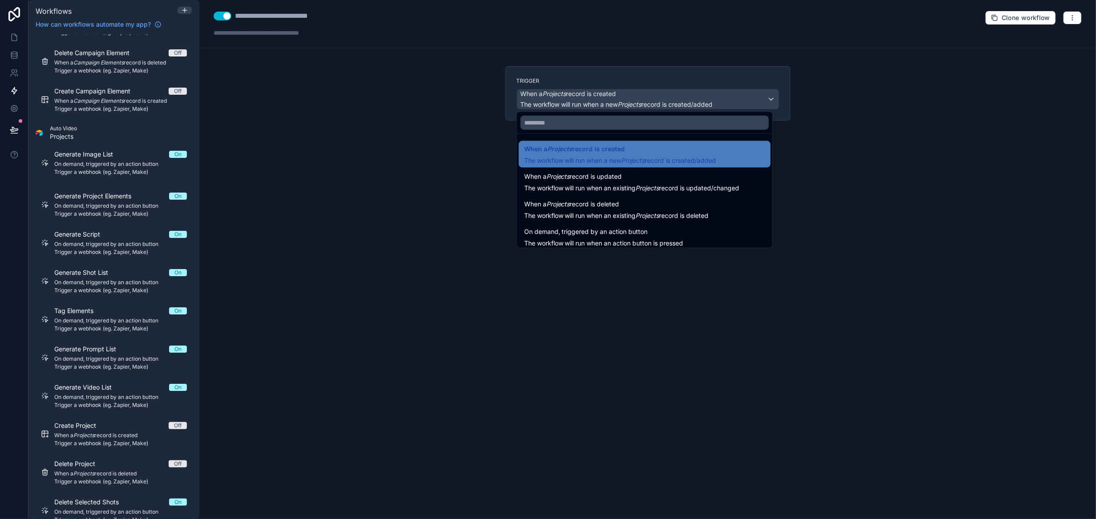
click at [637, 229] on span "On demand, triggered by an action button" at bounding box center [586, 232] width 124 height 11
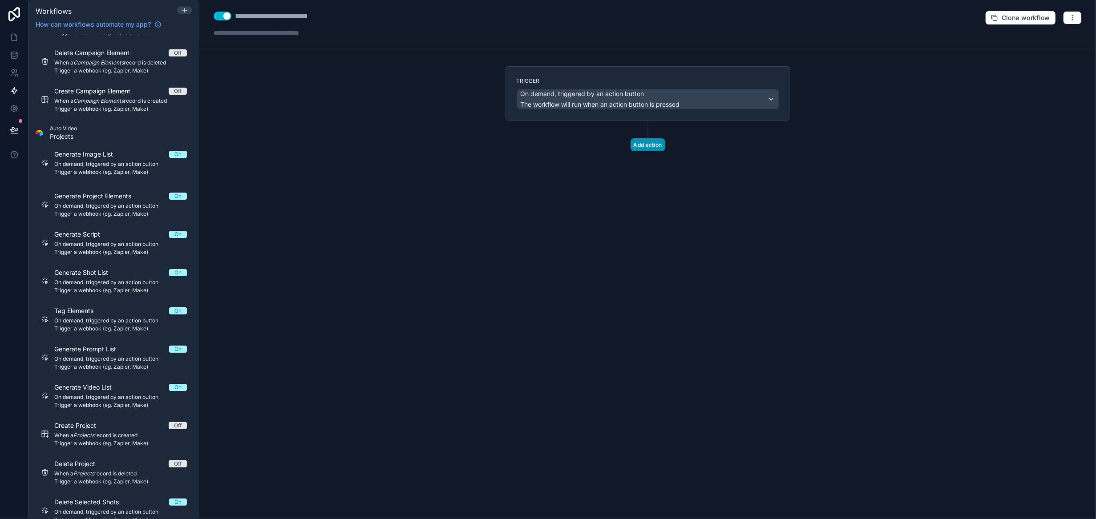
click at [653, 147] on button "Add action" at bounding box center [648, 144] width 35 height 13
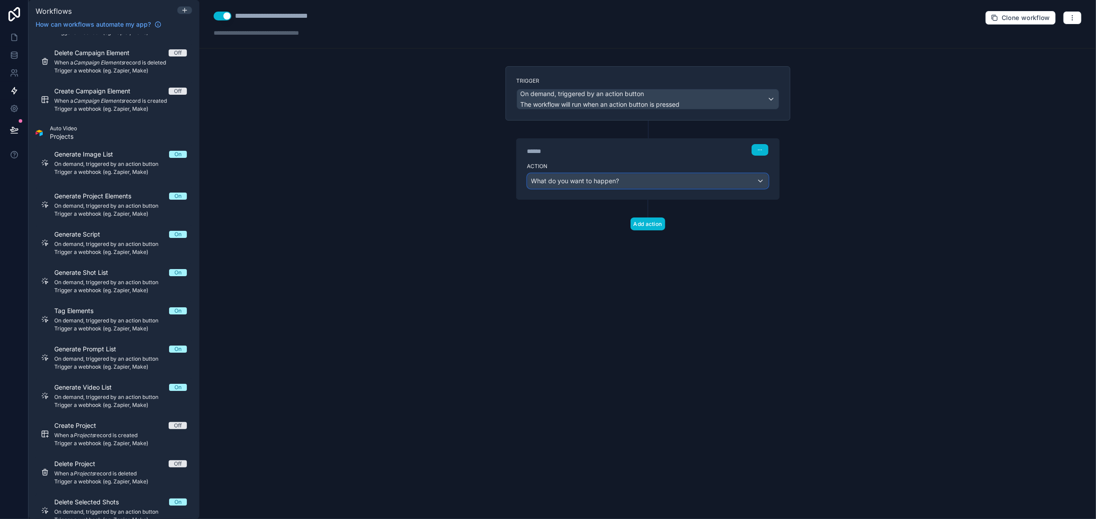
click at [619, 181] on span "What do you want to happen?" at bounding box center [576, 181] width 88 height 8
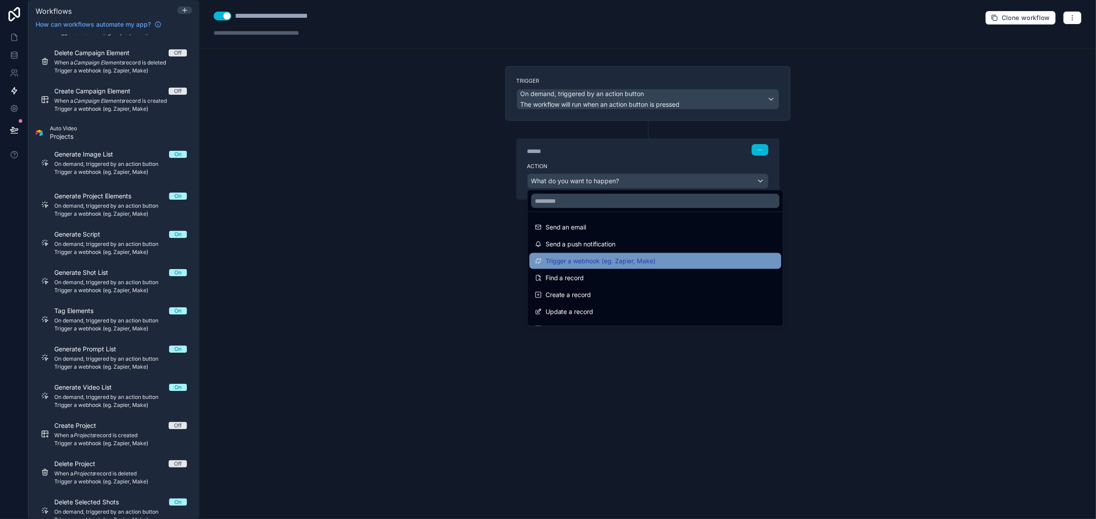
click at [605, 262] on span "Trigger a webhook (eg. Zapier, Make)" at bounding box center [601, 261] width 110 height 11
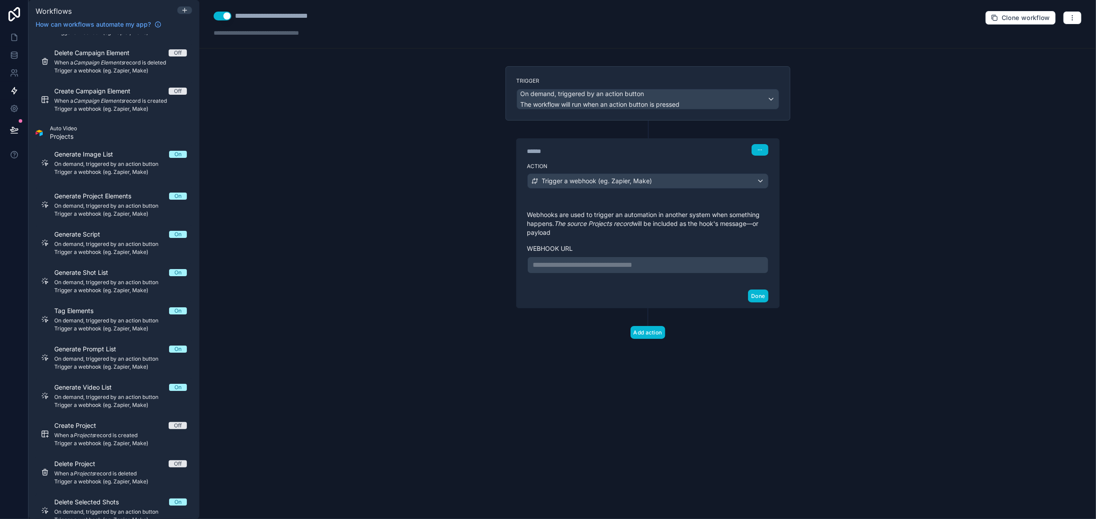
drag, startPoint x: 599, startPoint y: 259, endPoint x: 593, endPoint y: 264, distance: 7.9
click at [599, 260] on p "**********" at bounding box center [648, 265] width 230 height 11
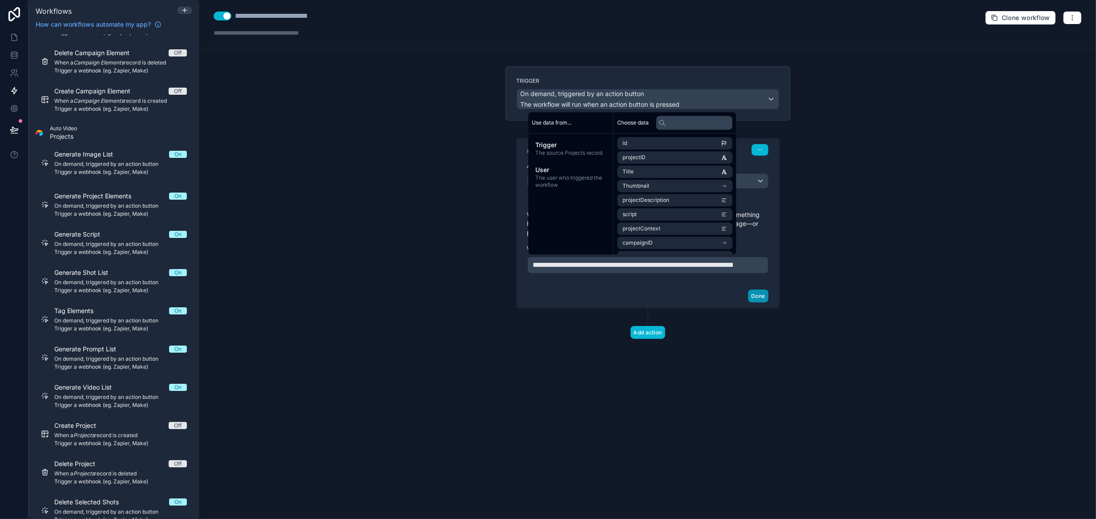
click at [761, 303] on button "Done" at bounding box center [758, 296] width 20 height 13
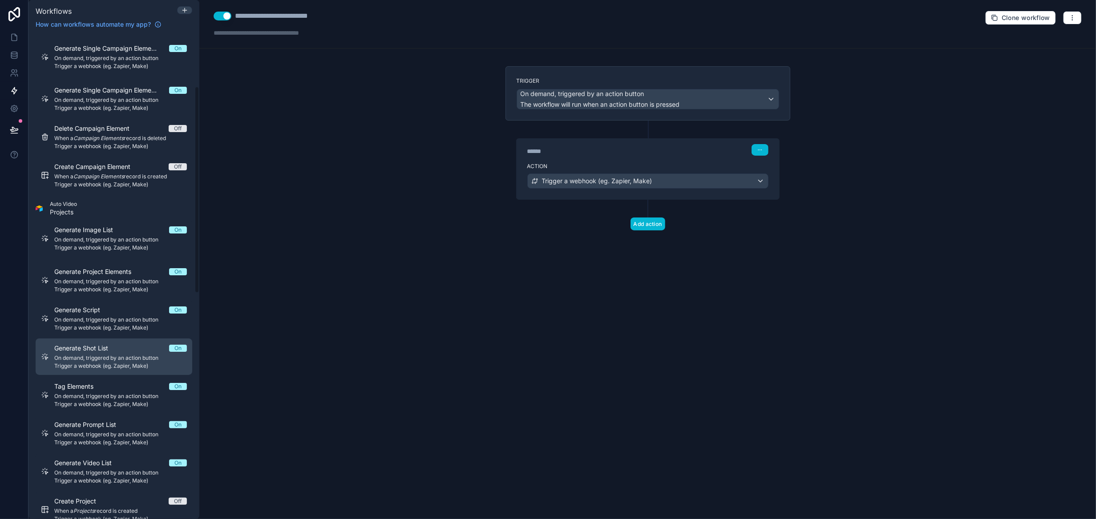
scroll to position [89, 0]
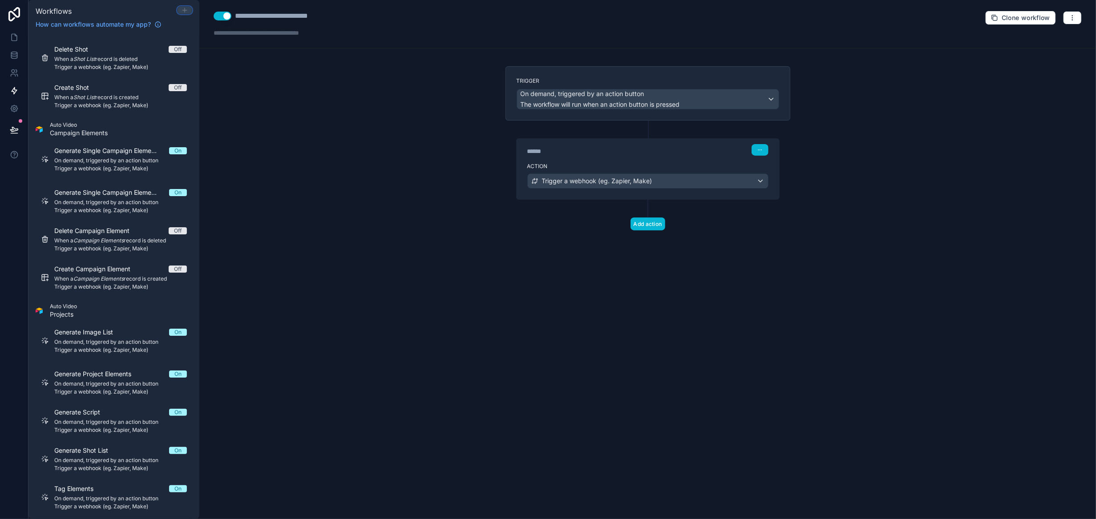
click at [186, 8] on icon at bounding box center [184, 10] width 7 height 7
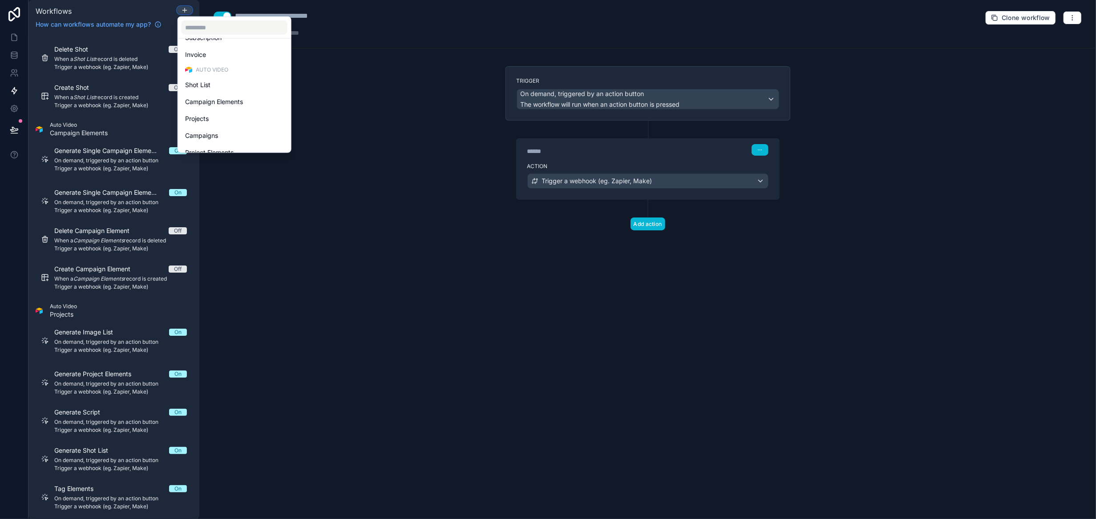
scroll to position [205, 0]
click at [229, 122] on div "Campaigns" at bounding box center [234, 126] width 99 height 11
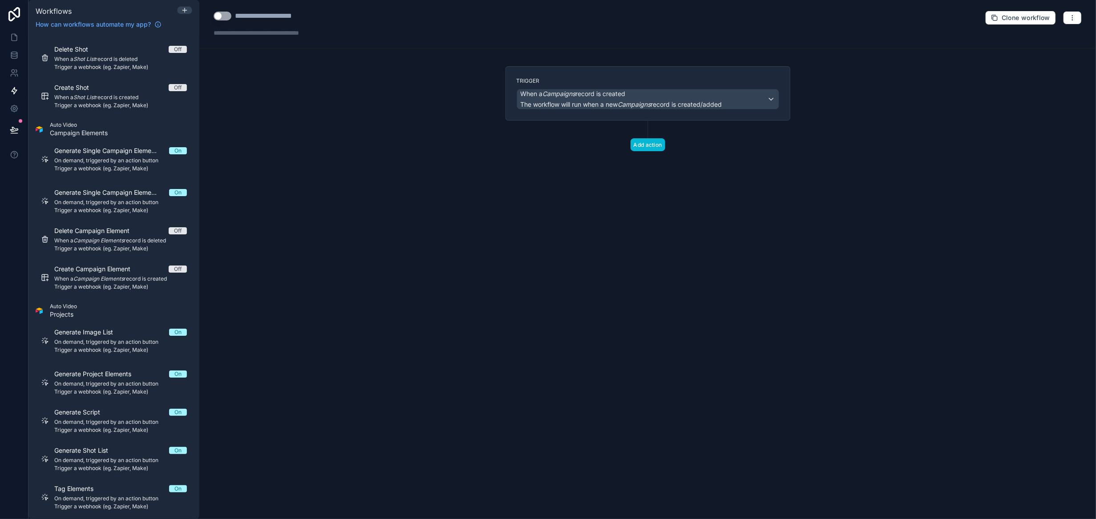
click at [227, 16] on button "Use setting" at bounding box center [223, 16] width 18 height 9
drag, startPoint x: 235, startPoint y: 16, endPoint x: 378, endPoint y: 21, distance: 143.4
click at [378, 21] on div "**********" at bounding box center [647, 24] width 897 height 49
type div "**********"
click at [643, 98] on div "When a Campaigns record is created The workflow will run when a new Campaigns r…" at bounding box center [622, 99] width 202 height 20
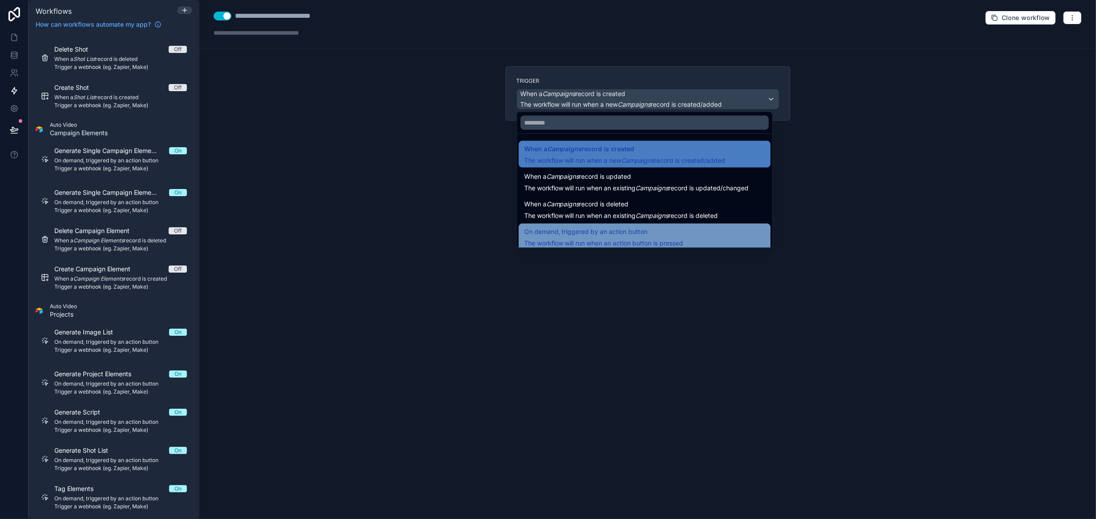
click at [666, 231] on span "On demand, triggered by an action button" at bounding box center [603, 232] width 159 height 11
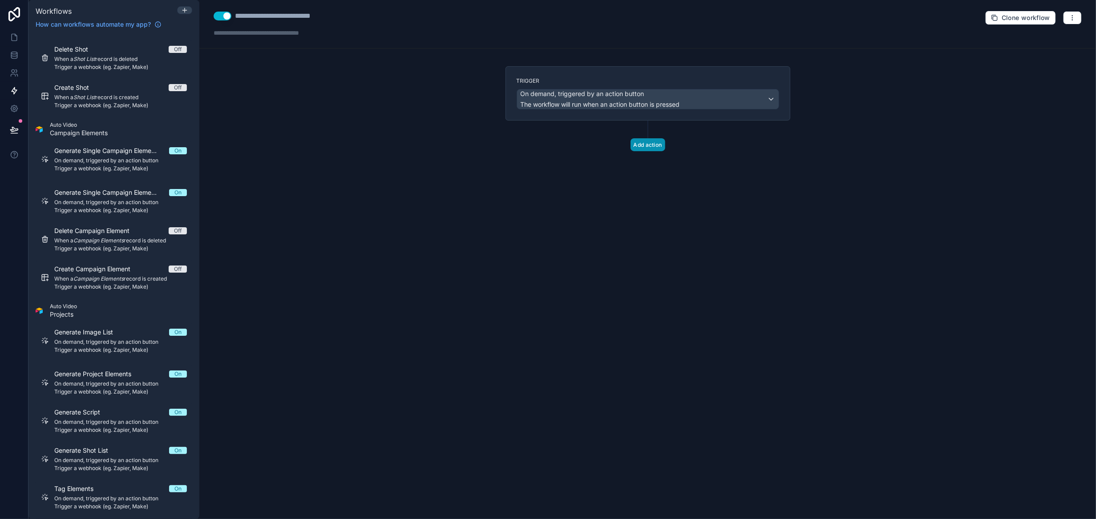
click at [651, 145] on button "Add action" at bounding box center [648, 144] width 35 height 13
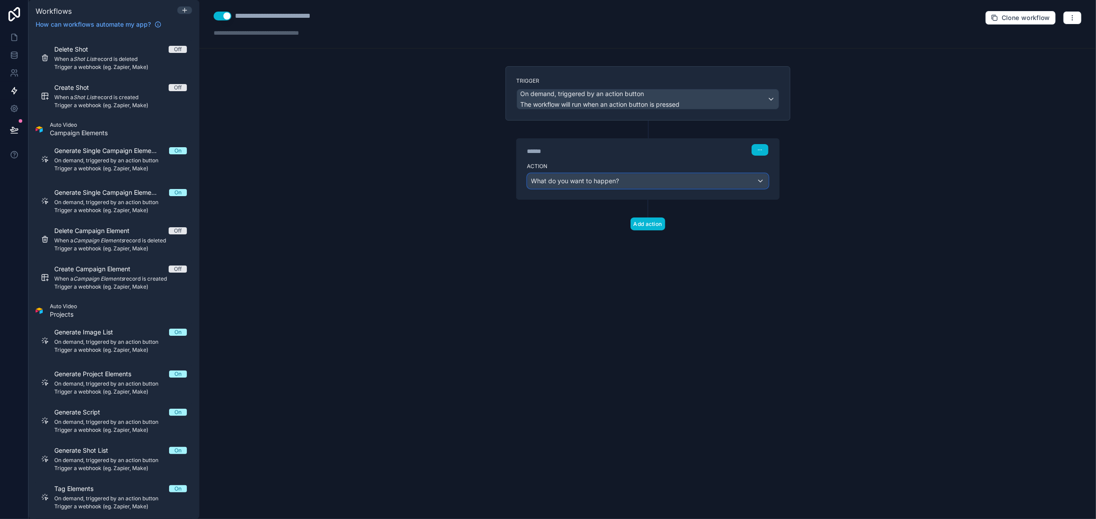
click at [627, 176] on div "What do you want to happen?" at bounding box center [648, 181] width 240 height 14
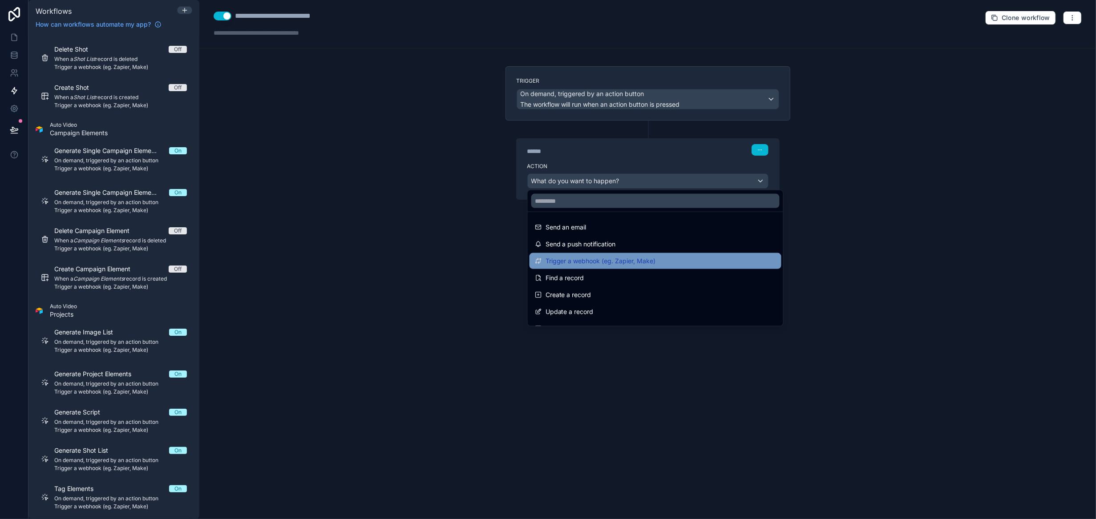
click at [635, 256] on span "Trigger a webhook (eg. Zapier, Make)" at bounding box center [601, 261] width 110 height 11
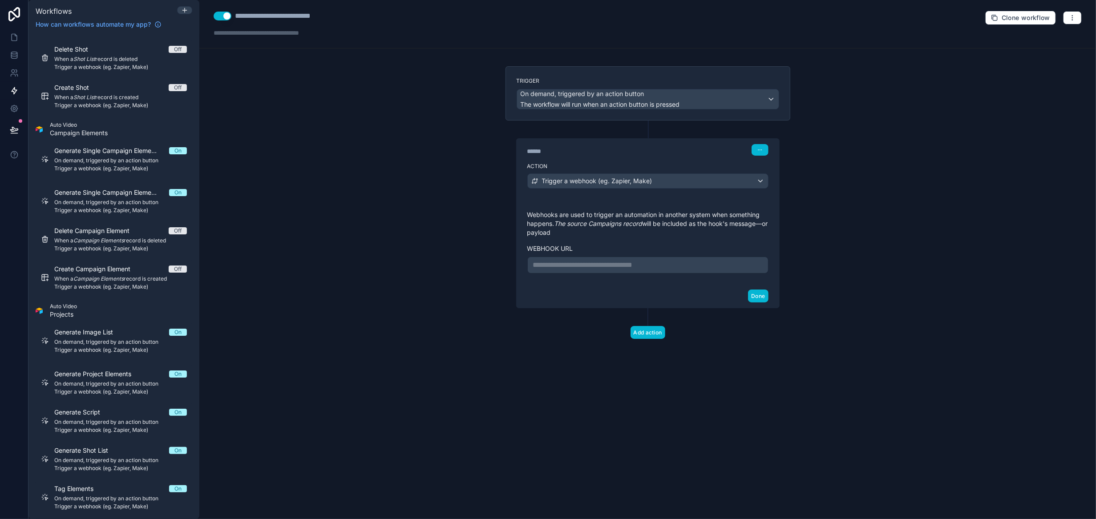
click at [605, 266] on p "**********" at bounding box center [648, 265] width 230 height 11
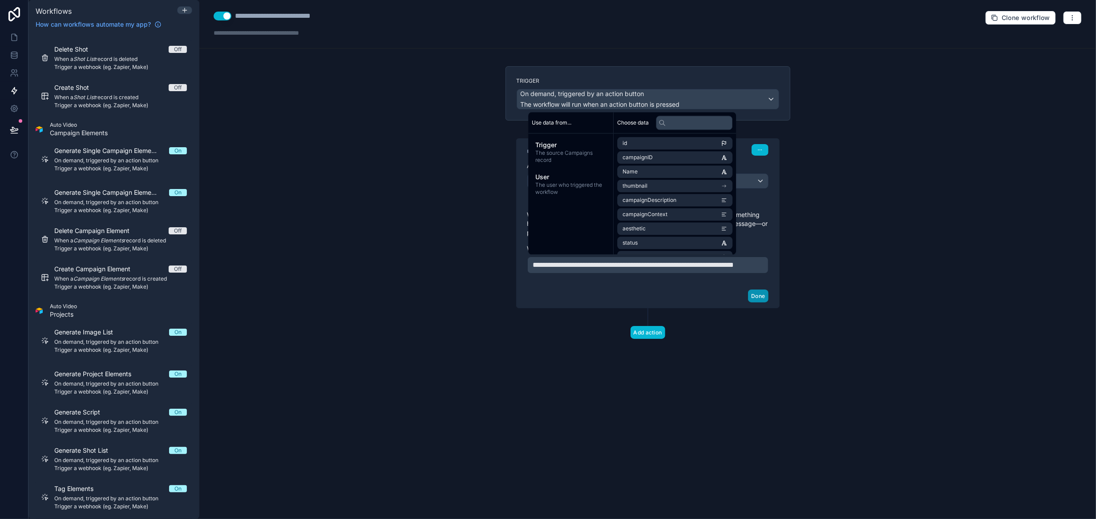
click at [754, 303] on button "Done" at bounding box center [758, 296] width 20 height 13
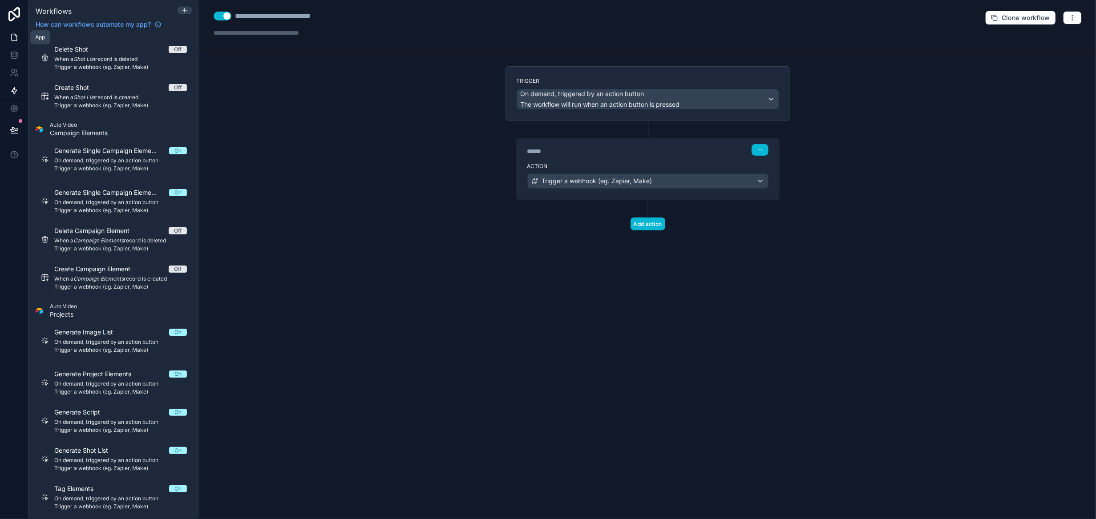
click at [17, 41] on icon at bounding box center [14, 37] width 9 height 9
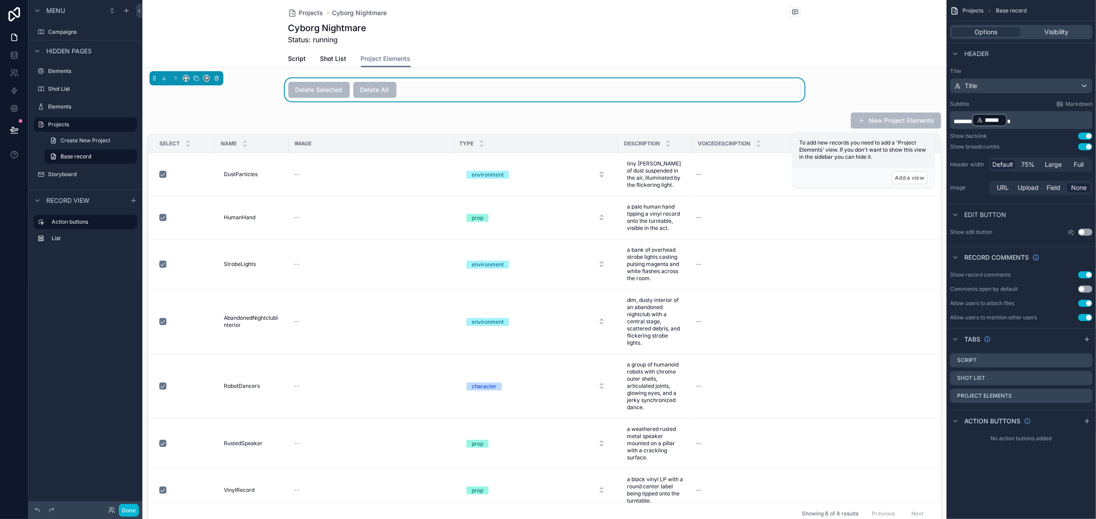
click at [438, 96] on div "Delete Selected Delete All" at bounding box center [544, 90] width 513 height 16
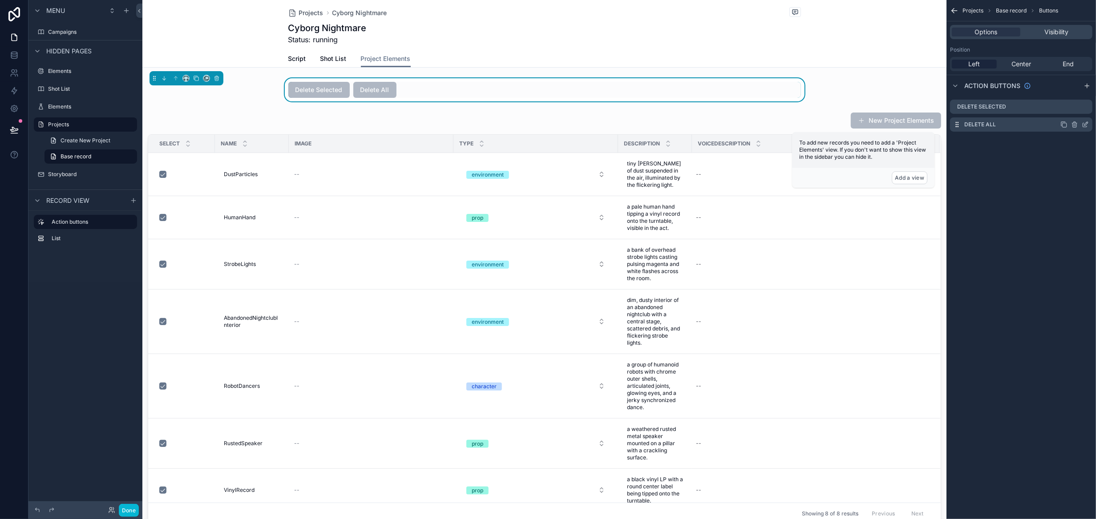
click at [1085, 122] on icon "scrollable content" at bounding box center [1085, 124] width 7 height 7
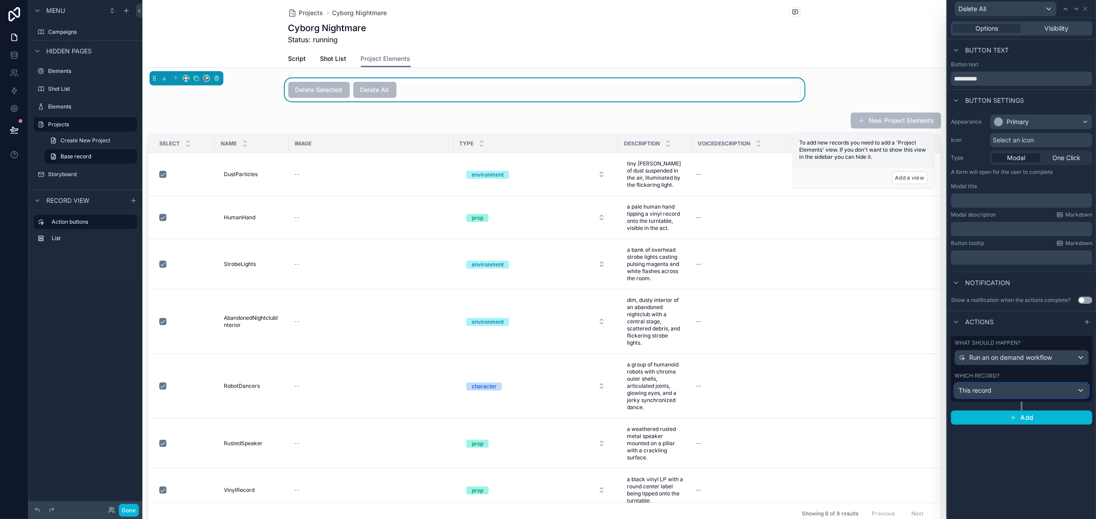
click at [1032, 391] on div "This record" at bounding box center [1022, 391] width 134 height 14
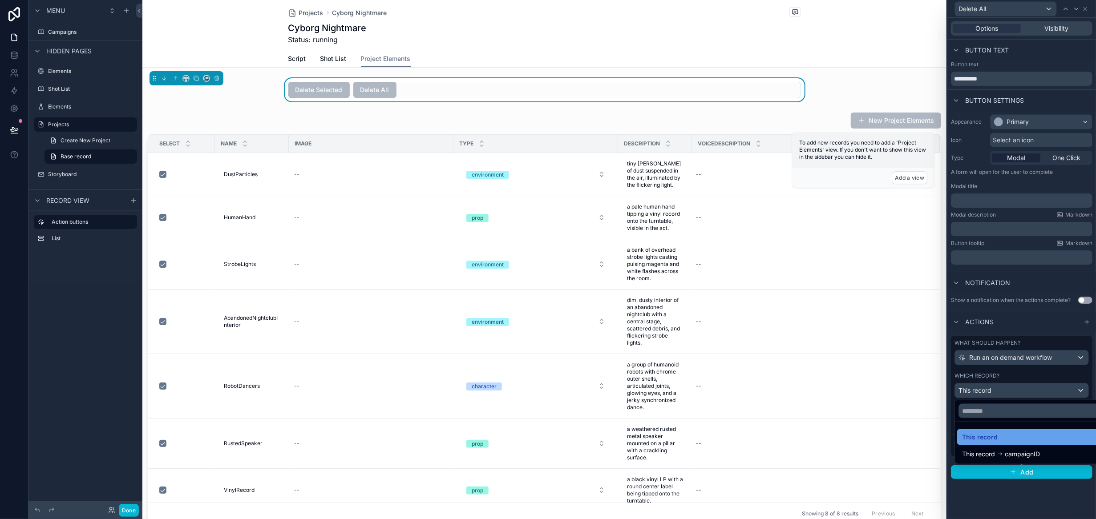
click at [1022, 438] on div "This record" at bounding box center [1032, 437] width 140 height 11
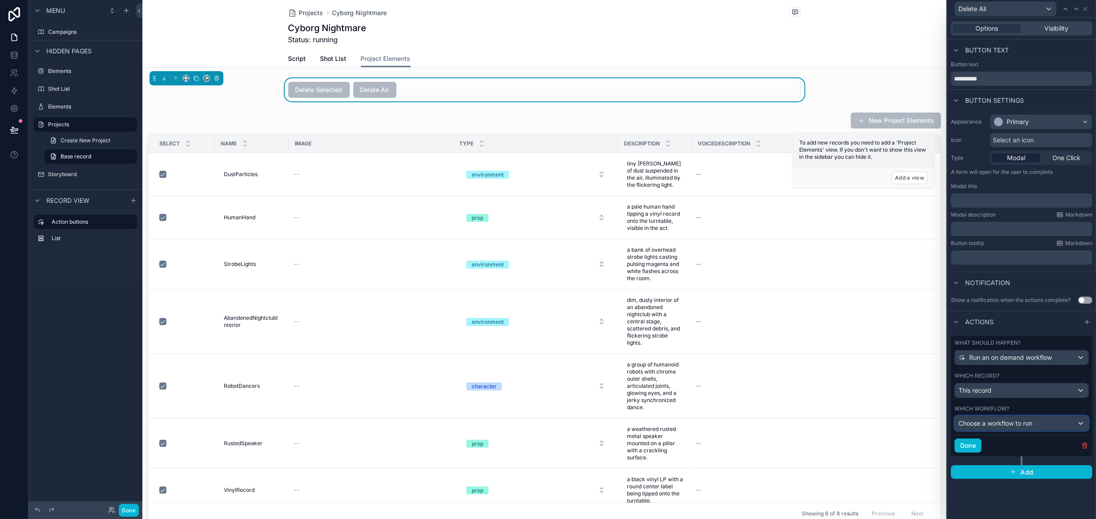
click at [1000, 420] on span "Choose a workflow to run" at bounding box center [996, 424] width 74 height 8
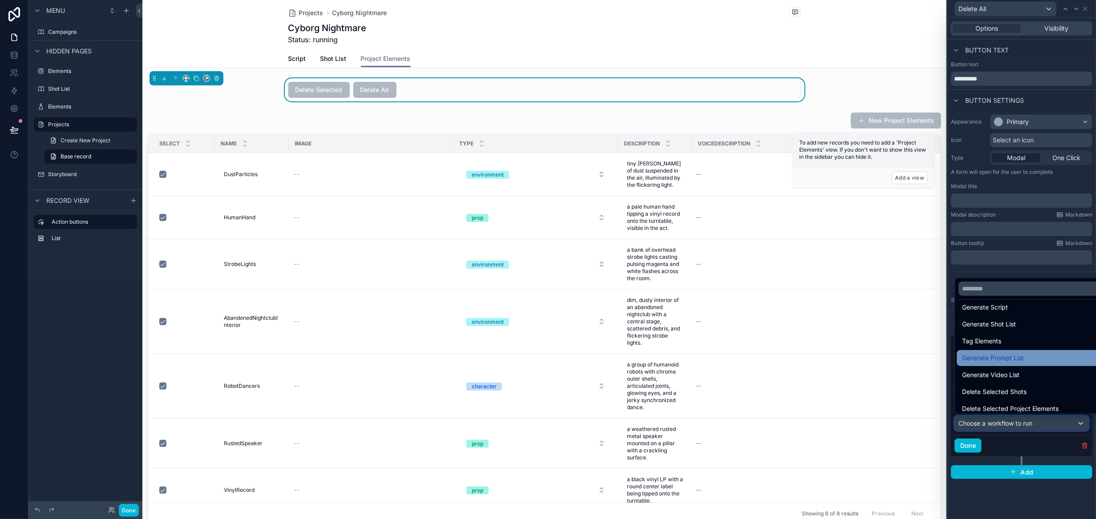
scroll to position [63, 0]
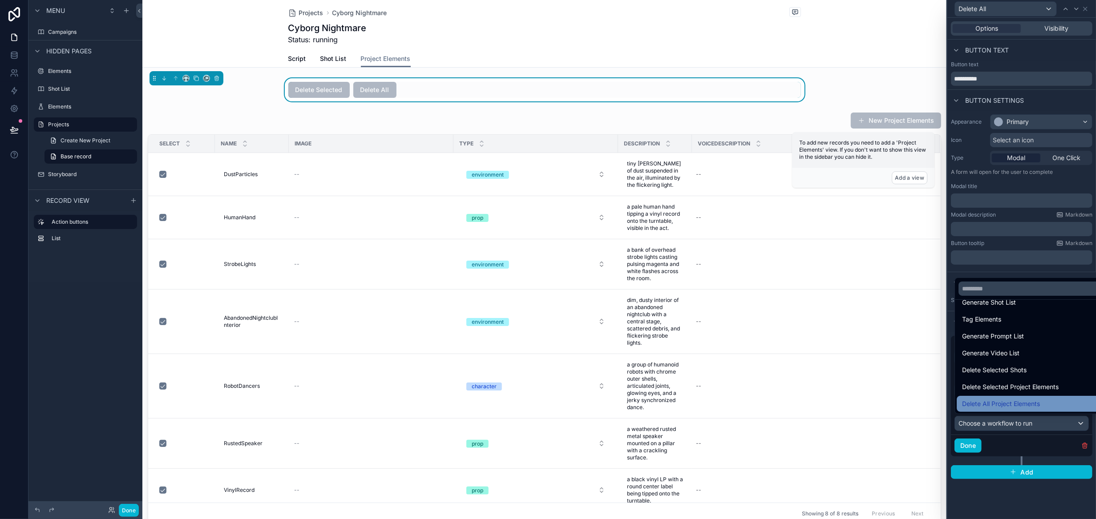
click at [1043, 402] on div "Delete All Project Elements" at bounding box center [1032, 404] width 140 height 11
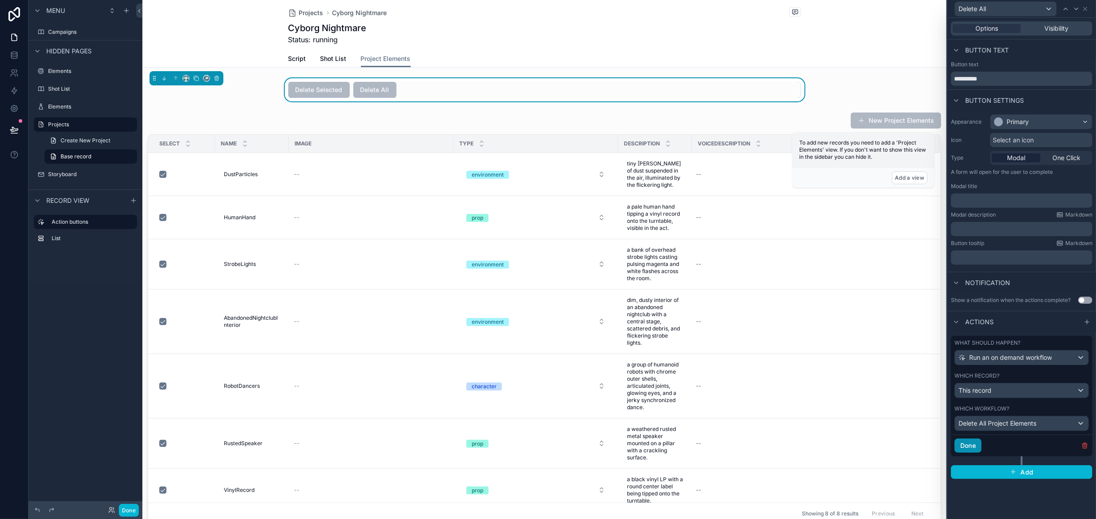
click at [971, 445] on button "Done" at bounding box center [968, 446] width 27 height 14
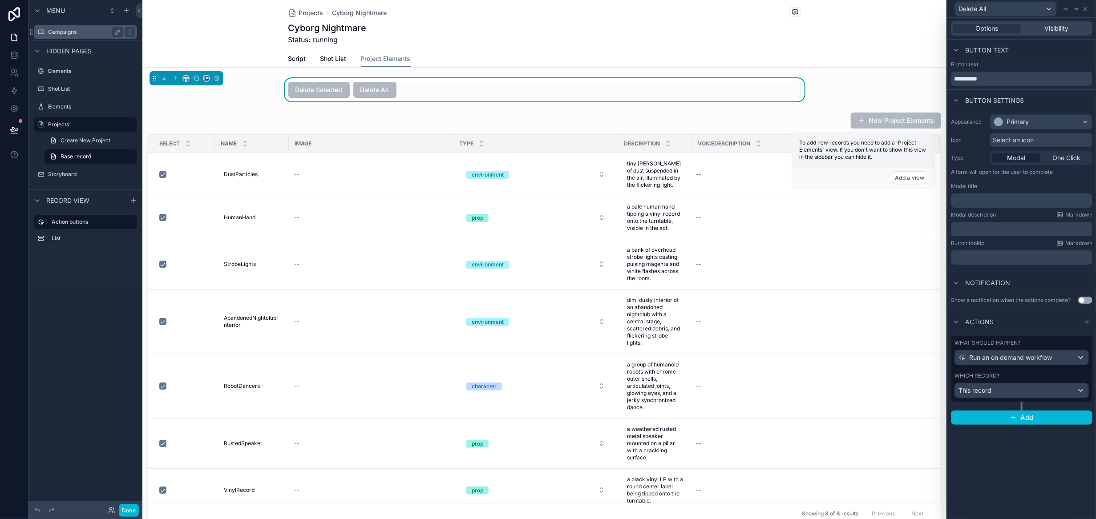
click at [69, 35] on label "Campaigns" at bounding box center [83, 31] width 71 height 7
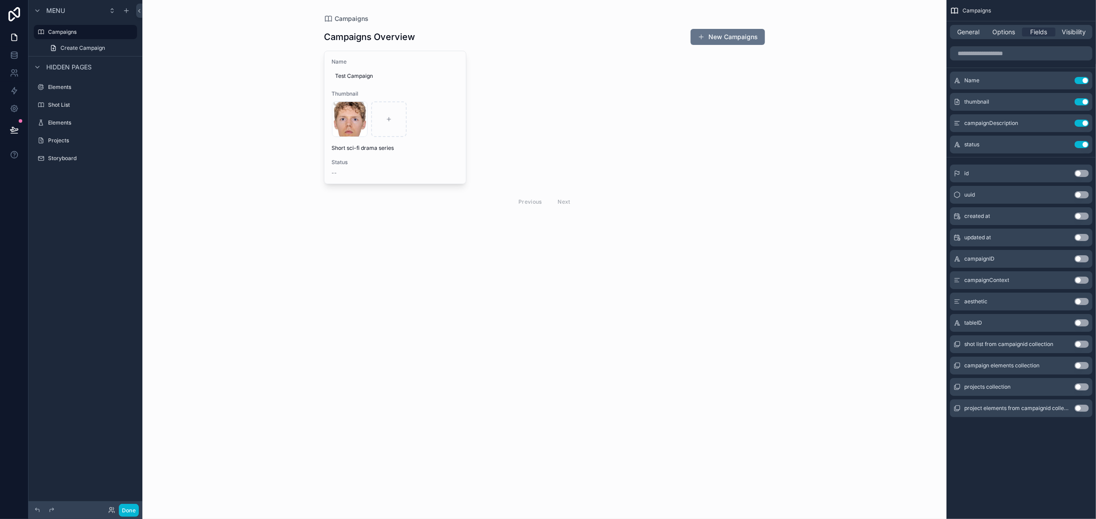
click at [446, 160] on div "scrollable content" at bounding box center [544, 120] width 455 height 241
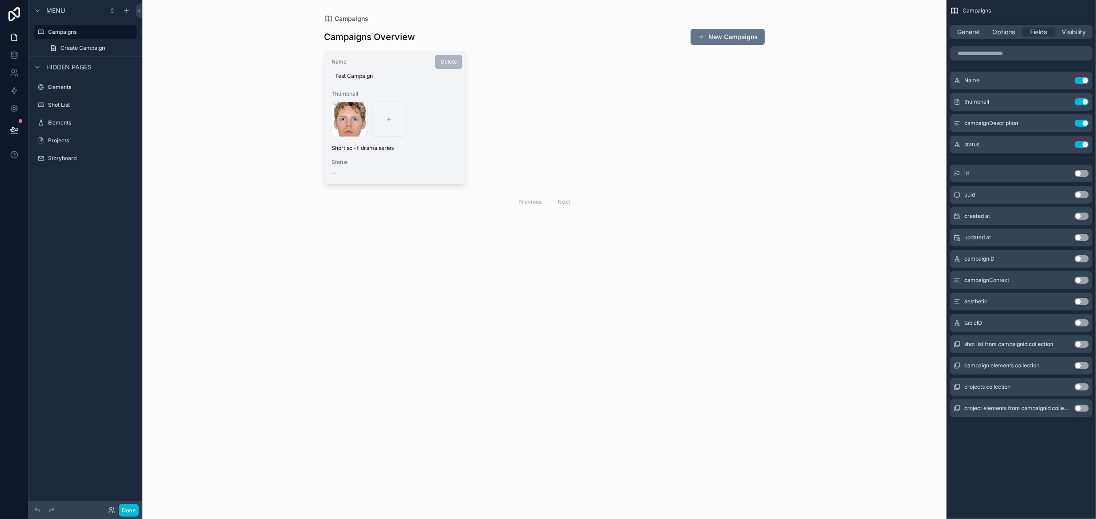
click at [435, 164] on span "Status" at bounding box center [395, 162] width 127 height 7
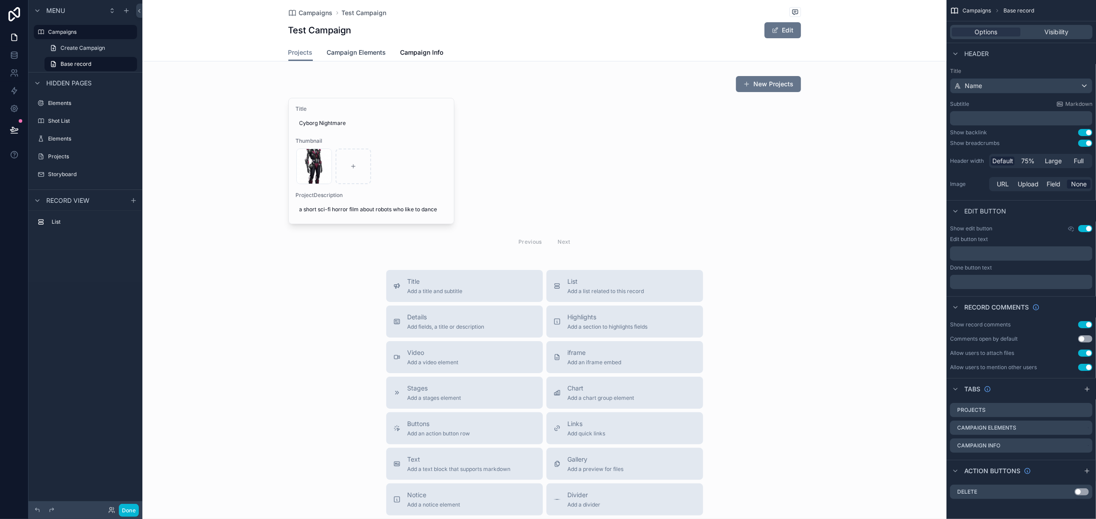
click at [348, 57] on link "Campaign Elements" at bounding box center [356, 54] width 59 height 18
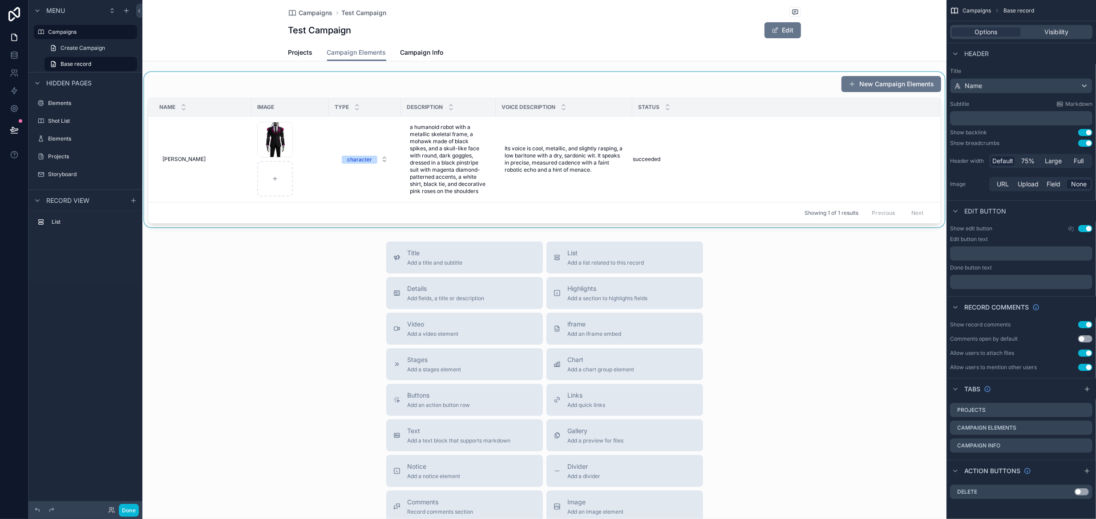
click at [783, 187] on div "scrollable content" at bounding box center [544, 149] width 804 height 155
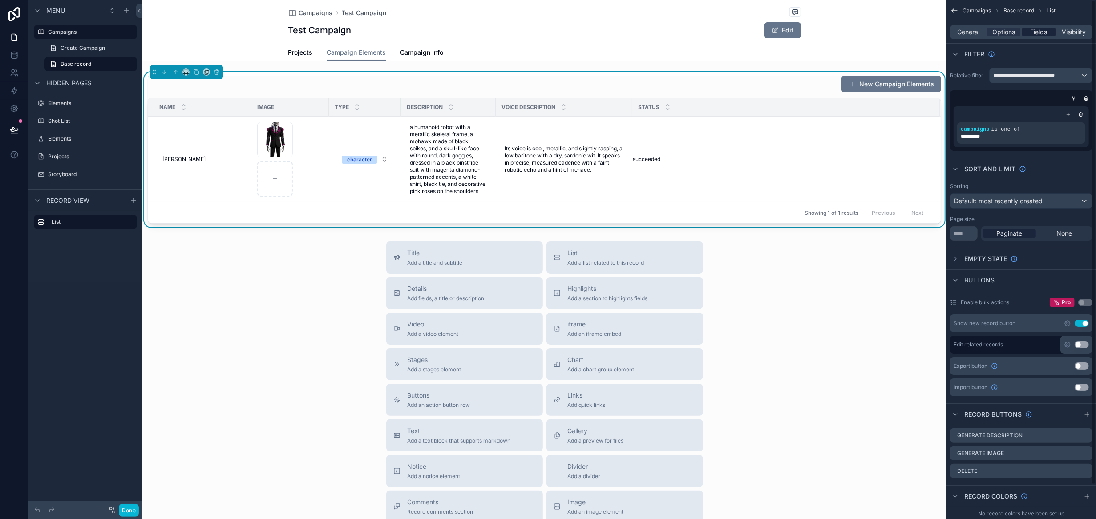
click at [1038, 32] on span "Fields" at bounding box center [1039, 32] width 17 height 9
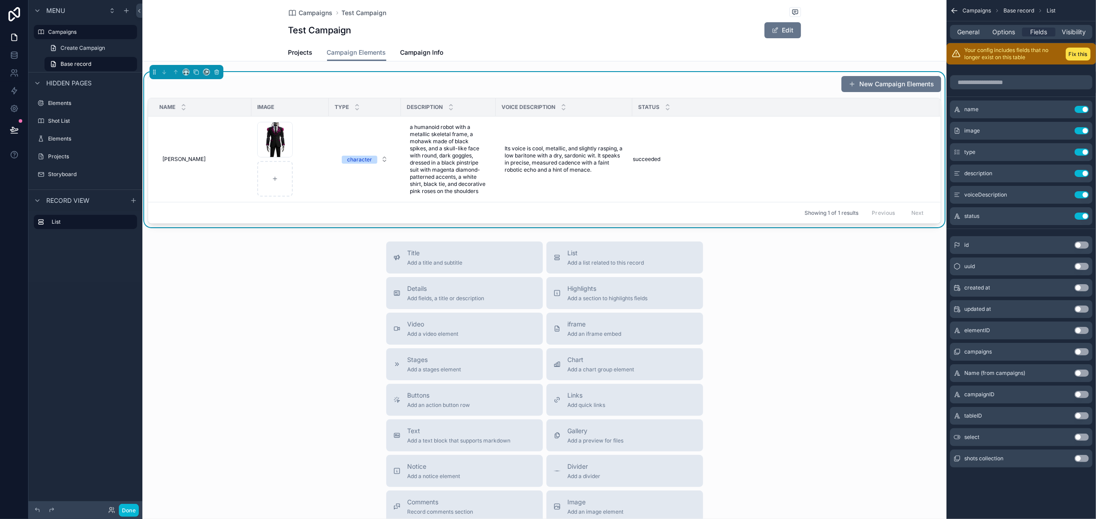
click at [1086, 436] on button "Use setting" at bounding box center [1082, 437] width 14 height 7
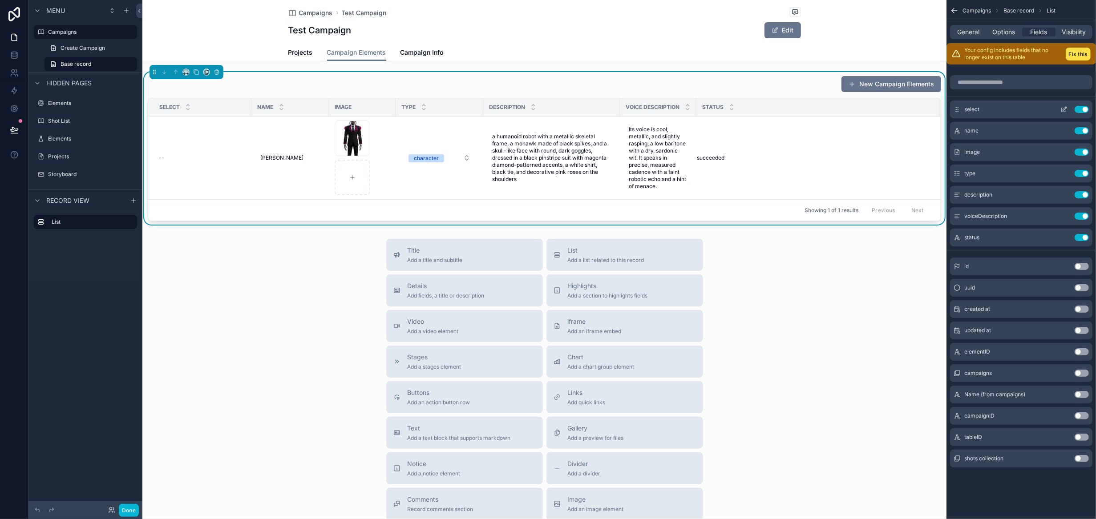
click at [1063, 110] on icon "scrollable content" at bounding box center [1064, 109] width 7 height 7
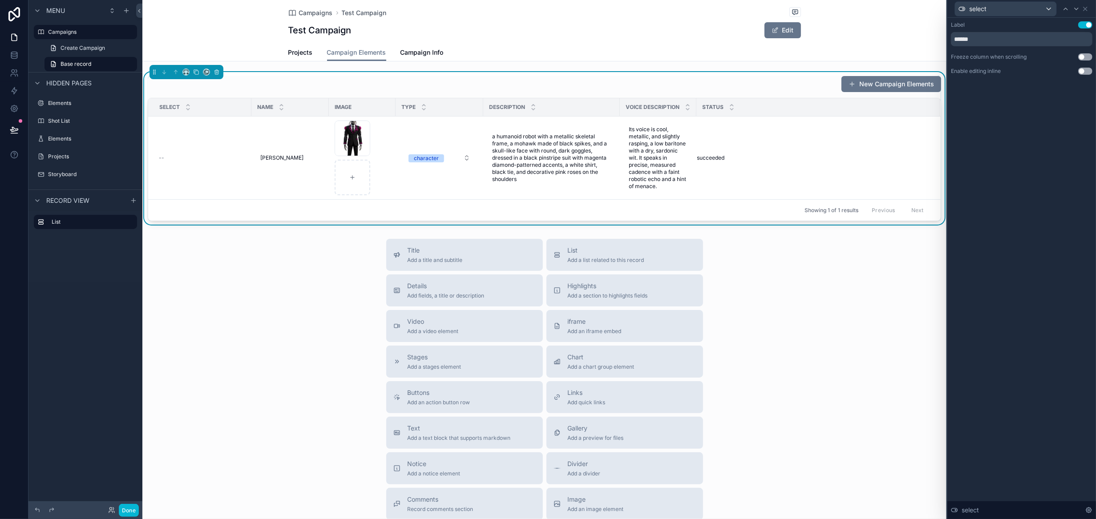
click at [1090, 73] on button "Use setting" at bounding box center [1086, 71] width 14 height 7
click at [1088, 8] on icon at bounding box center [1085, 8] width 7 height 7
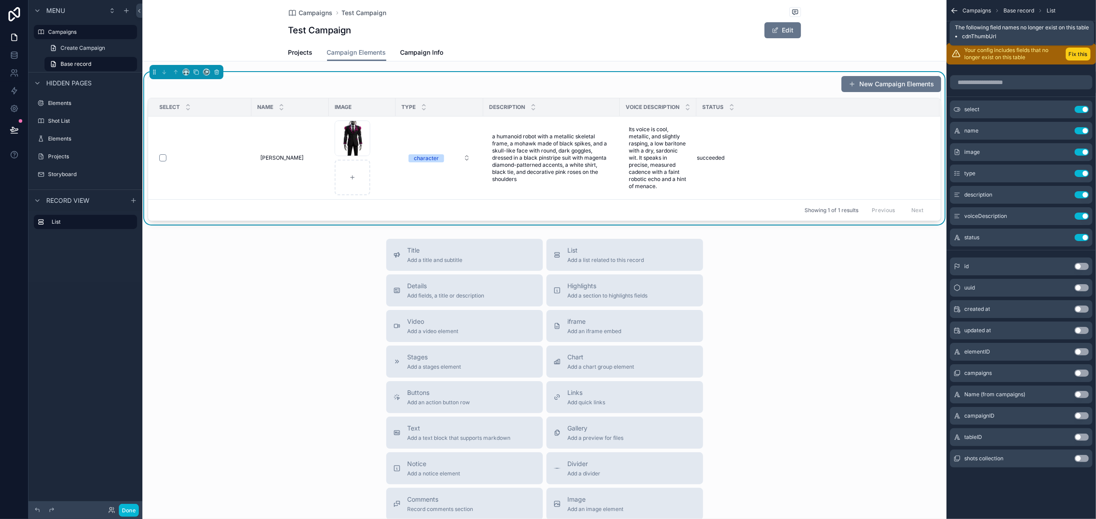
click at [1072, 54] on button "Fix this" at bounding box center [1078, 54] width 25 height 13
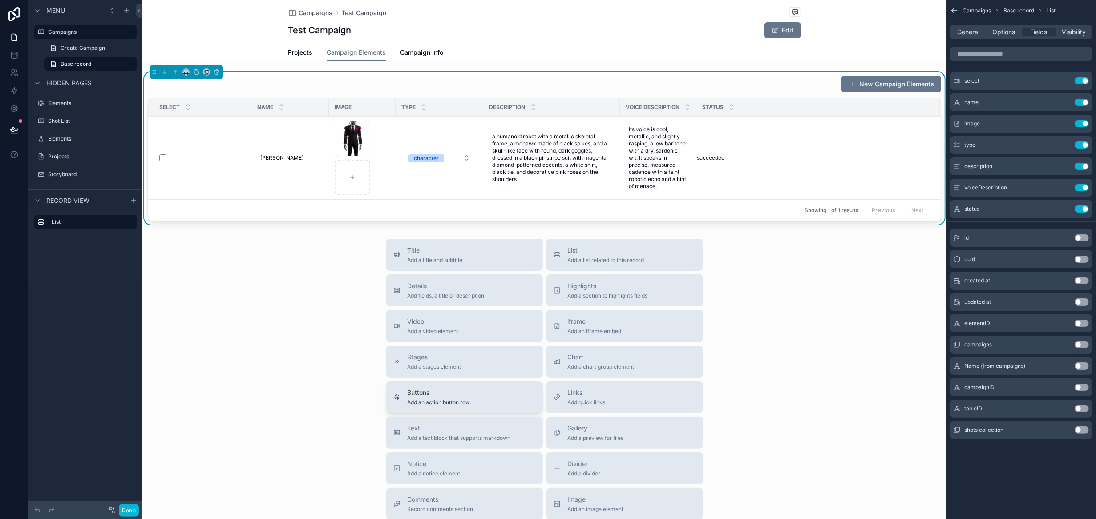
click at [454, 400] on span "Add an action button row" at bounding box center [439, 402] width 63 height 7
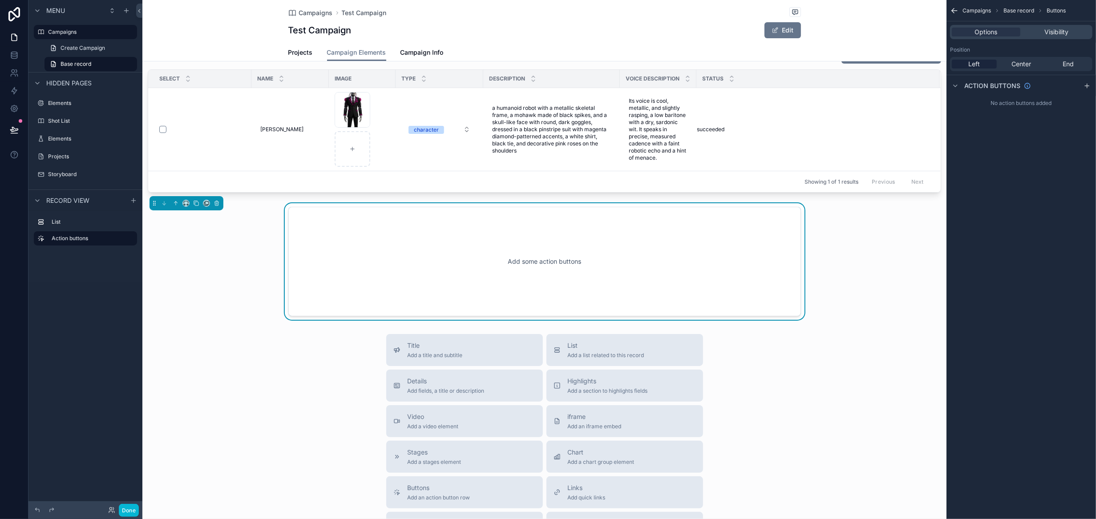
scroll to position [29, 0]
click at [177, 203] on icon "scrollable content" at bounding box center [176, 202] width 6 height 6
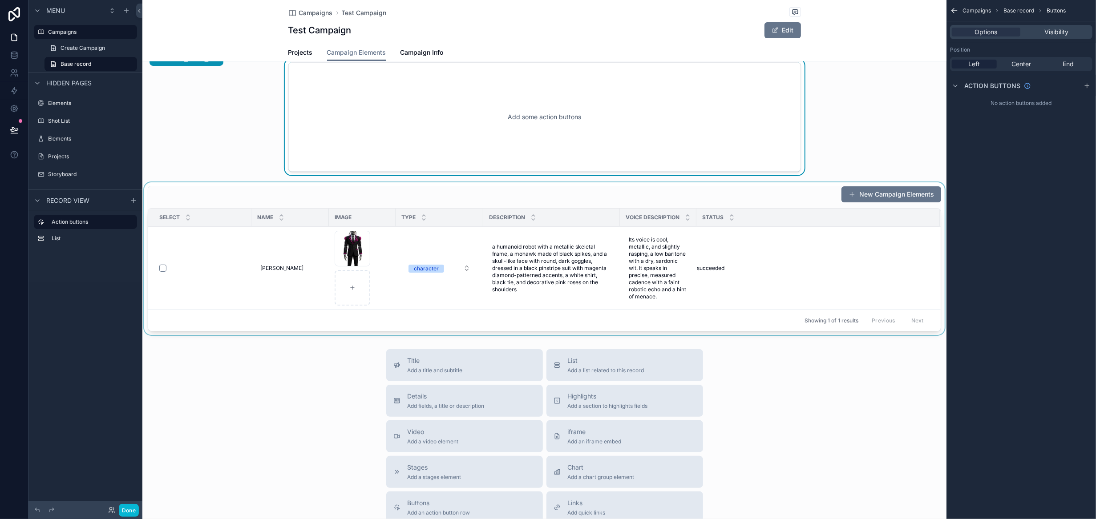
scroll to position [0, 0]
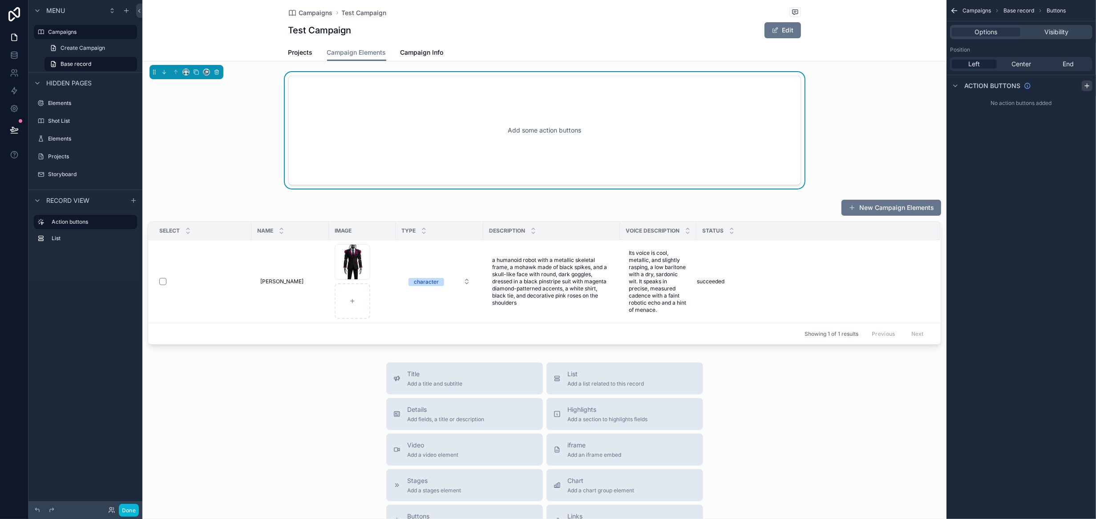
click at [1089, 86] on icon "scrollable content" at bounding box center [1087, 86] width 4 height 0
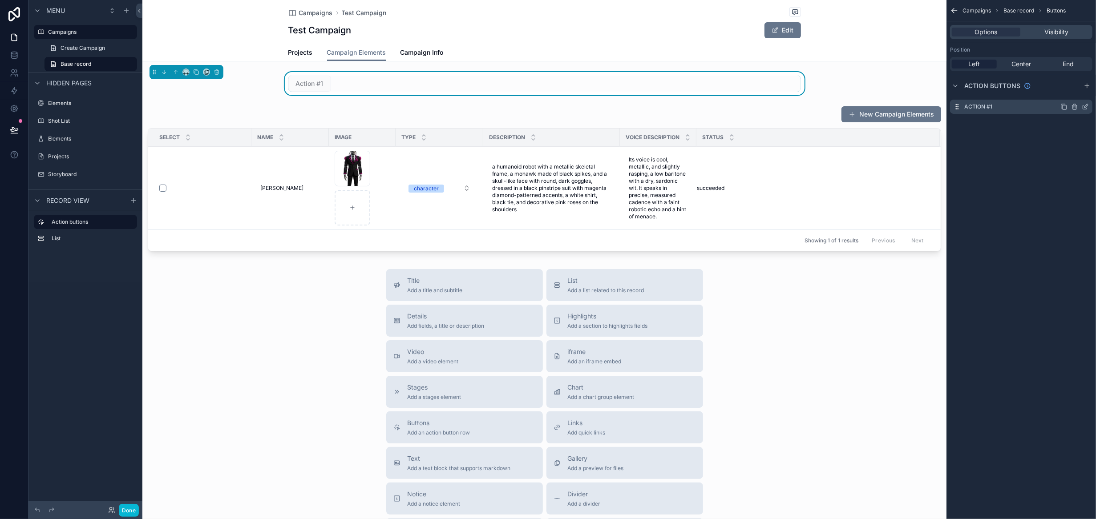
click at [1086, 105] on icon "scrollable content" at bounding box center [1087, 106] width 4 height 4
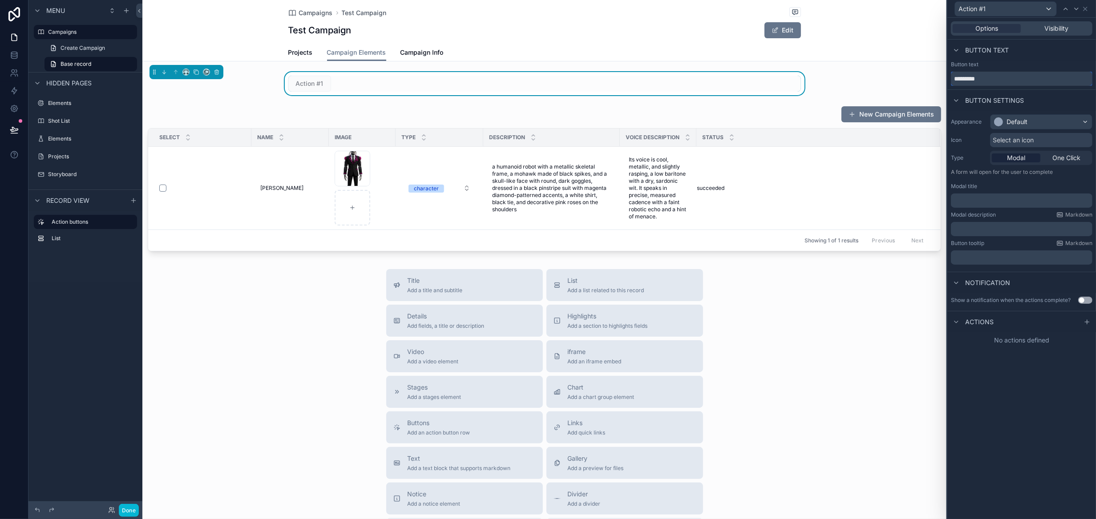
drag, startPoint x: 936, startPoint y: 77, endPoint x: 889, endPoint y: 75, distance: 47.7
click at [889, 75] on div "Action #1 Options Visibility Button text Button text ********* Button settings …" at bounding box center [548, 259] width 1096 height 519
type input "**********"
drag, startPoint x: 1056, startPoint y: 154, endPoint x: 1052, endPoint y: 144, distance: 11.4
click at [1057, 155] on span "One Click" at bounding box center [1067, 158] width 28 height 9
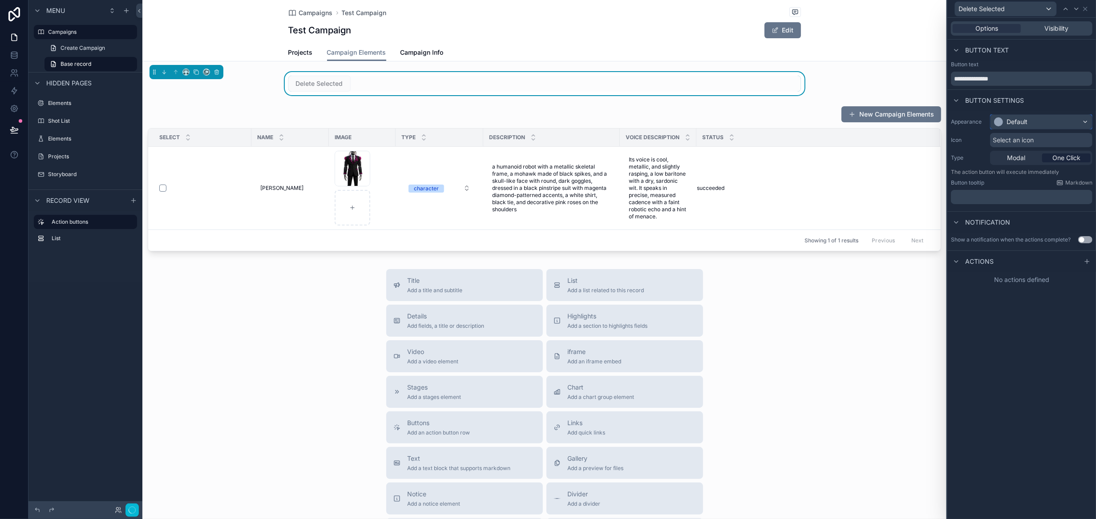
click at [1040, 125] on div "Default" at bounding box center [1041, 122] width 101 height 14
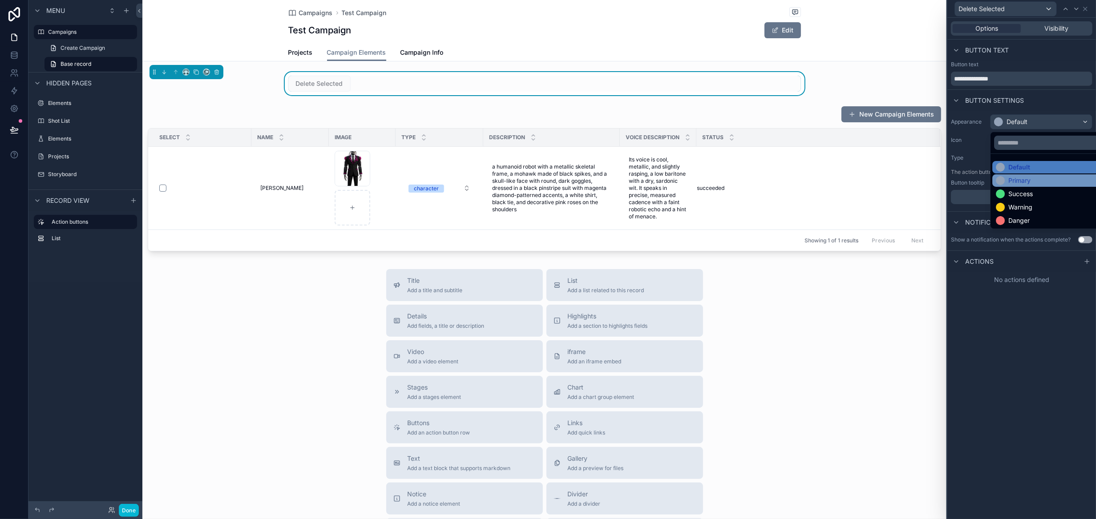
click at [1036, 177] on div "Primary" at bounding box center [1052, 180] width 112 height 9
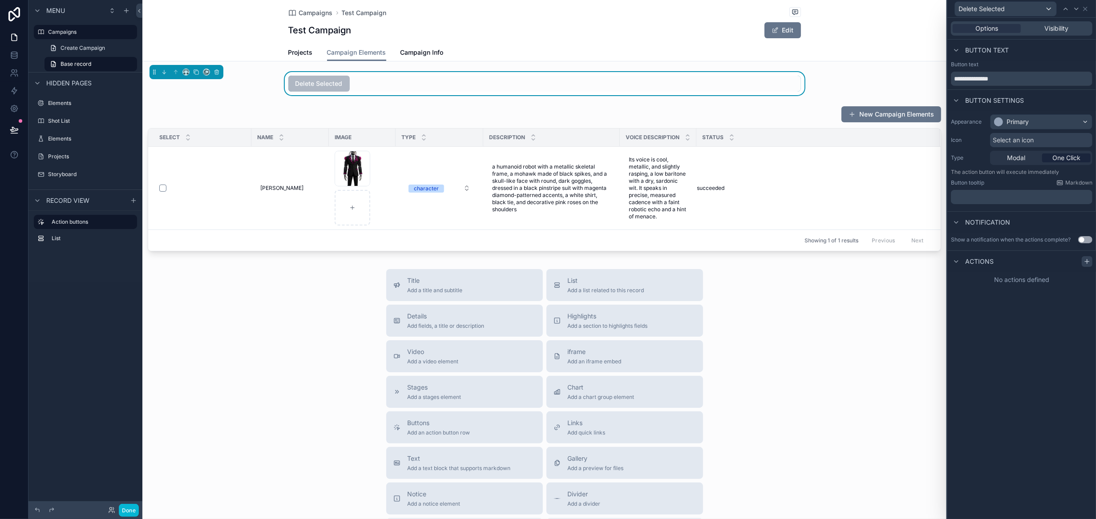
click at [1083, 262] on div at bounding box center [1087, 261] width 11 height 11
click at [1035, 297] on div "Select a type" at bounding box center [1022, 297] width 134 height 14
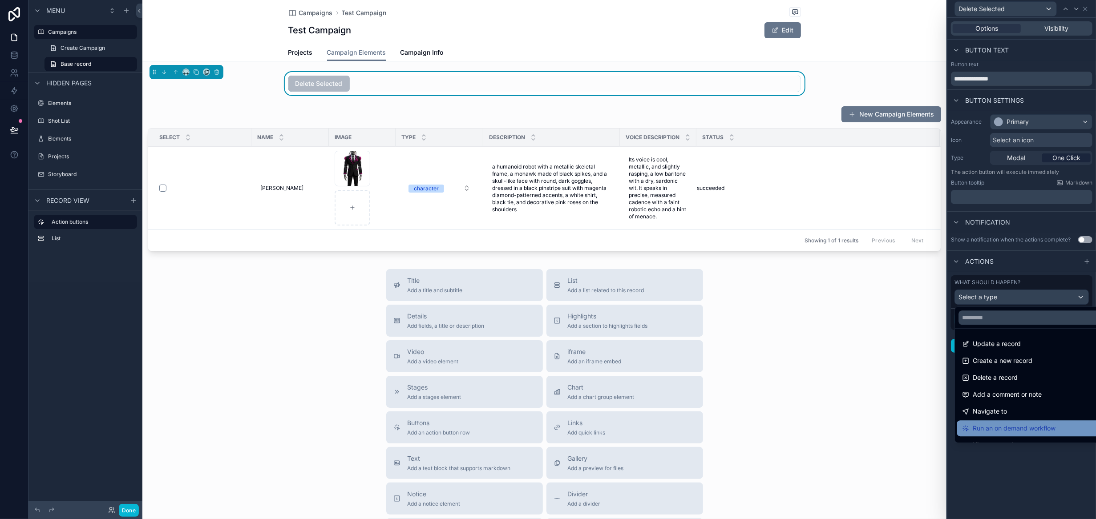
click at [1014, 425] on span "Run an on demand workflow" at bounding box center [1014, 428] width 83 height 11
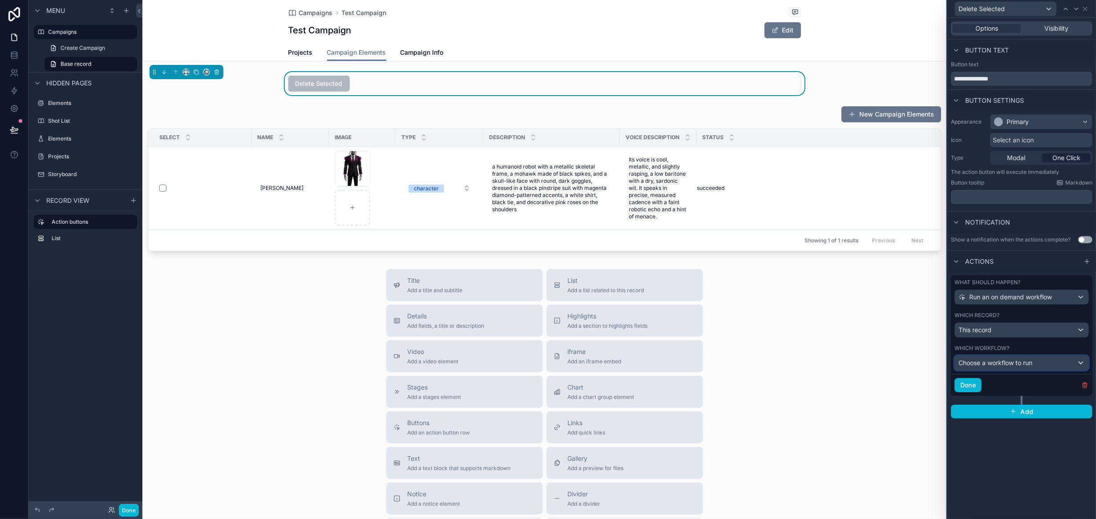
click at [1014, 362] on span "Choose a workflow to run" at bounding box center [996, 363] width 74 height 8
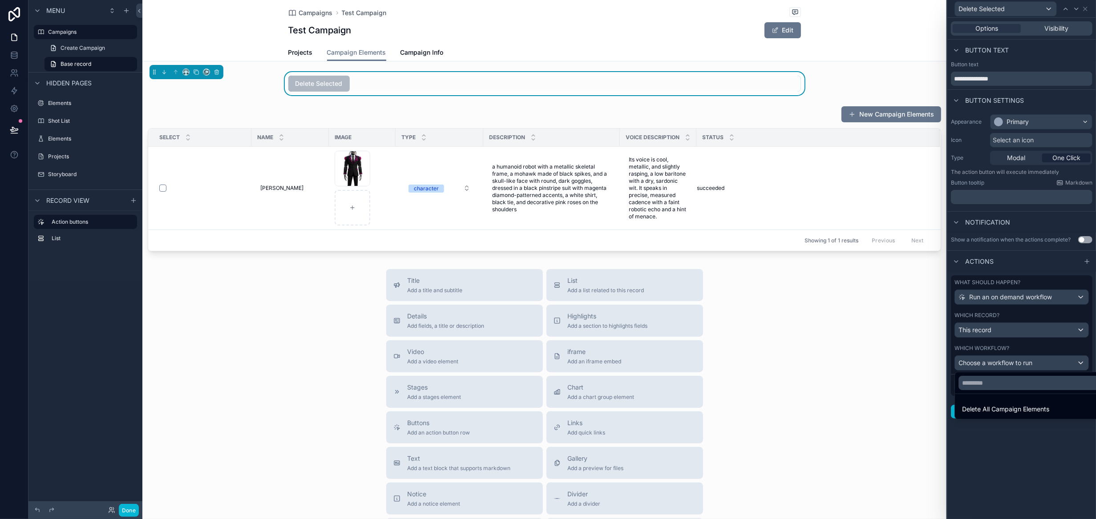
click at [957, 458] on div at bounding box center [1022, 259] width 149 height 519
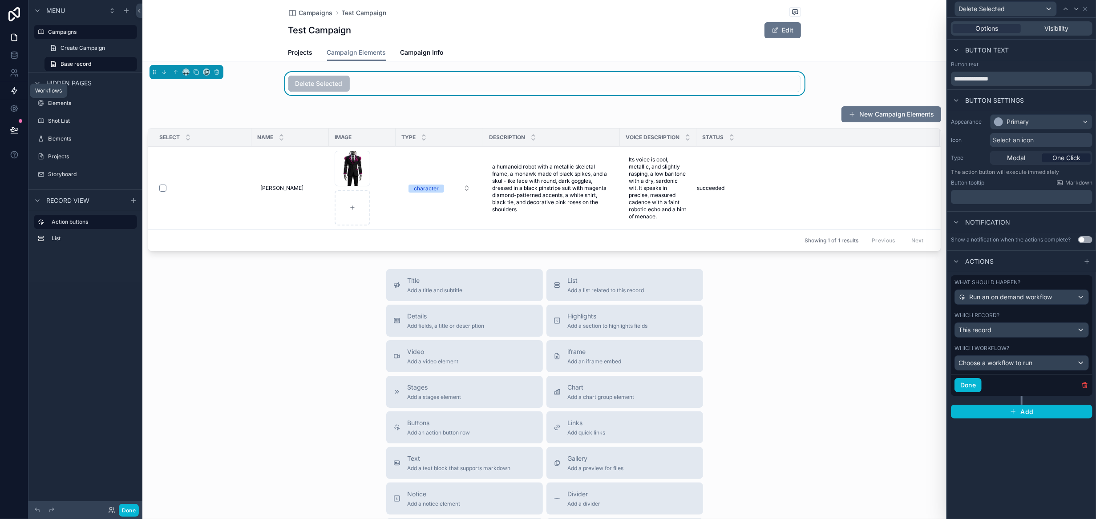
click at [11, 92] on icon at bounding box center [14, 90] width 9 height 9
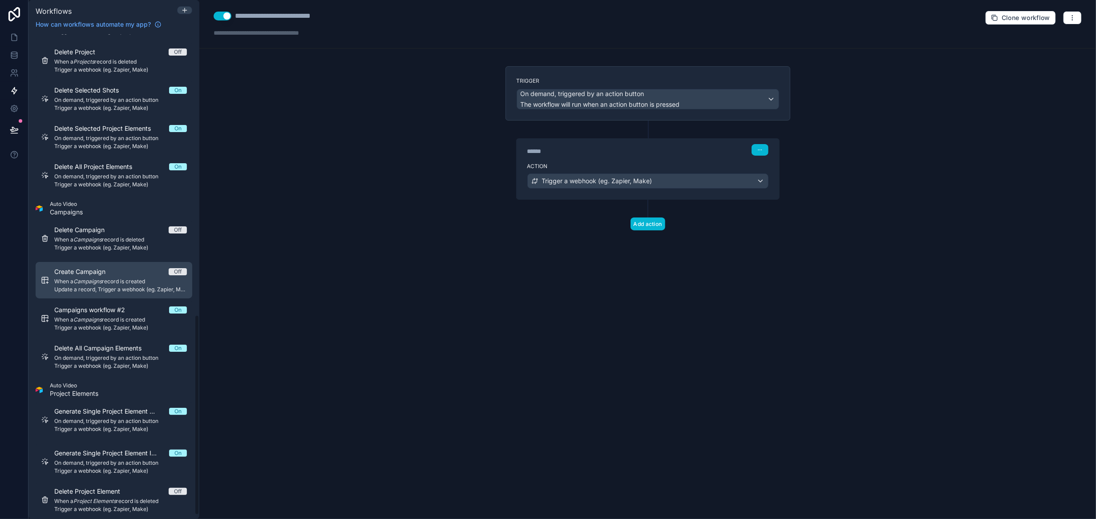
scroll to position [688, 0]
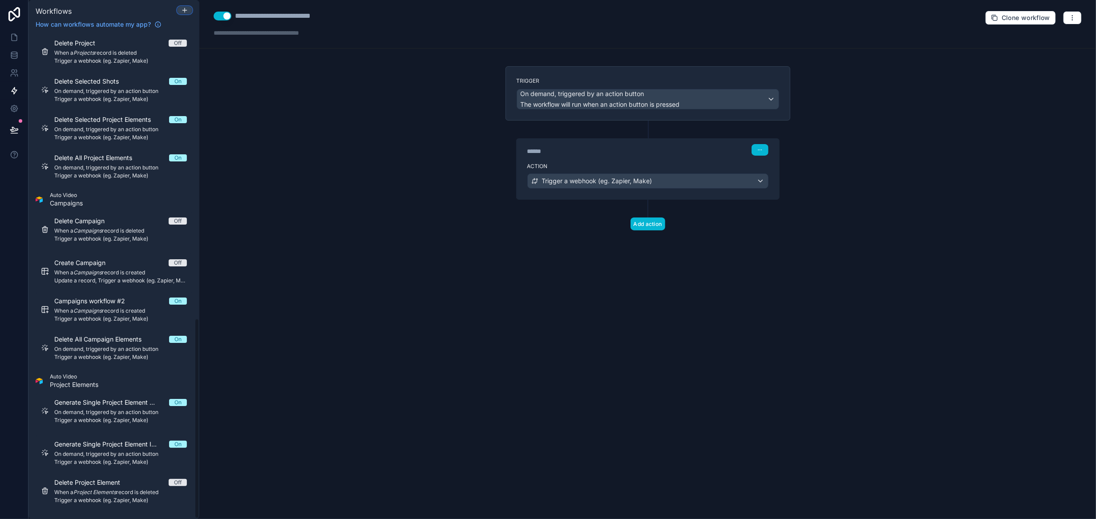
click at [189, 8] on div at bounding box center [185, 10] width 14 height 7
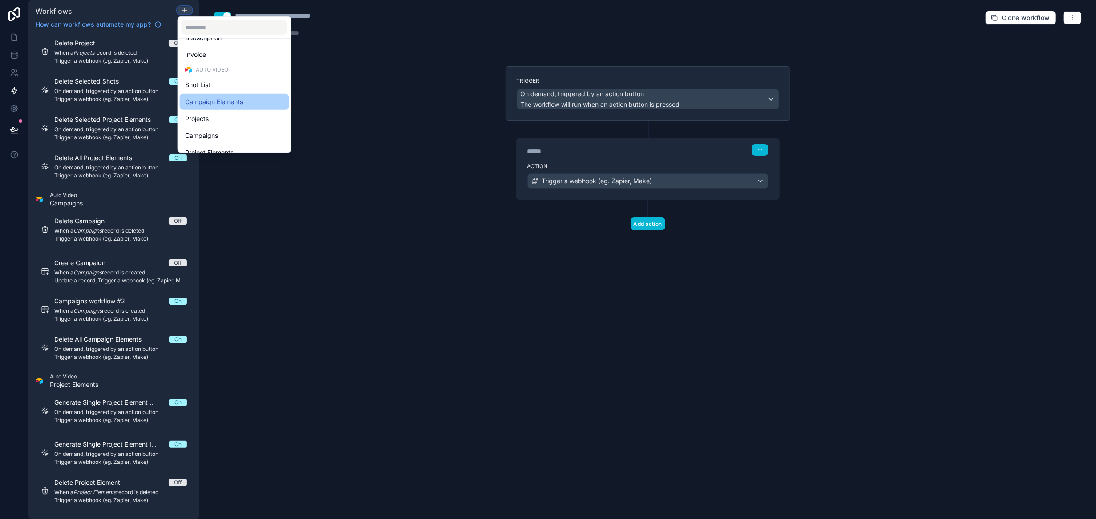
scroll to position [205, 0]
click at [234, 123] on div "Campaigns" at bounding box center [234, 126] width 99 height 11
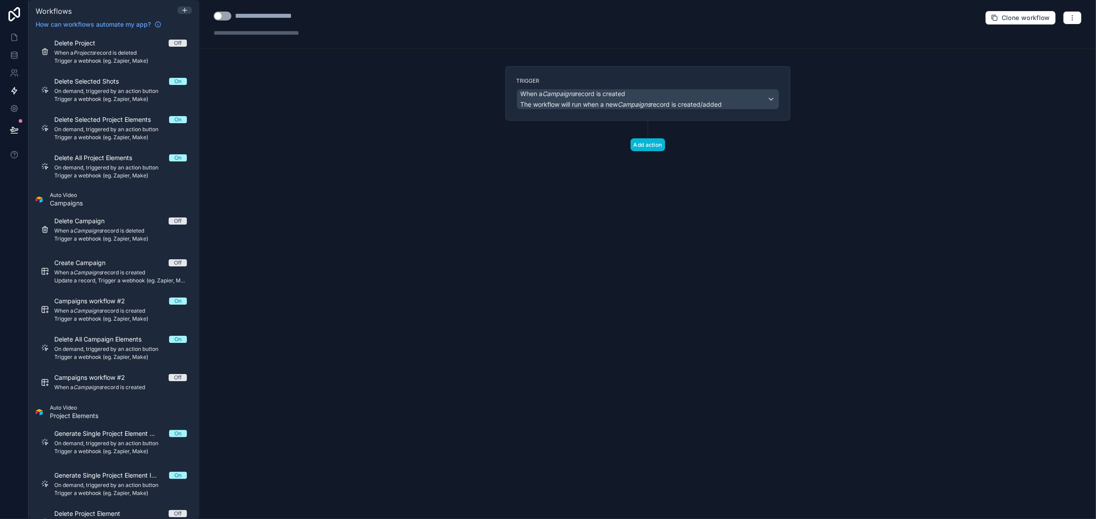
click at [224, 16] on button "Use setting" at bounding box center [223, 16] width 18 height 9
click at [245, 14] on div "**********" at bounding box center [279, 16] width 89 height 11
drag, startPoint x: 237, startPoint y: 15, endPoint x: 394, endPoint y: 15, distance: 156.2
click at [394, 15] on div "**********" at bounding box center [647, 24] width 897 height 49
type div "**********"
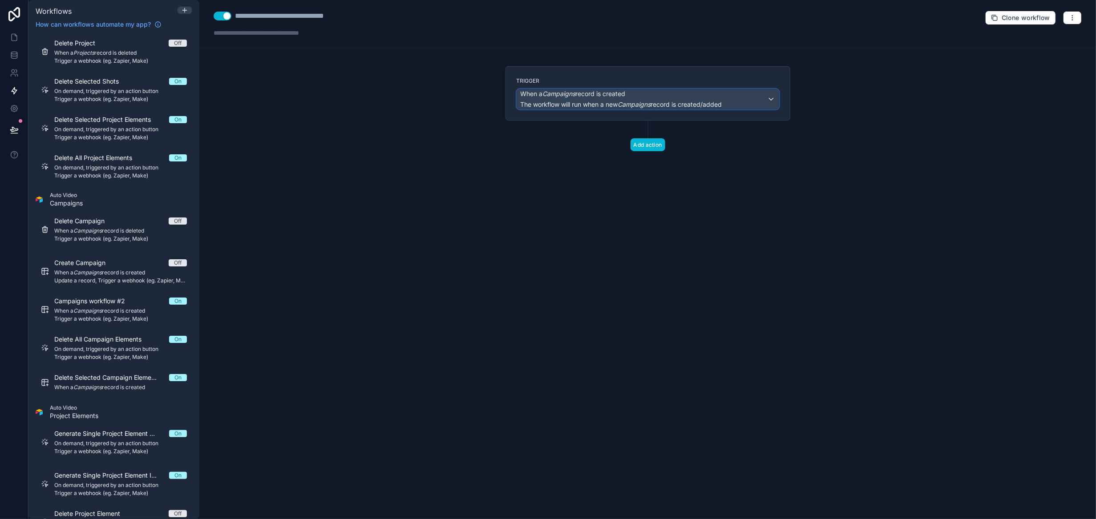
click at [596, 97] on span "When a Campaigns record is created" at bounding box center [573, 93] width 105 height 9
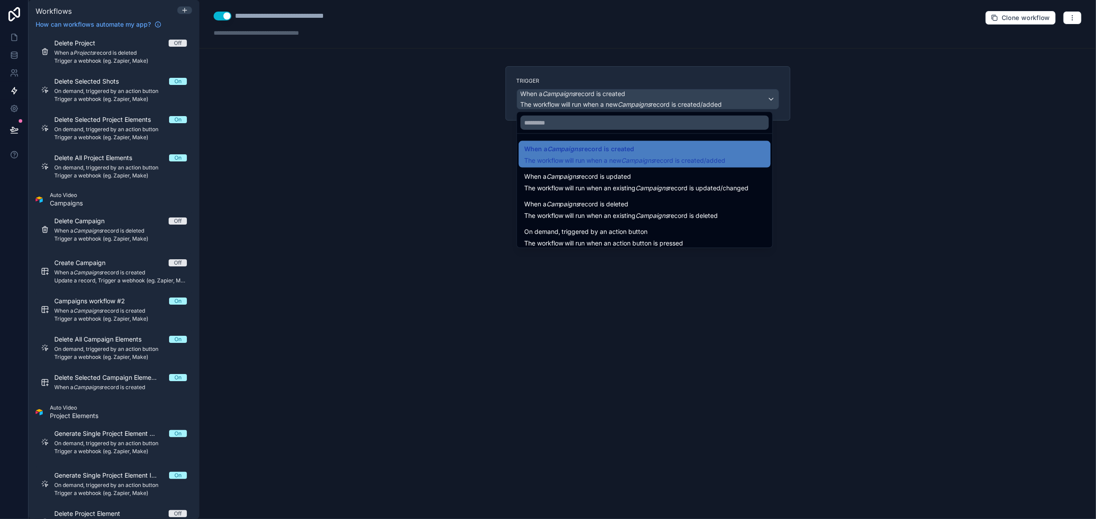
click at [623, 229] on span "On demand, triggered by an action button" at bounding box center [586, 232] width 124 height 11
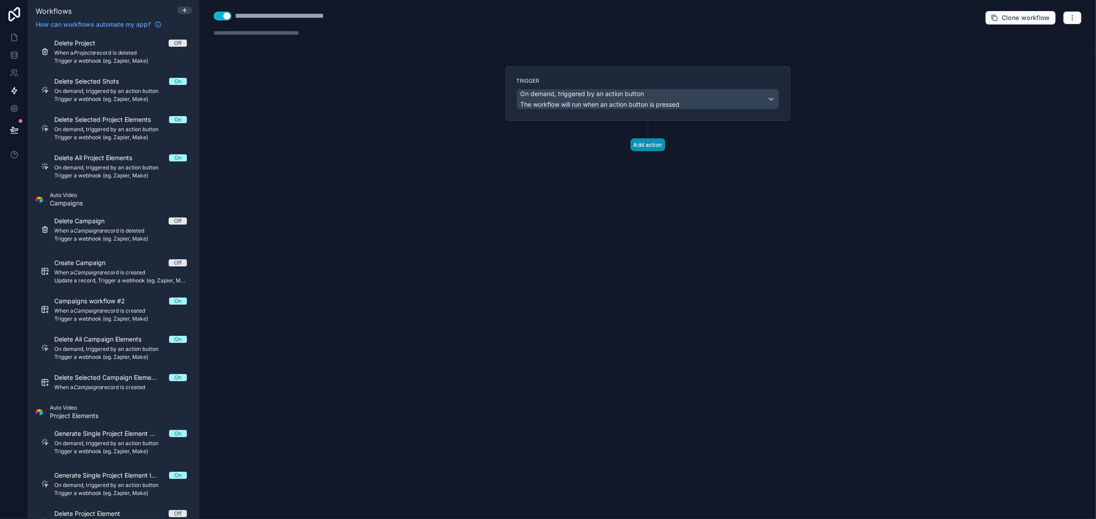
click at [651, 141] on button "Add action" at bounding box center [648, 144] width 35 height 13
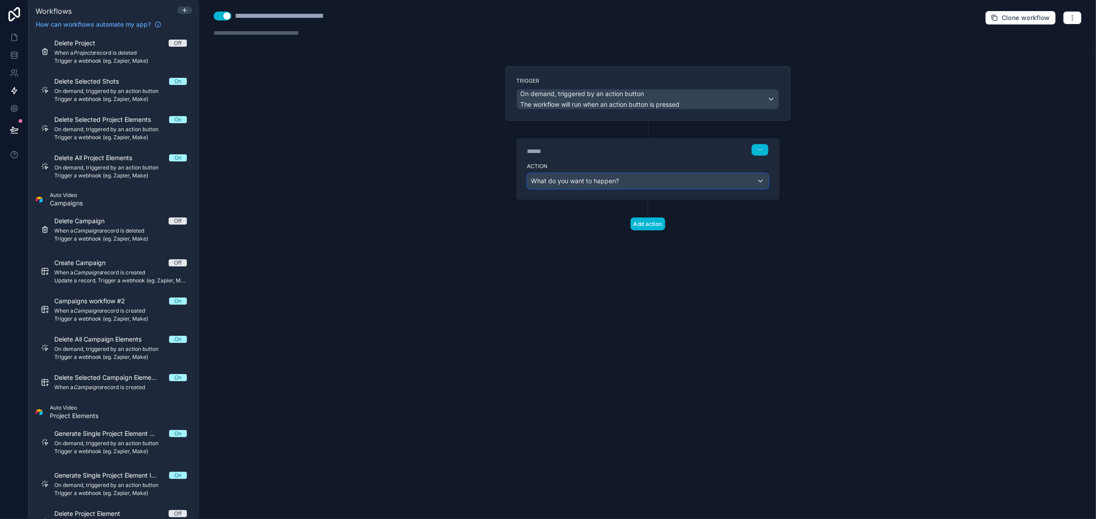
click at [579, 180] on span "What do you want to happen?" at bounding box center [576, 181] width 88 height 8
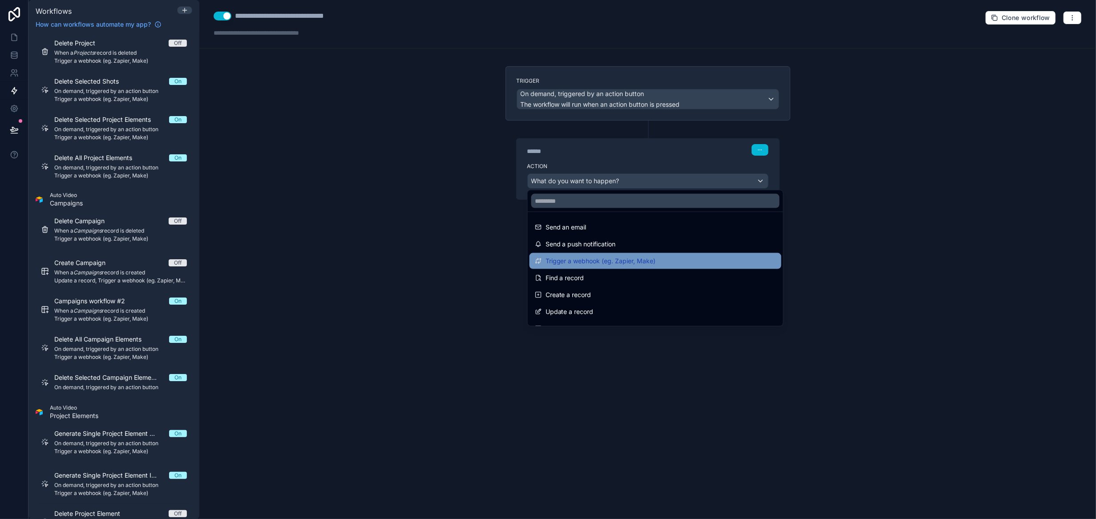
click at [614, 263] on span "Trigger a webhook (eg. Zapier, Make)" at bounding box center [601, 261] width 110 height 11
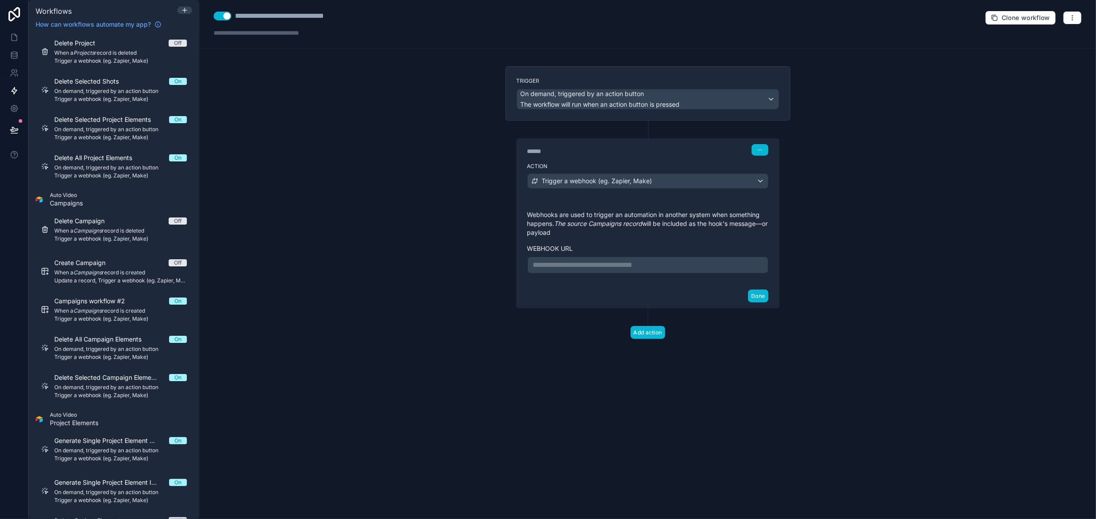
click at [585, 260] on p "**********" at bounding box center [648, 265] width 230 height 11
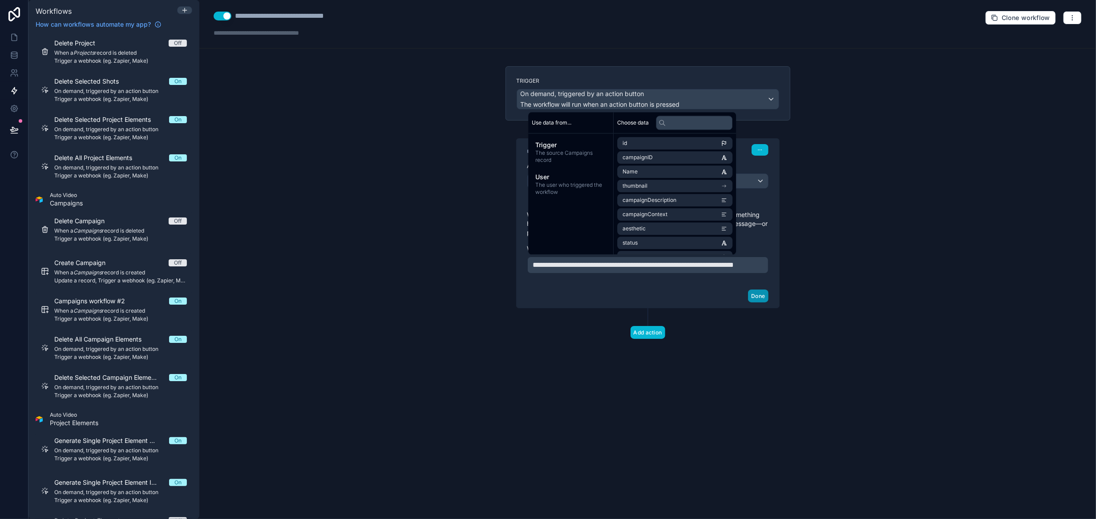
click at [758, 303] on button "Done" at bounding box center [758, 296] width 20 height 13
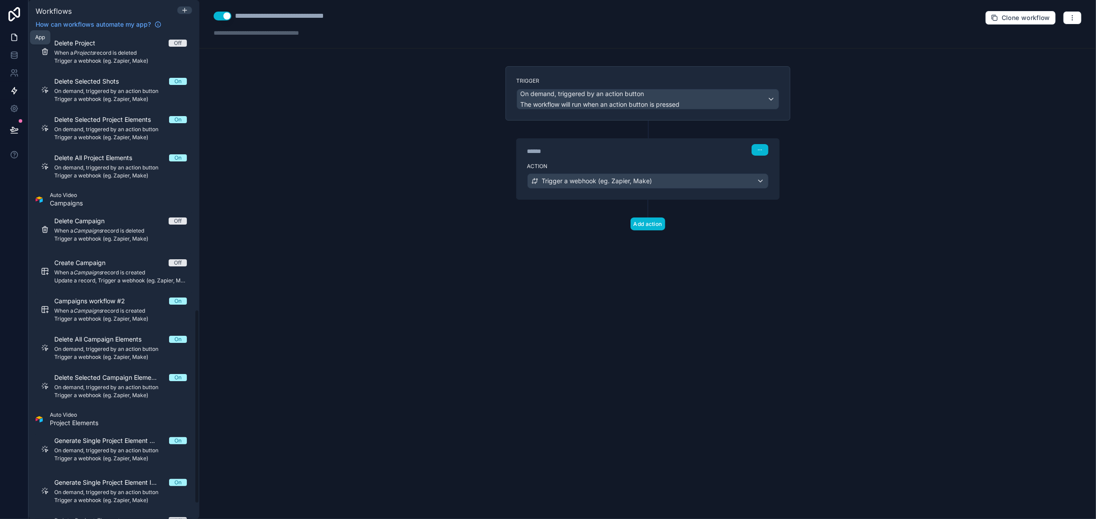
click at [12, 41] on icon at bounding box center [14, 37] width 9 height 9
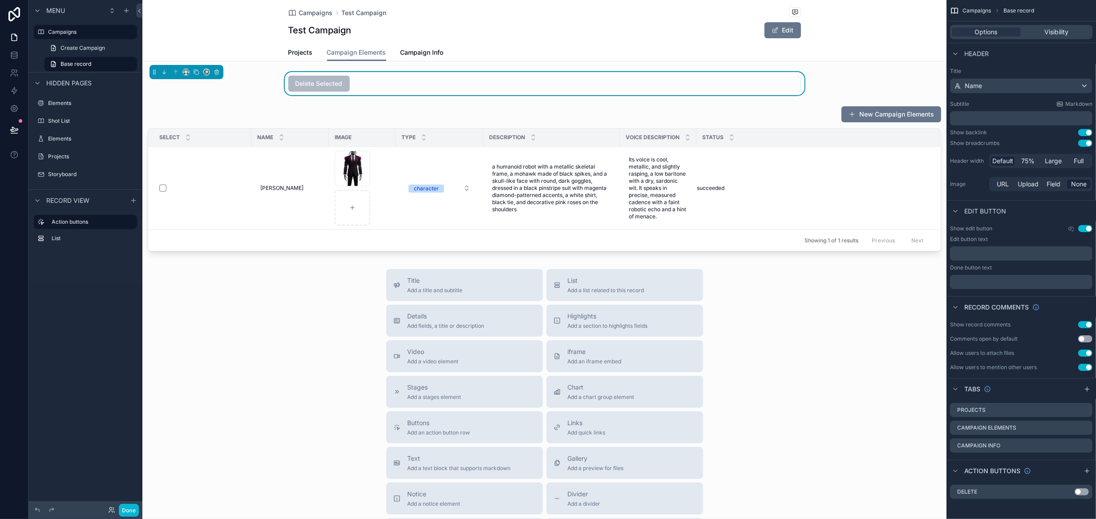
click at [519, 81] on div "Delete Selected" at bounding box center [544, 84] width 513 height 16
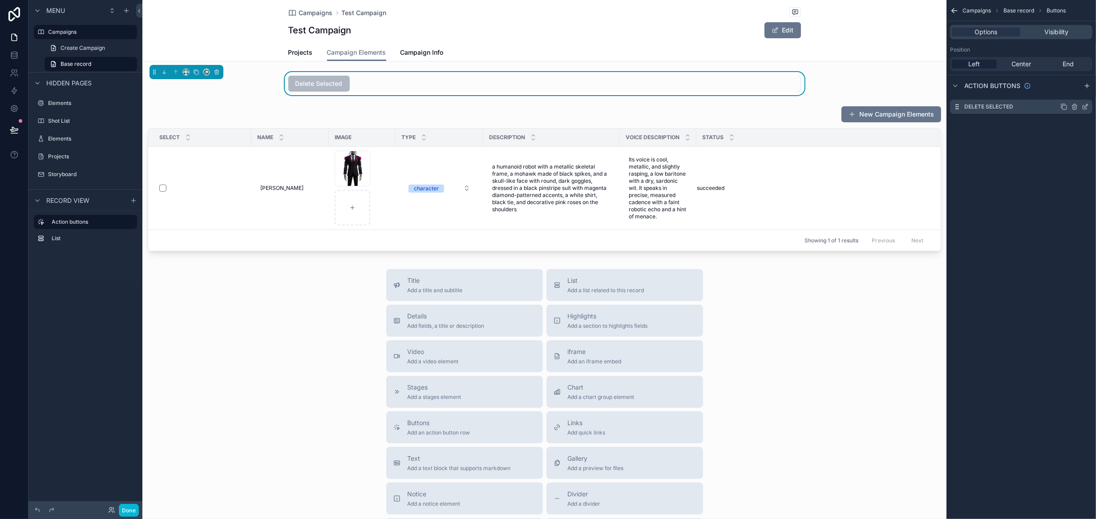
click at [1086, 106] on icon "scrollable content" at bounding box center [1085, 106] width 7 height 7
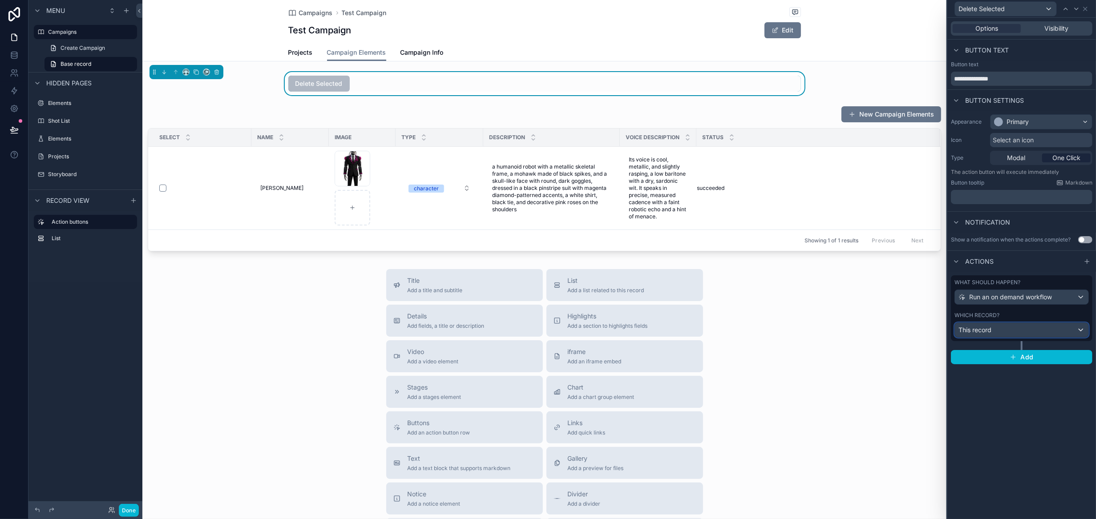
click at [1011, 328] on div "This record" at bounding box center [1022, 330] width 134 height 14
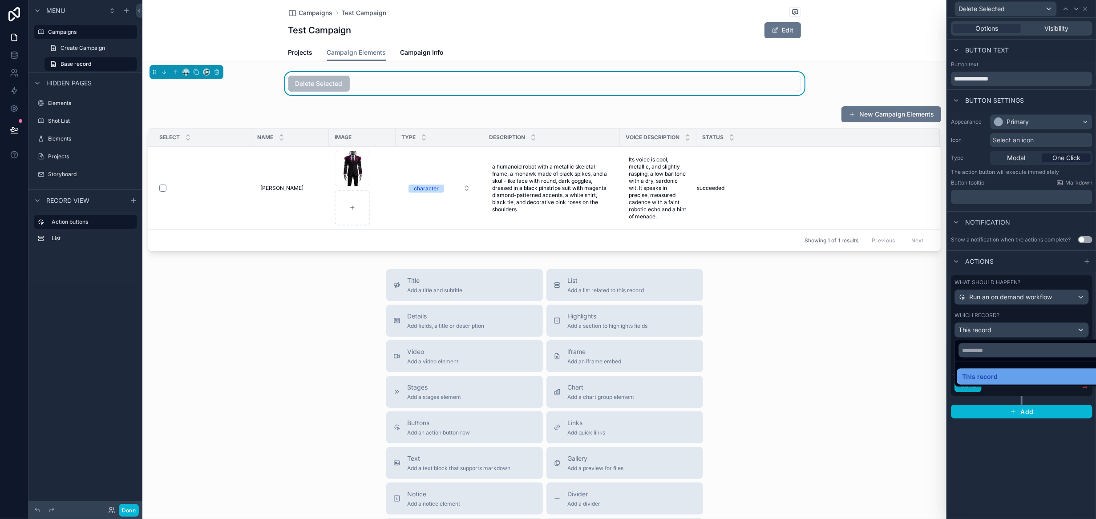
click at [987, 375] on span "This record" at bounding box center [980, 377] width 36 height 11
click at [991, 362] on span "Choose a workflow to run" at bounding box center [996, 363] width 74 height 8
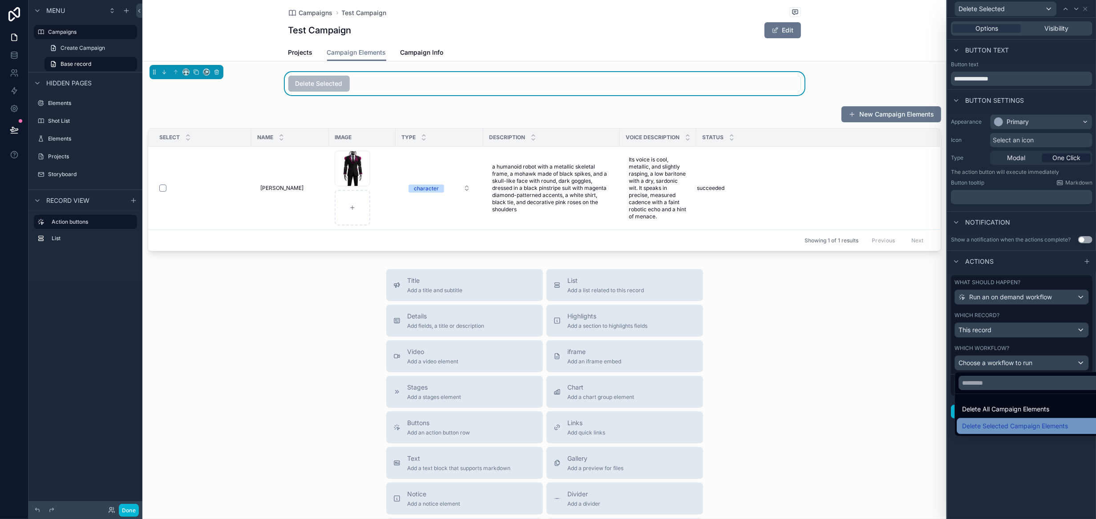
click at [1024, 427] on span "Delete Selected Campaign Elements" at bounding box center [1015, 426] width 106 height 11
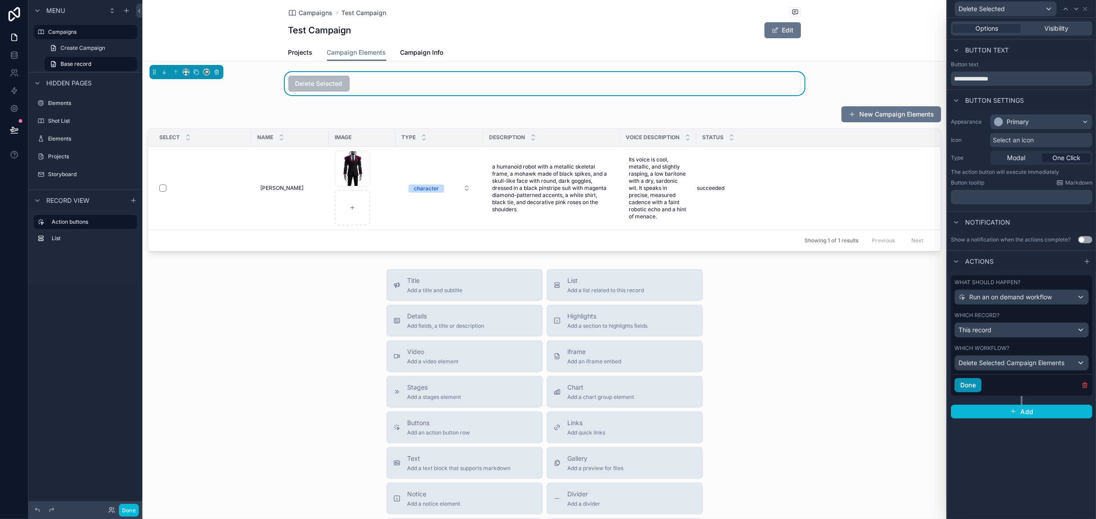
click at [974, 383] on button "Done" at bounding box center [968, 385] width 27 height 14
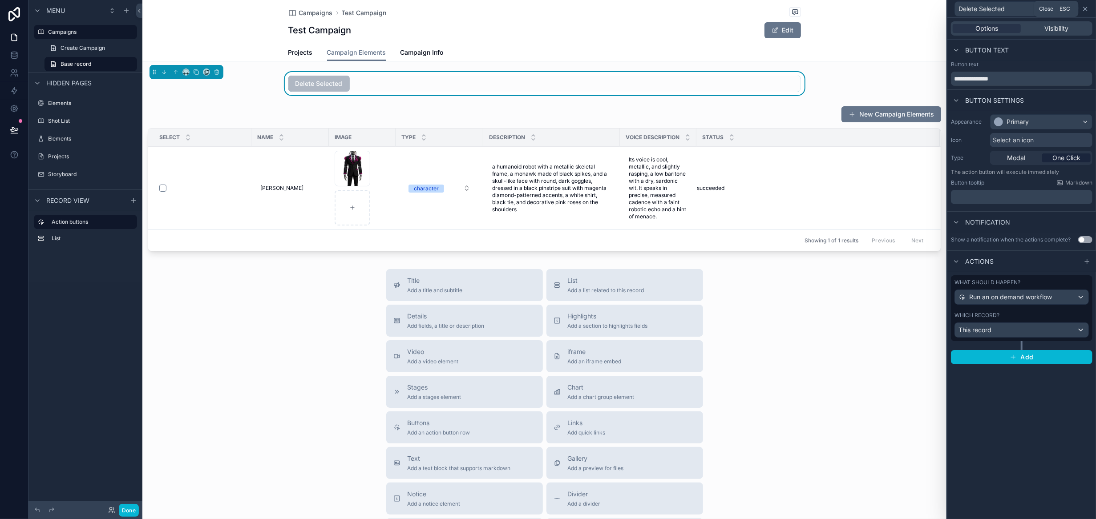
click at [1085, 9] on icon at bounding box center [1086, 9] width 4 height 4
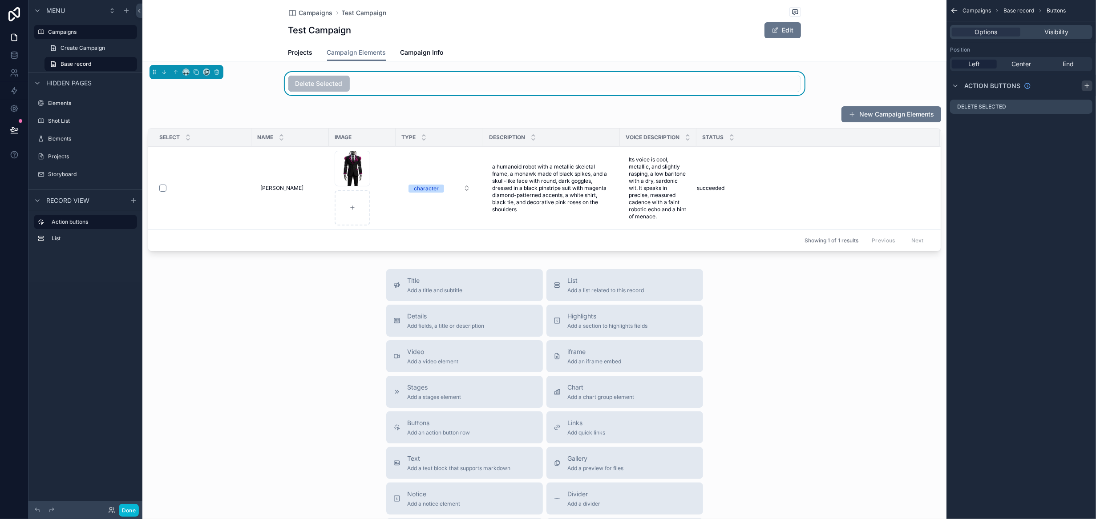
click at [1086, 86] on icon "scrollable content" at bounding box center [1087, 85] width 7 height 7
click at [1085, 124] on icon "scrollable content" at bounding box center [1085, 124] width 7 height 7
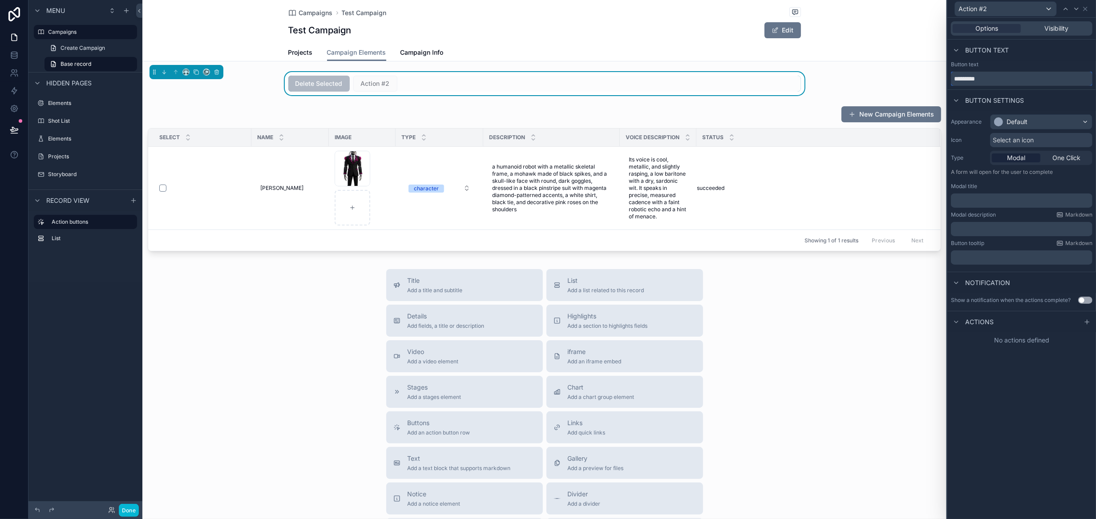
drag, startPoint x: 880, startPoint y: 84, endPoint x: 864, endPoint y: 83, distance: 16.5
click at [864, 83] on div "Action #2 Options Visibility Button text Button text ********* Button settings …" at bounding box center [548, 259] width 1096 height 519
type input "**********"
click at [1045, 122] on div "Default" at bounding box center [1041, 122] width 101 height 14
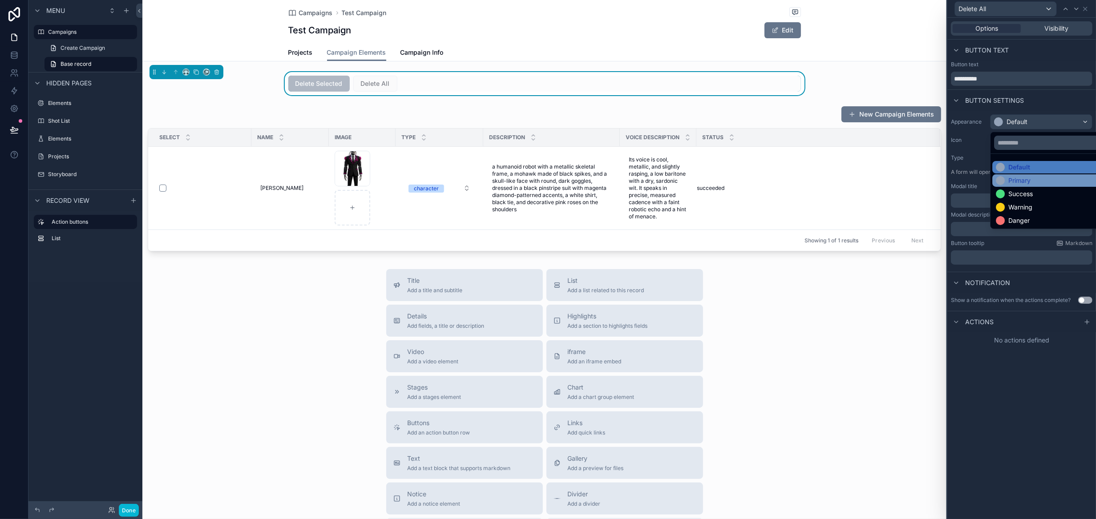
click at [1028, 177] on div "Primary" at bounding box center [1020, 180] width 22 height 9
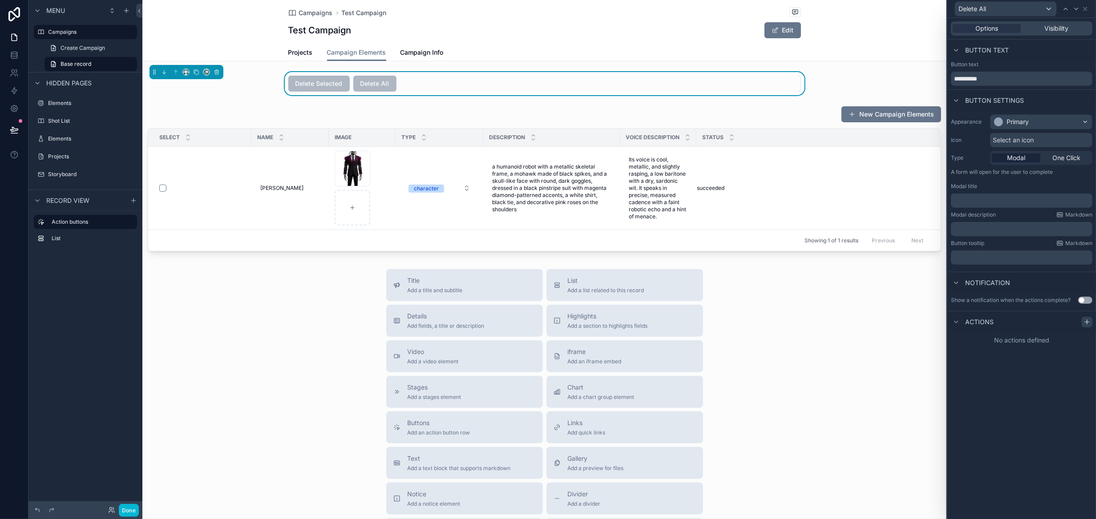
click at [1087, 322] on icon at bounding box center [1087, 322] width 4 height 0
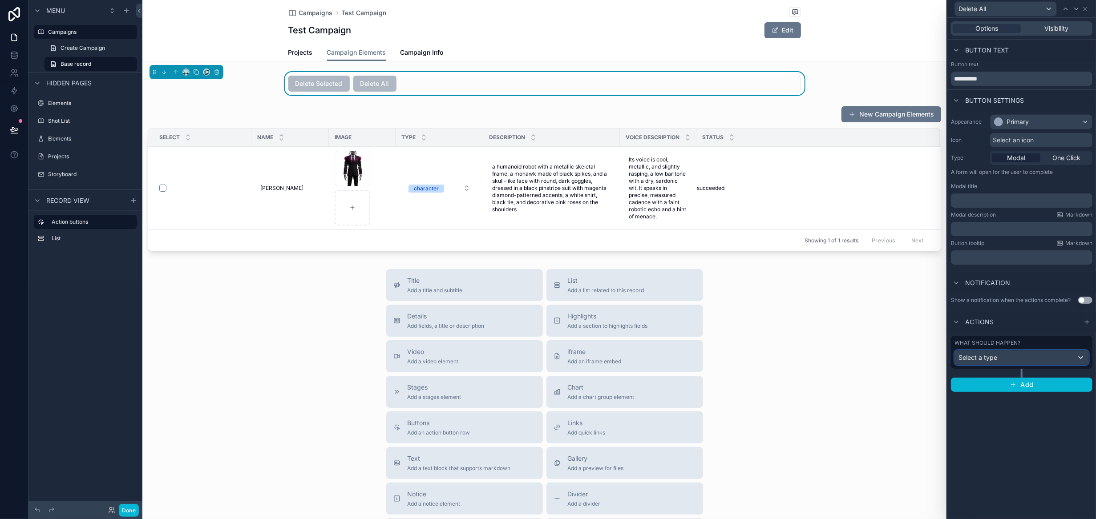
click at [1025, 361] on div "Select a type" at bounding box center [1022, 358] width 134 height 14
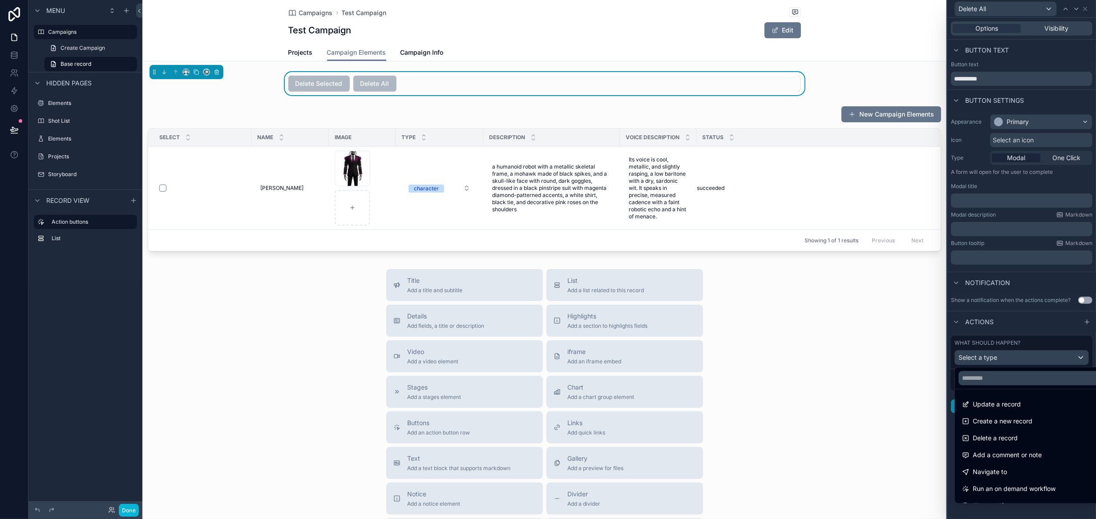
drag, startPoint x: 1006, startPoint y: 487, endPoint x: 1007, endPoint y: 465, distance: 21.4
click at [1006, 487] on span "Run an on demand workflow" at bounding box center [1014, 489] width 83 height 11
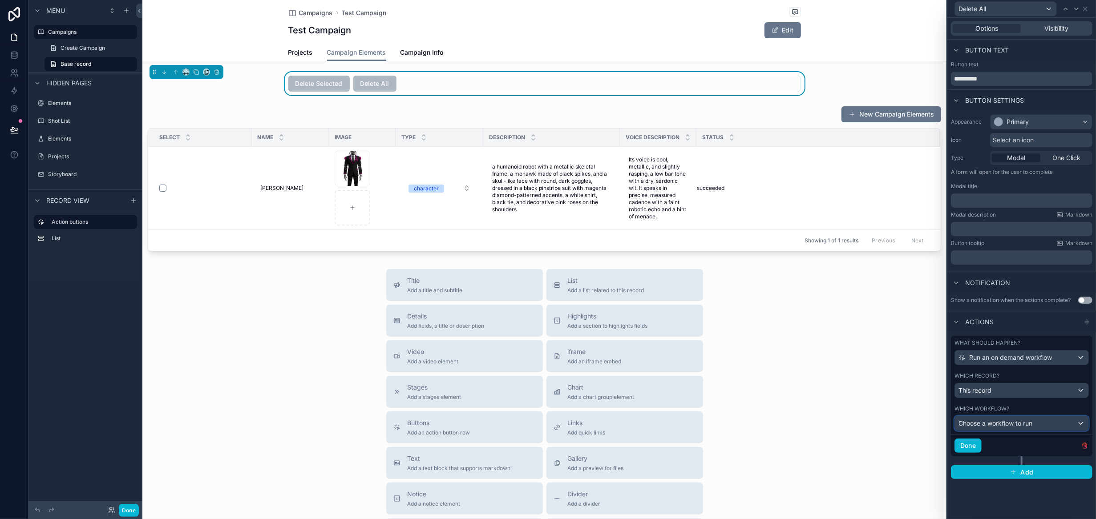
click at [998, 420] on span "Choose a workflow to run" at bounding box center [996, 424] width 74 height 8
click at [1013, 474] on span "Delete All Campaign Elements" at bounding box center [1005, 470] width 87 height 11
click at [972, 445] on button "Done" at bounding box center [968, 446] width 27 height 14
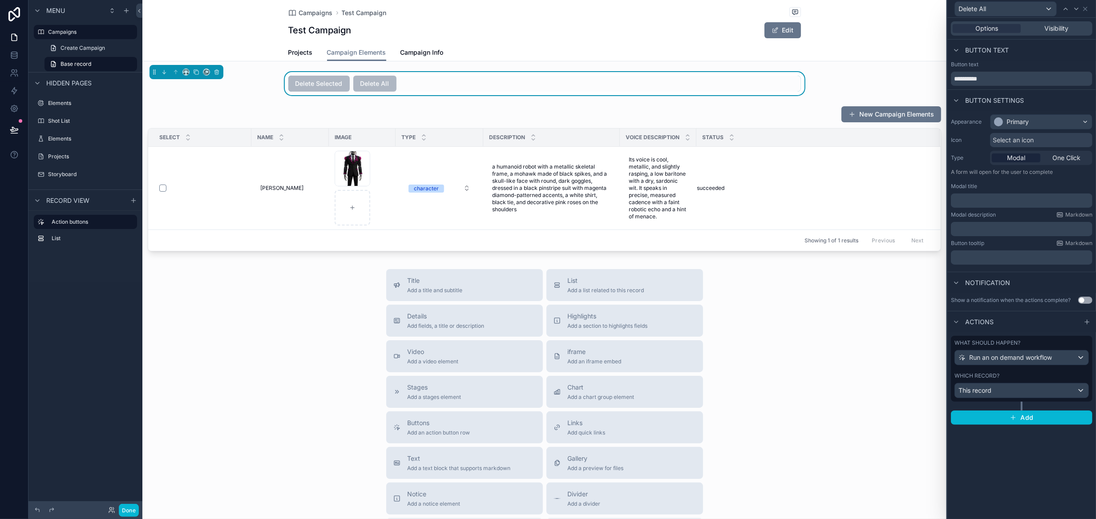
click at [884, 326] on div "Title Add a title and subtitle List Add a list related to this record Details A…" at bounding box center [544, 427] width 804 height 317
click at [279, 316] on div "Title Add a title and subtitle List Add a list related to this record Details A…" at bounding box center [544, 427] width 804 height 317
click at [123, 509] on button "Done" at bounding box center [129, 510] width 20 height 13
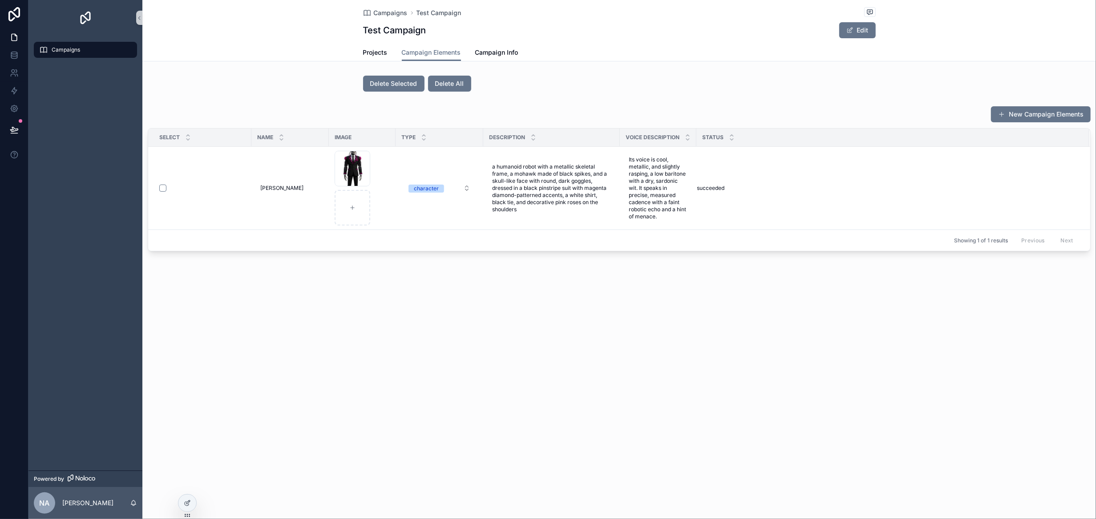
click at [82, 52] on div "Campaigns" at bounding box center [85, 50] width 93 height 14
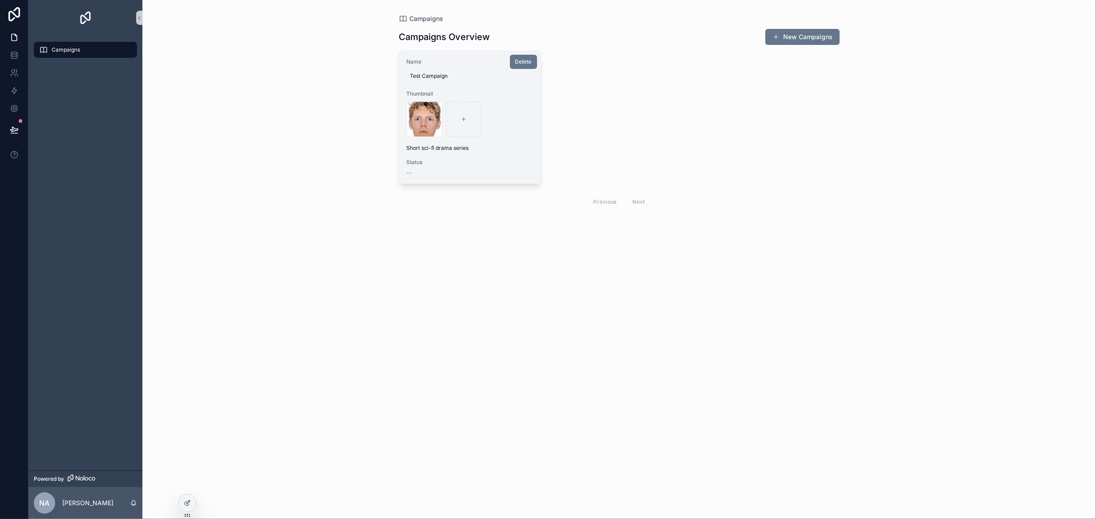
click at [496, 82] on div "Test Campaign" at bounding box center [469, 76] width 127 height 14
click at [499, 143] on div "Name Test Campaign Thumbnail face .png Short sci-fi drama series Status --" at bounding box center [470, 117] width 142 height 133
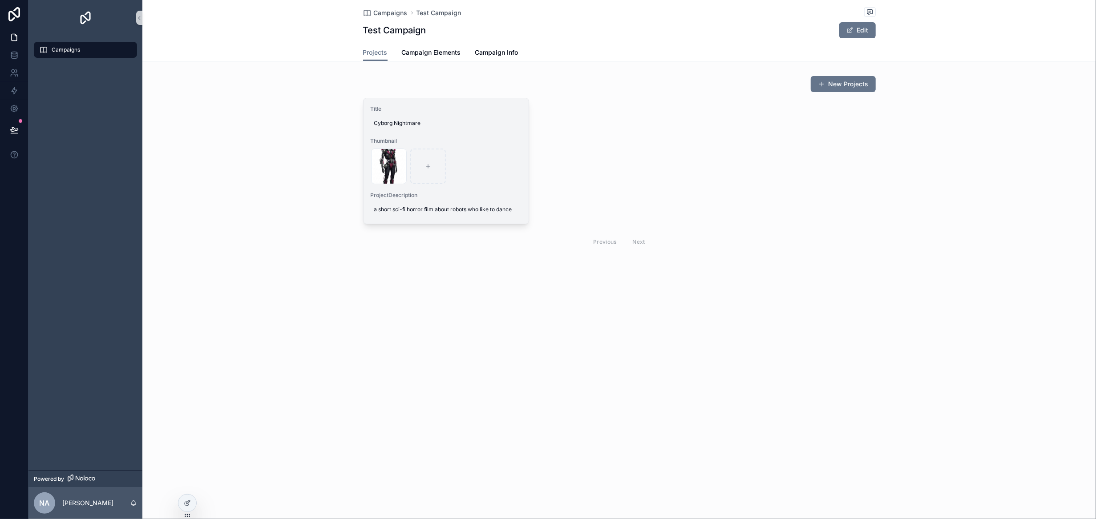
click at [498, 148] on form "replicate-prediction-hsrt8mzct1rma0cs6kks87pm0w .jpg" at bounding box center [446, 166] width 151 height 37
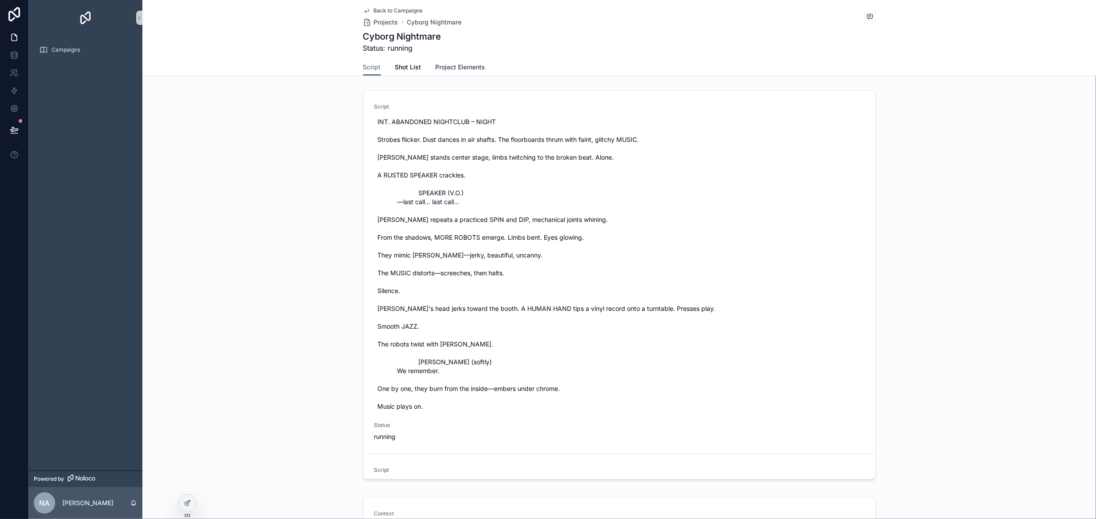
click at [452, 68] on span "Project Elements" at bounding box center [461, 67] width 50 height 9
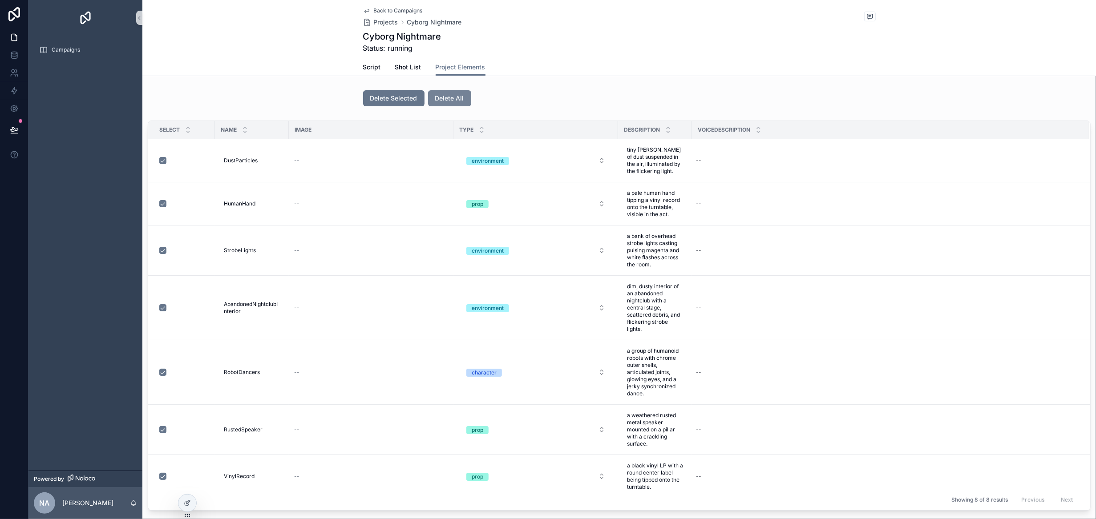
click at [448, 99] on span "Delete All" at bounding box center [449, 98] width 29 height 9
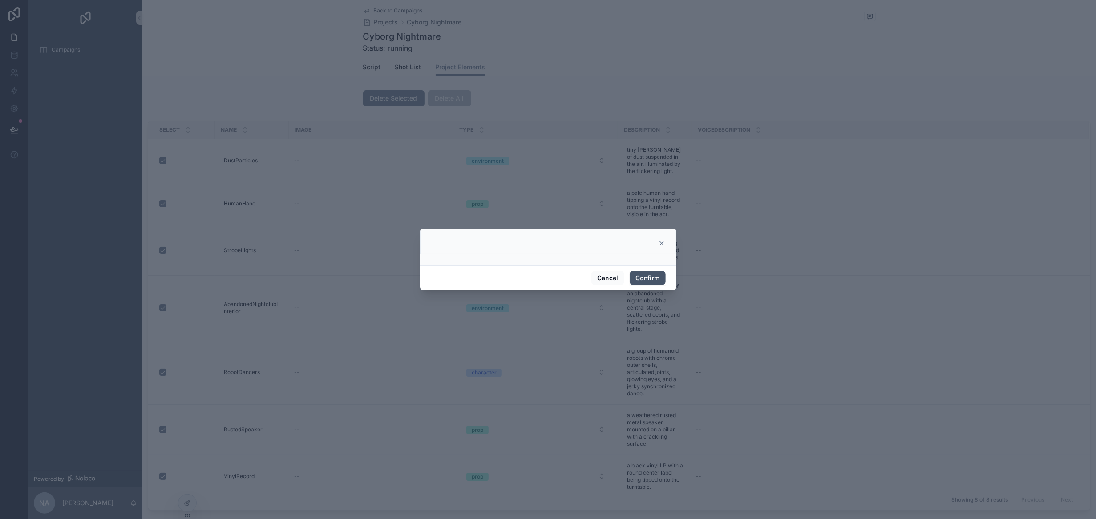
click at [644, 281] on button "Confirm" at bounding box center [648, 278] width 36 height 14
